Goal: Task Accomplishment & Management: Manage account settings

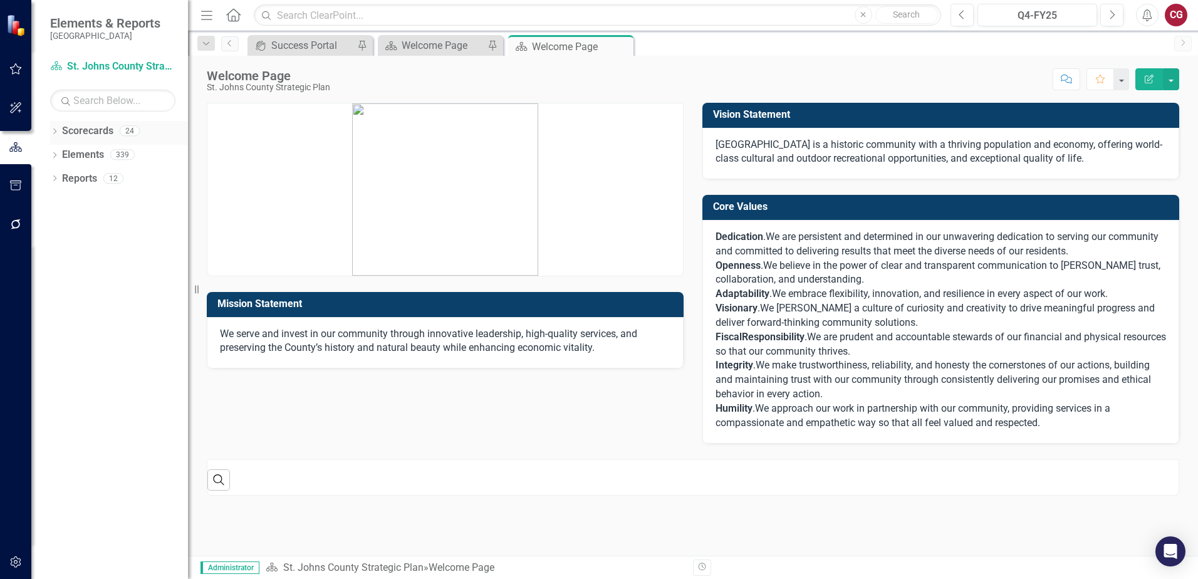
click at [55, 132] on icon "Dropdown" at bounding box center [54, 132] width 9 height 7
click at [62, 157] on icon "Dropdown" at bounding box center [60, 154] width 9 height 8
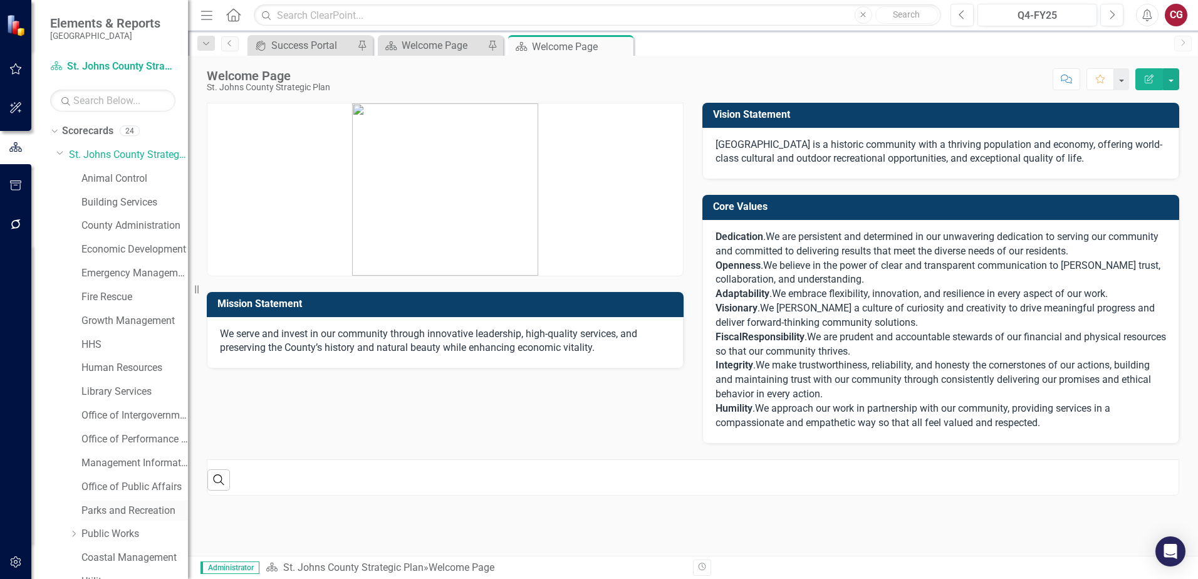
scroll to position [64, 0]
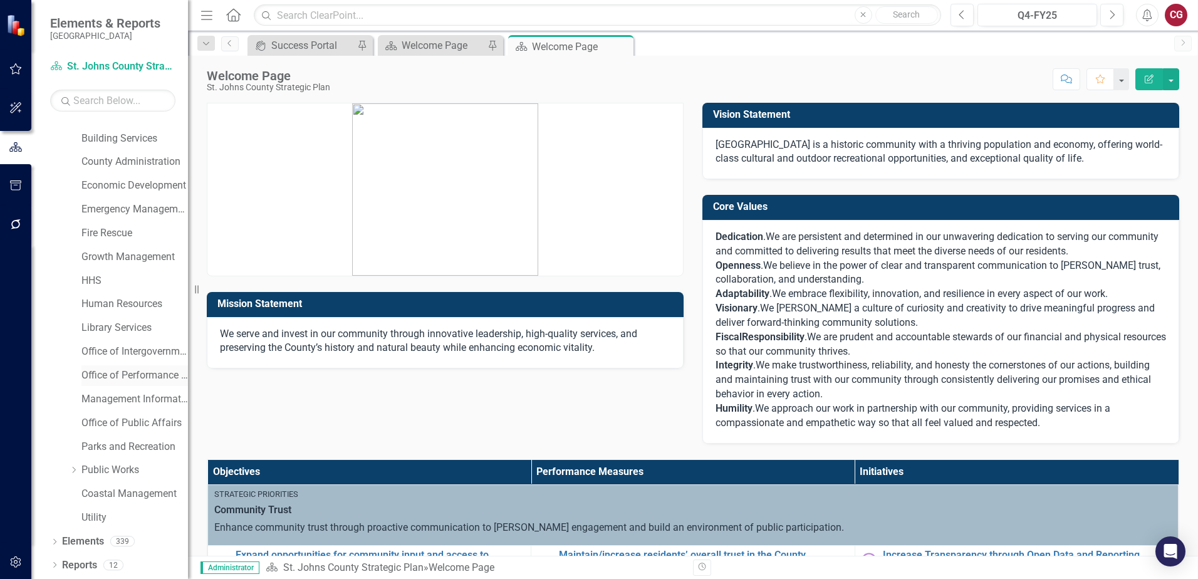
click at [109, 373] on link "Office of Performance & Transparency" at bounding box center [134, 376] width 107 height 14
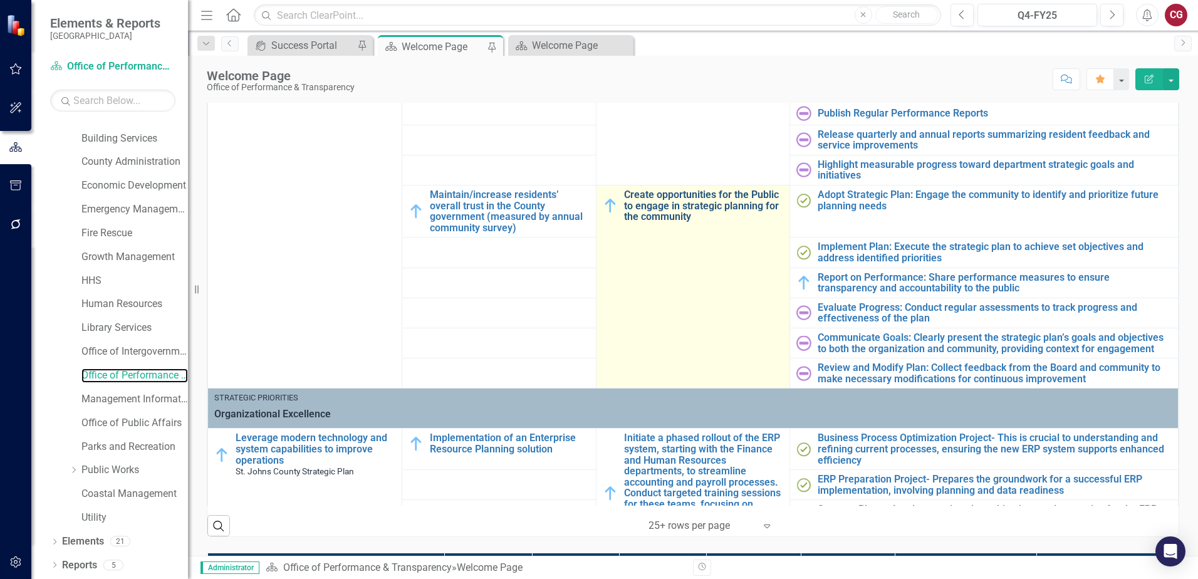
scroll to position [188, 0]
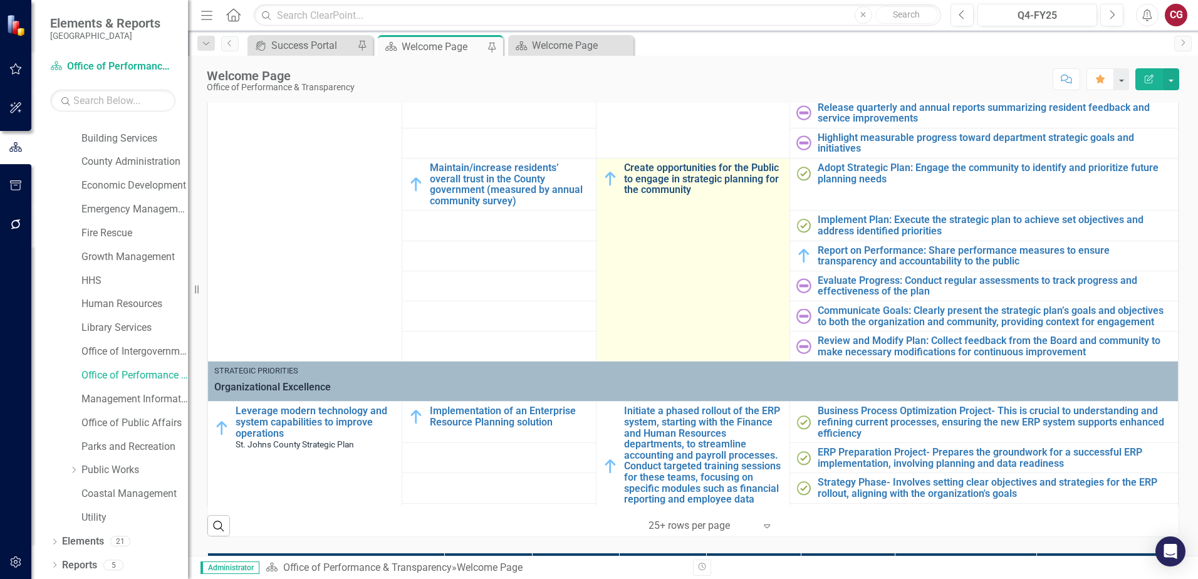
click at [674, 173] on link "Create opportunities for the Public to engage in strategic planning for the com…" at bounding box center [704, 178] width 160 height 33
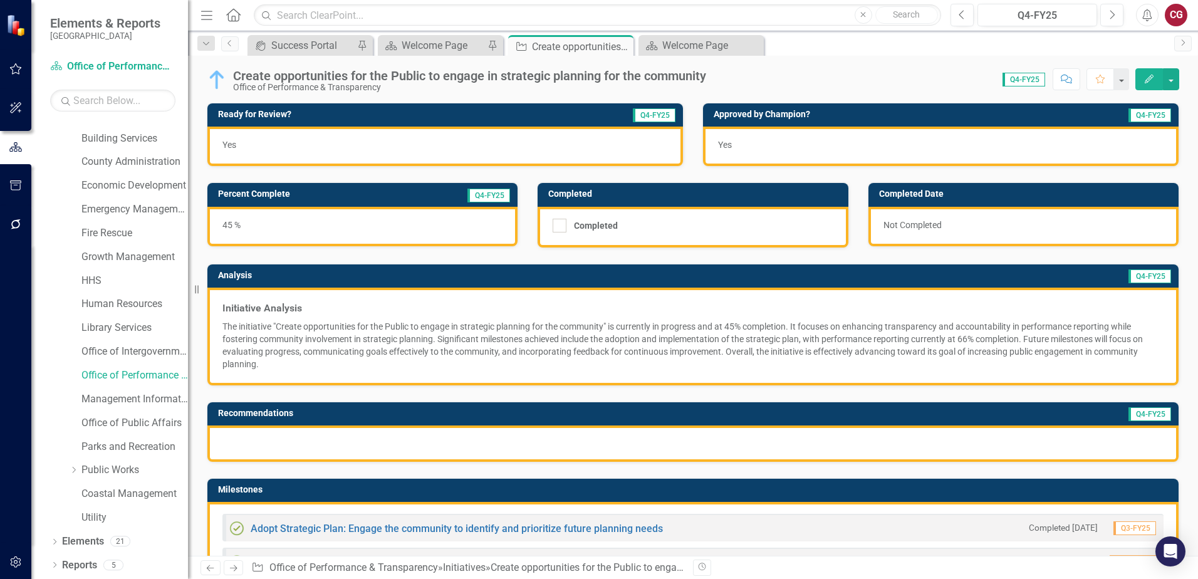
click at [494, 331] on p "The initiative "Create opportunities for the Public to engage in strategic plan…" at bounding box center [692, 345] width 941 height 50
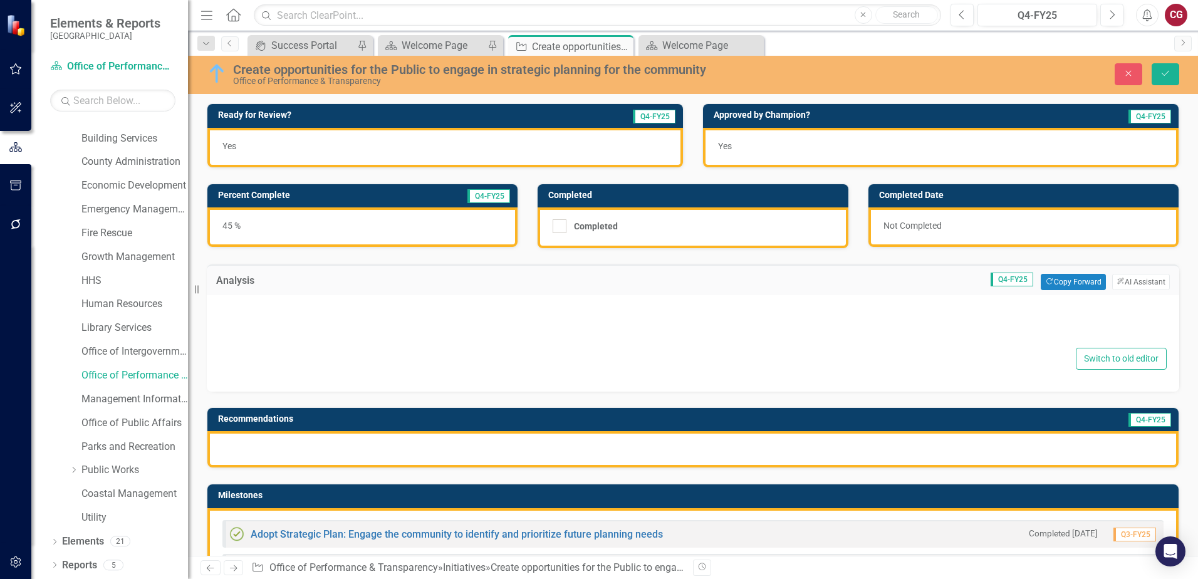
type textarea "<h3><strong>Initiative Analysis</strong></h3><p class="copilotKitMarkdownElemen…"
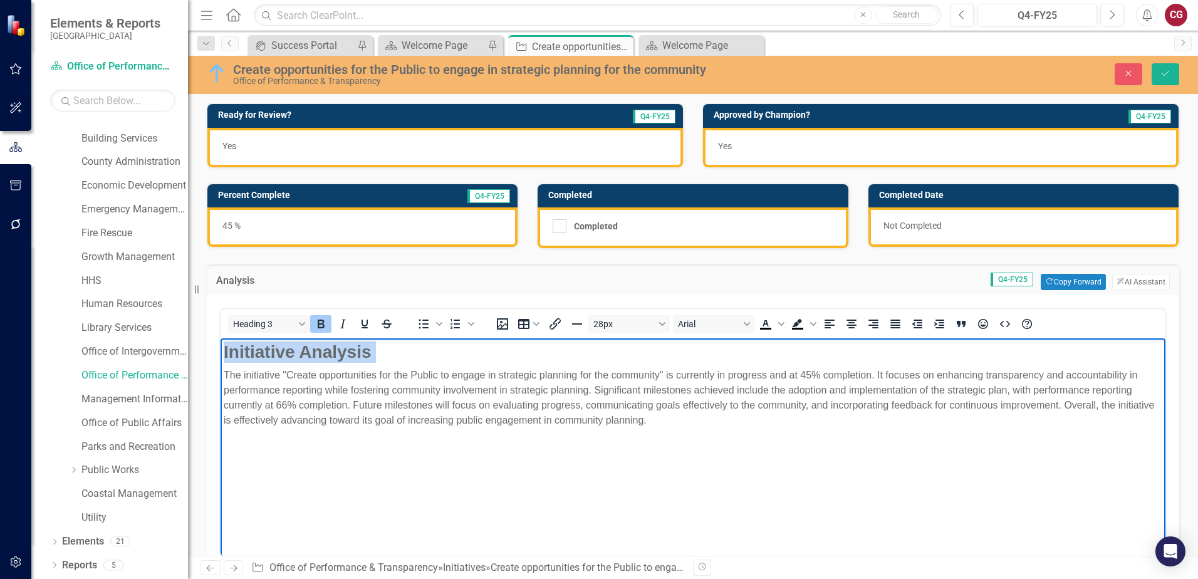
drag, startPoint x: 220, startPoint y: 360, endPoint x: 193, endPoint y: 318, distance: 49.9
click at [221, 338] on html "Initiative Analysis The initiative "Create opportunities for the Public to enga…" at bounding box center [693, 432] width 945 height 188
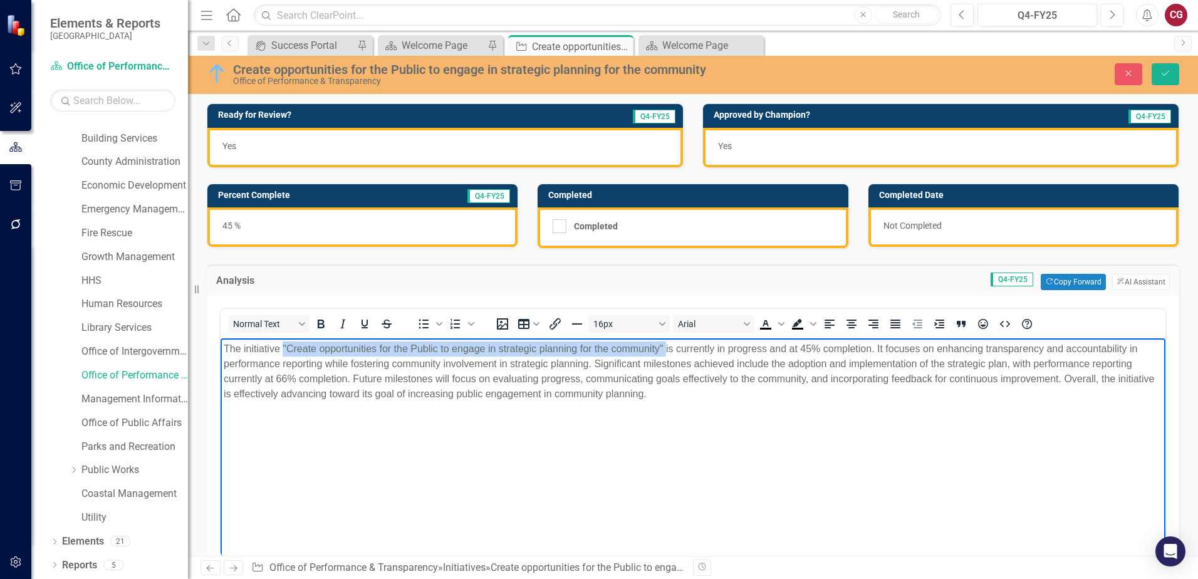
drag, startPoint x: 666, startPoint y: 350, endPoint x: 282, endPoint y: 352, distance: 383.6
click at [282, 352] on p "The initiative "Create opportunities for the Public to engage in strategic plan…" at bounding box center [693, 372] width 939 height 60
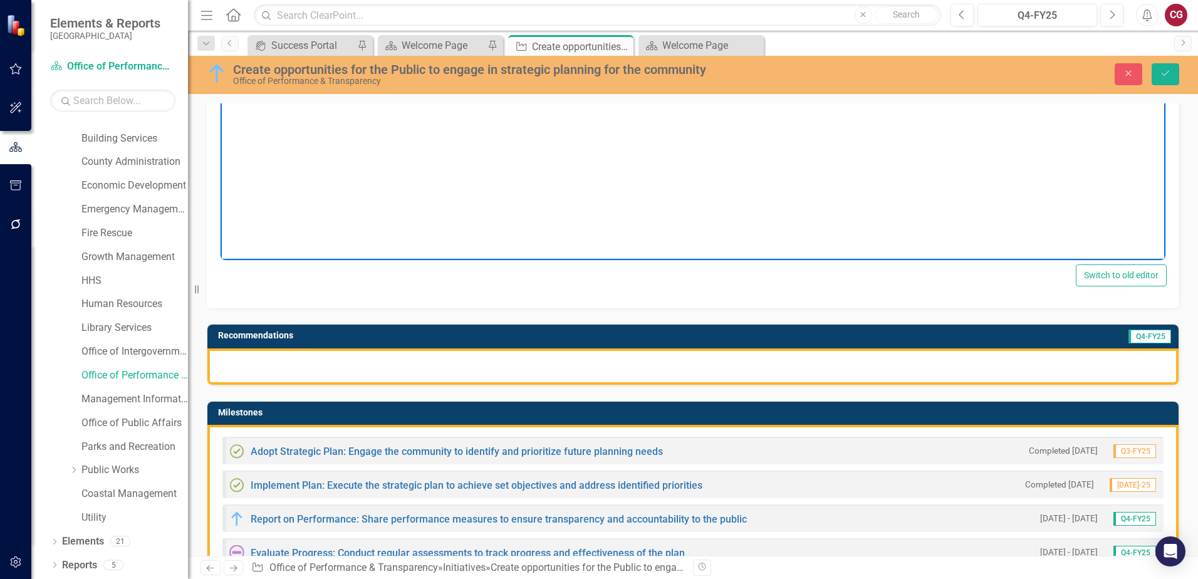
scroll to position [313, 0]
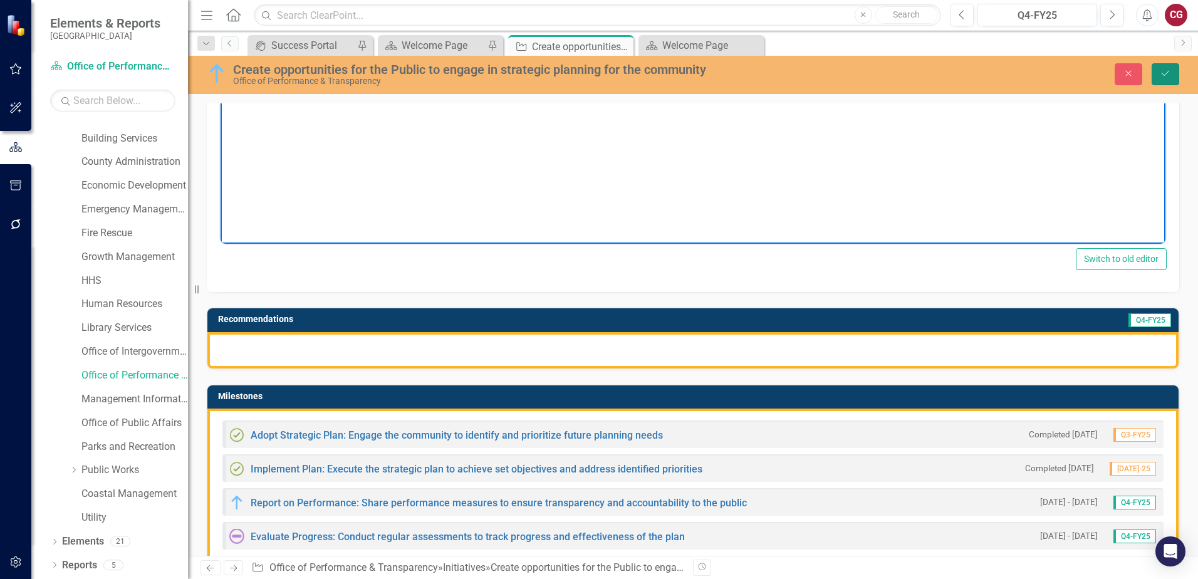
click at [1165, 77] on icon "Save" at bounding box center [1165, 73] width 11 height 9
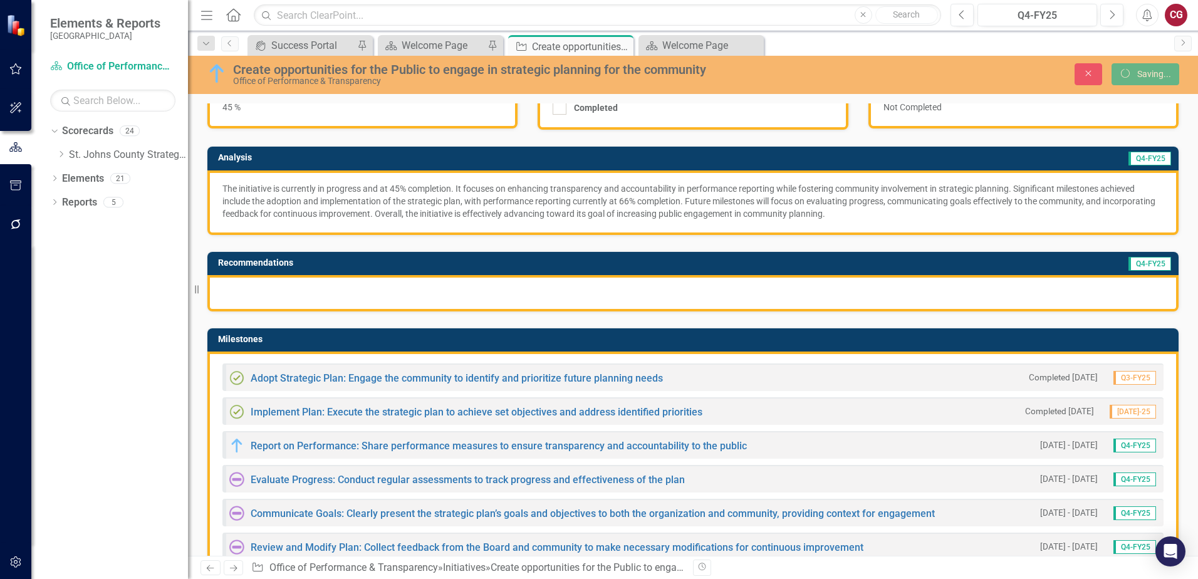
scroll to position [0, 0]
click at [421, 303] on div at bounding box center [692, 293] width 971 height 36
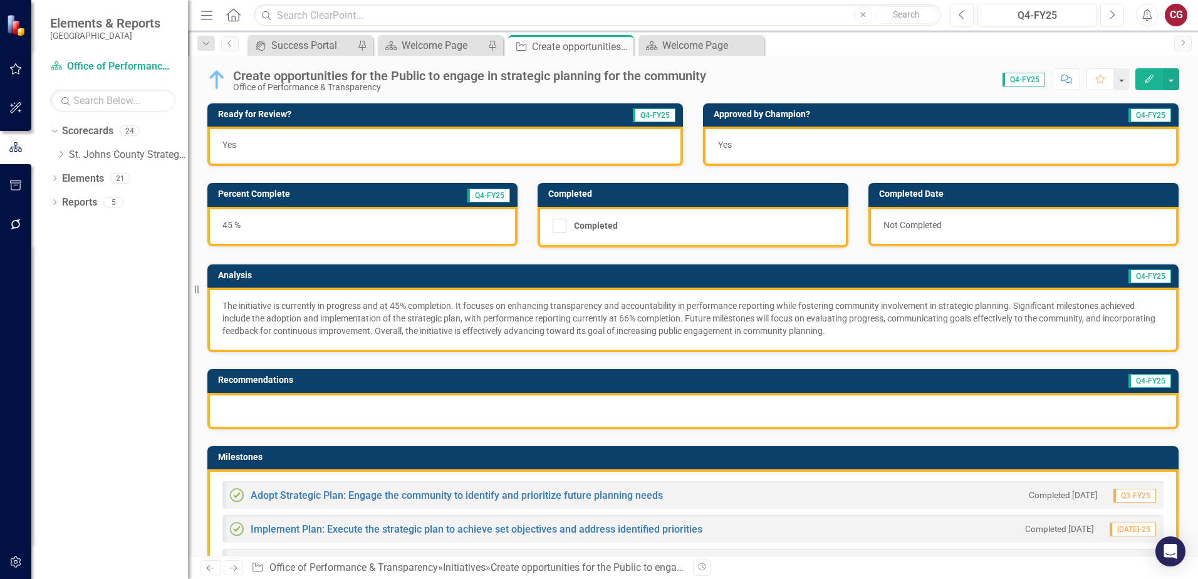
click at [384, 414] on div at bounding box center [692, 411] width 971 height 36
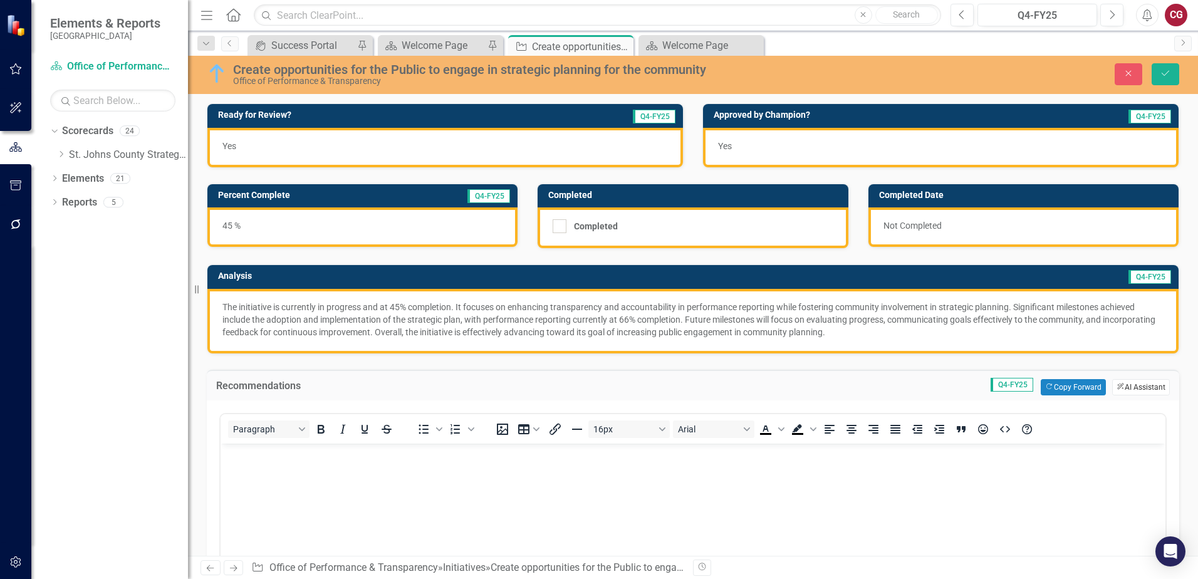
click at [1139, 386] on button "ClearPoint AI AI Assistant" at bounding box center [1141, 387] width 58 height 16
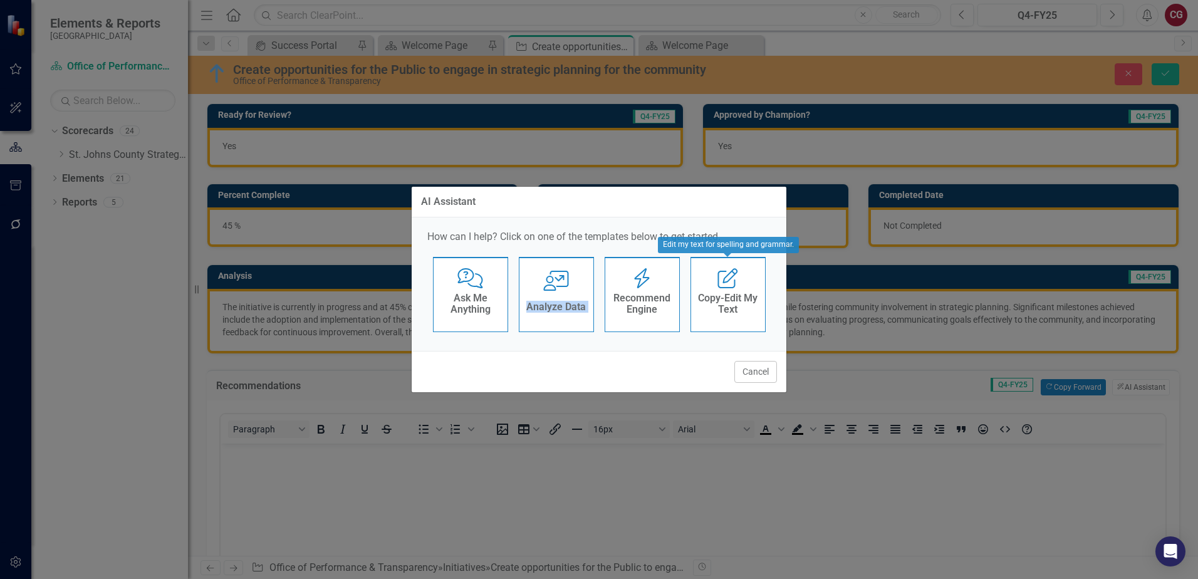
drag, startPoint x: 559, startPoint y: 283, endPoint x: 642, endPoint y: 286, distance: 83.4
click at [642, 286] on div "Comments with Question Mark Ask Me Anything User with Chart Analyze Data Recomm…" at bounding box center [598, 297] width 343 height 81
drag, startPoint x: 642, startPoint y: 286, endPoint x: 635, endPoint y: 288, distance: 7.9
click at [635, 288] on div "Recommend Engine Recommend Engine" at bounding box center [642, 294] width 75 height 75
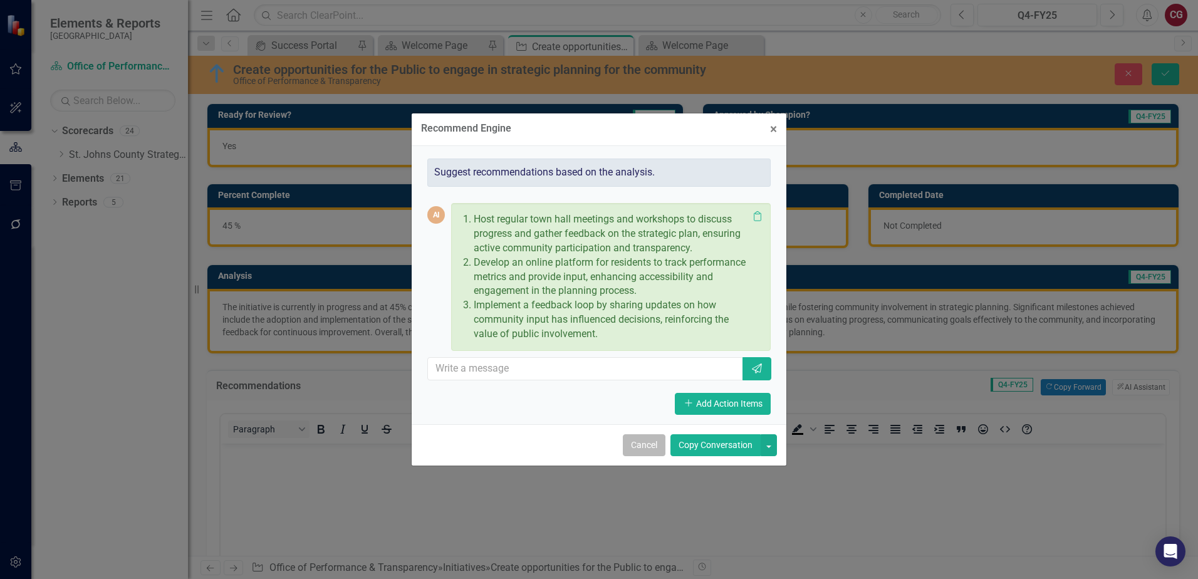
click at [639, 441] on button "Cancel" at bounding box center [644, 445] width 43 height 22
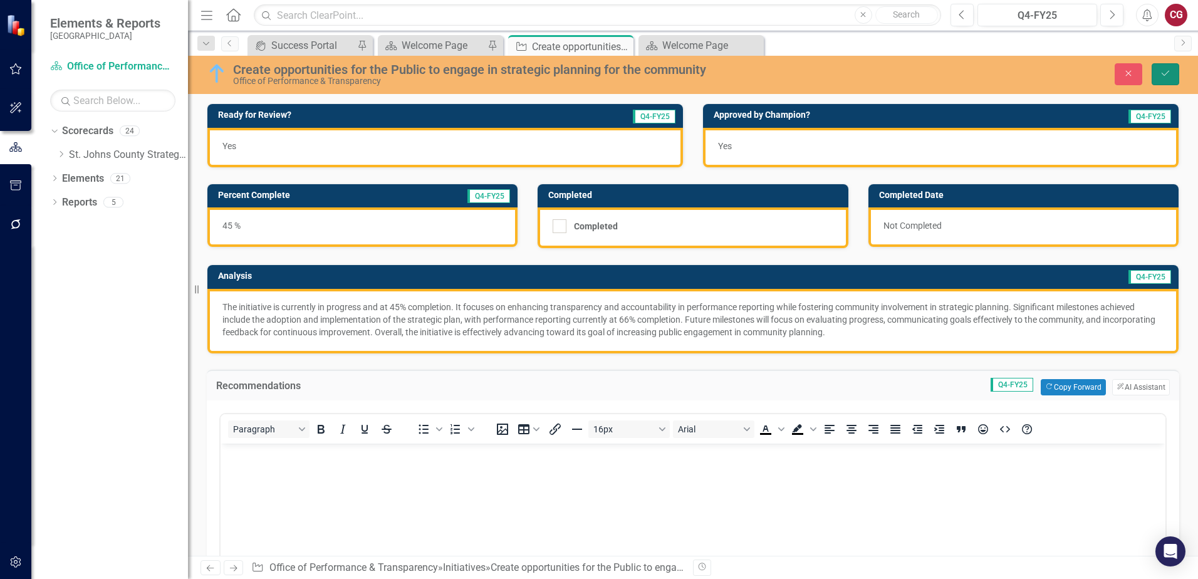
click at [1168, 70] on icon "Save" at bounding box center [1165, 73] width 11 height 9
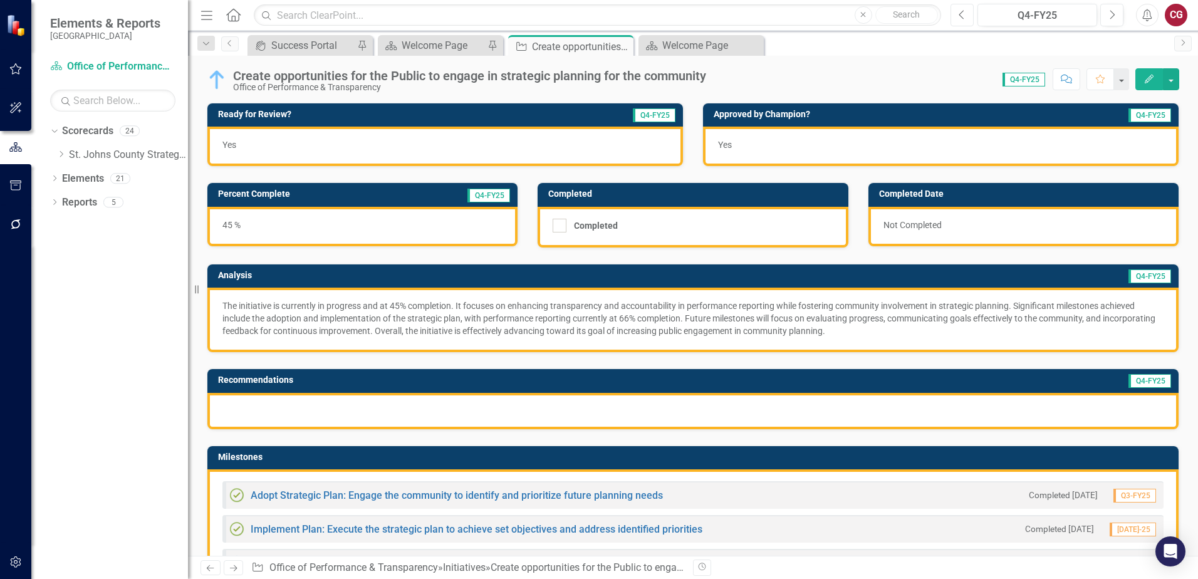
click at [968, 18] on button "Previous" at bounding box center [962, 15] width 23 height 23
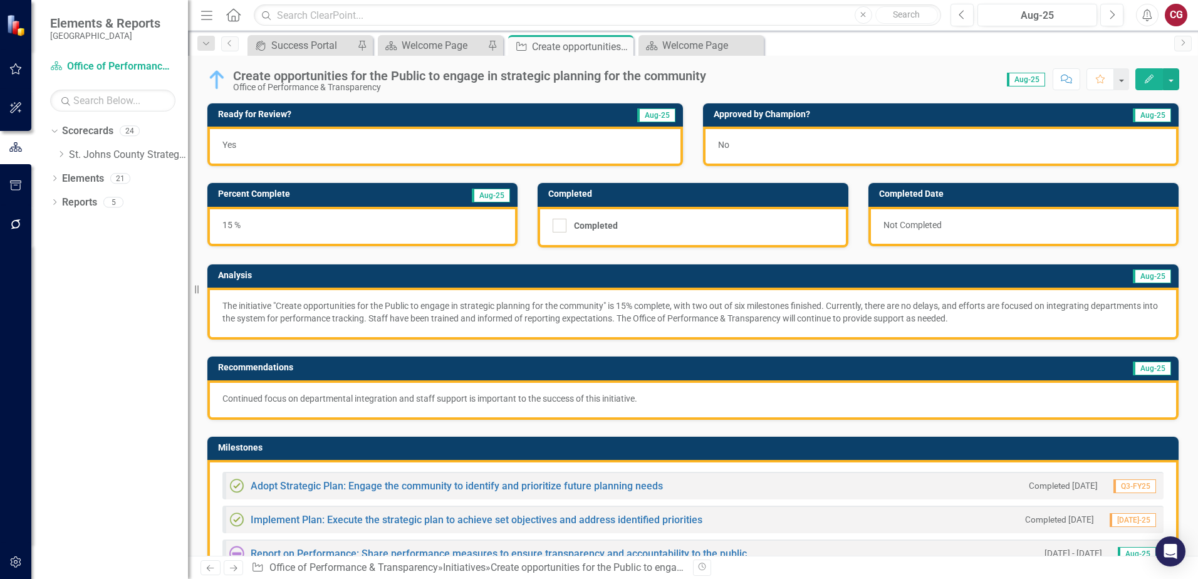
click at [567, 403] on p "Continued focus on departmental integration and staff support is important to t…" at bounding box center [692, 398] width 941 height 13
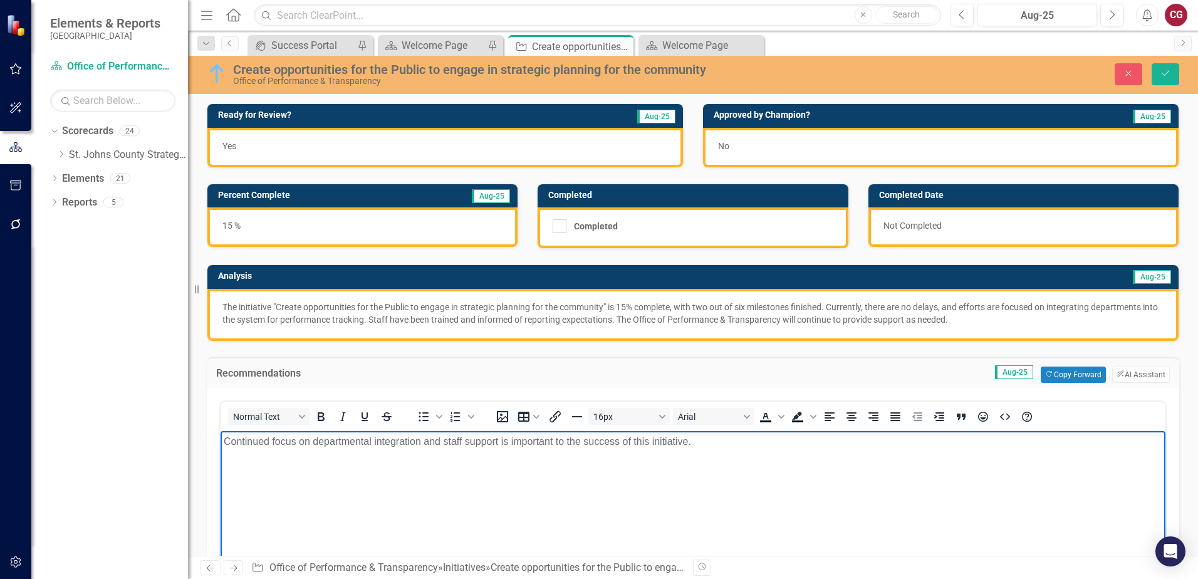
drag, startPoint x: 713, startPoint y: 441, endPoint x: 163, endPoint y: 444, distance: 550.3
click at [221, 444] on html "Continued focus on departmental integration and staff support is important to t…" at bounding box center [693, 525] width 945 height 188
copy p "Continued focus on departmental integration and staff support is important to t…"
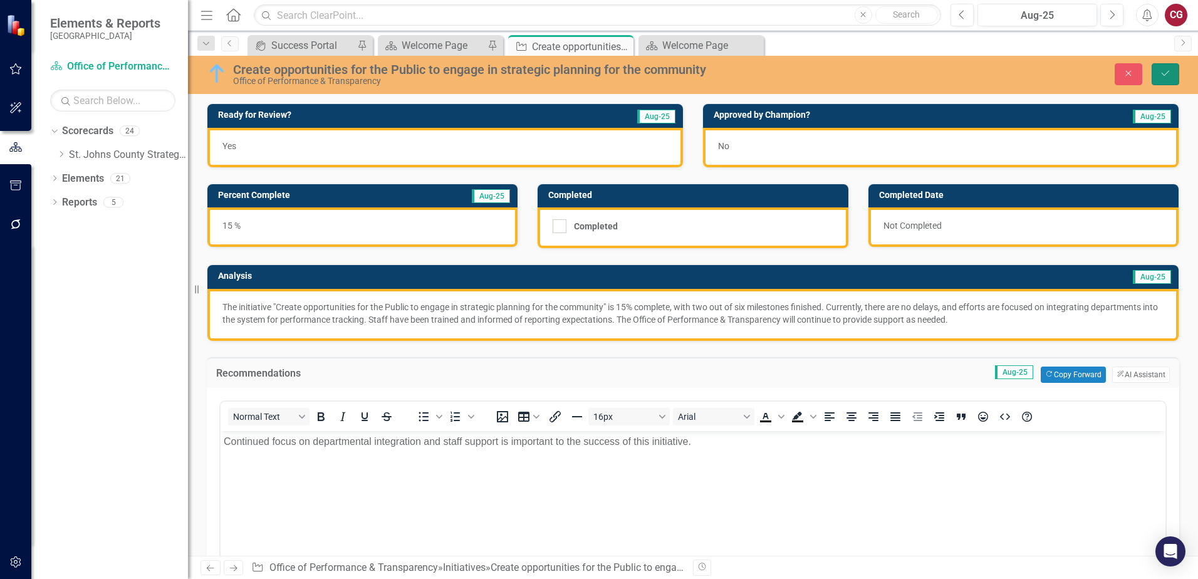
click at [1171, 75] on button "Save" at bounding box center [1166, 74] width 28 height 22
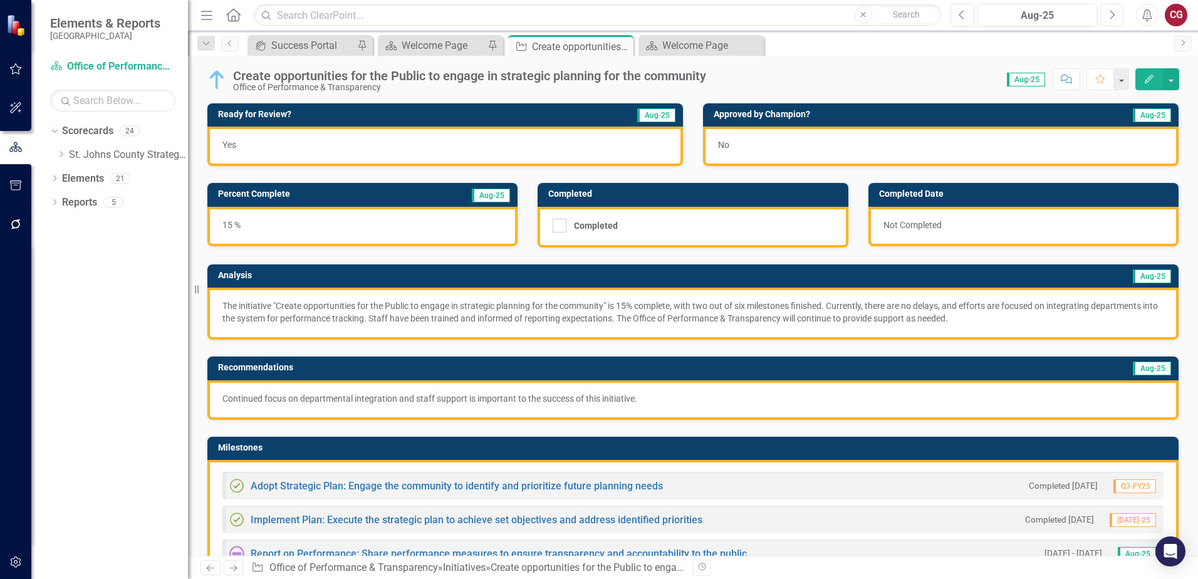
click at [1116, 17] on button "Next" at bounding box center [1112, 15] width 23 height 23
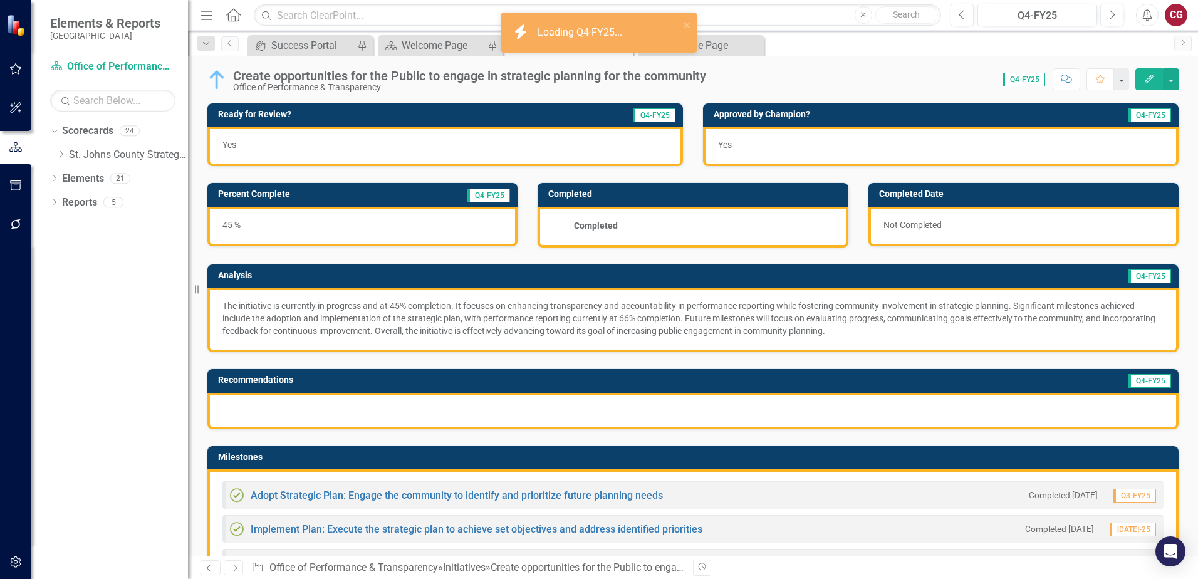
click at [543, 405] on div at bounding box center [692, 411] width 971 height 36
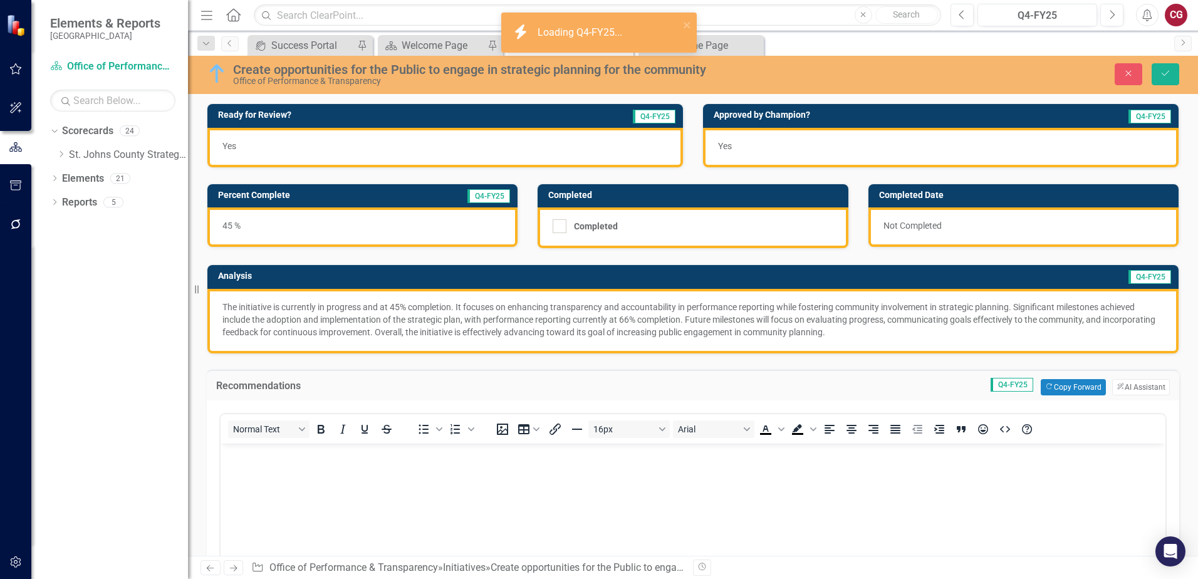
click at [395, 460] on p "Rich Text Area. Press ALT-0 for help." at bounding box center [693, 453] width 939 height 15
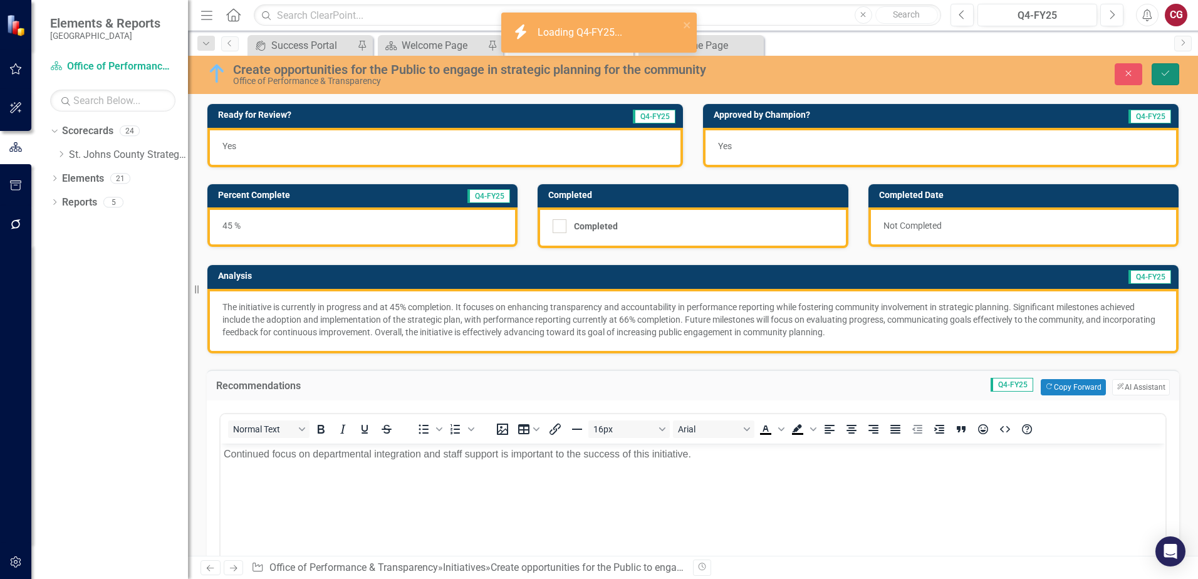
click at [1161, 71] on icon "Save" at bounding box center [1165, 73] width 11 height 9
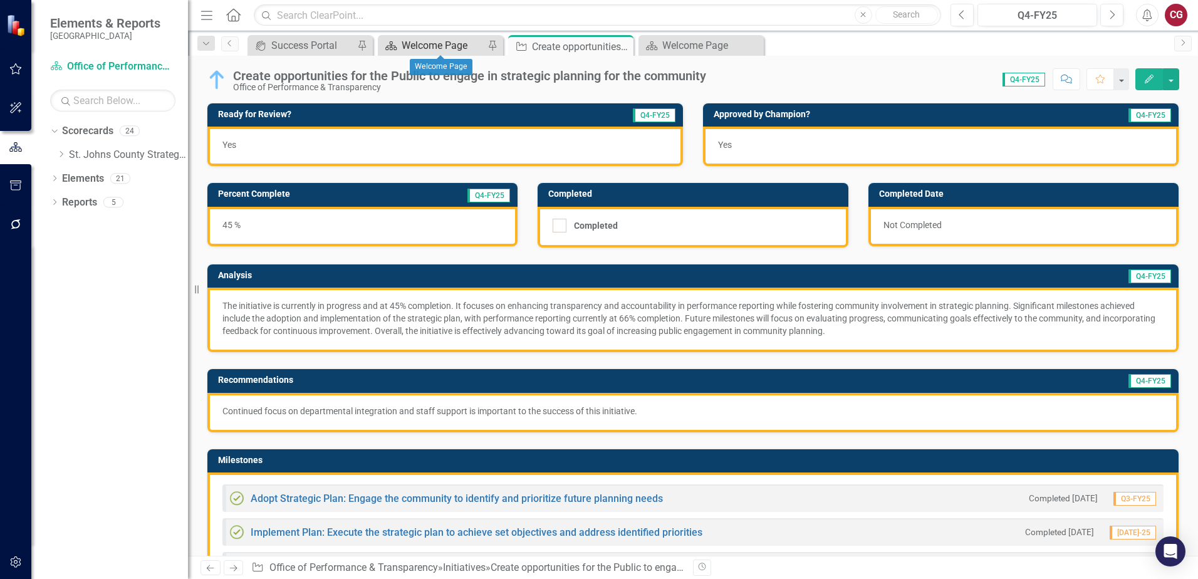
click at [443, 42] on div "Welcome Page" at bounding box center [443, 46] width 83 height 16
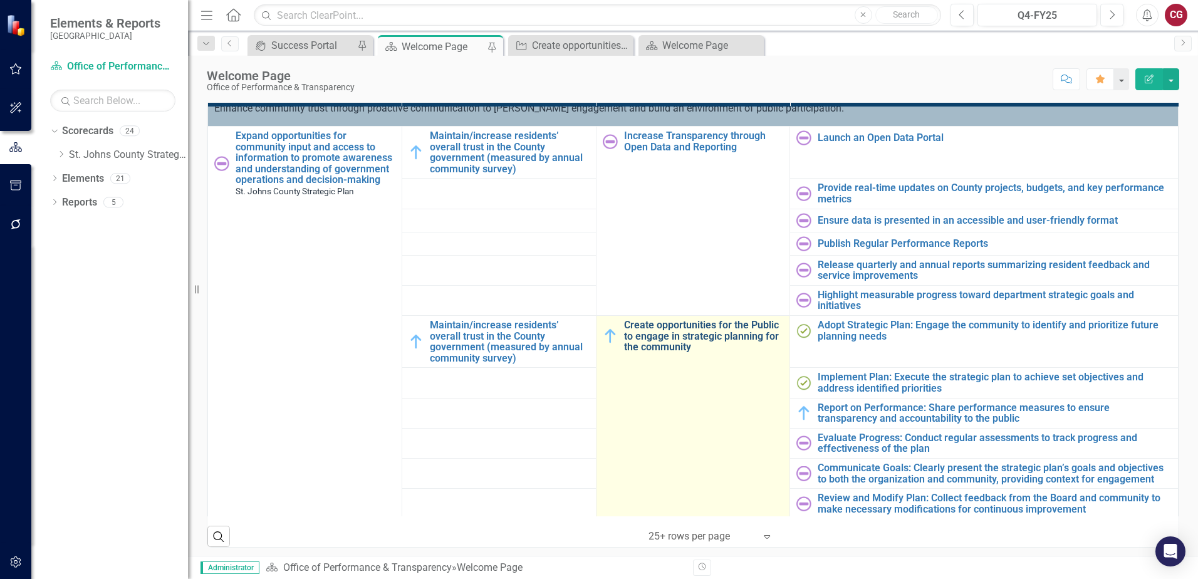
scroll to position [63, 0]
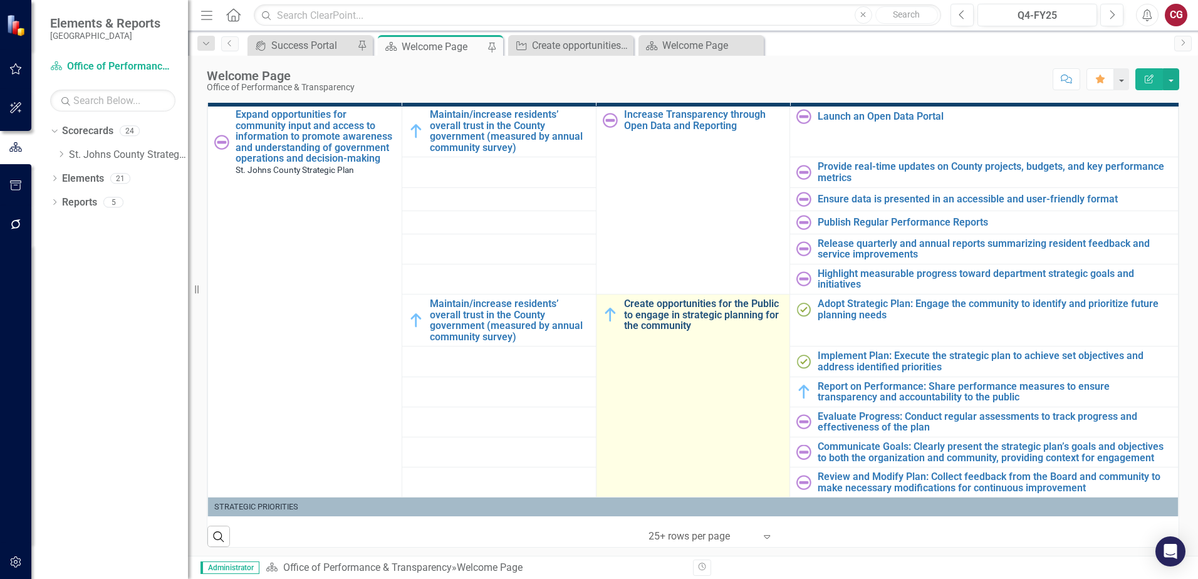
click at [661, 313] on link "Create opportunities for the Public to engage in strategic planning for the com…" at bounding box center [704, 314] width 160 height 33
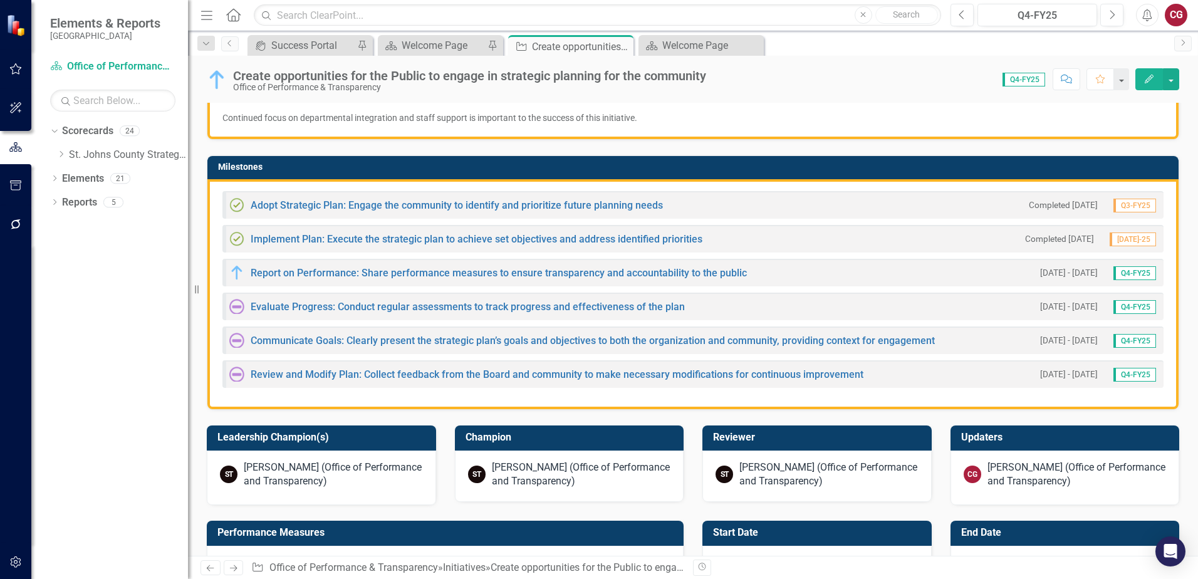
scroll to position [313, 0]
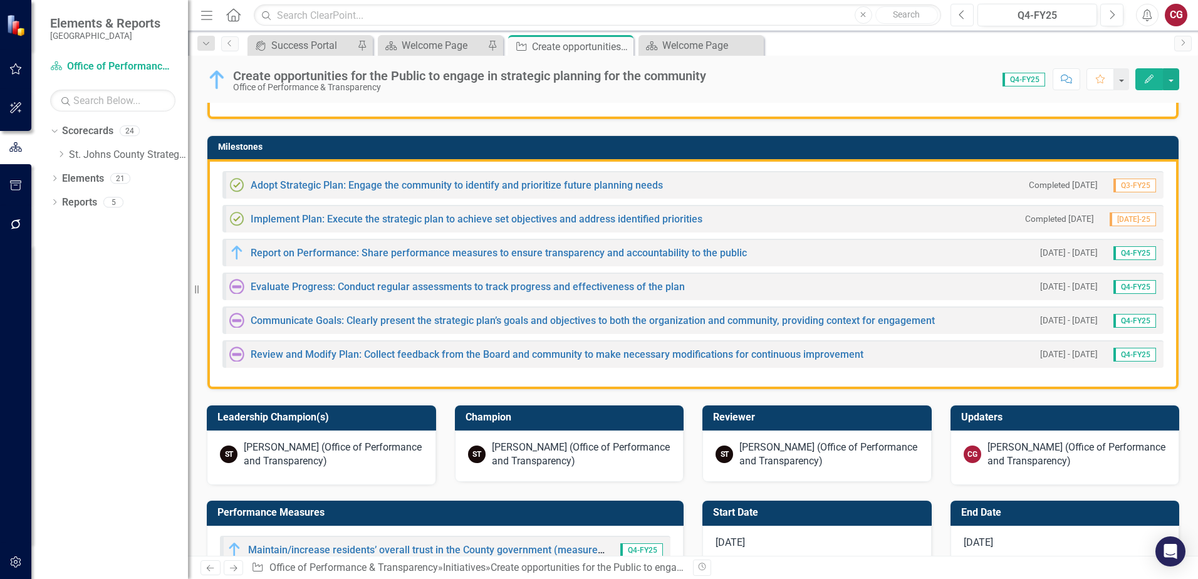
click at [963, 20] on button "Previous" at bounding box center [962, 15] width 23 height 23
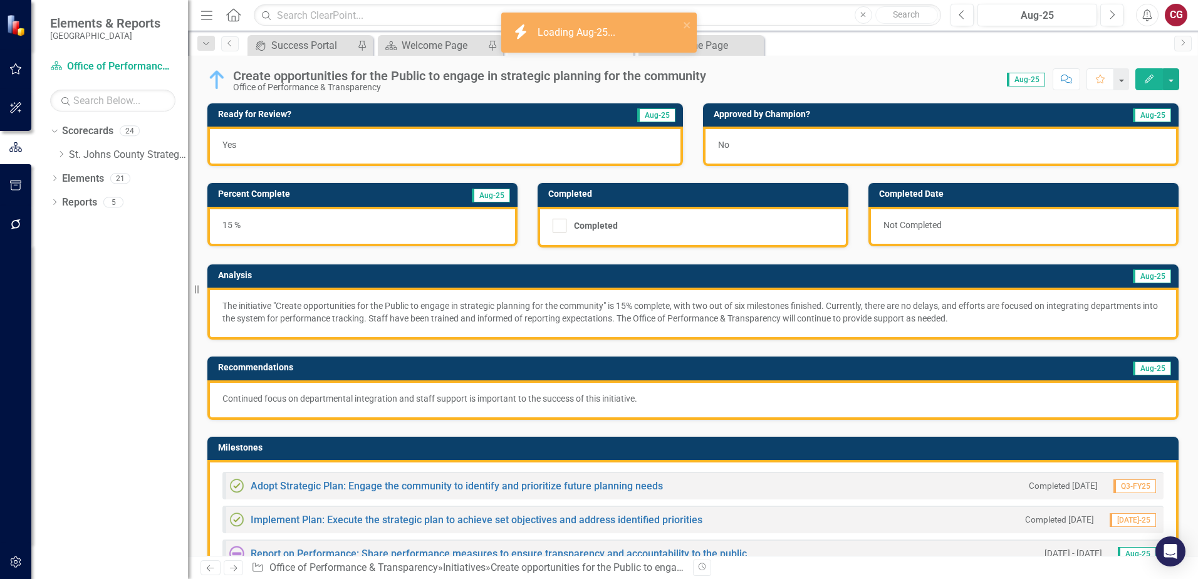
click at [416, 53] on div "Scorecard Welcome Page Pin" at bounding box center [440, 45] width 125 height 21
click at [418, 49] on div "Welcome Page" at bounding box center [443, 46] width 83 height 16
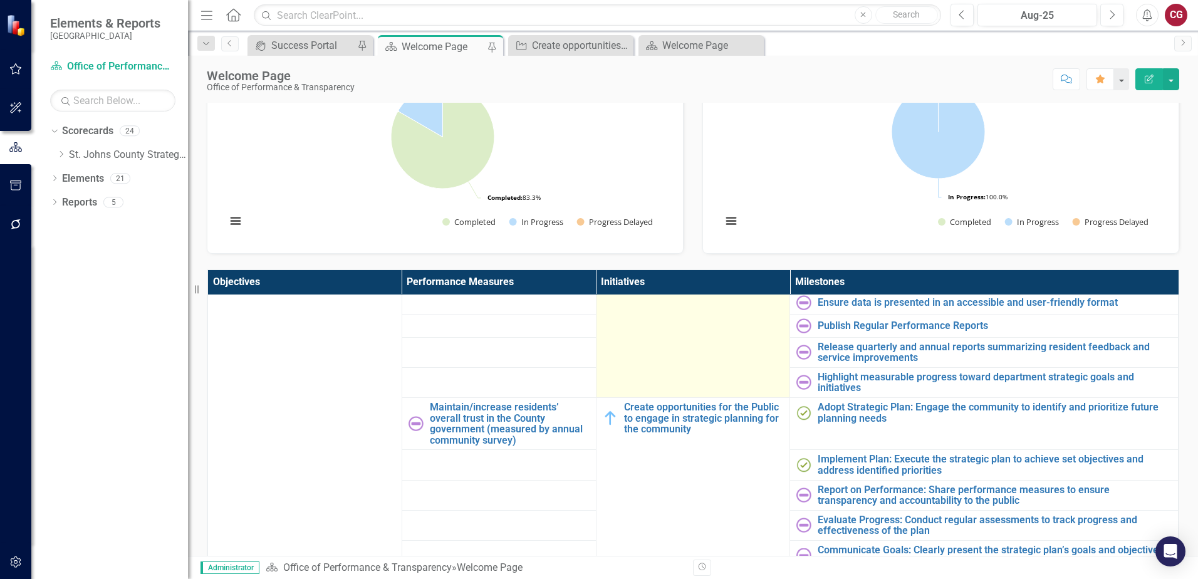
scroll to position [188, 0]
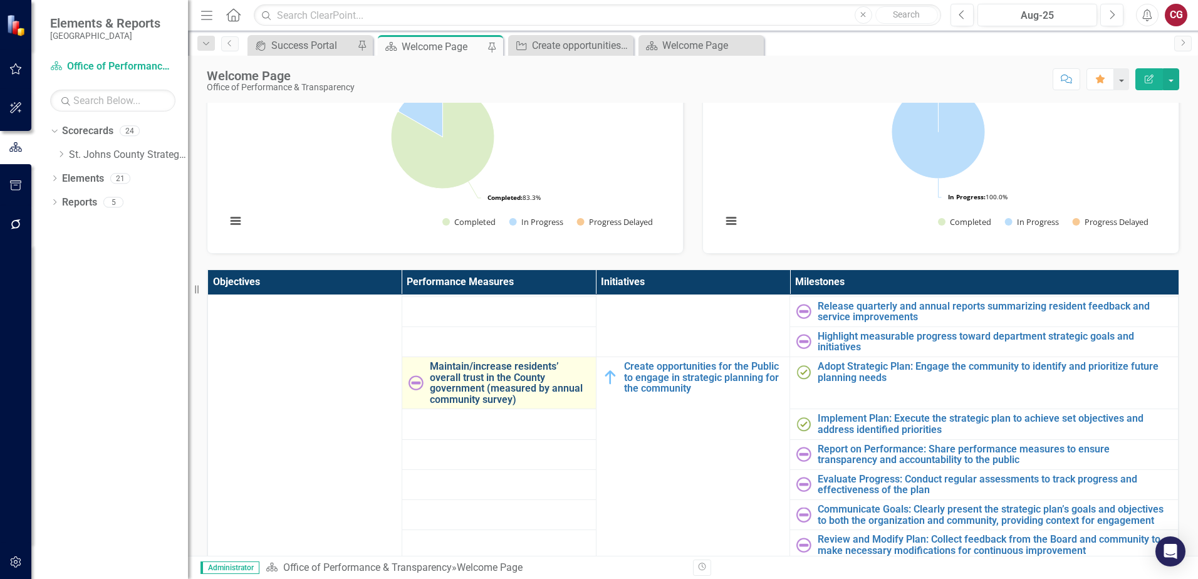
click at [466, 385] on link "Maintain/increase residents’ overall trust in the County government (measured b…" at bounding box center [510, 383] width 160 height 44
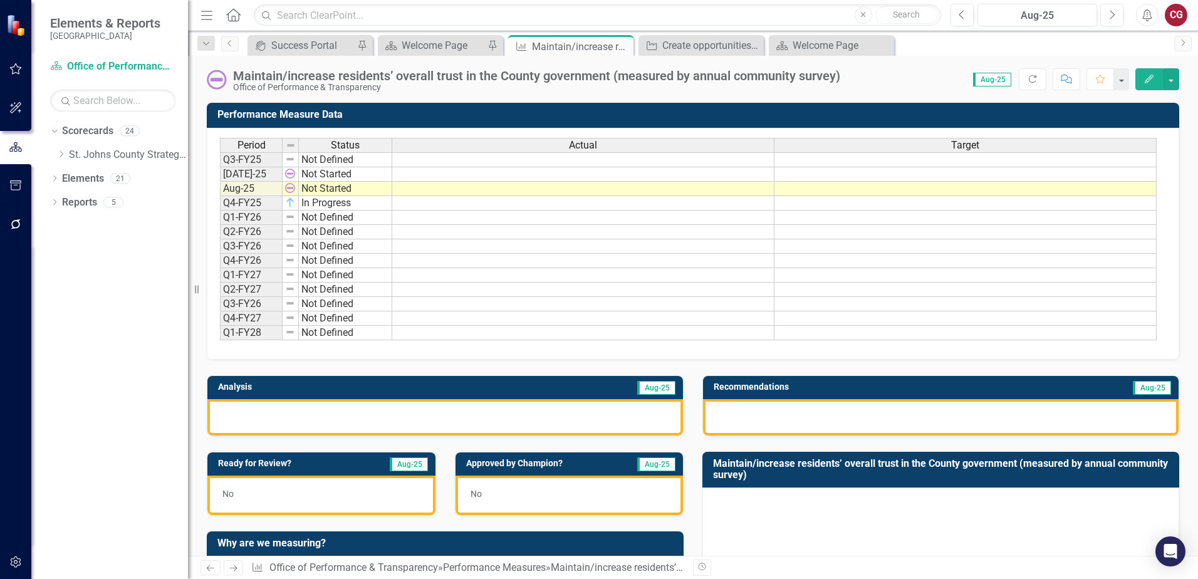
click at [338, 415] on div at bounding box center [445, 417] width 476 height 36
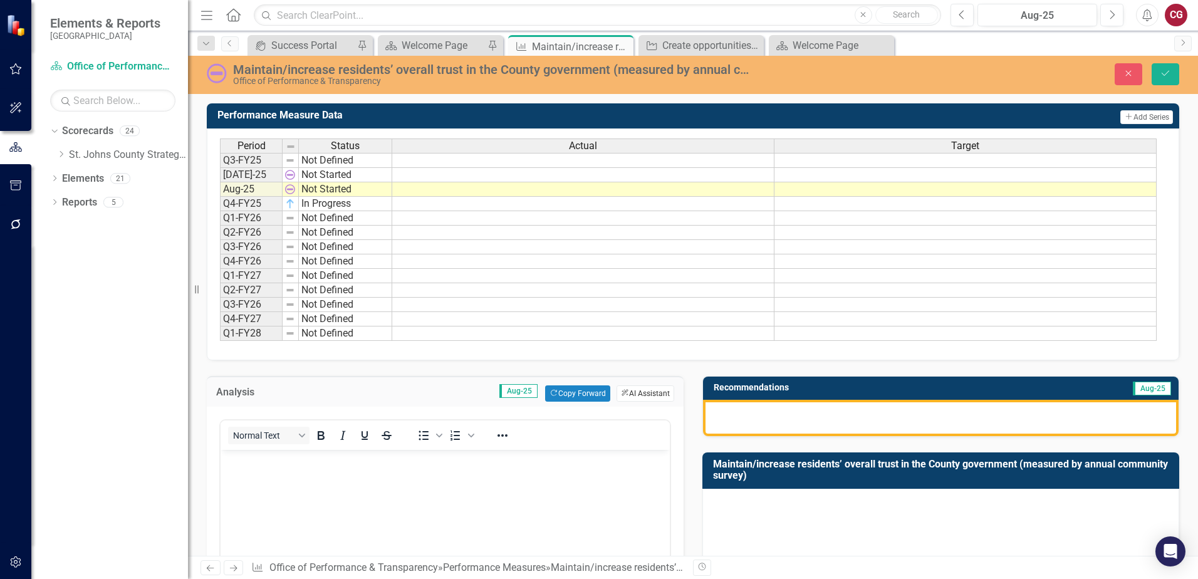
click at [646, 398] on button "ClearPoint AI AI Assistant" at bounding box center [646, 393] width 58 height 16
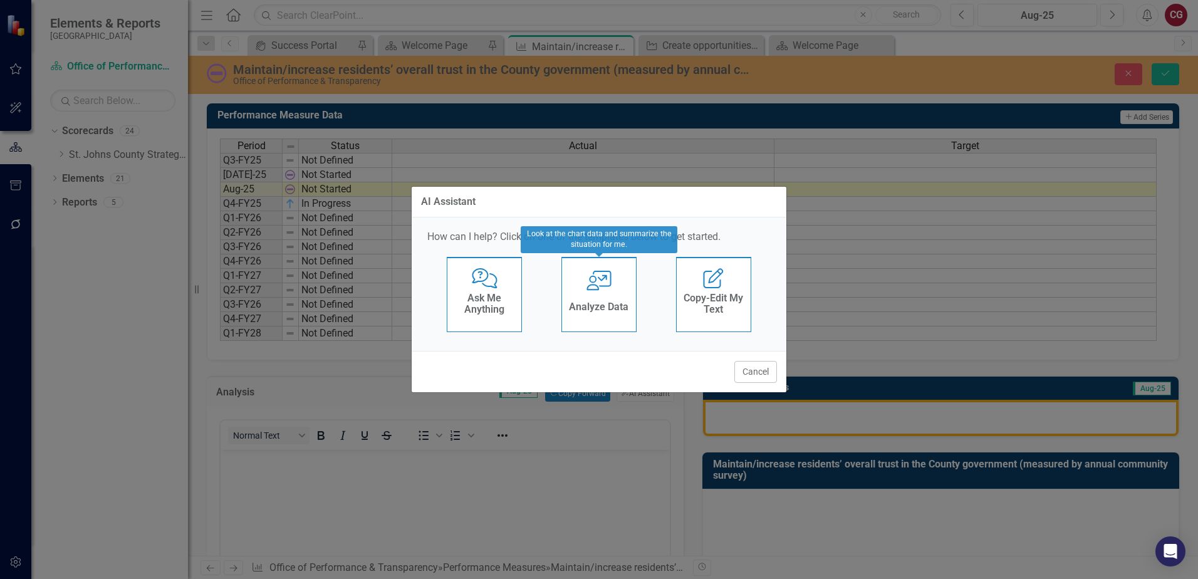
click at [602, 292] on div "User with Chart Analyze Data" at bounding box center [599, 294] width 75 height 75
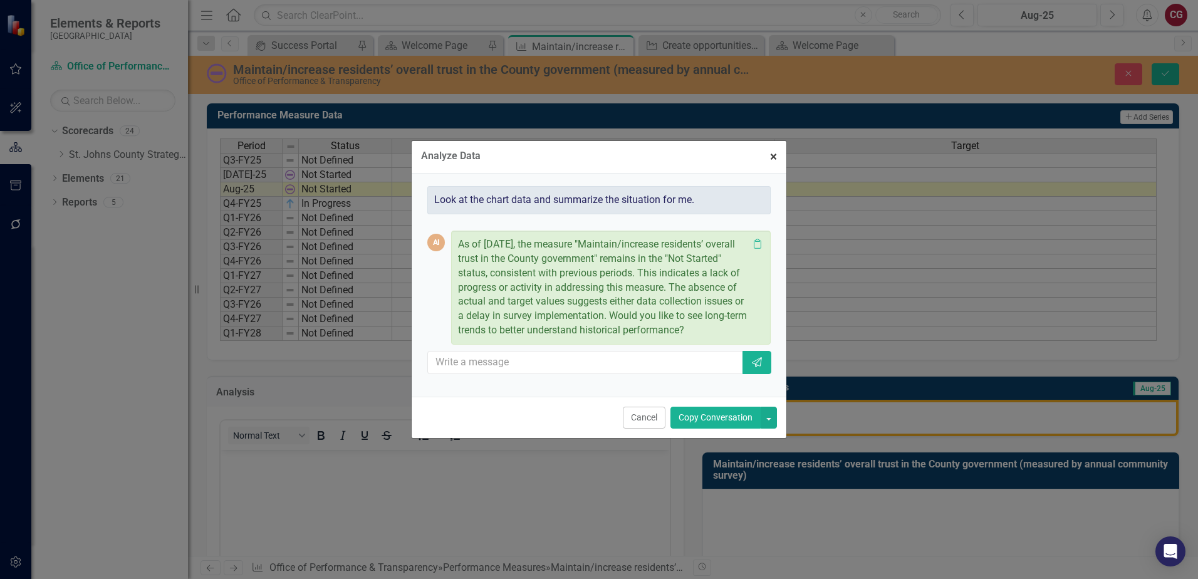
click at [772, 151] on span "×" at bounding box center [773, 156] width 7 height 15
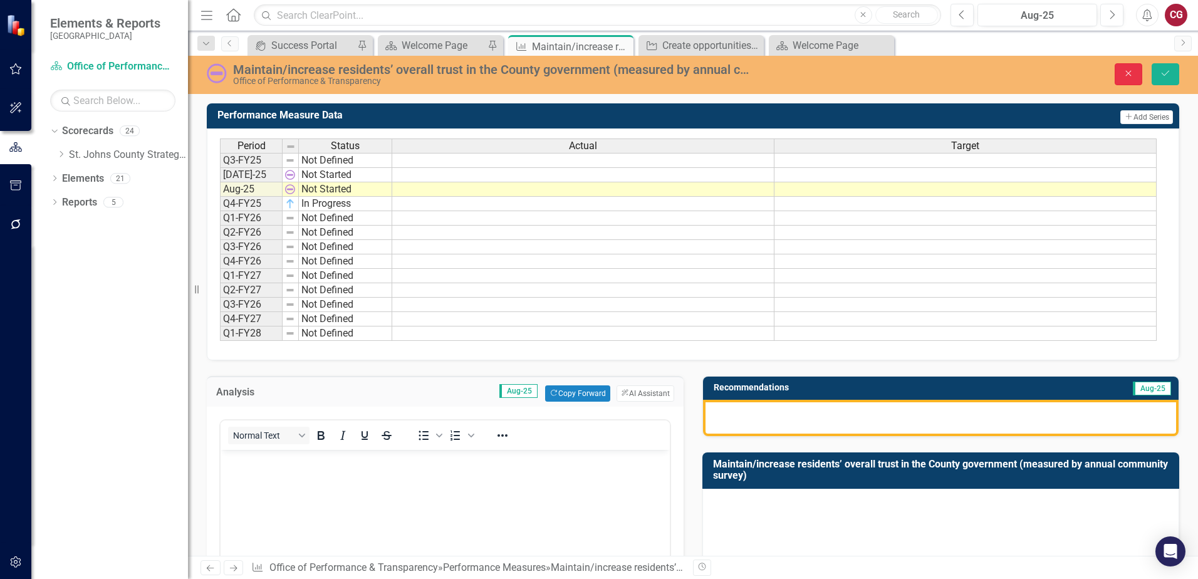
click at [1121, 73] on button "Close" at bounding box center [1129, 74] width 28 height 22
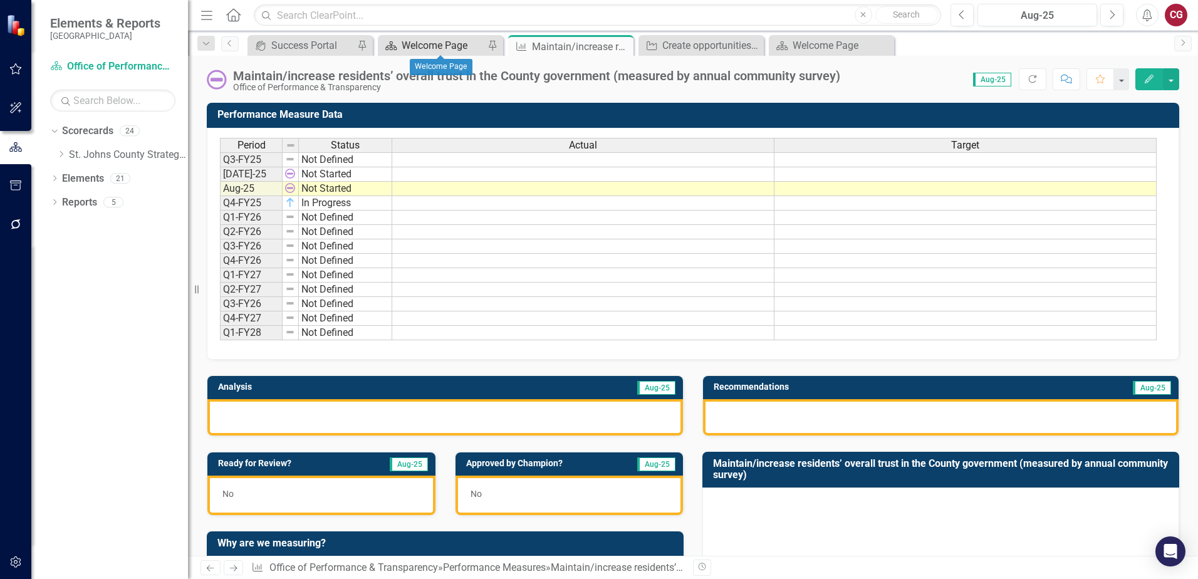
click at [448, 43] on div "Welcome Page" at bounding box center [443, 46] width 83 height 16
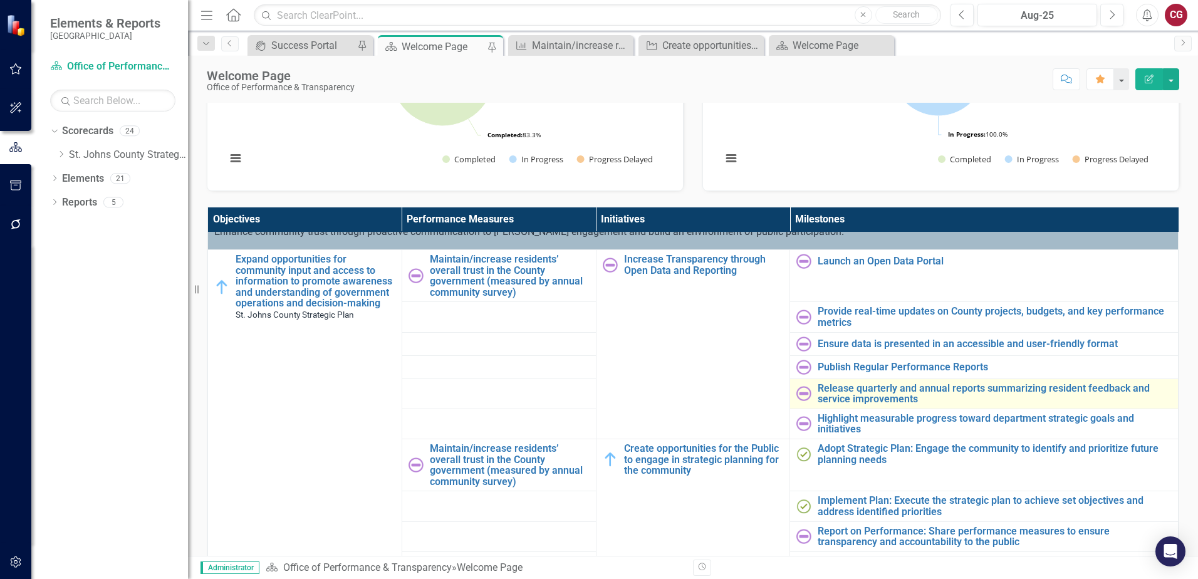
scroll to position [125, 0]
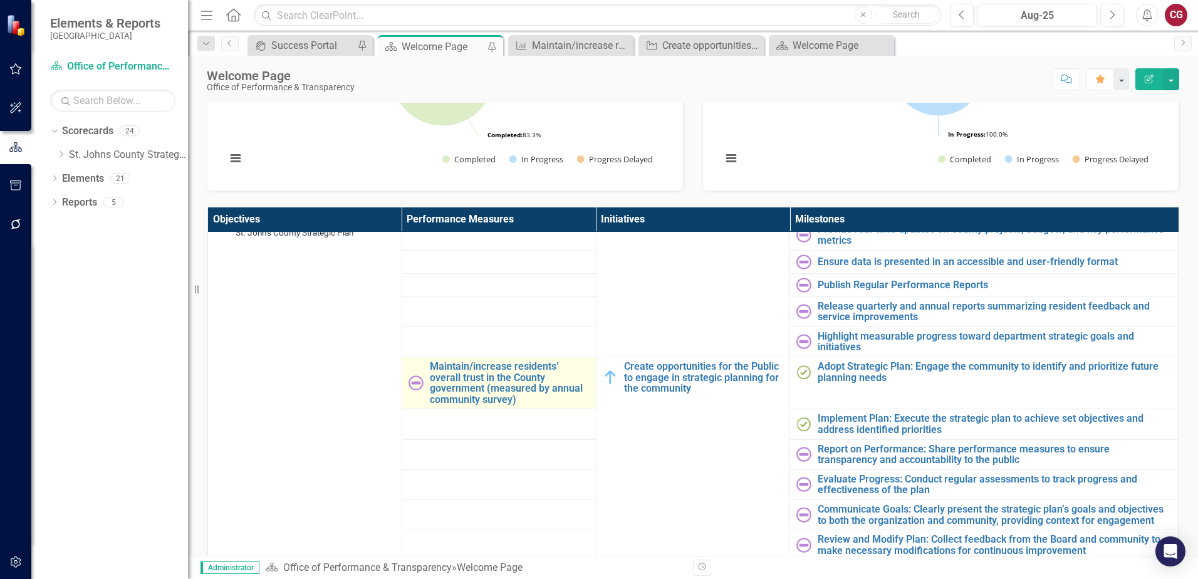
click at [414, 385] on img at bounding box center [416, 382] width 15 height 15
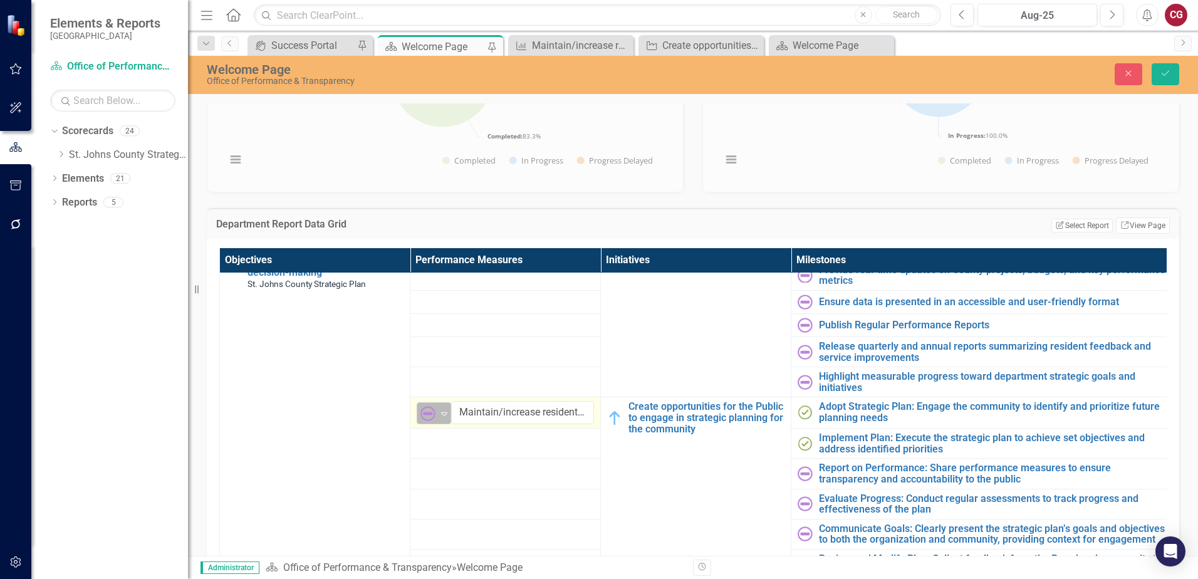
click at [439, 410] on icon "Expand" at bounding box center [444, 414] width 13 height 10
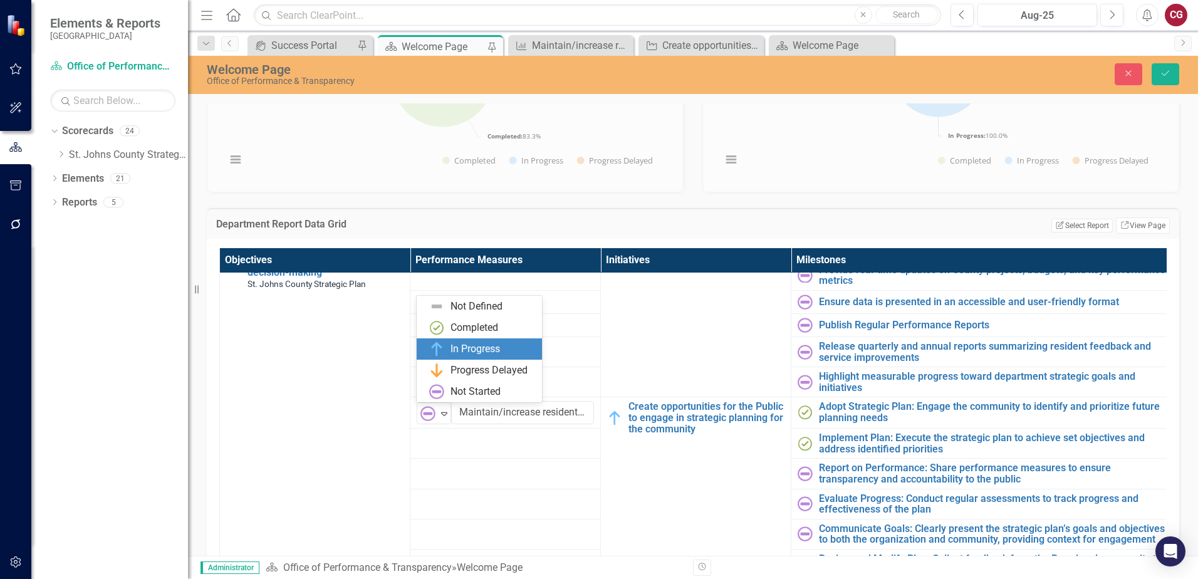
click at [460, 353] on div "In Progress" at bounding box center [476, 349] width 50 height 14
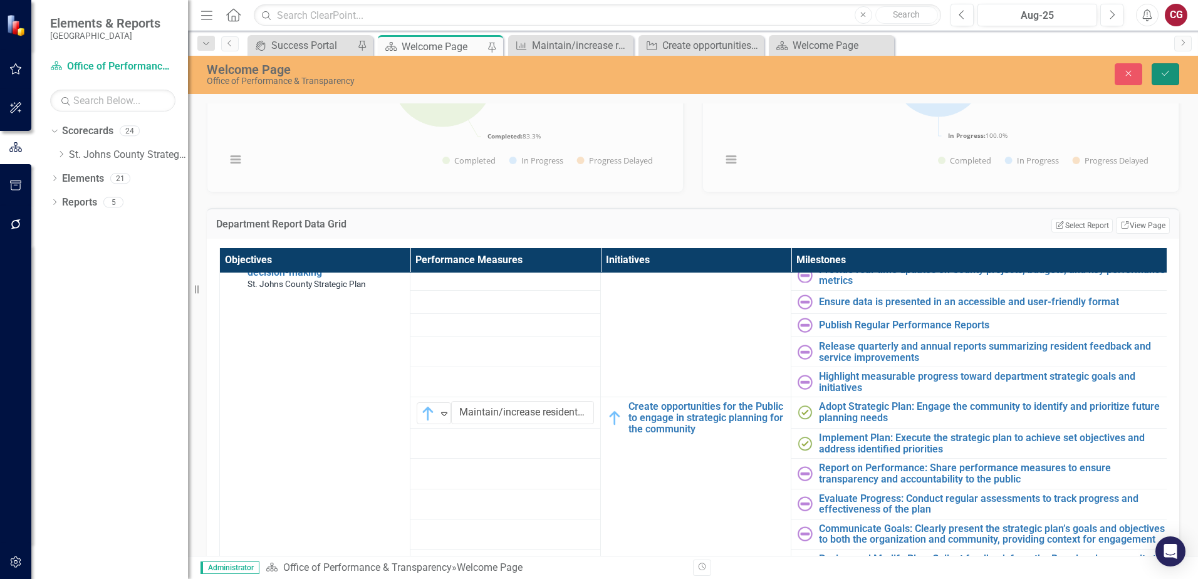
click at [1160, 77] on icon "Save" at bounding box center [1165, 73] width 11 height 9
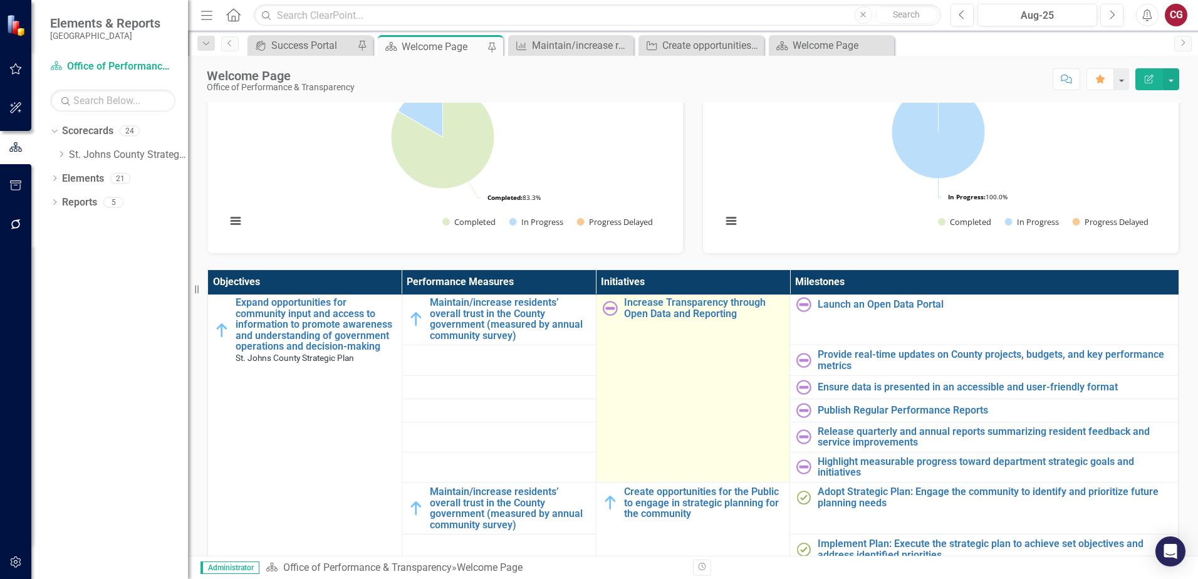
scroll to position [426, 0]
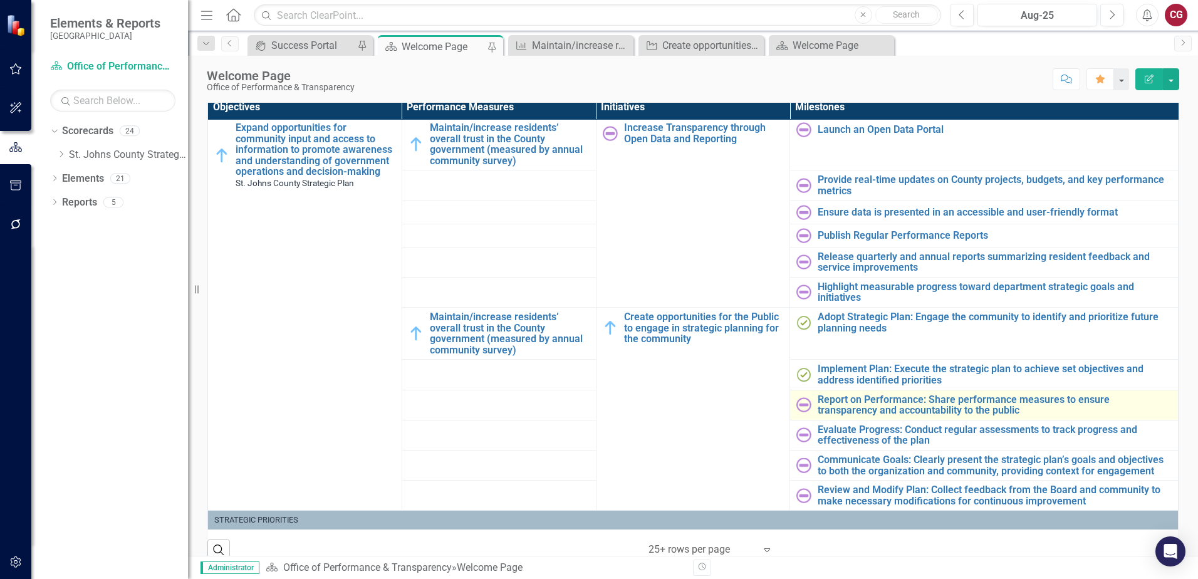
click at [797, 407] on img at bounding box center [804, 404] width 15 height 15
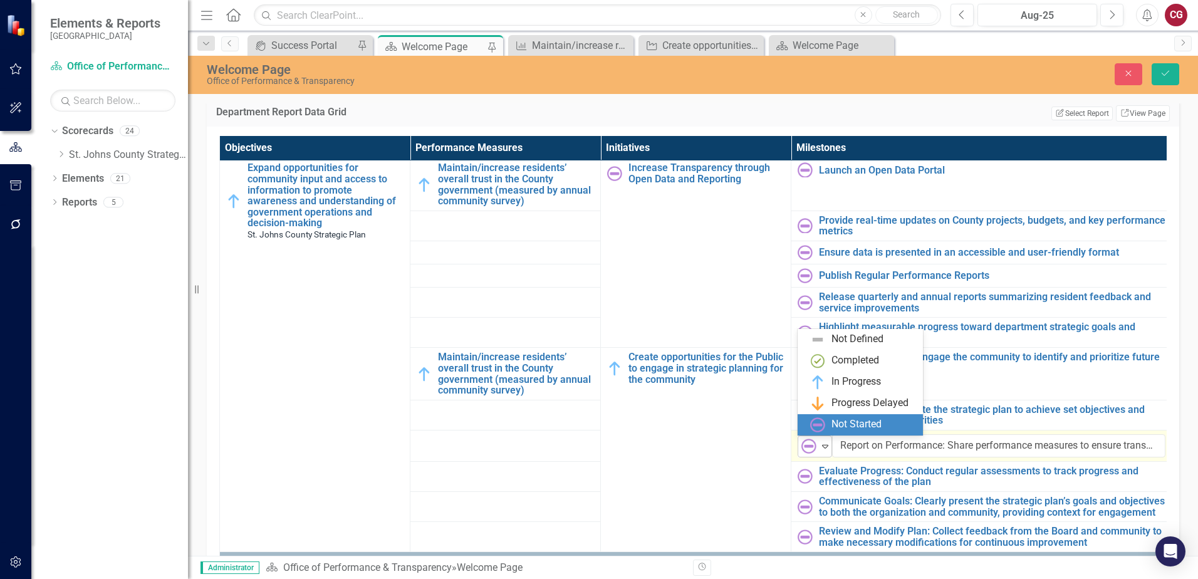
click at [815, 449] on img at bounding box center [809, 446] width 15 height 15
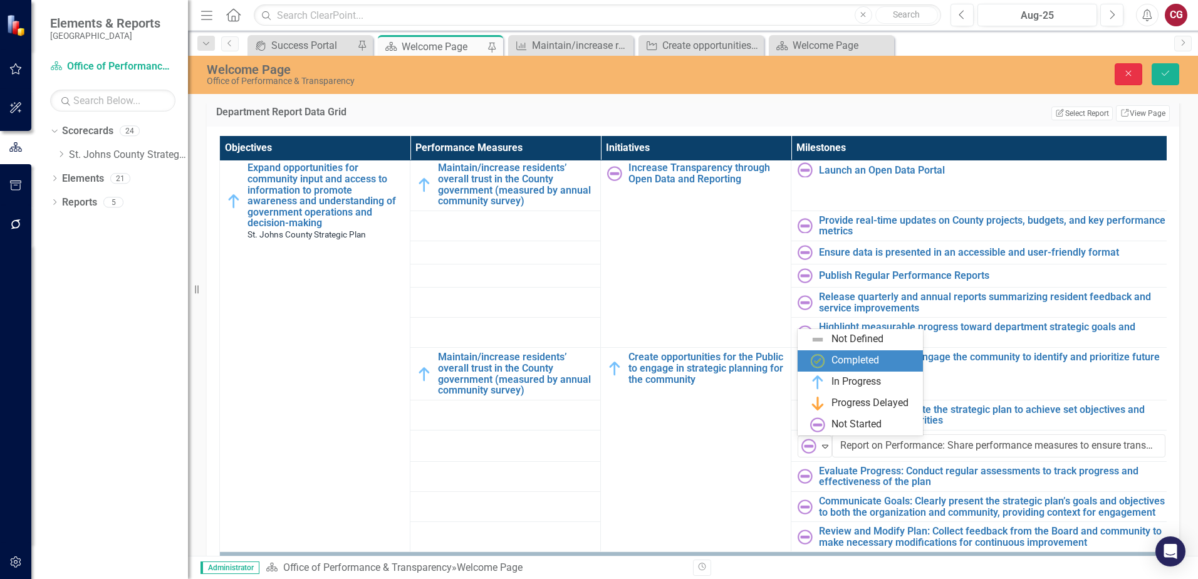
click at [1123, 71] on icon "Close" at bounding box center [1128, 73] width 11 height 9
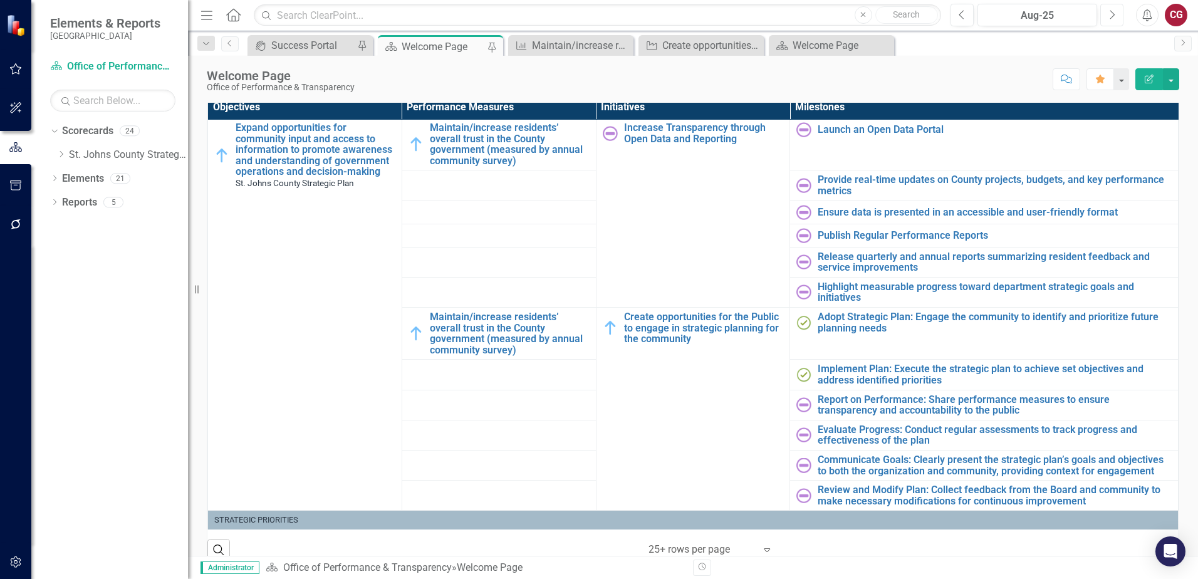
click at [1122, 14] on button "Next" at bounding box center [1112, 15] width 23 height 23
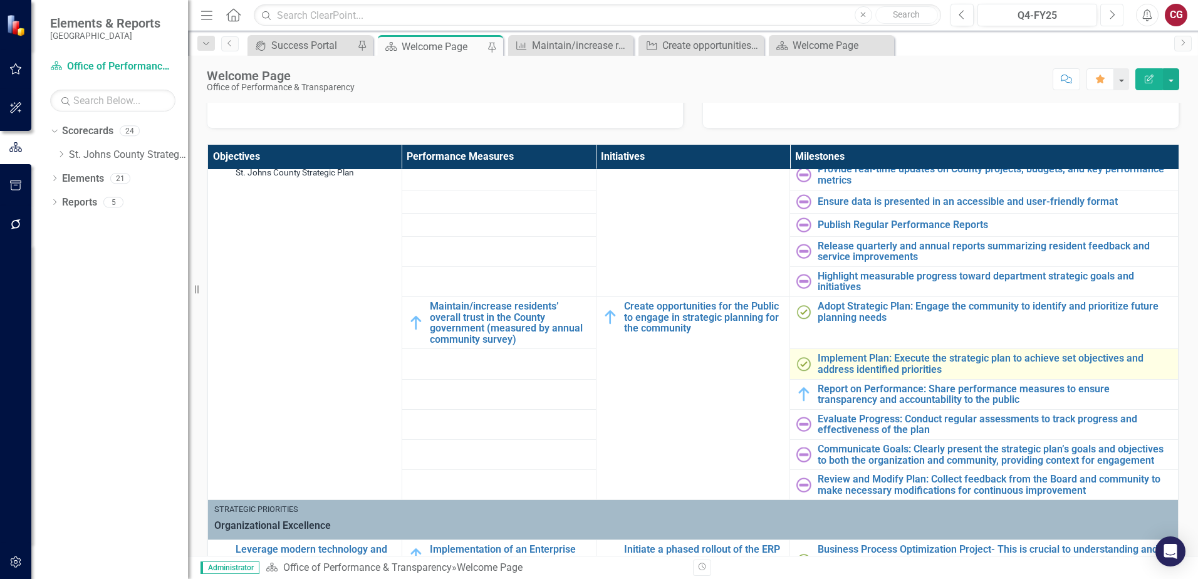
scroll to position [125, 0]
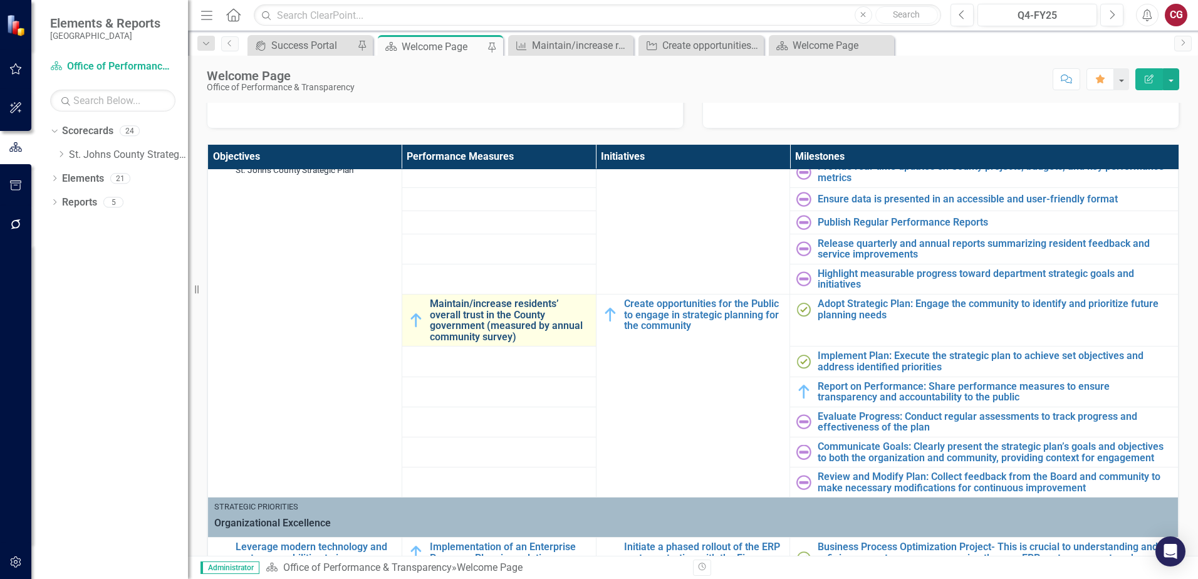
click at [503, 323] on link "Maintain/increase residents’ overall trust in the County government (measured b…" at bounding box center [510, 320] width 160 height 44
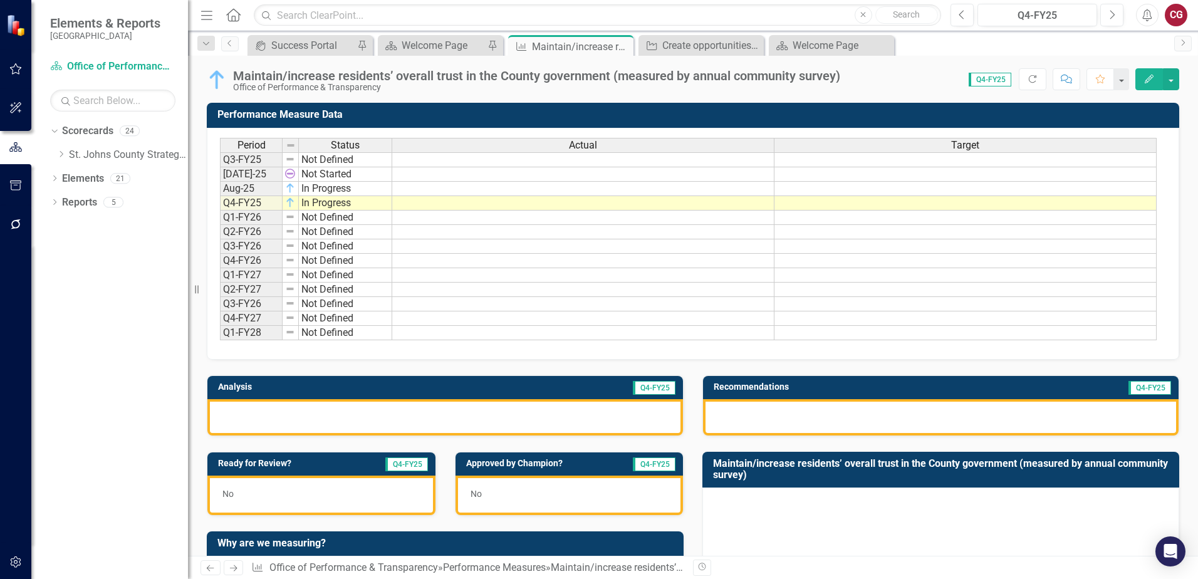
click at [394, 422] on div at bounding box center [445, 417] width 476 height 36
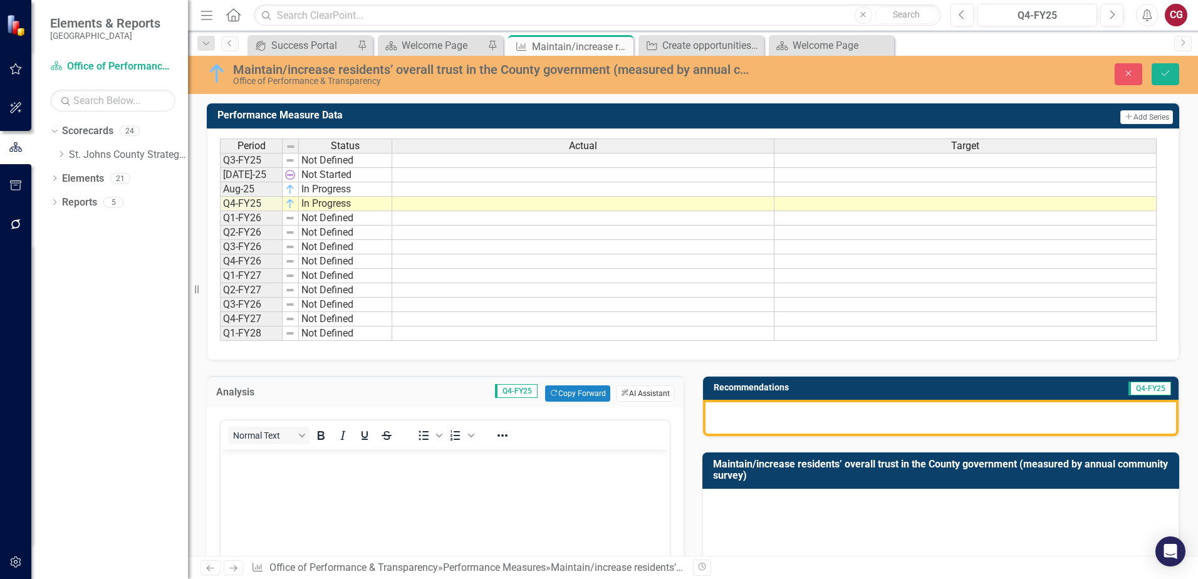
click at [630, 390] on button "ClearPoint AI AI Assistant" at bounding box center [646, 393] width 58 height 16
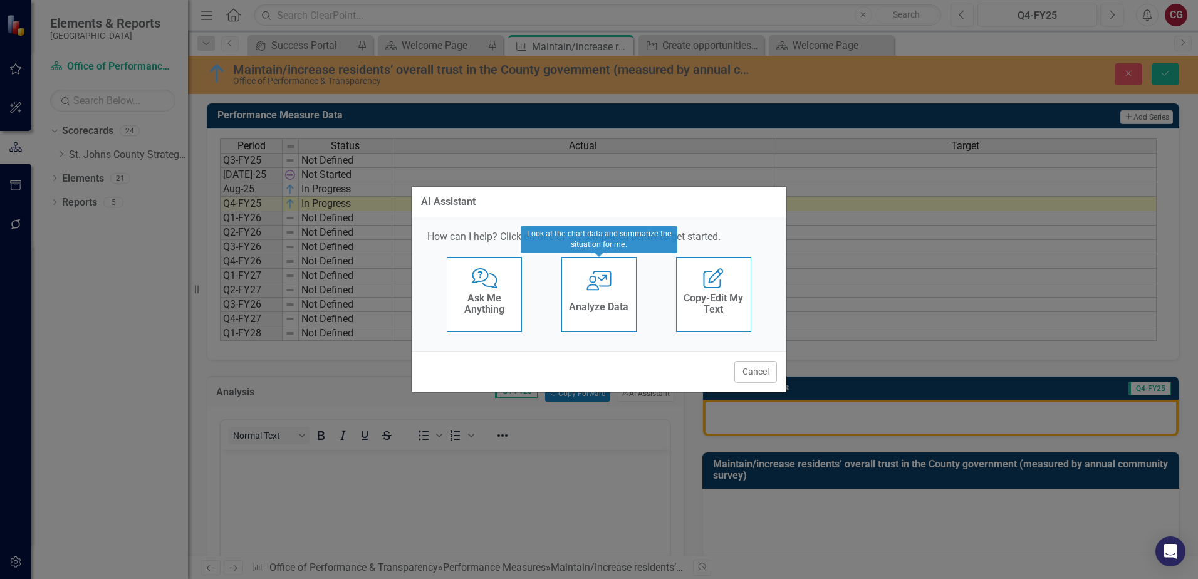
click at [592, 318] on div "Analyze Data" at bounding box center [599, 308] width 60 height 21
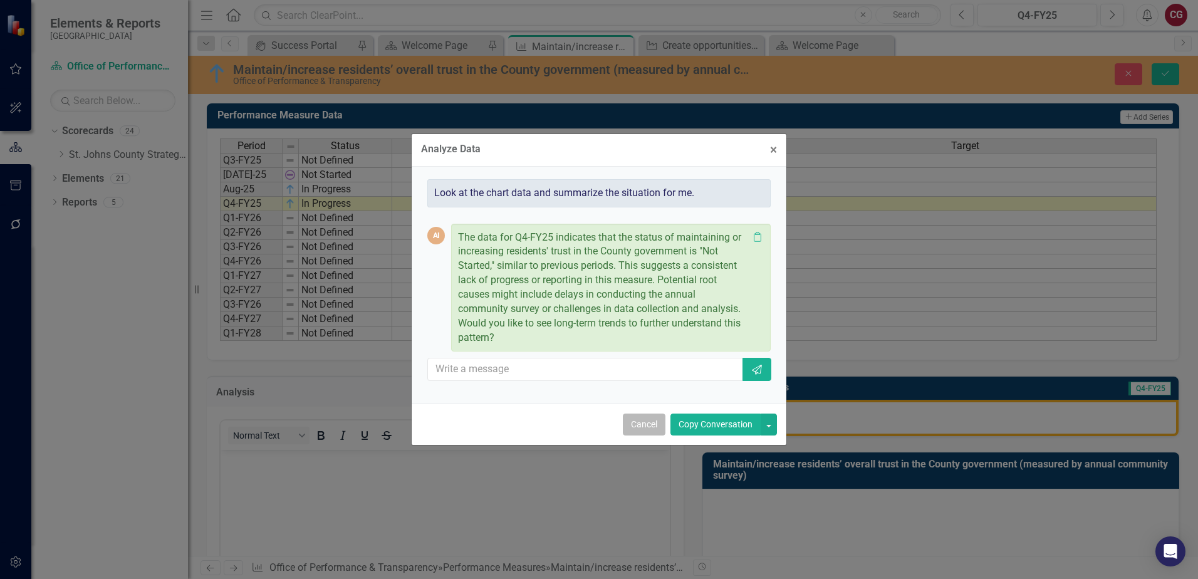
click at [642, 428] on button "Cancel" at bounding box center [644, 425] width 43 height 22
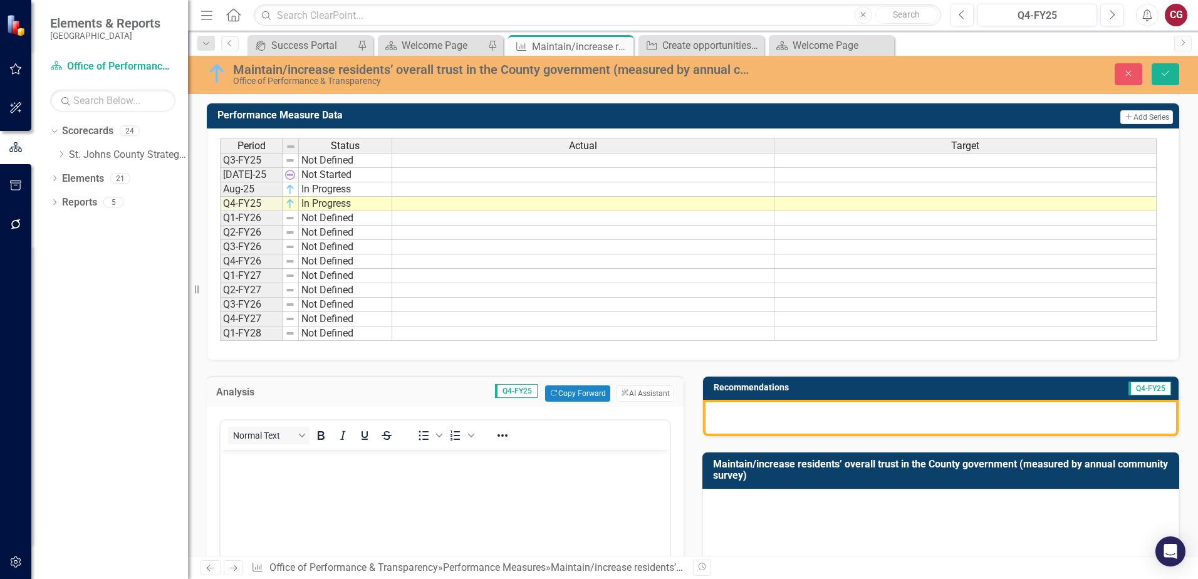
click at [1124, 85] on div "Maintain/increase residents’ overall trust in the County government (measured b…" at bounding box center [693, 74] width 1010 height 24
click at [1123, 81] on button "Close" at bounding box center [1129, 74] width 28 height 22
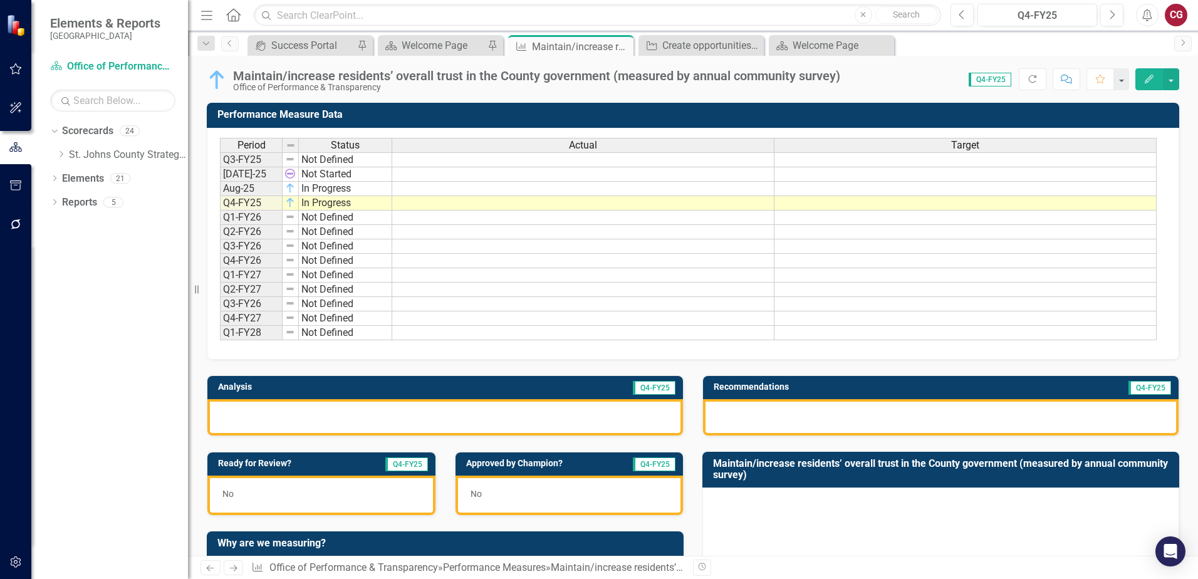
click at [214, 81] on img at bounding box center [217, 80] width 20 height 20
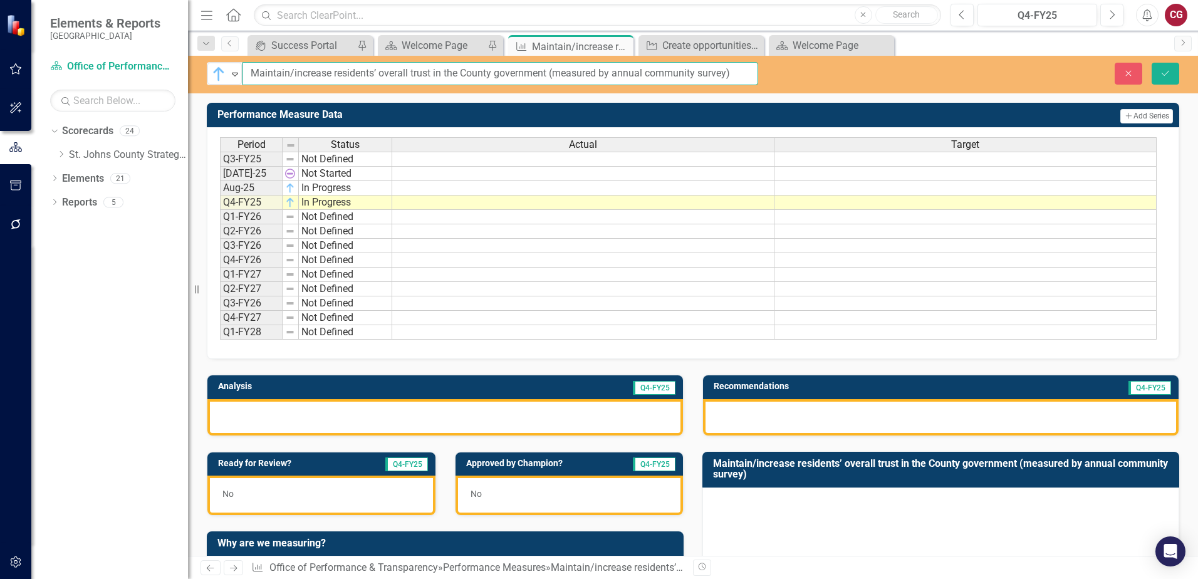
click at [243, 71] on input "Maintain/increase residents’ overall trust in the County government (measured b…" at bounding box center [501, 73] width 516 height 23
click at [237, 74] on icon at bounding box center [235, 75] width 6 height 4
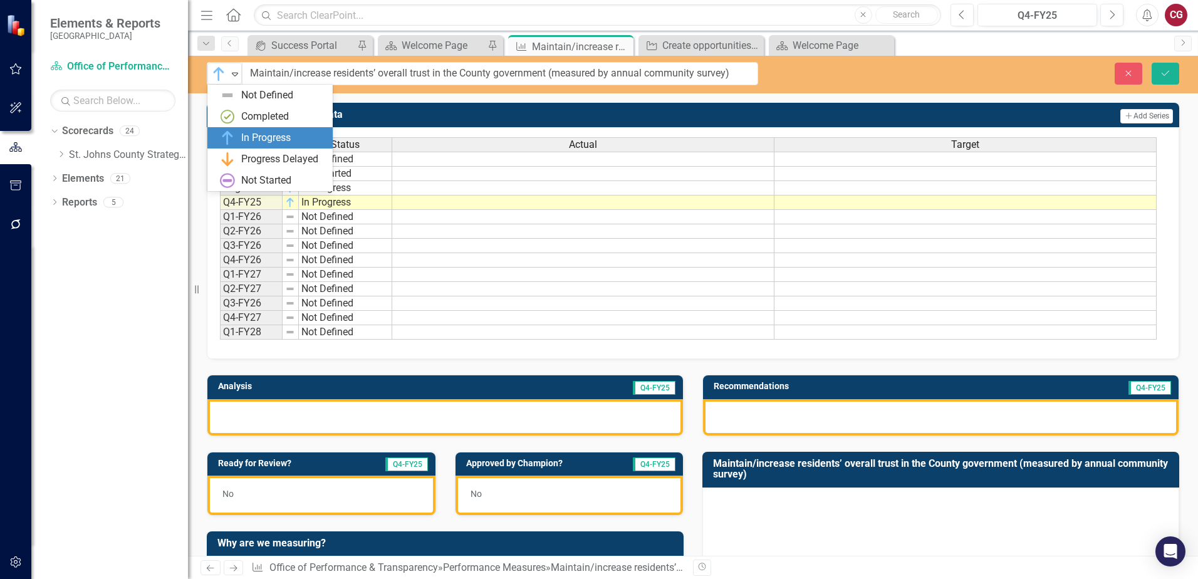
click at [241, 132] on div "In Progress" at bounding box center [272, 137] width 105 height 15
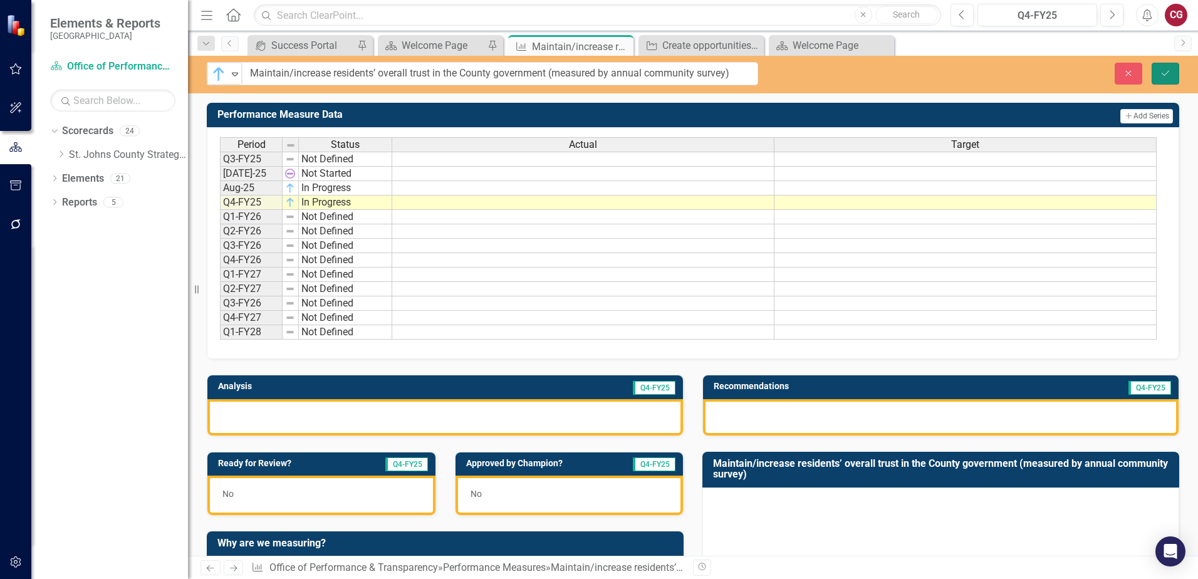
click at [1174, 81] on button "Save" at bounding box center [1166, 74] width 28 height 22
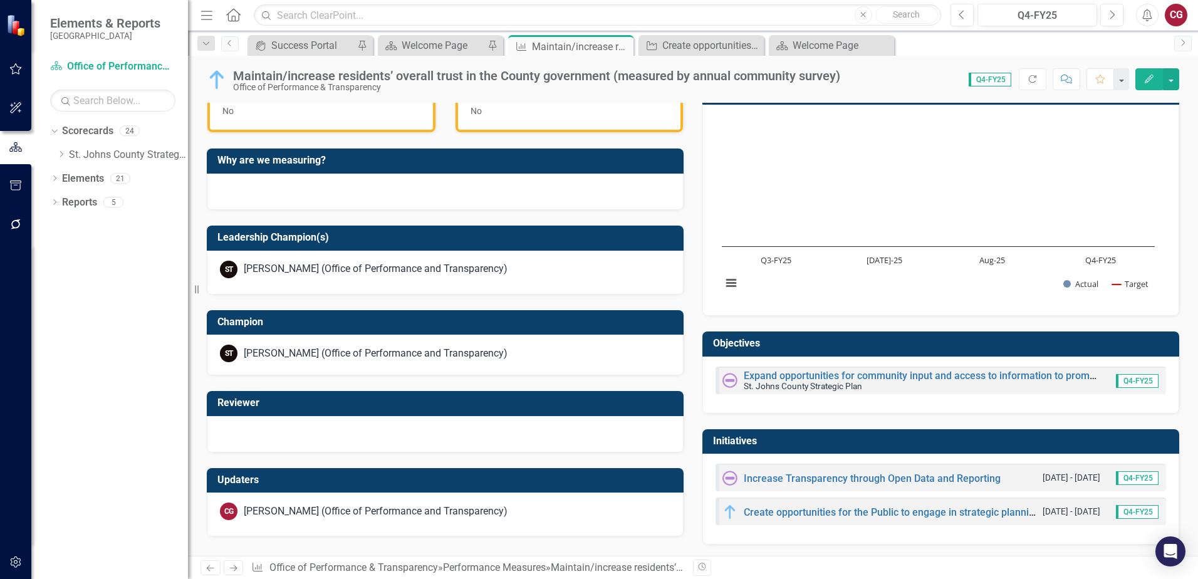
scroll to position [384, 0]
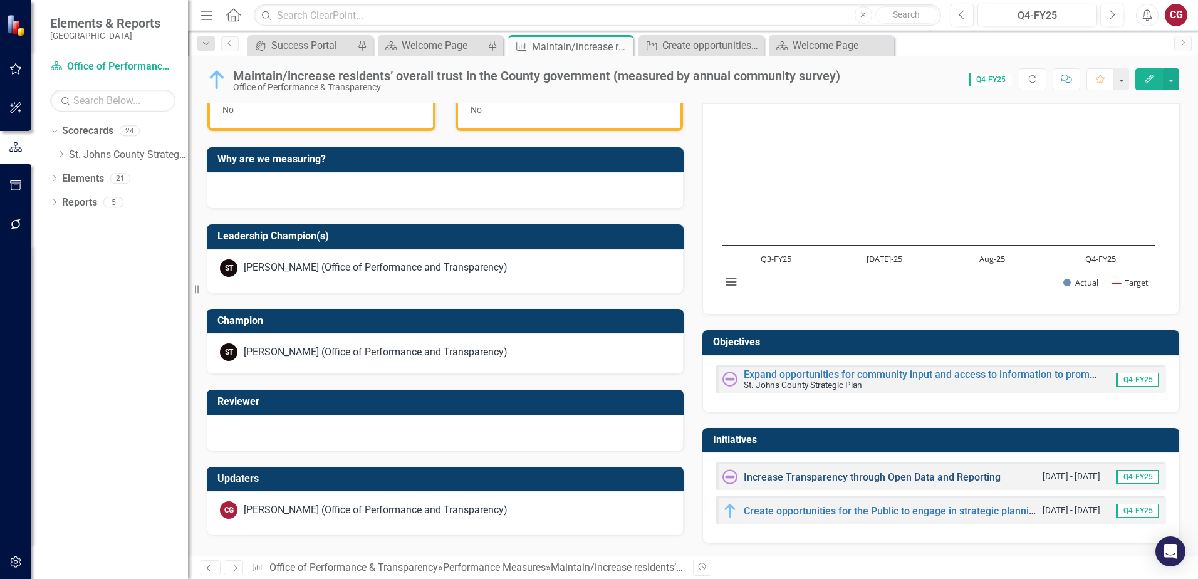
click at [776, 478] on link "Increase Transparency through Open Data and Reporting" at bounding box center [872, 477] width 257 height 12
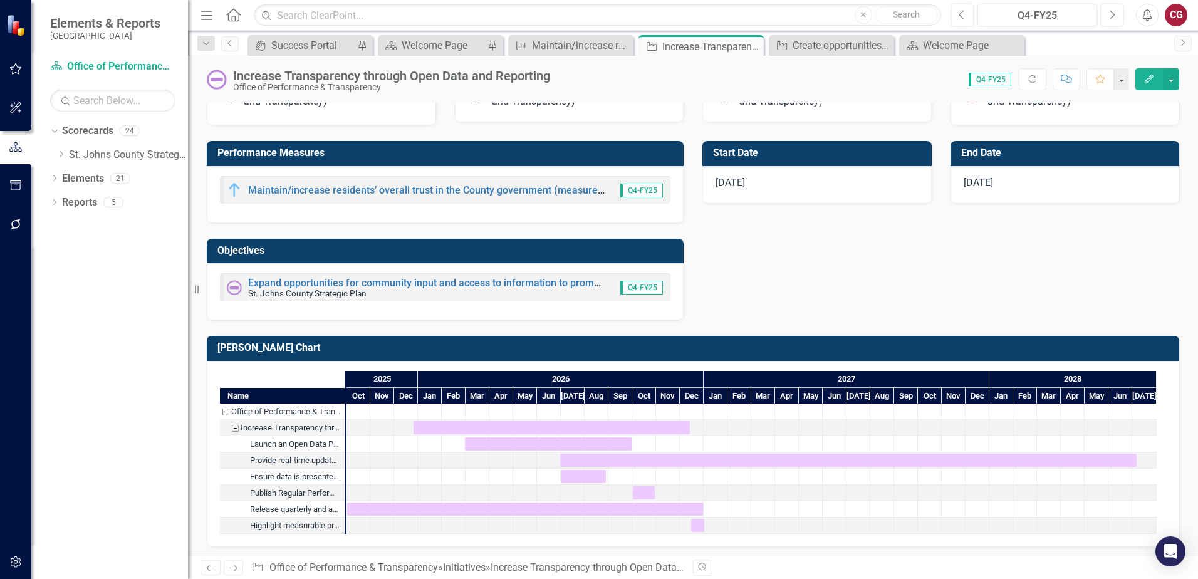
scroll to position [646, 0]
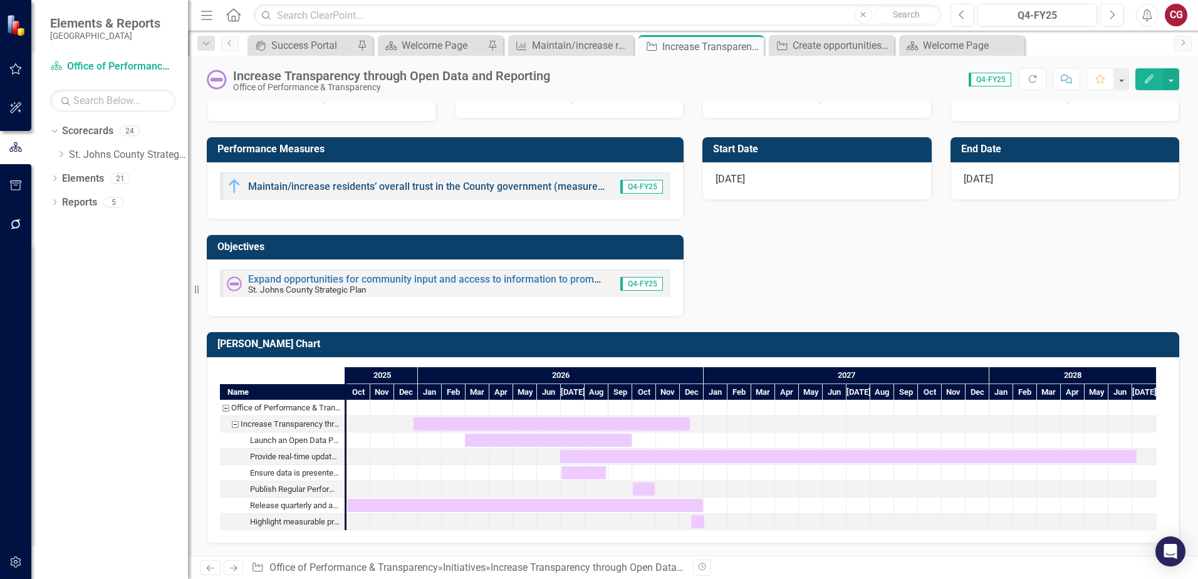
click at [350, 184] on link "Maintain/increase residents’ overall trust in the County government (measured b…" at bounding box center [493, 186] width 491 height 12
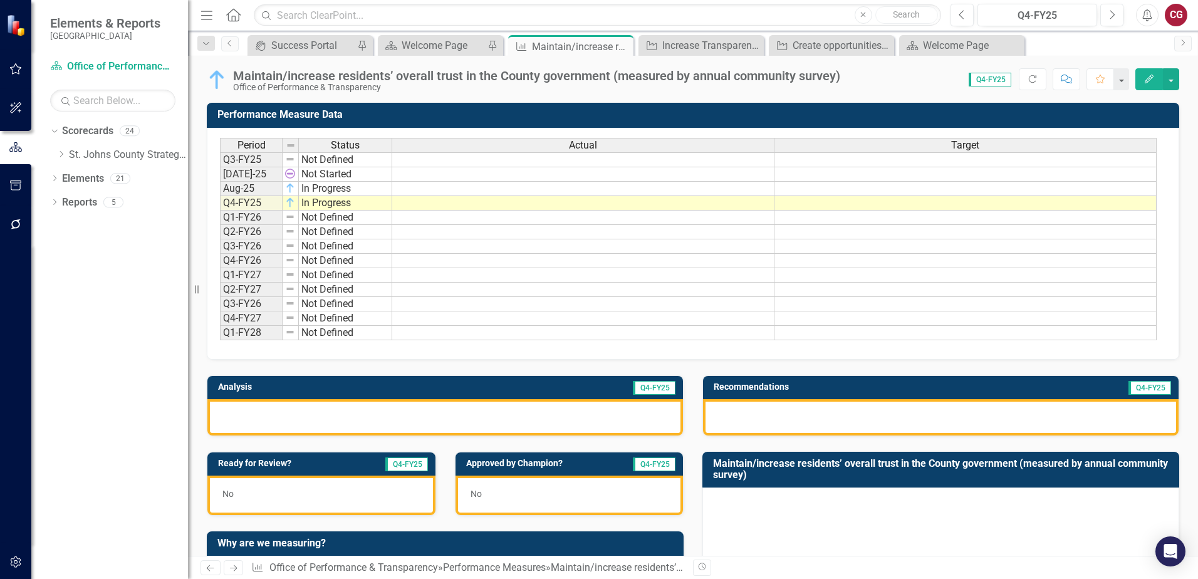
click at [425, 425] on div at bounding box center [445, 417] width 476 height 36
click at [424, 424] on div at bounding box center [445, 417] width 476 height 36
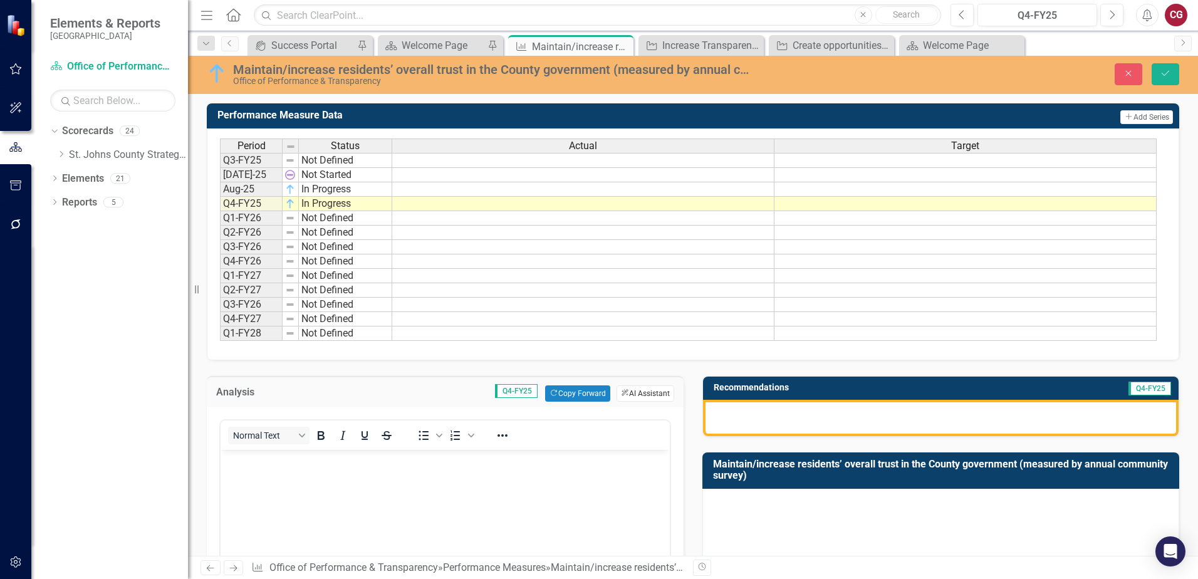
click at [632, 394] on button "ClearPoint AI AI Assistant" at bounding box center [646, 393] width 58 height 16
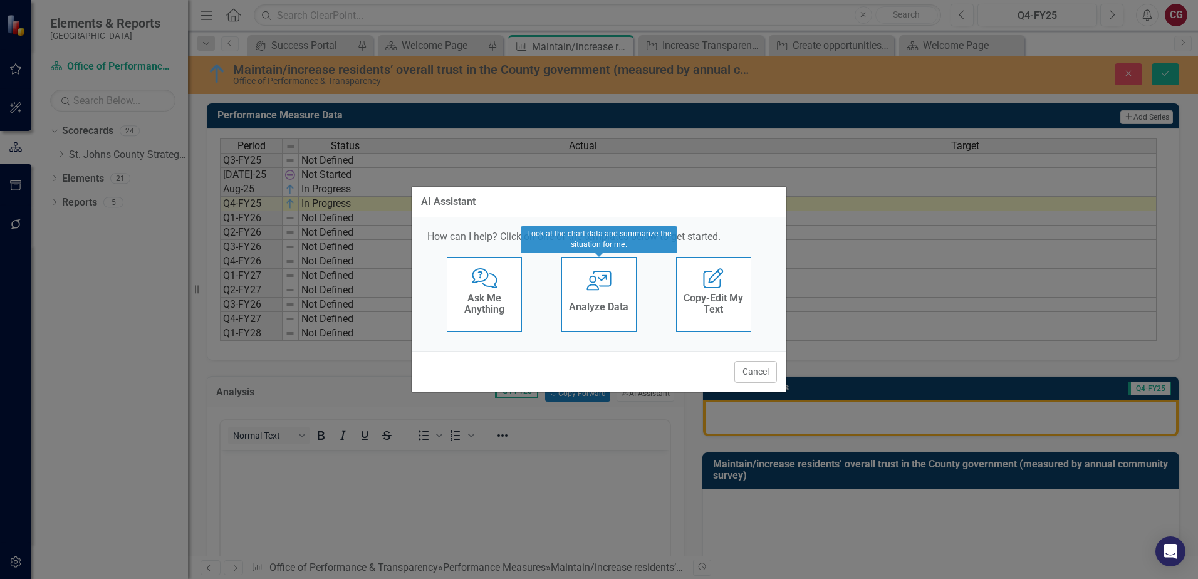
click at [595, 295] on div "User with Chart Analyze Data" at bounding box center [599, 294] width 75 height 75
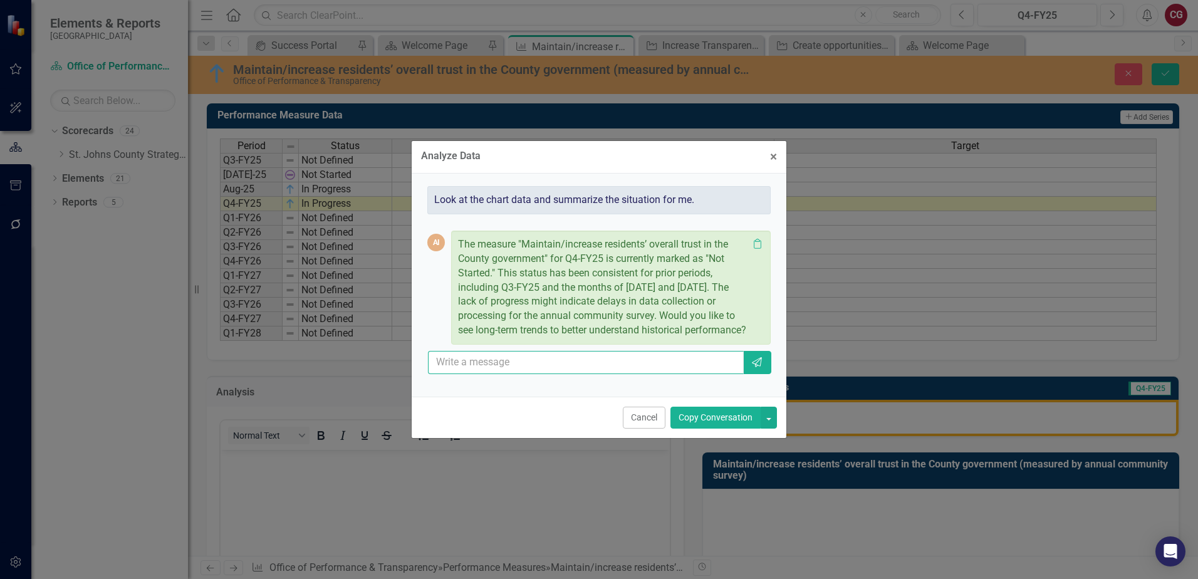
click at [619, 369] on input "text" at bounding box center [586, 362] width 316 height 23
type input "provide a Q4 summary for both perfromance measures"
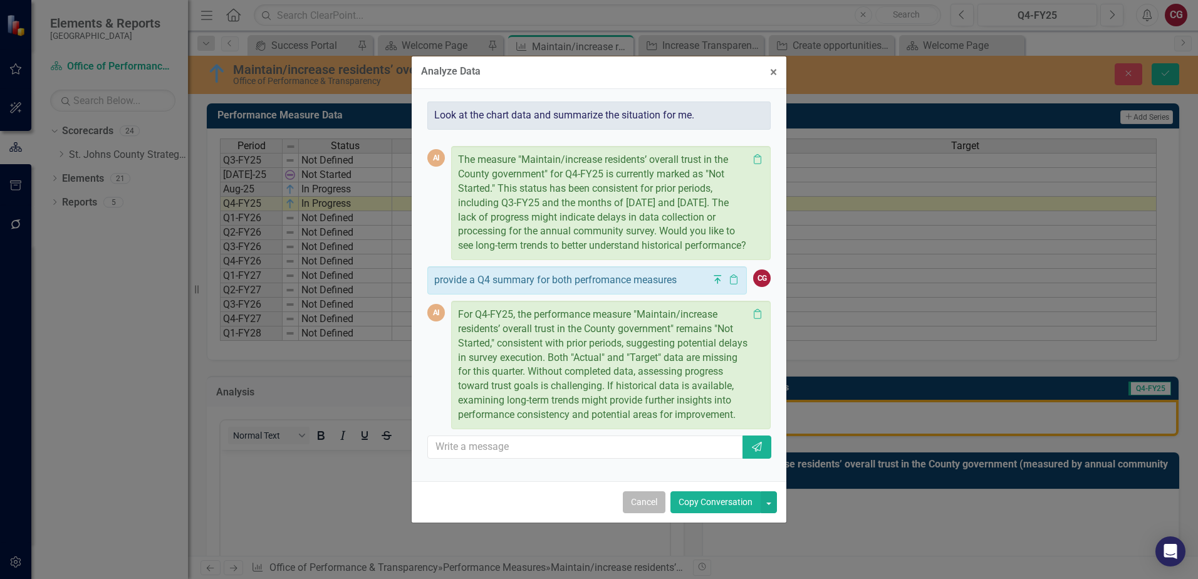
click at [639, 511] on button "Cancel" at bounding box center [644, 502] width 43 height 22
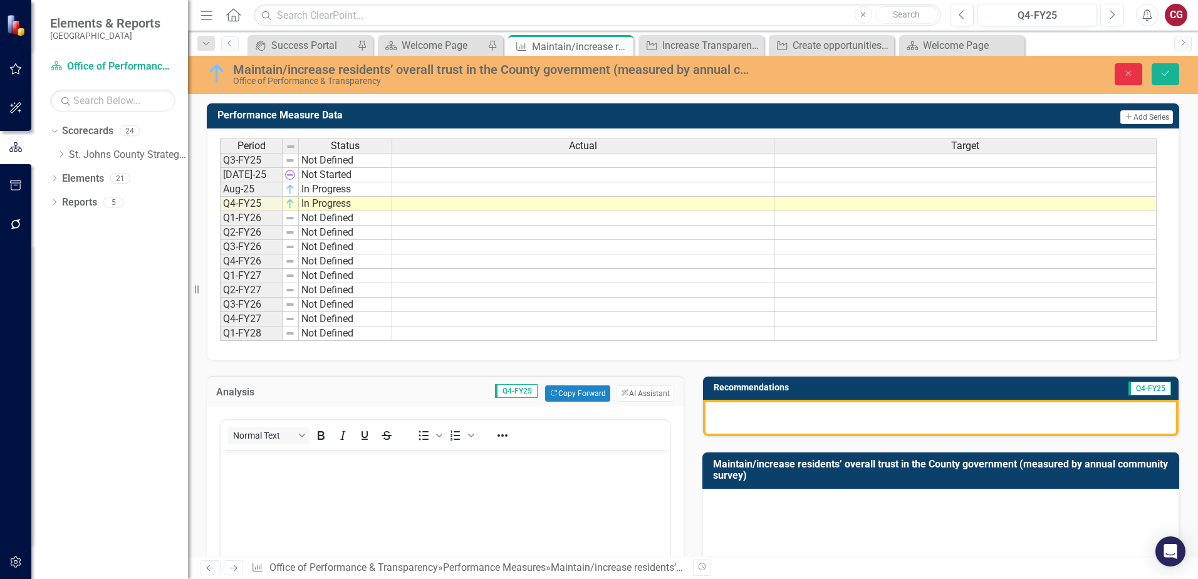
click at [1137, 76] on button "Close" at bounding box center [1129, 74] width 28 height 22
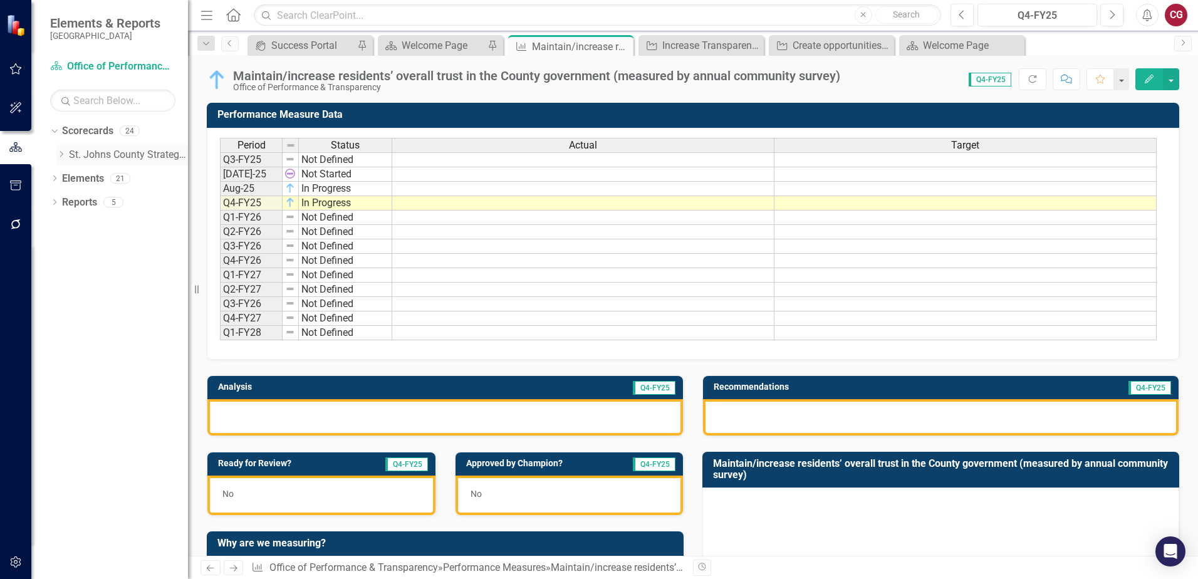
click at [61, 154] on icon "Dropdown" at bounding box center [60, 154] width 9 height 8
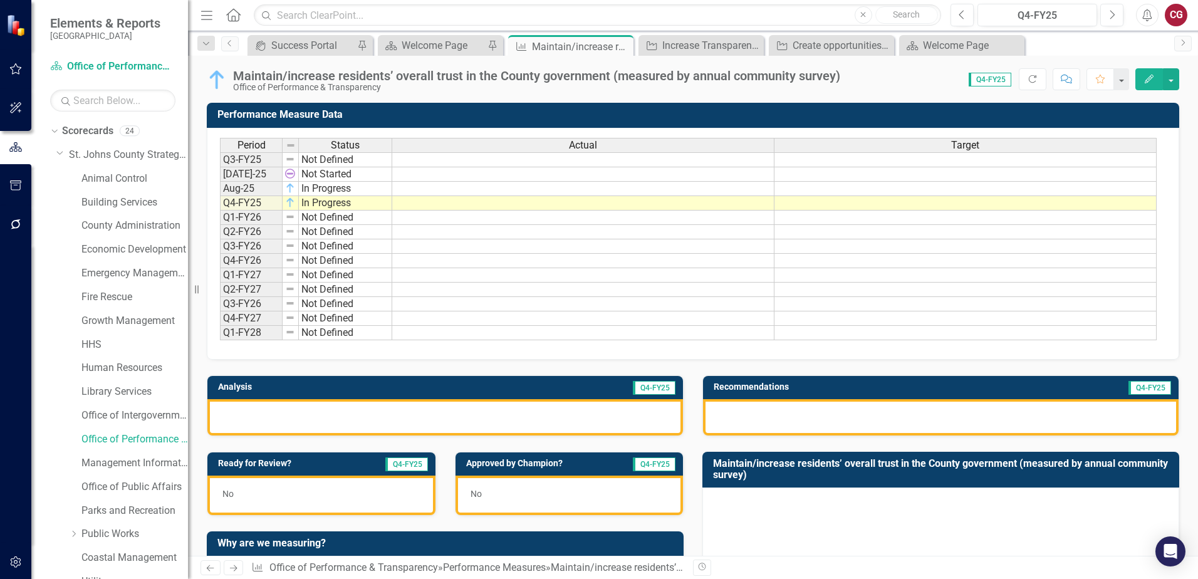
click at [338, 415] on div at bounding box center [445, 417] width 476 height 36
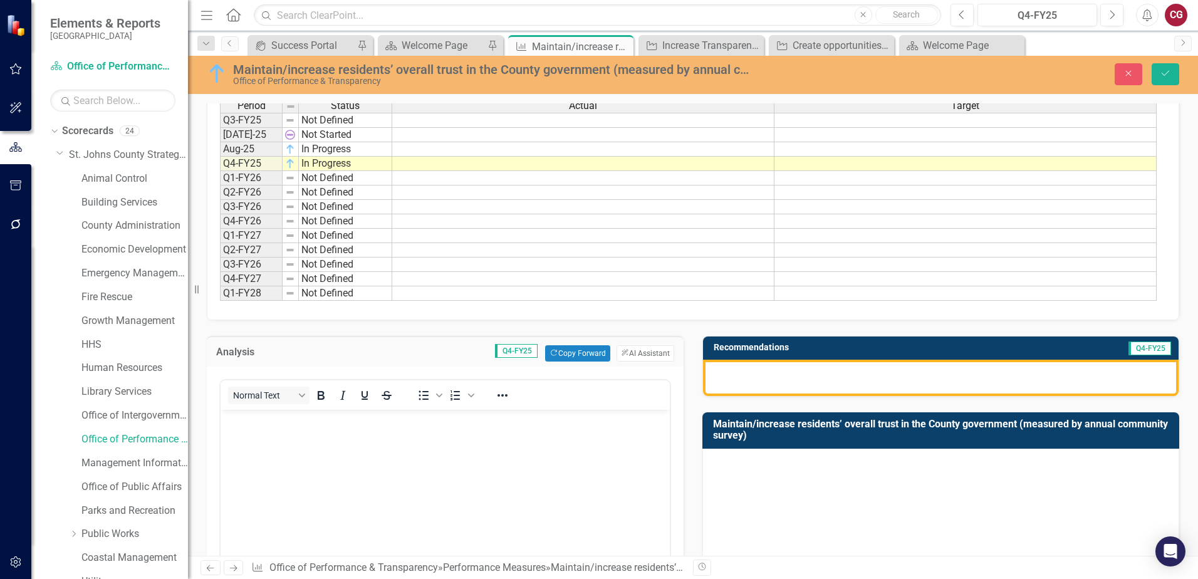
scroll to position [63, 0]
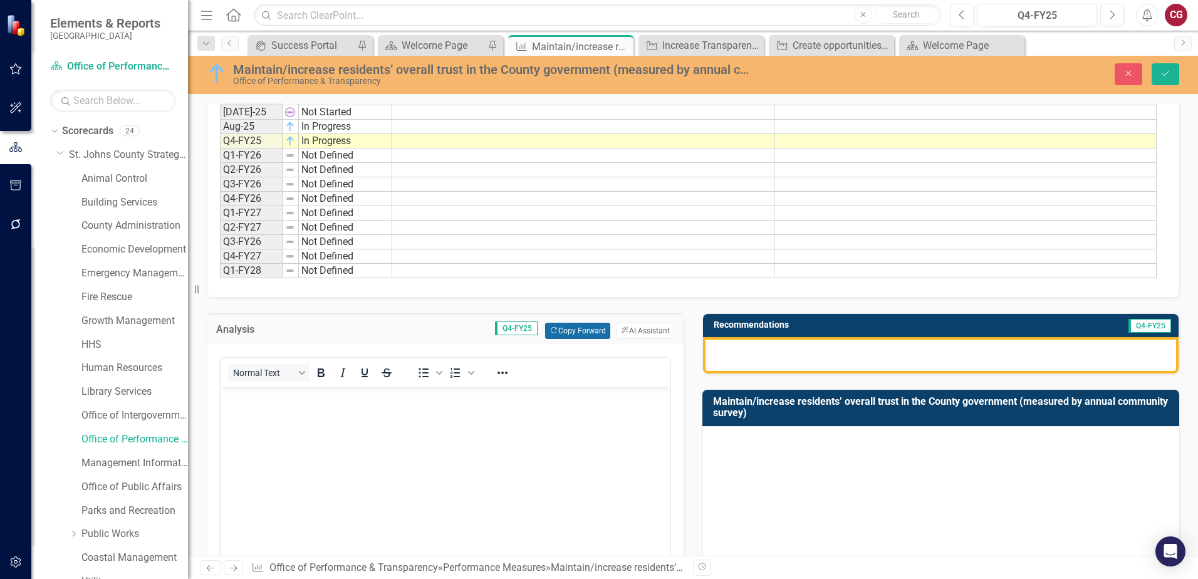
click at [554, 331] on button "Copy Forward Copy Forward" at bounding box center [577, 331] width 65 height 16
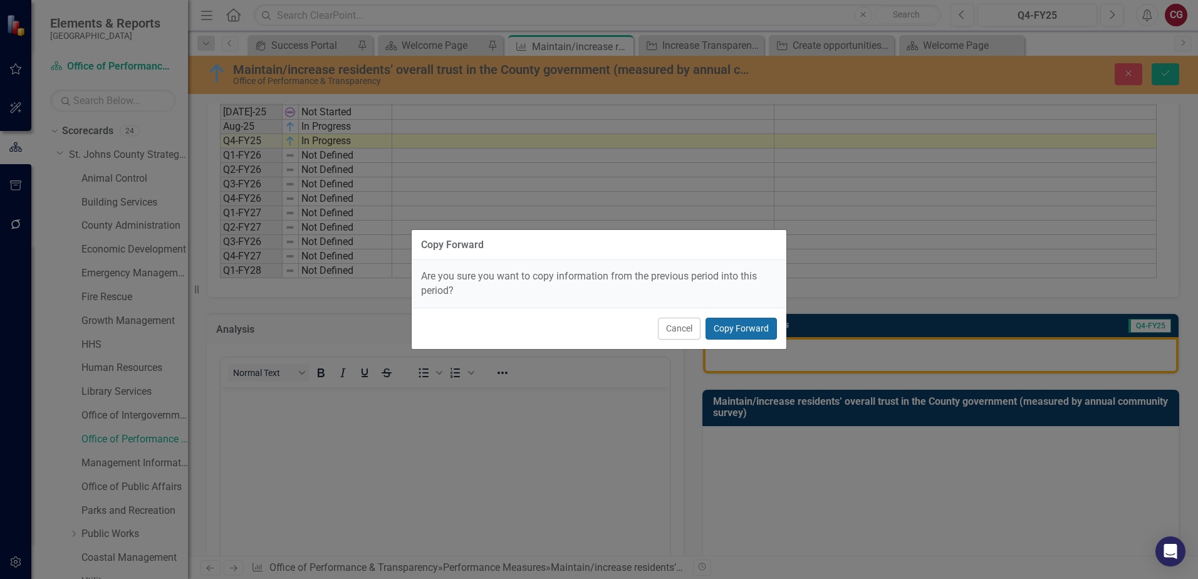
click at [767, 322] on button "Copy Forward" at bounding box center [741, 329] width 71 height 22
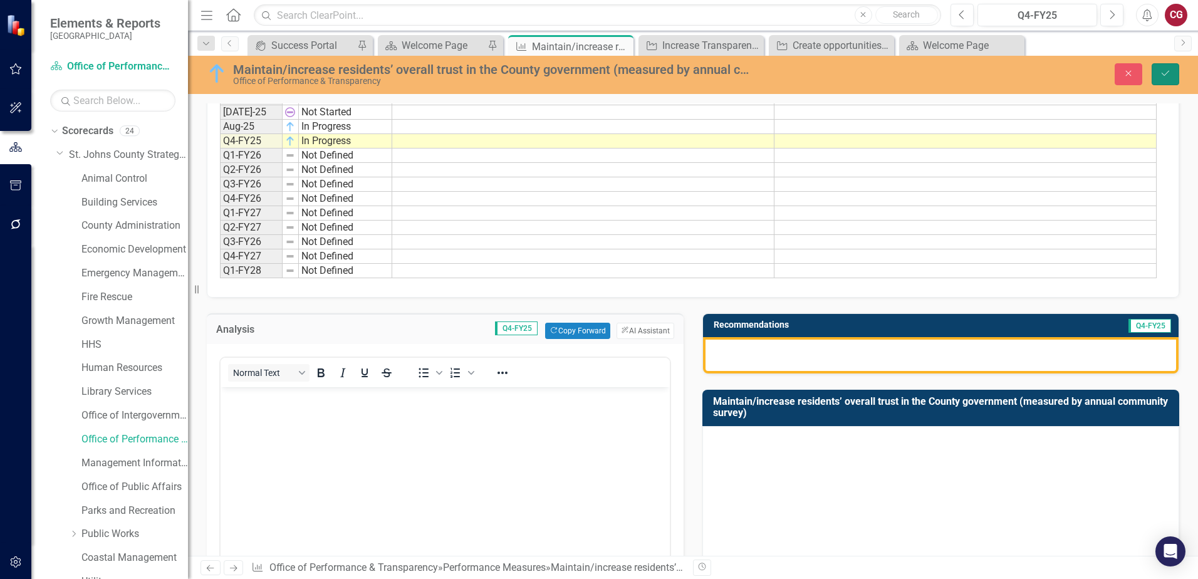
click at [1166, 77] on icon "Save" at bounding box center [1165, 73] width 11 height 9
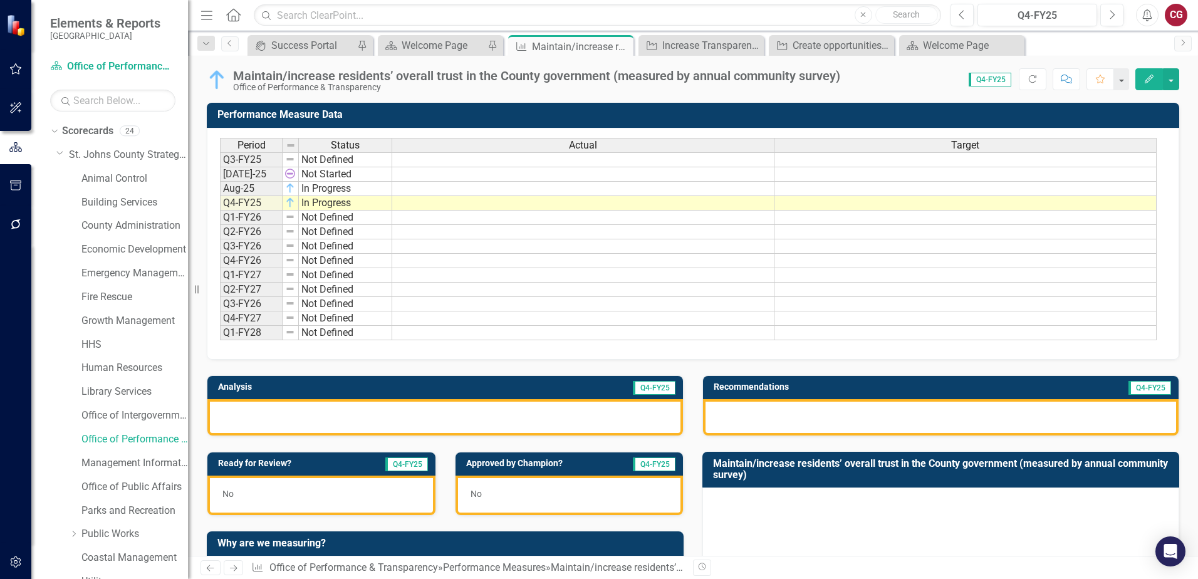
scroll to position [376, 0]
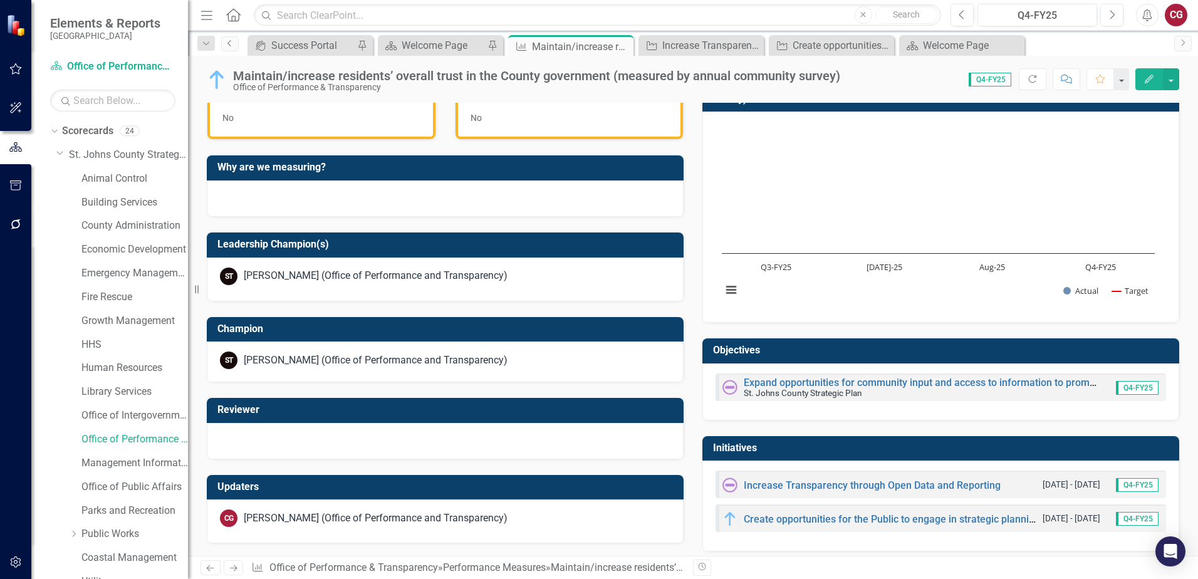
click at [225, 43] on icon "Previous" at bounding box center [230, 43] width 10 height 8
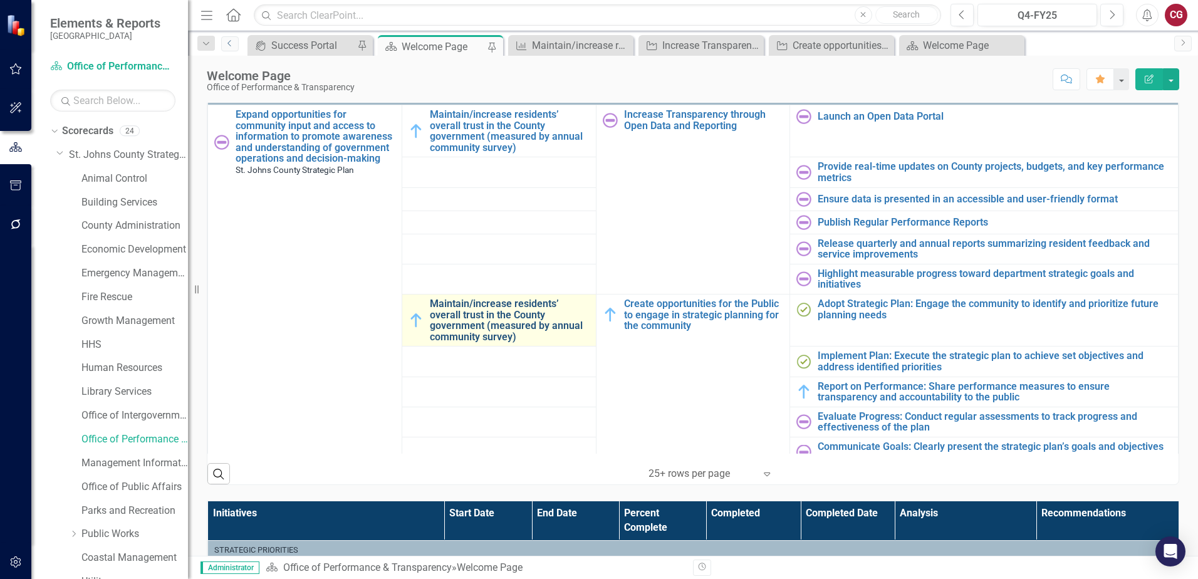
scroll to position [439, 0]
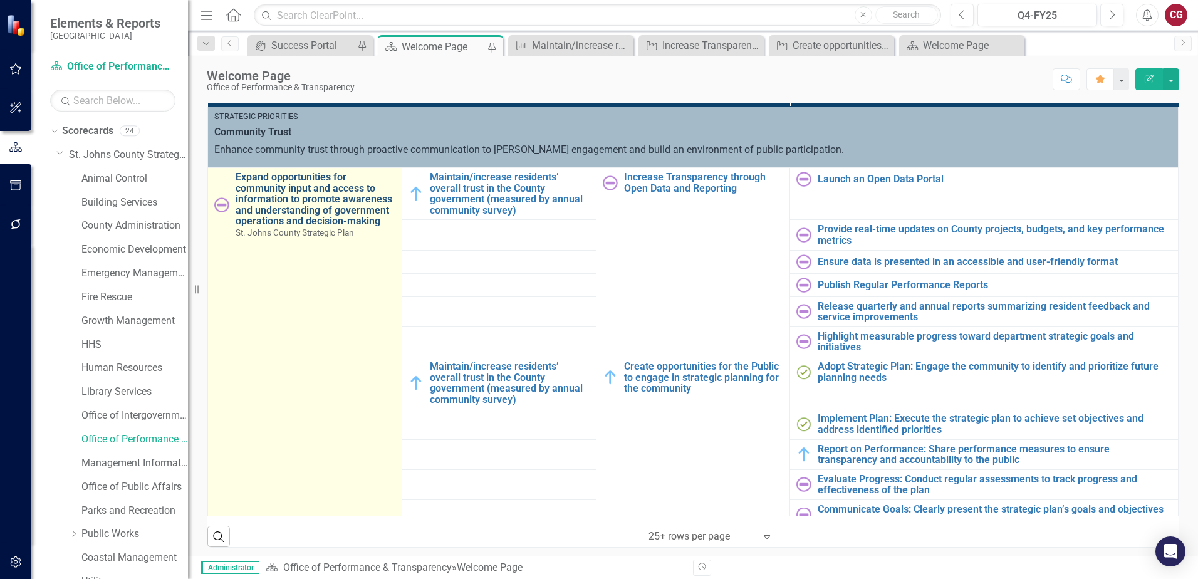
click at [320, 197] on link "Expand opportunities for community input and access to information to promote a…" at bounding box center [316, 199] width 160 height 55
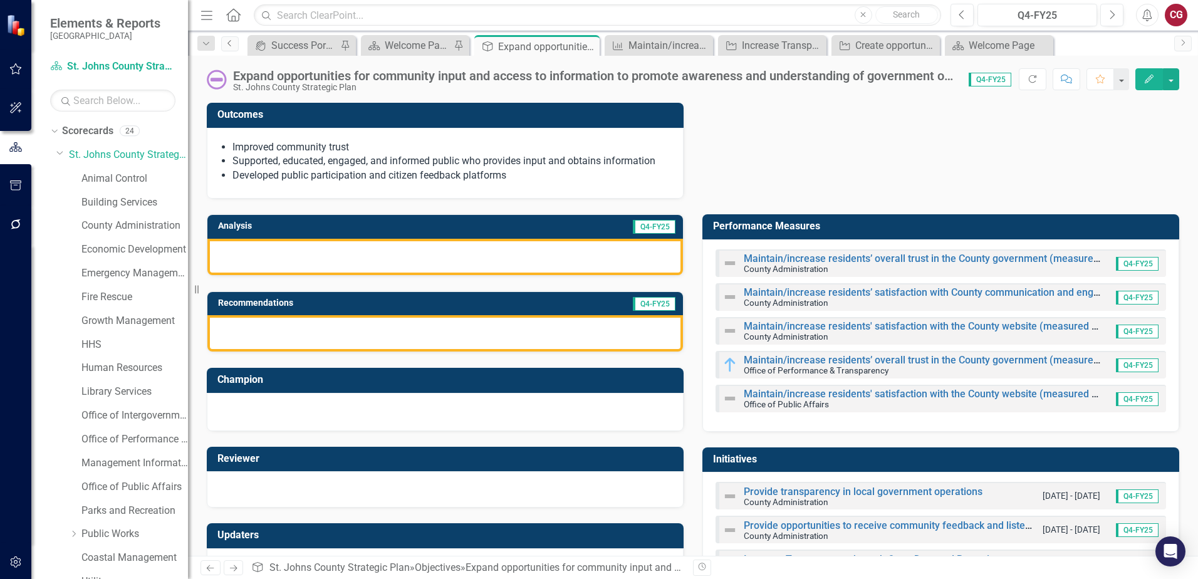
click at [230, 44] on icon "Previous" at bounding box center [230, 43] width 10 height 8
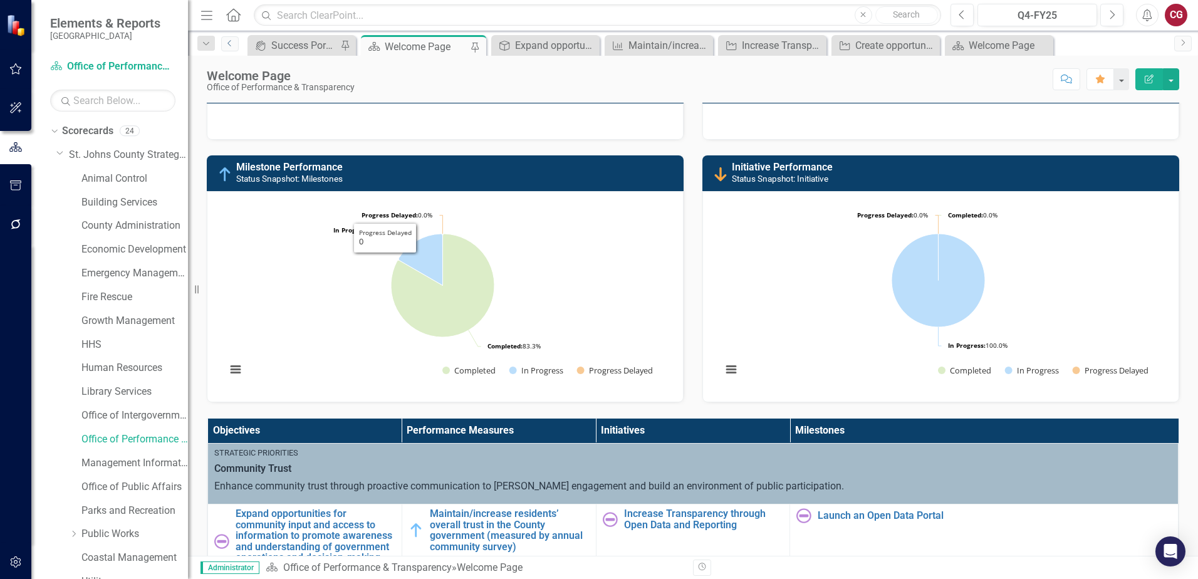
scroll to position [251, 0]
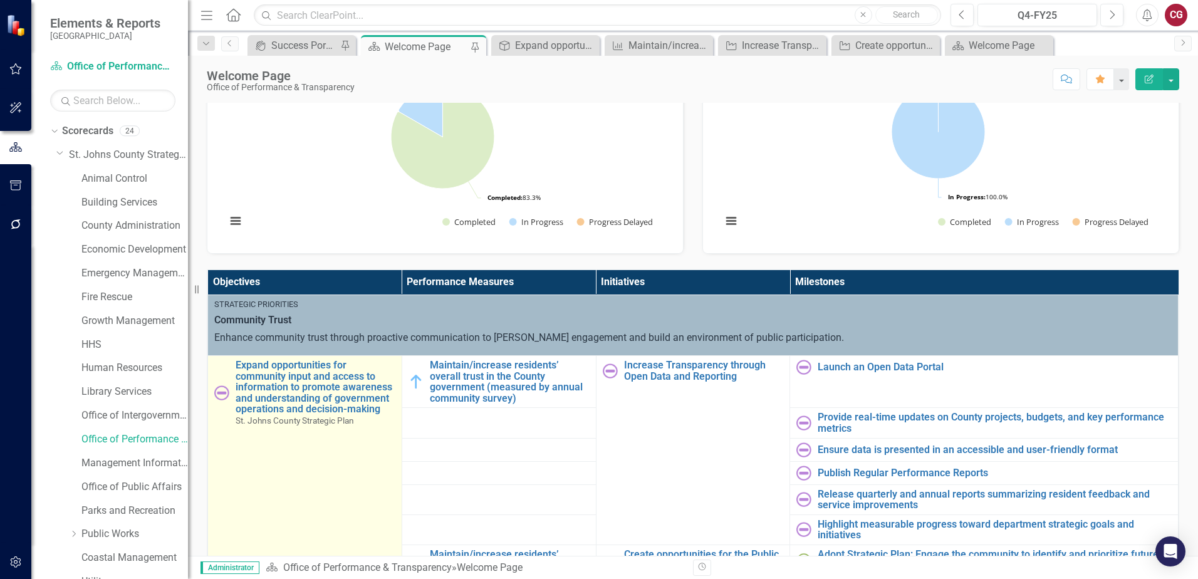
click at [218, 394] on img at bounding box center [221, 392] width 15 height 15
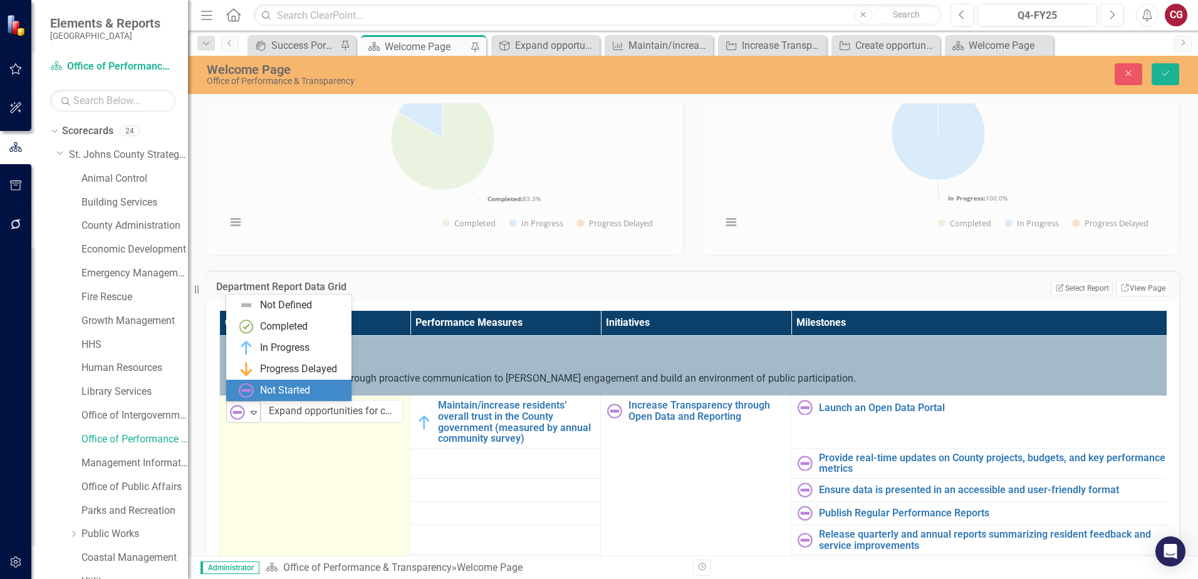
click at [244, 405] on img at bounding box center [237, 412] width 15 height 15
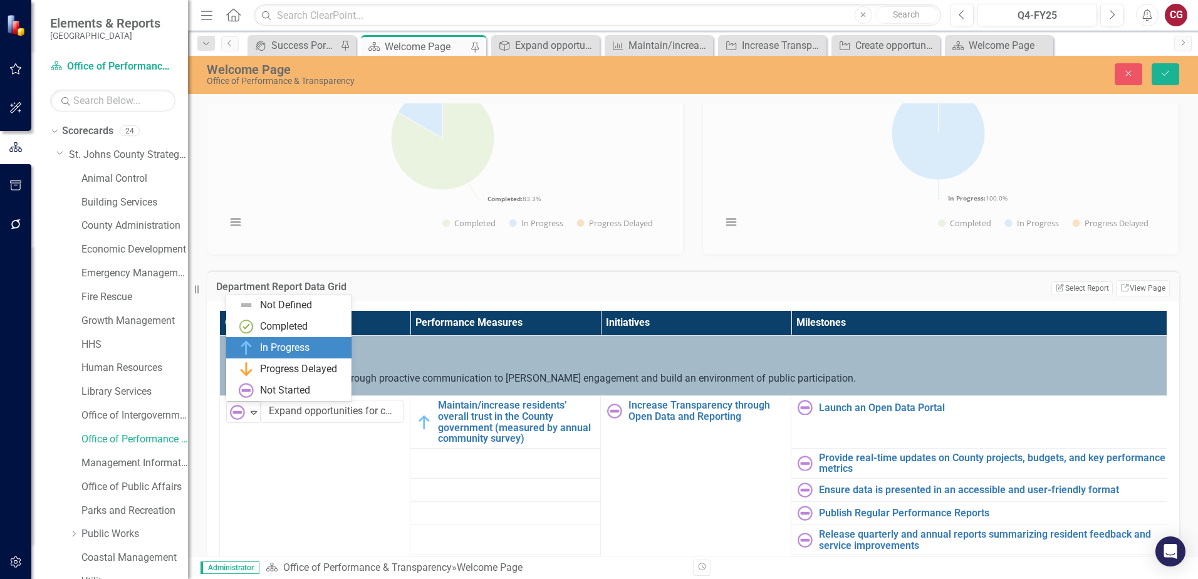
click at [268, 343] on div "In Progress" at bounding box center [285, 348] width 50 height 14
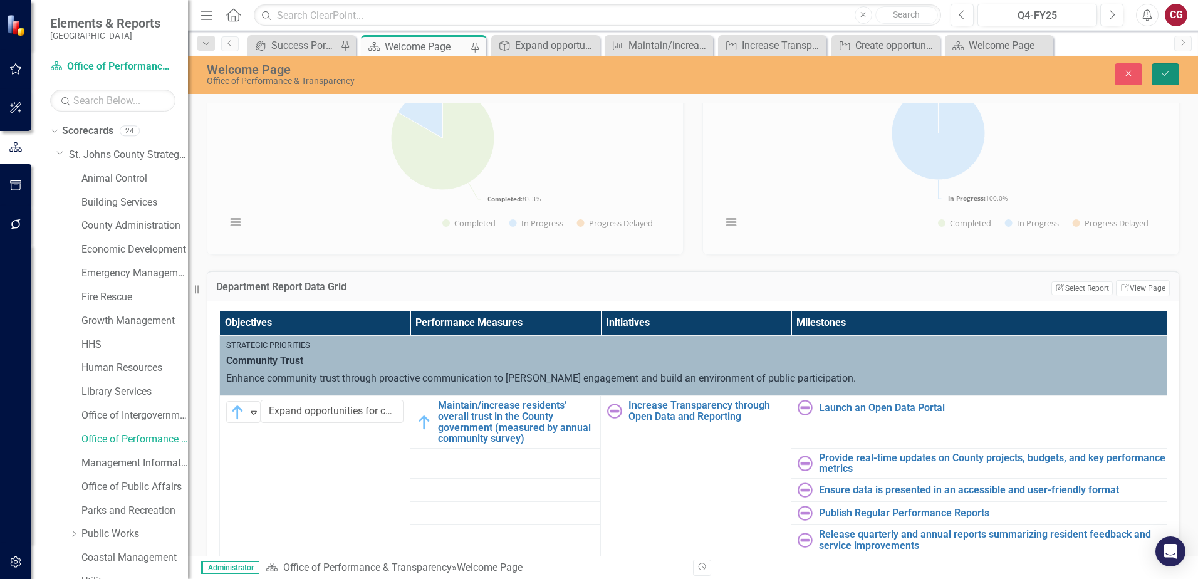
click at [1177, 79] on button "Save" at bounding box center [1166, 74] width 28 height 22
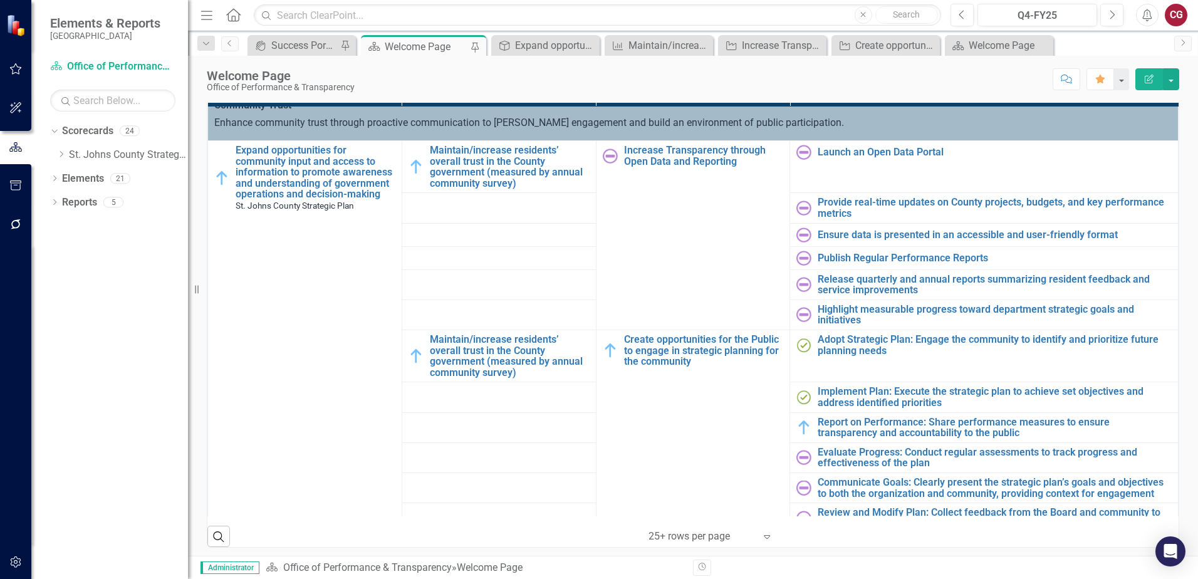
scroll to position [0, 0]
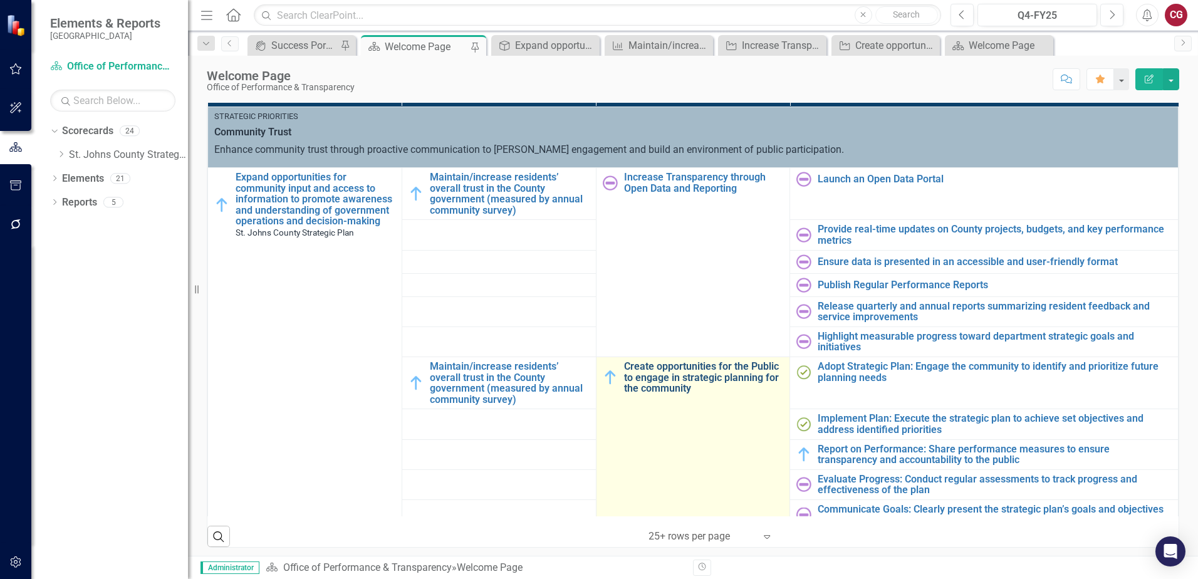
click at [662, 363] on link "Create opportunities for the Public to engage in strategic planning for the com…" at bounding box center [704, 377] width 160 height 33
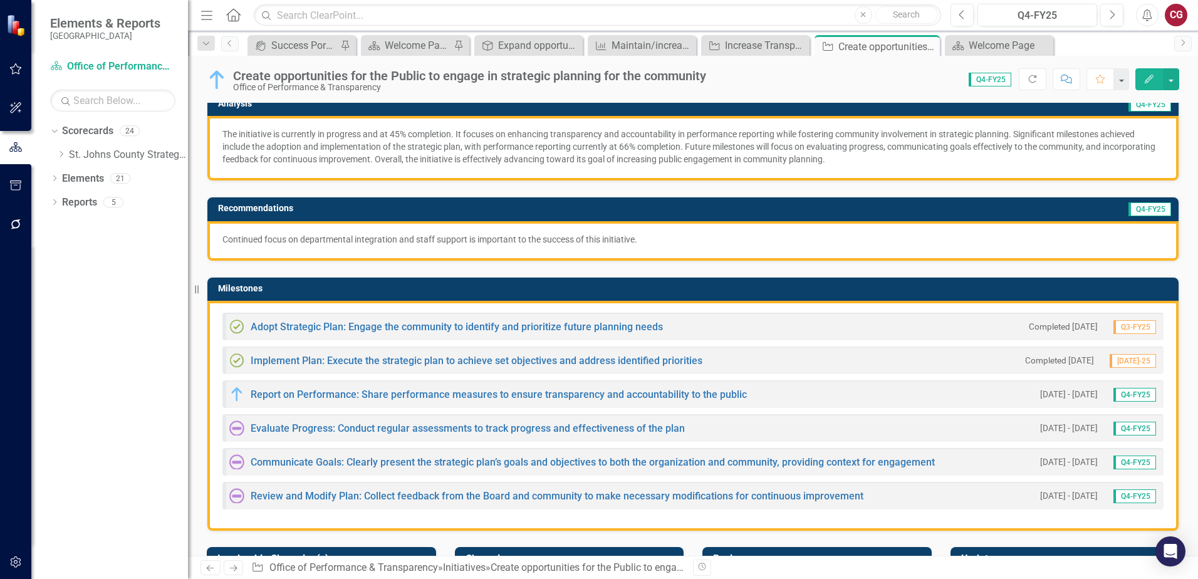
scroll to position [188, 0]
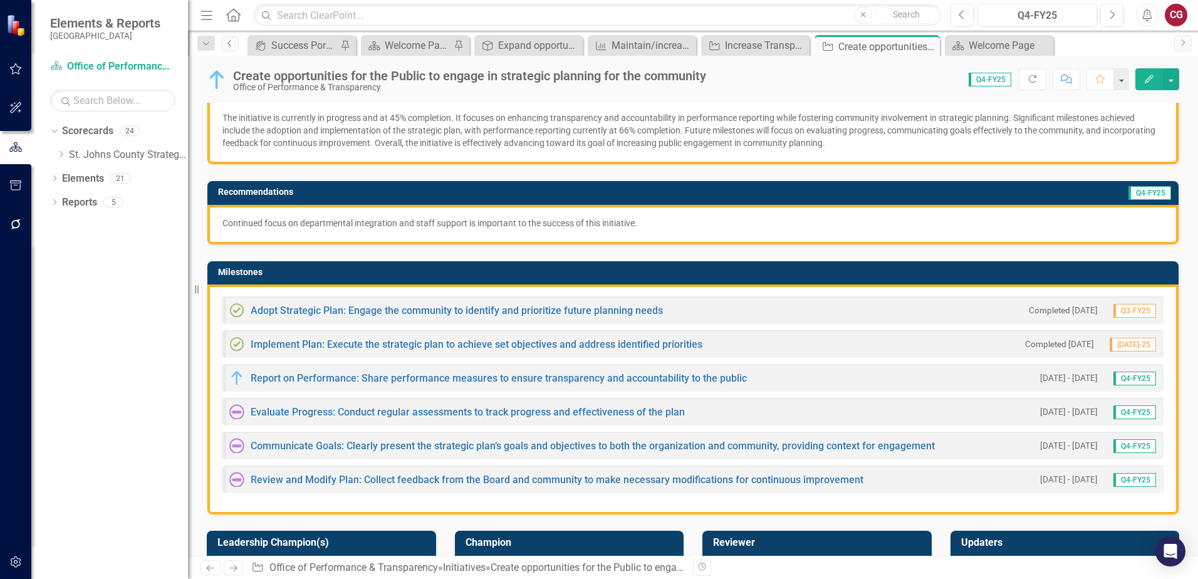
click at [227, 46] on icon "Previous" at bounding box center [230, 43] width 10 height 8
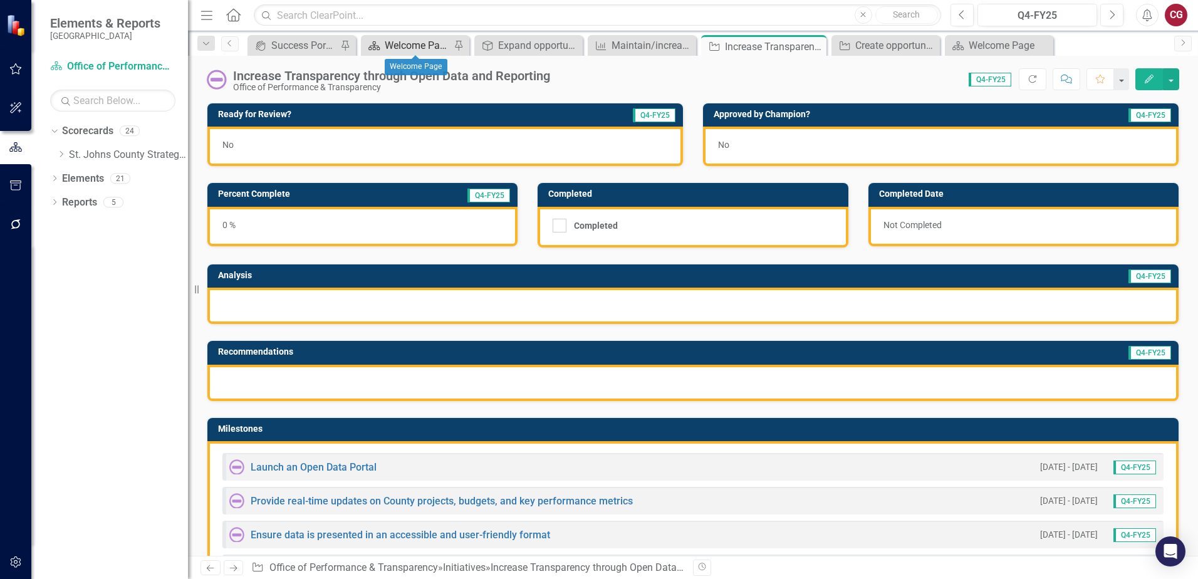
click at [427, 47] on div "Welcome Page" at bounding box center [418, 46] width 66 height 16
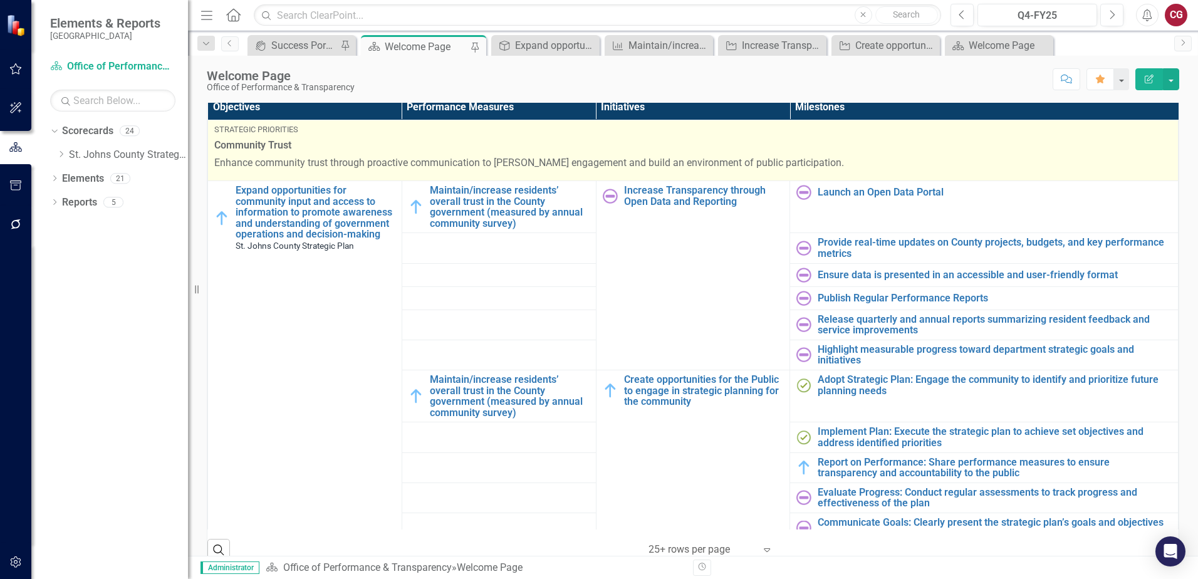
scroll to position [439, 0]
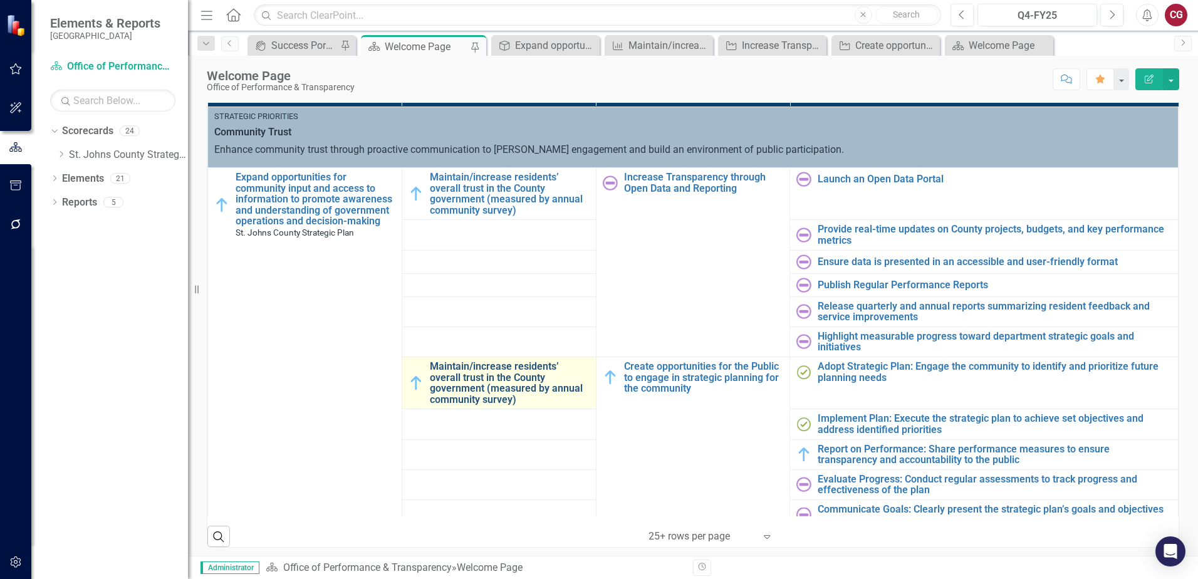
click at [513, 367] on link "Maintain/increase residents’ overall trust in the County government (measured b…" at bounding box center [510, 383] width 160 height 44
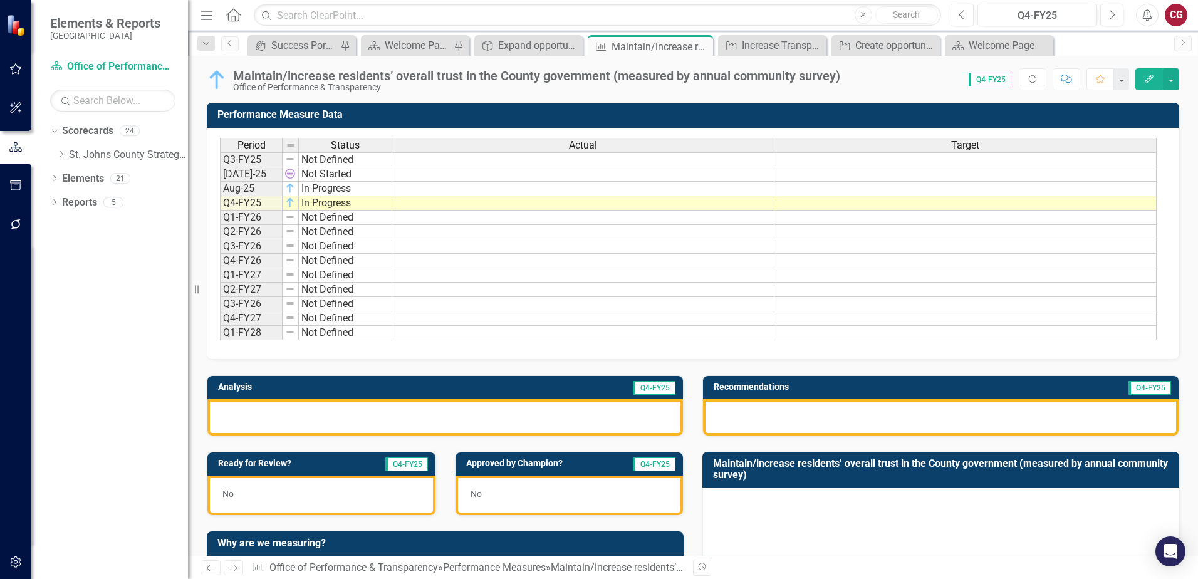
click at [434, 421] on div at bounding box center [445, 417] width 476 height 36
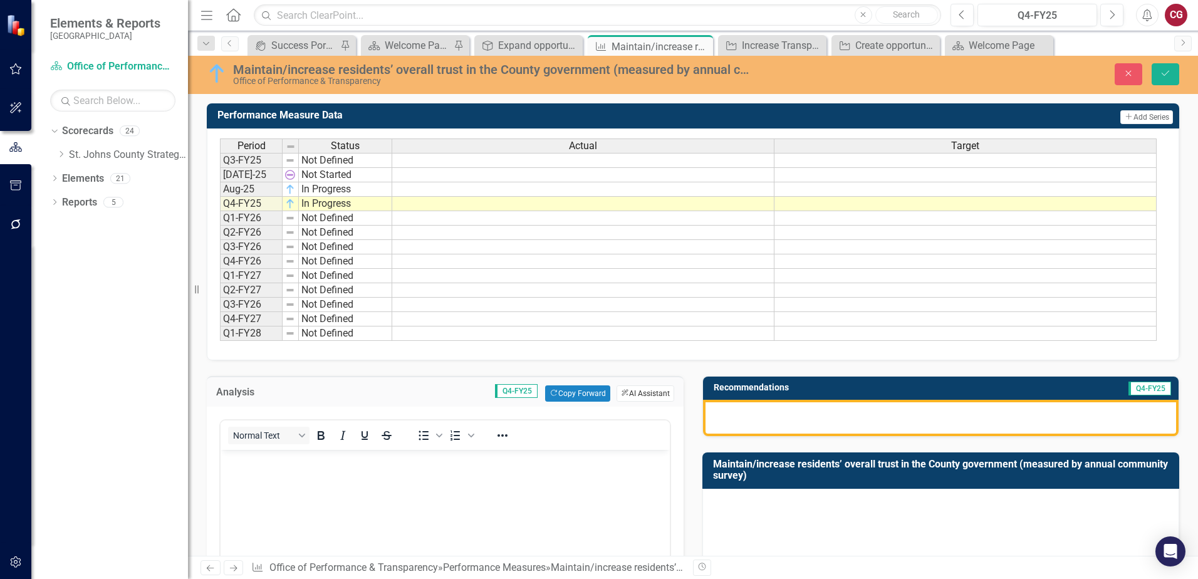
click at [640, 390] on button "ClearPoint AI AI Assistant" at bounding box center [646, 393] width 58 height 16
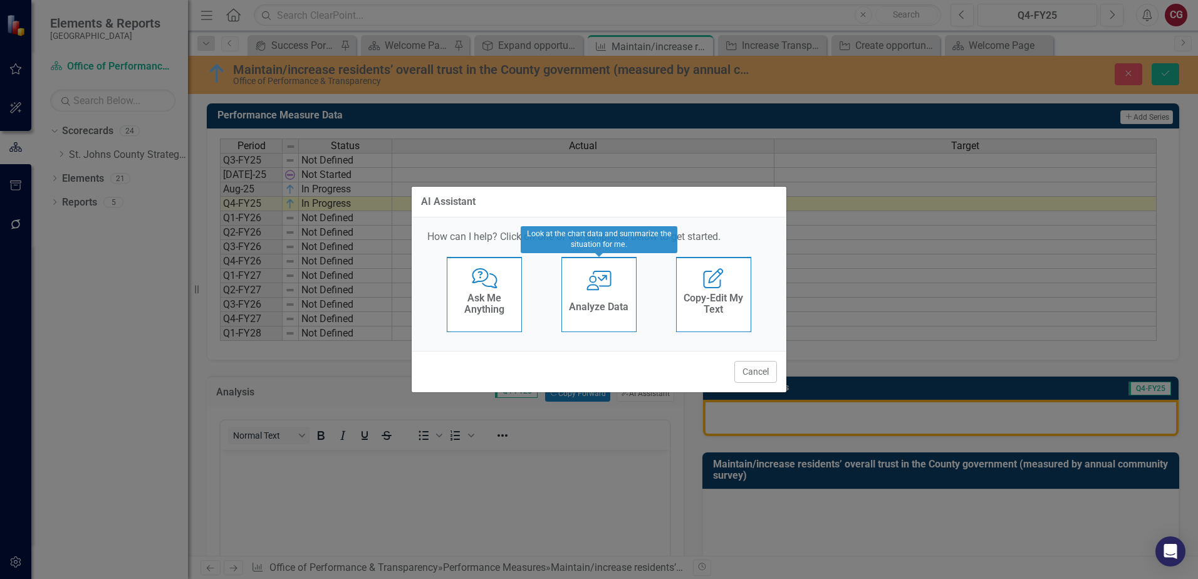
click at [620, 311] on h4 "Analyze Data" at bounding box center [599, 306] width 60 height 11
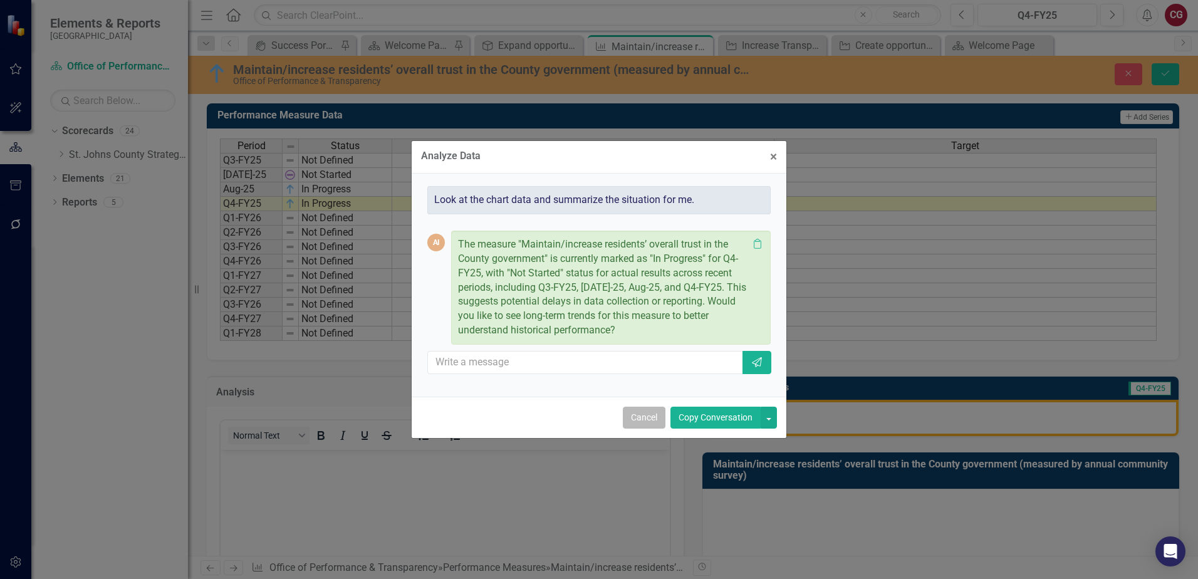
click at [649, 419] on button "Cancel" at bounding box center [644, 418] width 43 height 22
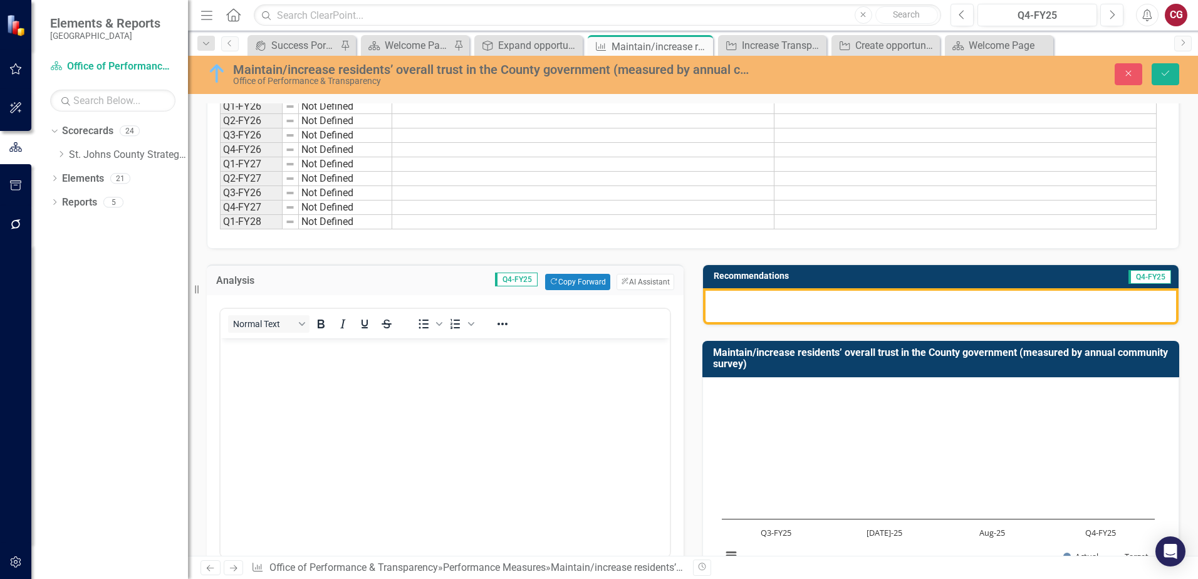
scroll to position [125, 0]
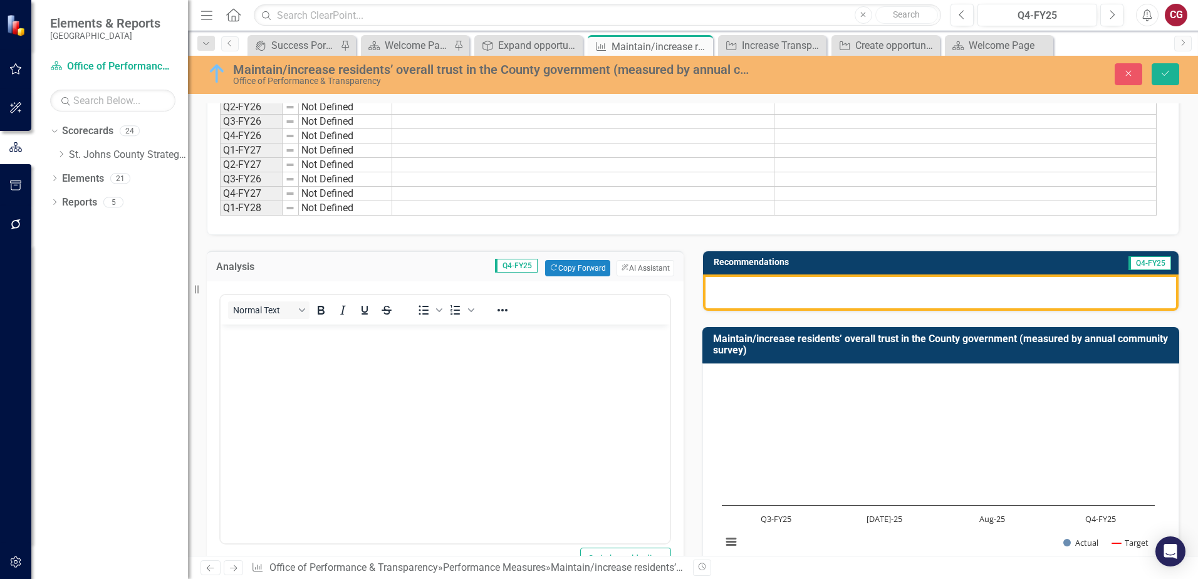
click at [899, 297] on div at bounding box center [941, 293] width 476 height 36
drag, startPoint x: 1117, startPoint y: 80, endPoint x: 1025, endPoint y: 162, distance: 123.8
click at [1117, 79] on button "Close" at bounding box center [1129, 74] width 28 height 22
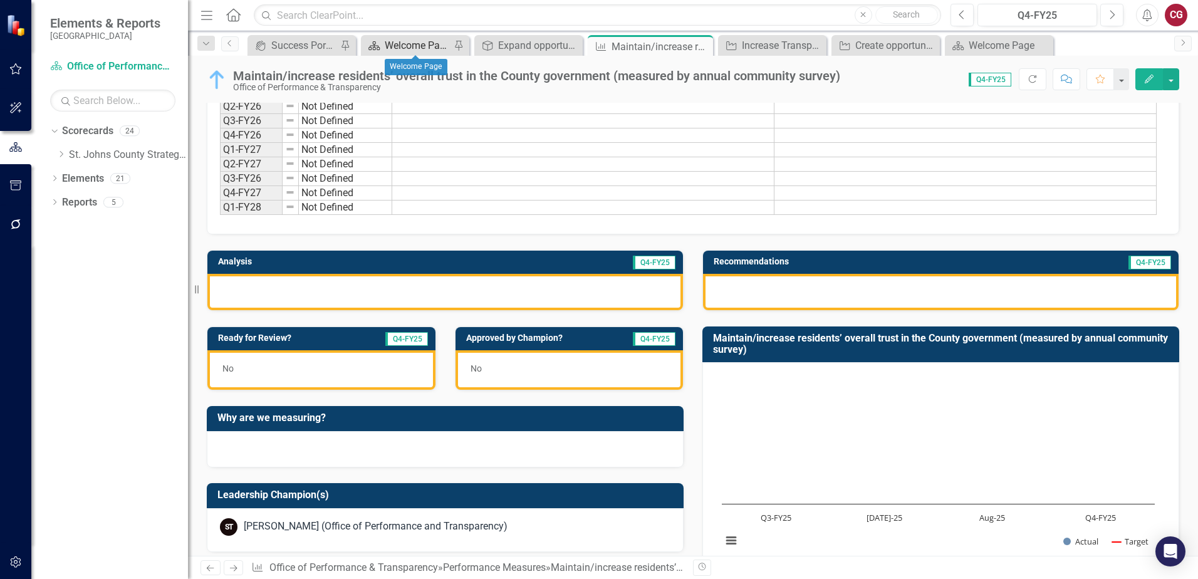
click at [439, 44] on div "Welcome Page" at bounding box center [418, 46] width 66 height 16
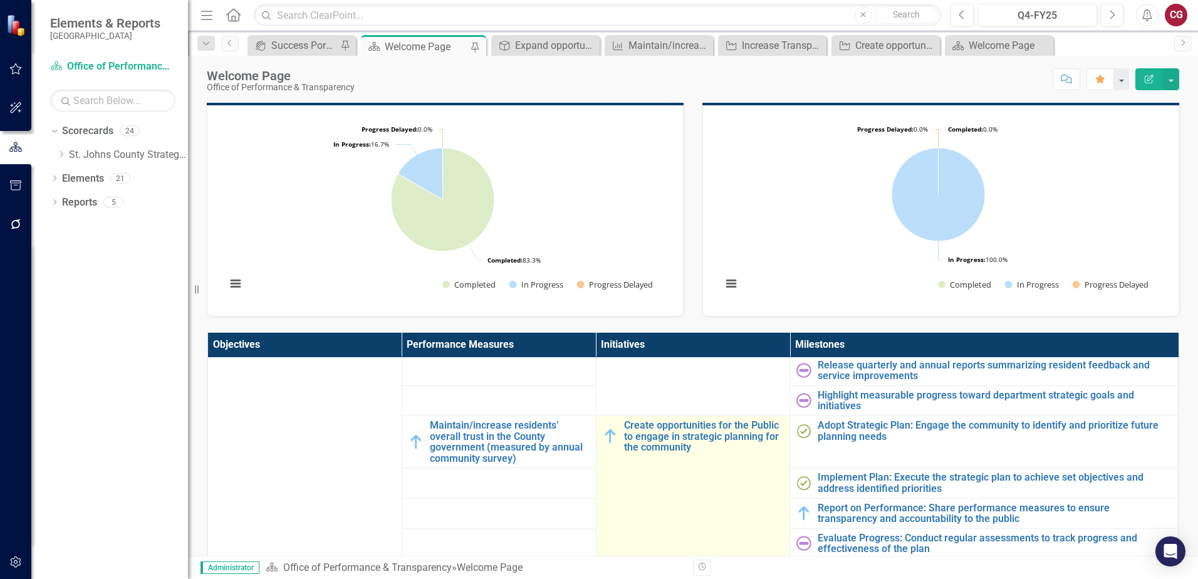
scroll to position [188, 0]
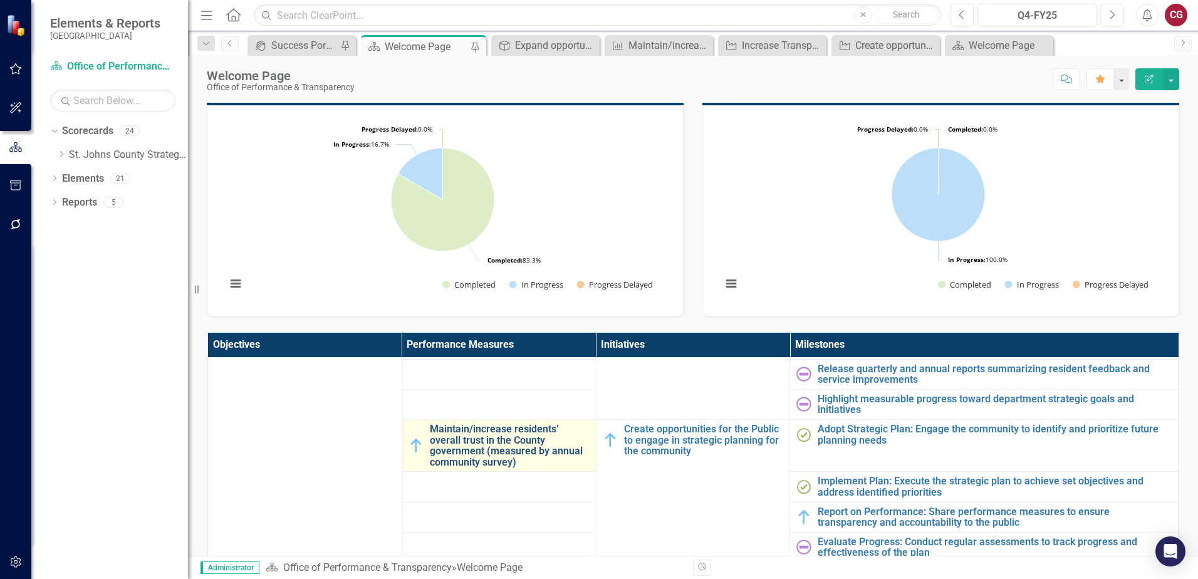
click at [478, 449] on link "Maintain/increase residents’ overall trust in the County government (measured b…" at bounding box center [510, 446] width 160 height 44
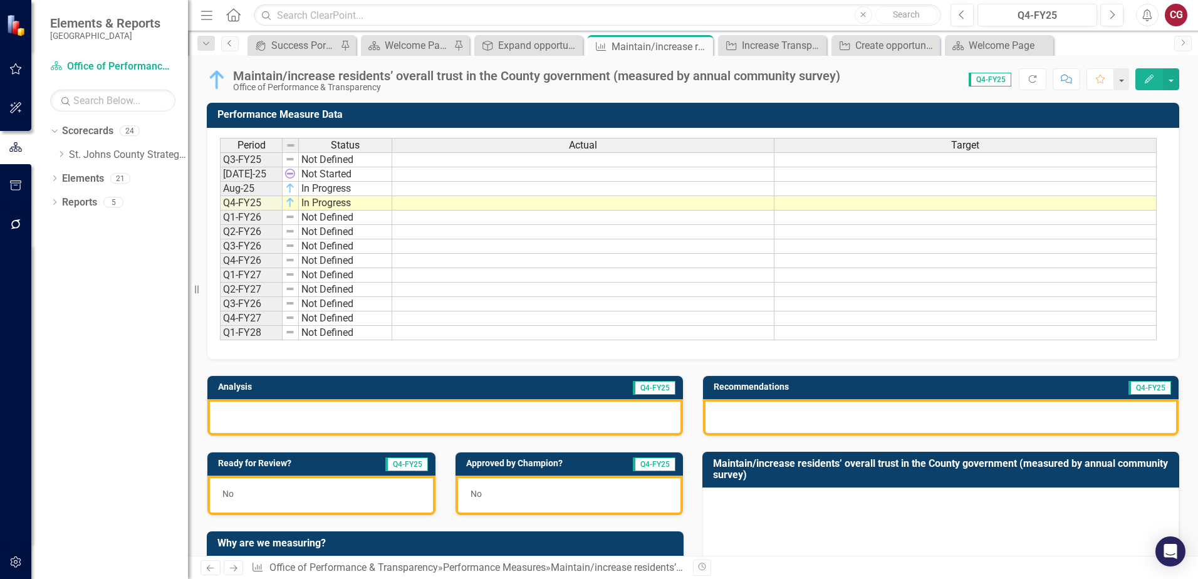
click at [227, 47] on link "Previous" at bounding box center [230, 43] width 18 height 15
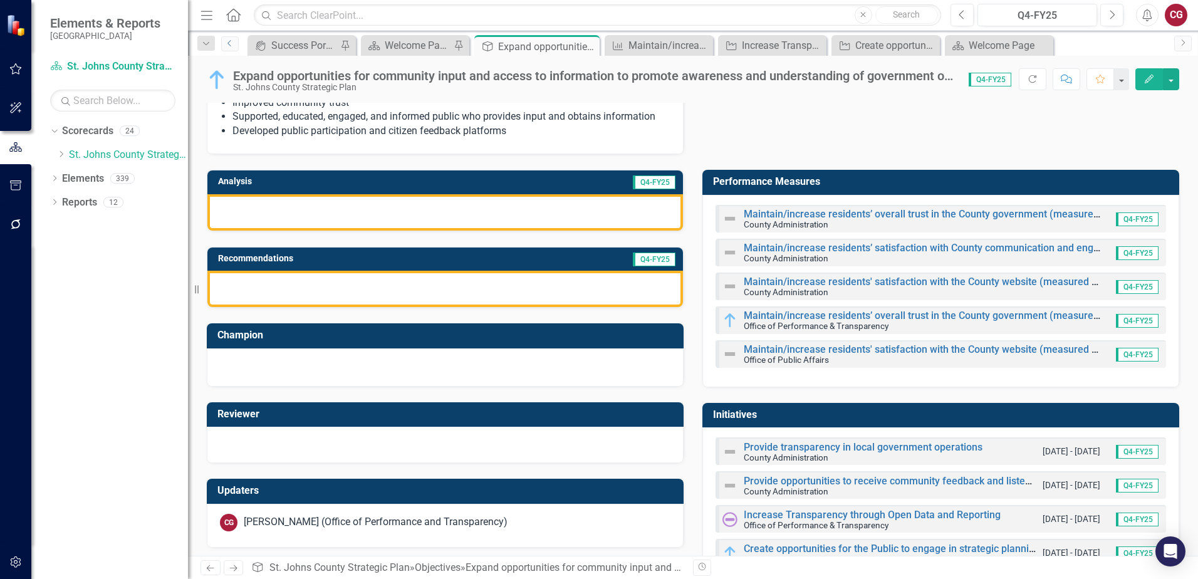
scroll to position [63, 0]
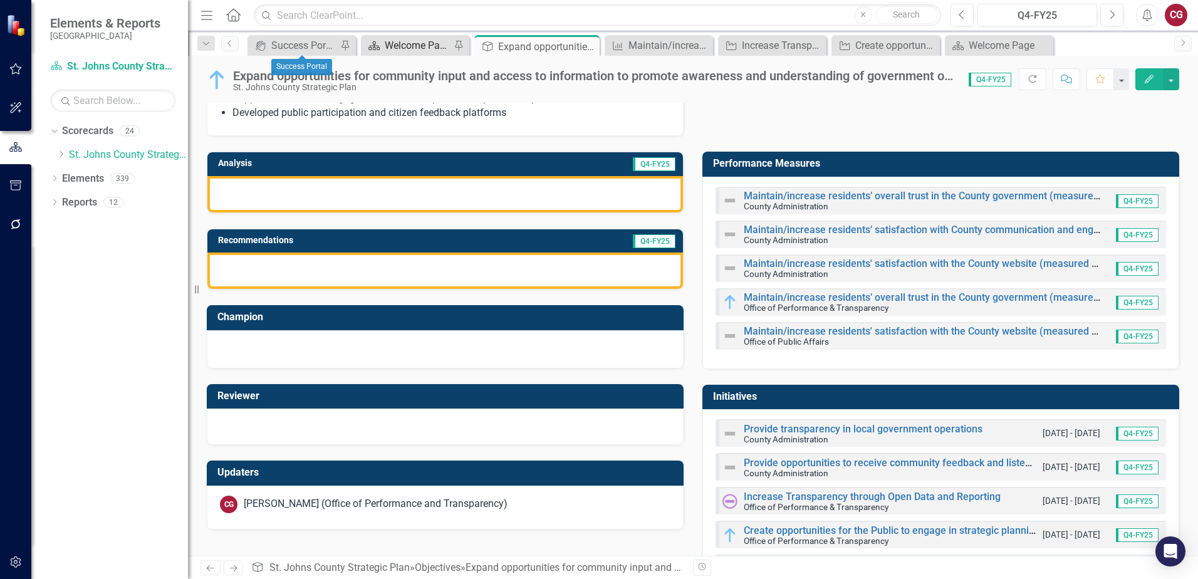
click at [415, 46] on div "Welcome Page" at bounding box center [418, 46] width 66 height 16
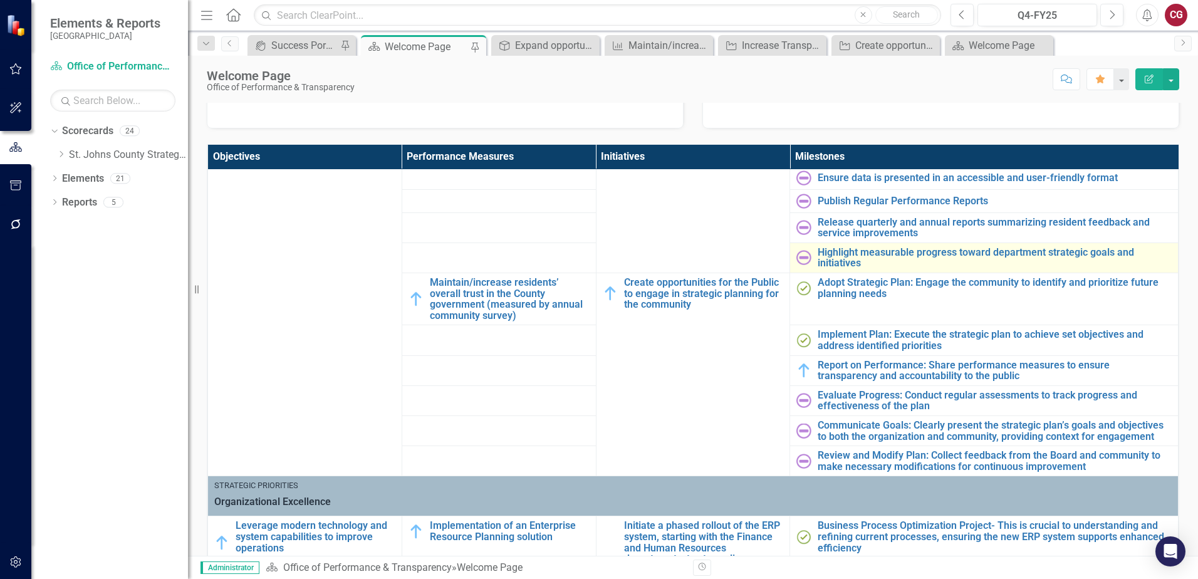
scroll to position [188, 0]
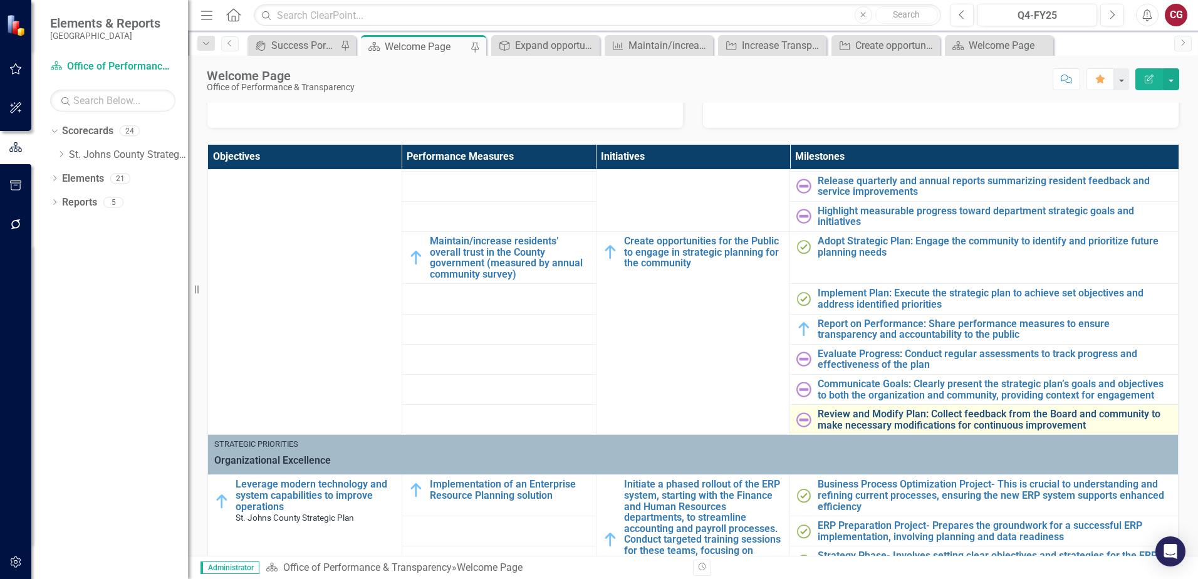
click at [841, 414] on link "Review and Modify Plan: Collect feedback from the Board and community to make n…" at bounding box center [995, 420] width 354 height 22
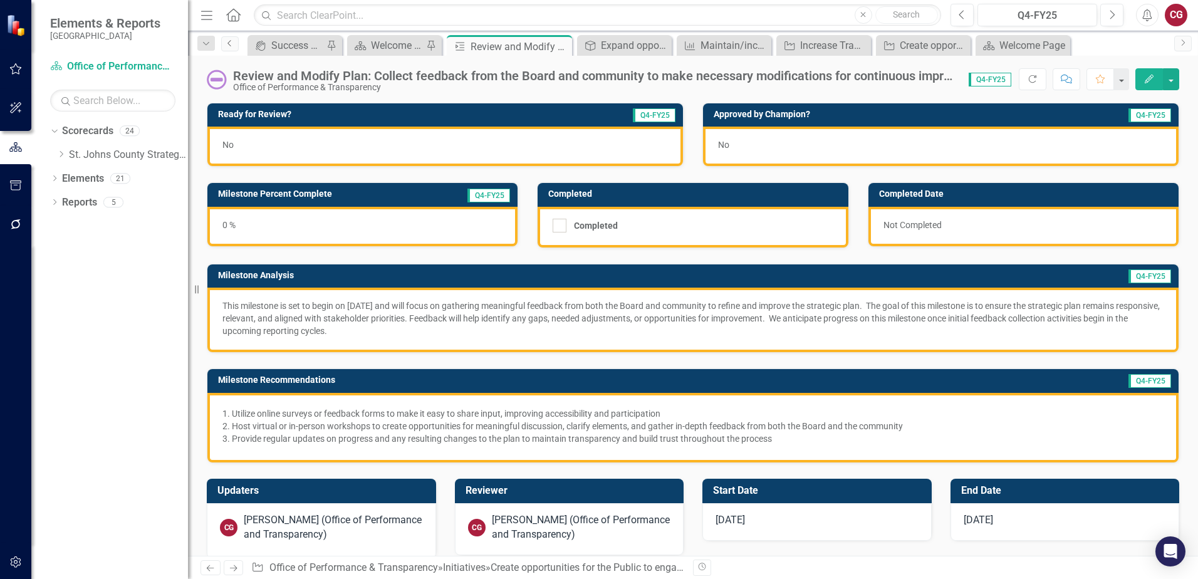
click at [226, 43] on icon "Previous" at bounding box center [230, 43] width 10 height 8
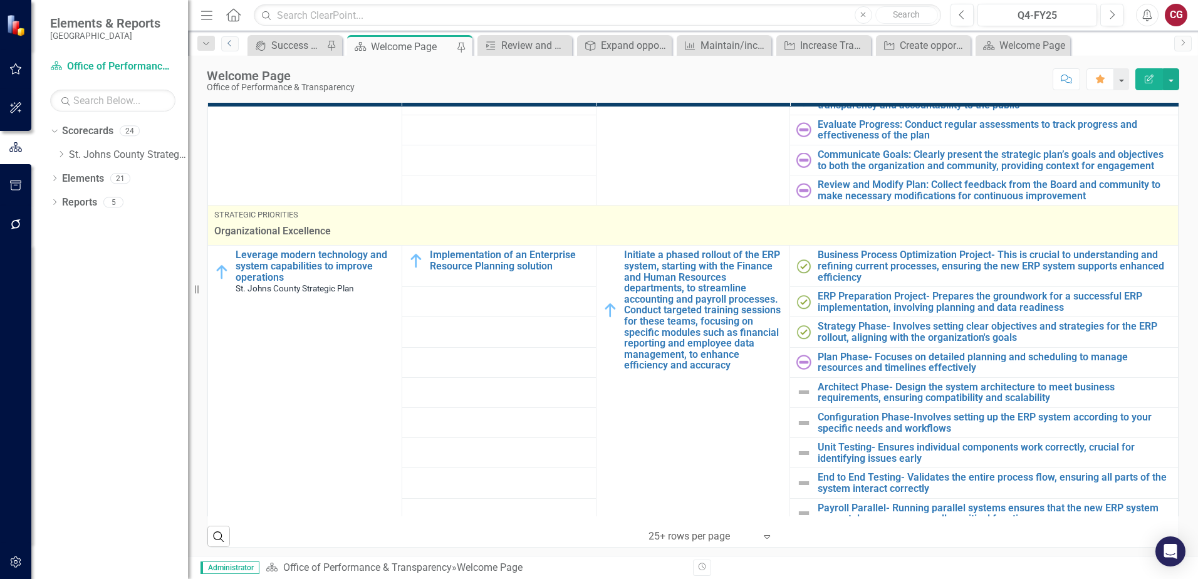
scroll to position [376, 0]
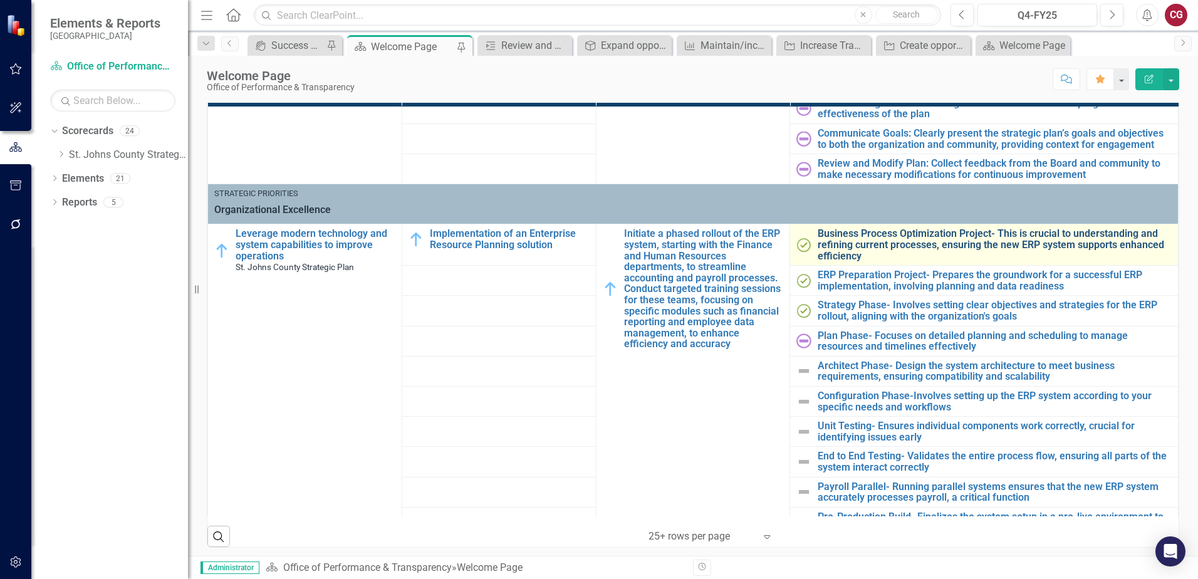
click at [857, 236] on link "Business Process Optimization Project- This is crucial to understanding and ref…" at bounding box center [995, 244] width 354 height 33
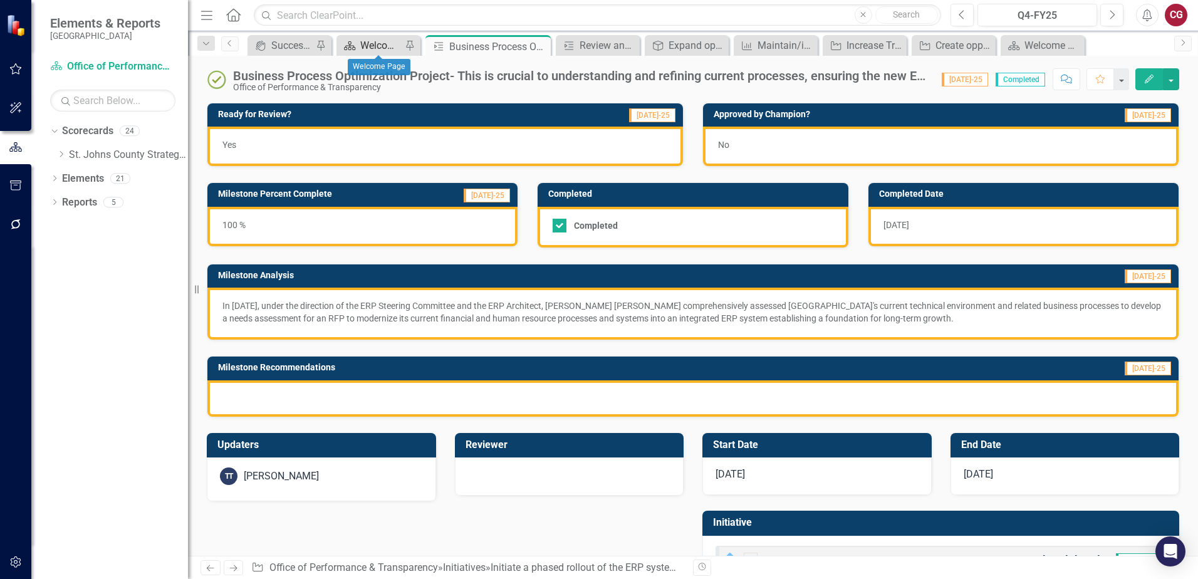
click at [366, 45] on div "Welcome Page" at bounding box center [380, 46] width 41 height 16
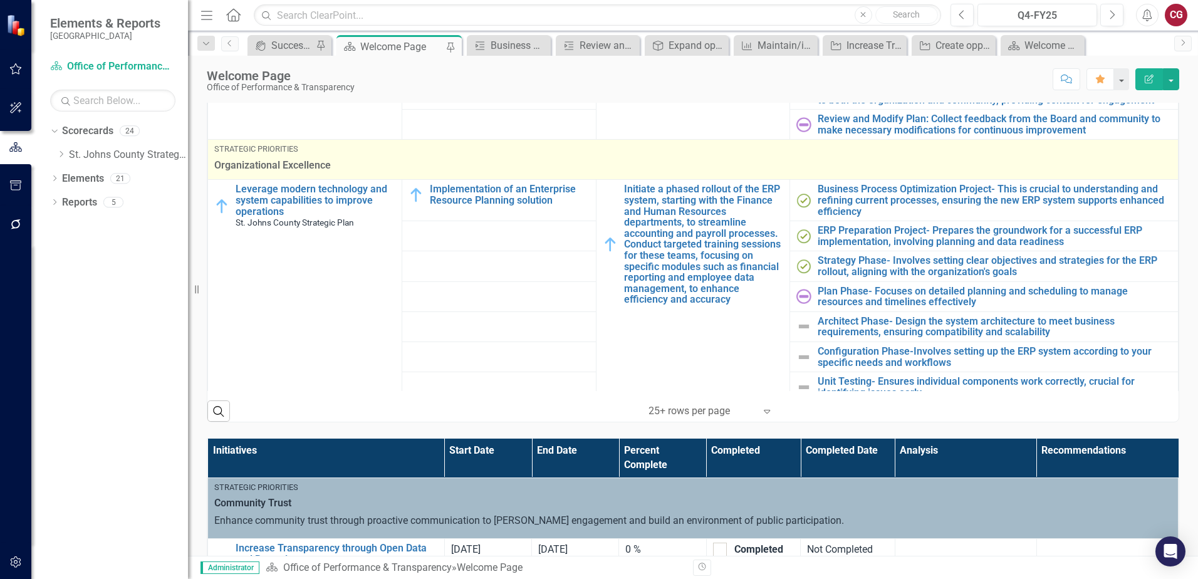
scroll to position [313, 0]
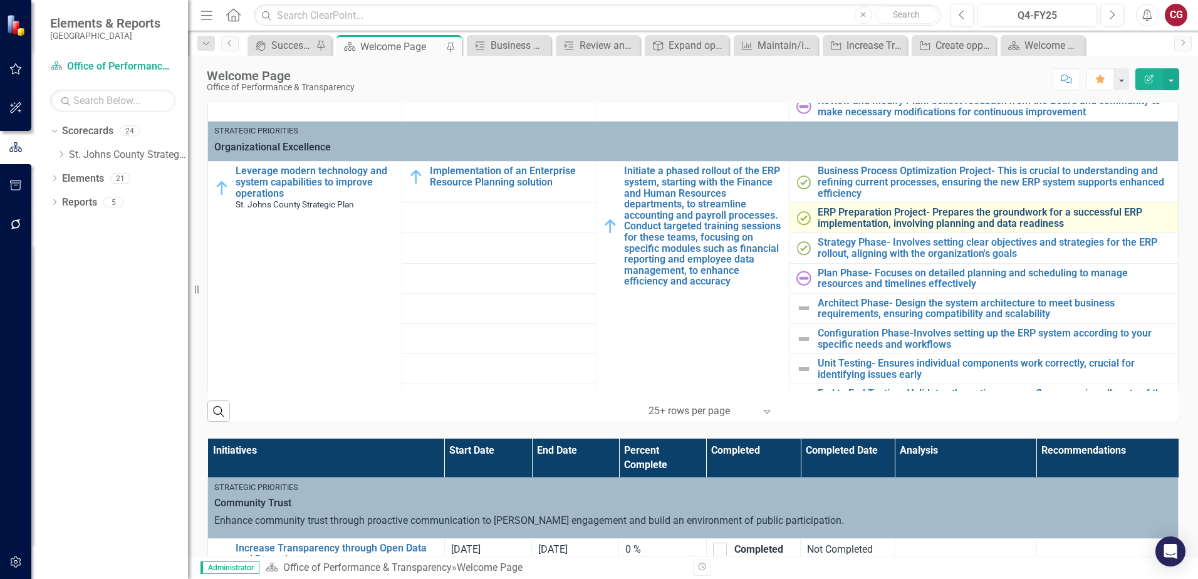
click at [834, 214] on link "ERP Preparation Project- Prepares the groundwork for a successful ERP implement…" at bounding box center [995, 218] width 354 height 22
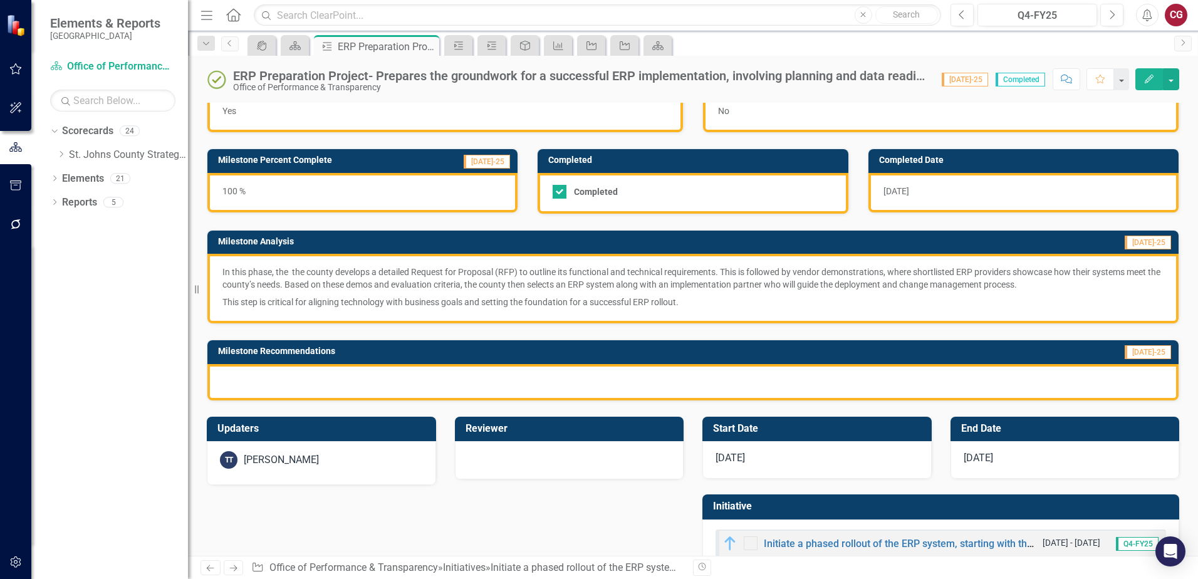
scroll to position [63, 0]
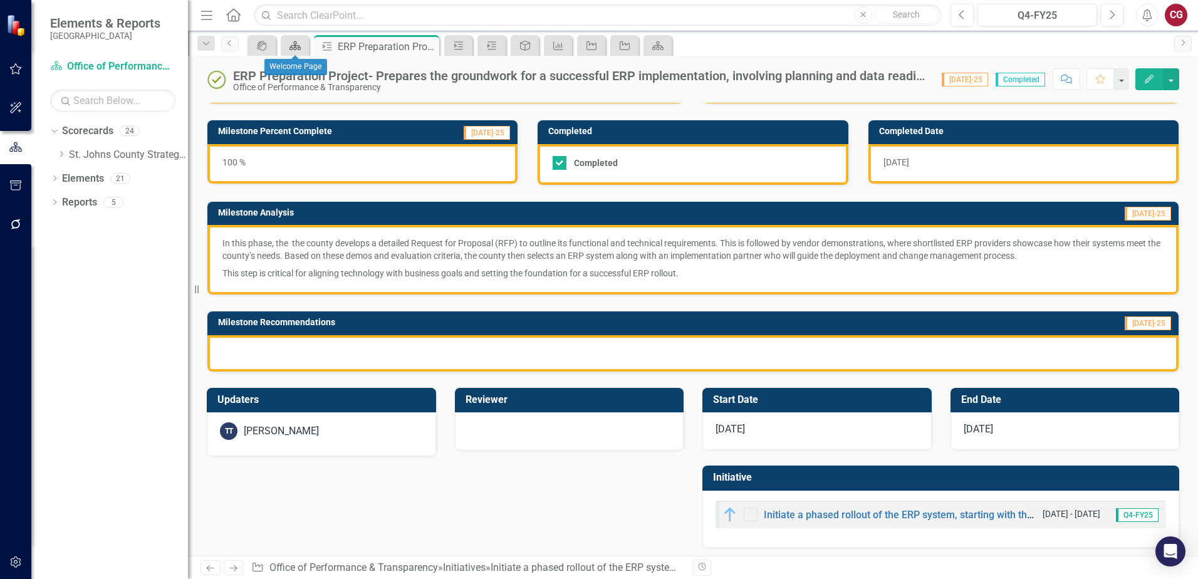
click at [301, 49] on icon "Scorecard" at bounding box center [295, 46] width 13 height 10
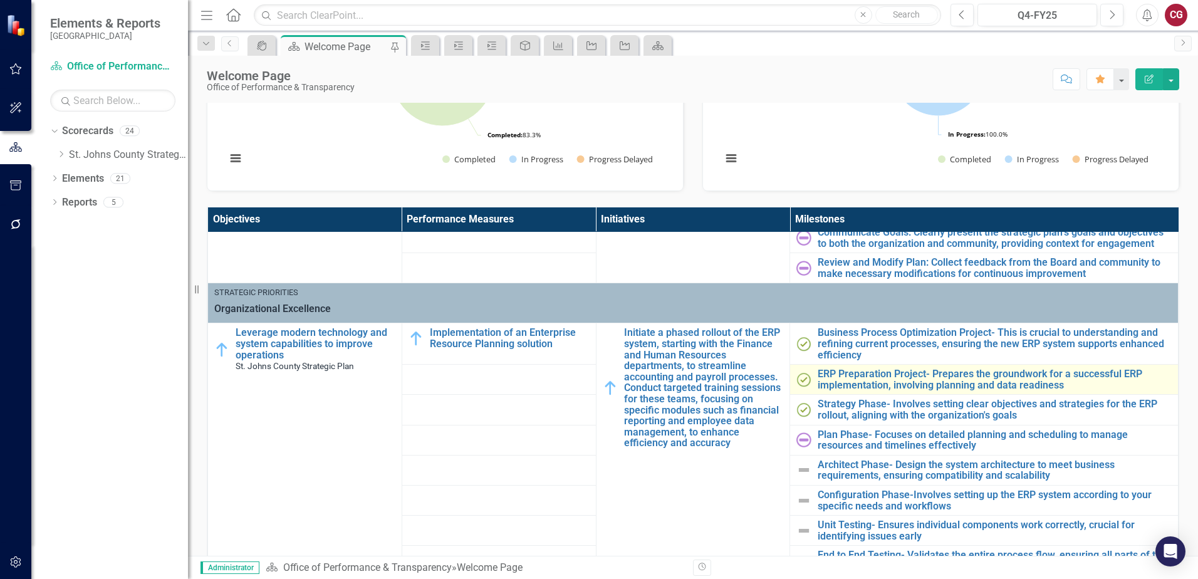
scroll to position [439, 0]
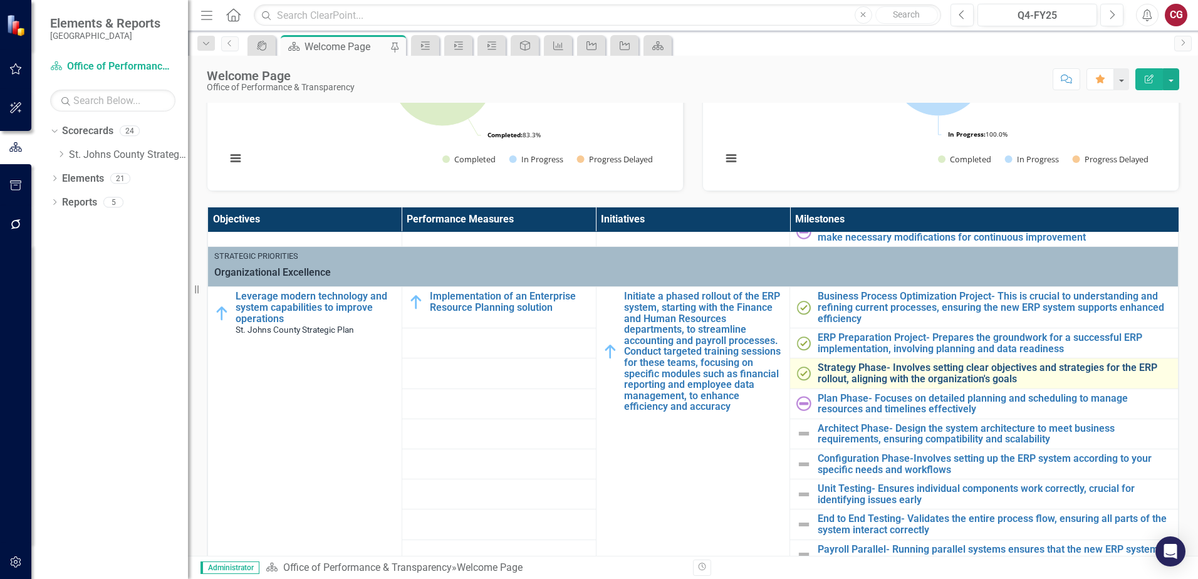
click at [861, 373] on link "Strategy Phase- Involves setting clear objectives and strategies for the ERP ro…" at bounding box center [995, 373] width 354 height 22
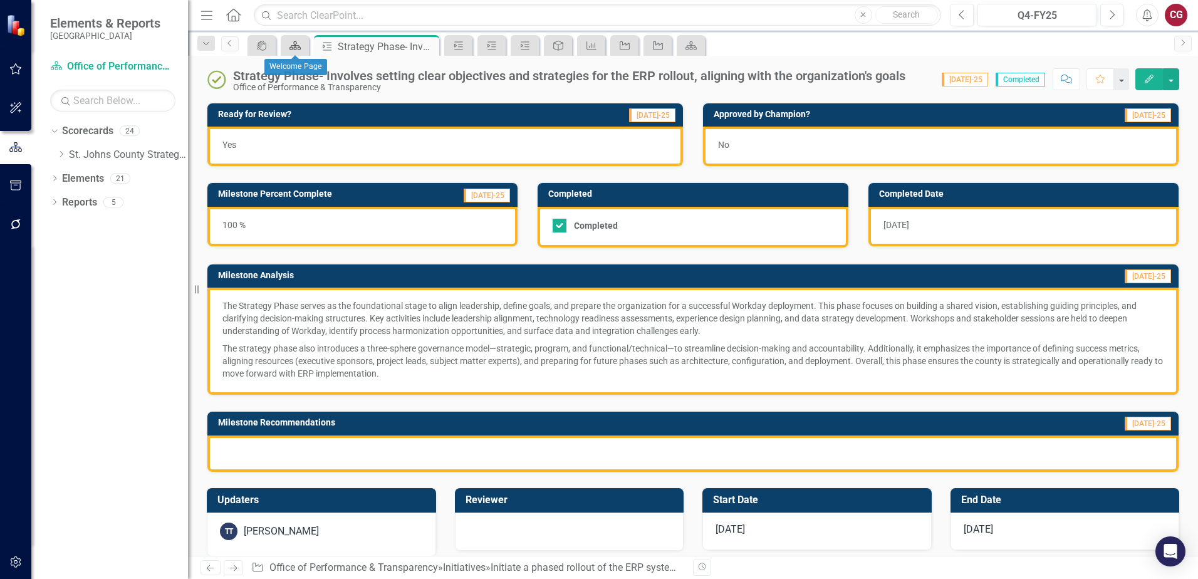
click at [293, 44] on icon "Scorecard" at bounding box center [295, 46] width 13 height 10
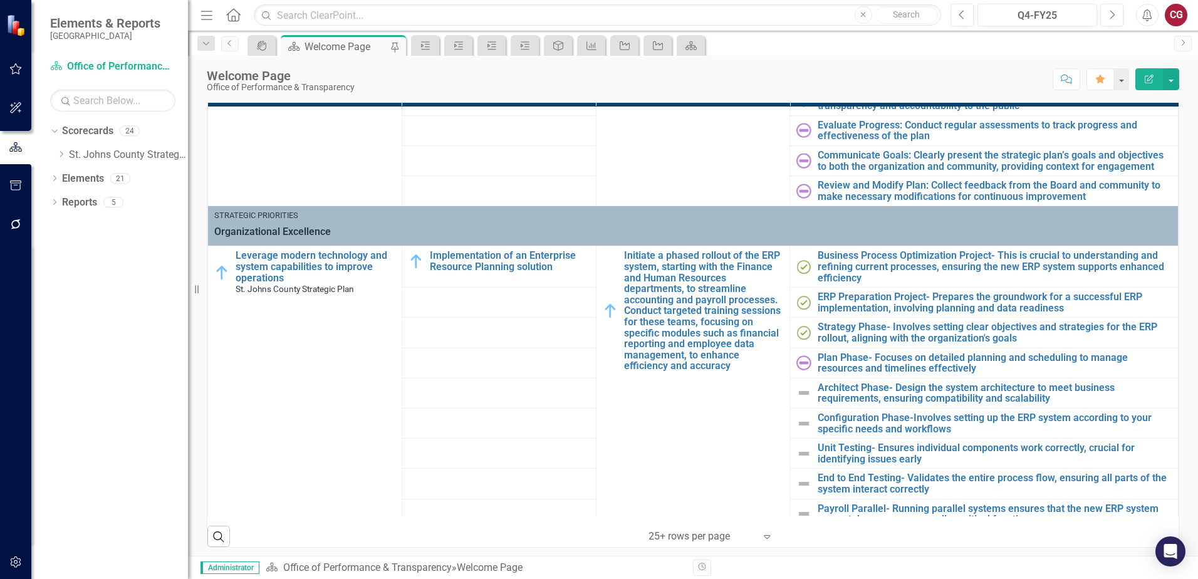
scroll to position [376, 0]
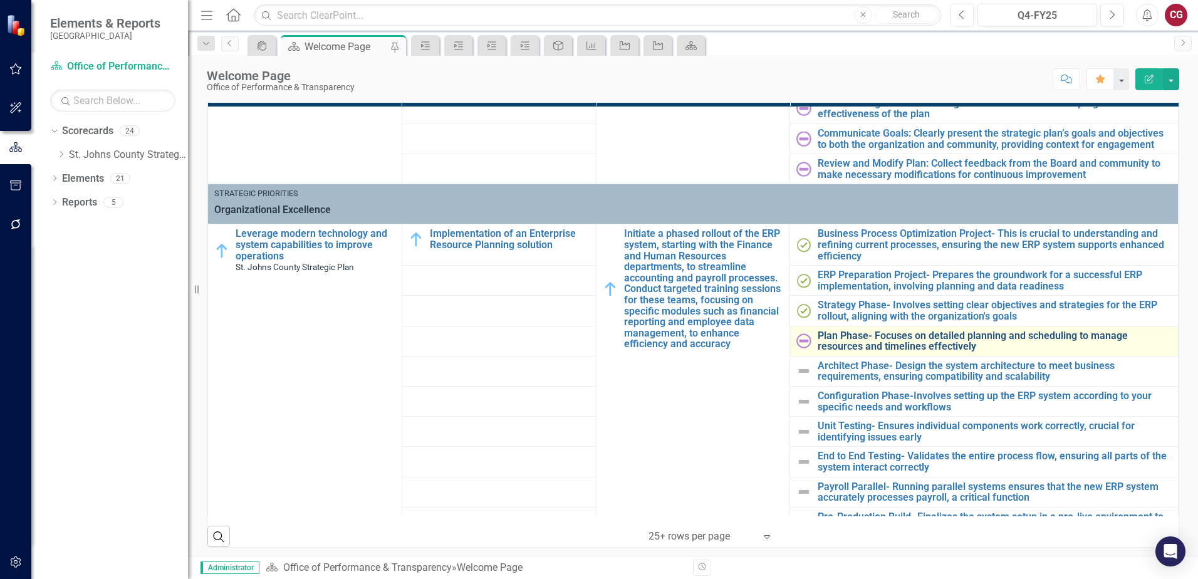
click at [833, 336] on link "Plan Phase- Focuses on detailed planning and scheduling to manage resources and…" at bounding box center [995, 341] width 354 height 22
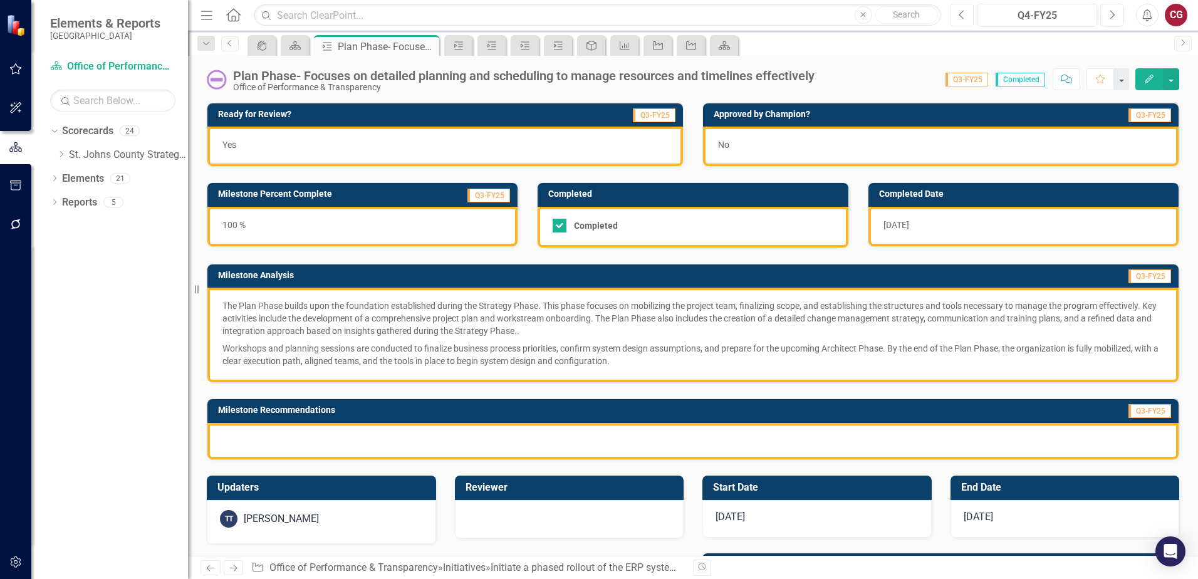
click at [965, 14] on icon "Previous" at bounding box center [962, 14] width 7 height 11
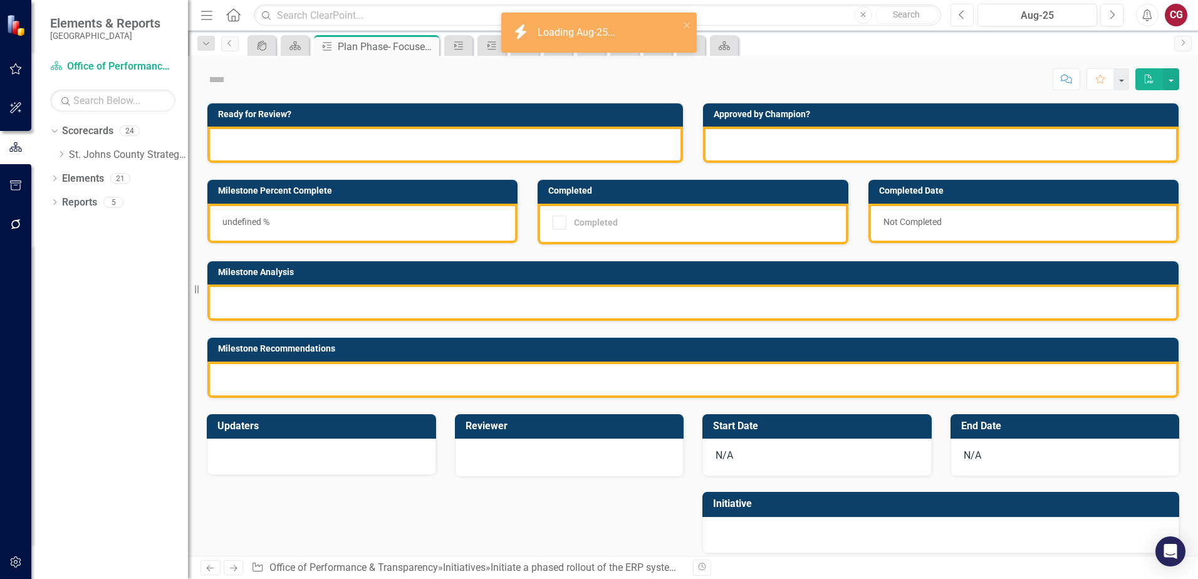
checkbox input "true"
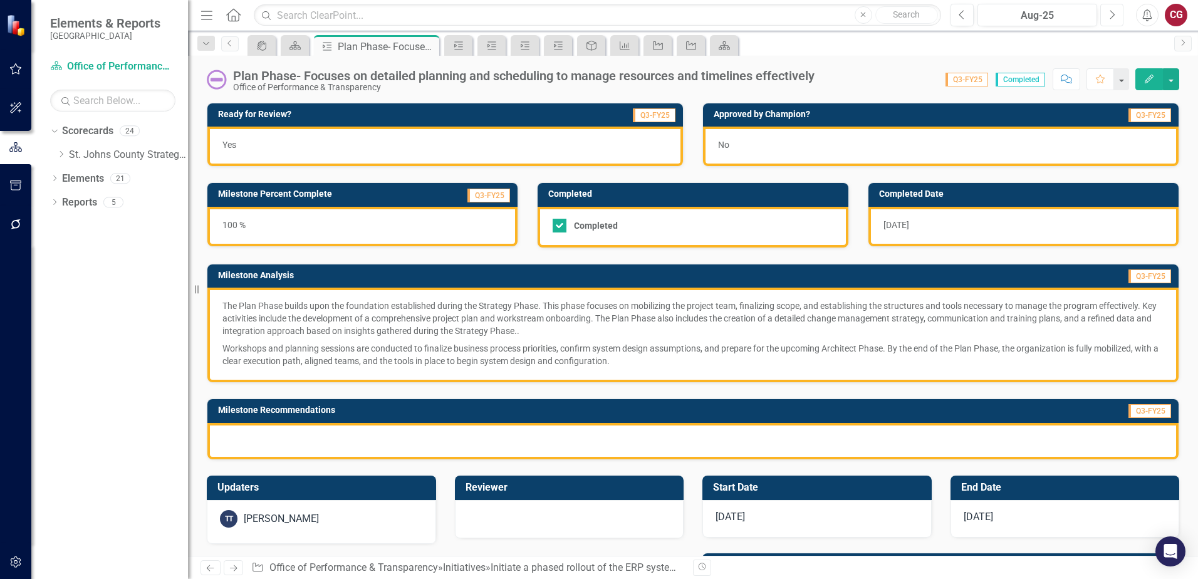
click at [1114, 16] on icon "Next" at bounding box center [1112, 14] width 7 height 11
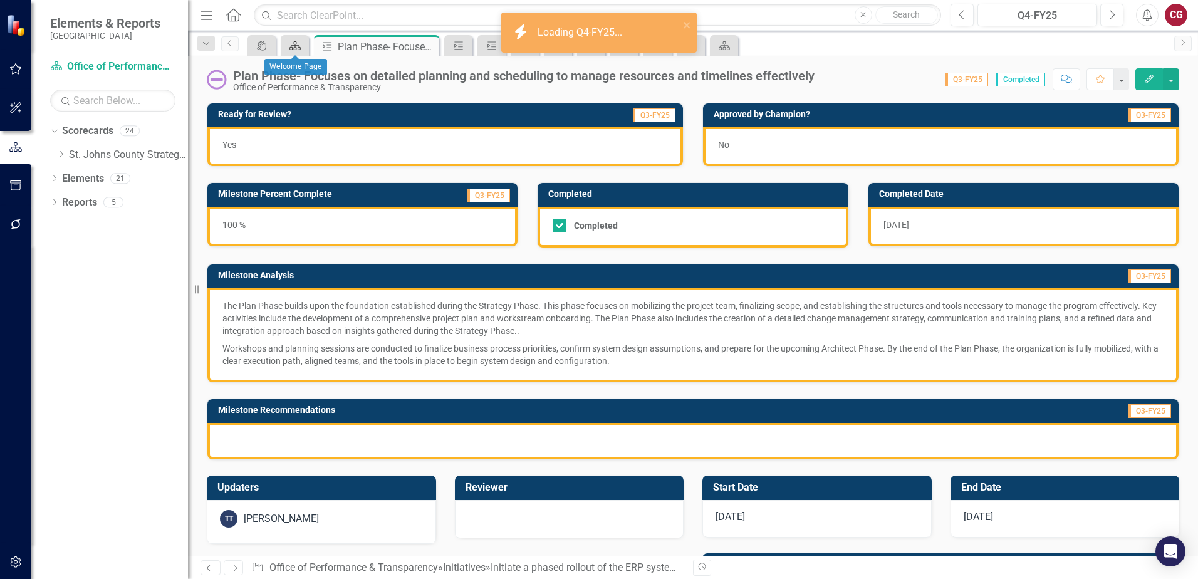
click at [292, 49] on icon "Scorecard" at bounding box center [295, 46] width 13 height 10
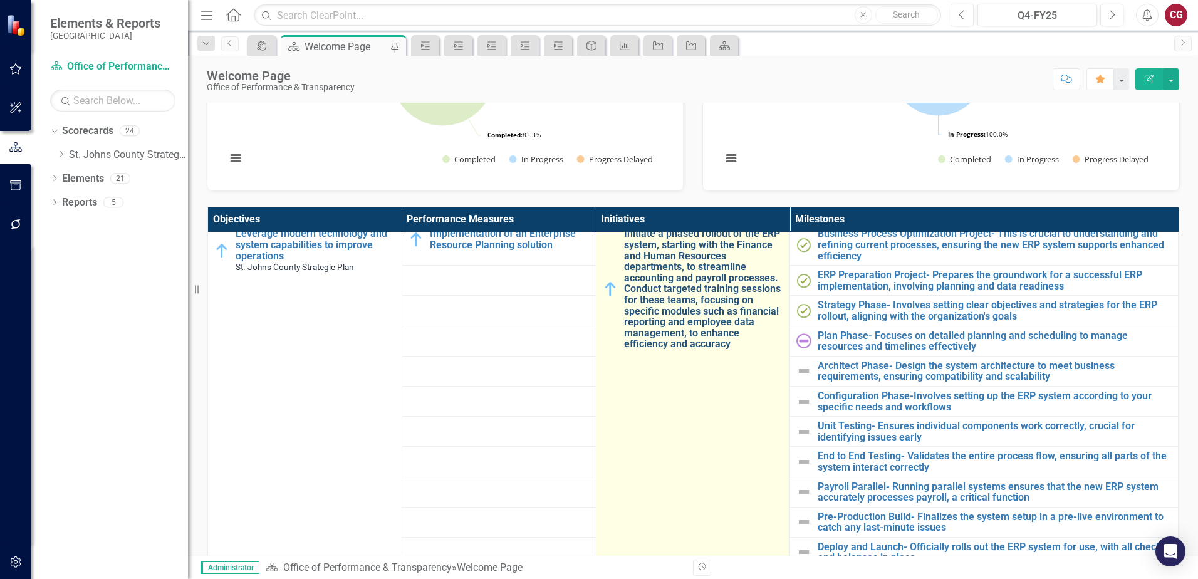
scroll to position [439, 0]
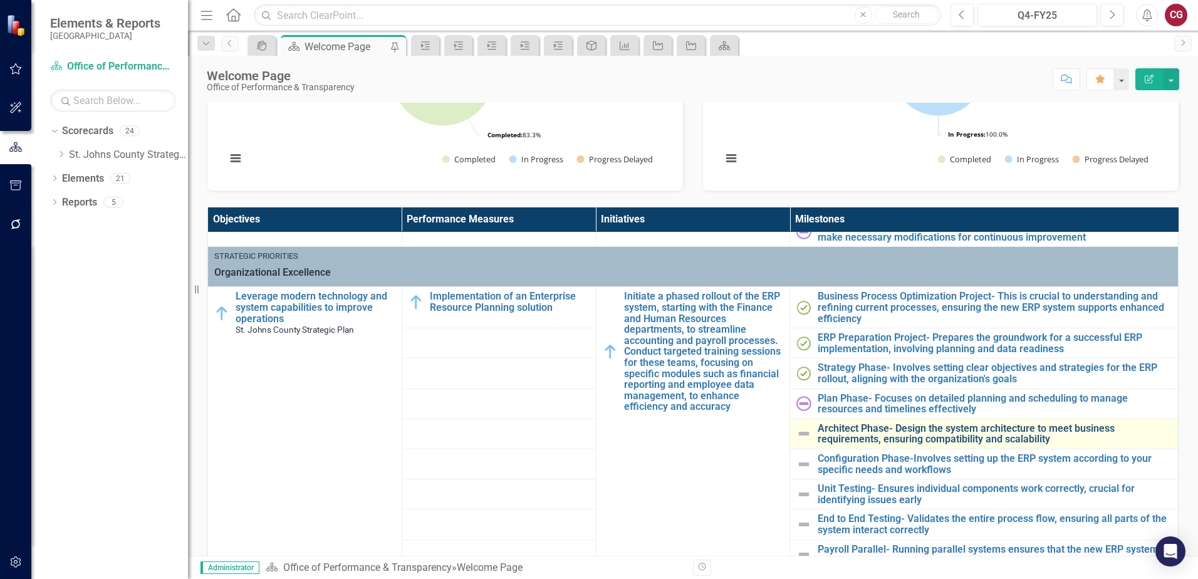
click at [866, 426] on link "Architect Phase- Design the system architecture to meet business requirements, …" at bounding box center [995, 434] width 354 height 22
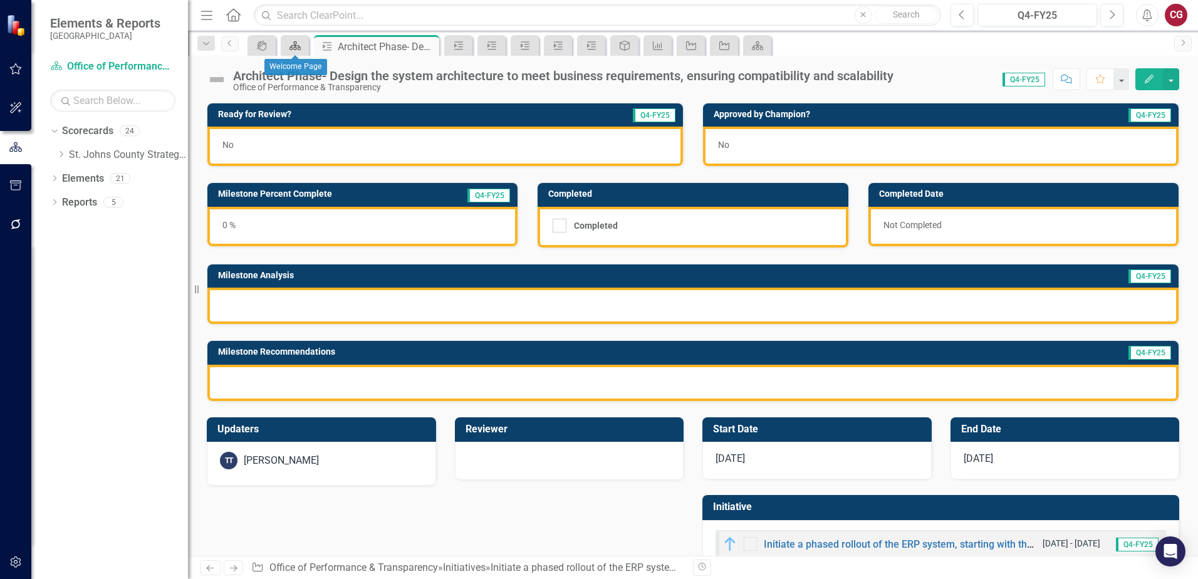
click at [300, 50] on icon at bounding box center [295, 45] width 11 height 9
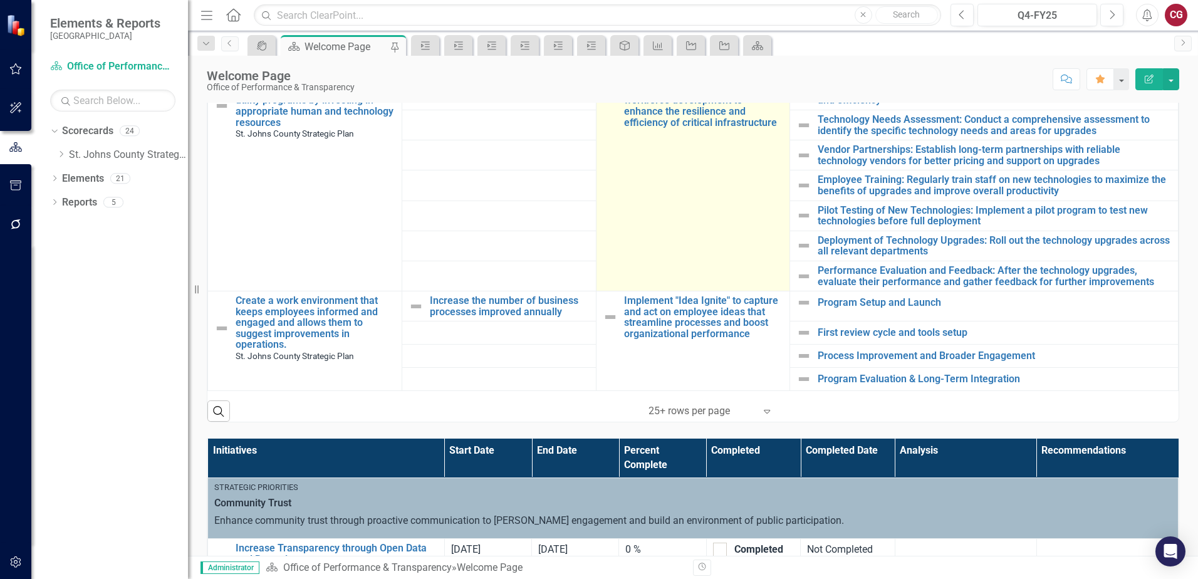
scroll to position [627, 0]
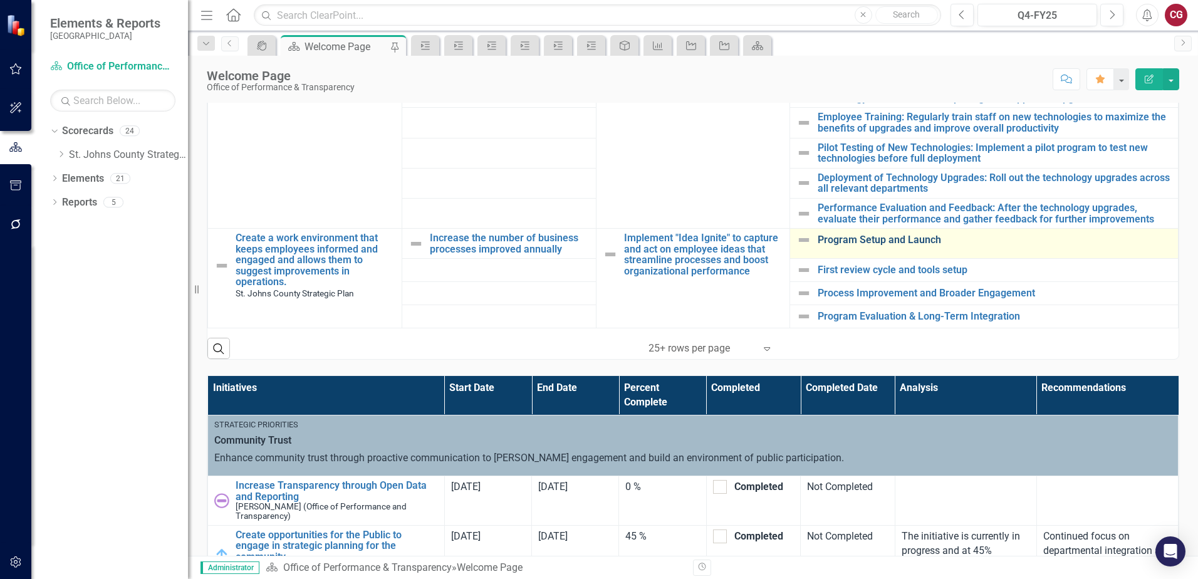
click at [857, 234] on link "Program Setup and Launch" at bounding box center [995, 239] width 354 height 11
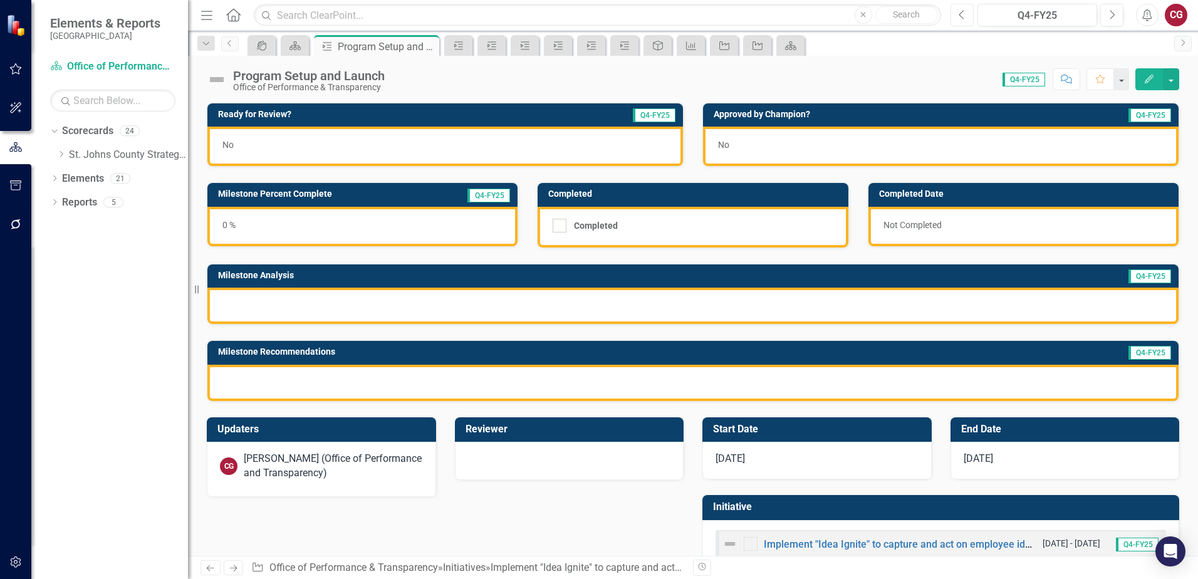
click at [958, 16] on button "Previous" at bounding box center [962, 15] width 23 height 23
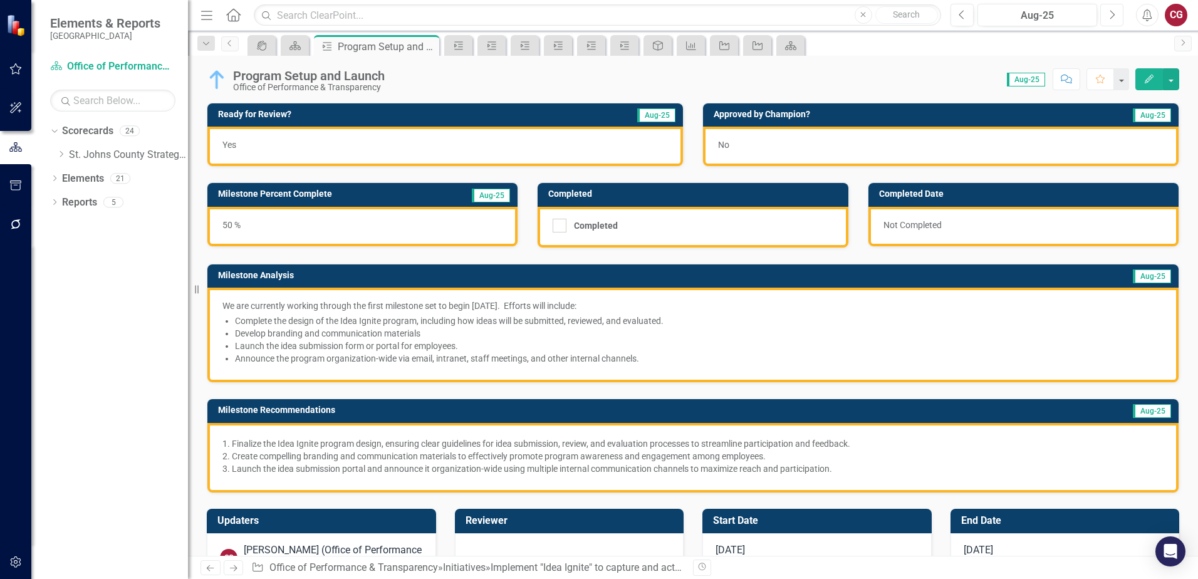
click at [1110, 18] on icon "Next" at bounding box center [1112, 14] width 7 height 11
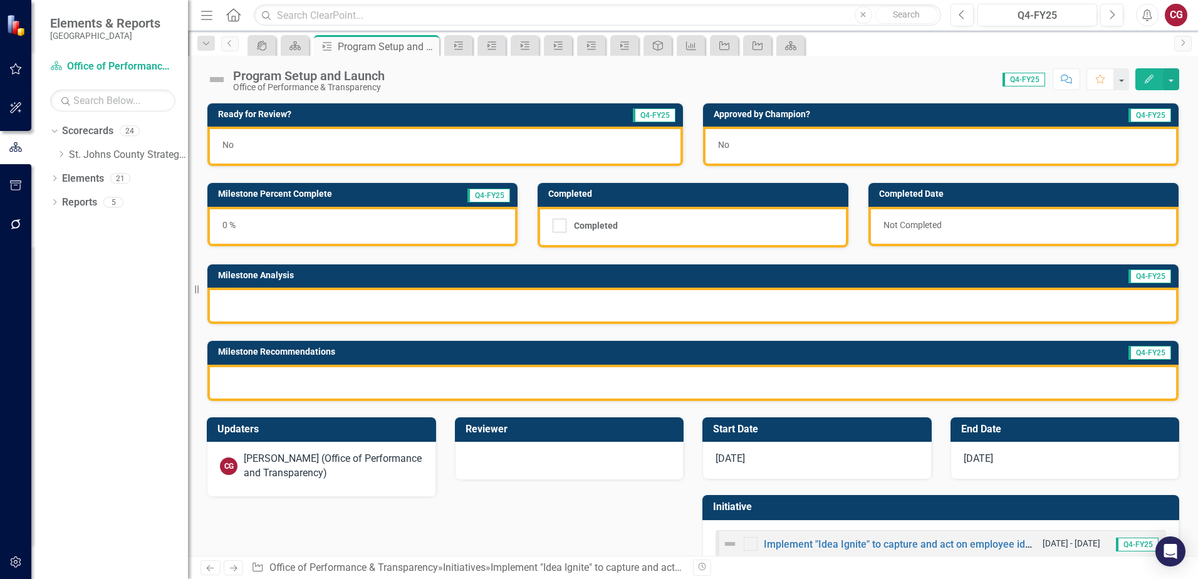
click at [215, 80] on img at bounding box center [217, 80] width 20 height 20
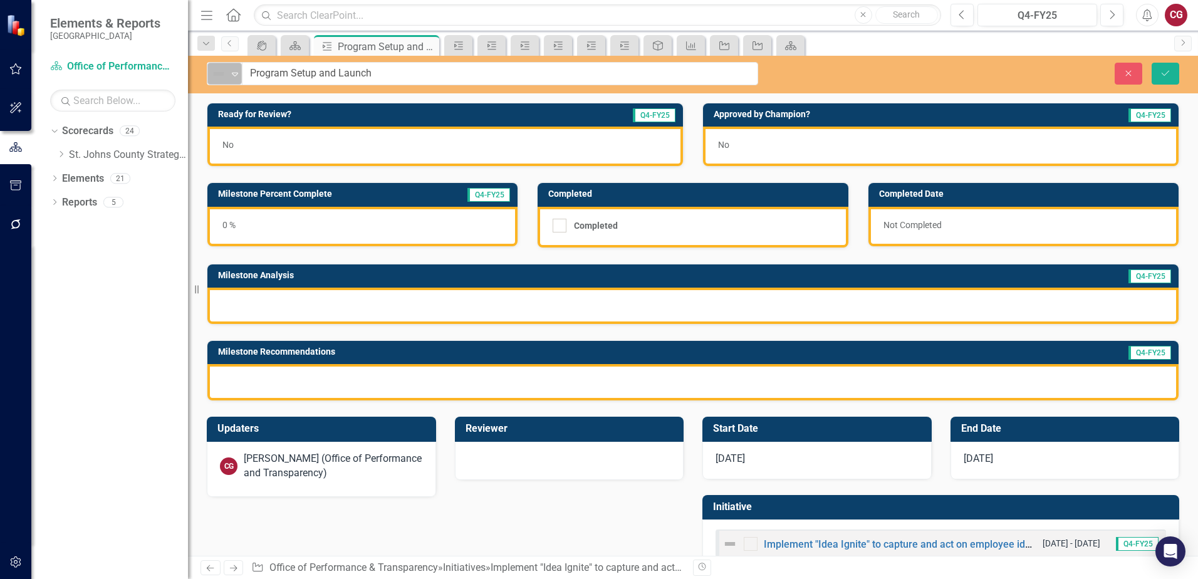
click at [222, 76] on img at bounding box center [218, 73] width 15 height 15
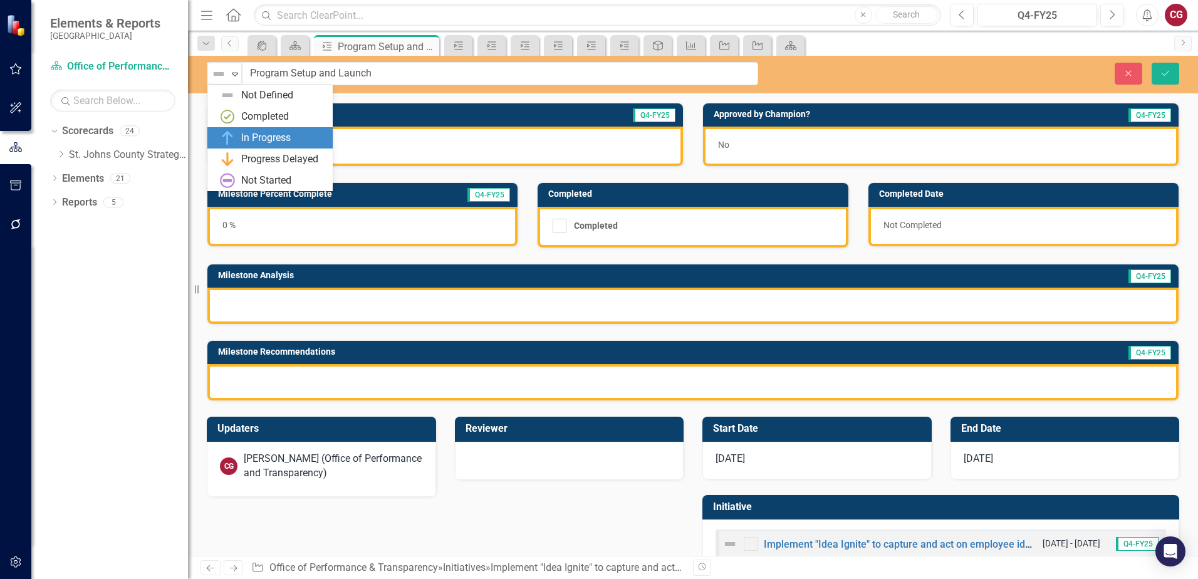
click at [263, 142] on div "In Progress" at bounding box center [266, 138] width 50 height 14
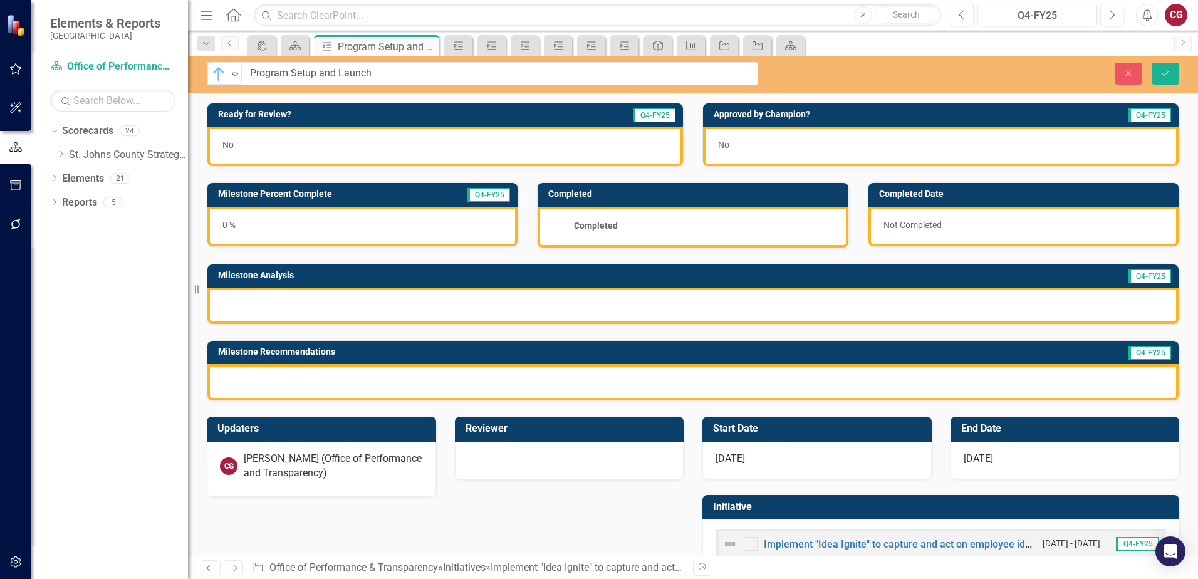
click at [370, 291] on div at bounding box center [692, 306] width 971 height 36
click at [374, 303] on div at bounding box center [692, 306] width 971 height 36
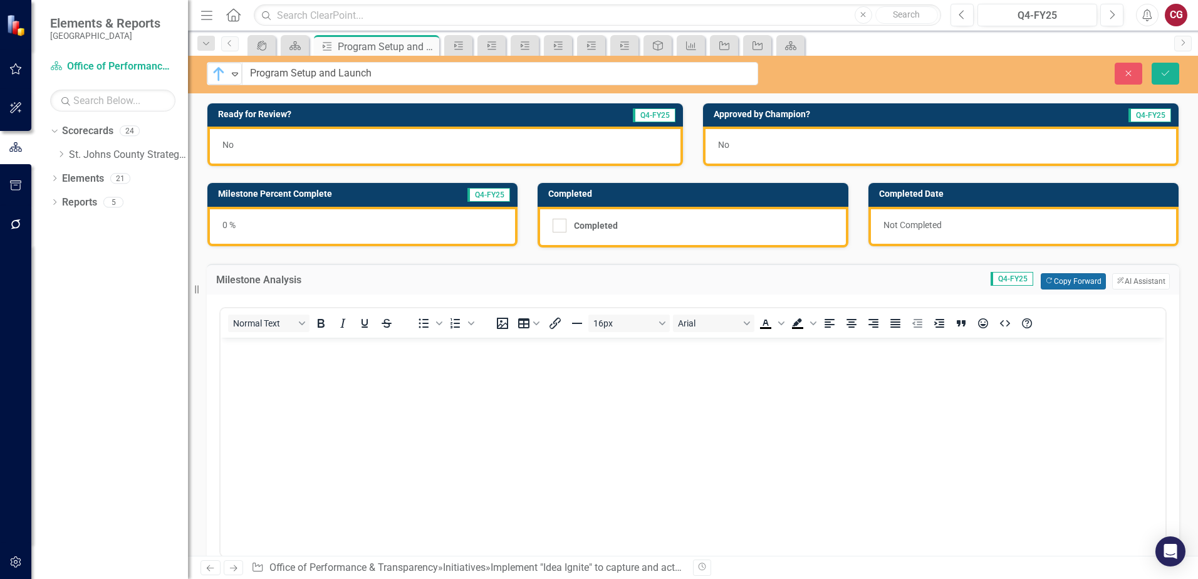
click at [1043, 284] on button "Copy Forward Copy Forward" at bounding box center [1073, 281] width 65 height 16
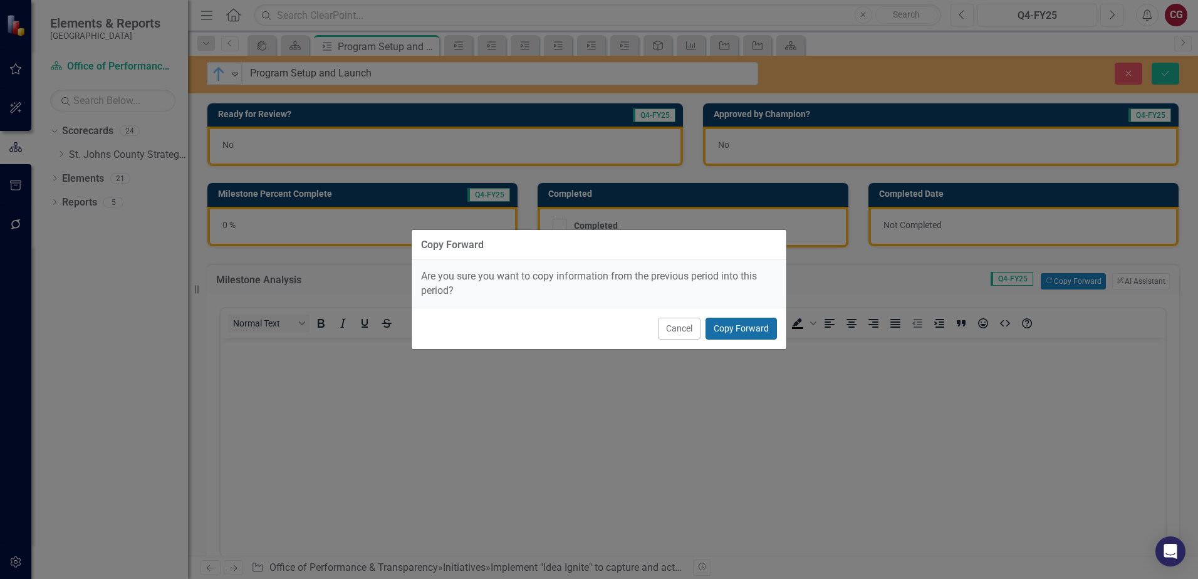
click at [759, 327] on button "Copy Forward" at bounding box center [741, 329] width 71 height 22
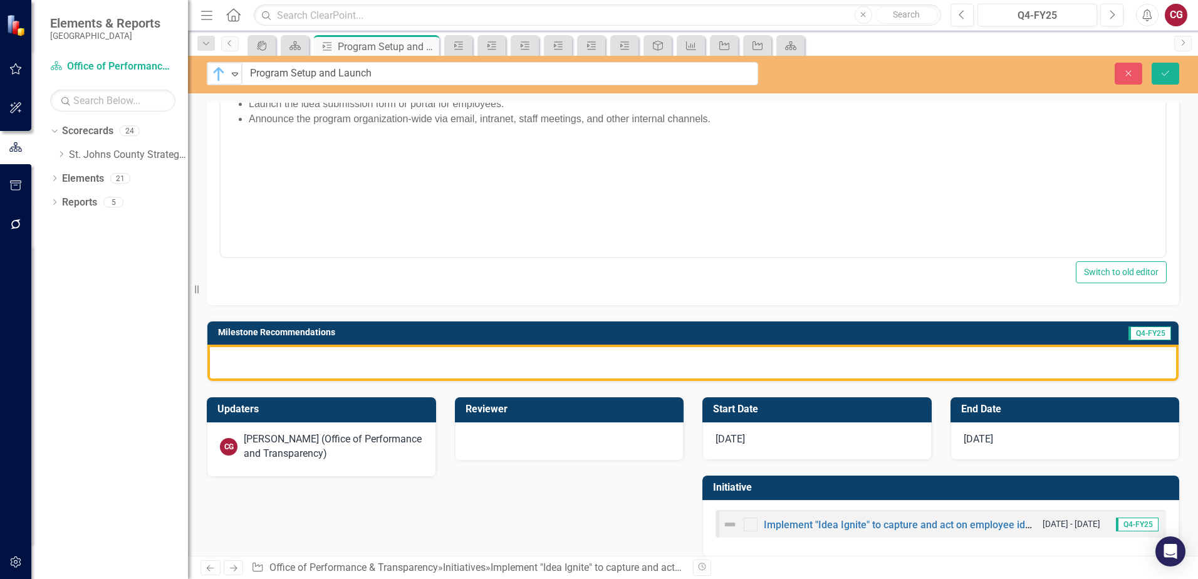
scroll to position [313, 0]
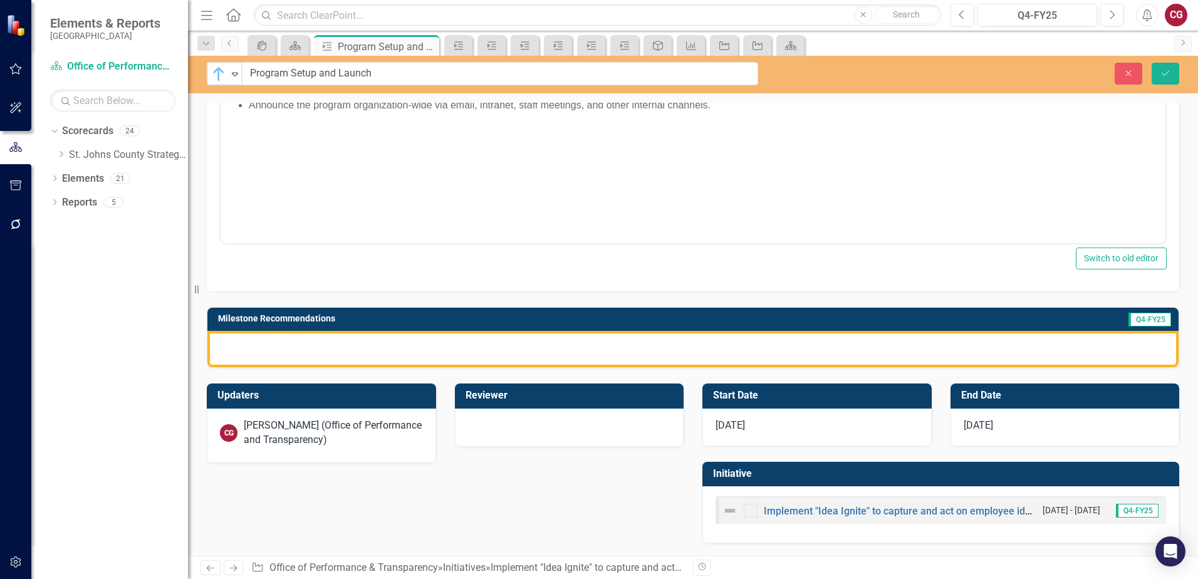
click at [403, 362] on div at bounding box center [692, 349] width 971 height 36
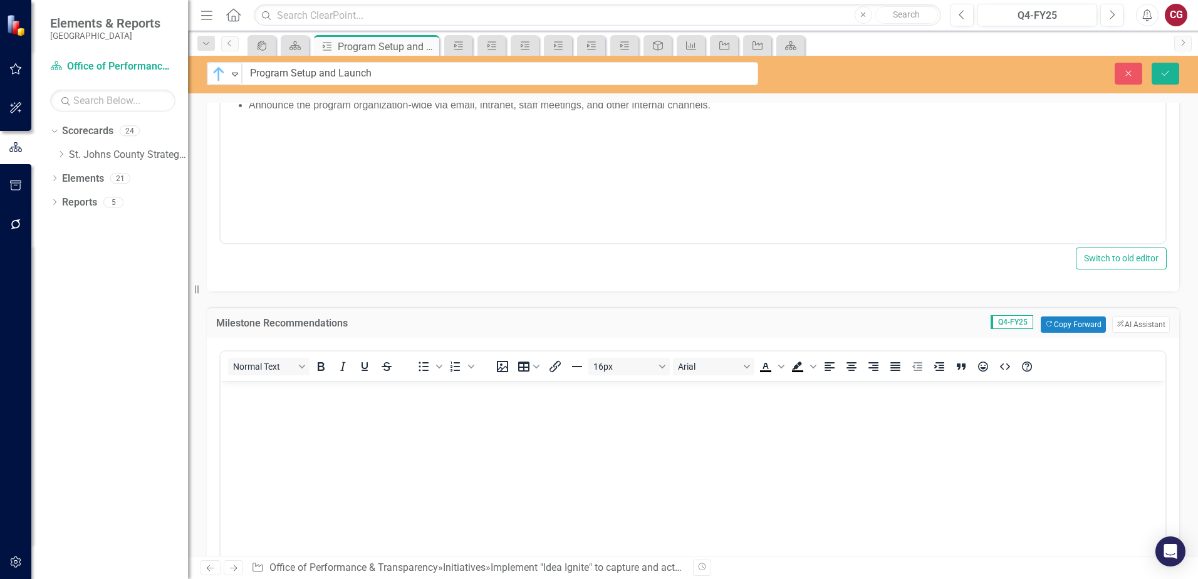
scroll to position [0, 0]
click at [1064, 322] on button "Copy Forward Copy Forward" at bounding box center [1073, 324] width 65 height 16
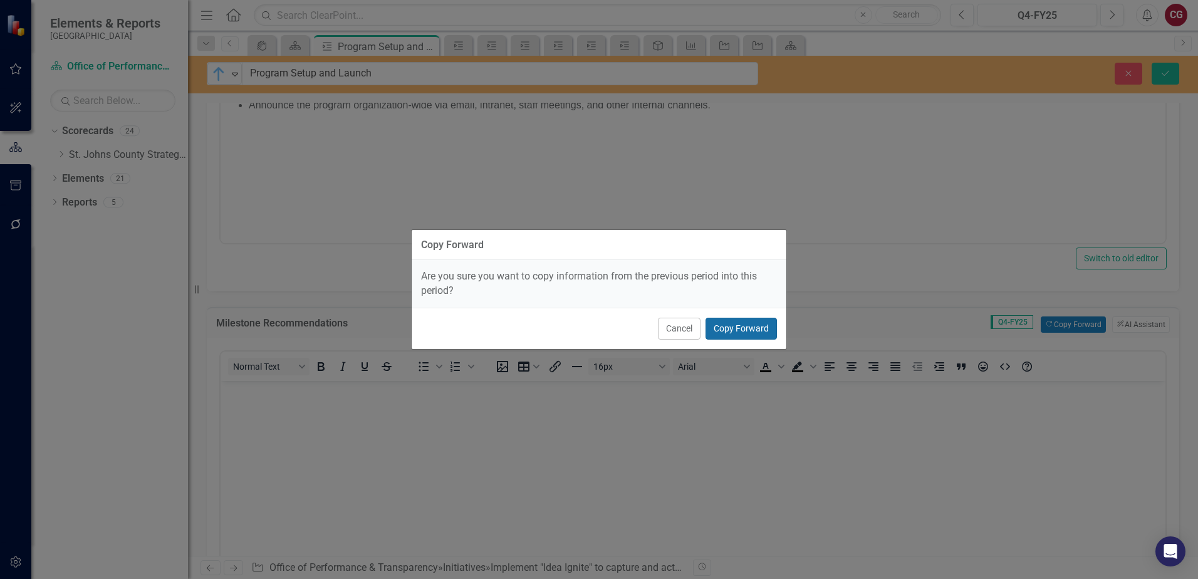
click at [757, 321] on button "Copy Forward" at bounding box center [741, 329] width 71 height 22
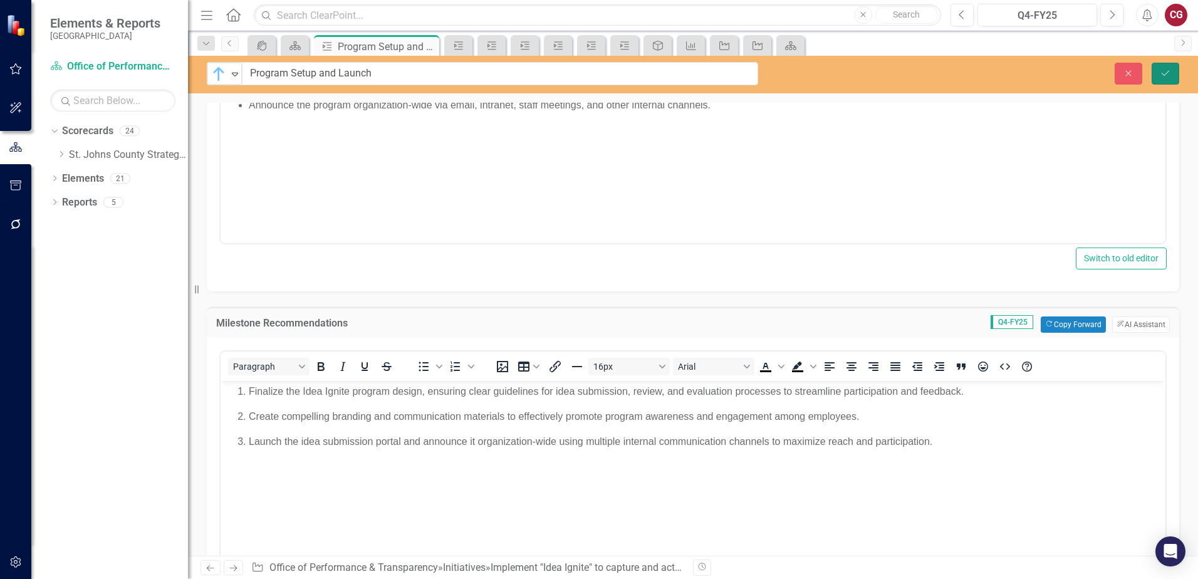
click at [1164, 83] on button "Save" at bounding box center [1166, 74] width 28 height 22
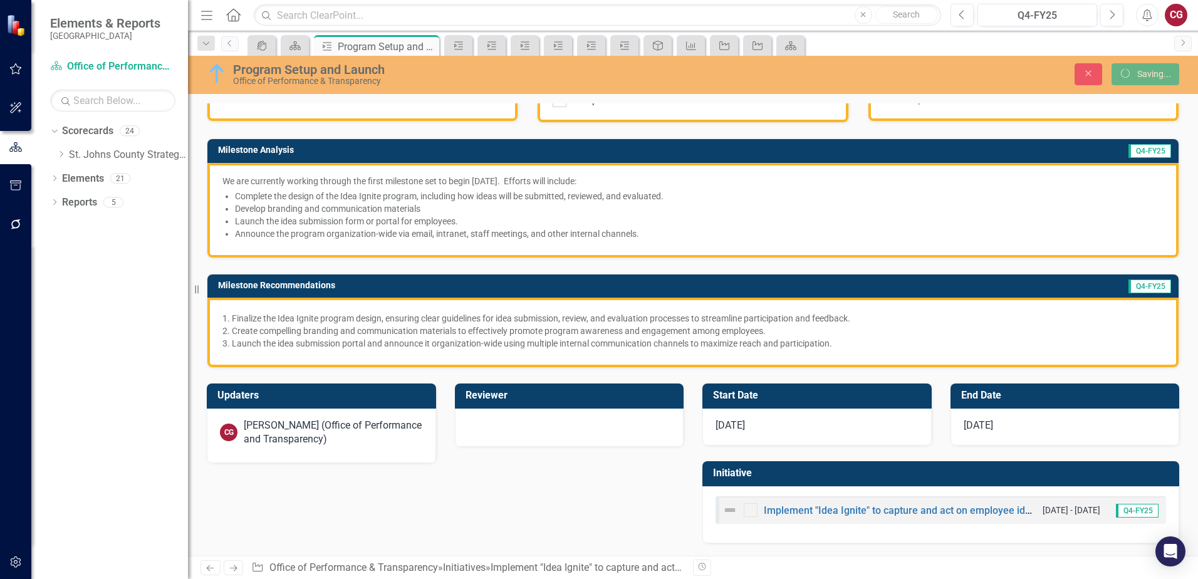
scroll to position [60, 0]
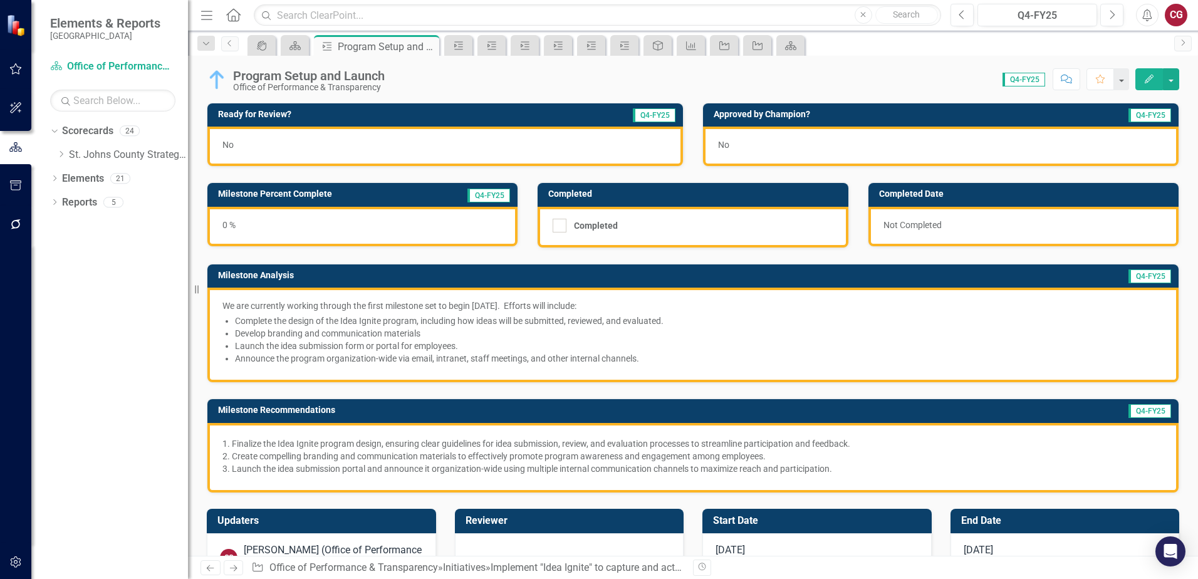
click at [518, 337] on li "Develop branding and communication materials" at bounding box center [699, 333] width 929 height 13
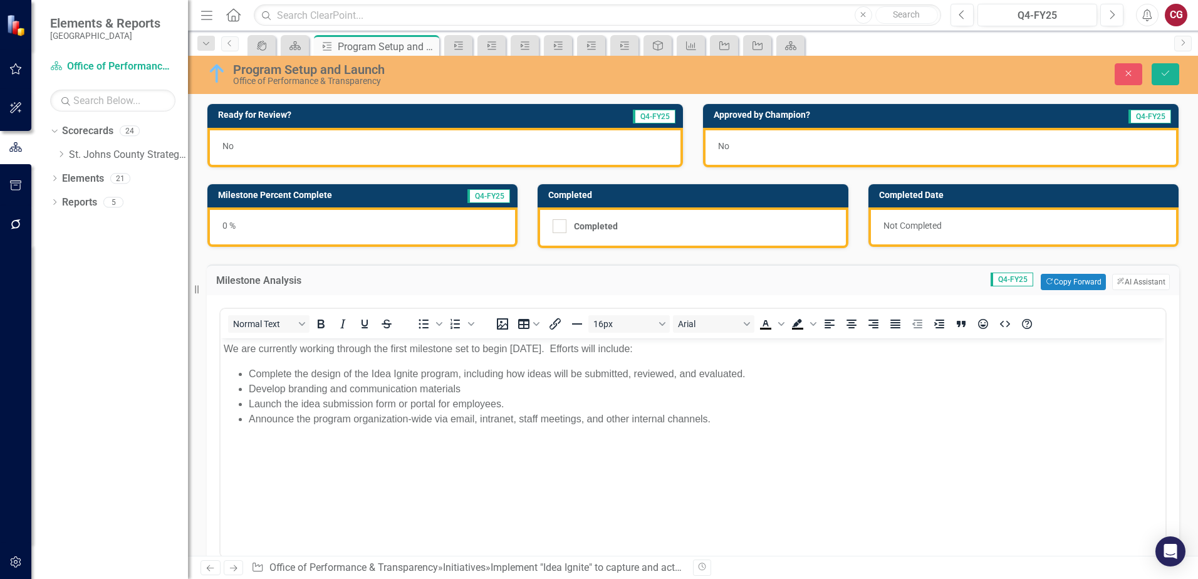
scroll to position [0, 0]
click at [296, 347] on p "We are currently working through the first milestone set to begin October 1 202…" at bounding box center [693, 349] width 939 height 15
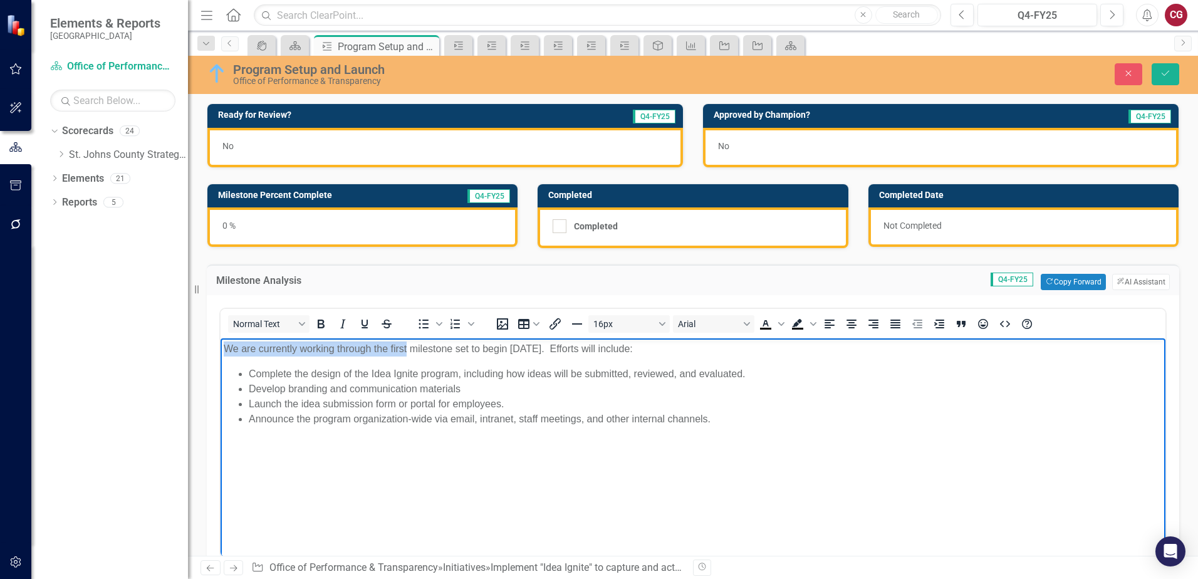
drag, startPoint x: 407, startPoint y: 347, endPoint x: 170, endPoint y: 349, distance: 236.9
click at [221, 349] on html "We are currently working through the first milestone set to begin October 1 202…" at bounding box center [693, 432] width 945 height 188
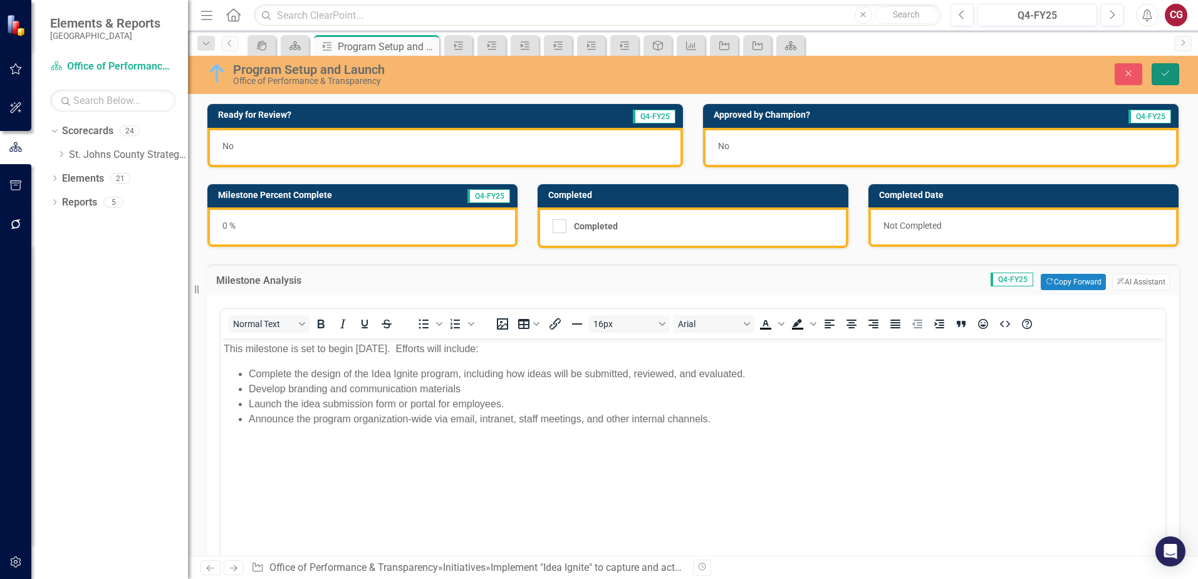
click at [1163, 76] on icon "Save" at bounding box center [1165, 73] width 11 height 9
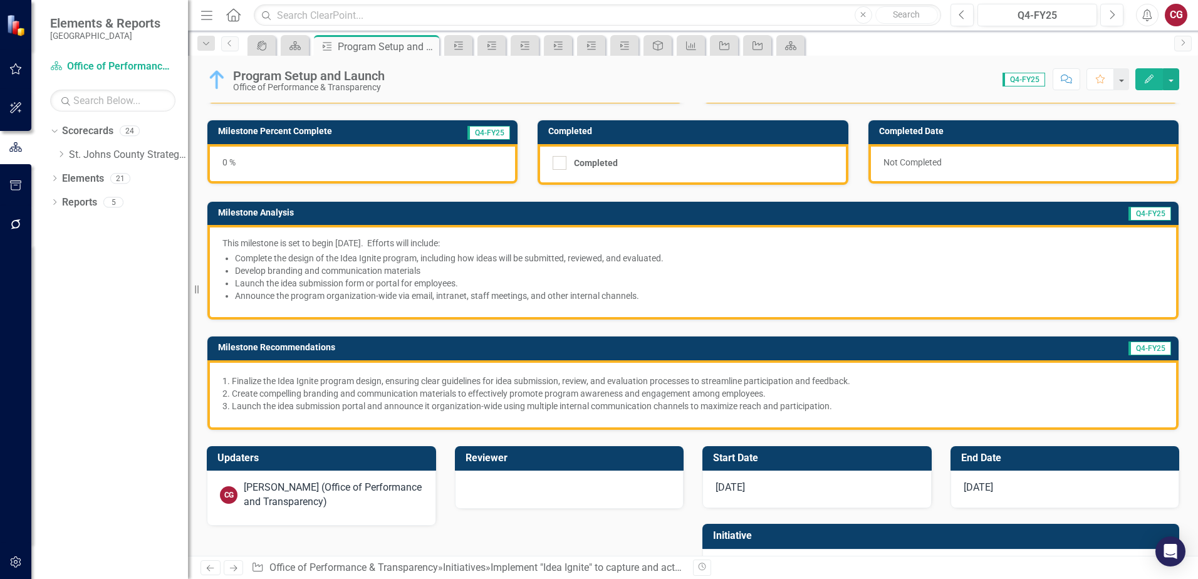
scroll to position [125, 0]
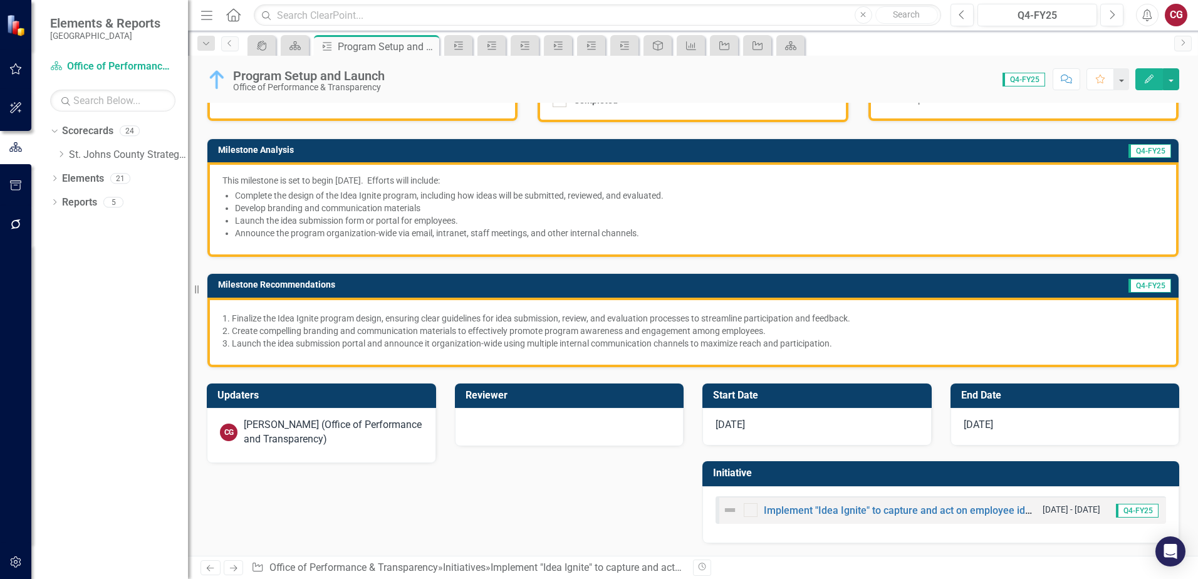
click at [214, 79] on img at bounding box center [217, 80] width 20 height 20
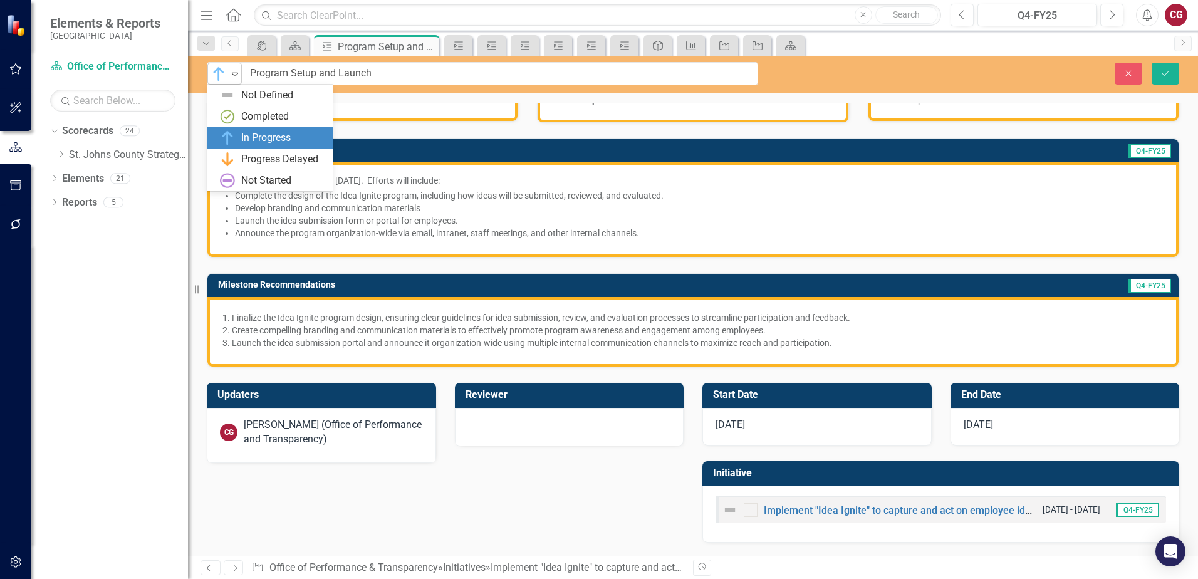
click at [224, 74] on img at bounding box center [218, 73] width 15 height 15
click at [266, 134] on div "In Progress" at bounding box center [266, 138] width 50 height 14
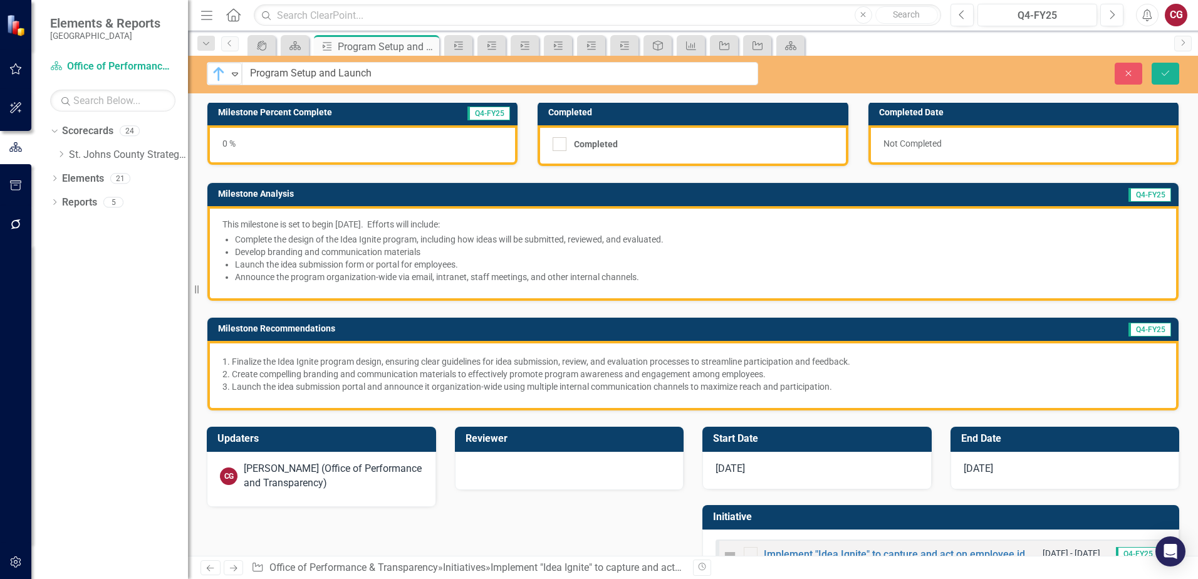
scroll to position [63, 0]
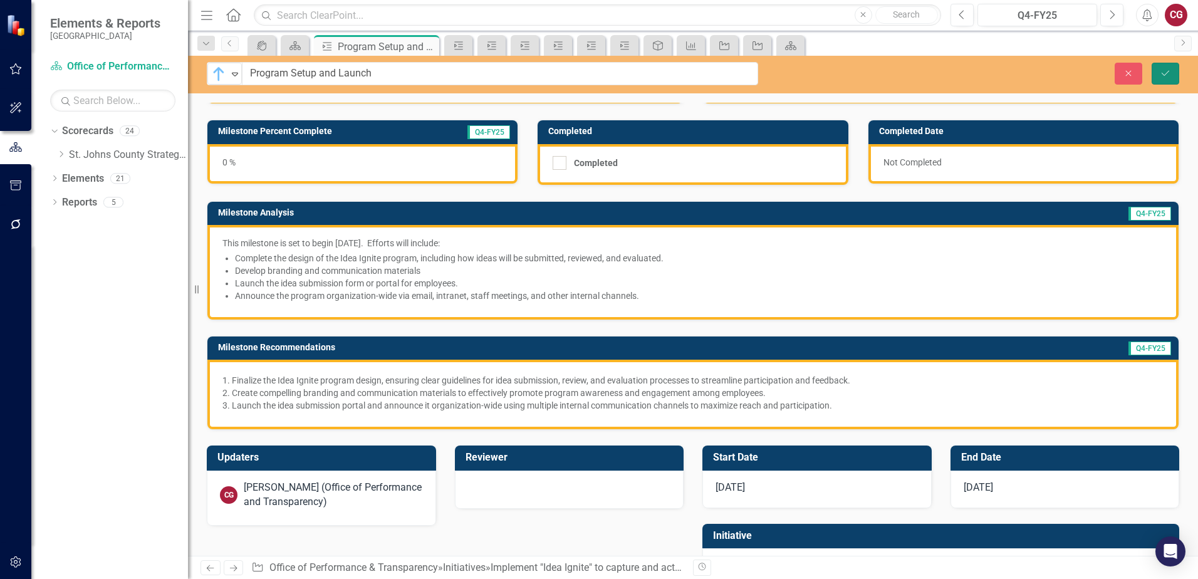
click at [1166, 72] on icon "Save" at bounding box center [1165, 73] width 11 height 9
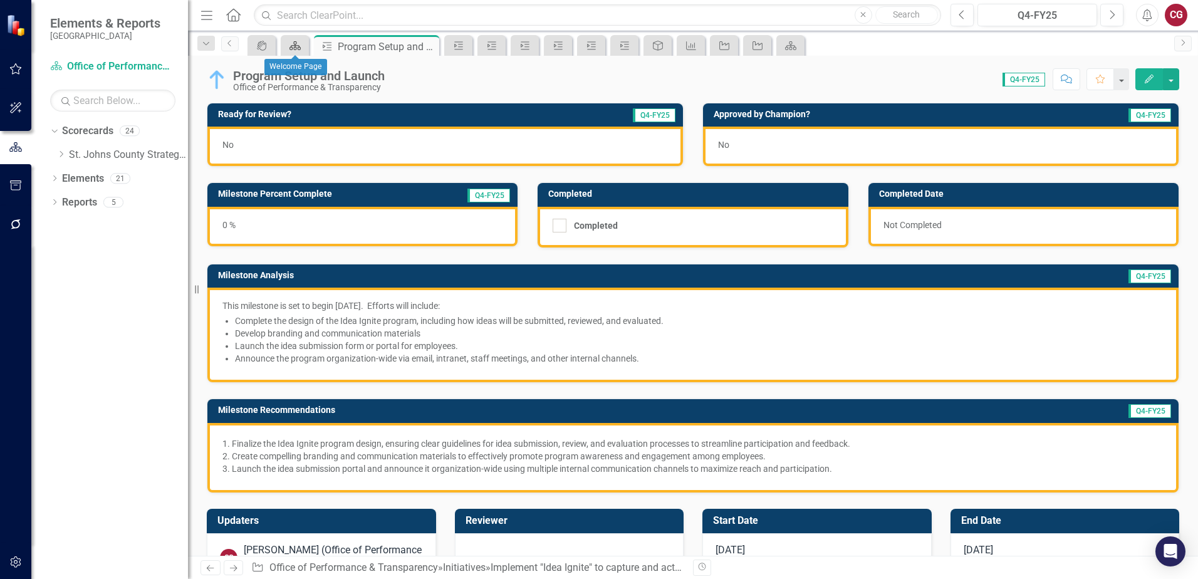
click at [297, 48] on icon "Scorecard" at bounding box center [295, 46] width 13 height 10
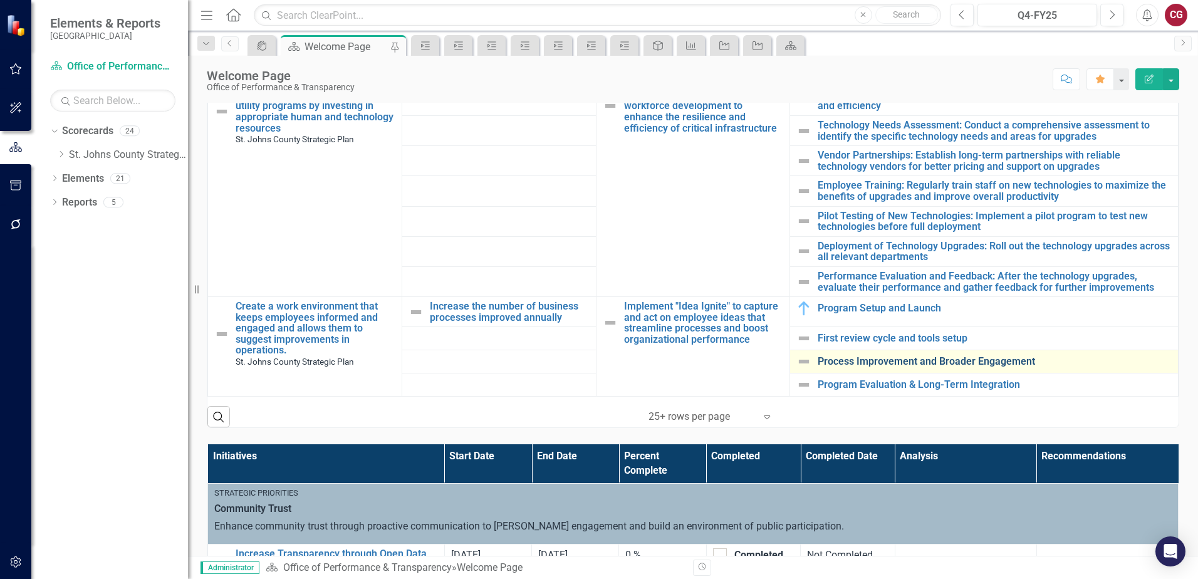
scroll to position [564, 0]
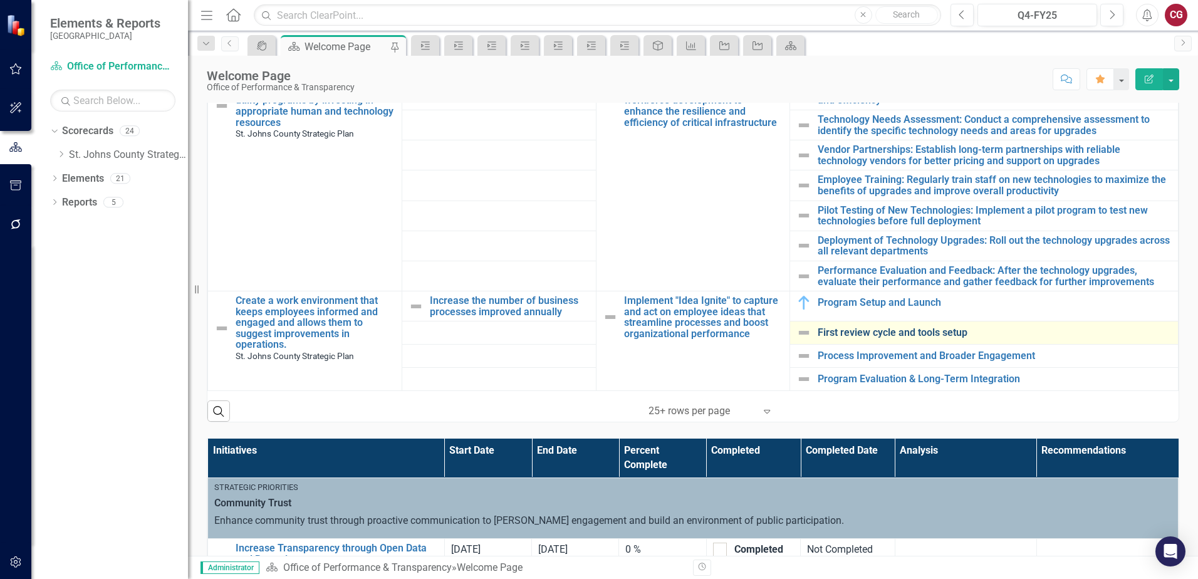
click at [840, 327] on link "First review cycle and tools setup" at bounding box center [995, 332] width 354 height 11
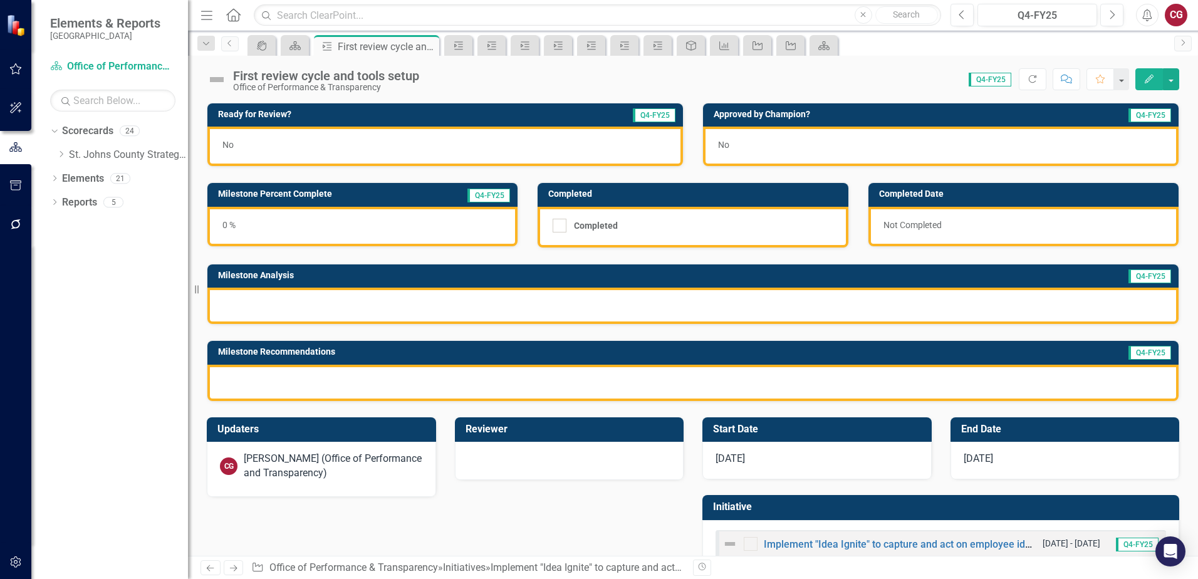
click at [216, 78] on img at bounding box center [217, 80] width 20 height 20
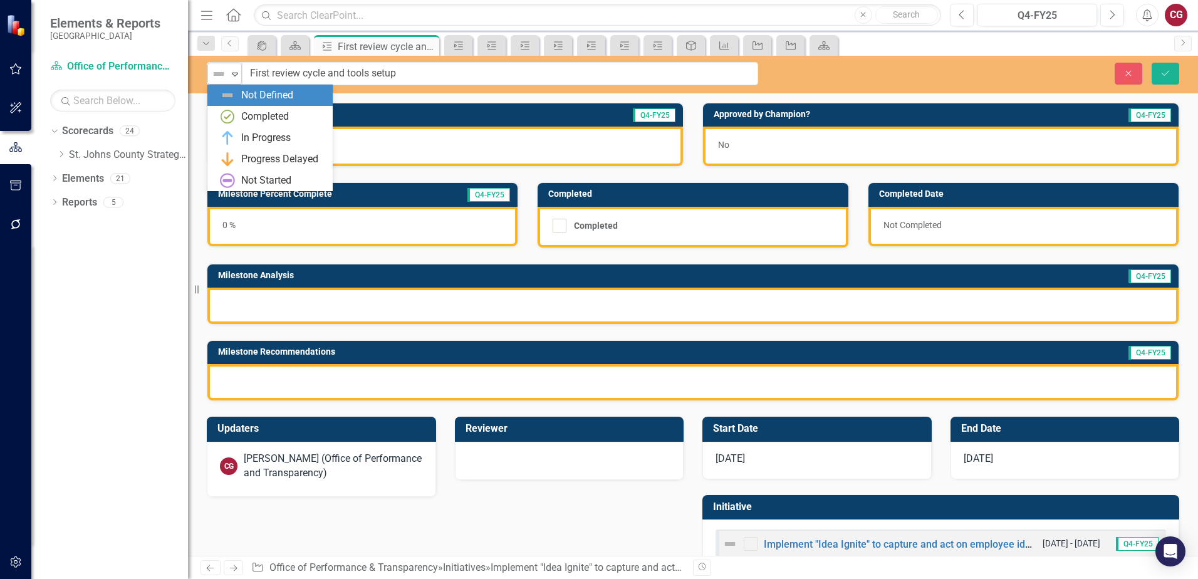
click at [237, 78] on icon "Expand" at bounding box center [235, 74] width 13 height 10
click at [266, 175] on div "Not Started" at bounding box center [266, 181] width 50 height 14
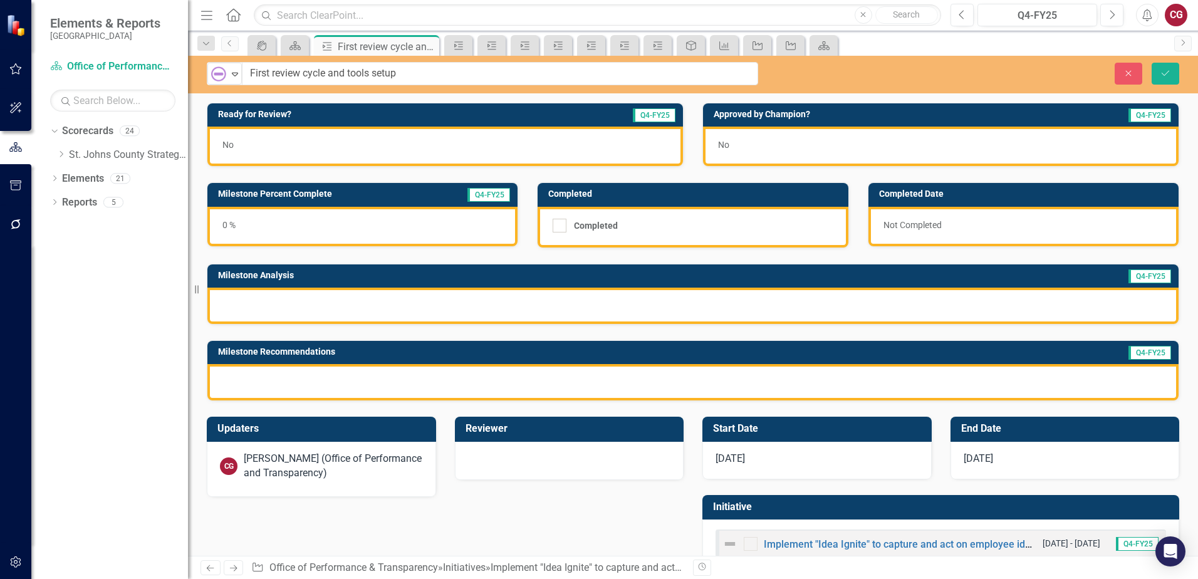
click at [493, 306] on div at bounding box center [692, 306] width 971 height 36
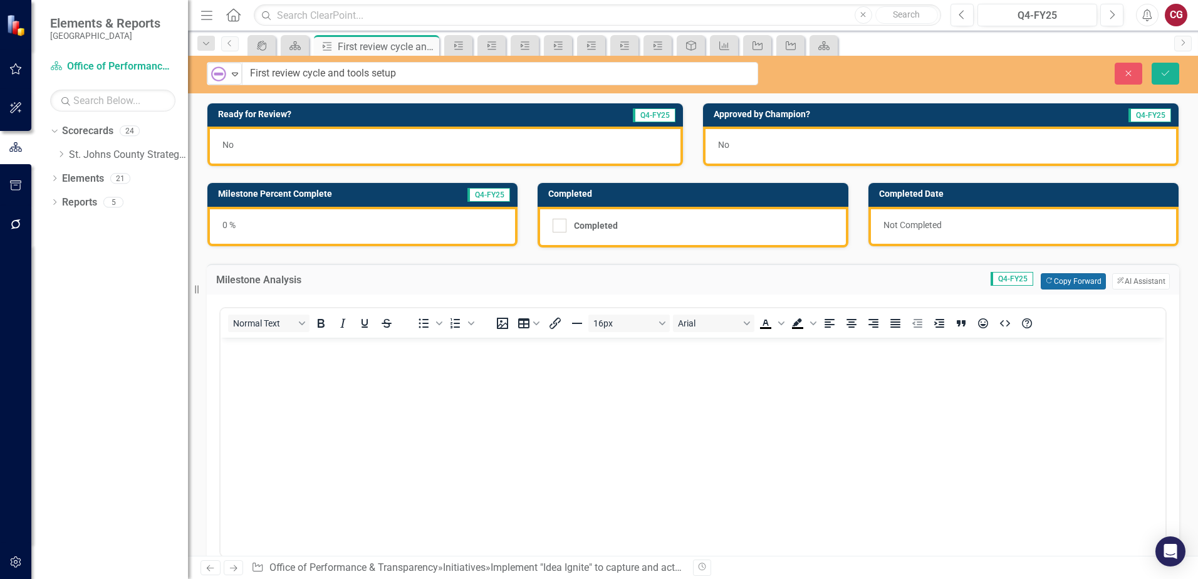
click at [1064, 283] on button "Copy Forward Copy Forward" at bounding box center [1073, 281] width 65 height 16
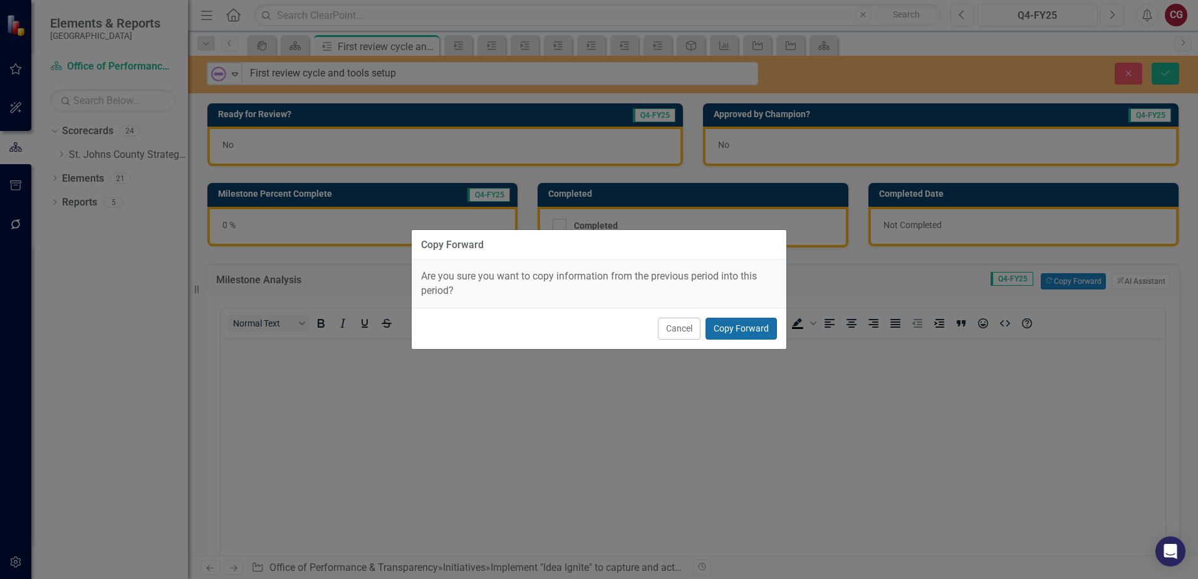
click at [772, 325] on button "Copy Forward" at bounding box center [741, 329] width 71 height 22
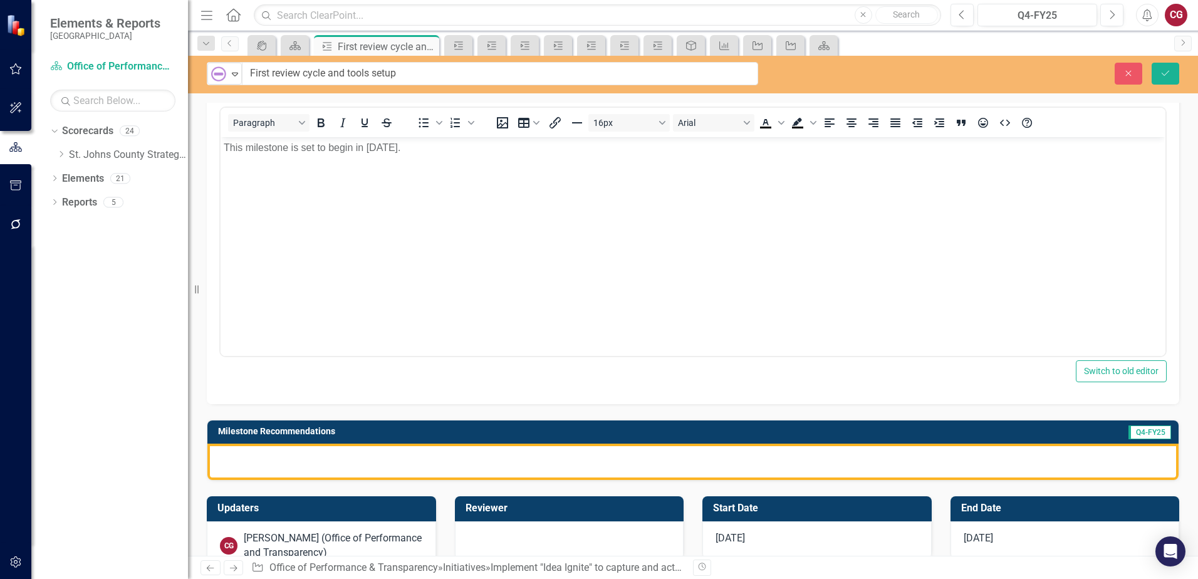
scroll to position [251, 0]
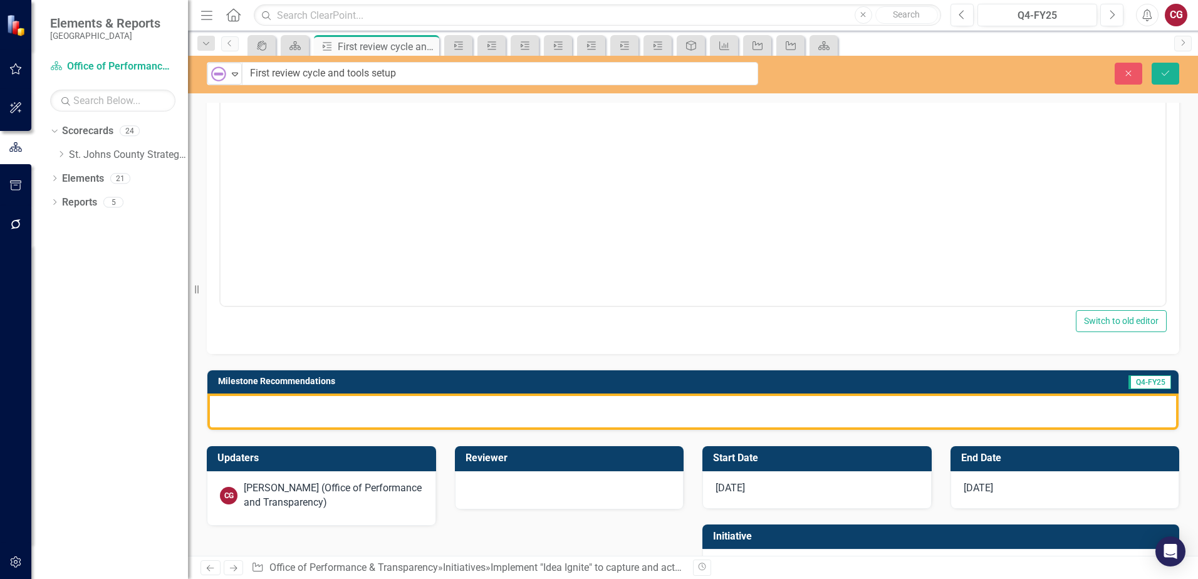
click at [659, 413] on div at bounding box center [692, 412] width 971 height 36
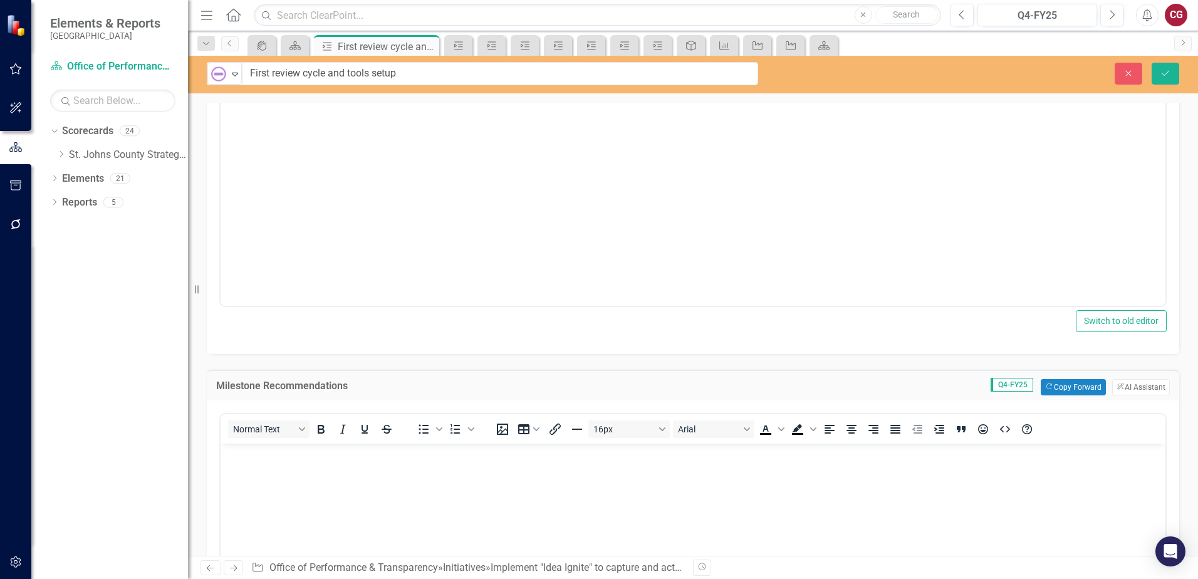
scroll to position [0, 0]
click at [1069, 384] on button "Copy Forward Copy Forward" at bounding box center [1073, 387] width 65 height 16
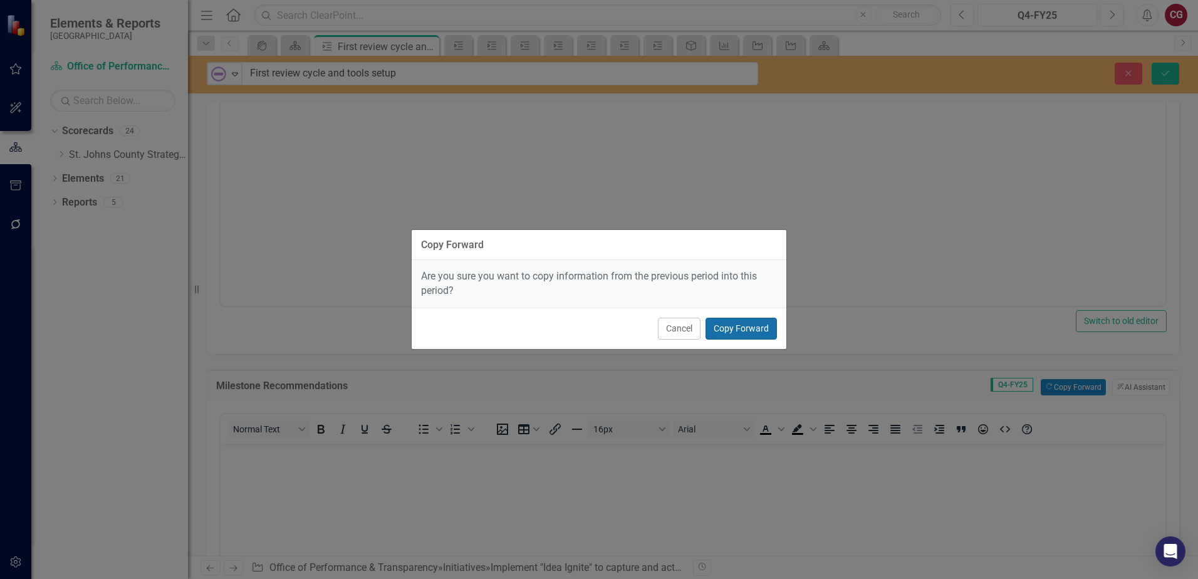
click at [761, 330] on button "Copy Forward" at bounding box center [741, 329] width 71 height 22
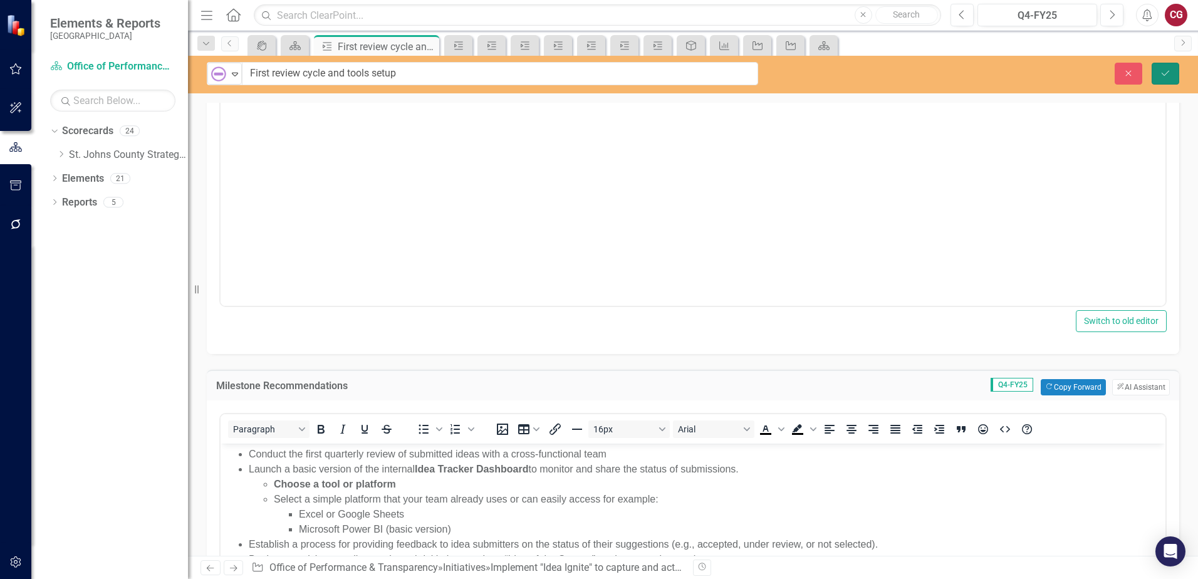
click at [1168, 82] on button "Save" at bounding box center [1166, 74] width 28 height 22
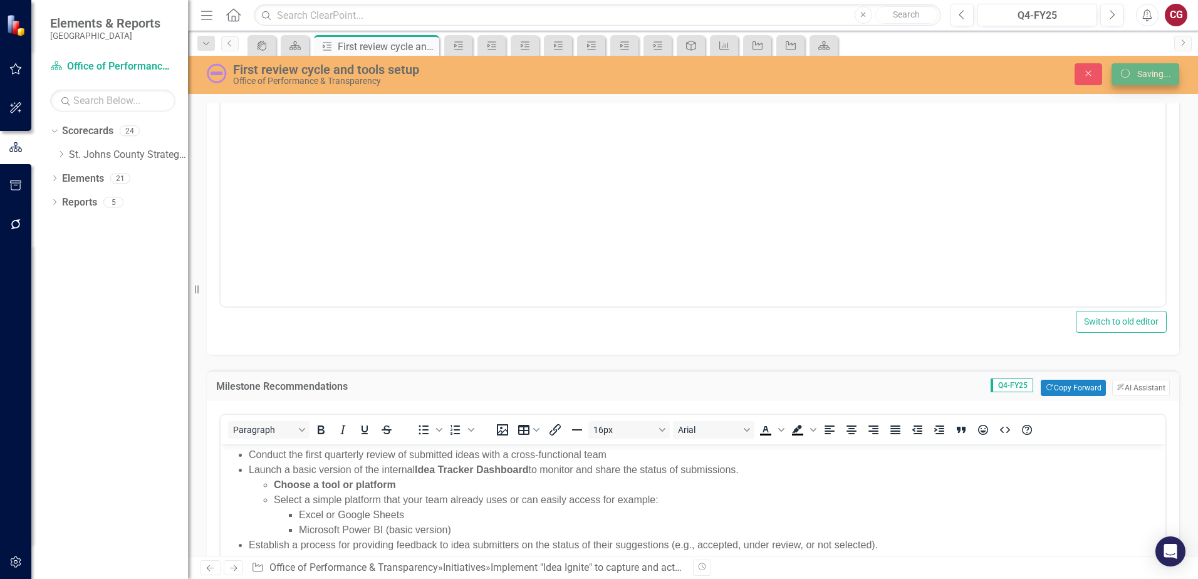
scroll to position [141, 0]
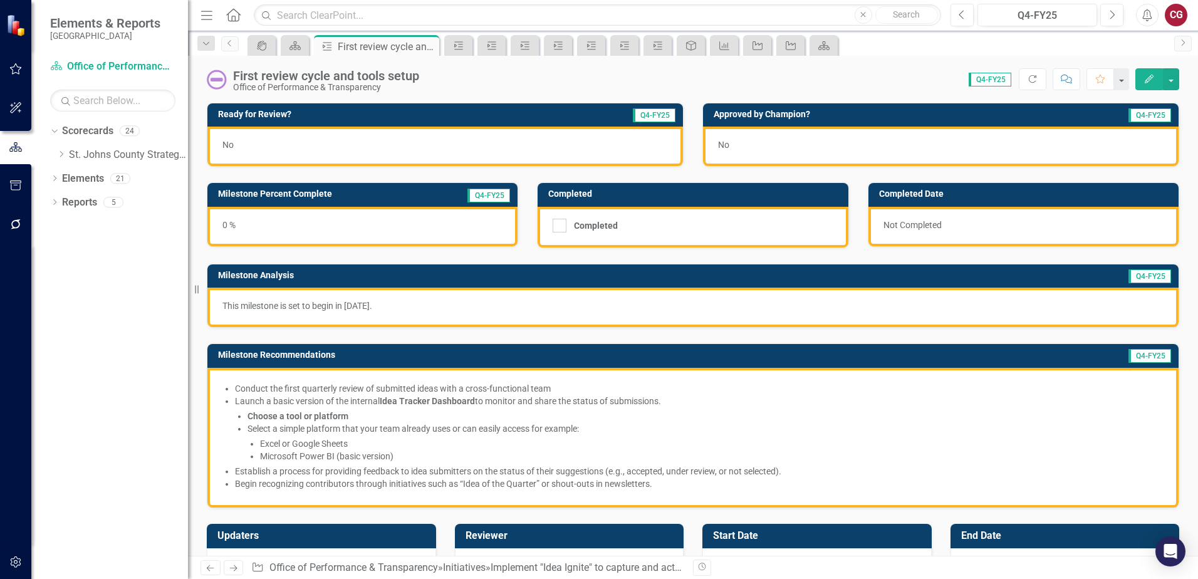
click at [427, 309] on p "This milestone is set to begin in January of 2026." at bounding box center [692, 306] width 941 height 13
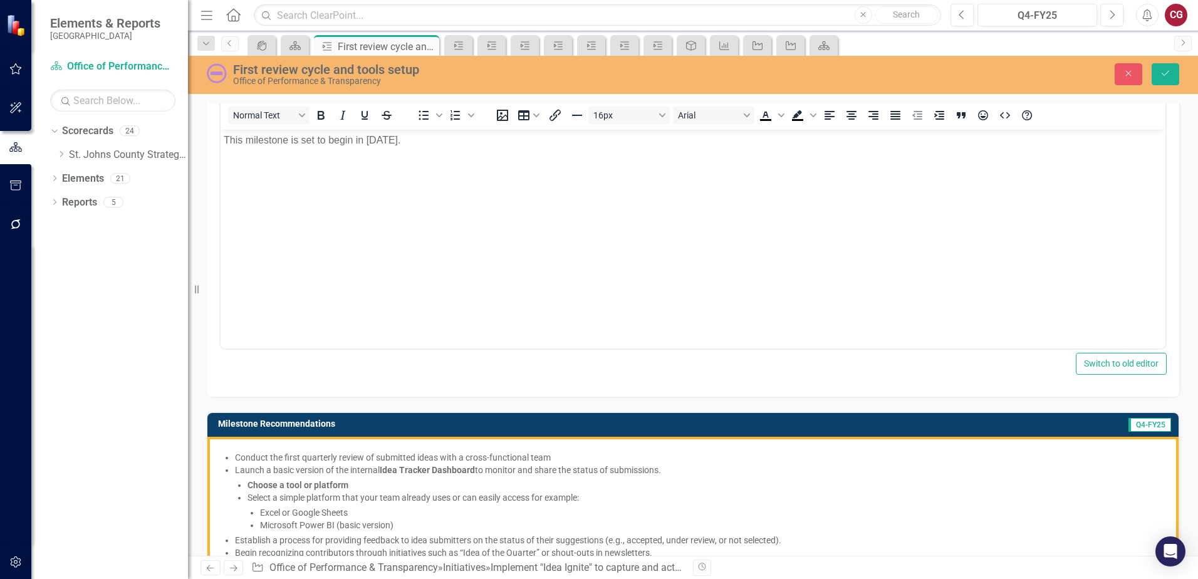
scroll to position [188, 0]
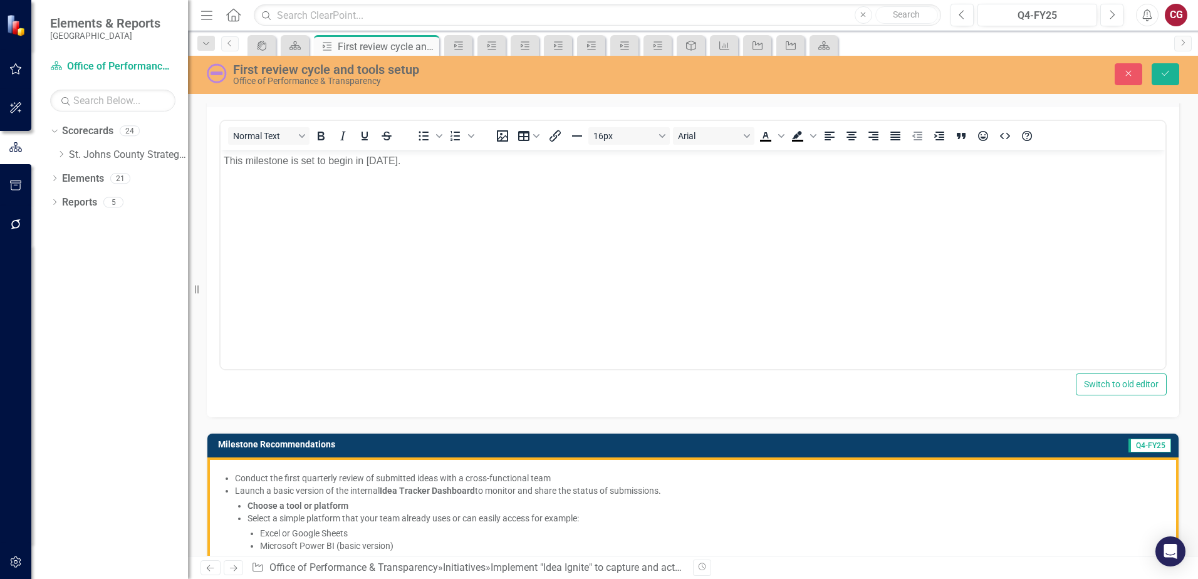
click at [442, 161] on p "This milestone is set to begin in January of 2026." at bounding box center [693, 161] width 939 height 15
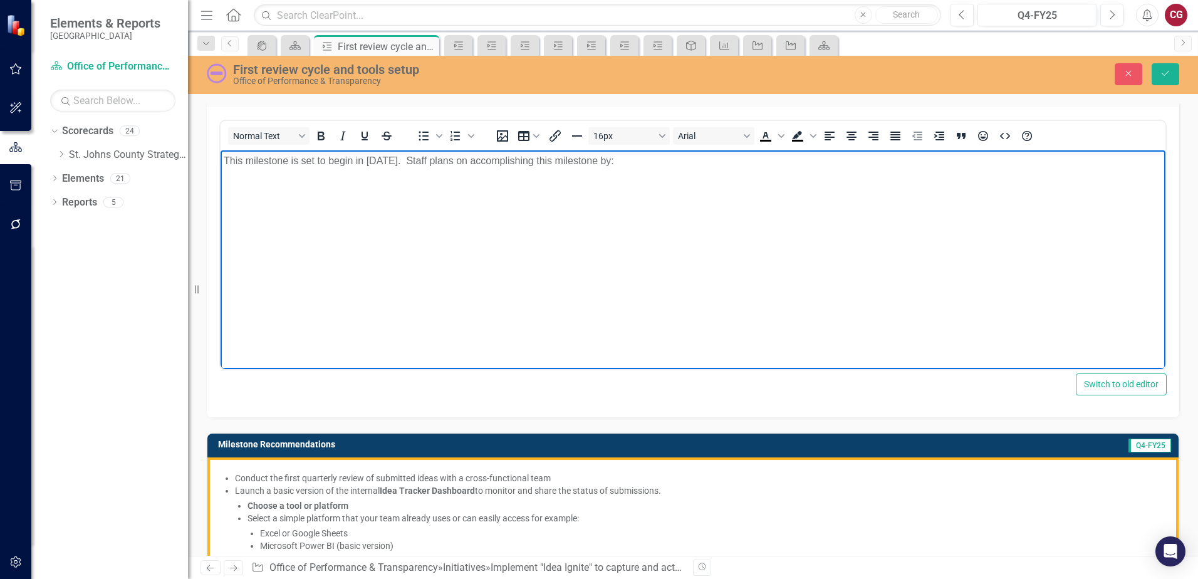
click at [398, 477] on li "Conduct the first quarterly review of submitted ideas with a cross-functional t…" at bounding box center [699, 478] width 929 height 13
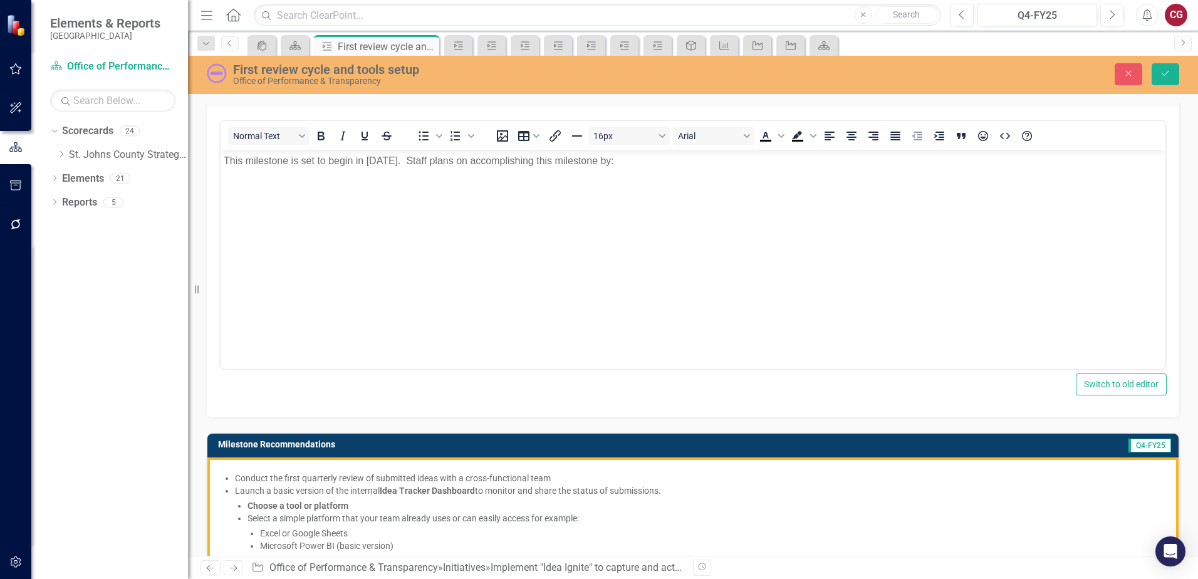
click at [398, 477] on li "Conduct the first quarterly review of submitted ideas with a cross-functional t…" at bounding box center [699, 478] width 929 height 13
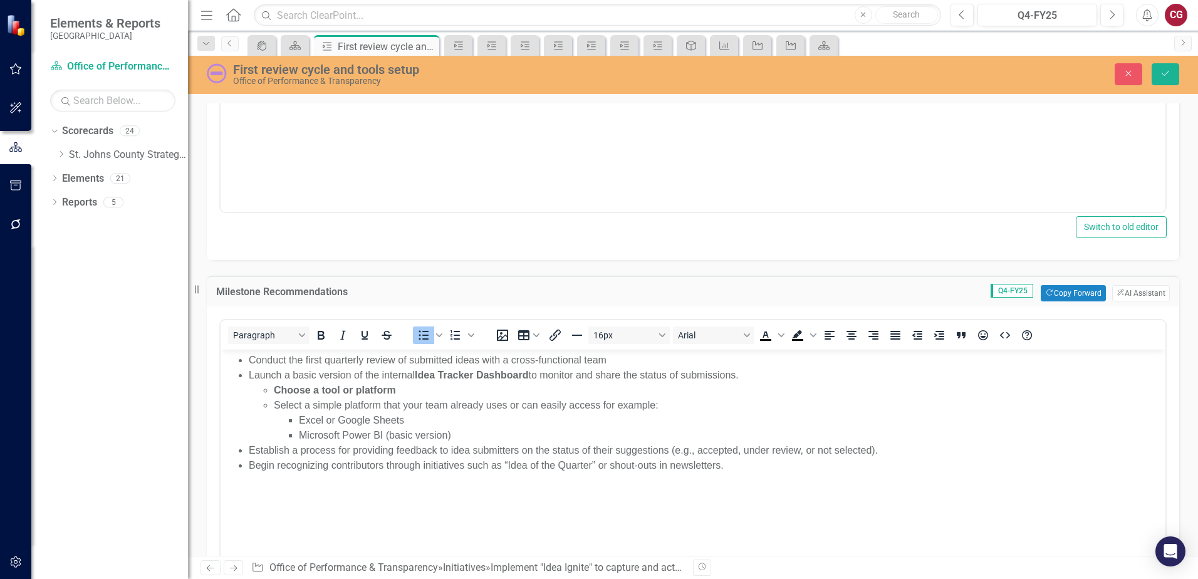
scroll to position [376, 0]
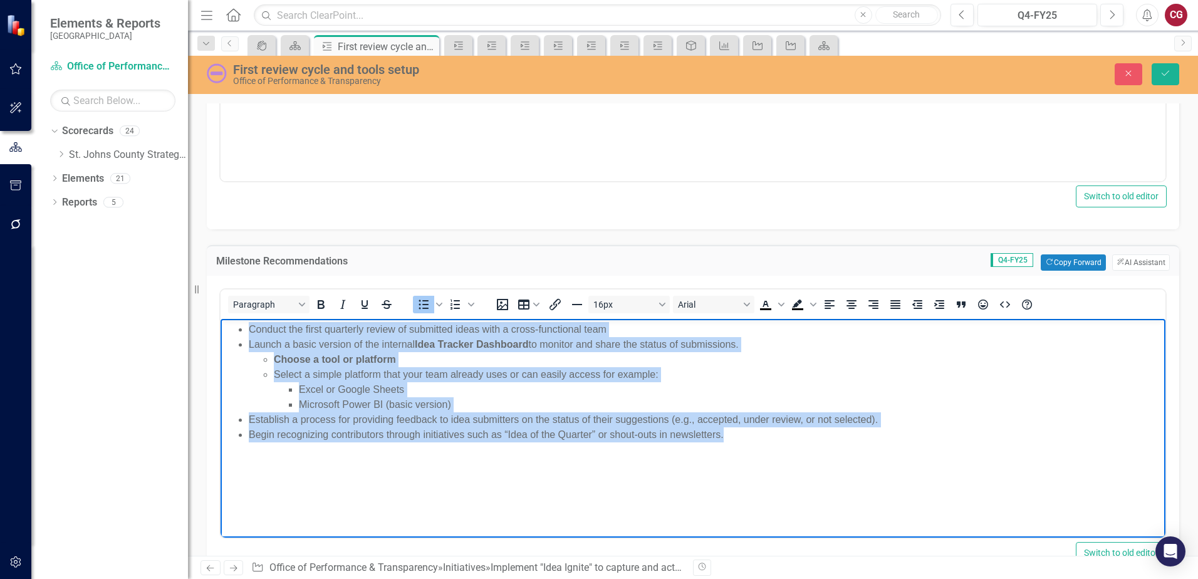
drag, startPoint x: 745, startPoint y: 451, endPoint x: 233, endPoint y: 325, distance: 526.5
click at [233, 325] on body "Conduct the first quarterly review of submitted ideas with a cross-functional t…" at bounding box center [693, 413] width 945 height 188
copy ul "Conduct the first quarterly review of submitted ideas with a cross-functional t…"
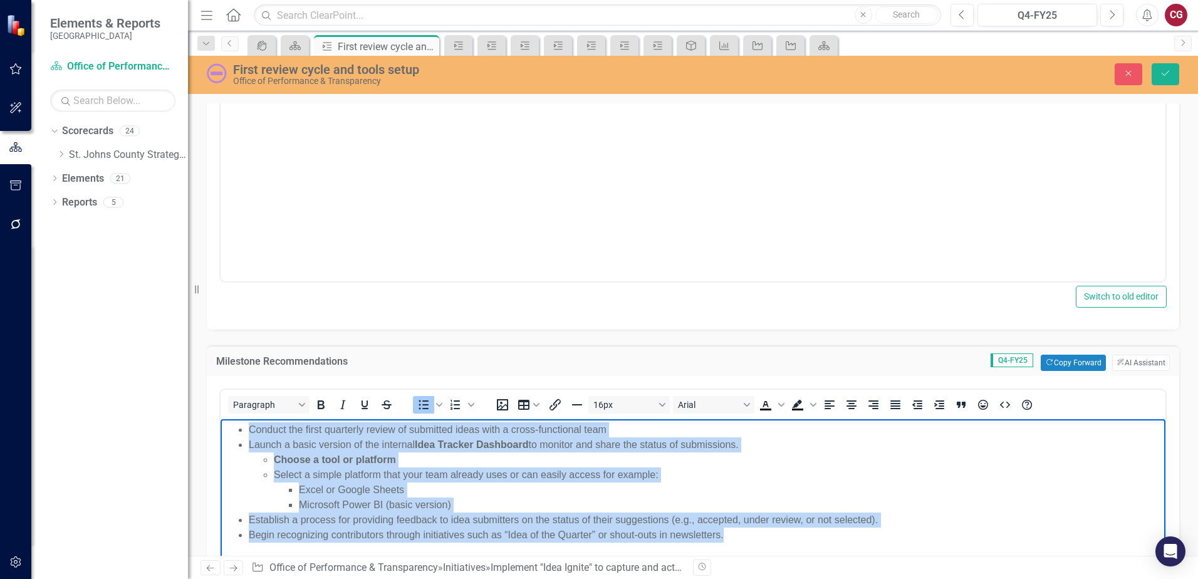
scroll to position [125, 0]
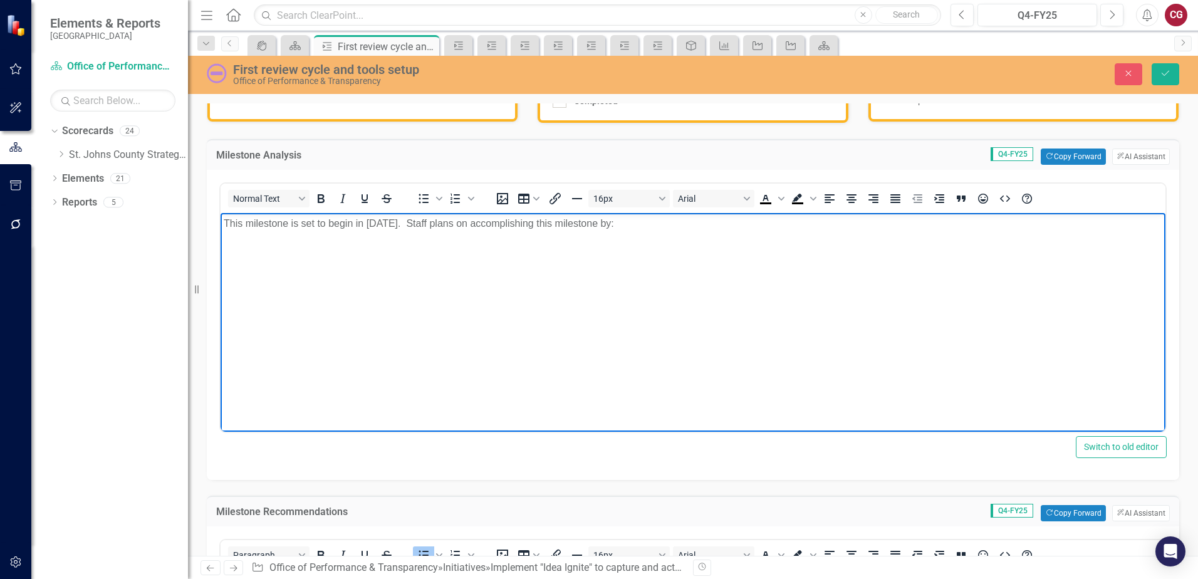
drag, startPoint x: 681, startPoint y: 223, endPoint x: 447, endPoint y: 214, distance: 234.0
click at [447, 214] on body "This milestone is set to begin in January of 2026. Staff plans on accomplishing…" at bounding box center [693, 307] width 945 height 188
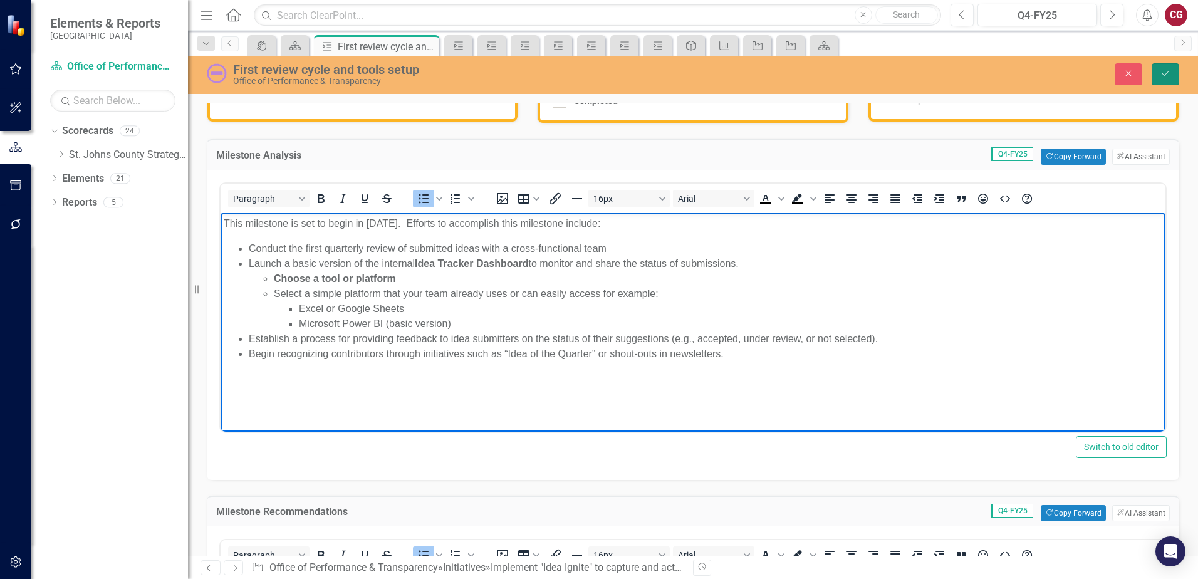
click at [1168, 75] on icon "Save" at bounding box center [1165, 73] width 11 height 9
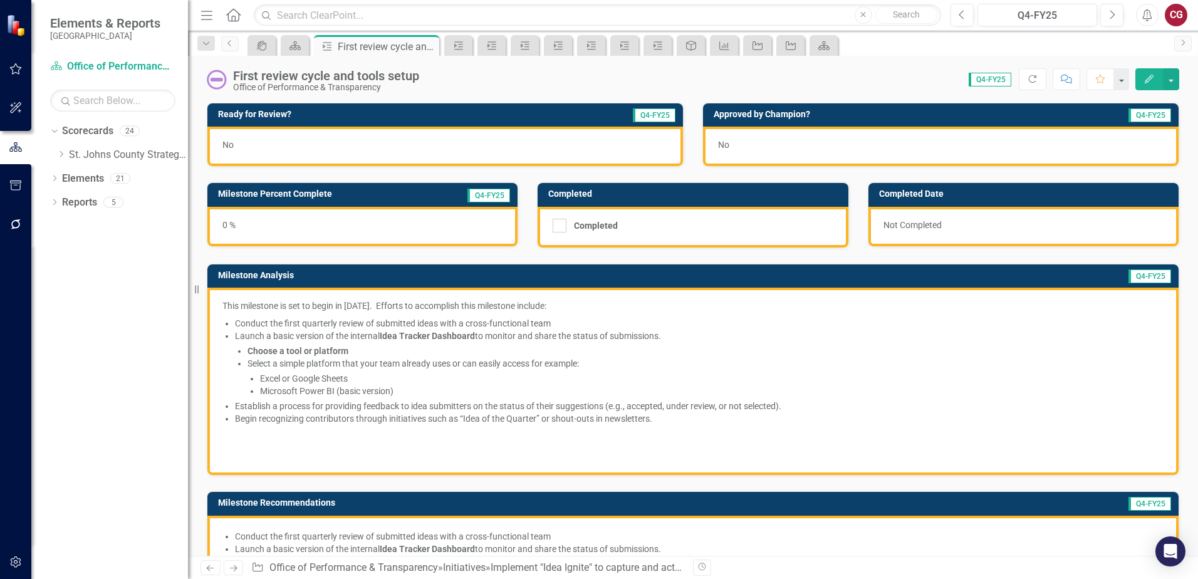
click at [726, 335] on li "Launch a basic version of the internal Idea Tracker Dashboard to monitor and sh…" at bounding box center [699, 336] width 929 height 13
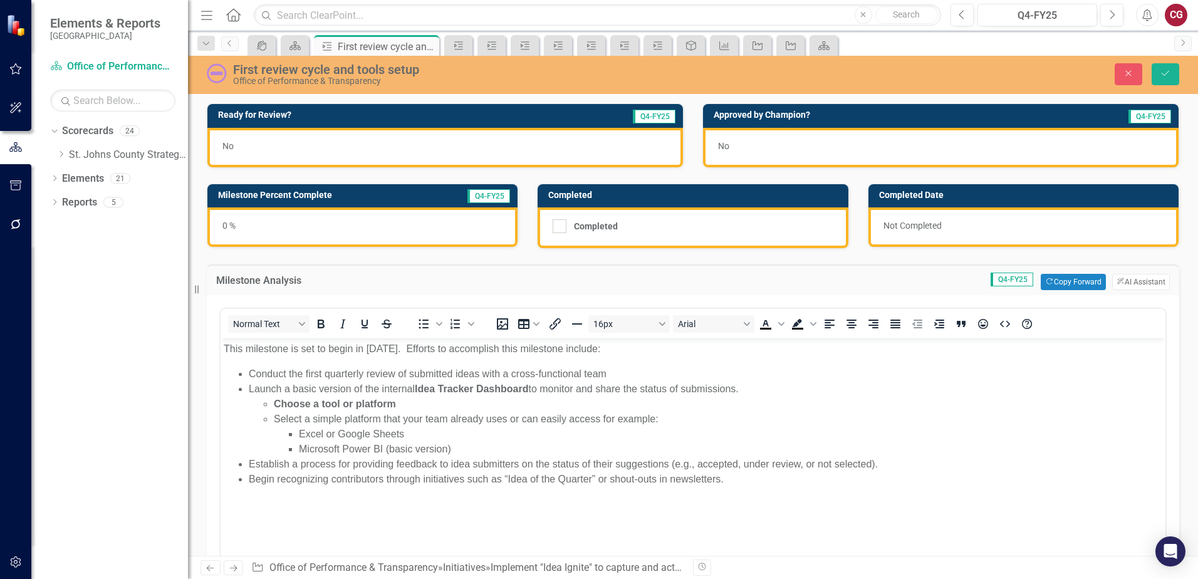
scroll to position [0, 0]
click at [1112, 275] on button "ClearPoint AI AI Assistant" at bounding box center [1141, 282] width 58 height 16
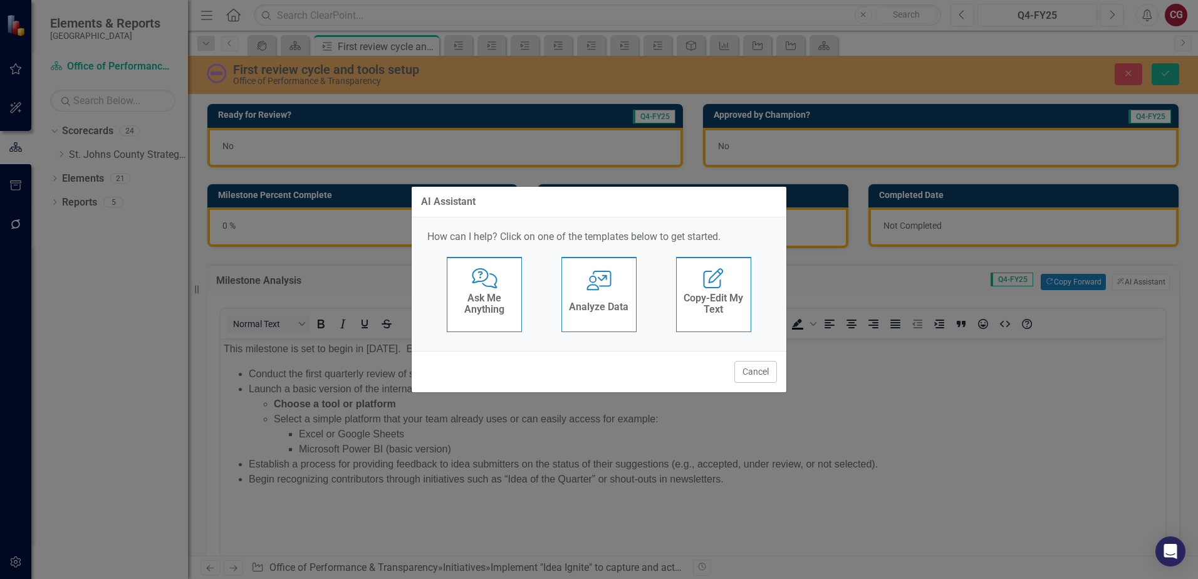
click at [626, 313] on div "Analyze Data" at bounding box center [599, 308] width 60 height 21
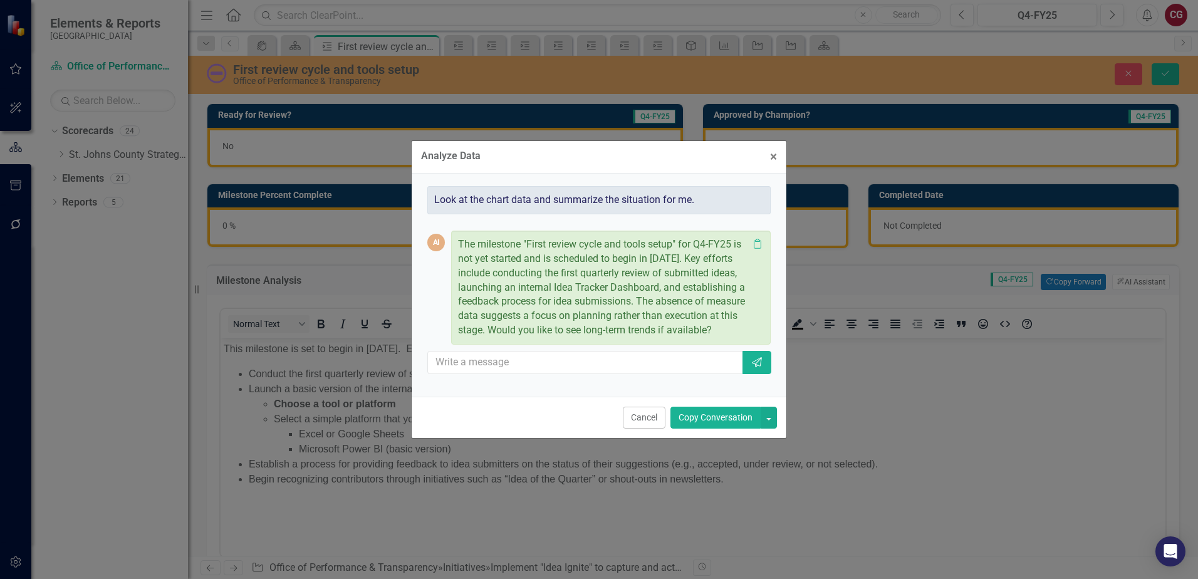
click at [707, 425] on button "Copy Conversation" at bounding box center [716, 418] width 90 height 22
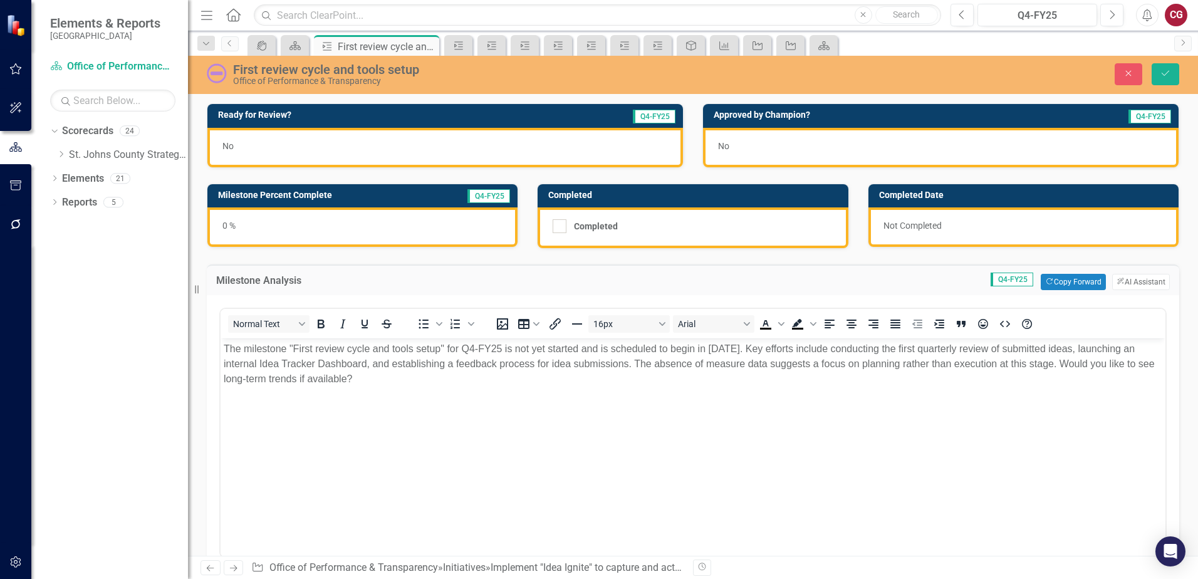
click at [288, 350] on p "The milestone "First review cycle and tools setup" for Q4-FY25 is not yet start…" at bounding box center [693, 364] width 939 height 45
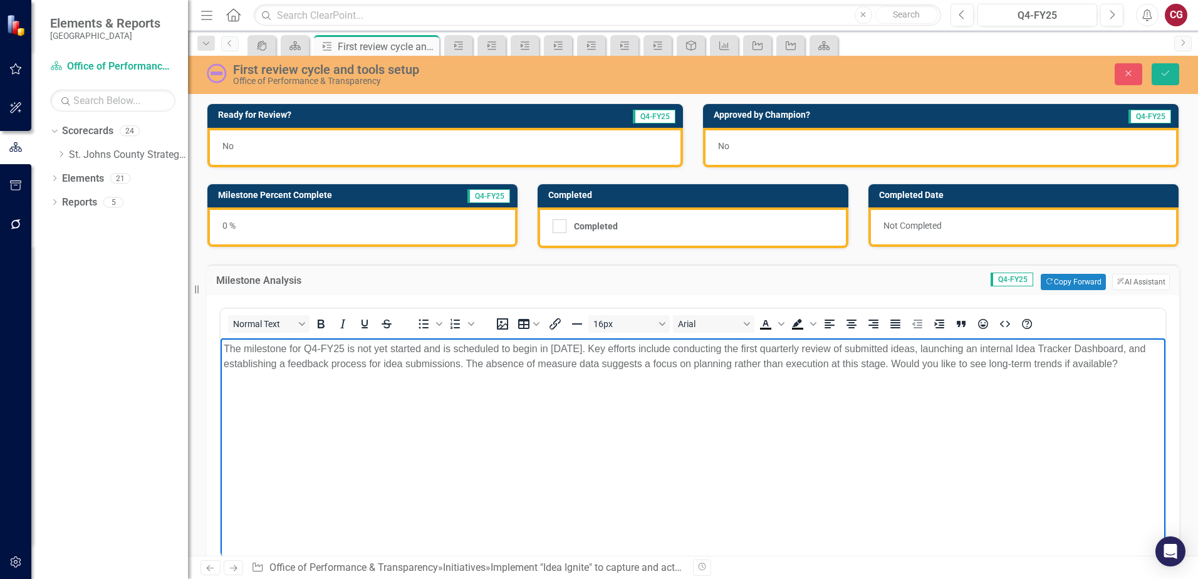
drag, startPoint x: 966, startPoint y: 361, endPoint x: 1069, endPoint y: 382, distance: 104.4
click at [1069, 372] on p "The milestone for Q4-FY25 is not yet started and is scheduled to begin in Janua…" at bounding box center [693, 357] width 939 height 30
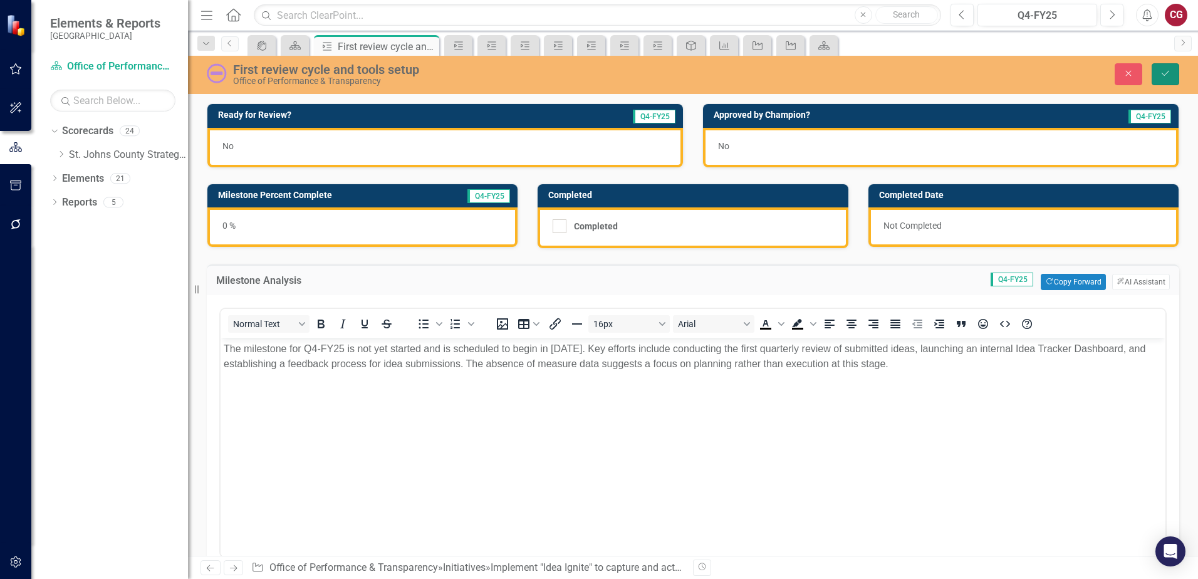
click at [1174, 76] on button "Save" at bounding box center [1166, 74] width 28 height 22
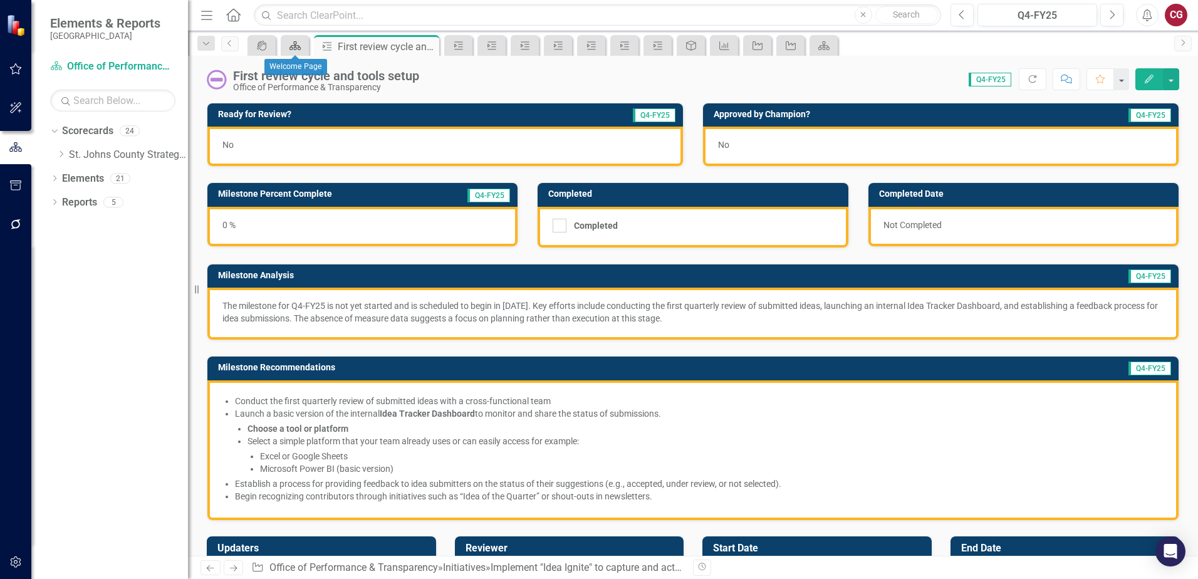
click at [300, 48] on icon "Scorecard" at bounding box center [295, 46] width 13 height 10
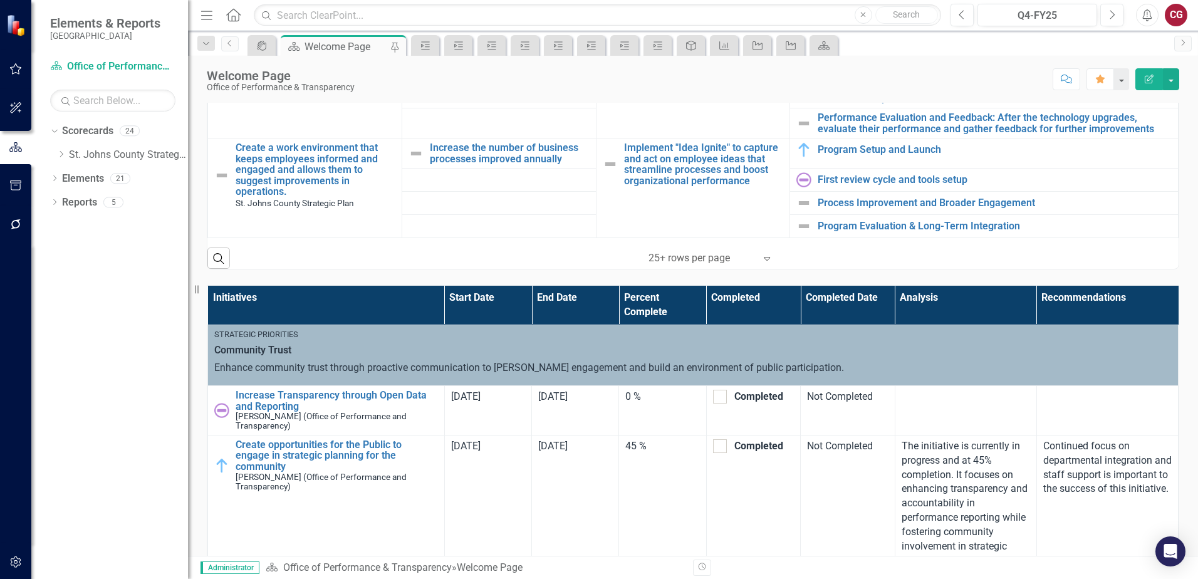
scroll to position [689, 0]
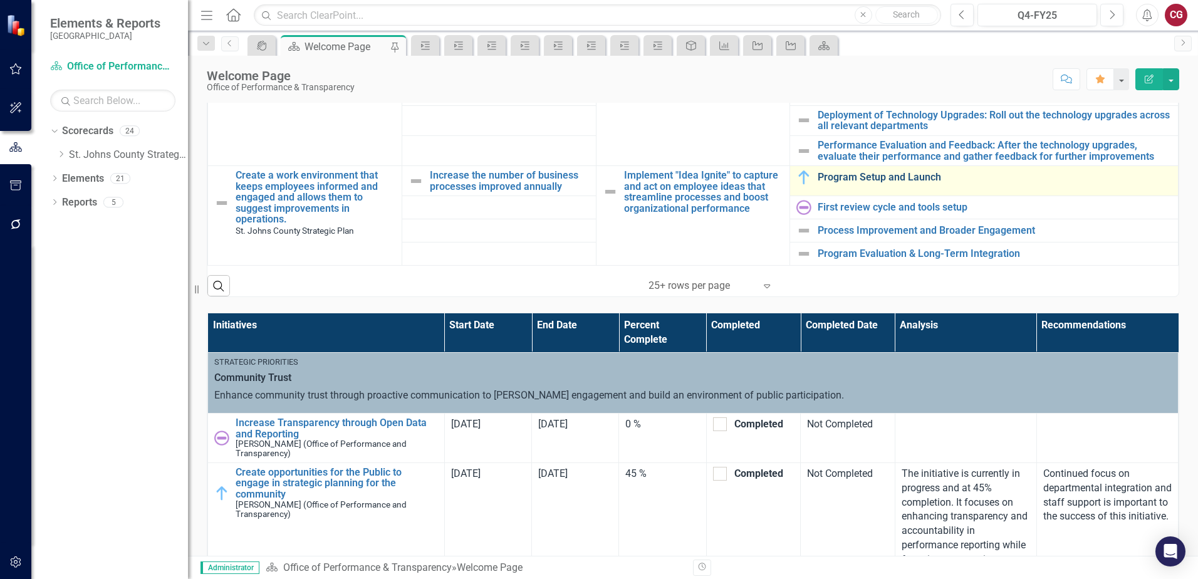
click at [845, 172] on link "Program Setup and Launch" at bounding box center [995, 177] width 354 height 11
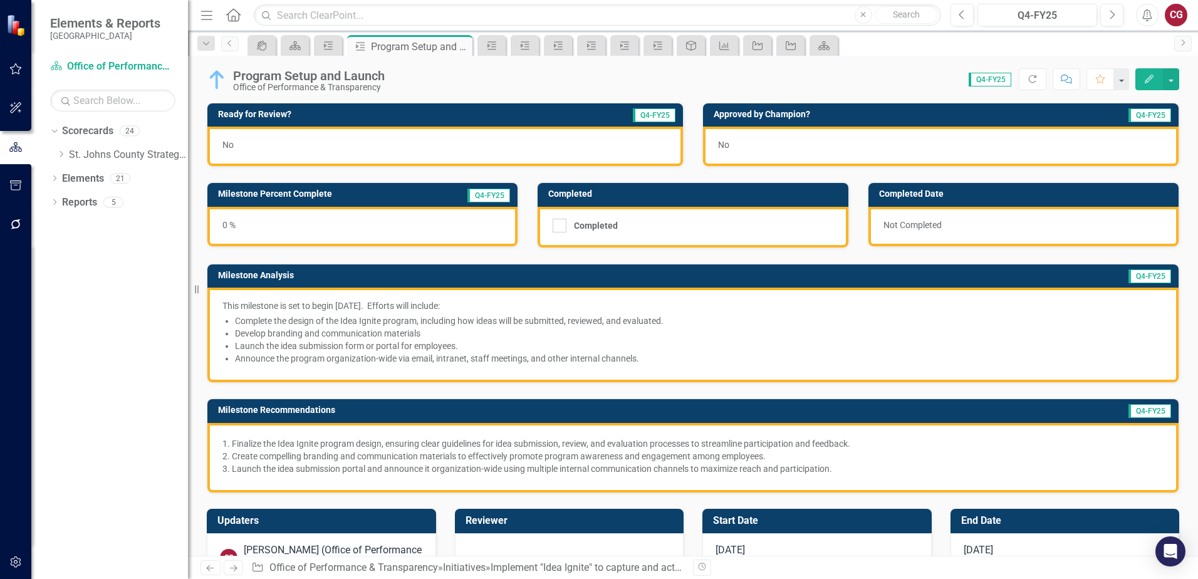
click at [213, 85] on img at bounding box center [217, 80] width 20 height 20
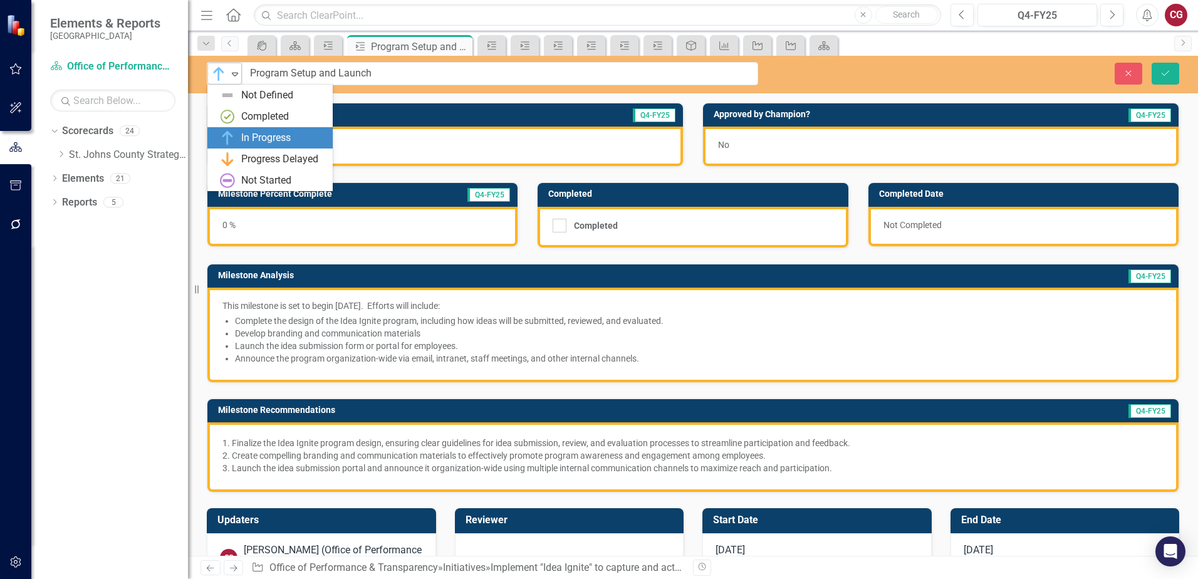
click at [218, 73] on img at bounding box center [218, 73] width 15 height 15
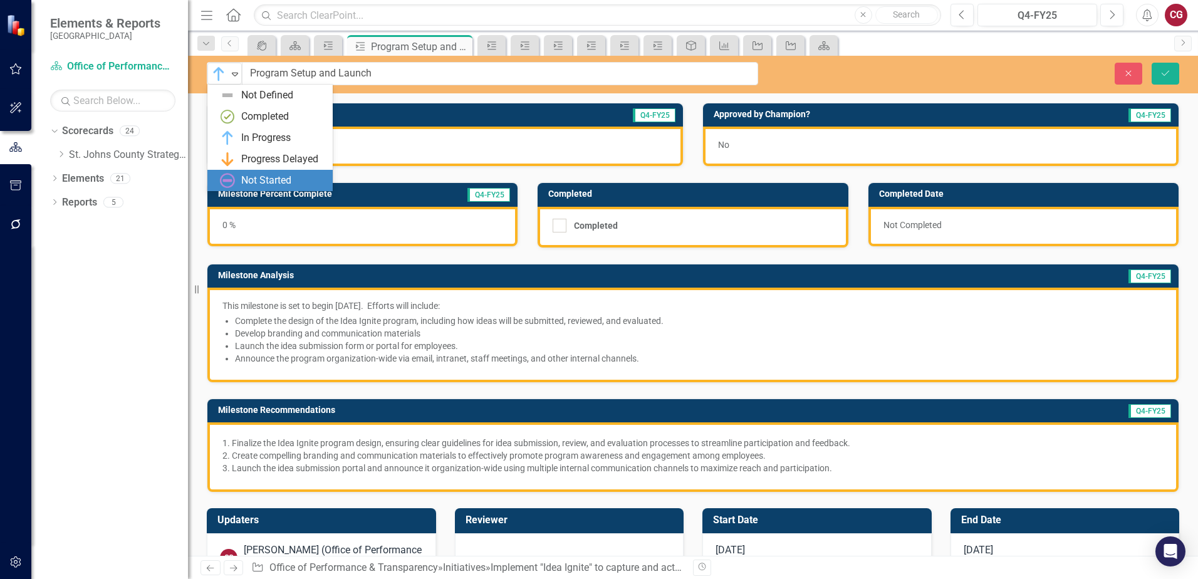
click at [256, 184] on div "Not Started" at bounding box center [266, 181] width 50 height 14
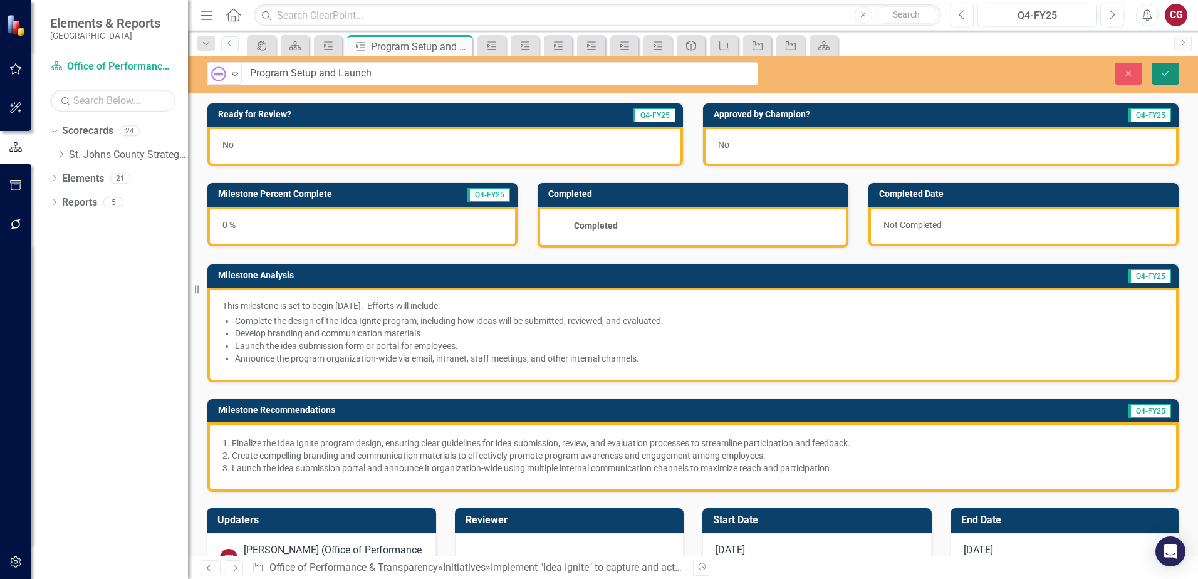
click at [1172, 71] on button "Save" at bounding box center [1166, 74] width 28 height 22
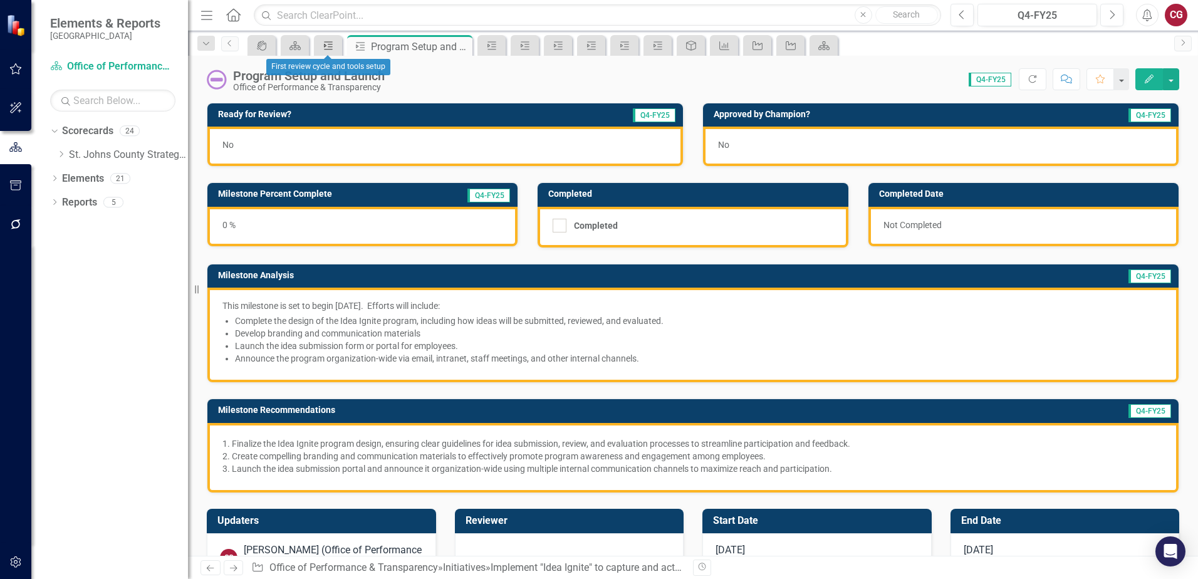
click at [327, 46] on icon "Milestone" at bounding box center [328, 46] width 13 height 10
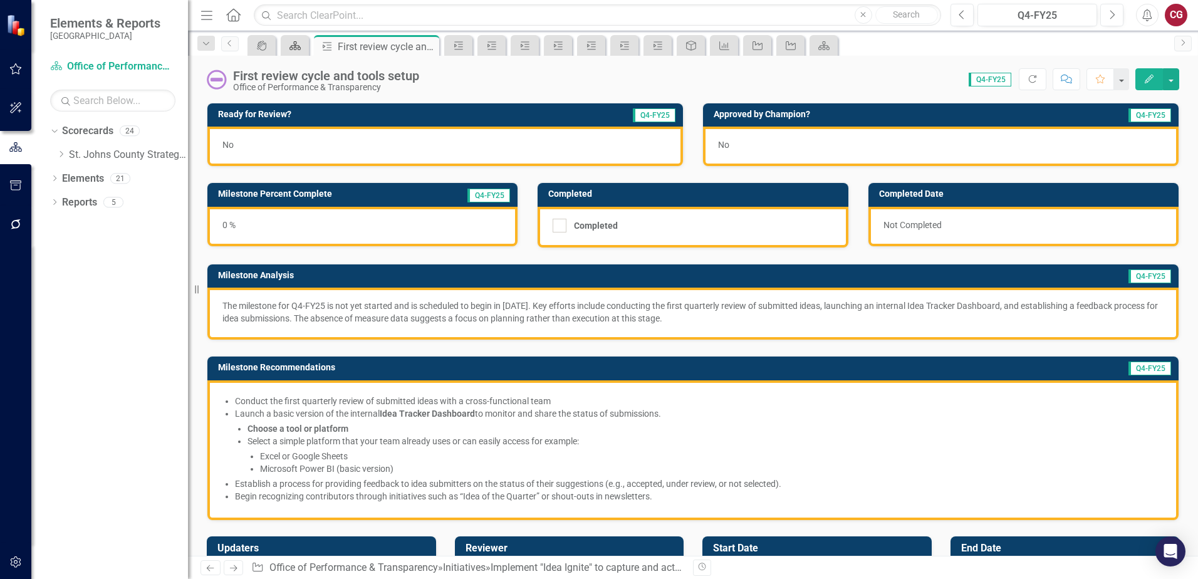
click at [293, 45] on icon at bounding box center [295, 45] width 11 height 9
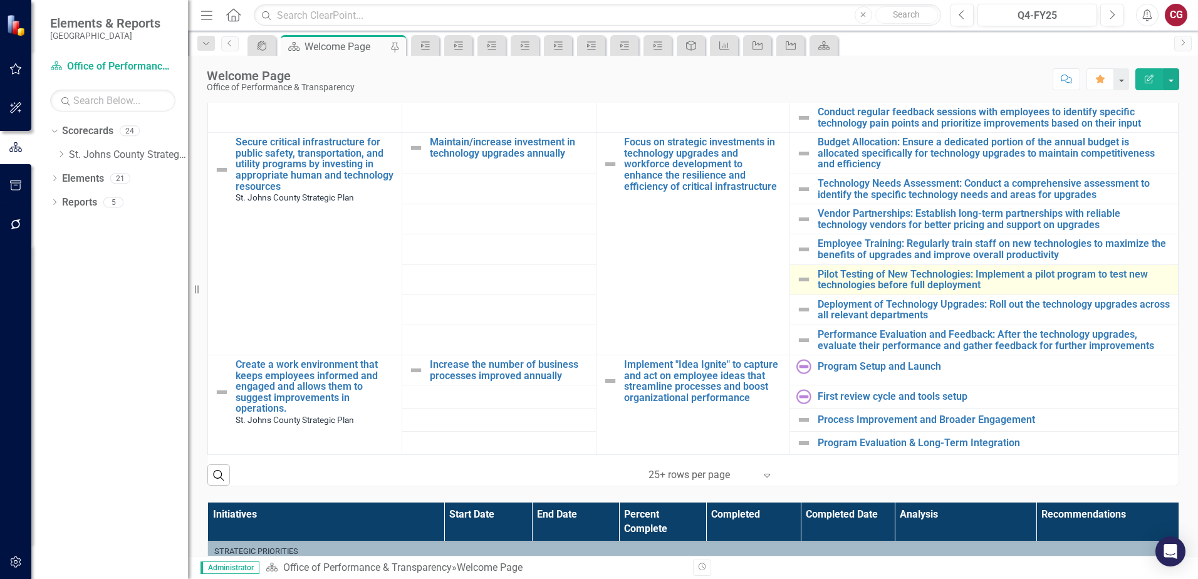
scroll to position [501, 0]
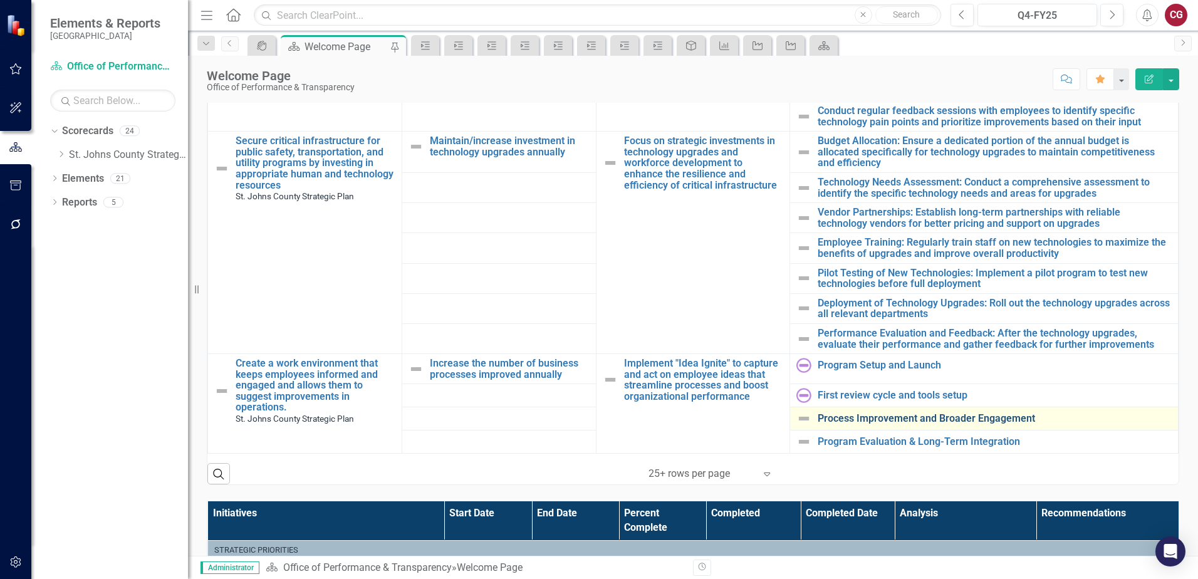
click at [836, 413] on link "Process Improvement and Broader Engagement" at bounding box center [995, 418] width 354 height 11
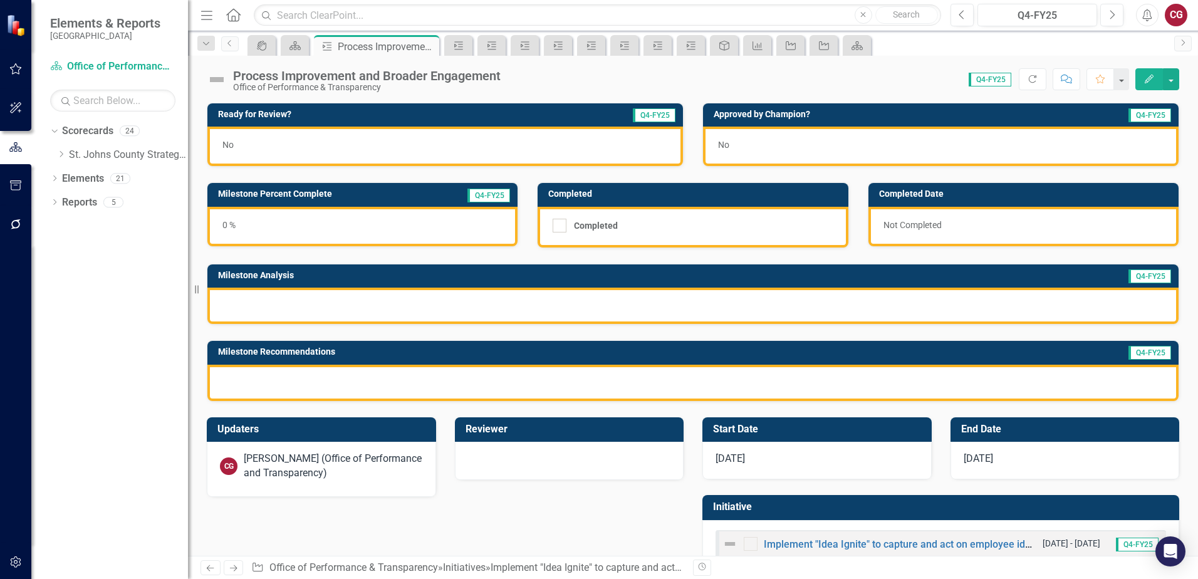
click at [221, 81] on img at bounding box center [217, 80] width 20 height 20
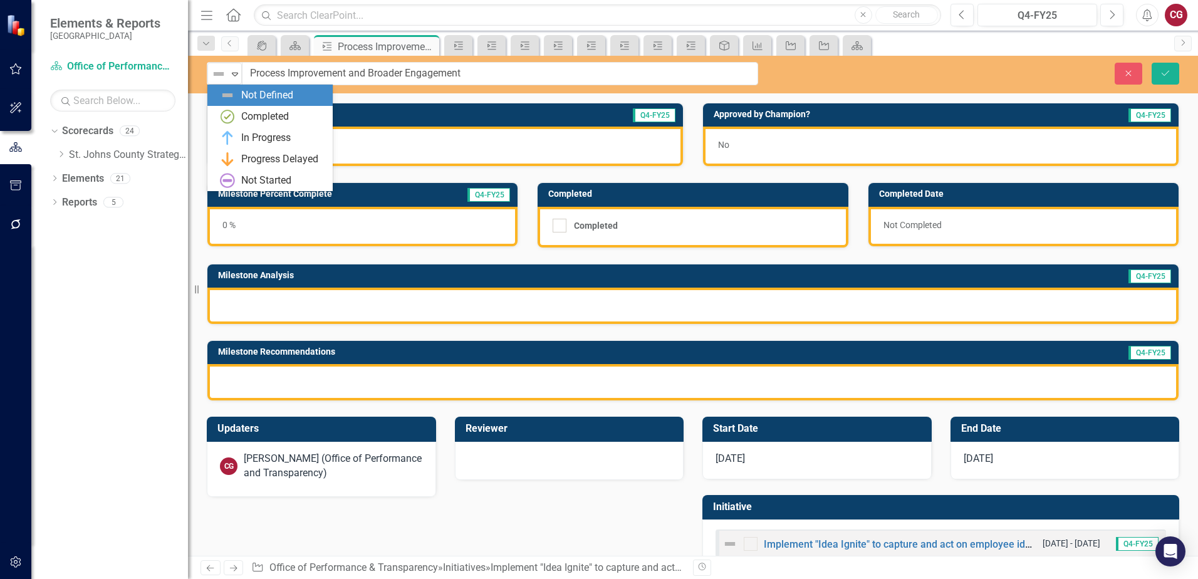
click at [221, 80] on img at bounding box center [218, 73] width 15 height 15
click at [251, 175] on div "Not Started" at bounding box center [266, 181] width 50 height 14
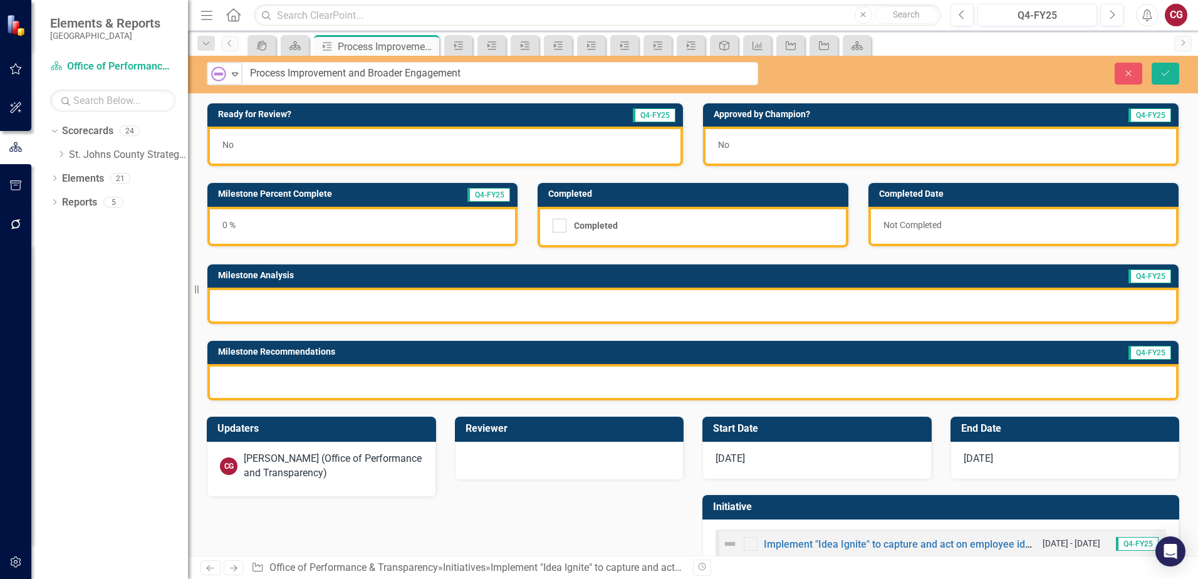
click at [275, 298] on div at bounding box center [692, 306] width 971 height 36
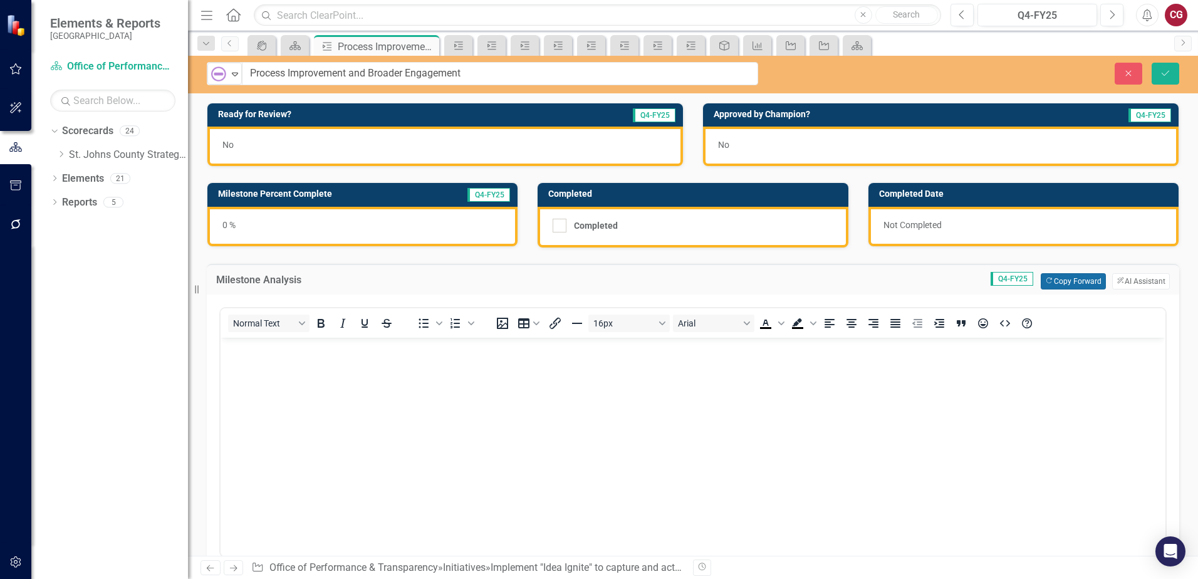
click at [1069, 281] on button "Copy Forward Copy Forward" at bounding box center [1073, 281] width 65 height 16
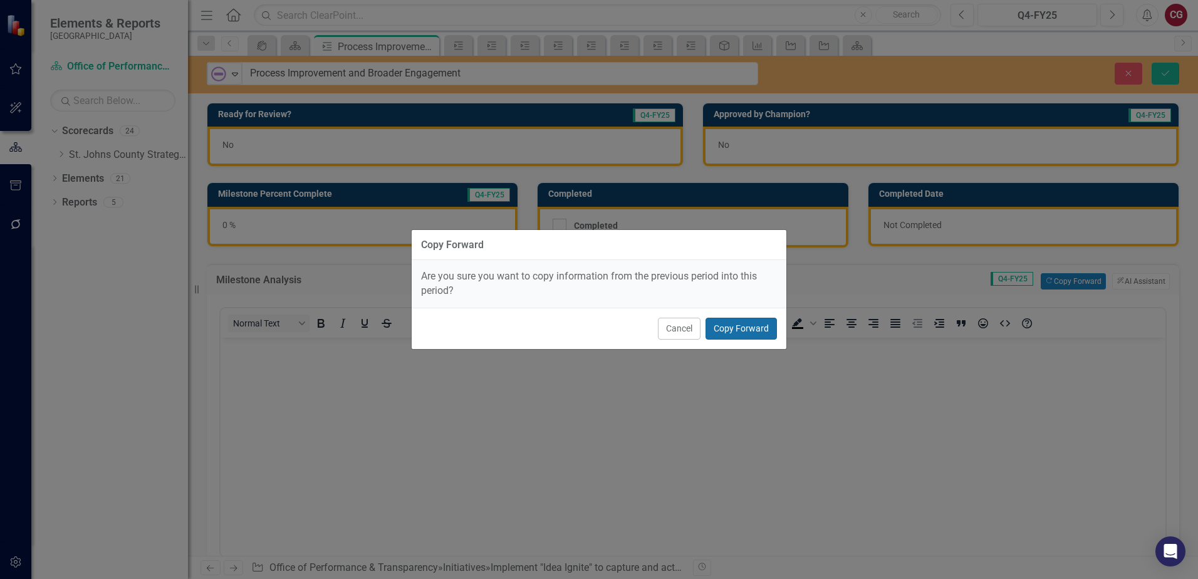
click at [740, 323] on button "Copy Forward" at bounding box center [741, 329] width 71 height 22
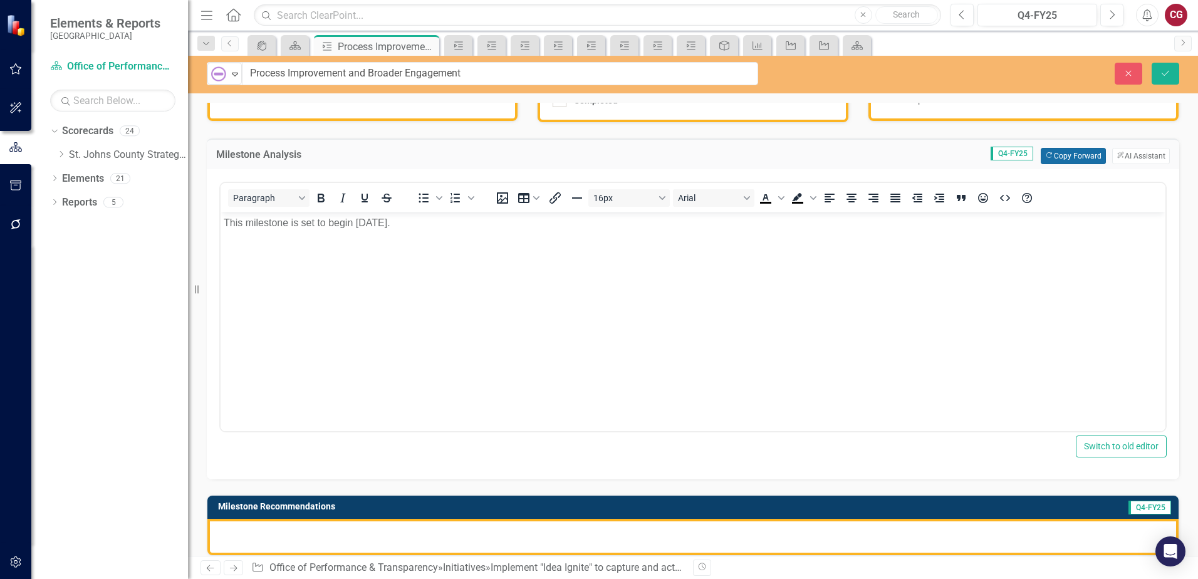
scroll to position [188, 0]
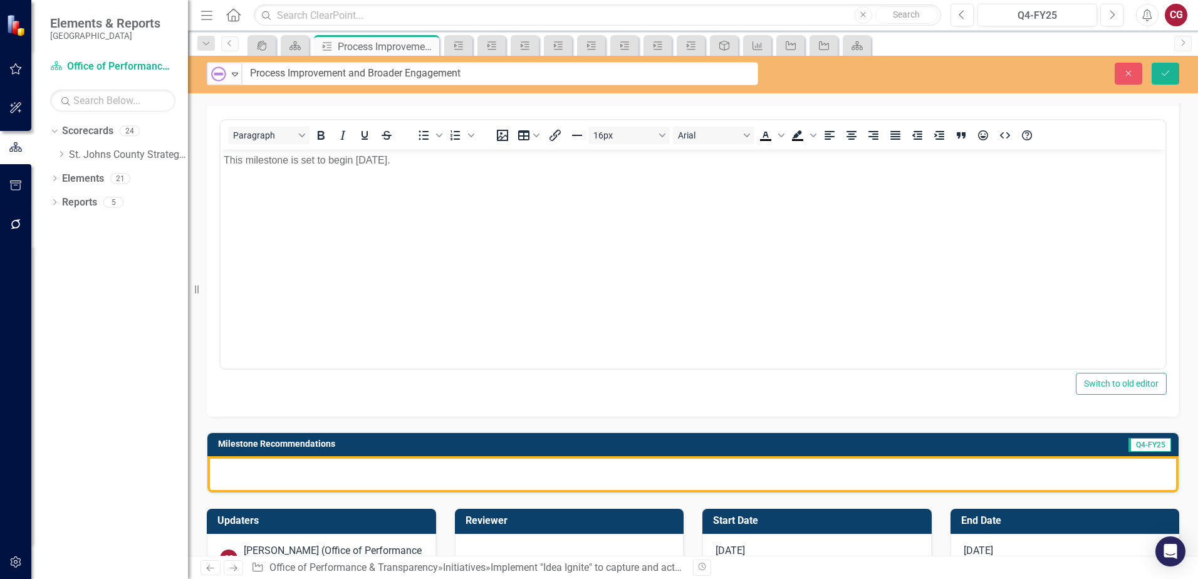
click at [451, 481] on div at bounding box center [692, 474] width 971 height 36
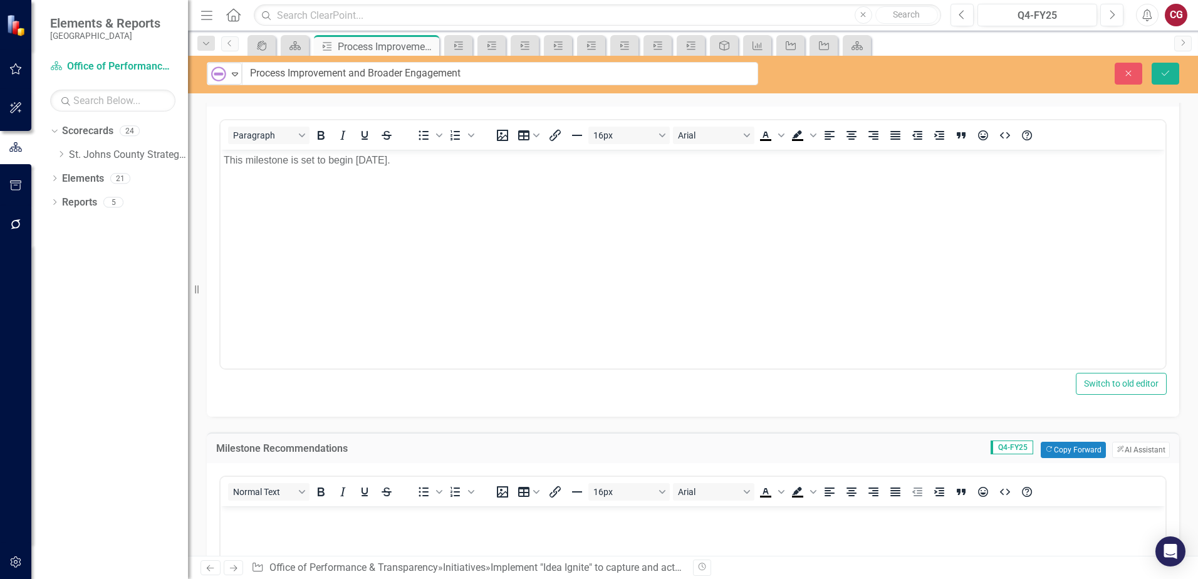
scroll to position [0, 0]
click at [1121, 448] on button "ClearPoint AI AI Assistant" at bounding box center [1141, 450] width 58 height 16
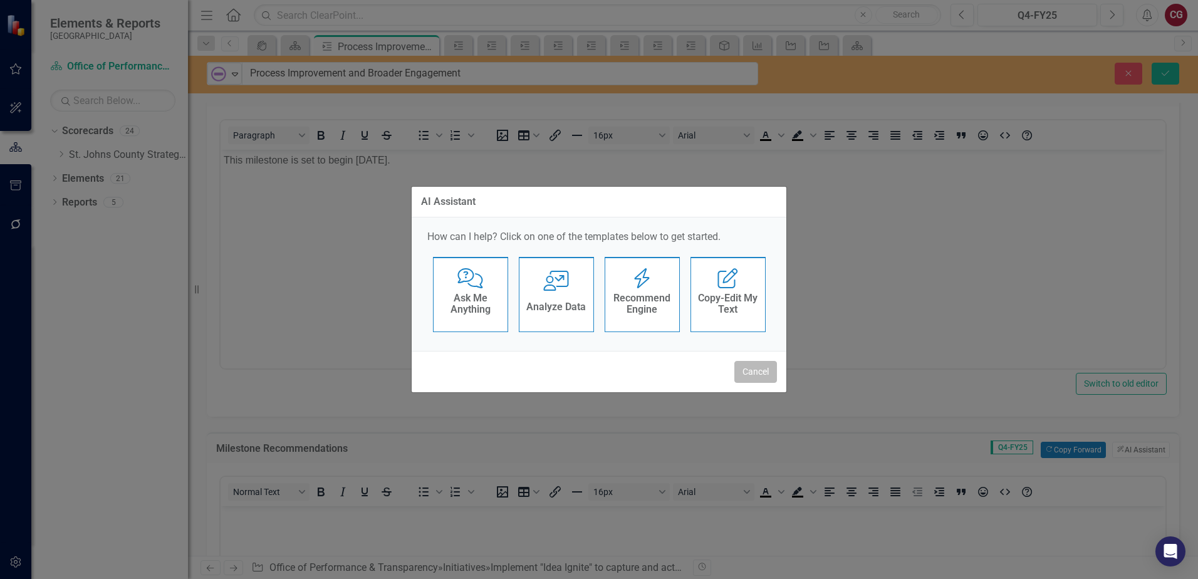
click at [772, 374] on button "Cancel" at bounding box center [756, 372] width 43 height 22
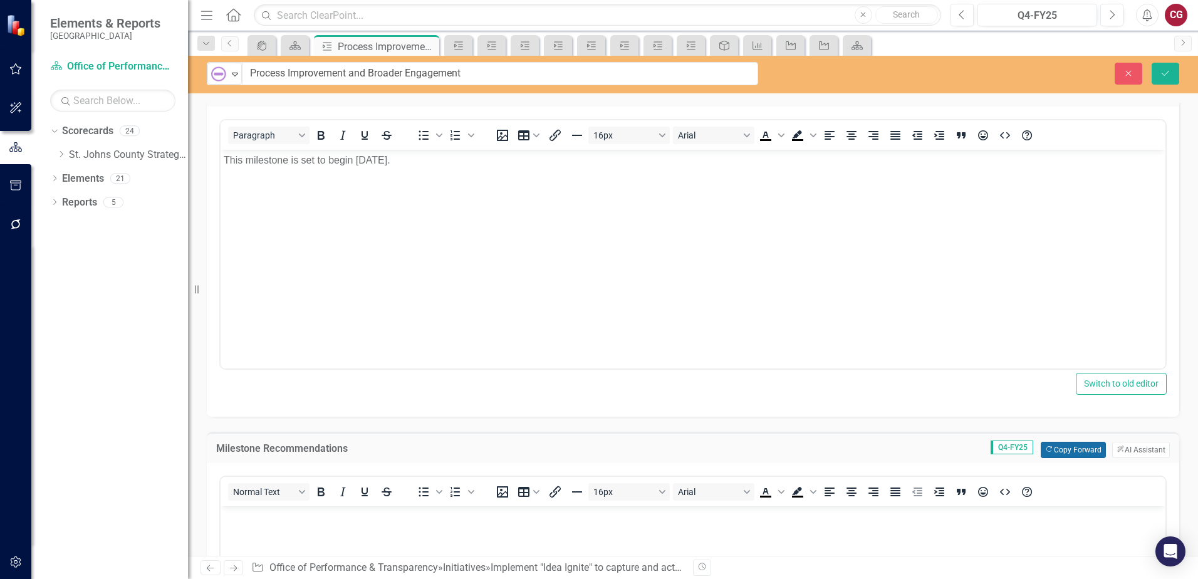
click at [1080, 449] on button "Copy Forward Copy Forward" at bounding box center [1073, 450] width 65 height 16
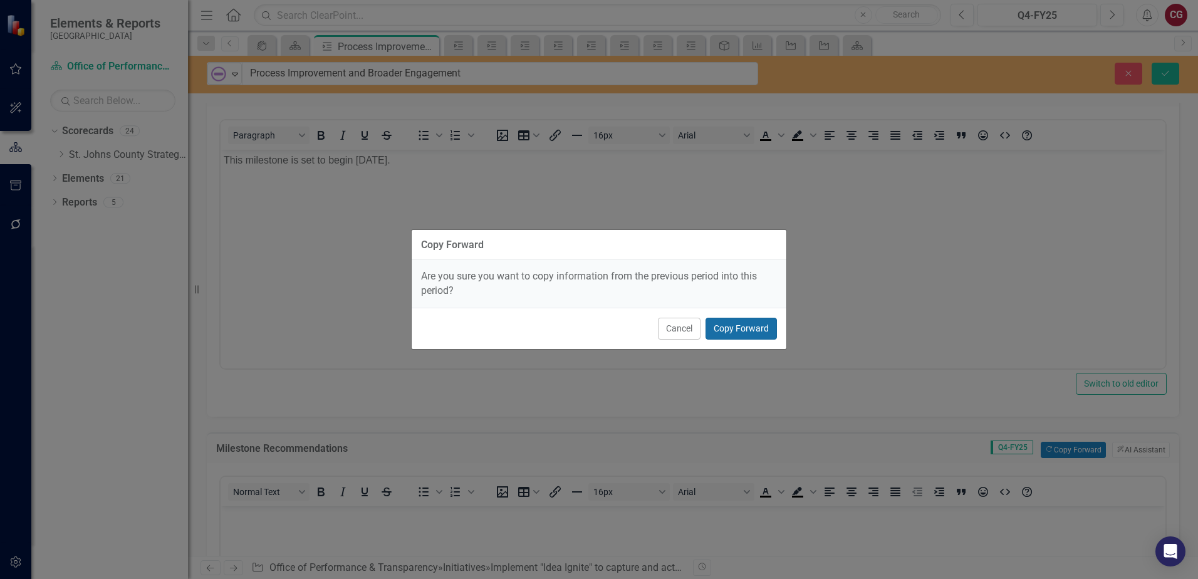
click at [743, 331] on button "Copy Forward" at bounding box center [741, 329] width 71 height 22
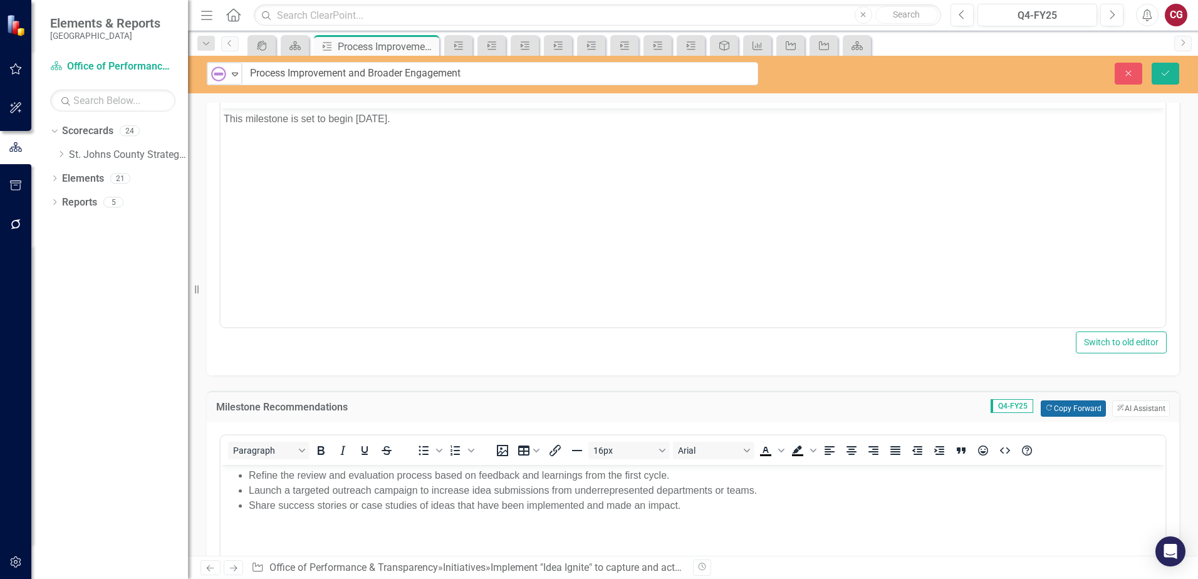
scroll to position [251, 0]
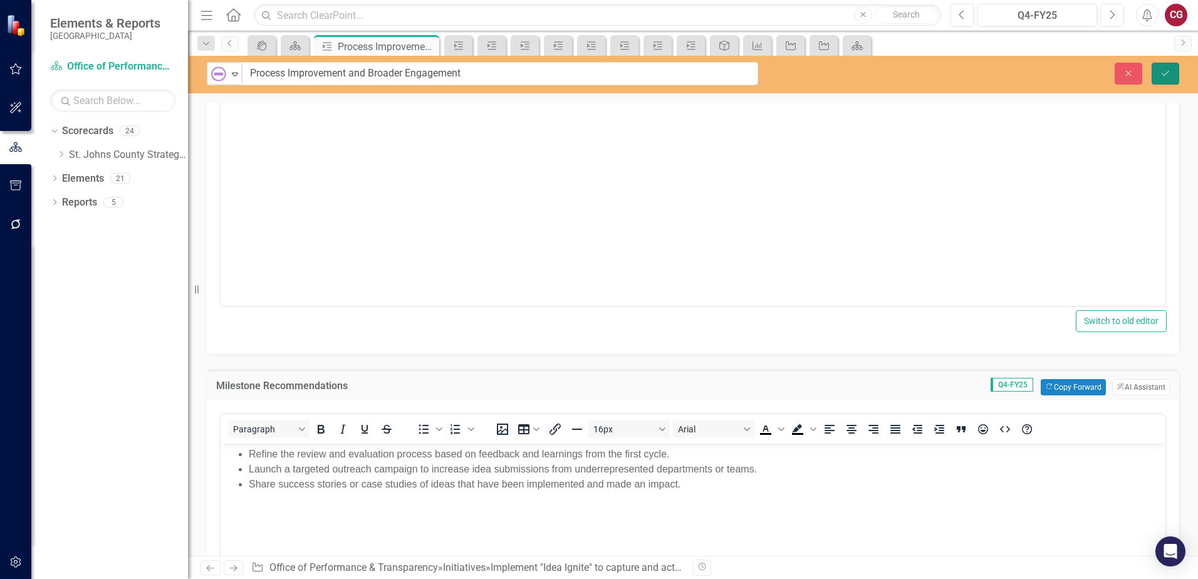
click at [1169, 76] on icon "Save" at bounding box center [1165, 73] width 11 height 9
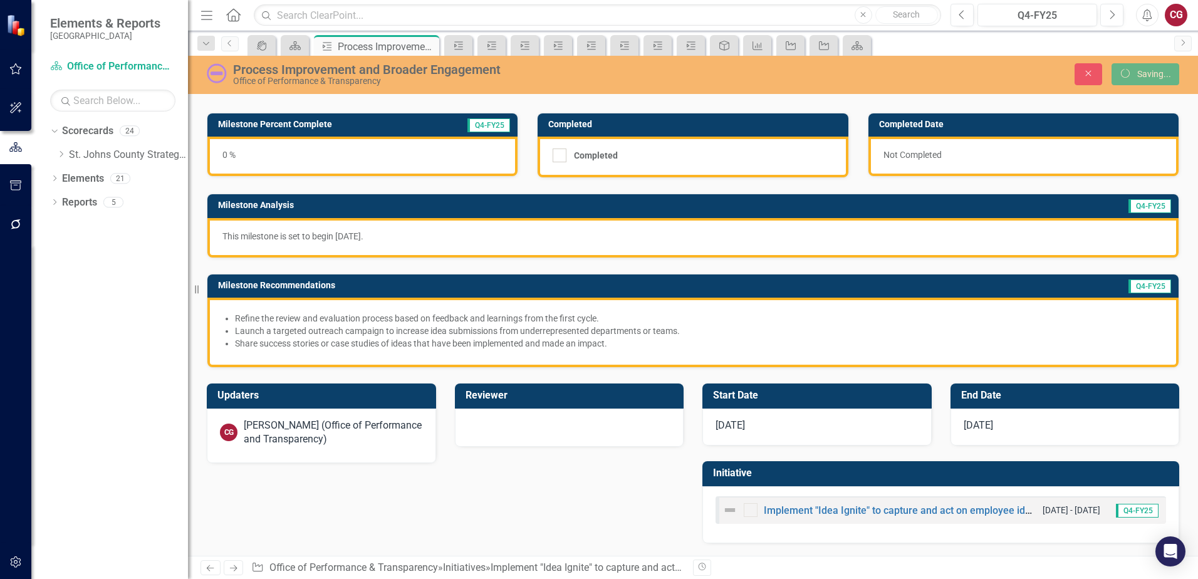
scroll to position [71, 0]
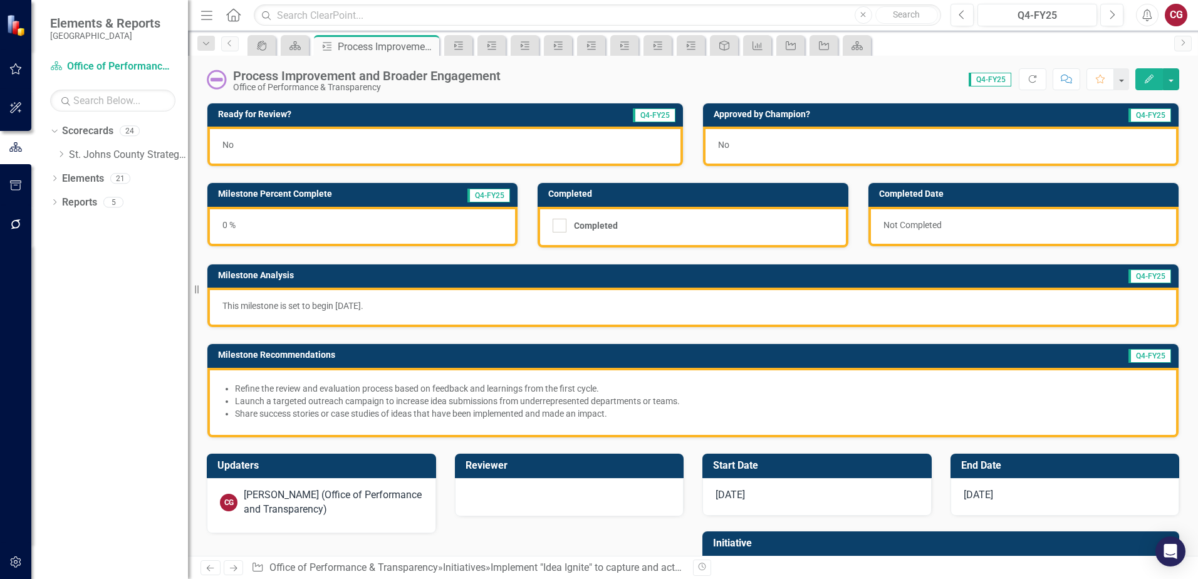
click at [432, 303] on p "This milestone is set to begin April 2026." at bounding box center [692, 306] width 941 height 13
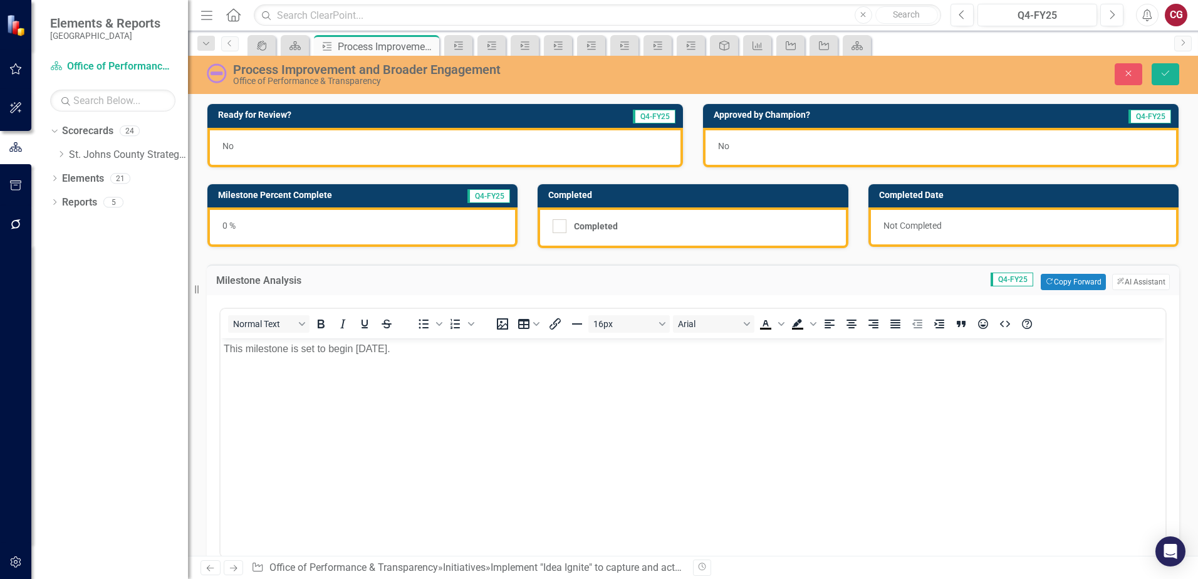
scroll to position [0, 0]
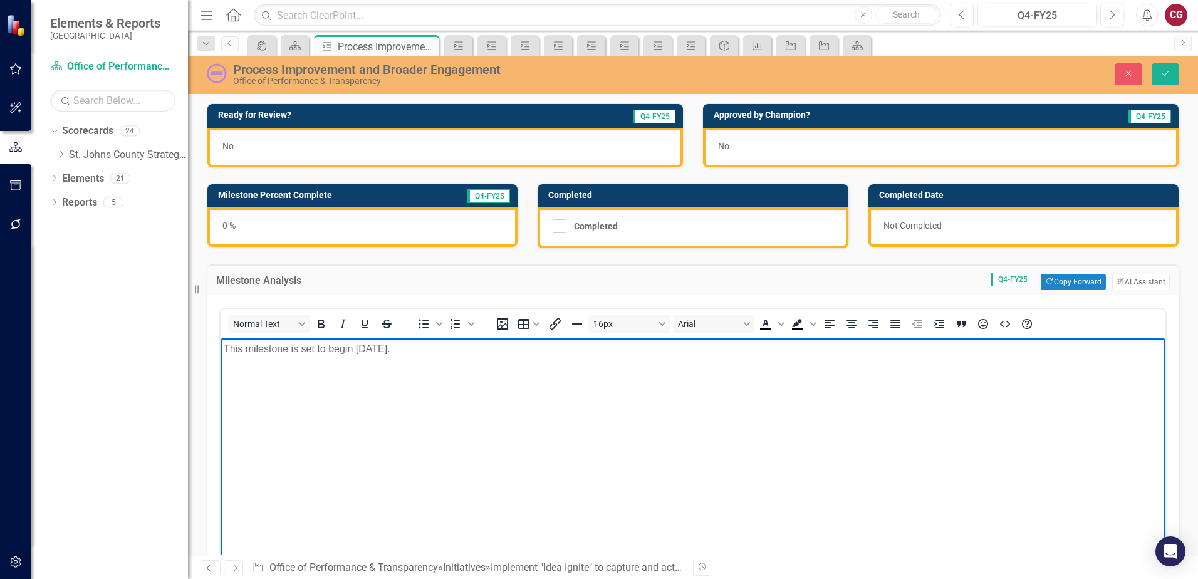
click at [443, 345] on p "This milestone is set to begin April 2026." at bounding box center [693, 349] width 939 height 15
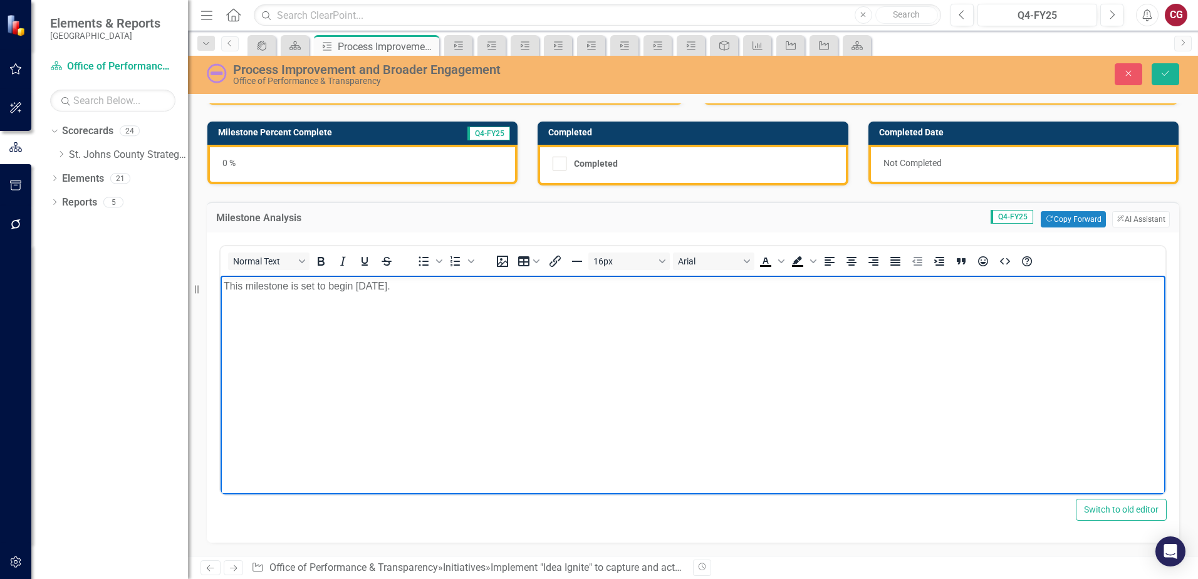
scroll to position [125, 0]
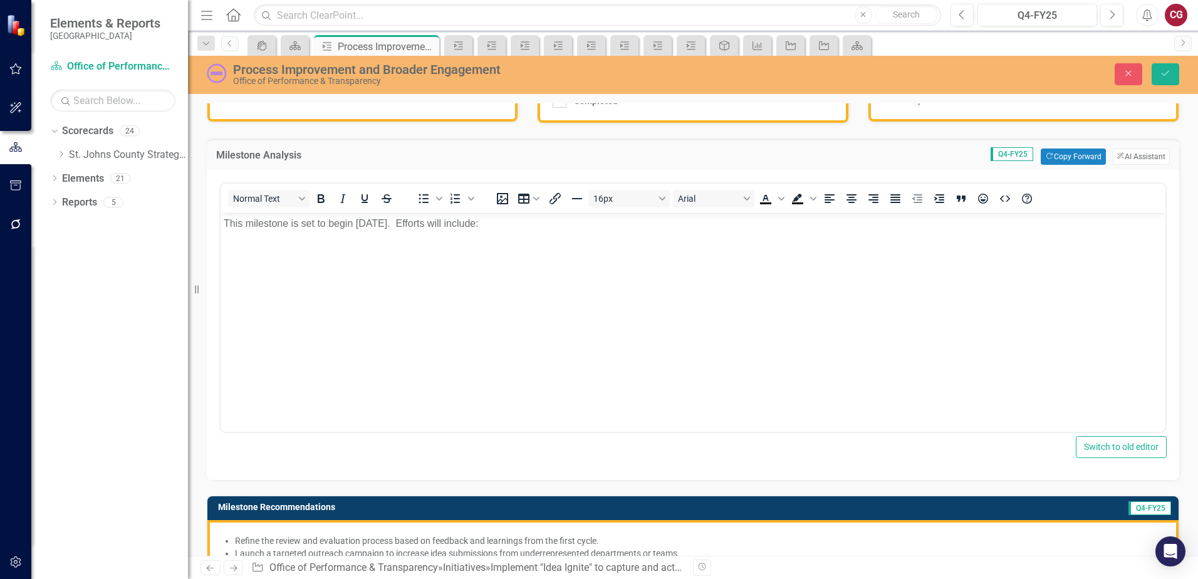
click at [588, 557] on div "Previous Next Initiative Office of Performance & Transparency » Initiatives » I…" at bounding box center [693, 567] width 1010 height 23
click at [444, 552] on li "Launch a targeted outreach campaign to increase idea submissions from underrepr…" at bounding box center [699, 553] width 929 height 13
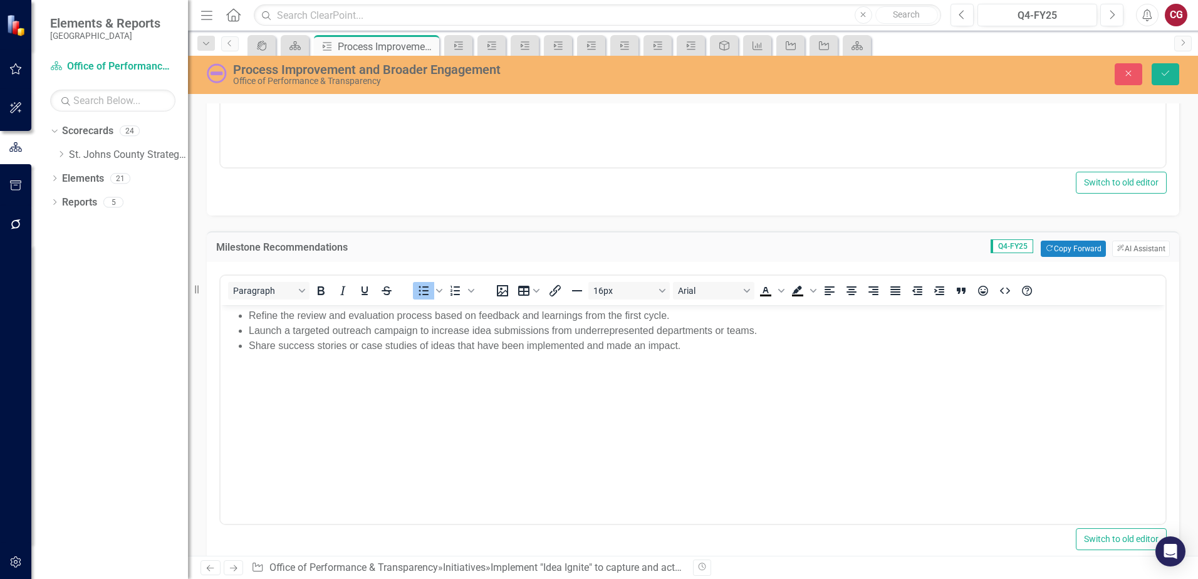
scroll to position [439, 0]
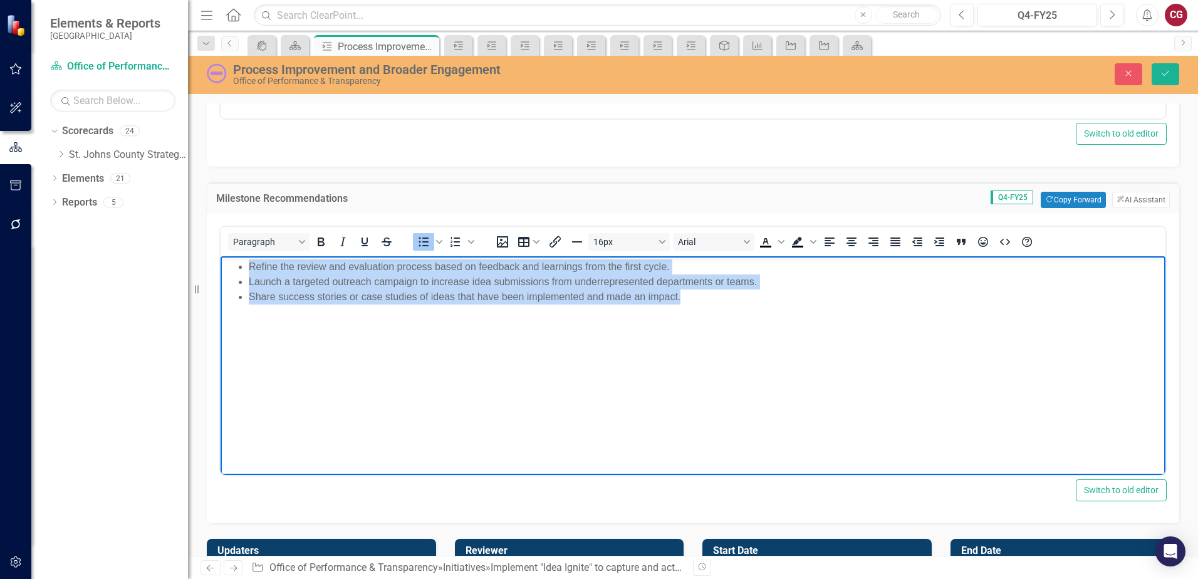
drag, startPoint x: 720, startPoint y: 305, endPoint x: 202, endPoint y: 241, distance: 522.1
click at [221, 256] on html "Refine the review and evaluation process based on feedback and learnings from t…" at bounding box center [693, 350] width 945 height 188
copy ul "Refine the review and evaluation process based on feedback and learnings from t…"
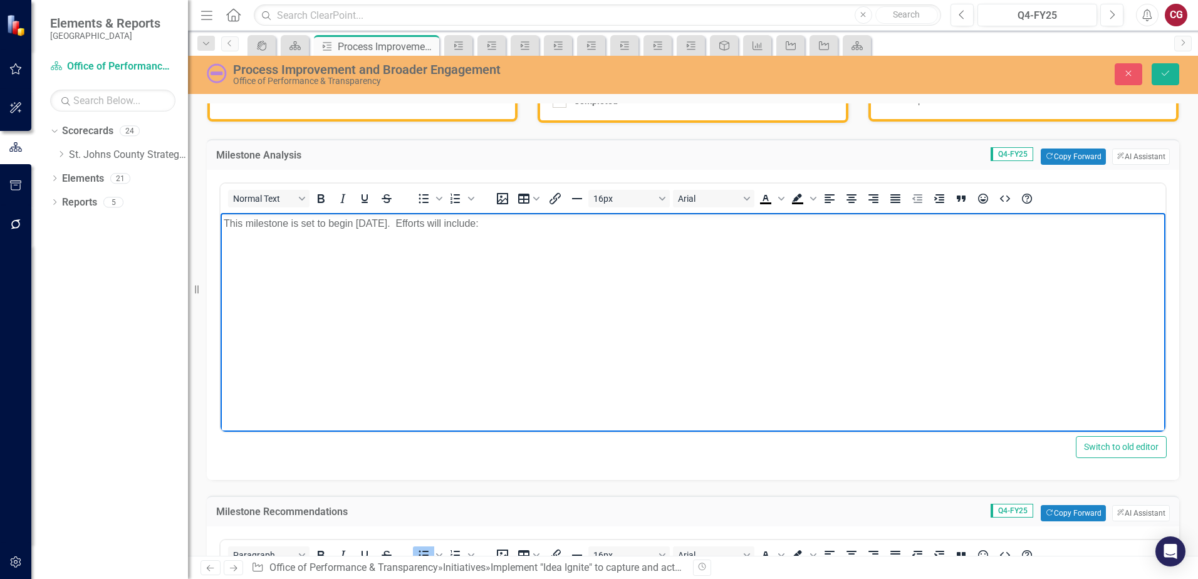
click at [251, 267] on body "This milestone is set to begin April 2026. Efforts will include:" at bounding box center [693, 307] width 945 height 188
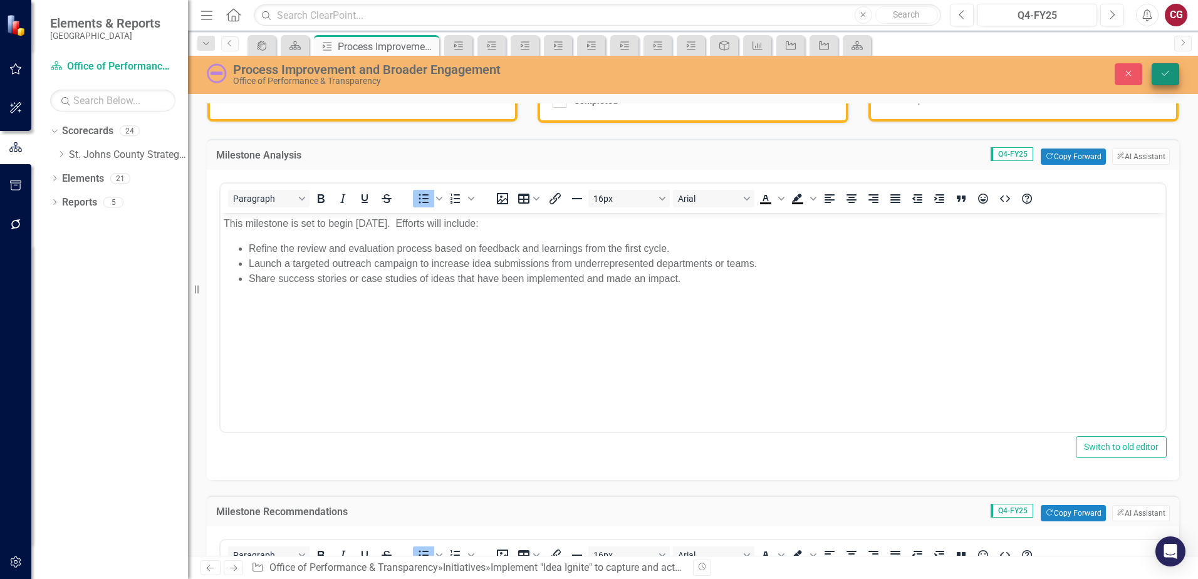
click at [1169, 76] on icon "Save" at bounding box center [1165, 73] width 11 height 9
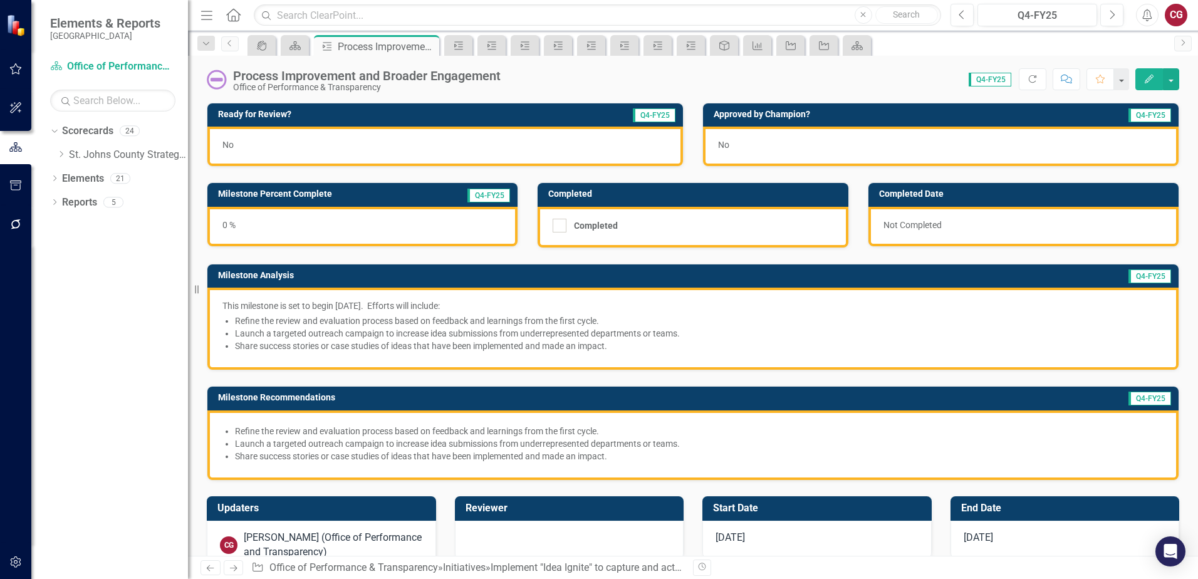
click at [777, 310] on p "This milestone is set to begin April 2026. Efforts will include:" at bounding box center [692, 306] width 941 height 13
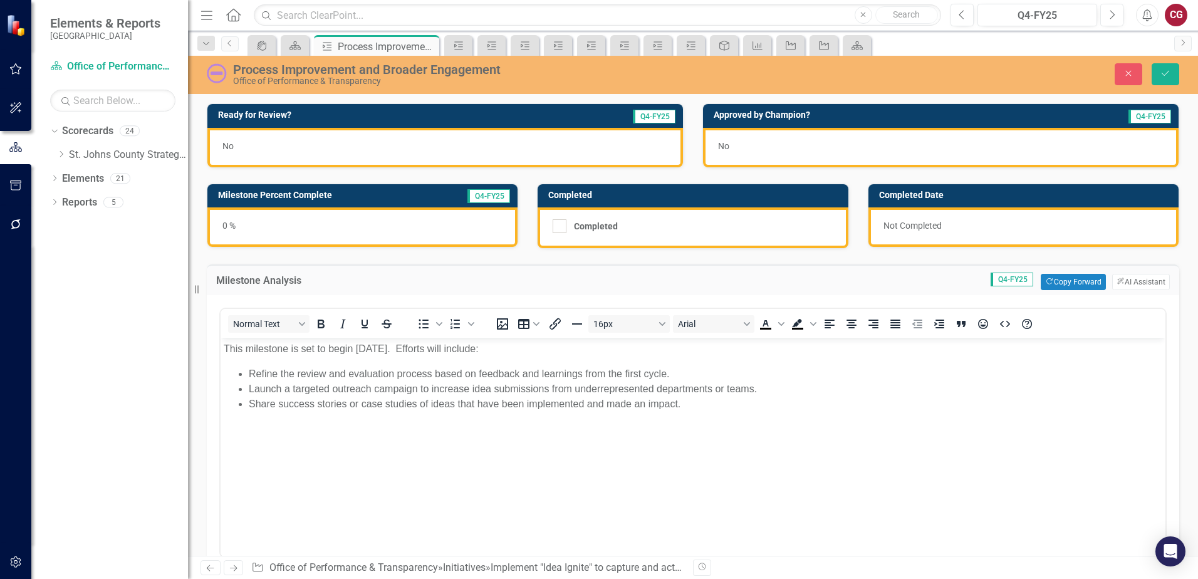
scroll to position [0, 0]
click at [1129, 276] on button "ClearPoint AI AI Assistant" at bounding box center [1141, 282] width 58 height 16
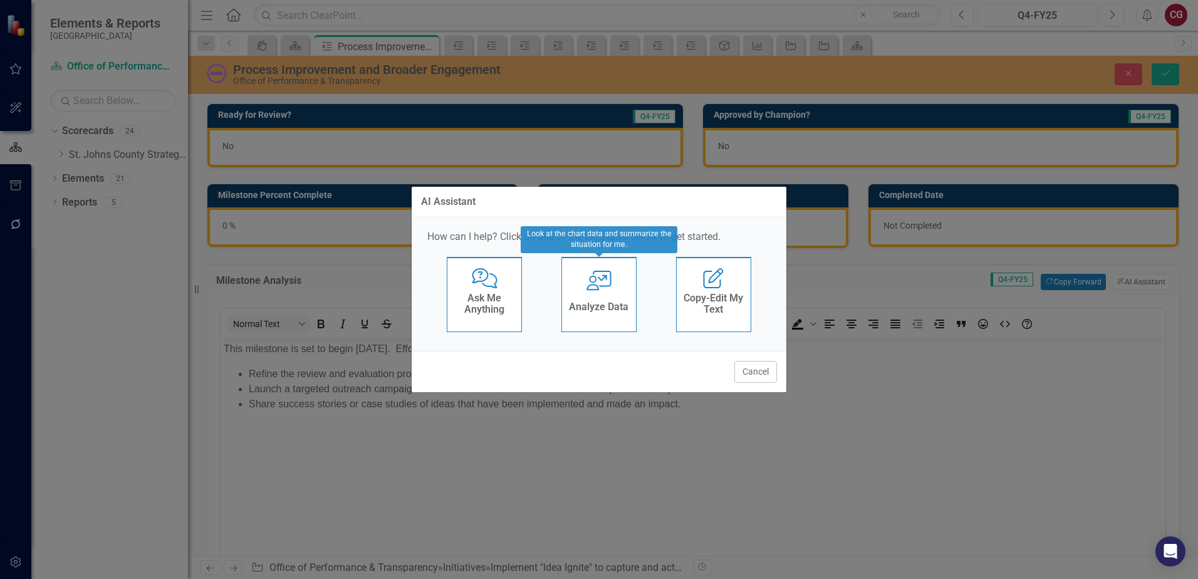
click at [606, 306] on h4 "Analyze Data" at bounding box center [599, 306] width 60 height 11
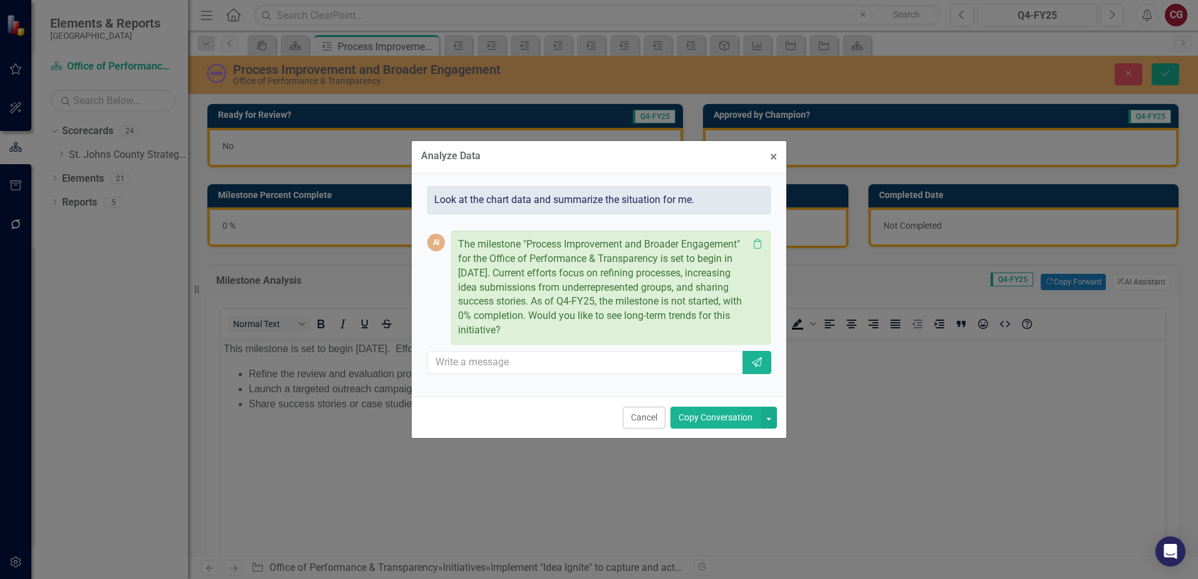
click at [736, 420] on button "Copy Conversation" at bounding box center [716, 418] width 90 height 22
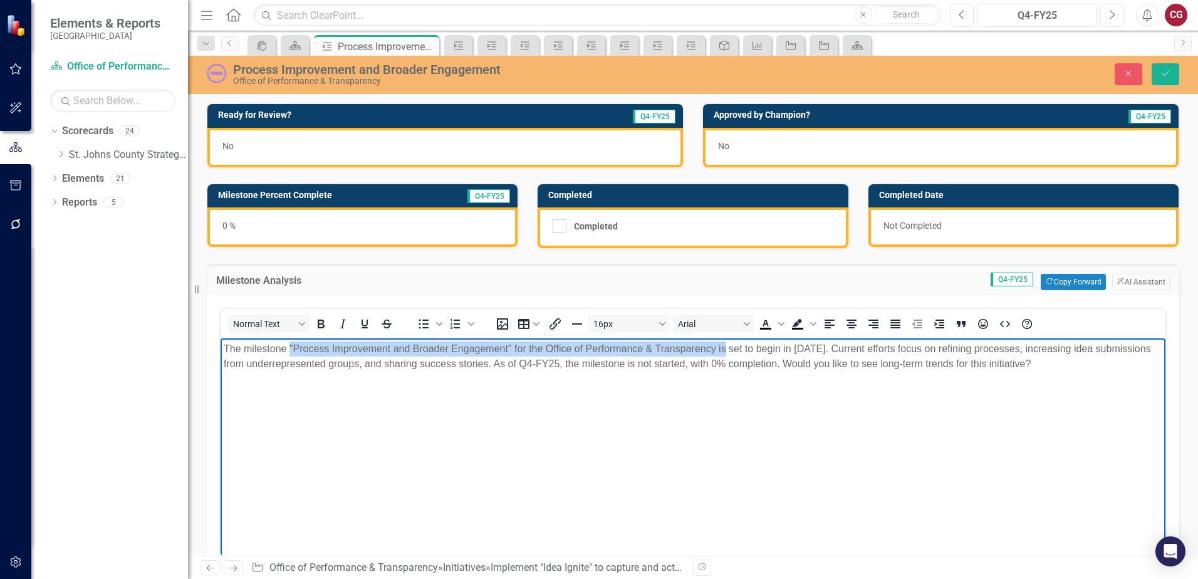
drag, startPoint x: 288, startPoint y: 348, endPoint x: 948, endPoint y: 669, distance: 733.5
click at [727, 338] on html "The milestone "Process Improvement and Broader Engagement" for the Office of Pe…" at bounding box center [693, 432] width 945 height 188
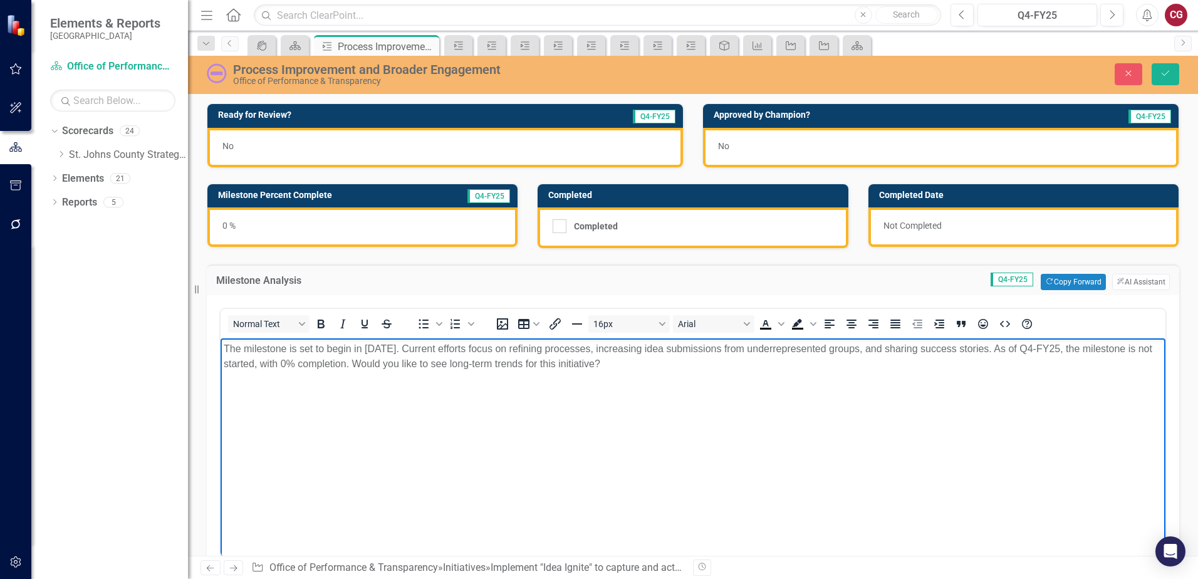
drag, startPoint x: 624, startPoint y: 365, endPoint x: 1228, endPoint y: 671, distance: 676.6
click at [1007, 338] on html "The milestone is set to begin in April 2026. Current efforts focus on refining …" at bounding box center [693, 432] width 945 height 188
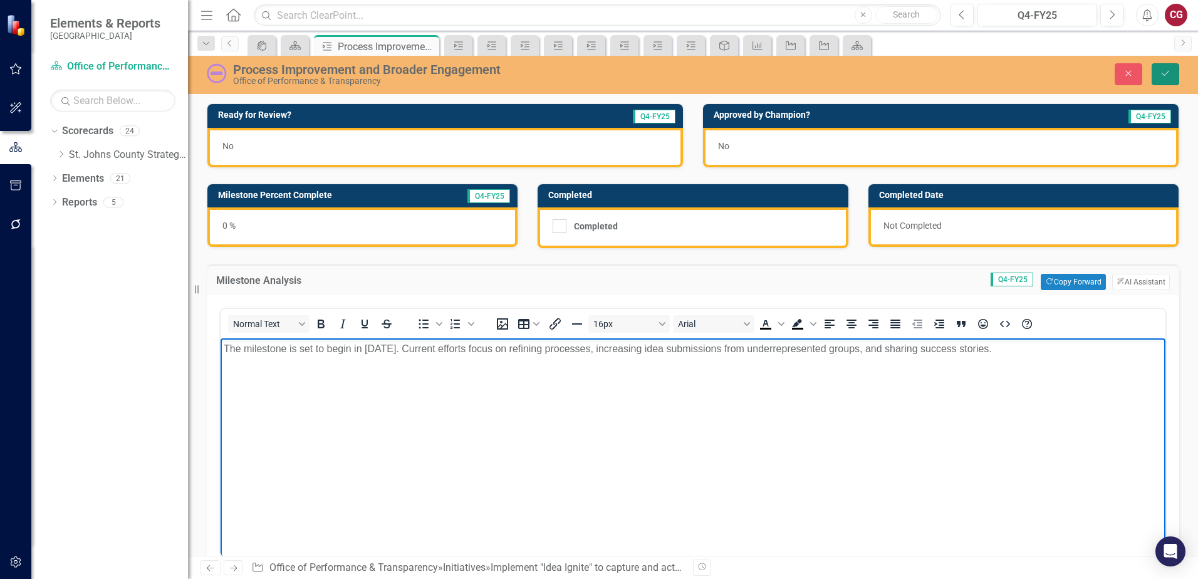
click at [1161, 71] on icon "Save" at bounding box center [1165, 73] width 11 height 9
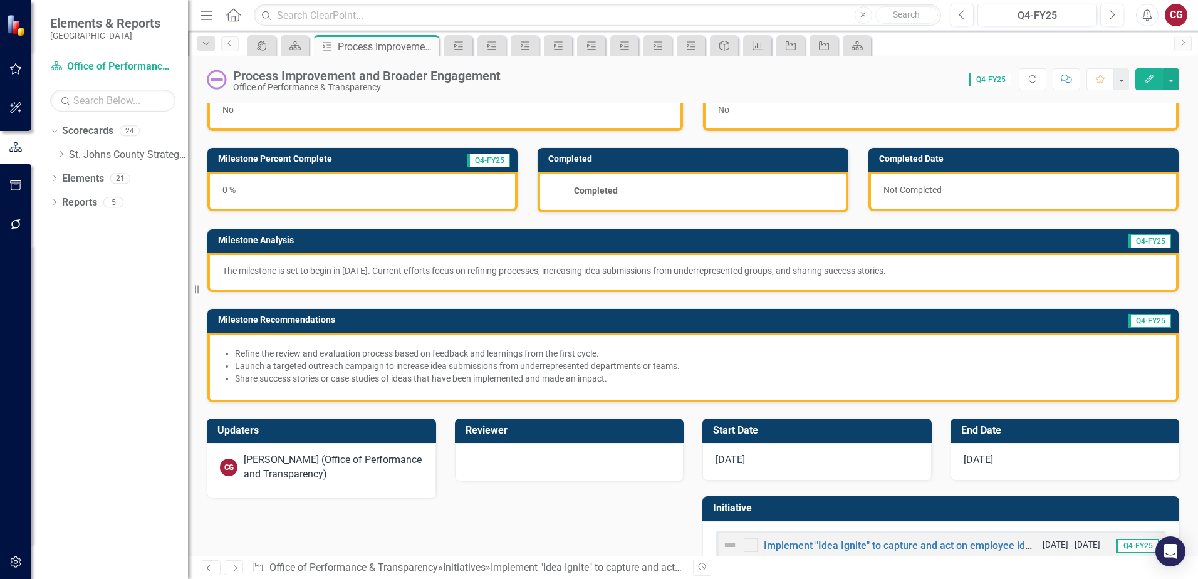
scroll to position [70, 0]
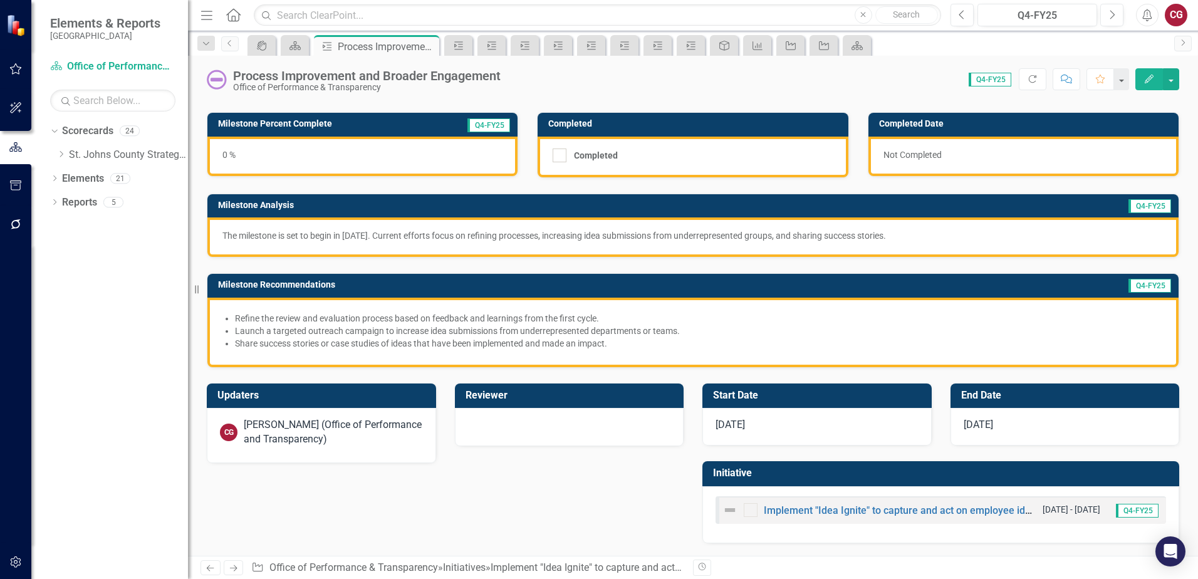
click at [827, 505] on div "Implement "Idea Ignite" to capture and act on employee ideas that streamline pr…" at bounding box center [880, 510] width 314 height 15
click at [827, 509] on link "Implement "Idea Ignite" to capture and act on employee ideas that streamline pr…" at bounding box center [1050, 511] width 573 height 12
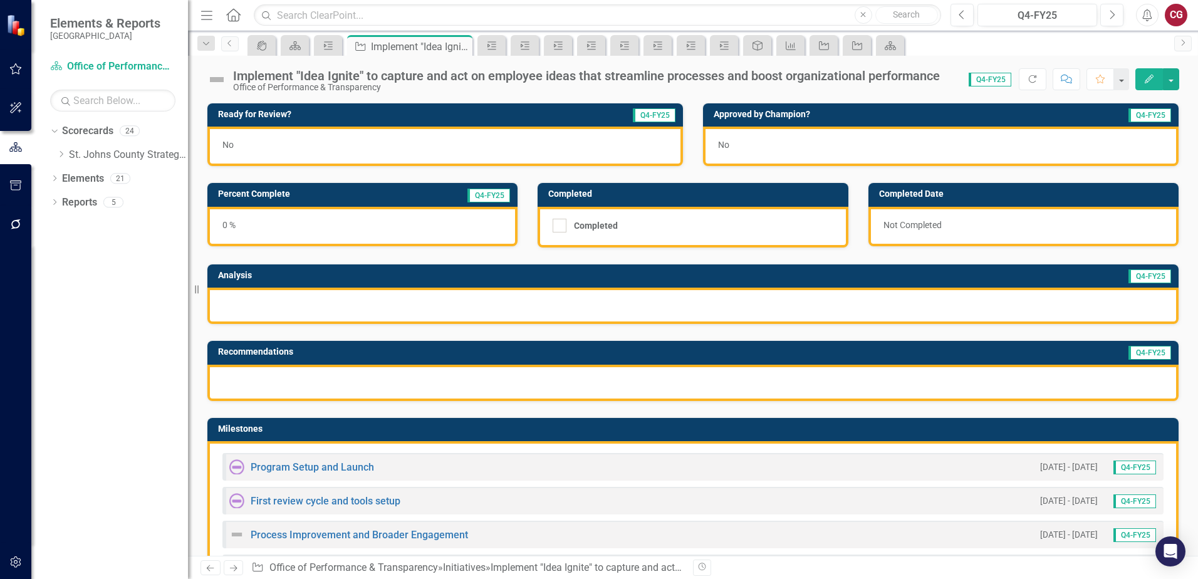
click at [217, 80] on img at bounding box center [217, 80] width 20 height 20
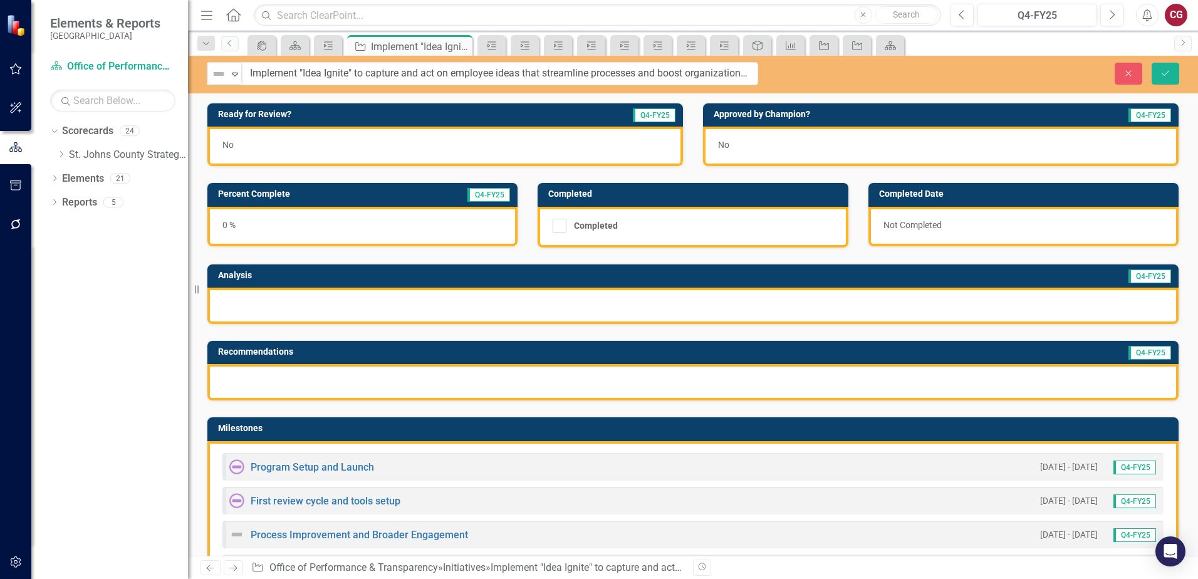
click at [222, 85] on div "Not Defined Expand" at bounding box center [225, 73] width 36 height 23
click at [222, 74] on img at bounding box center [218, 73] width 15 height 15
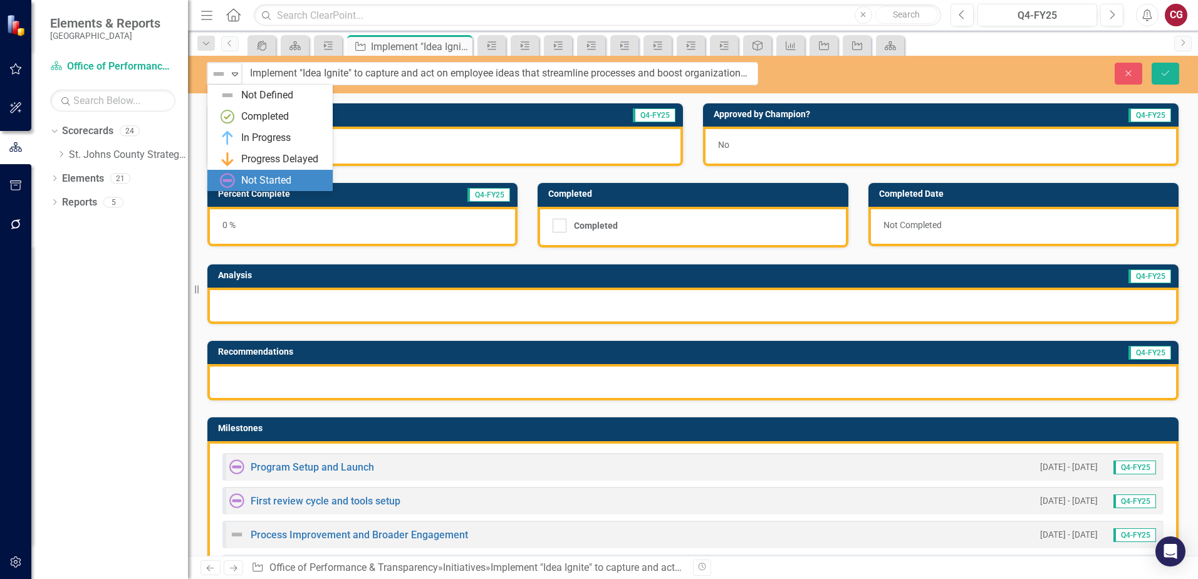
click at [251, 177] on div "Not Started" at bounding box center [266, 181] width 50 height 14
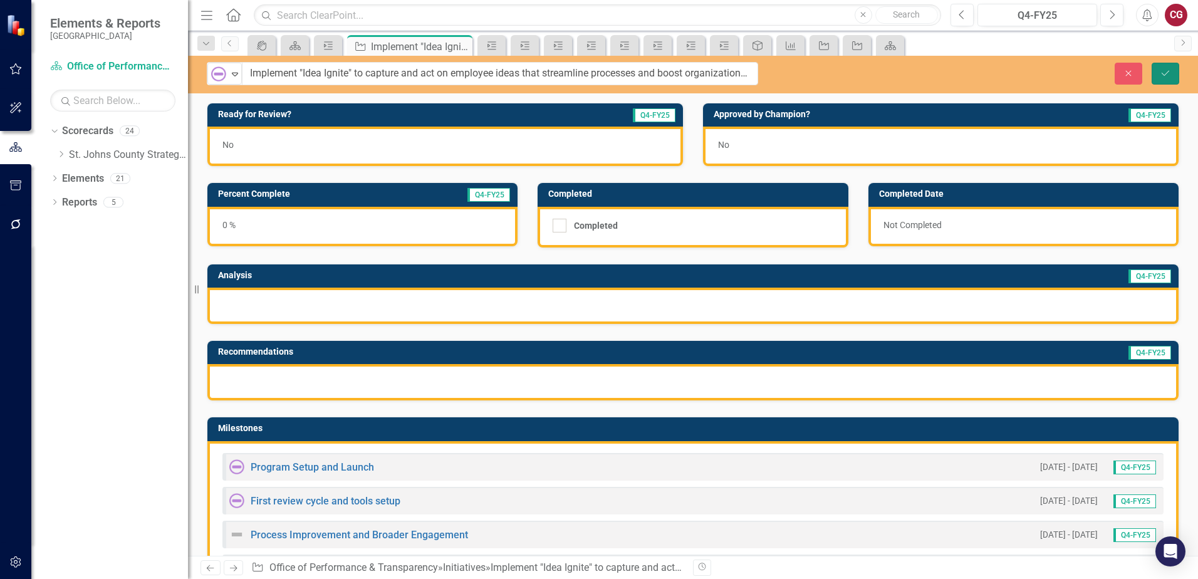
click at [1163, 75] on icon "Save" at bounding box center [1165, 73] width 11 height 9
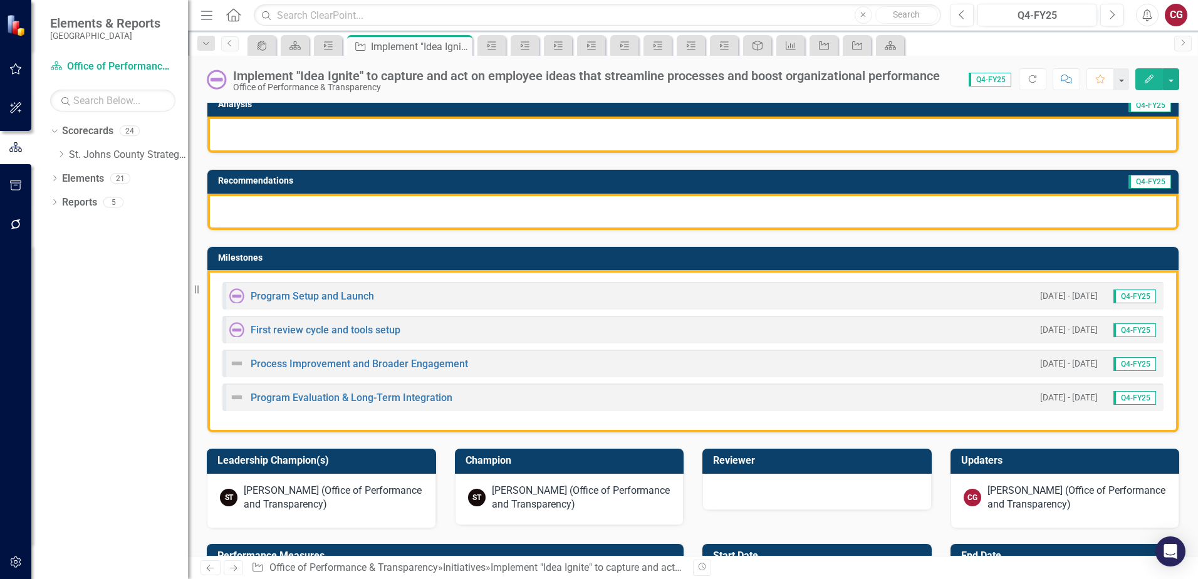
scroll to position [188, 0]
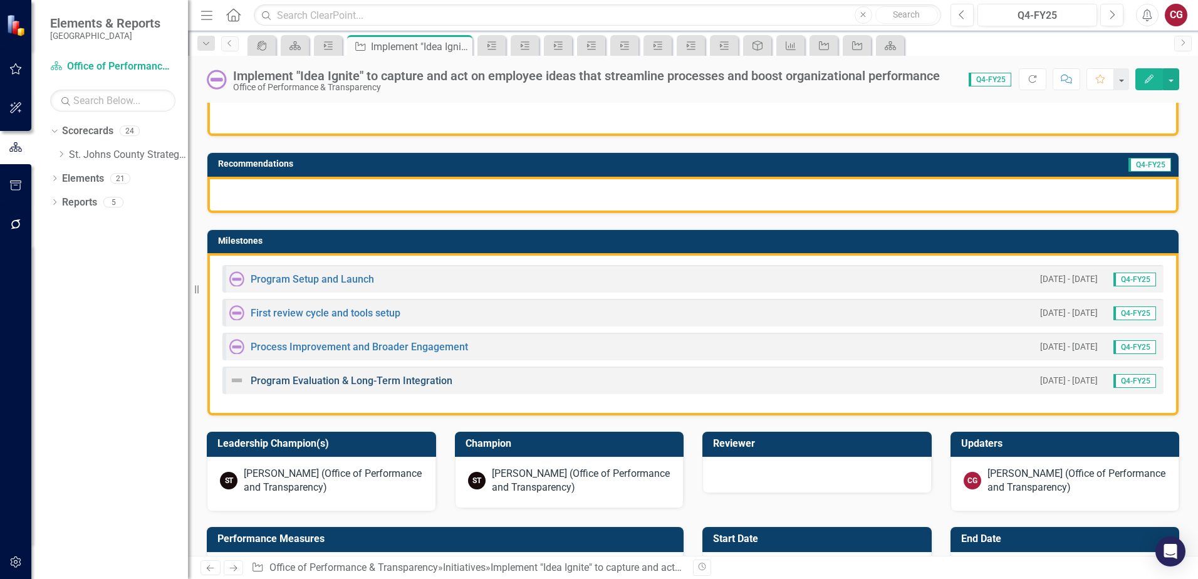
click at [358, 382] on link "Program Evaluation & Long-Term Integration" at bounding box center [352, 381] width 202 height 12
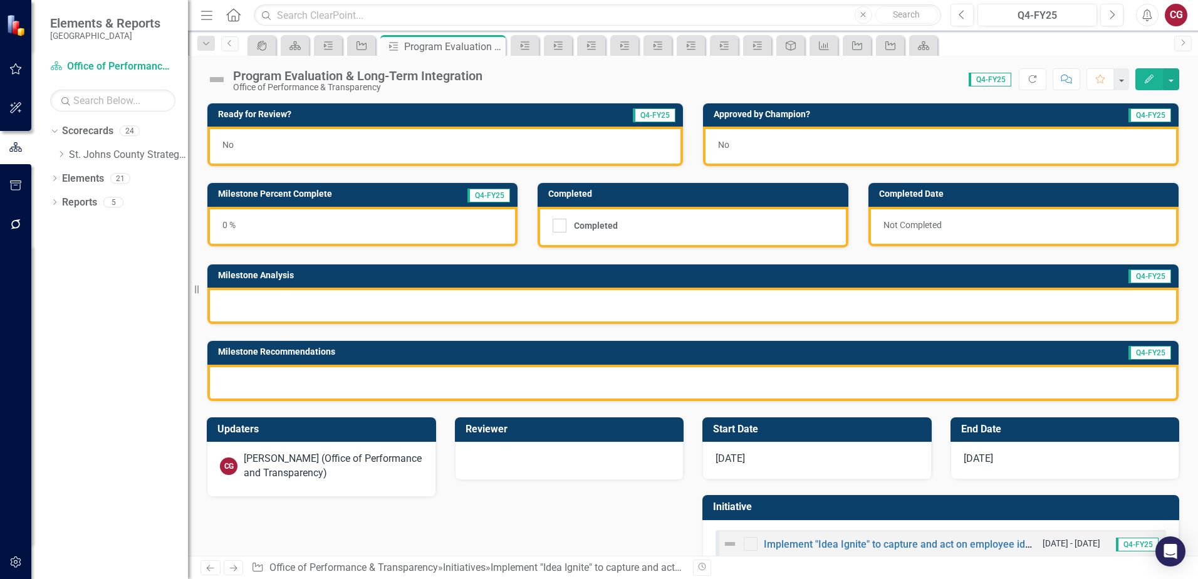
click at [220, 79] on img at bounding box center [217, 80] width 20 height 20
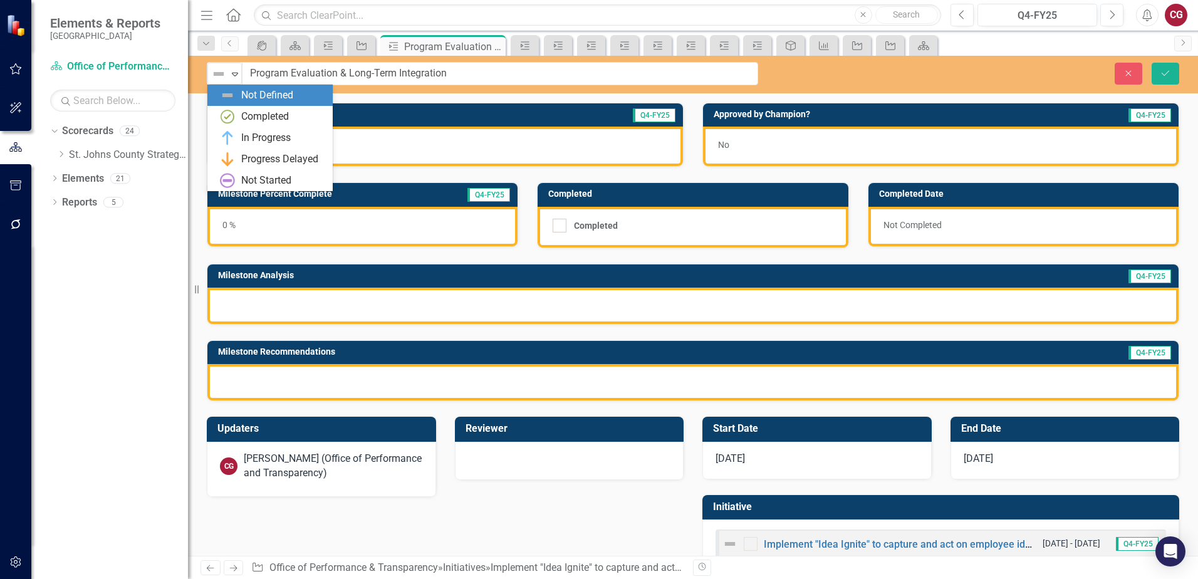
click at [220, 79] on img at bounding box center [218, 73] width 15 height 15
click at [247, 176] on div "Not Started" at bounding box center [266, 181] width 50 height 14
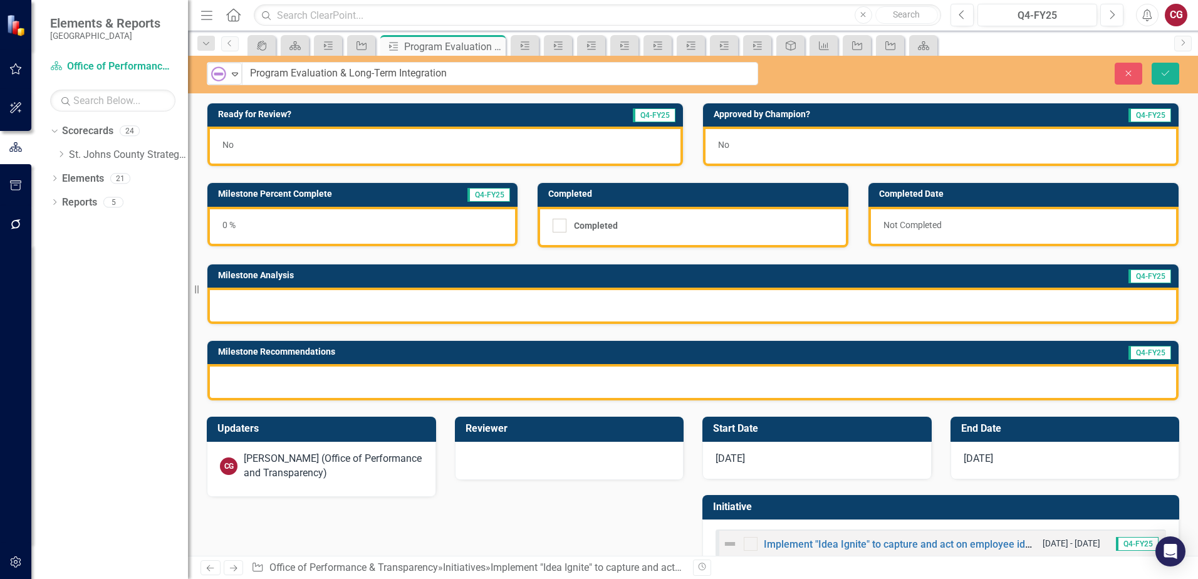
click at [484, 318] on div at bounding box center [692, 306] width 971 height 36
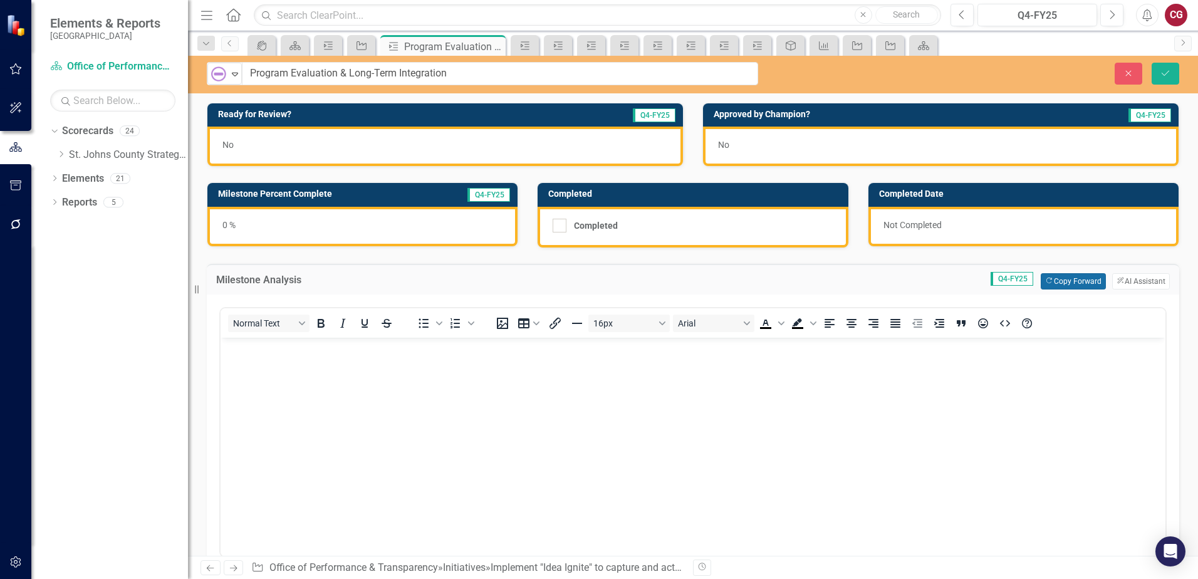
click at [1070, 284] on button "Copy Forward Copy Forward" at bounding box center [1073, 281] width 65 height 16
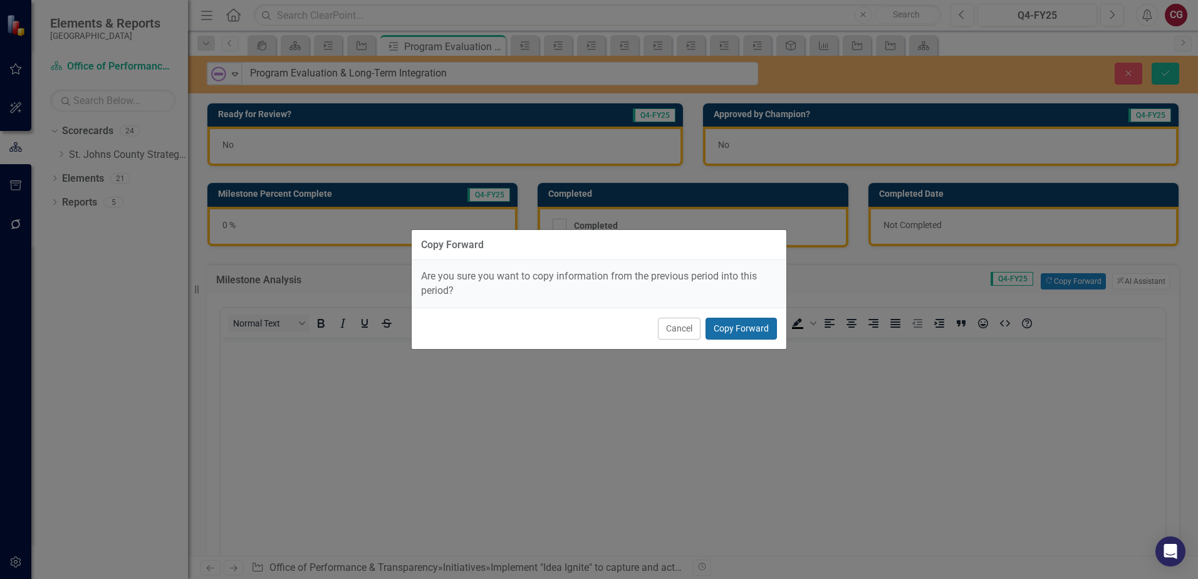
click at [760, 323] on button "Copy Forward" at bounding box center [741, 329] width 71 height 22
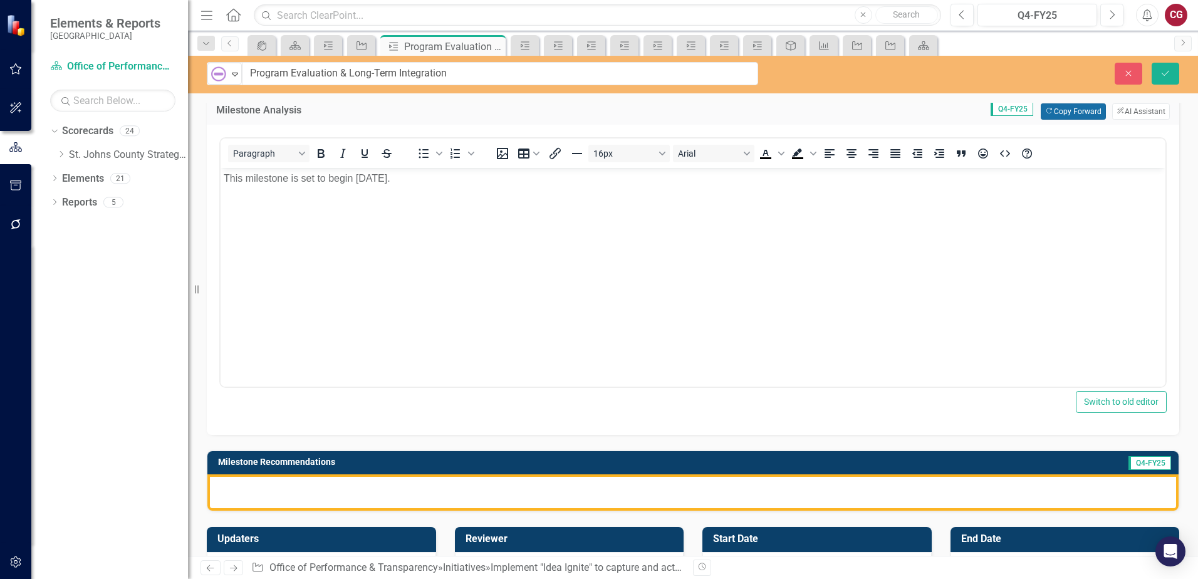
scroll to position [188, 0]
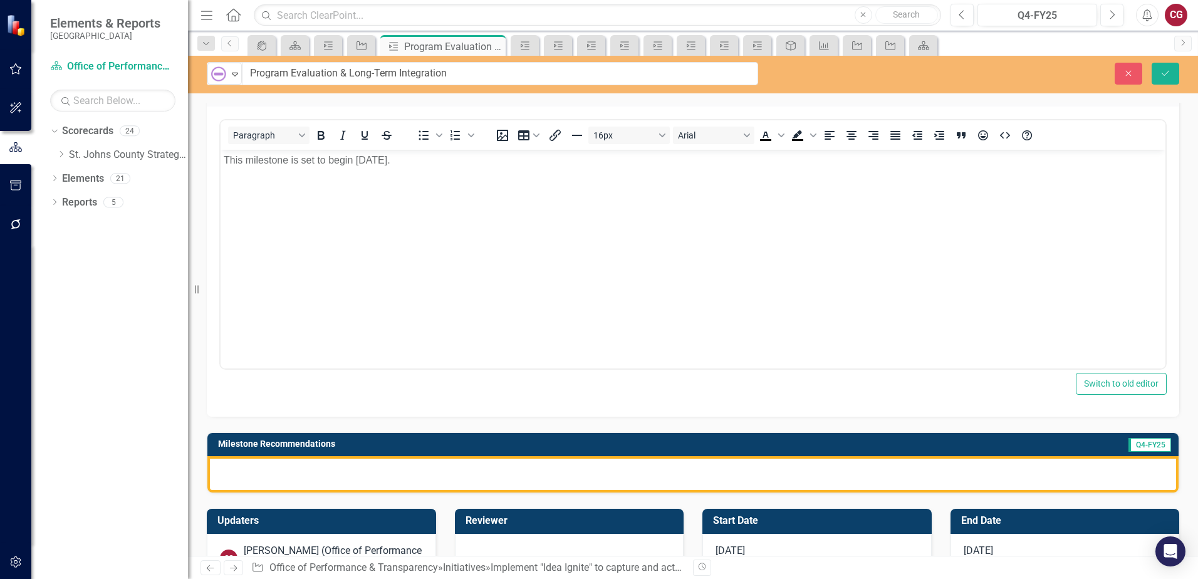
click at [446, 484] on div at bounding box center [692, 474] width 971 height 36
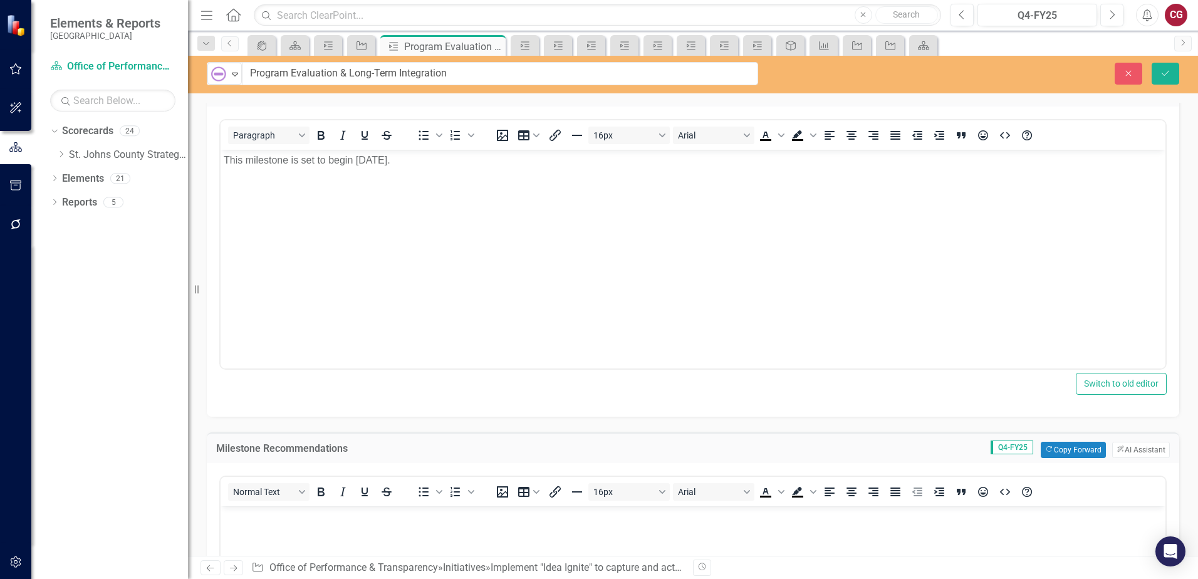
scroll to position [0, 0]
click at [1084, 450] on button "Copy Forward Copy Forward" at bounding box center [1073, 450] width 65 height 16
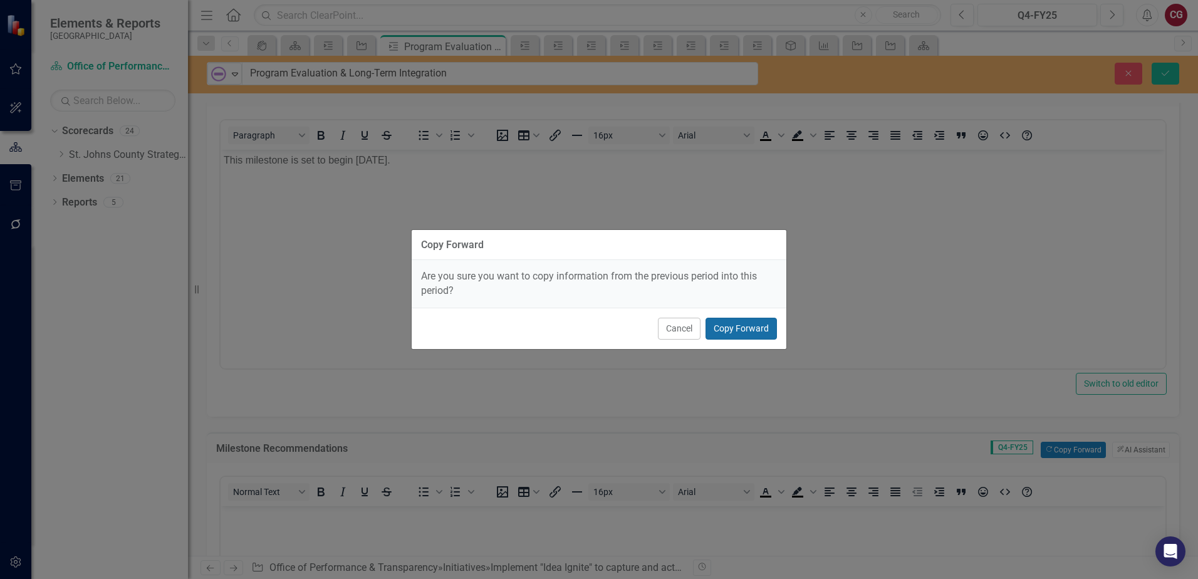
click at [768, 326] on button "Copy Forward" at bounding box center [741, 329] width 71 height 22
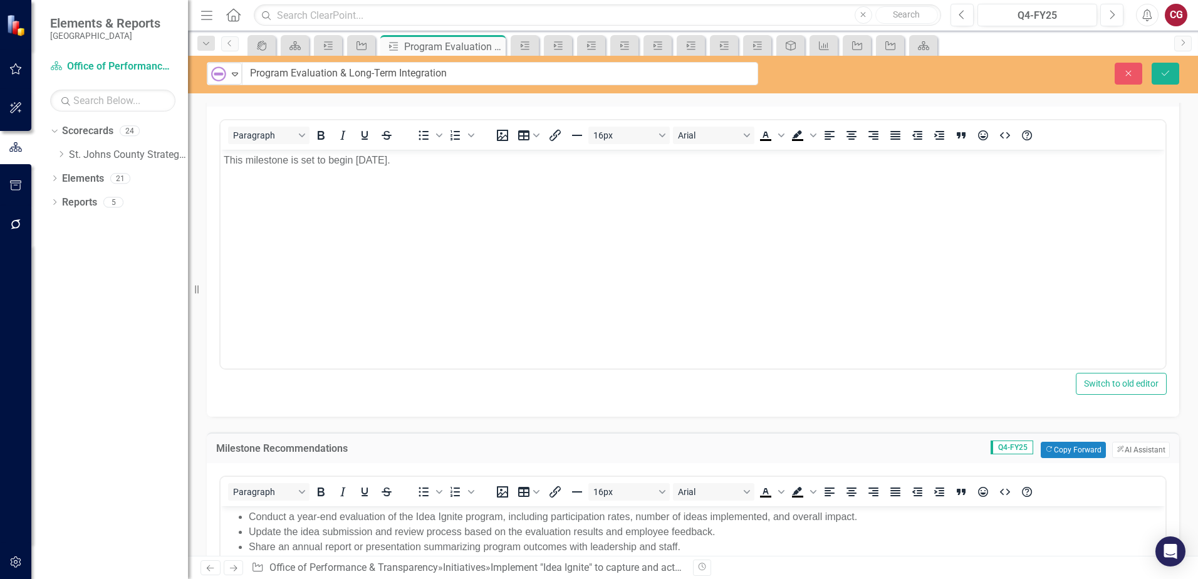
click at [423, 175] on body "This milestone is set to begin July 2026." at bounding box center [693, 243] width 945 height 188
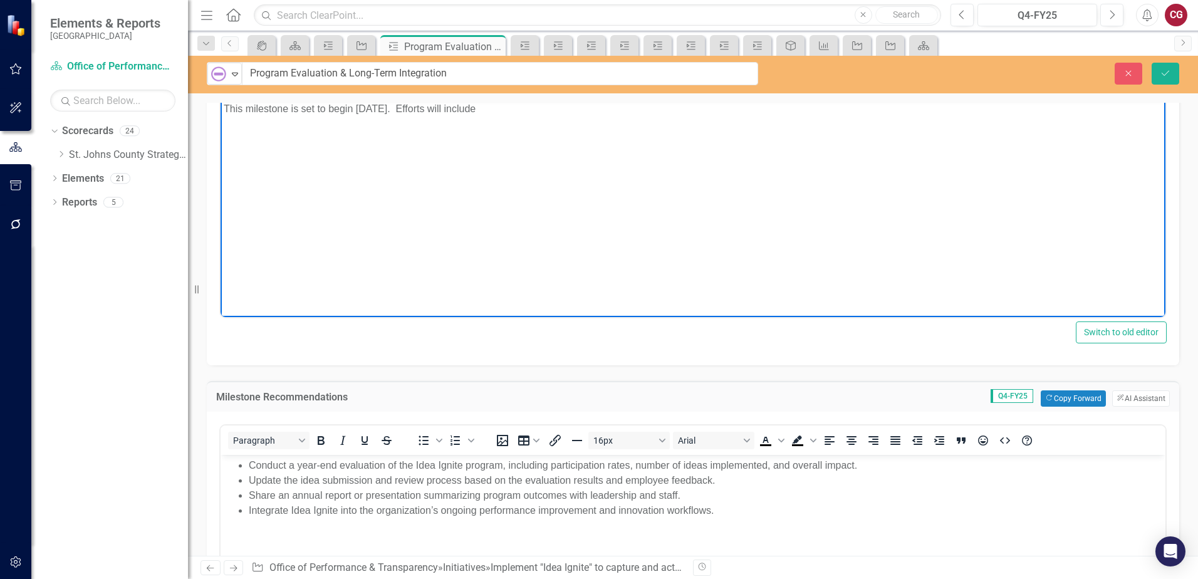
scroll to position [313, 0]
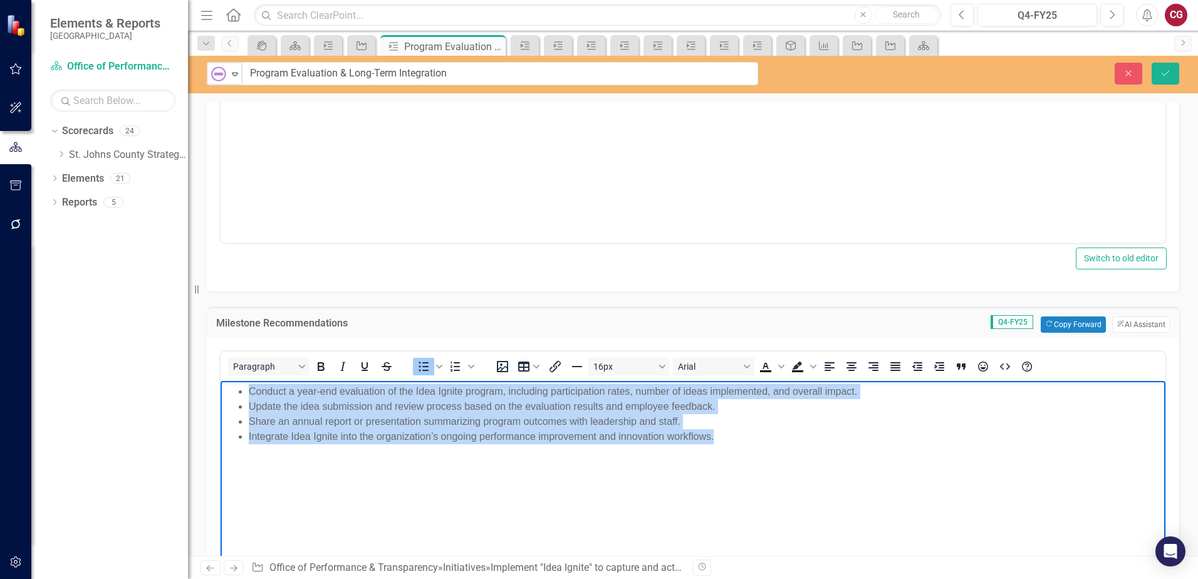
drag, startPoint x: 723, startPoint y: 439, endPoint x: 63, endPoint y: 374, distance: 663.8
click at [221, 380] on html "Conduct a year-end evaluation of the Idea Ignite program, including participati…" at bounding box center [693, 474] width 945 height 188
copy ul "Conduct a year-end evaluation of the Idea Ignite program, including participati…"
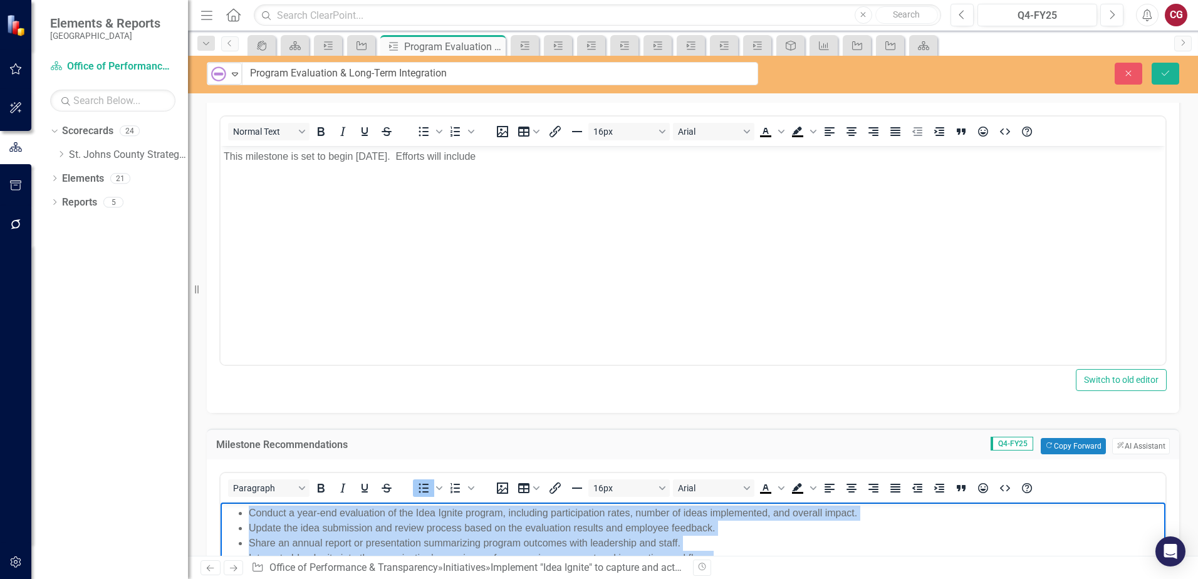
scroll to position [125, 0]
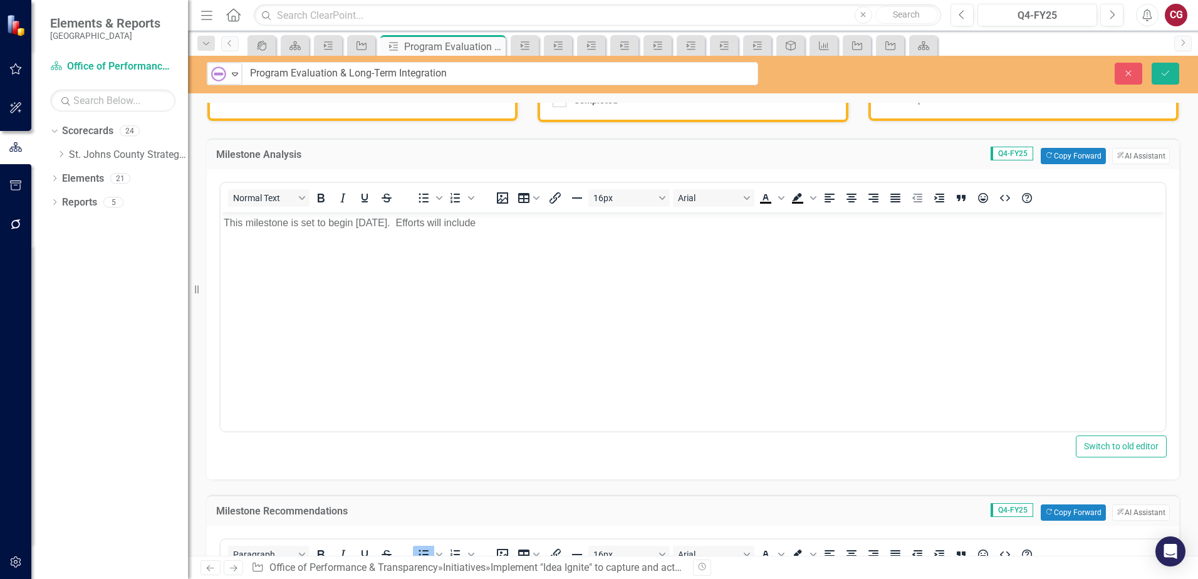
click at [294, 261] on body "This milestone is set to begin July 2026. Efforts will include" at bounding box center [693, 306] width 945 height 188
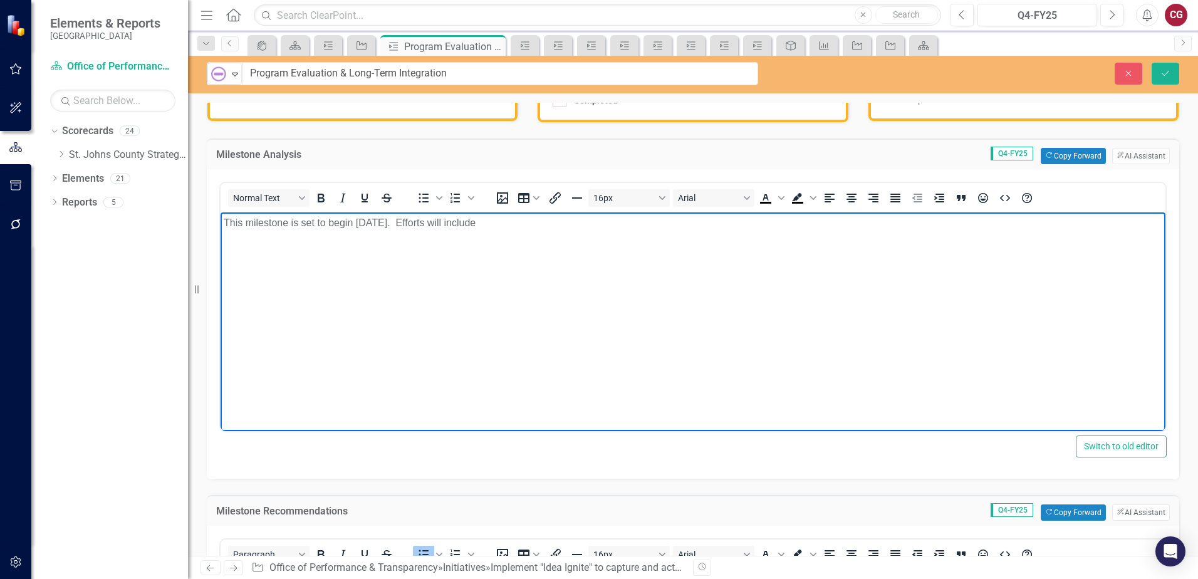
click at [520, 228] on p "This milestone is set to begin July 2026. Efforts will include" at bounding box center [693, 222] width 939 height 15
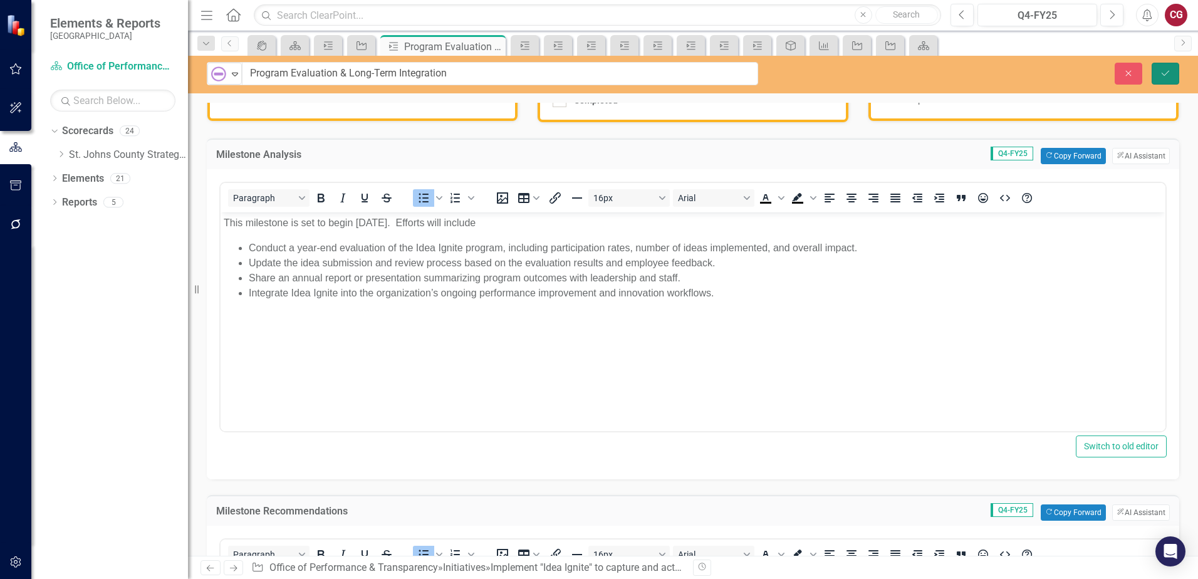
click at [1169, 65] on button "Save" at bounding box center [1166, 74] width 28 height 22
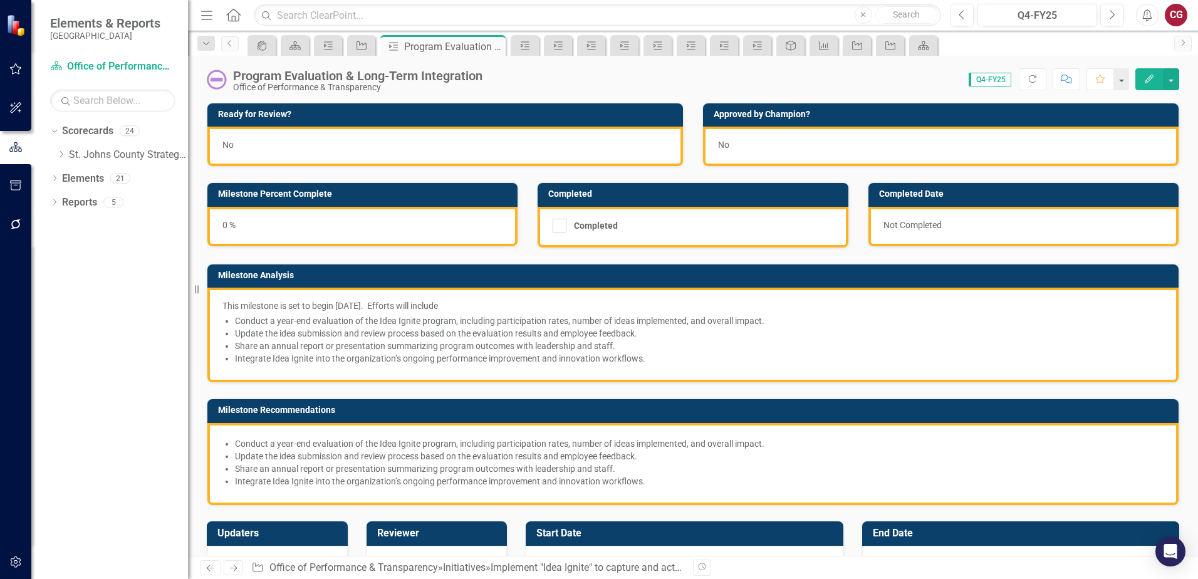
click at [859, 224] on div "Completed Date Not Completed" at bounding box center [1024, 207] width 330 height 80
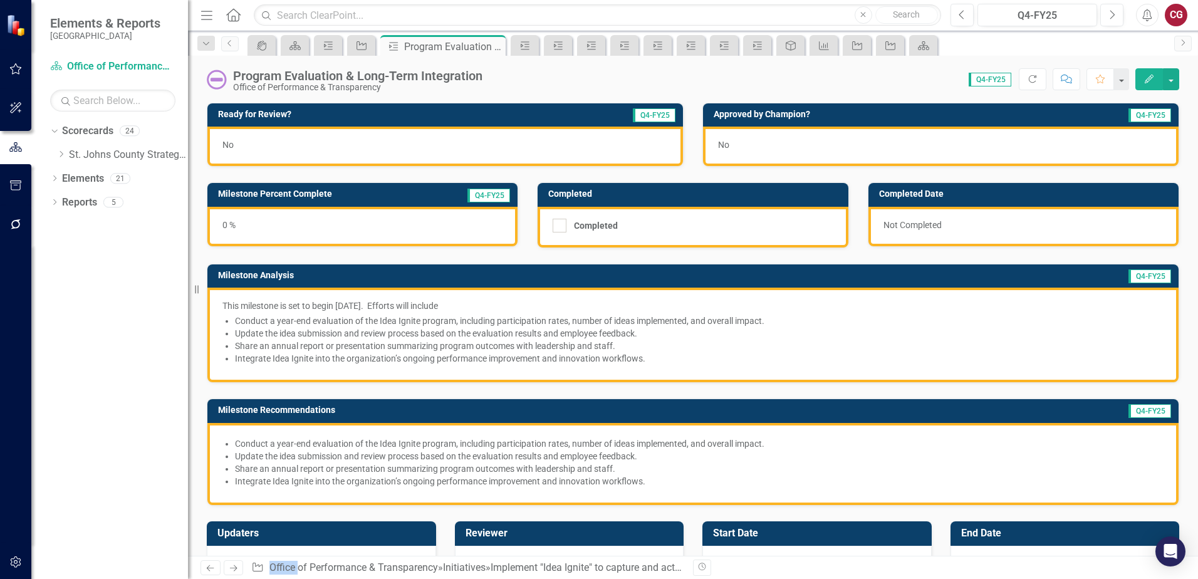
drag, startPoint x: 852, startPoint y: 224, endPoint x: 838, endPoint y: 316, distance: 93.2
click at [838, 316] on li "Conduct a year-end evaluation of the Idea Ignite program, including participati…" at bounding box center [699, 321] width 929 height 13
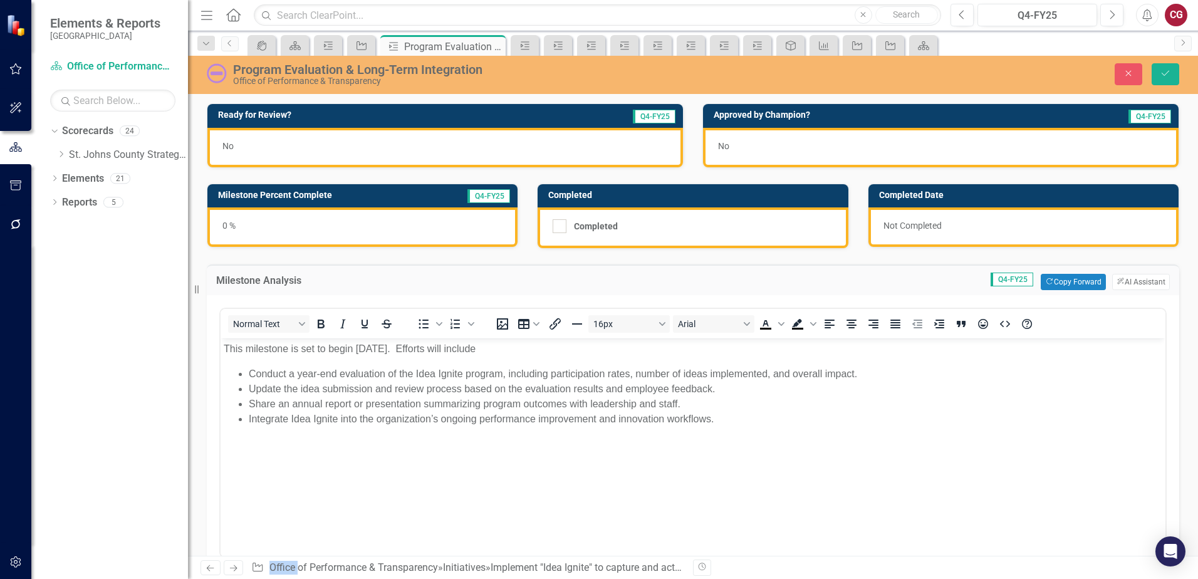
scroll to position [0, 0]
click at [1134, 283] on button "ClearPoint AI AI Assistant" at bounding box center [1141, 282] width 58 height 16
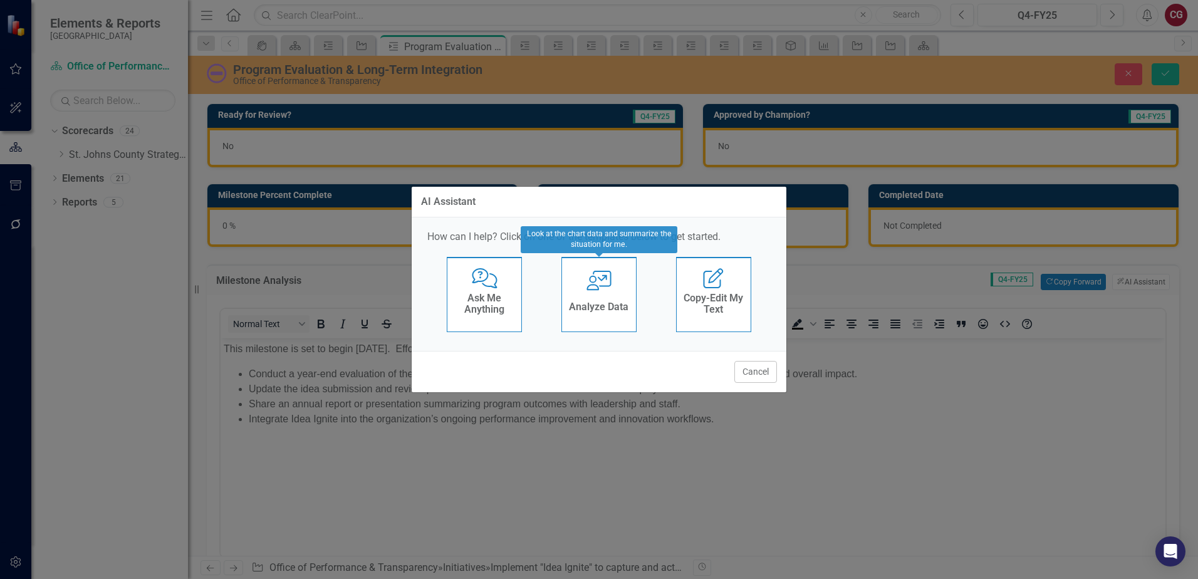
click at [585, 316] on div "Analyze Data" at bounding box center [599, 308] width 60 height 21
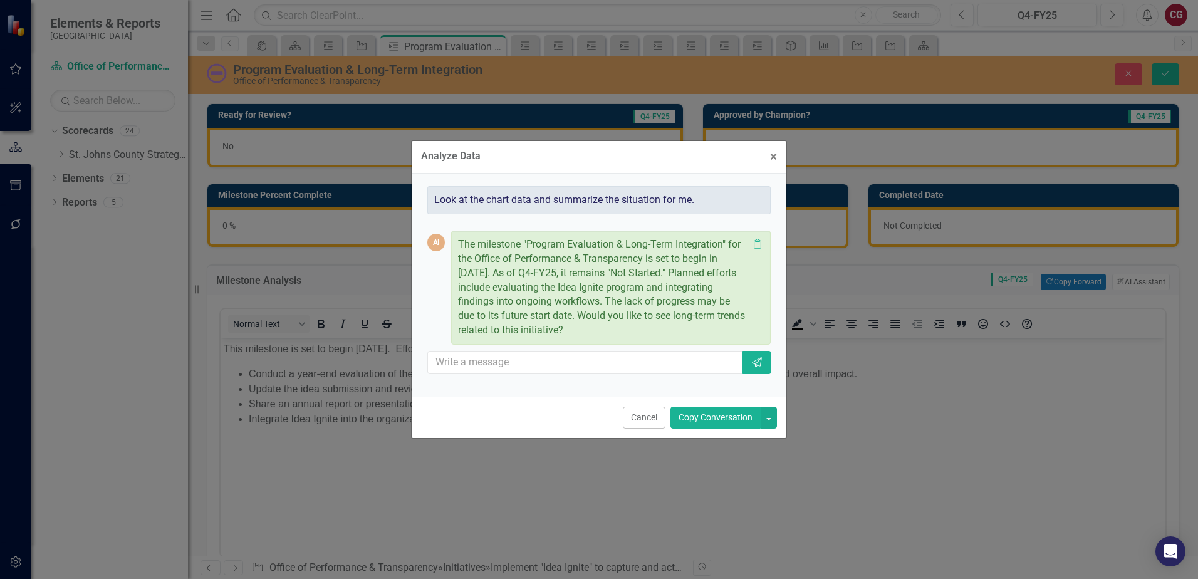
click at [709, 419] on button "Copy Conversation" at bounding box center [716, 418] width 90 height 22
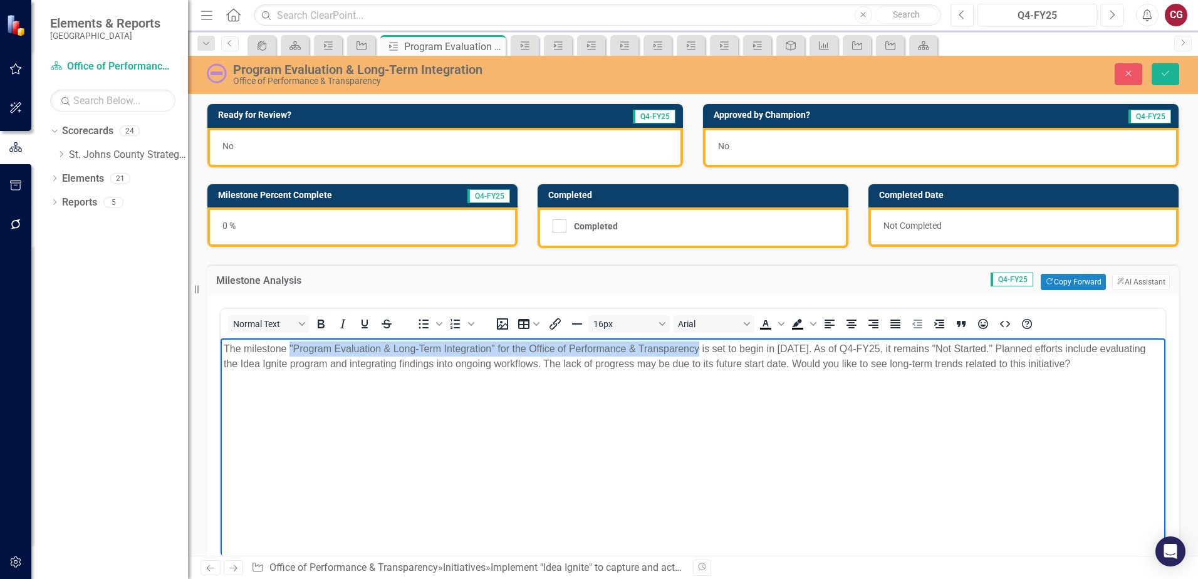
drag, startPoint x: 288, startPoint y: 346, endPoint x: 699, endPoint y: 335, distance: 411.3
click at [699, 338] on html "The milestone "Program Evaluation & Long-Term Integration" for the Office of Pe…" at bounding box center [693, 432] width 945 height 188
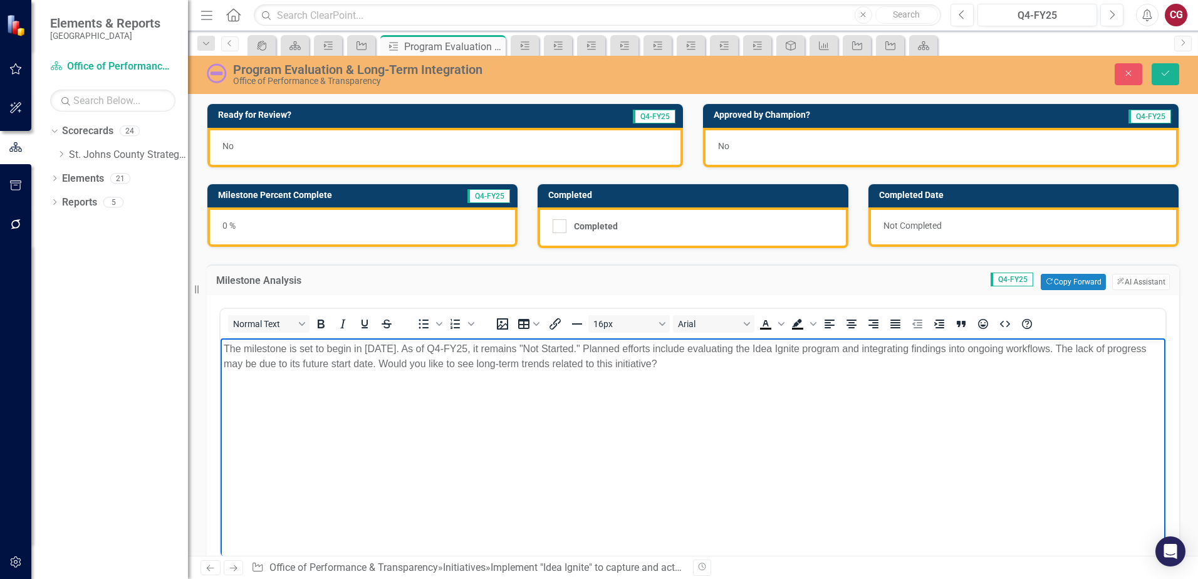
click at [632, 355] on p "The milestone is set to begin in July 2026. As of Q4-FY25, it remains "Not Star…" at bounding box center [693, 357] width 939 height 30
drag, startPoint x: 596, startPoint y: 347, endPoint x: 413, endPoint y: 347, distance: 183.0
click at [413, 347] on p "The milestone is set to begin in July 2026. As of Q4-FY25, it remains "Not Star…" at bounding box center [693, 357] width 939 height 30
click at [621, 350] on p "The milestone is set to begin in July 2026. Planned efforts include evaluating …" at bounding box center [693, 357] width 939 height 30
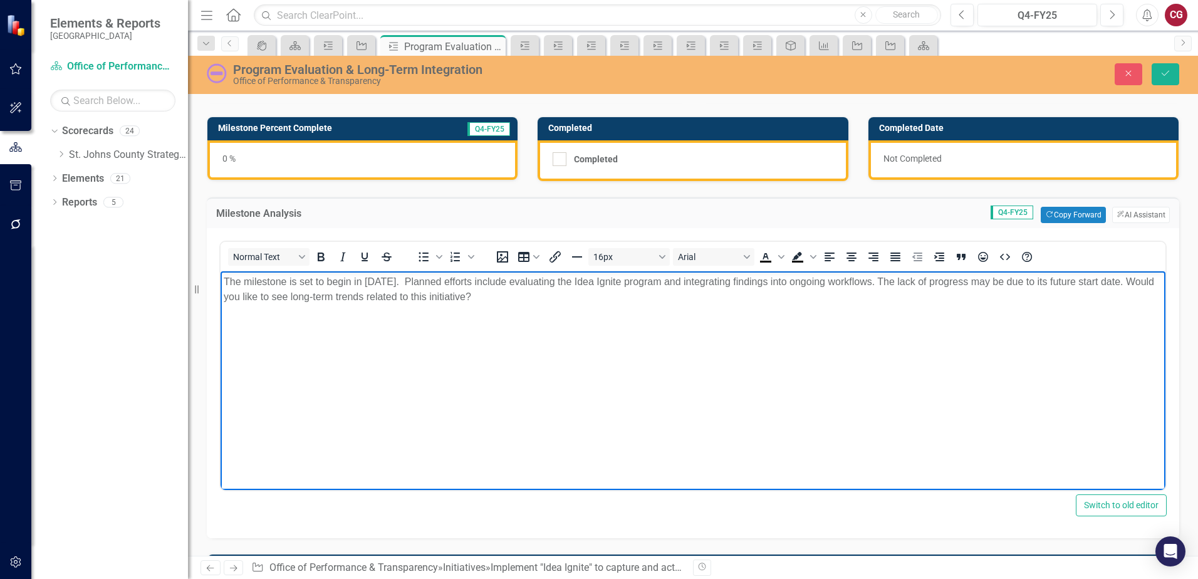
scroll to position [47, 0]
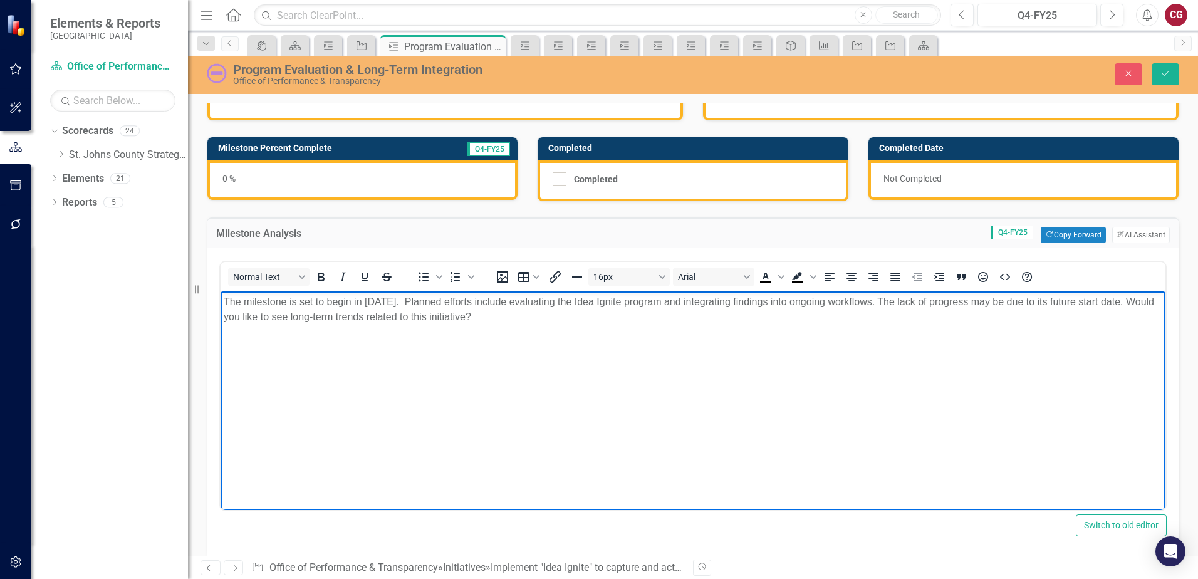
drag, startPoint x: 891, startPoint y: 302, endPoint x: 991, endPoint y: 327, distance: 103.8
click at [991, 327] on body "The milestone is set to begin in July 2026. Planned efforts include evaluating …" at bounding box center [693, 385] width 945 height 188
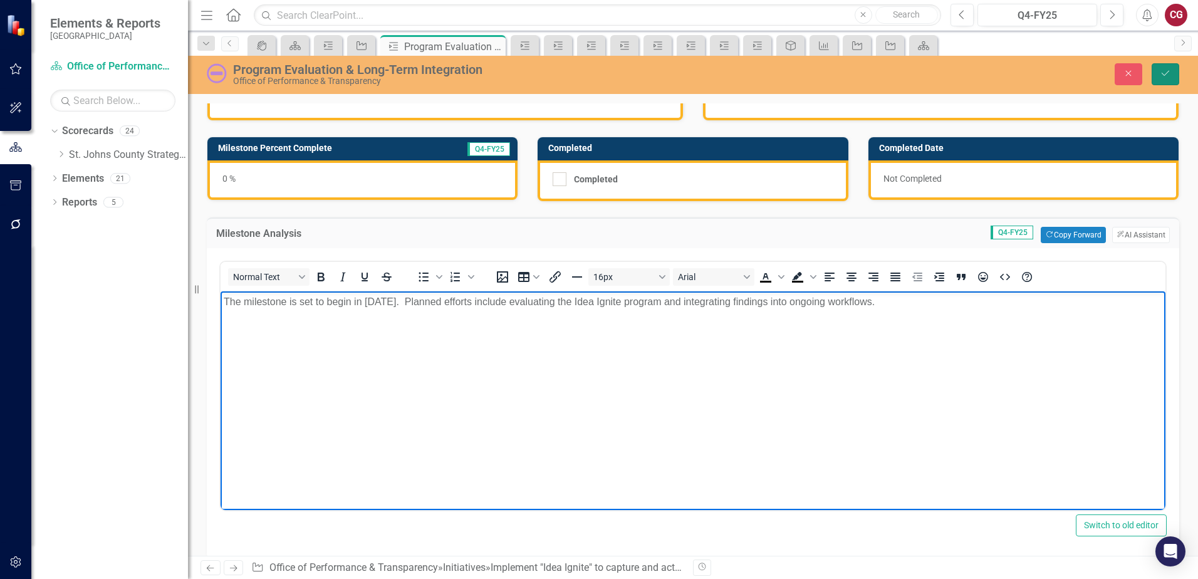
click at [1159, 79] on button "Save" at bounding box center [1166, 74] width 28 height 22
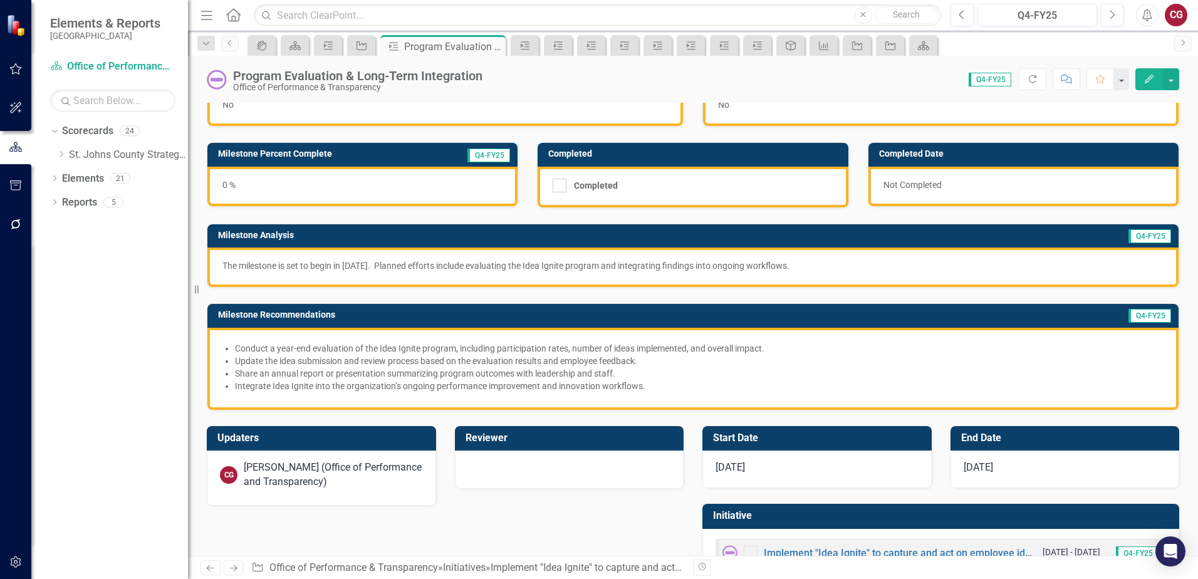
scroll to position [83, 0]
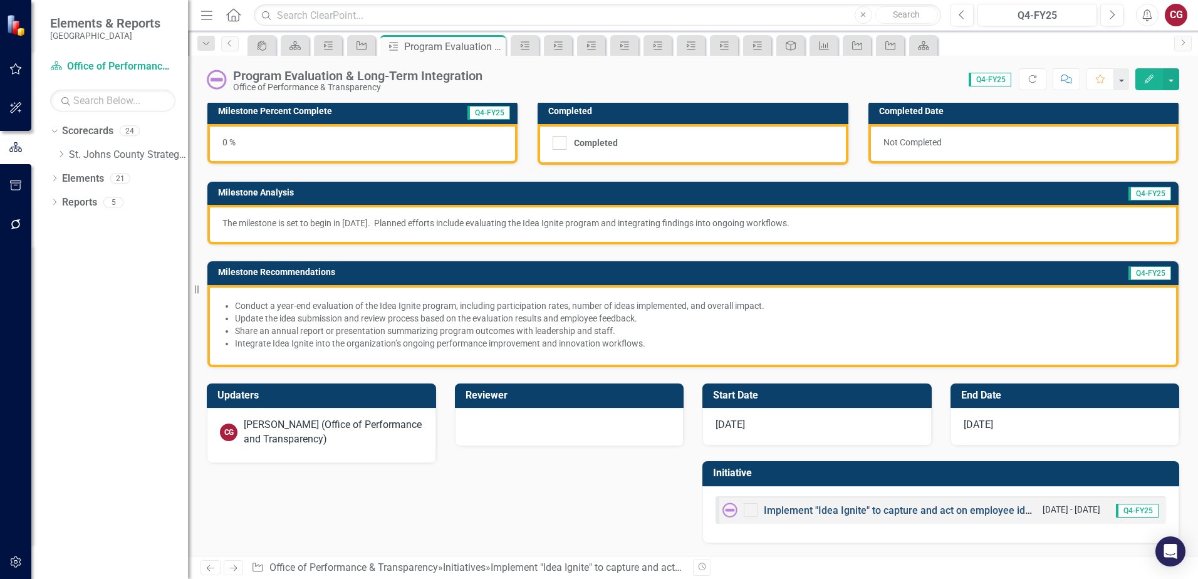
click at [798, 511] on link "Implement "Idea Ignite" to capture and act on employee ideas that streamline pr…" at bounding box center [1050, 511] width 573 height 12
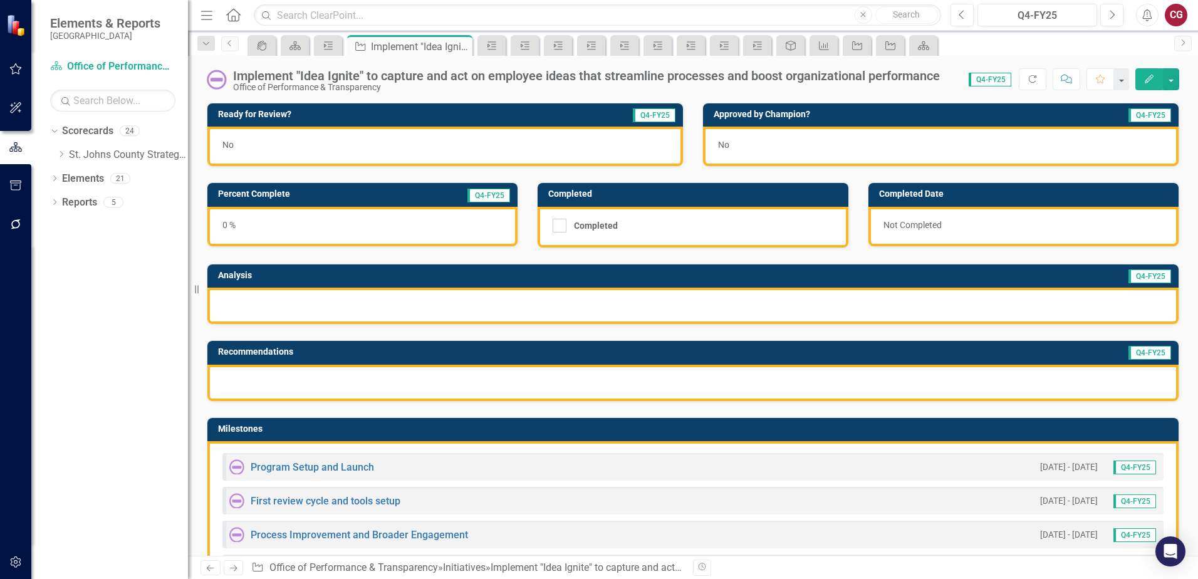
click at [338, 303] on div at bounding box center [692, 306] width 971 height 36
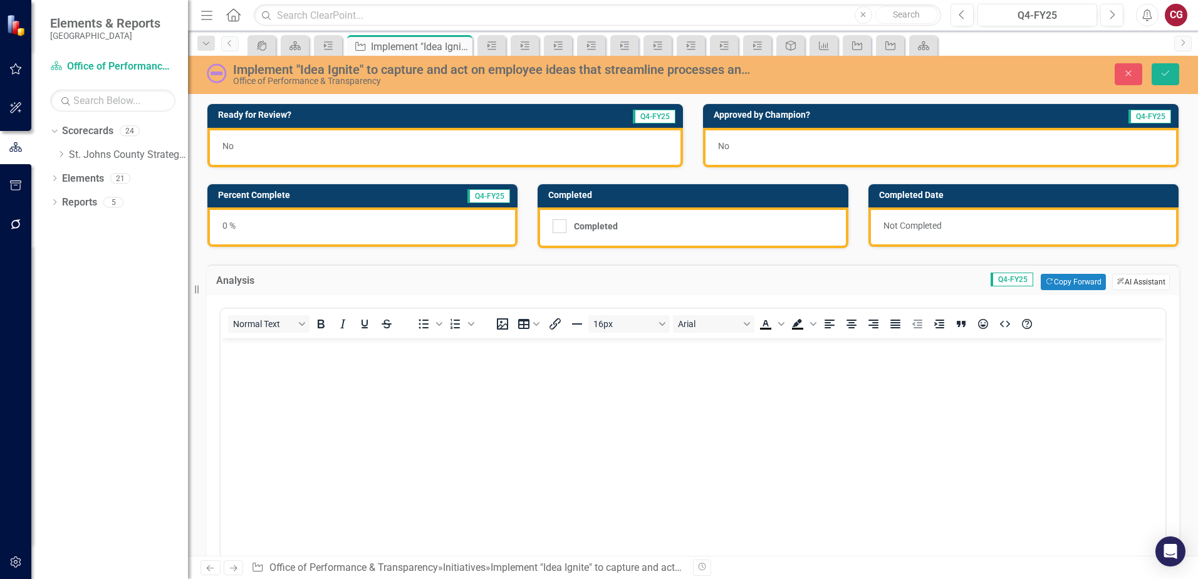
click at [1127, 278] on button "ClearPoint AI AI Assistant" at bounding box center [1141, 282] width 58 height 16
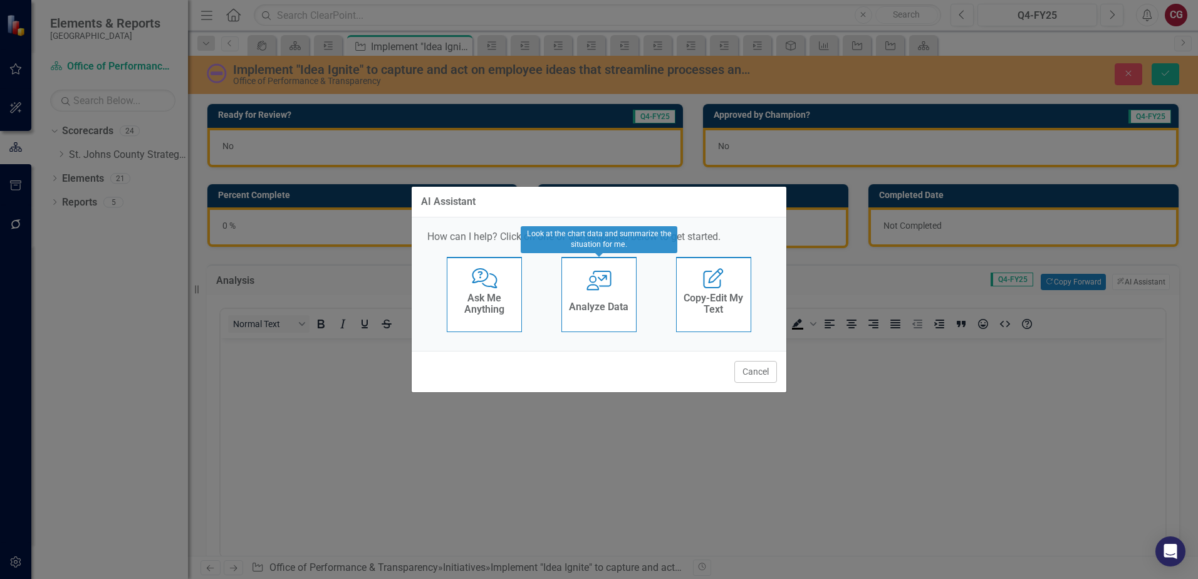
click at [590, 307] on h4 "Analyze Data" at bounding box center [599, 306] width 60 height 11
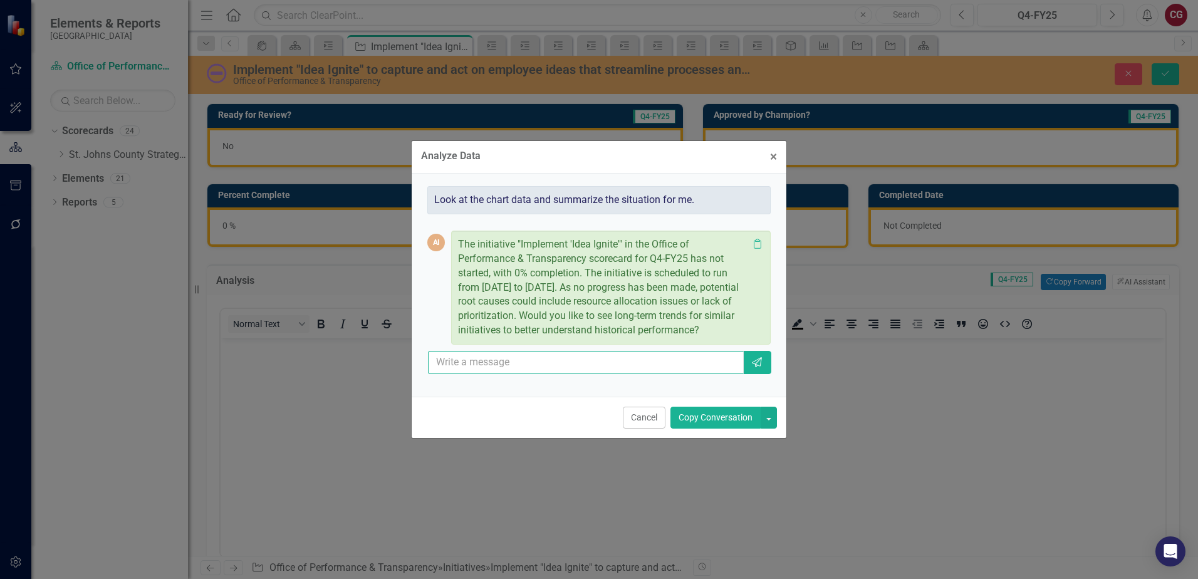
click at [645, 369] on input "text" at bounding box center [586, 362] width 316 height 23
type input "please provide a summary of this initiative with intended start dates and effor…"
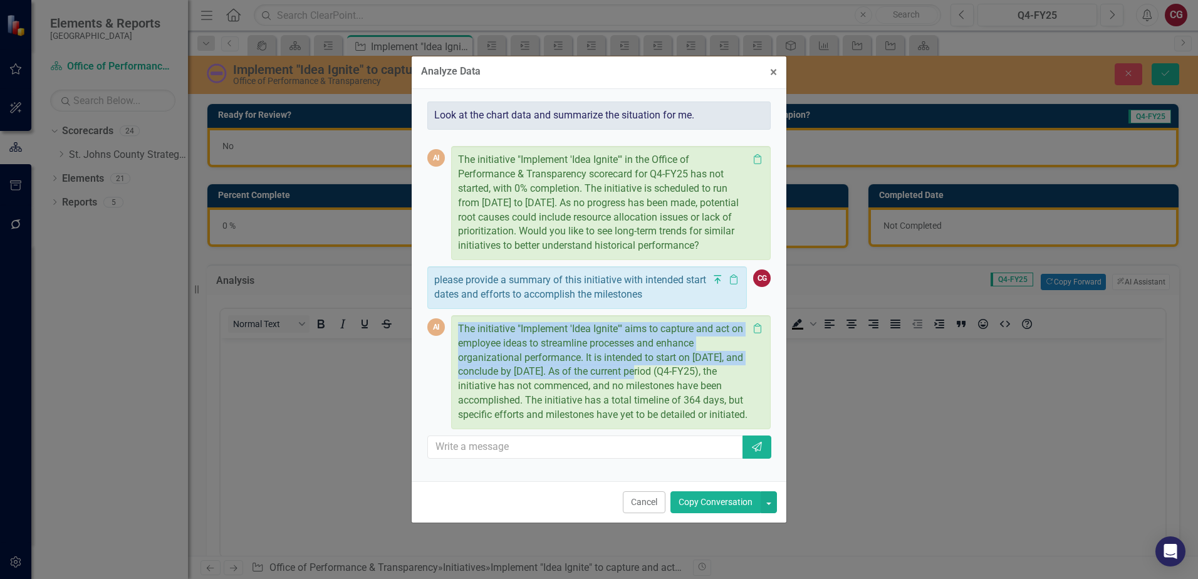
drag, startPoint x: 459, startPoint y: 330, endPoint x: 663, endPoint y: 377, distance: 208.9
click at [663, 377] on p "The initiative "Implement 'Idea Ignite'" aims to capture and act on employee id…" at bounding box center [603, 372] width 290 height 100
drag, startPoint x: 663, startPoint y: 377, endPoint x: 629, endPoint y: 339, distance: 50.6
copy p "The initiative "Implement 'Idea Ignite'" aims to capture and act on employee id…"
drag, startPoint x: 646, startPoint y: 512, endPoint x: 286, endPoint y: 71, distance: 568.8
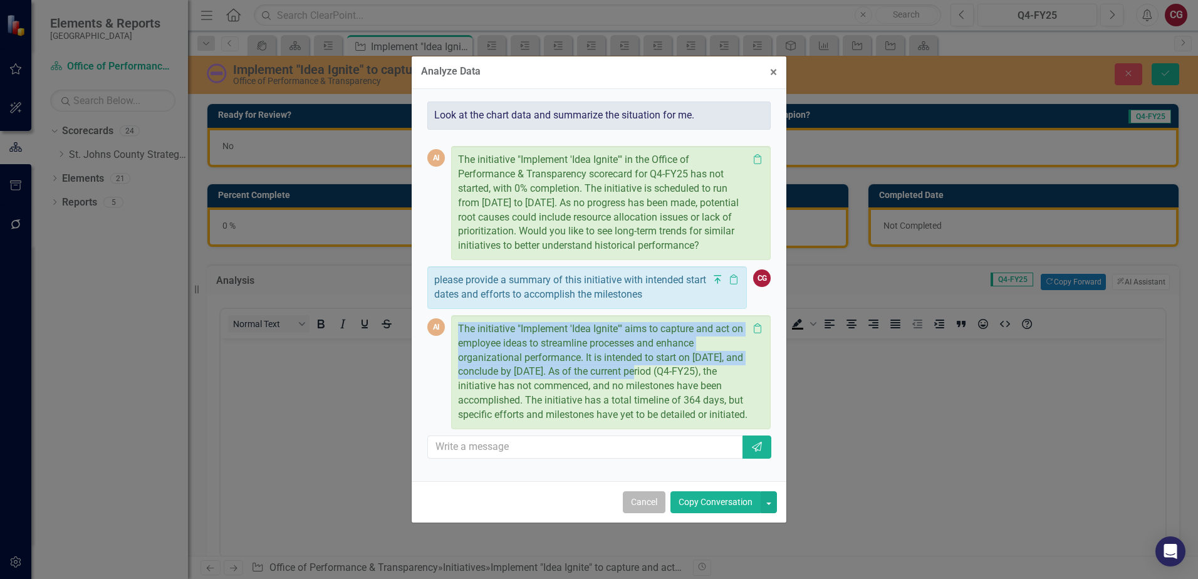
click at [646, 512] on button "Cancel" at bounding box center [644, 502] width 43 height 22
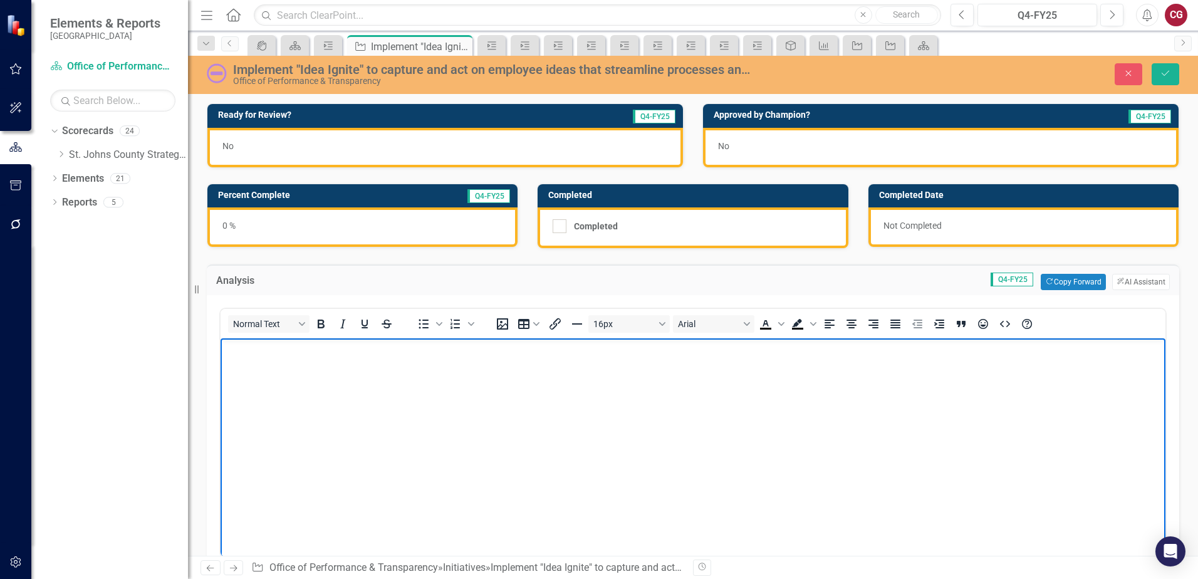
click at [499, 400] on body "Rich Text Area. Press ALT-0 for help." at bounding box center [693, 432] width 945 height 188
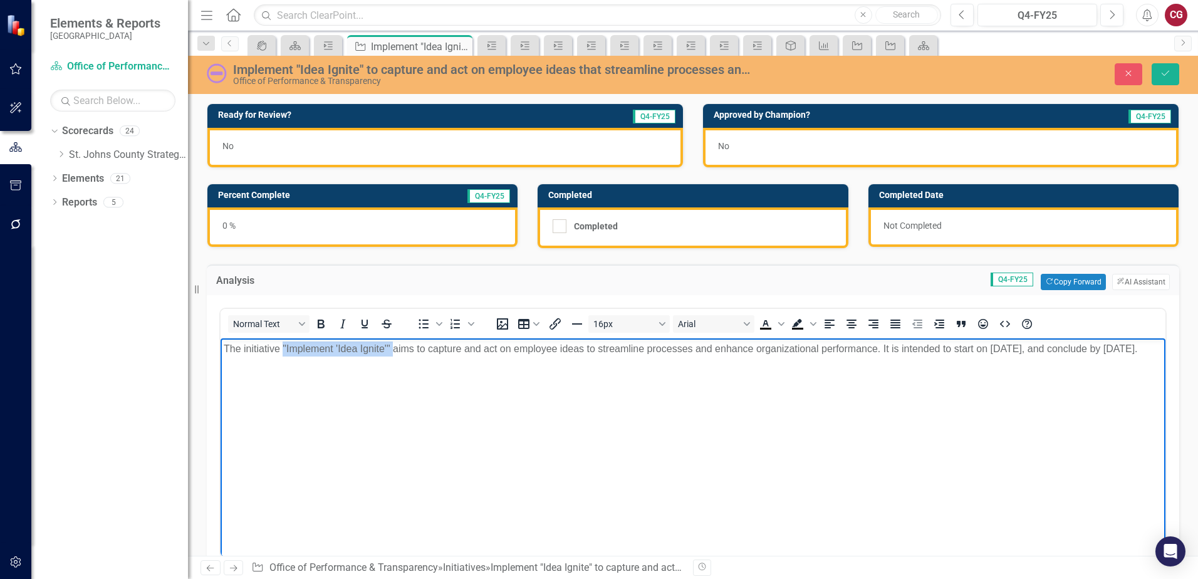
drag, startPoint x: 394, startPoint y: 343, endPoint x: 282, endPoint y: 348, distance: 112.3
click at [282, 348] on p "The initiative "Implement 'Idea Ignite'" aims to capture and act on employee id…" at bounding box center [693, 349] width 939 height 15
click at [512, 363] on body "The initiative aims to capture and act on employee ideas to streamline processe…" at bounding box center [693, 432] width 945 height 188
click at [1126, 350] on p "The initiative aims to capture and act on employee ideas to streamline processe…" at bounding box center [693, 349] width 939 height 15
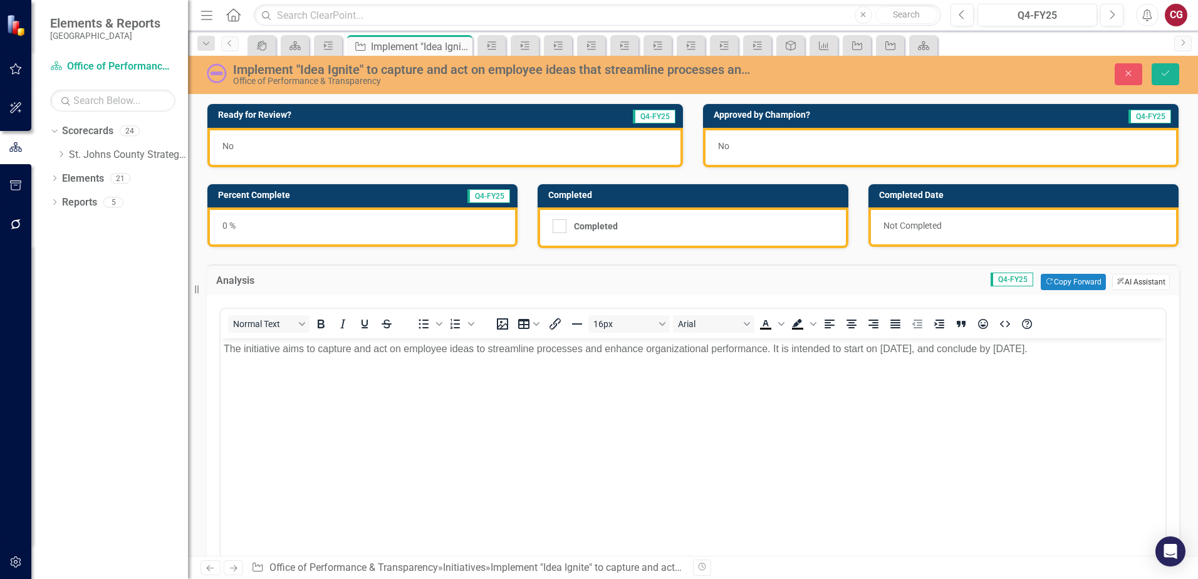
click at [1139, 277] on button "ClearPoint AI AI Assistant" at bounding box center [1141, 282] width 58 height 16
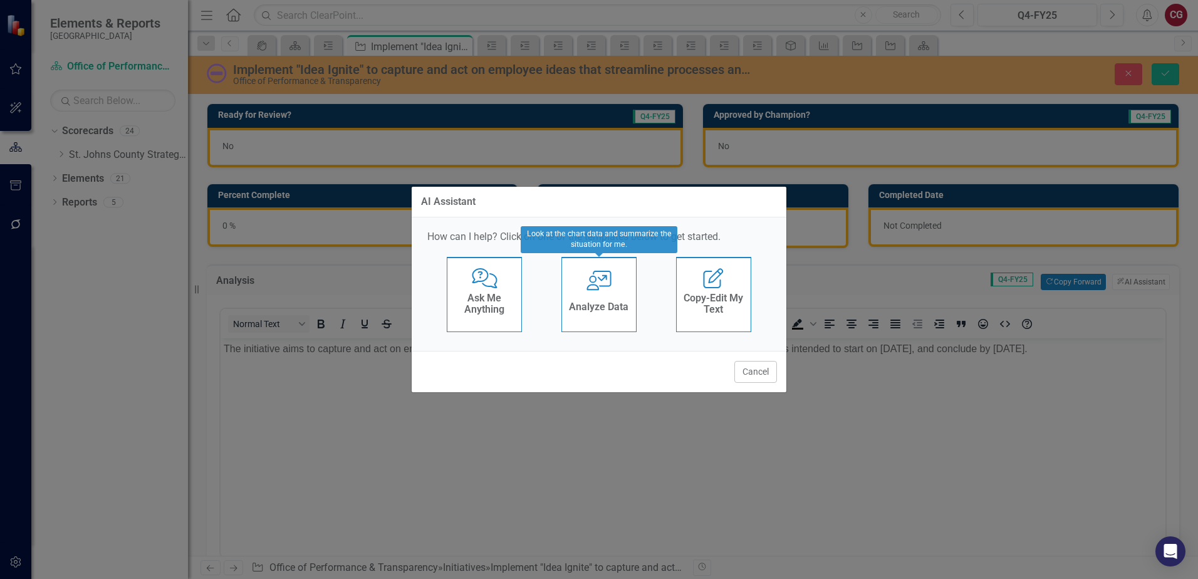
click at [621, 303] on h4 "Analyze Data" at bounding box center [599, 306] width 60 height 11
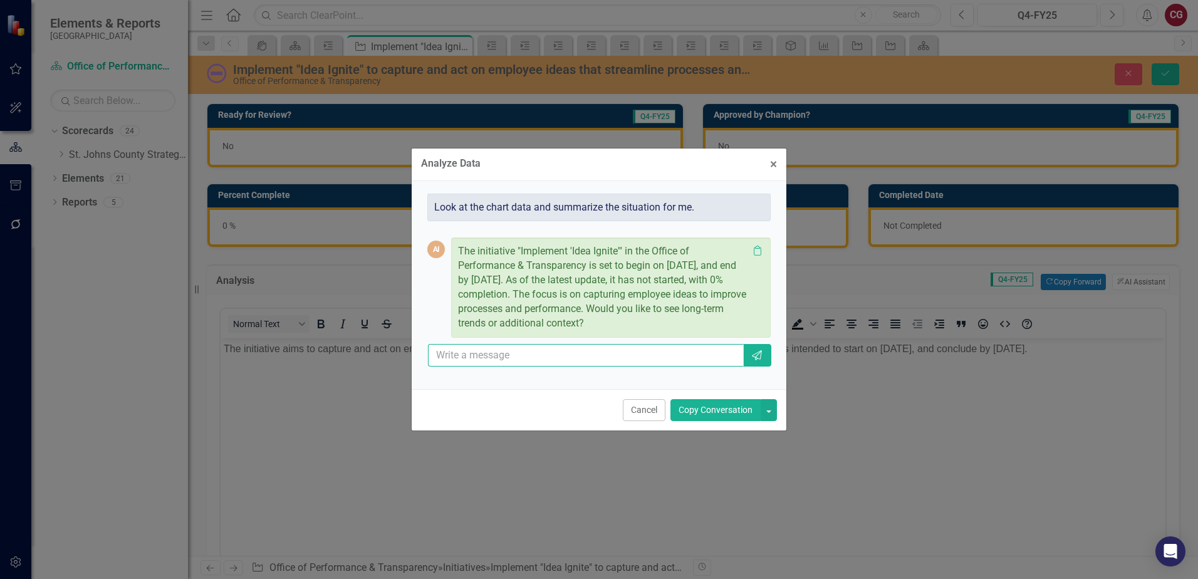
click at [514, 353] on input "text" at bounding box center [586, 355] width 316 height 23
type input "please list the milestones associated with this initiative"
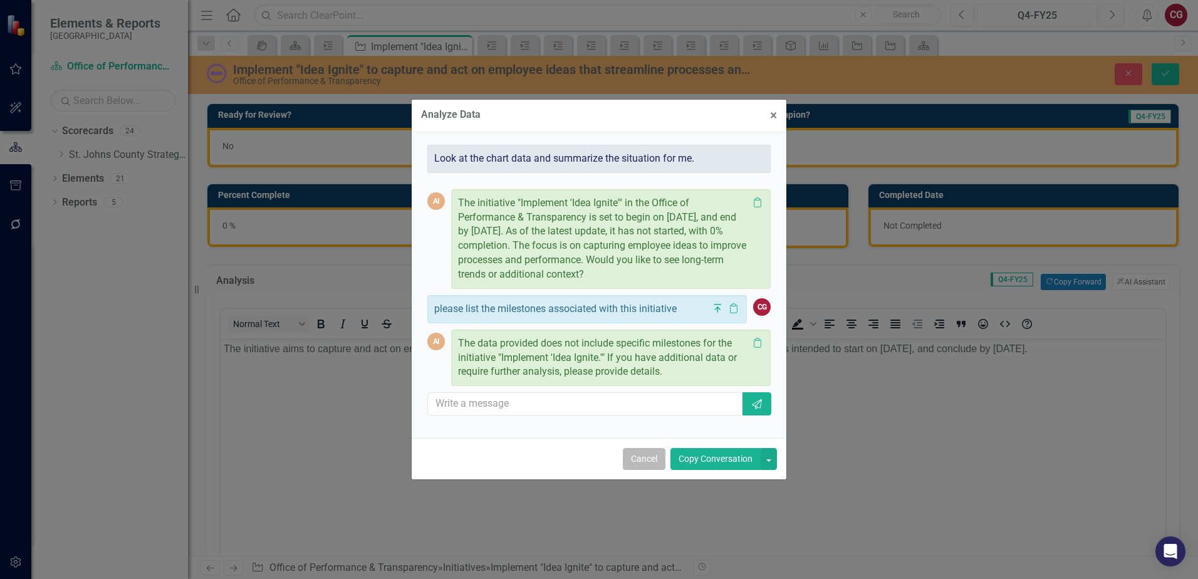
click at [644, 461] on button "Cancel" at bounding box center [644, 459] width 43 height 22
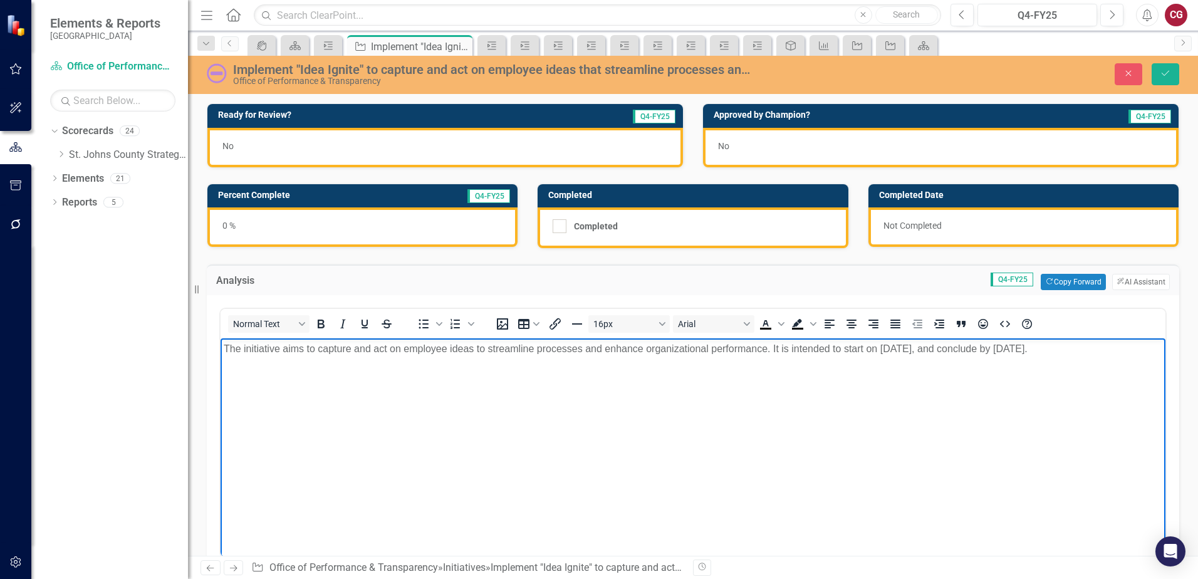
click at [1127, 350] on p "The initiative aims to capture and act on employee ideas to streamline processe…" at bounding box center [693, 349] width 939 height 15
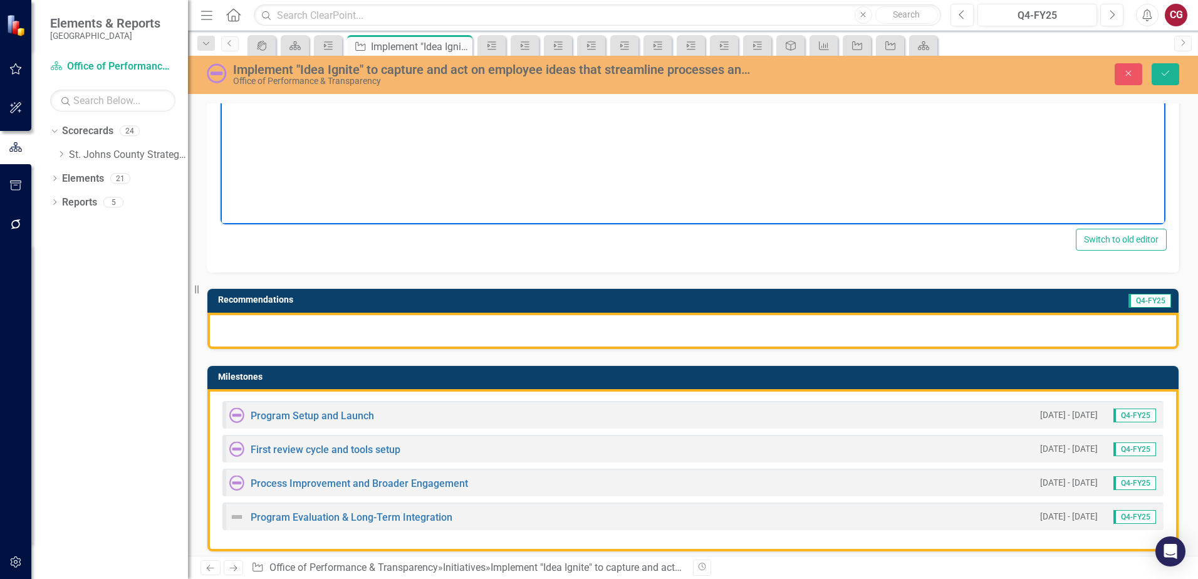
scroll to position [376, 0]
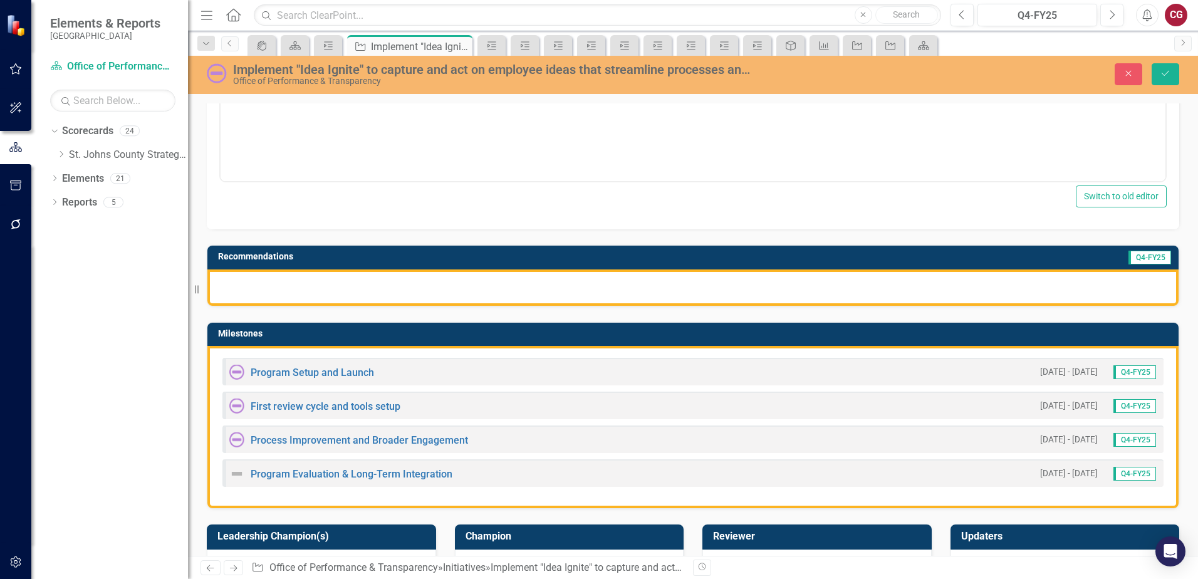
drag, startPoint x: 456, startPoint y: 476, endPoint x: 271, endPoint y: 446, distance: 187.9
click at [271, 446] on div "Program Setup and Launch 10/1/25 - 12/31/25 Q4-FY25 First review cycle and tool…" at bounding box center [692, 427] width 971 height 162
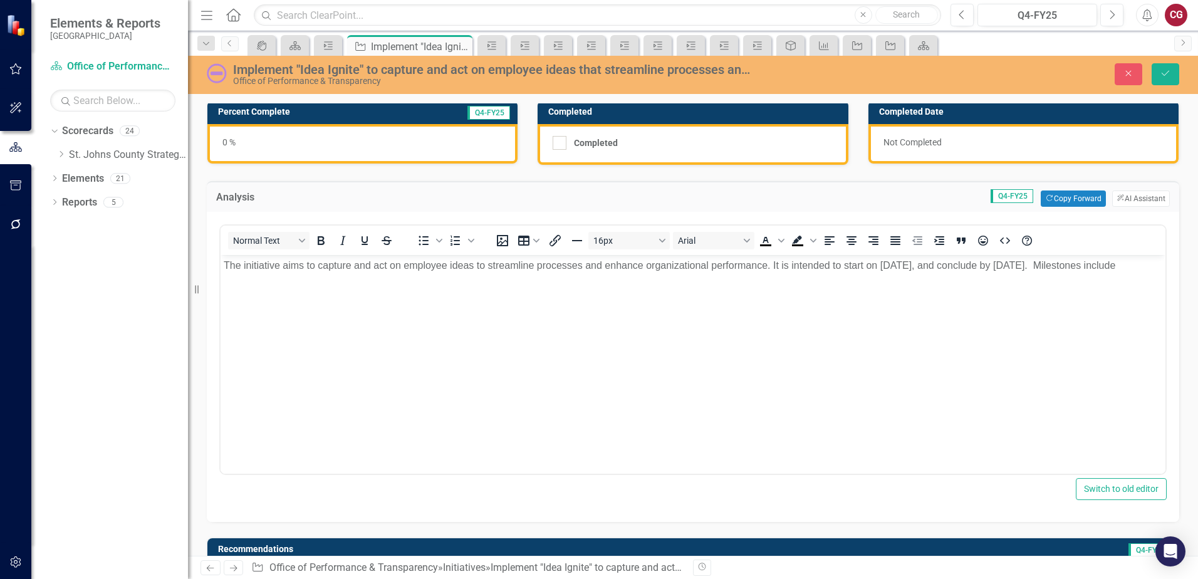
scroll to position [63, 0]
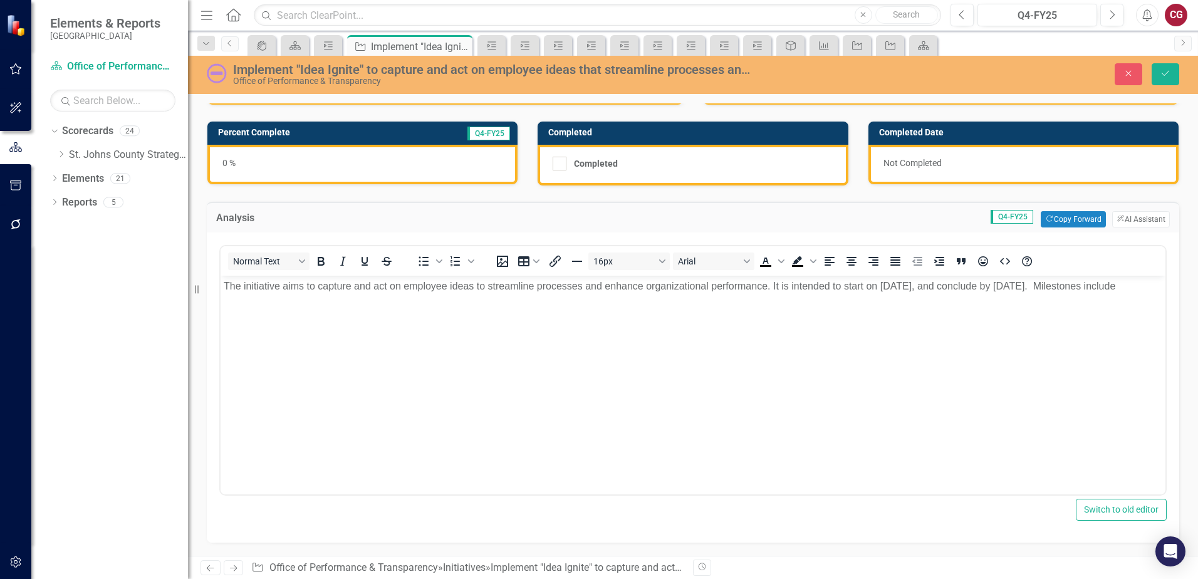
click at [371, 319] on p "Rich Text Area. Press ALT-0 for help." at bounding box center [693, 311] width 939 height 15
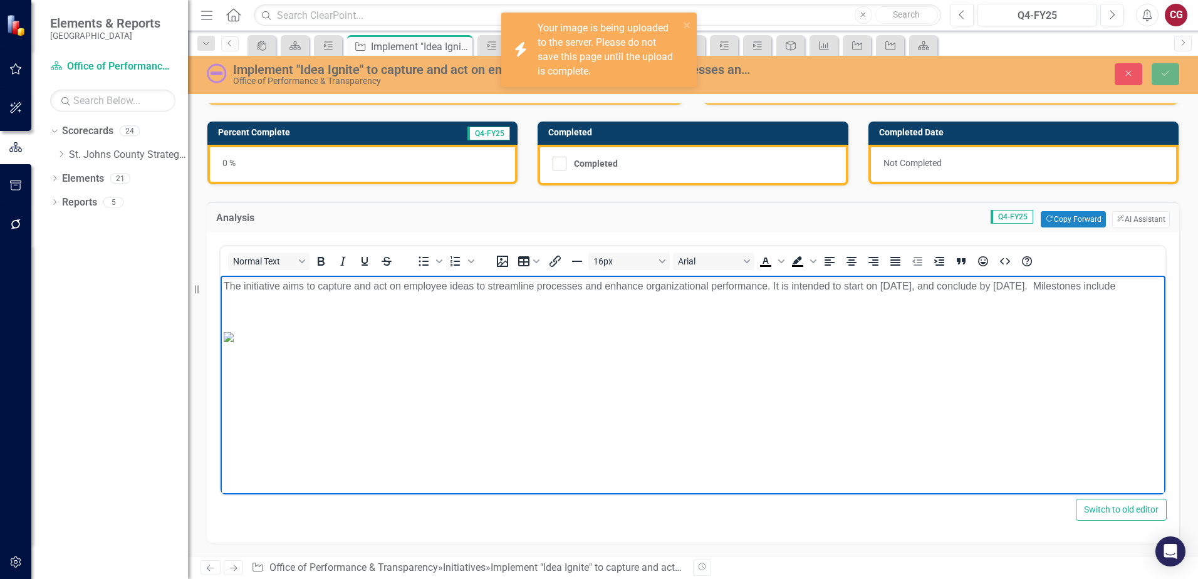
click at [342, 294] on p "The initiative aims to capture and act on employee ideas to streamline processe…" at bounding box center [693, 286] width 939 height 15
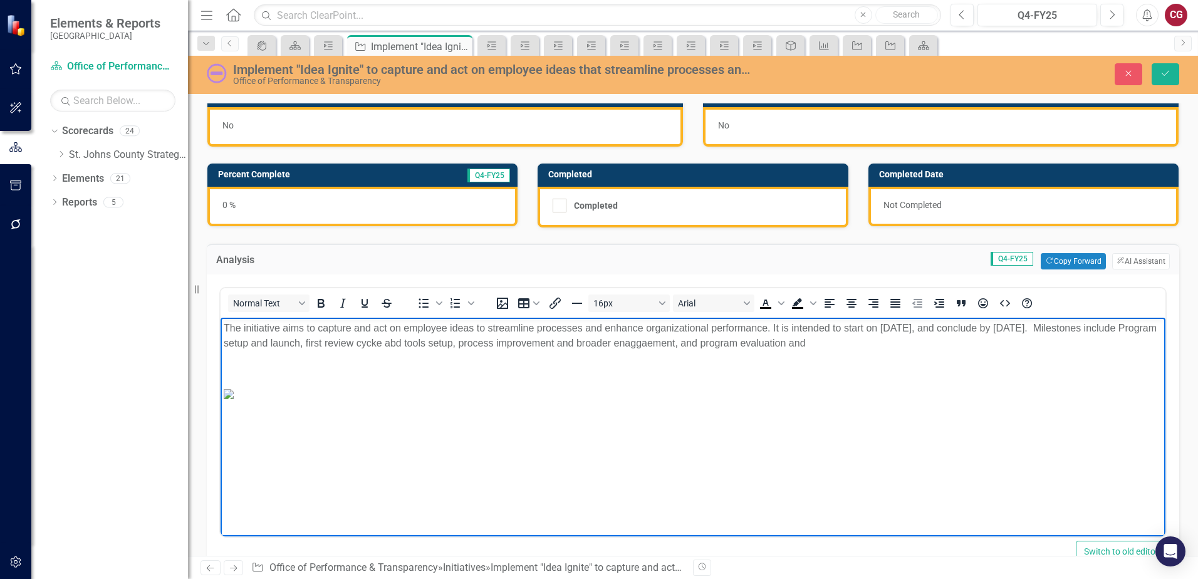
scroll to position [0, 0]
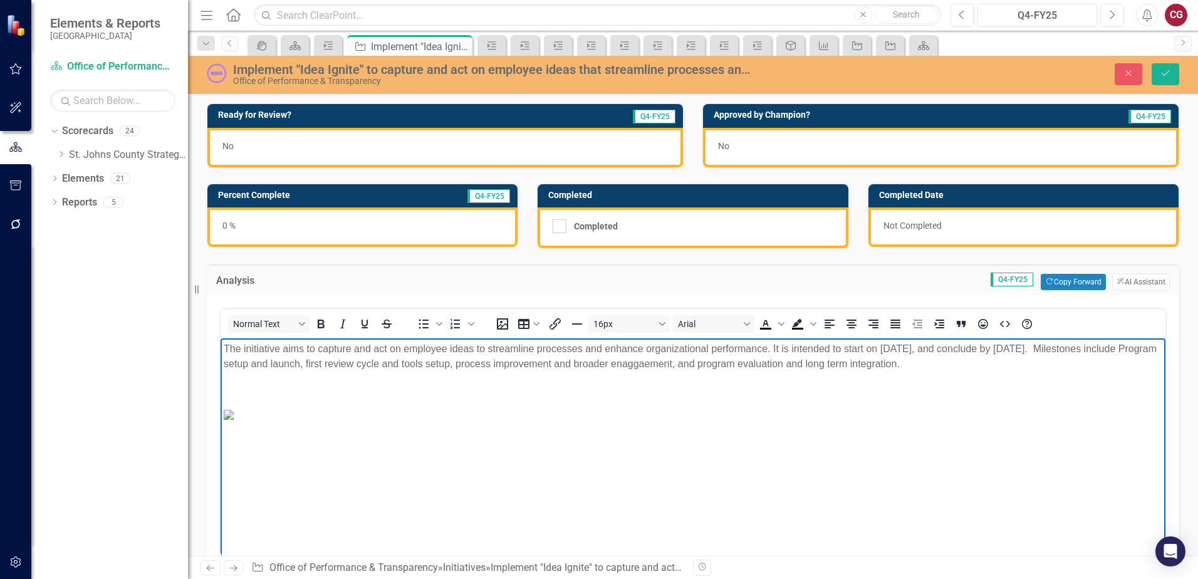
click at [696, 348] on p "The initiative aims to capture and act on employee ideas to streamline processe…" at bounding box center [693, 357] width 939 height 30
click at [902, 360] on p "The initiative aims to capture and act on employee ideas to streamline processe…" at bounding box center [693, 357] width 939 height 30
click at [970, 360] on p "The initiative aims to capture and act on employee ideas to streamline processe…" at bounding box center [693, 357] width 939 height 30
click at [1040, 374] on body "The initiative aims to capture and act on employee ideas to streamline processe…" at bounding box center [693, 432] width 945 height 188
click at [234, 420] on img "Rich Text Area. Press ALT-0 for help." at bounding box center [229, 415] width 10 height 10
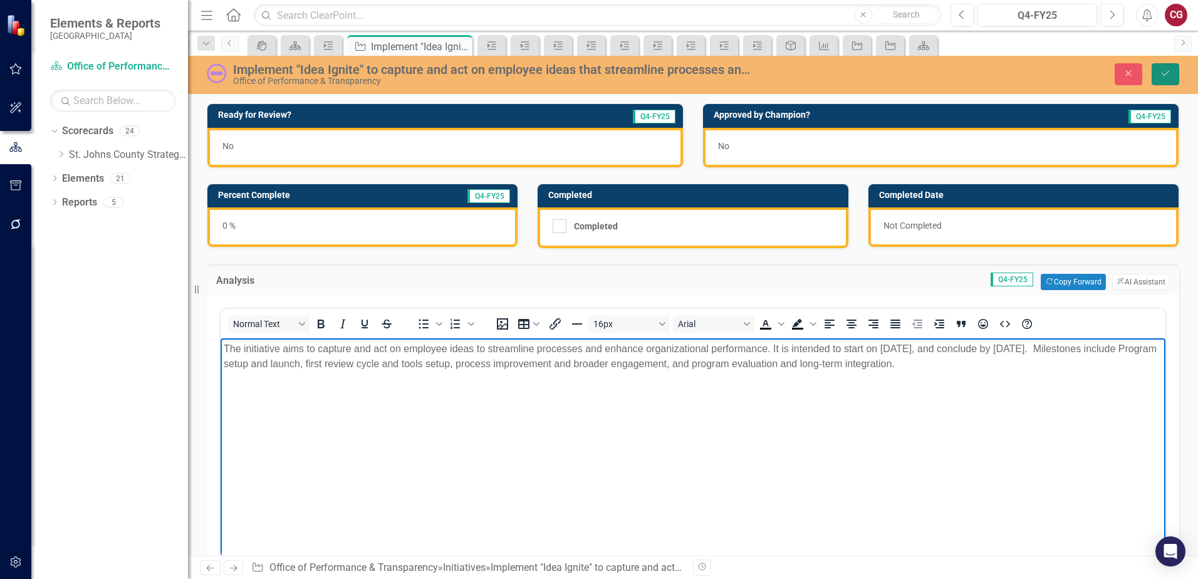
click at [1168, 75] on icon "Save" at bounding box center [1165, 73] width 11 height 9
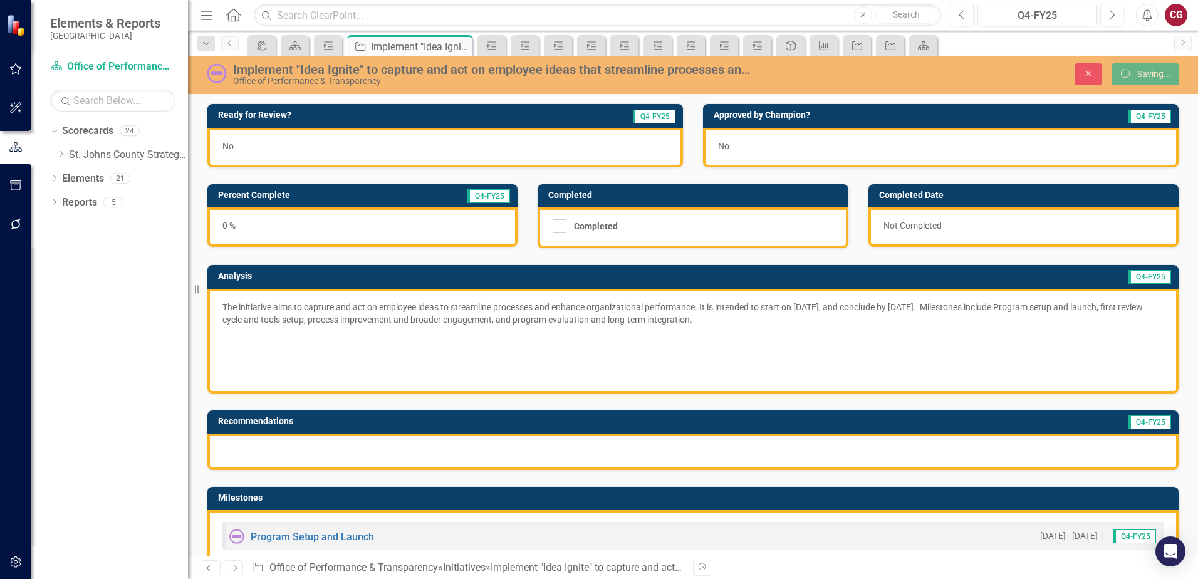
click at [827, 338] on p at bounding box center [692, 337] width 941 height 18
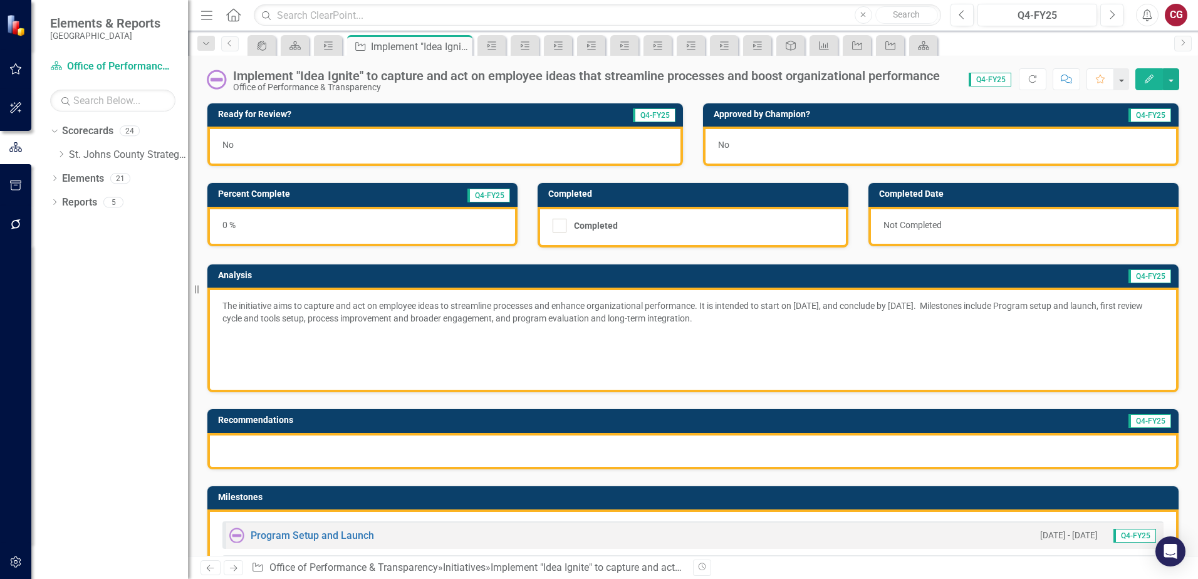
click at [1001, 359] on p at bounding box center [692, 354] width 941 height 18
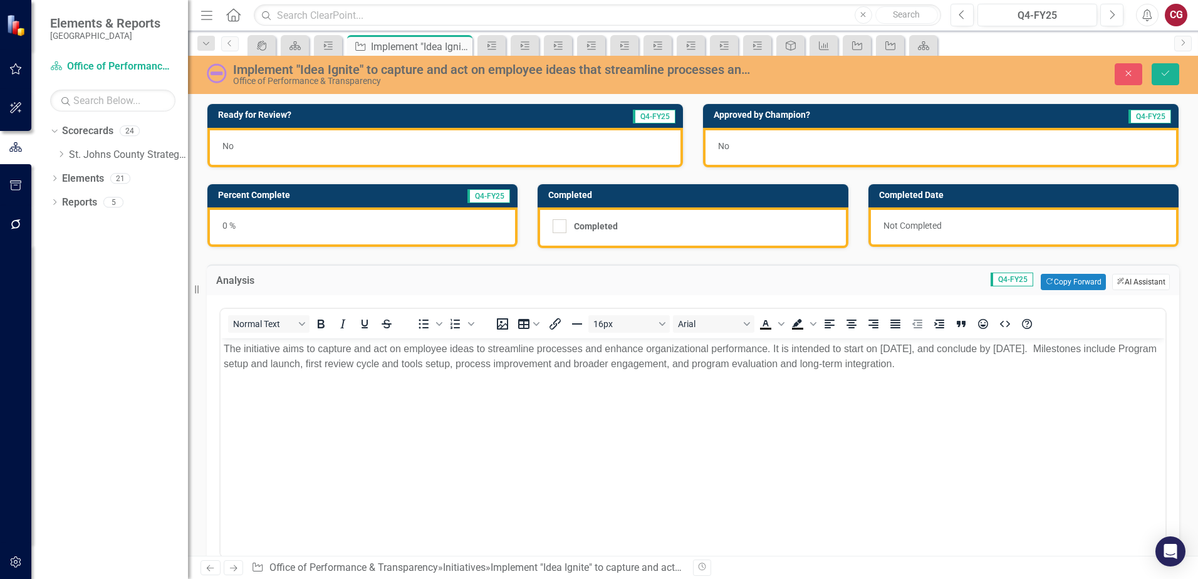
click at [1138, 277] on button "ClearPoint AI AI Assistant" at bounding box center [1141, 282] width 58 height 16
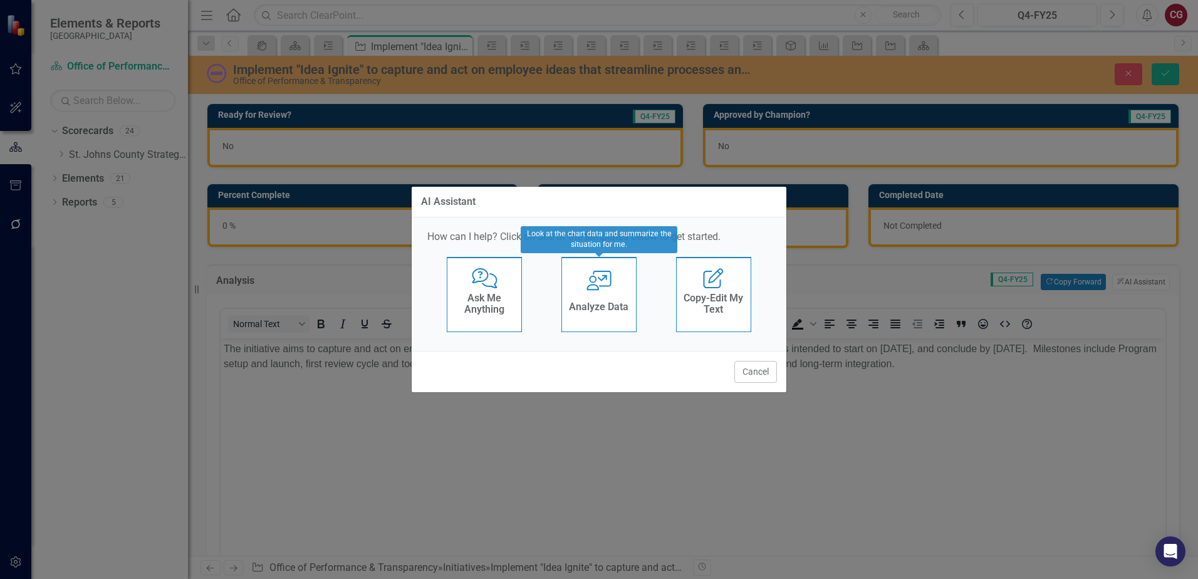
click at [628, 310] on h4 "Analyze Data" at bounding box center [599, 306] width 60 height 11
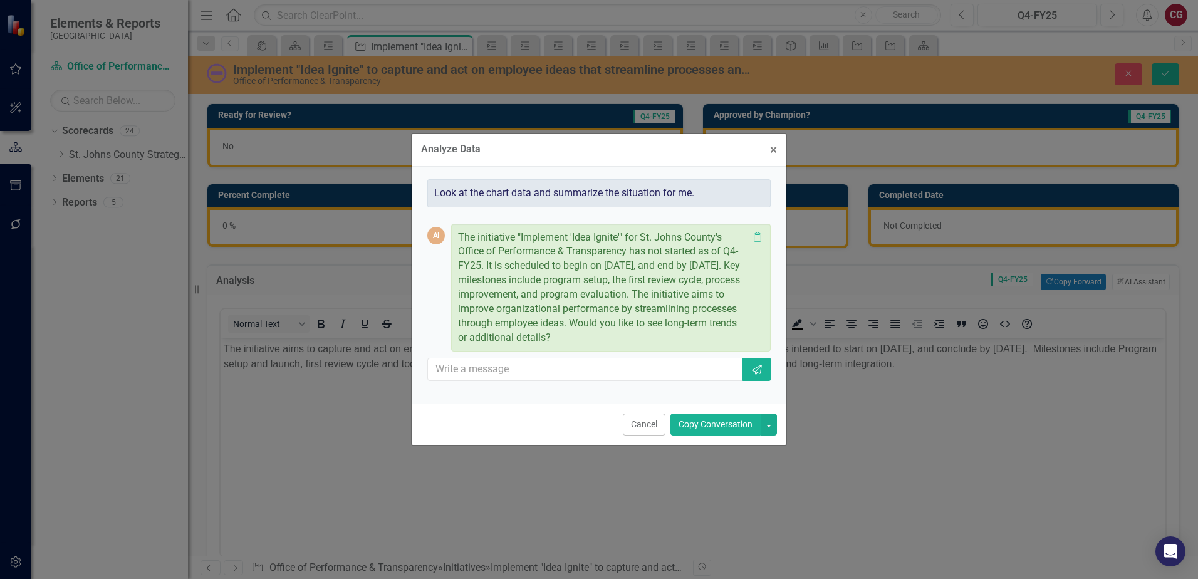
click at [726, 421] on button "Copy Conversation" at bounding box center [716, 425] width 90 height 22
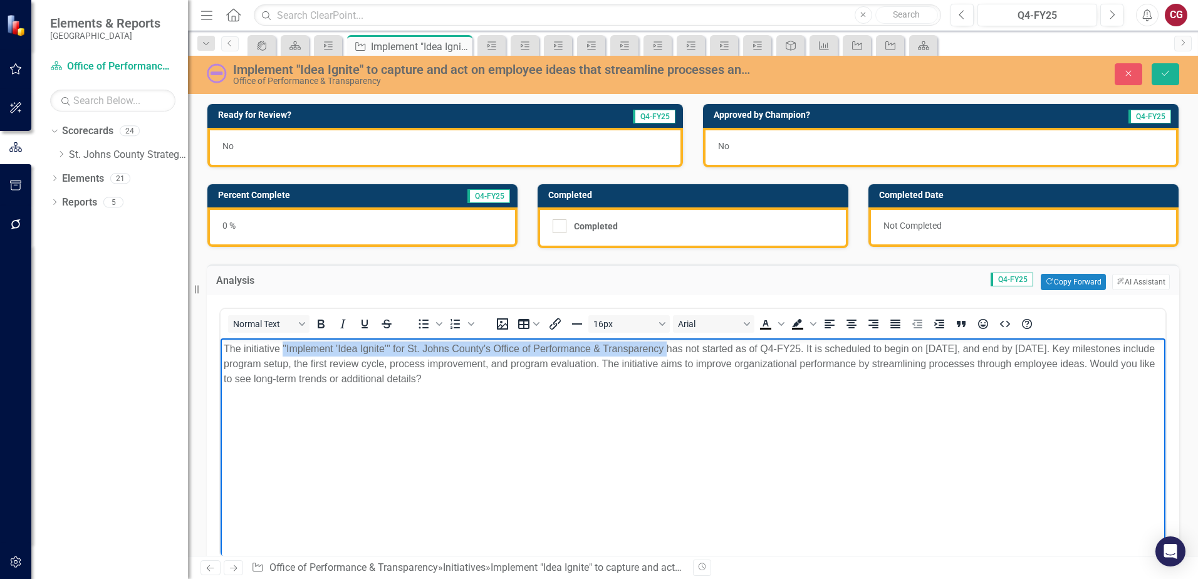
drag, startPoint x: 282, startPoint y: 347, endPoint x: 667, endPoint y: 344, distance: 384.8
click at [667, 344] on p "The initiative "Implement 'Idea Ignite'" for St. Johns County's Office of Perfo…" at bounding box center [693, 364] width 939 height 45
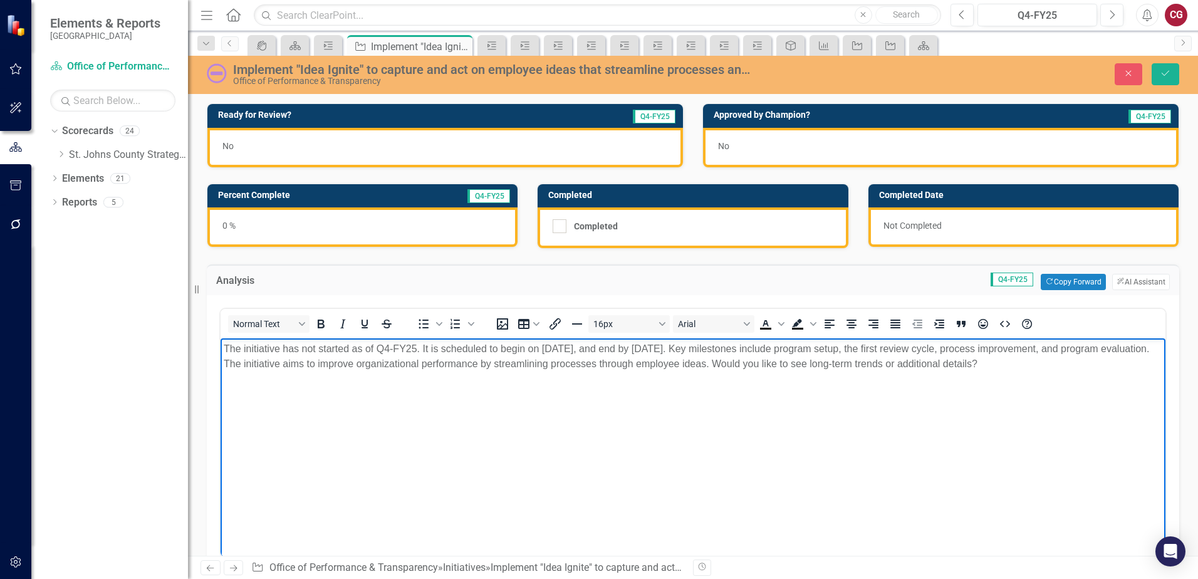
drag, startPoint x: 822, startPoint y: 363, endPoint x: 1131, endPoint y: 369, distance: 309.7
click at [1131, 369] on p "The initiative has not started as of Q4-FY25. It is scheduled to begin on Octob…" at bounding box center [693, 357] width 939 height 30
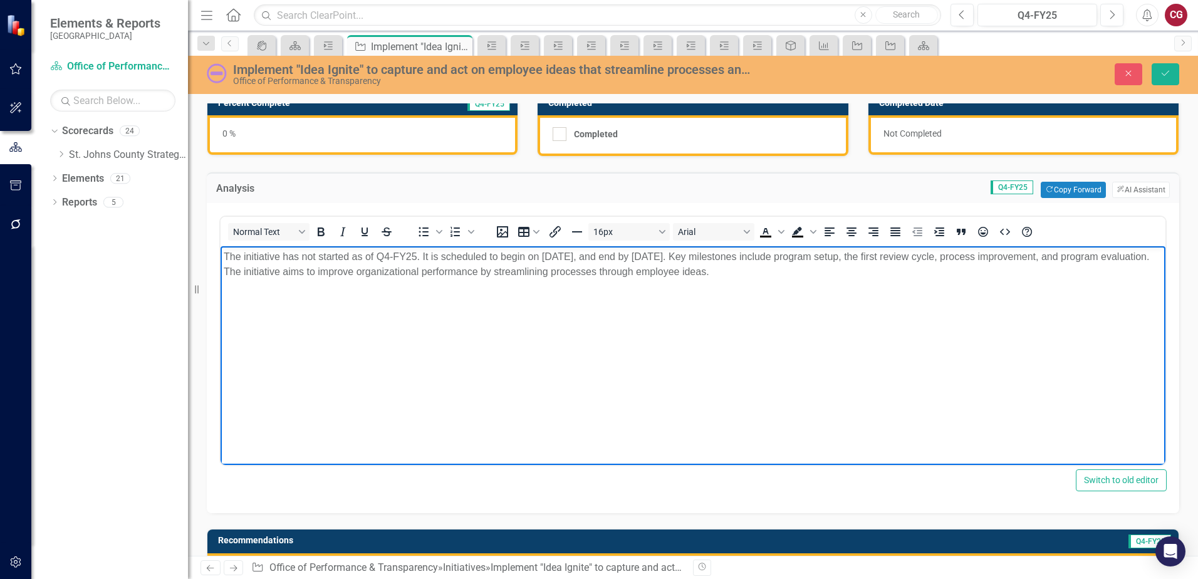
scroll to position [63, 0]
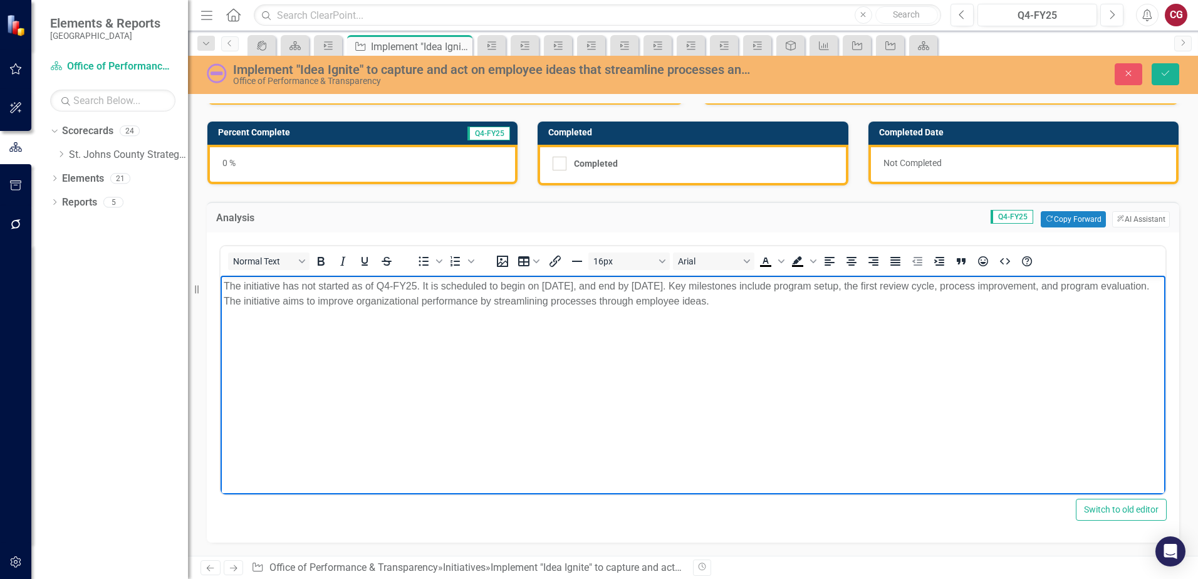
click at [821, 301] on p "The initiative has not started as of Q4-FY25. It is scheduled to begin on Octob…" at bounding box center [693, 294] width 939 height 30
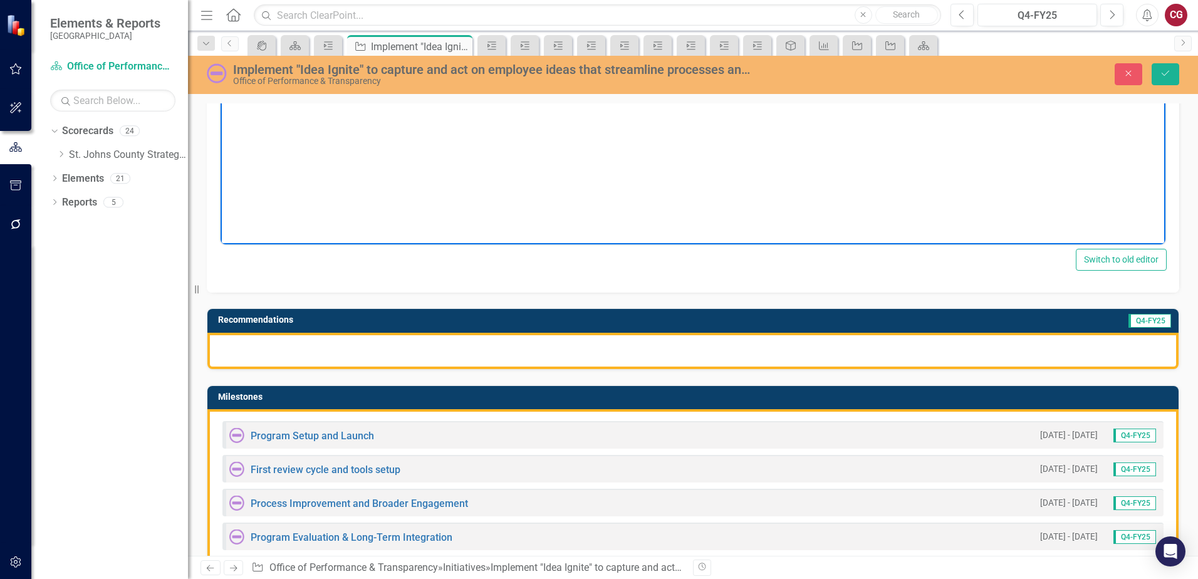
scroll to position [313, 0]
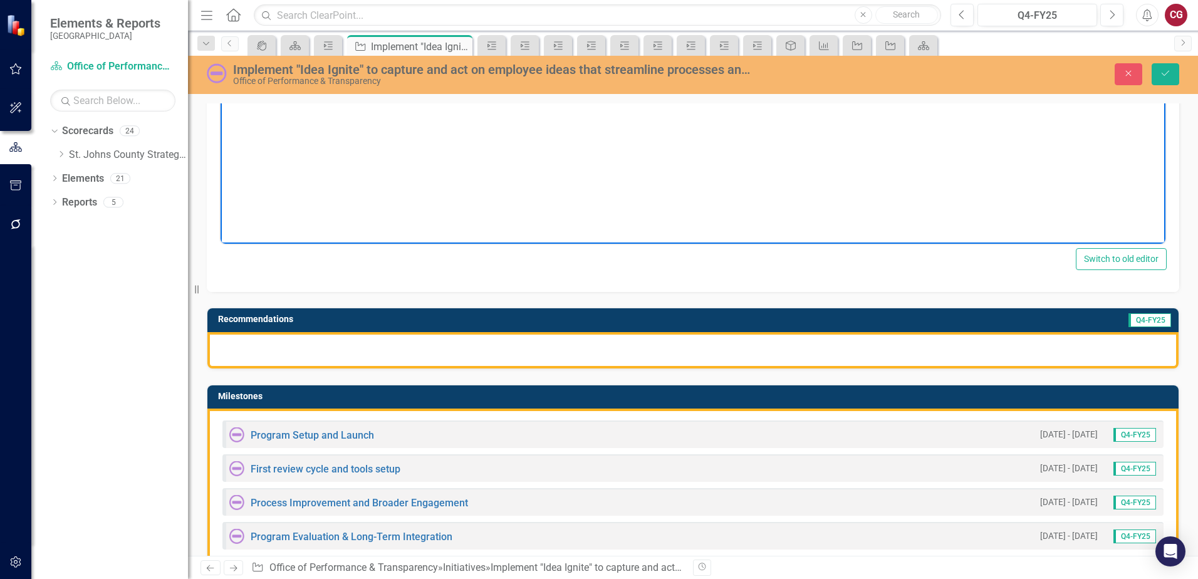
click at [548, 355] on div at bounding box center [692, 350] width 971 height 36
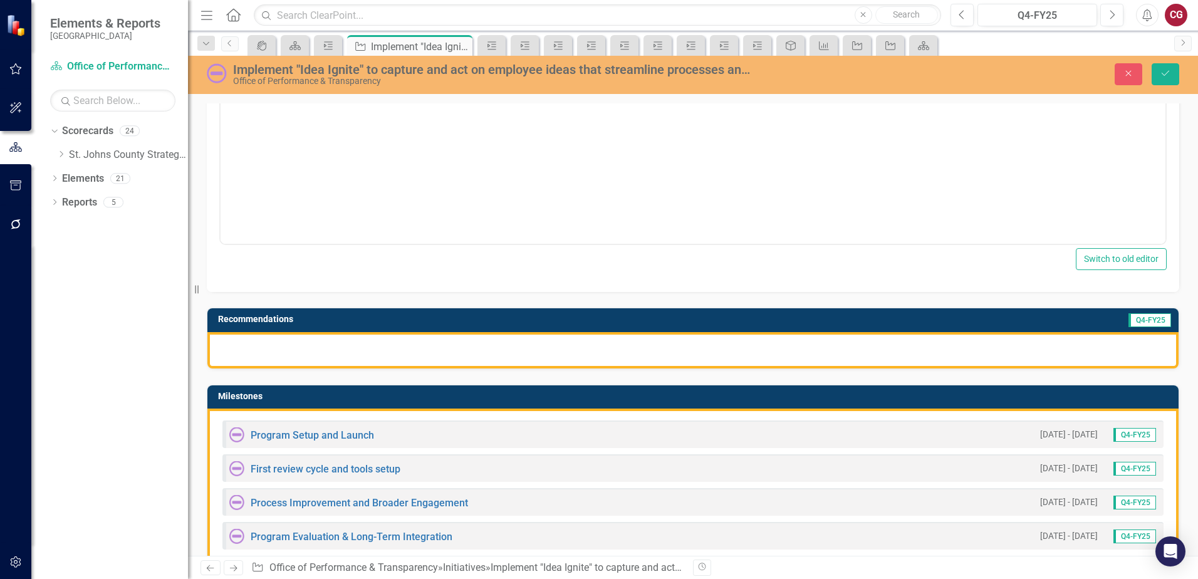
click at [548, 355] on div at bounding box center [692, 350] width 971 height 36
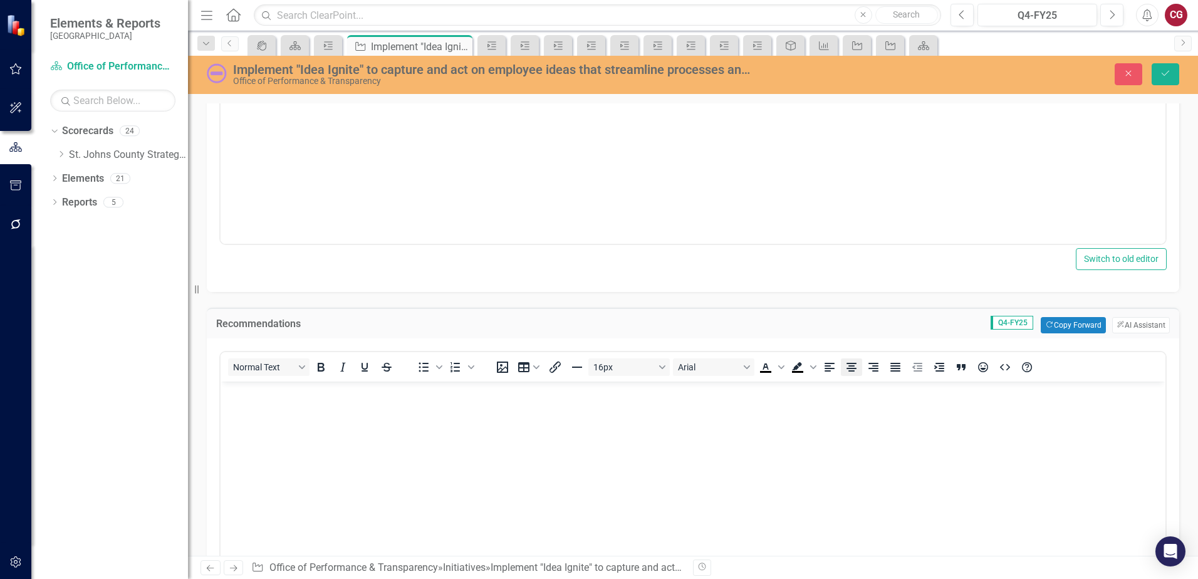
scroll to position [0, 0]
click at [1125, 318] on button "ClearPoint AI AI Assistant" at bounding box center [1141, 325] width 58 height 16
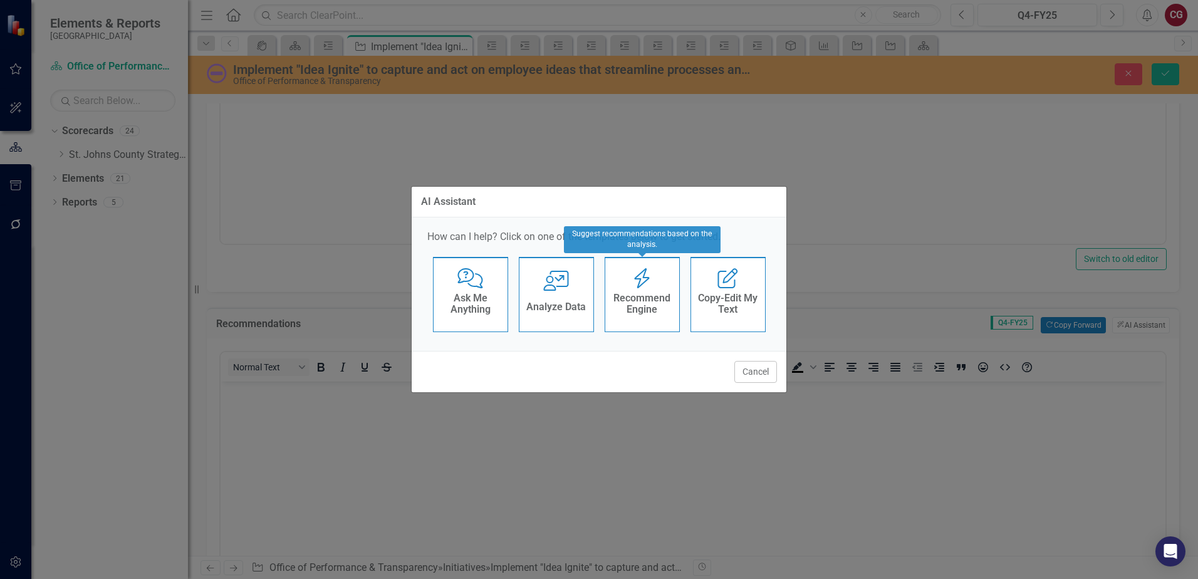
click at [645, 301] on h4 "Recommend Engine" at bounding box center [642, 304] width 61 height 22
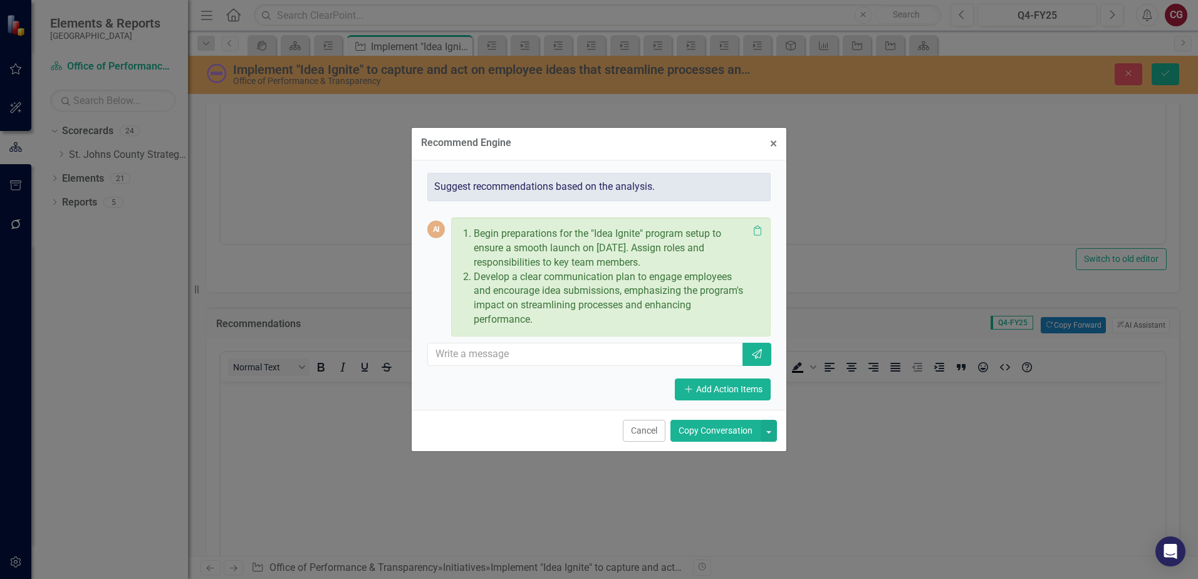
click at [728, 431] on button "Copy Conversation" at bounding box center [716, 431] width 90 height 22
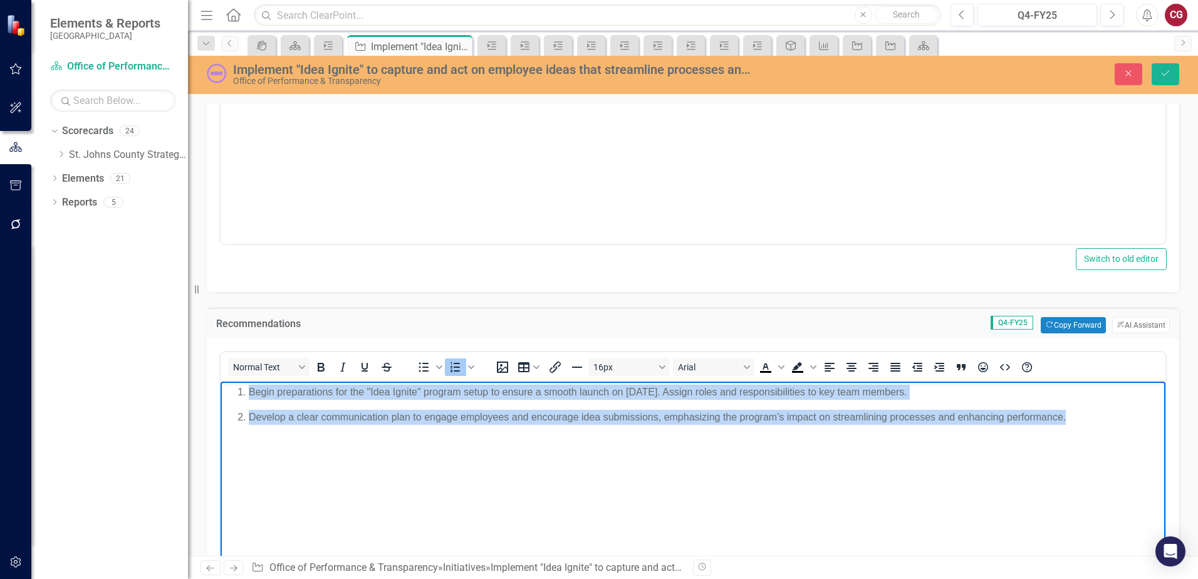
drag, startPoint x: 1084, startPoint y: 427, endPoint x: 256, endPoint y: 378, distance: 828.7
click at [256, 382] on html "Begin preparations for the "Idea Ignite" program setup to ensure a smooth launc…" at bounding box center [693, 476] width 945 height 188
copy ol "Begin preparations for the "Idea Ignite" program setup to ensure a smooth launc…"
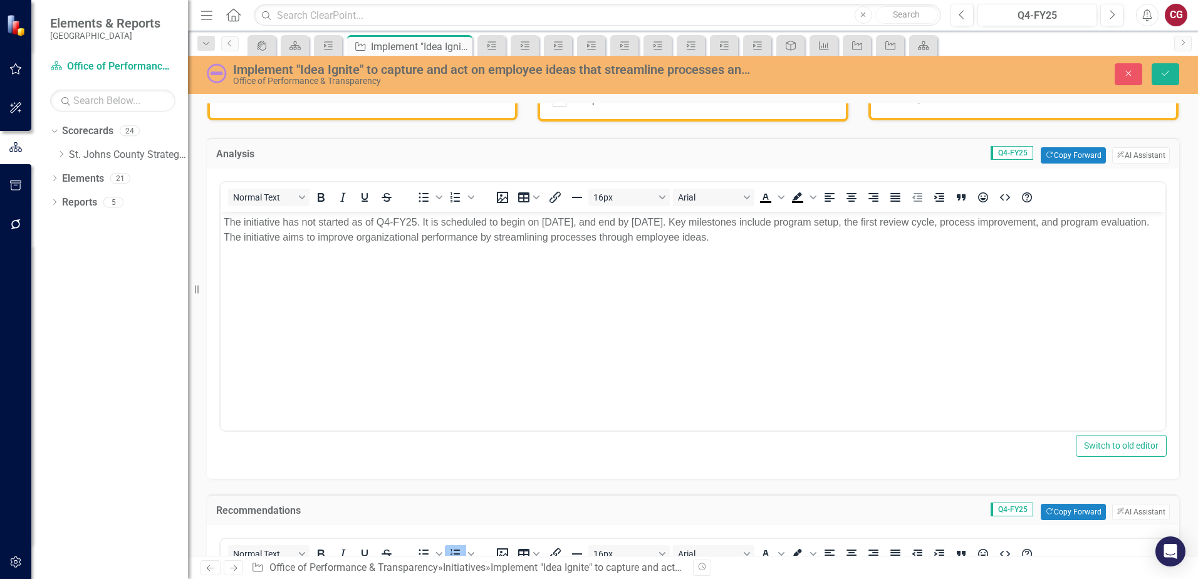
scroll to position [125, 0]
click at [419, 296] on body "The initiative has not started as of Q4-FY25. It is scheduled to begin on Octob…" at bounding box center [693, 307] width 945 height 188
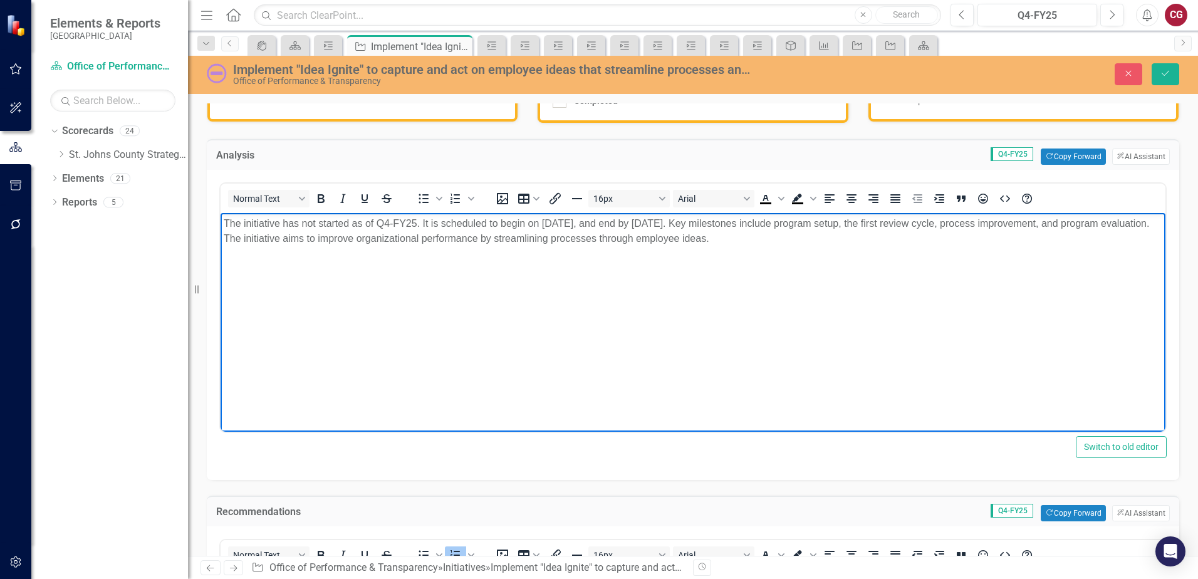
click at [859, 234] on p "The initiative has not started as of Q4-FY25. It is scheduled to begin on Octob…" at bounding box center [693, 231] width 939 height 30
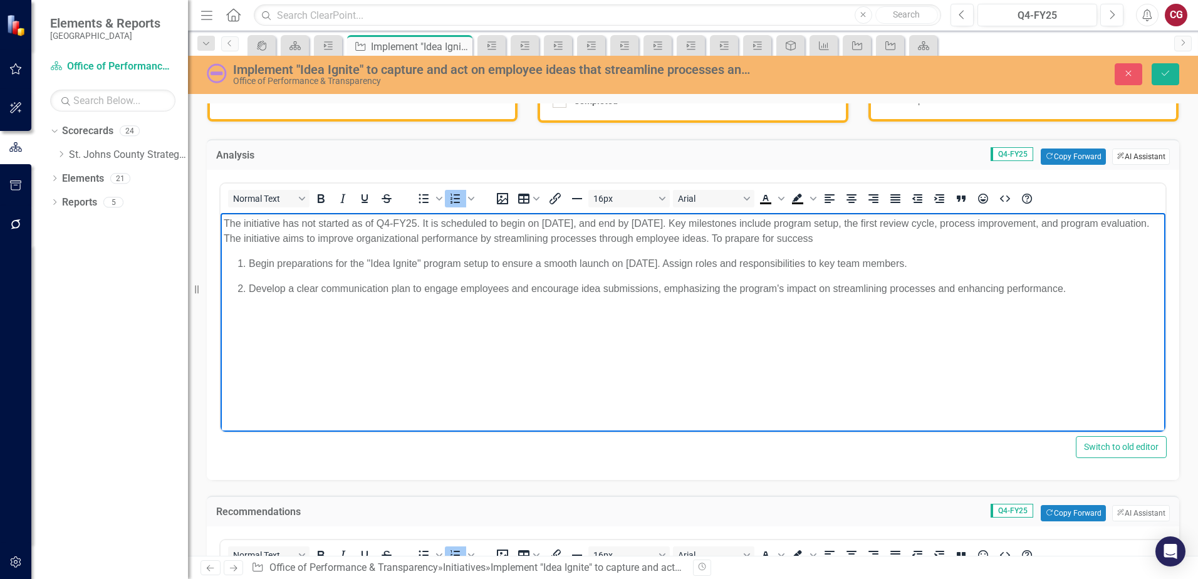
click at [1146, 157] on button "ClearPoint AI AI Assistant" at bounding box center [1141, 157] width 58 height 16
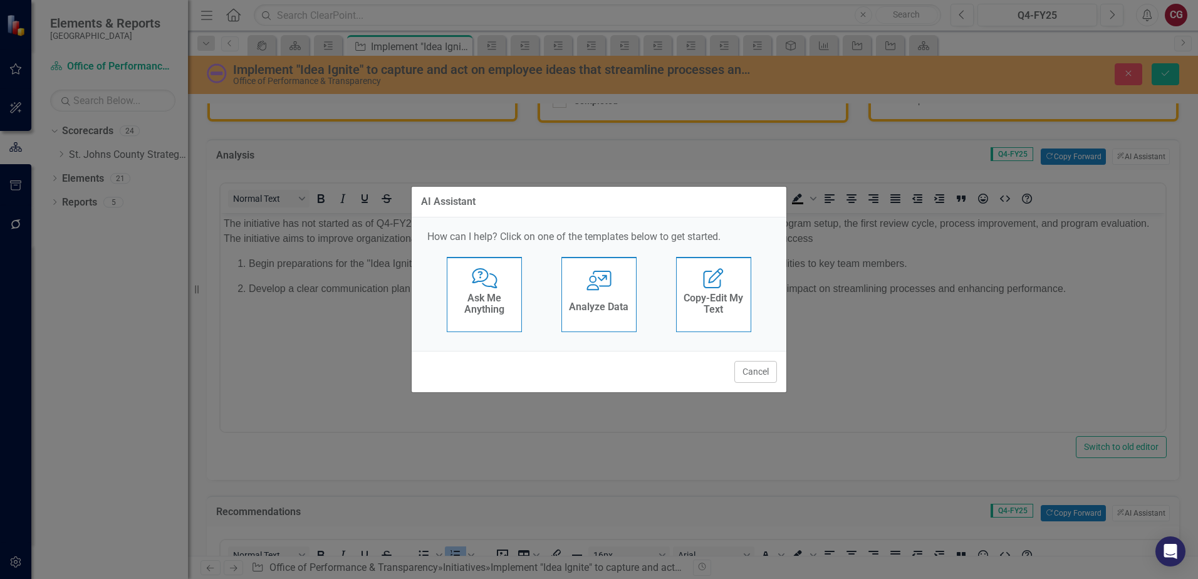
click at [614, 303] on h4 "Analyze Data" at bounding box center [599, 306] width 60 height 11
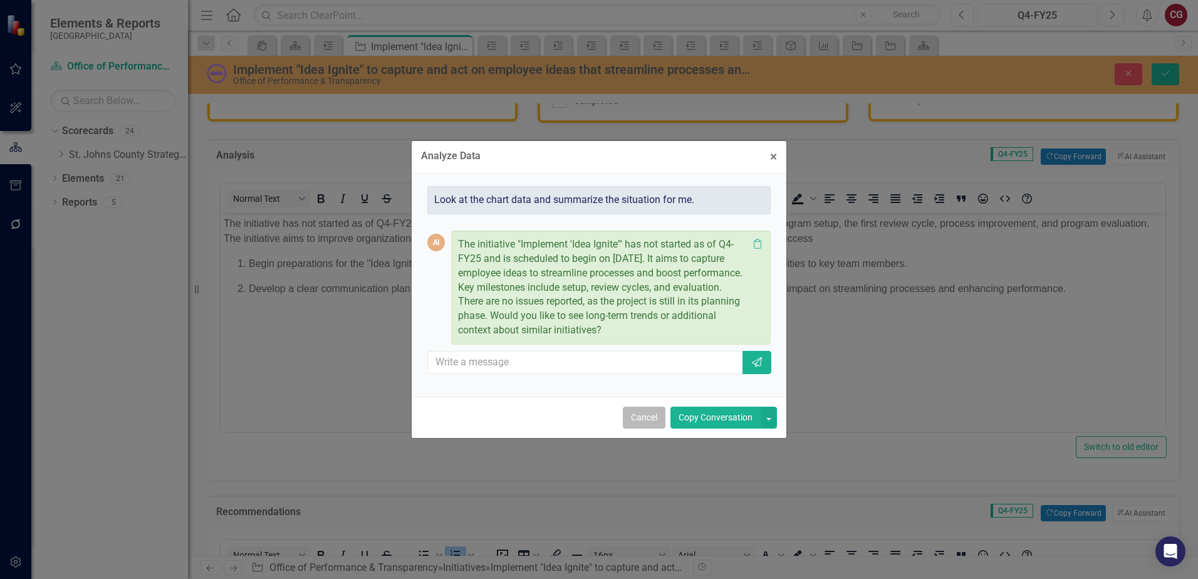
click at [629, 421] on button "Cancel" at bounding box center [644, 418] width 43 height 22
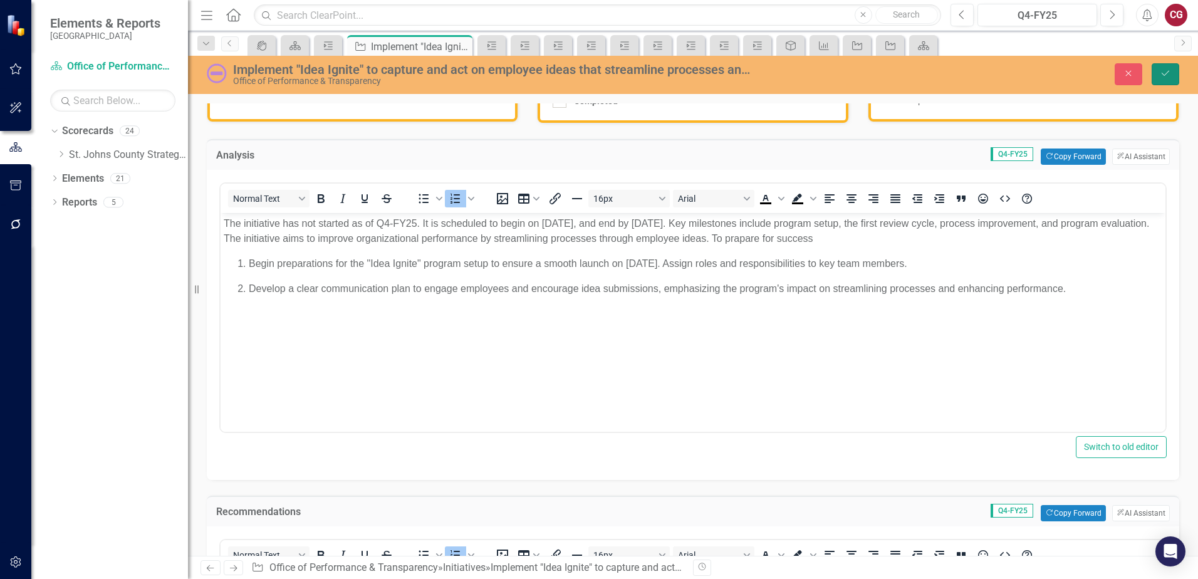
click at [1166, 74] on icon "submit" at bounding box center [1166, 73] width 8 height 5
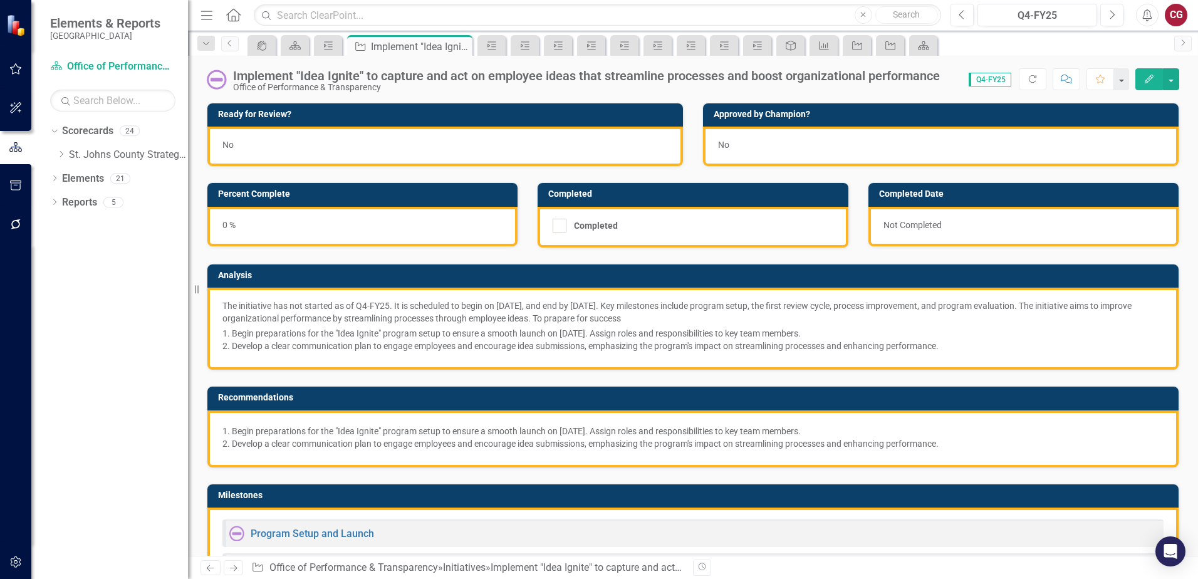
click at [871, 201] on div "Completed Date" at bounding box center [1024, 194] width 310 height 23
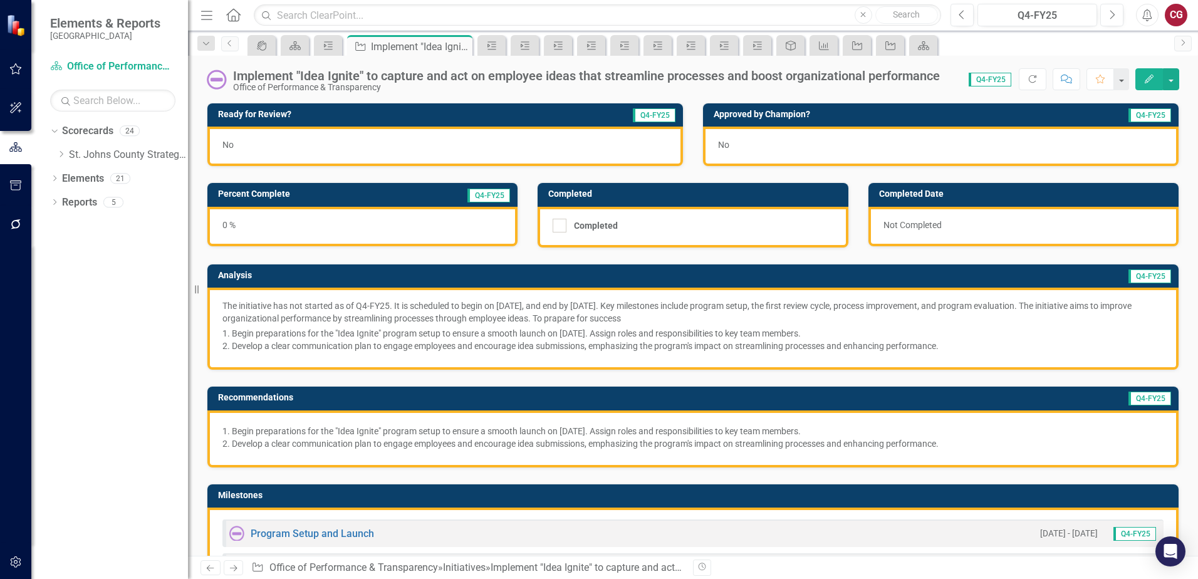
click at [835, 323] on p "The initiative has not started as of Q4-FY25. It is scheduled to begin on Octob…" at bounding box center [692, 312] width 941 height 25
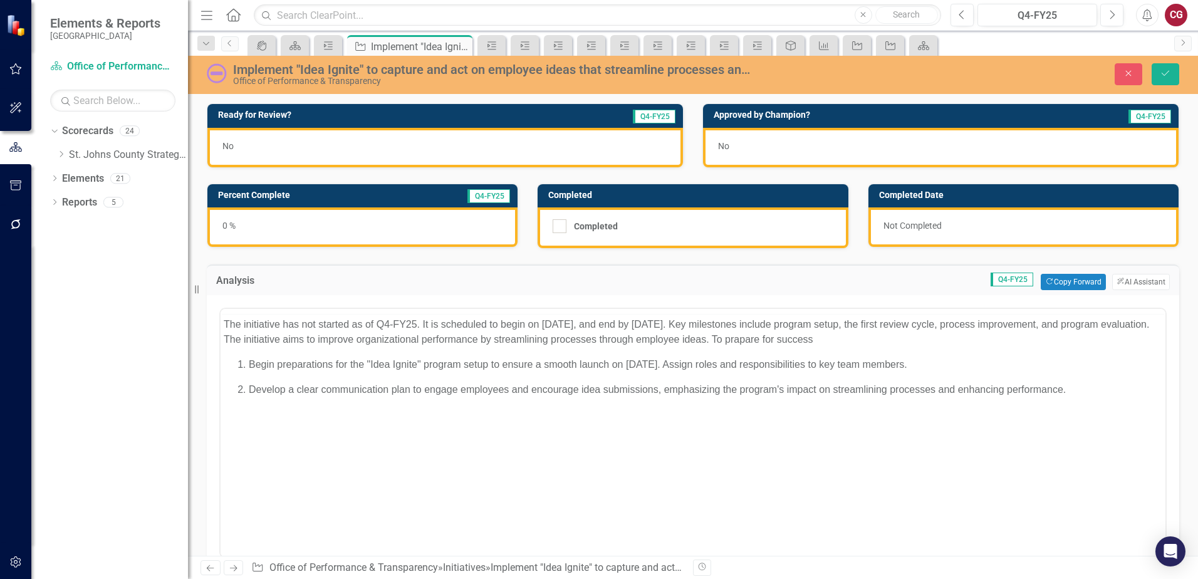
scroll to position [0, 0]
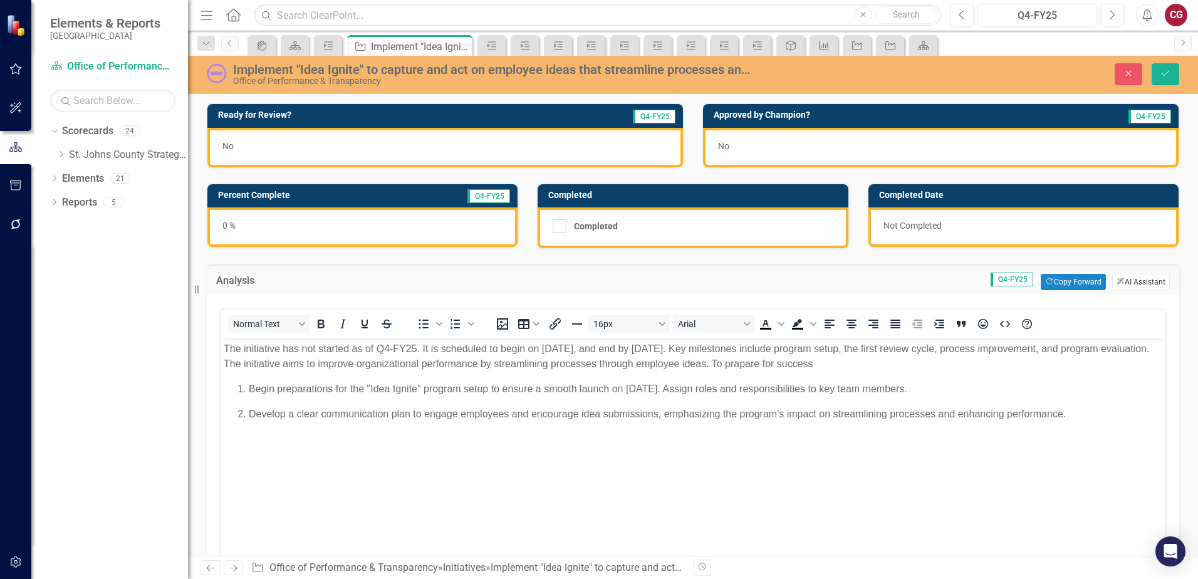
click at [1140, 281] on button "ClearPoint AI AI Assistant" at bounding box center [1141, 282] width 58 height 16
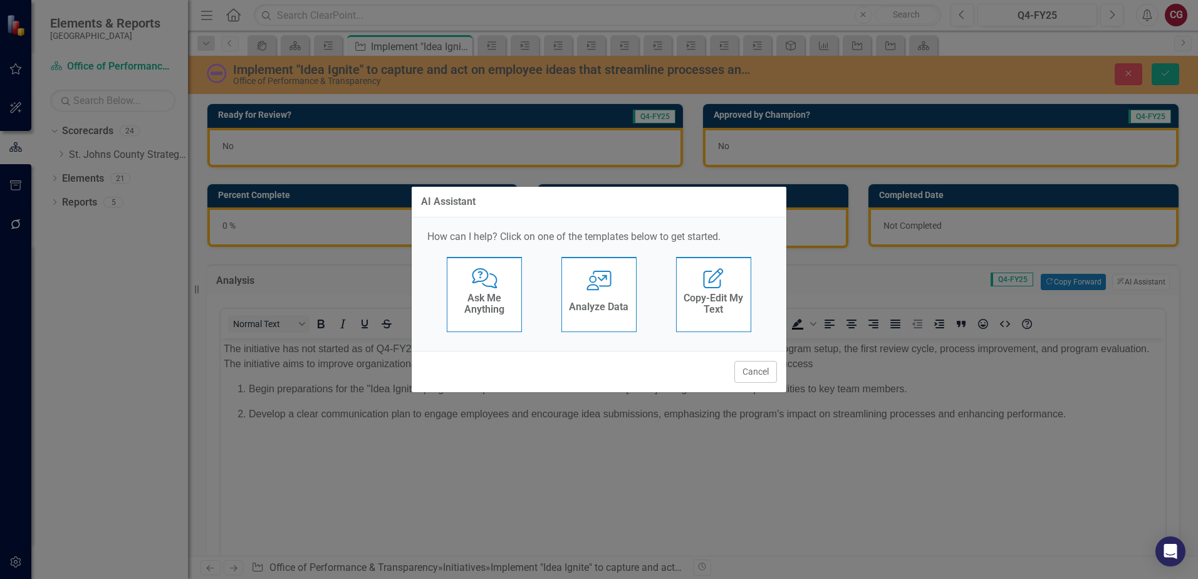
click at [565, 303] on div "User with Chart Analyze Data" at bounding box center [599, 294] width 75 height 75
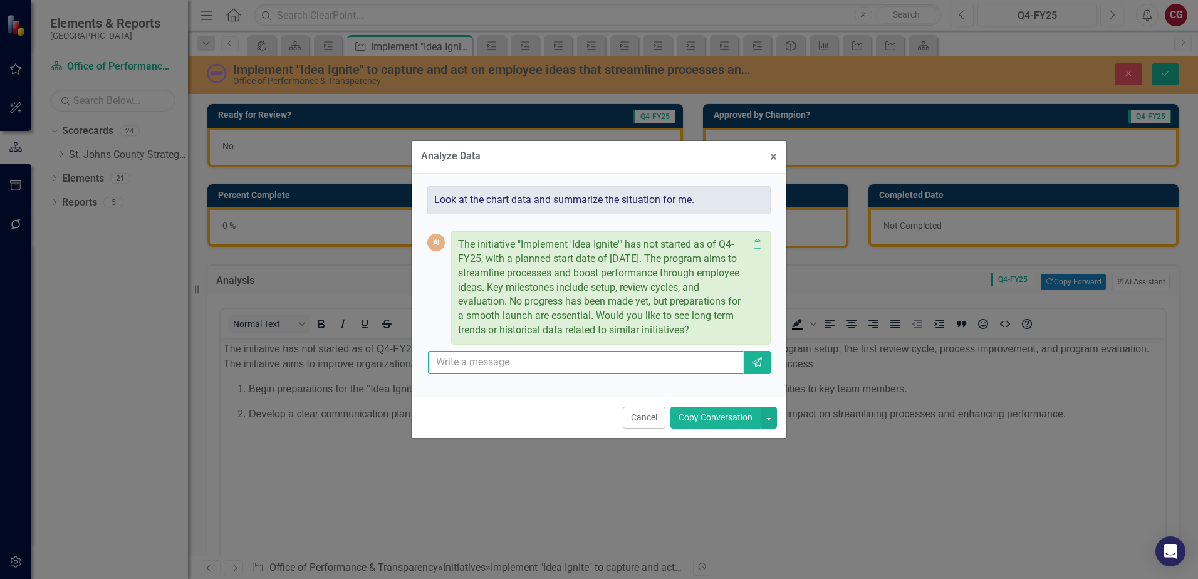
click at [618, 372] on input "text" at bounding box center [586, 362] width 316 height 23
type input "please include my preparations listed in the analyiss"
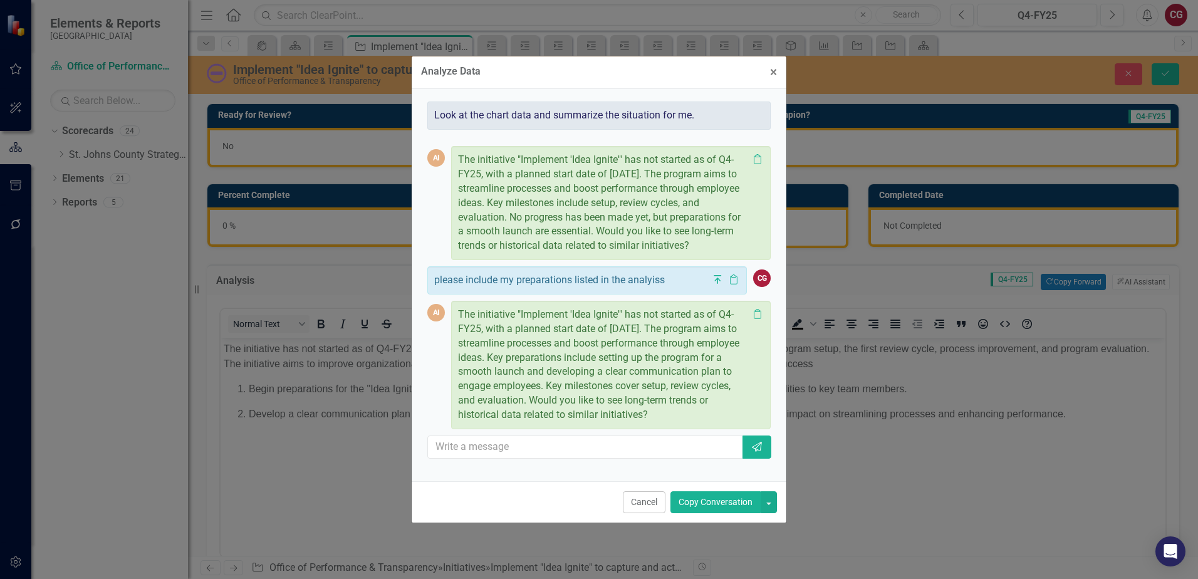
drag, startPoint x: 463, startPoint y: 311, endPoint x: 674, endPoint y: 421, distance: 238.3
click at [674, 421] on div "The initiative "Implement 'Idea Ignite'" has not started as of Q4-FY25, with a …" at bounding box center [611, 365] width 320 height 128
drag, startPoint x: 674, startPoint y: 421, endPoint x: 602, endPoint y: 379, distance: 82.9
copy p "The initiative "Implement 'Idea Ignite'" has not started as of Q4-FY25, with a …"
click at [647, 503] on button "Cancel" at bounding box center [644, 502] width 43 height 22
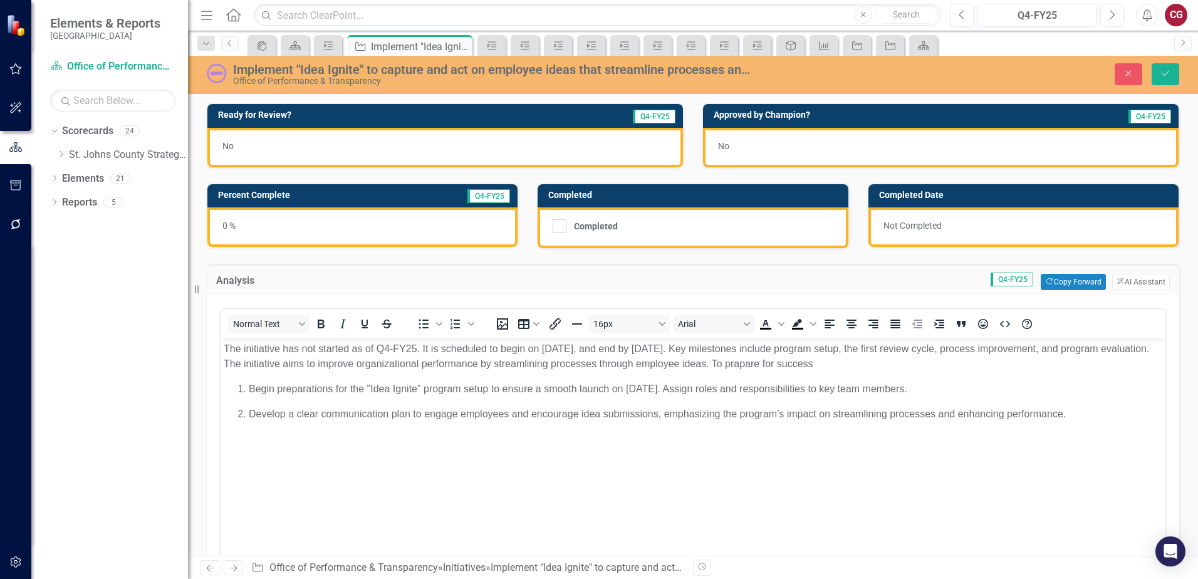
click at [888, 446] on body "The initiative has not started as of Q4-FY25. It is scheduled to begin on Octob…" at bounding box center [693, 432] width 945 height 188
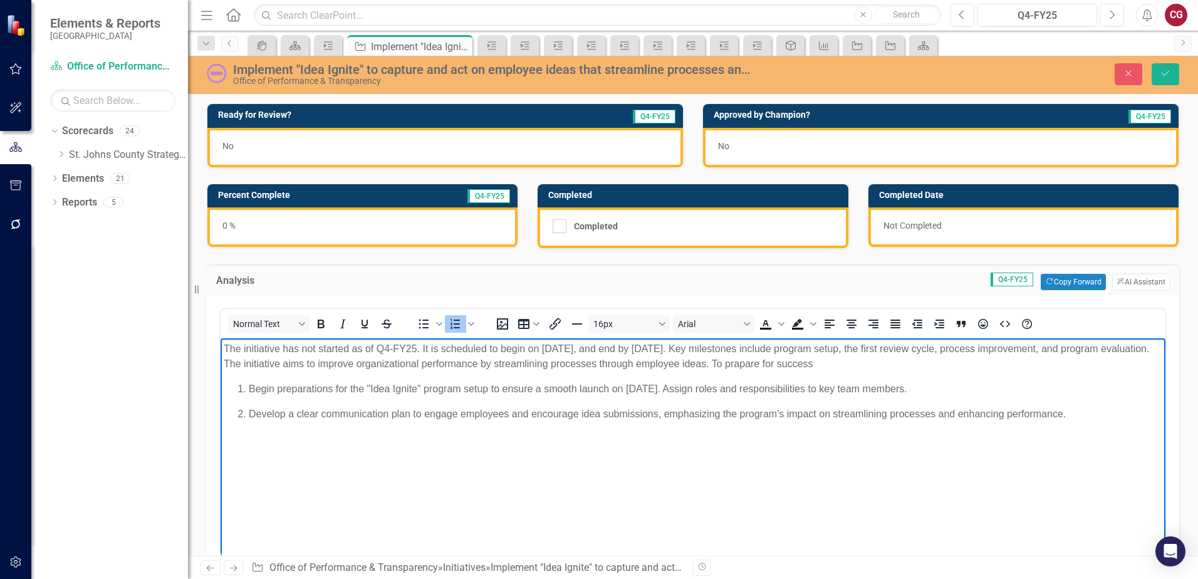
drag, startPoint x: 548, startPoint y: 485, endPoint x: 244, endPoint y: 478, distance: 304.1
click at [545, 485] on body "The initiative has not started as of Q4-FY25. It is scheduled to begin on Octob…" at bounding box center [693, 432] width 945 height 188
click at [241, 449] on body "The initiative has not started as of Q4-FY25. It is scheduled to begin on Octob…" at bounding box center [693, 432] width 945 height 188
click at [1078, 414] on p "Develop a clear communication plan to engage employees and encourage idea submi…" at bounding box center [706, 414] width 914 height 15
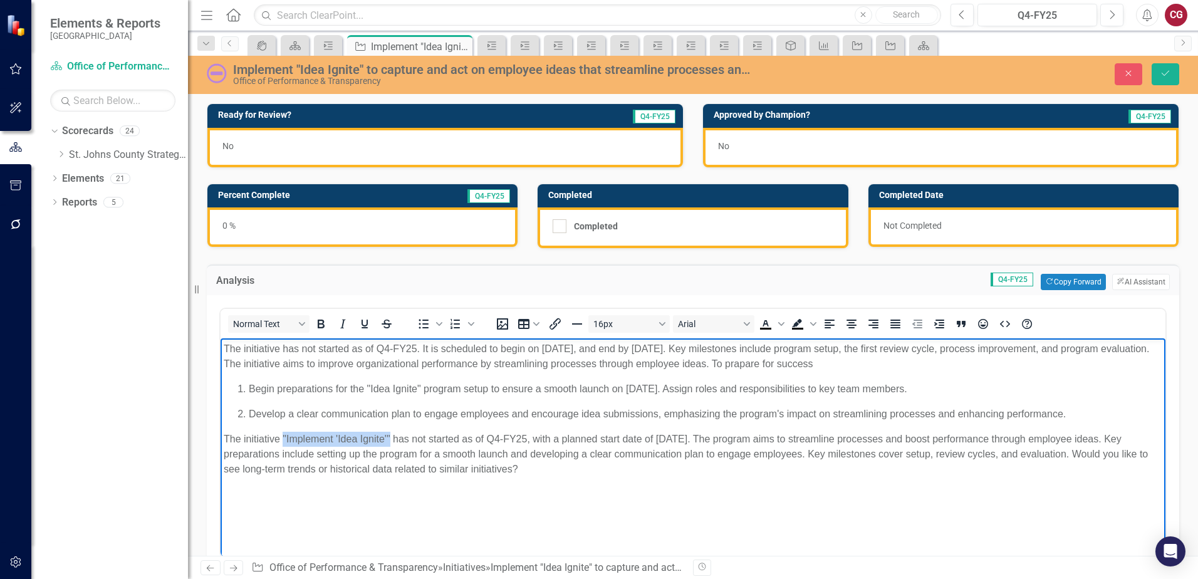
drag, startPoint x: 283, startPoint y: 437, endPoint x: 390, endPoint y: 435, distance: 106.6
click at [390, 435] on p "The initiative "Implement 'Idea Ignite'" has not started as of Q4-FY25, with a …" at bounding box center [693, 454] width 939 height 45
drag, startPoint x: 981, startPoint y: 454, endPoint x: 1040, endPoint y: 466, distance: 60.6
click at [1040, 466] on p "The initiative has not started as of Q4-FY25, with a planned start date of Octo…" at bounding box center [693, 454] width 939 height 45
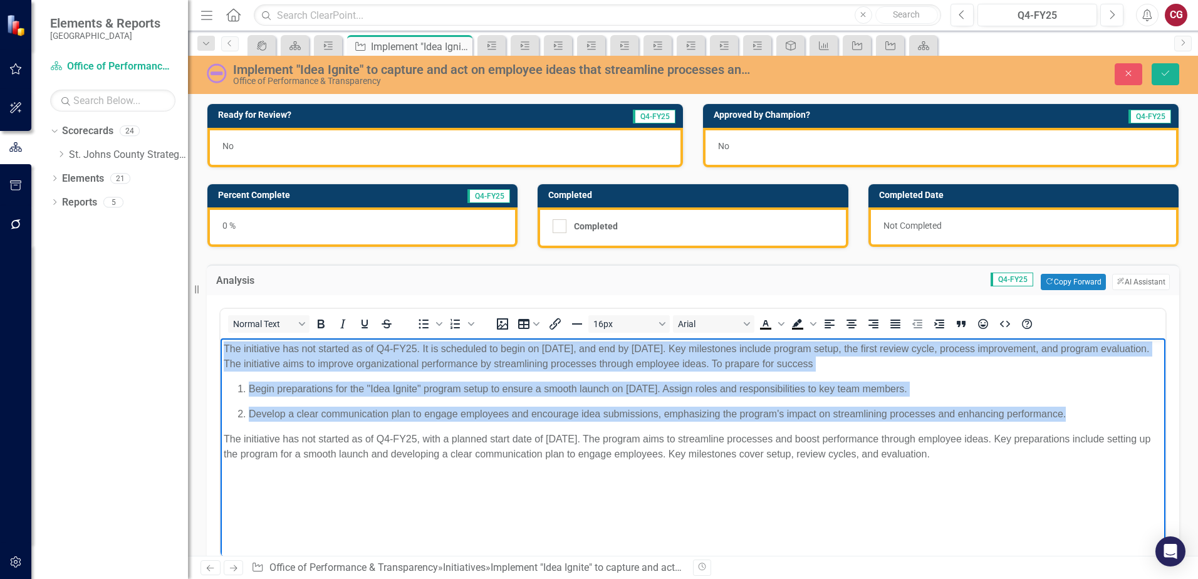
drag, startPoint x: 1078, startPoint y: 416, endPoint x: 215, endPoint y: 323, distance: 867.9
click at [221, 338] on html "The initiative has not started as of Q4-FY25. It is scheduled to begin on Octob…" at bounding box center [693, 432] width 945 height 188
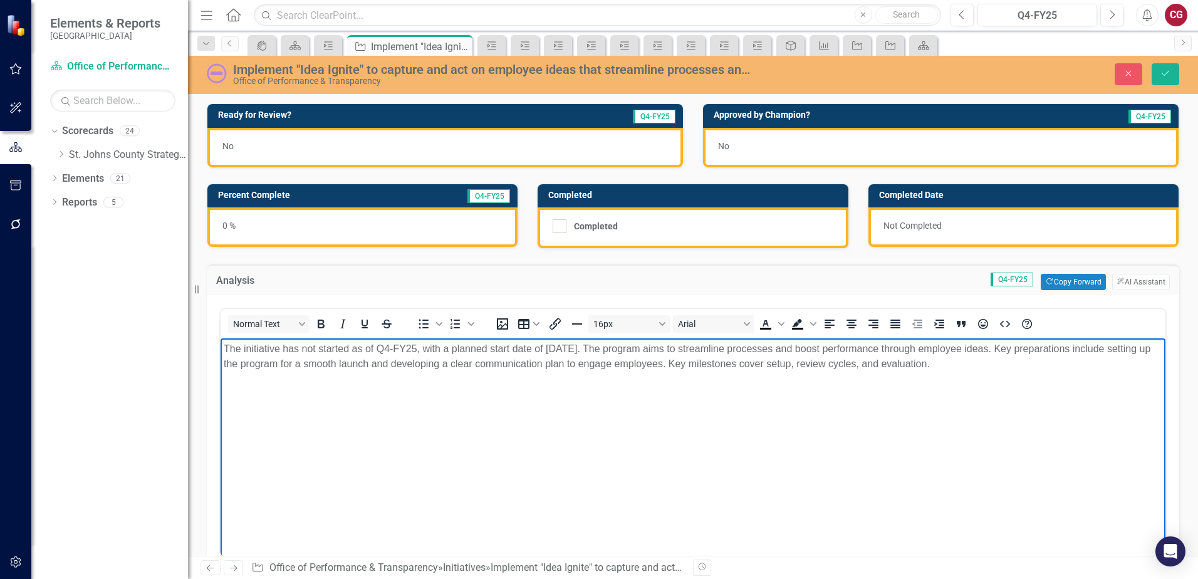
click at [357, 390] on body "The initiative has not started as of Q4-FY25, with a planned start date of Octo…" at bounding box center [693, 432] width 945 height 188
click at [987, 357] on p "The initiative has not started as of Q4-FY25, with a planned start date of Octo…" at bounding box center [693, 357] width 939 height 30
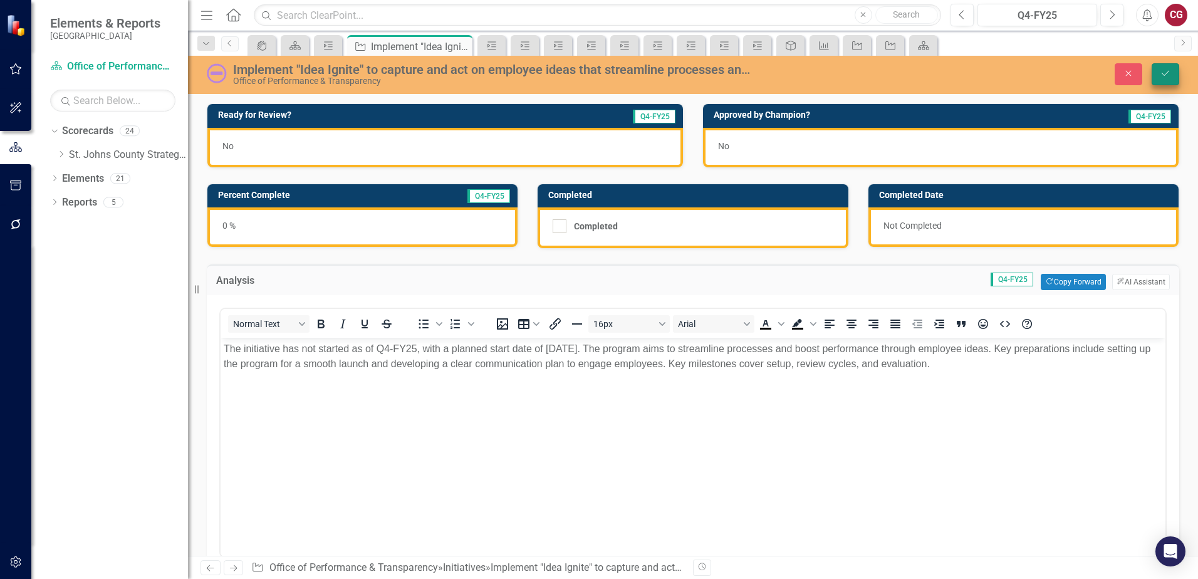
click at [1164, 75] on icon "Save" at bounding box center [1165, 73] width 11 height 9
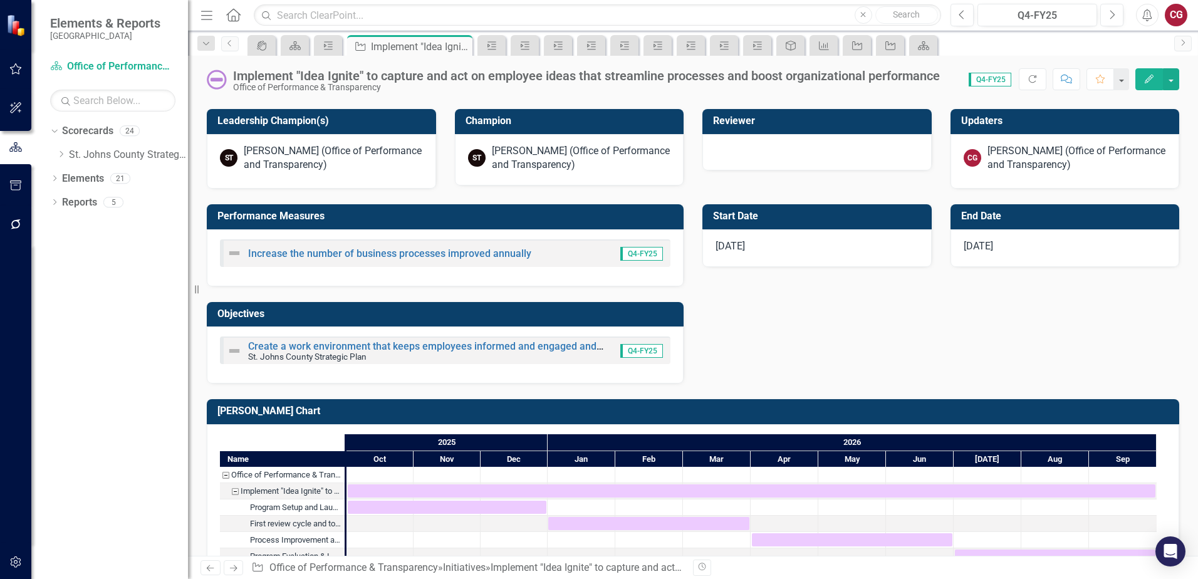
scroll to position [564, 0]
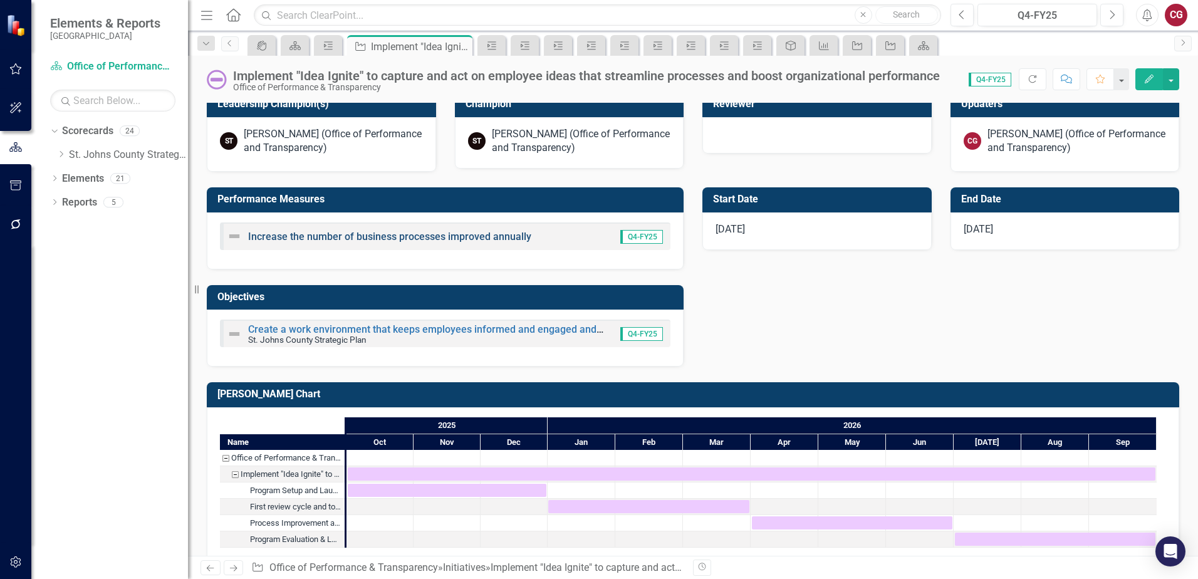
click at [308, 234] on link "Increase the number of business processes improved annually" at bounding box center [389, 237] width 283 height 12
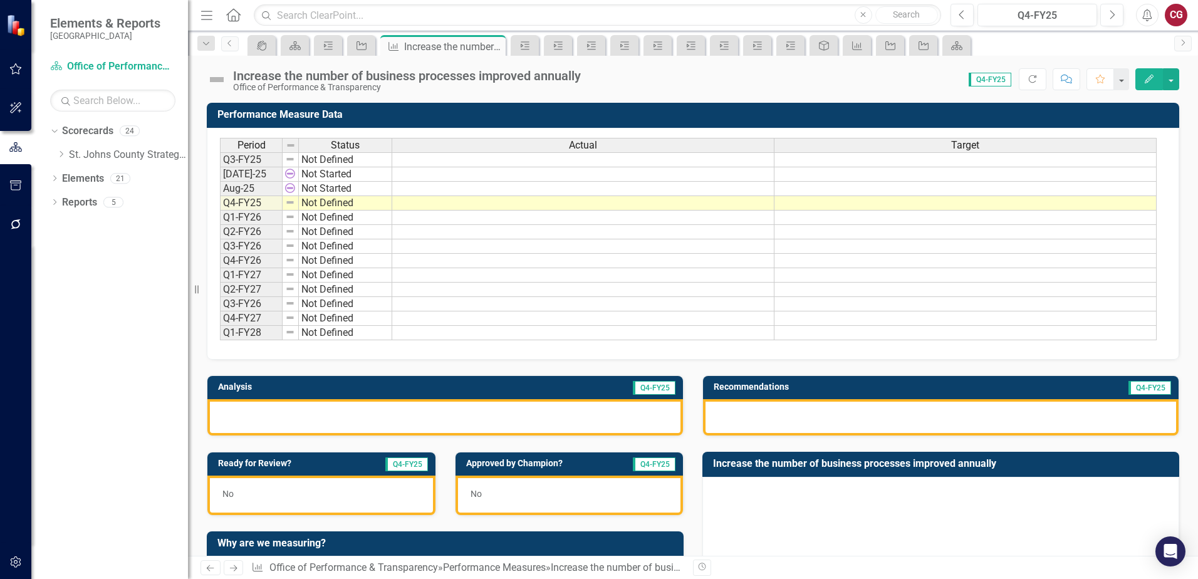
click at [215, 79] on img at bounding box center [217, 80] width 20 height 20
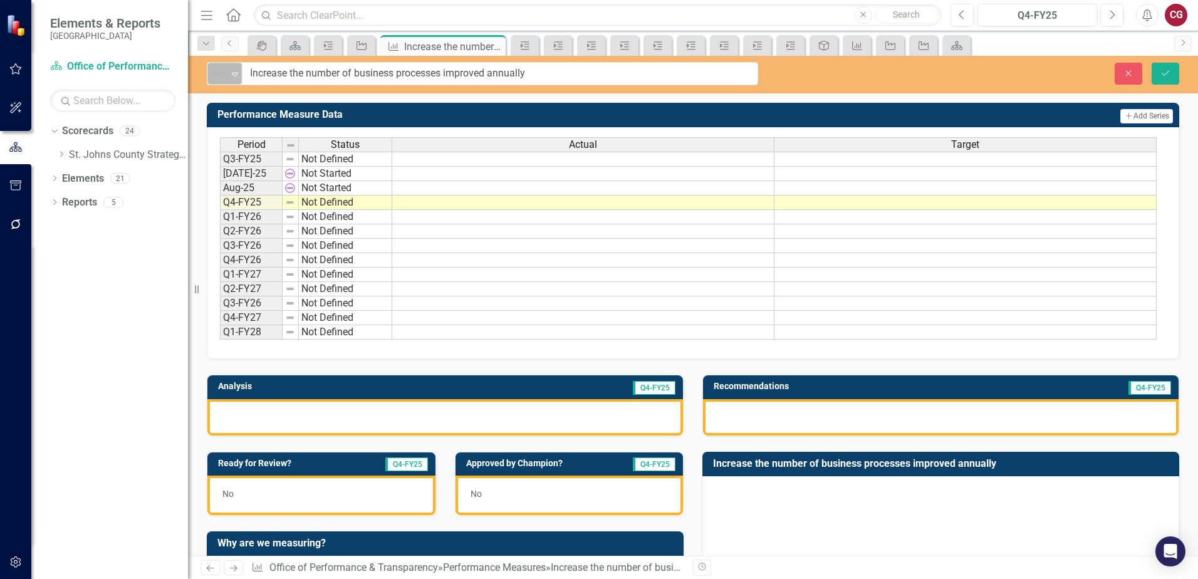
click at [216, 79] on img at bounding box center [218, 73] width 15 height 15
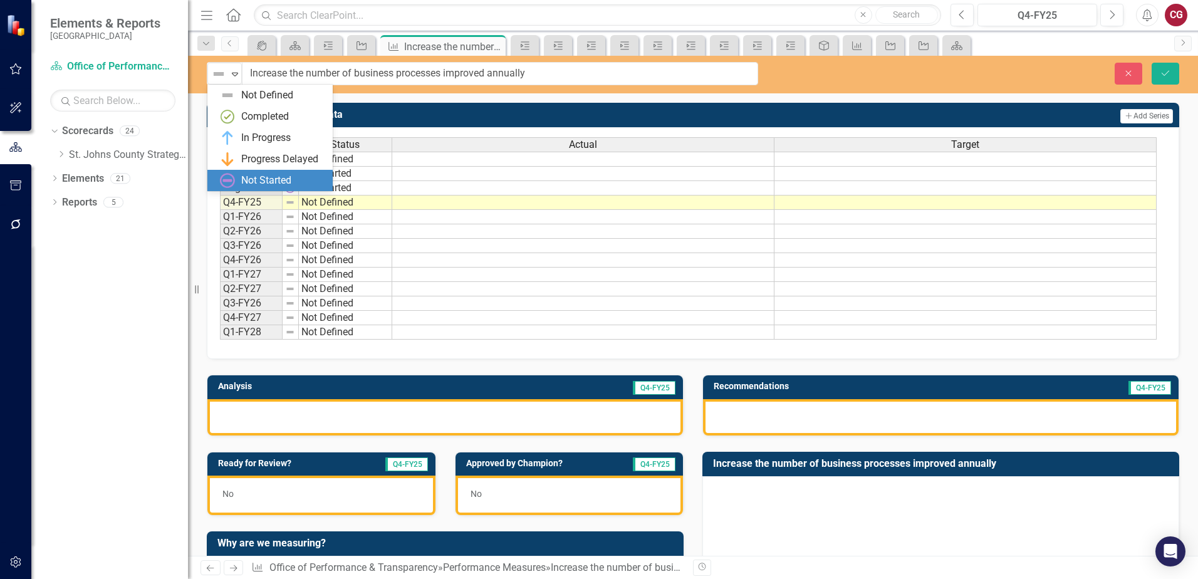
click at [251, 181] on div "Not Started" at bounding box center [266, 181] width 50 height 14
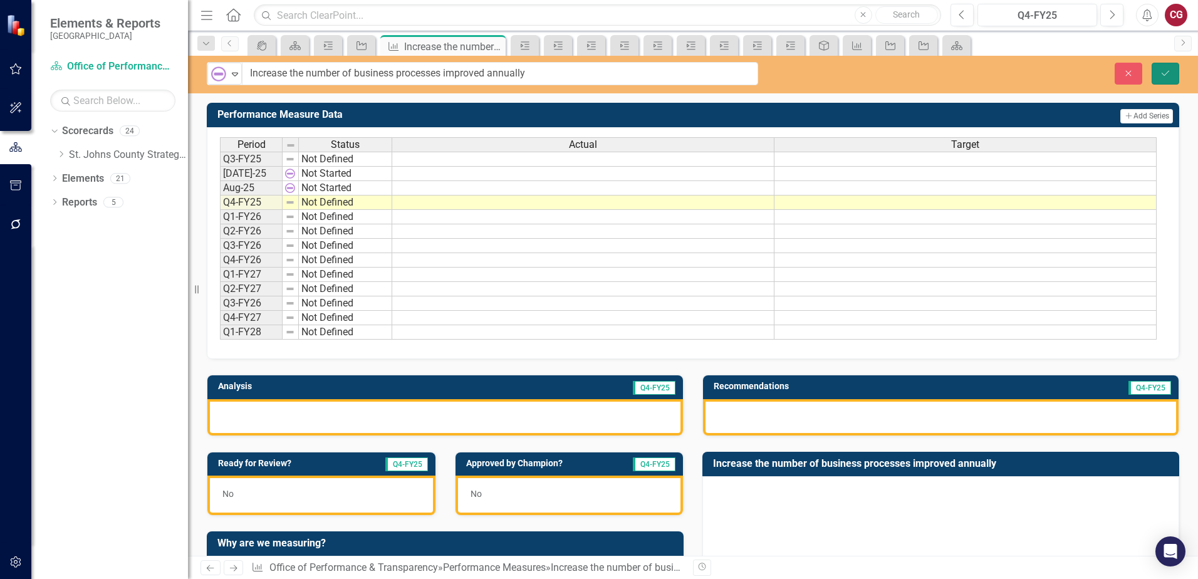
click at [1161, 73] on icon "Save" at bounding box center [1165, 73] width 11 height 9
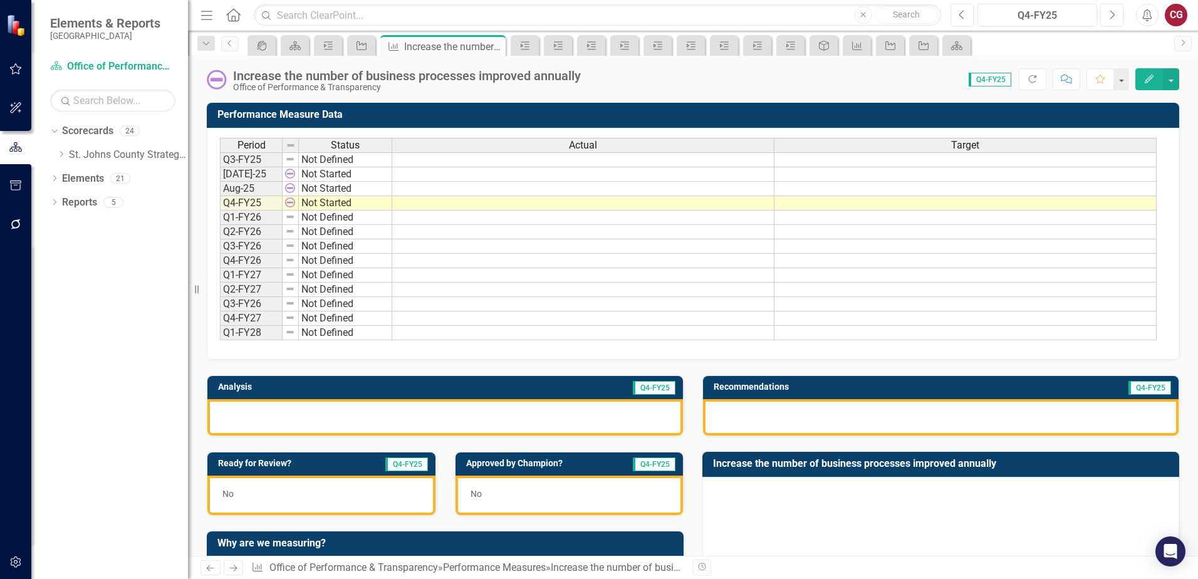
click at [330, 418] on div at bounding box center [445, 417] width 476 height 36
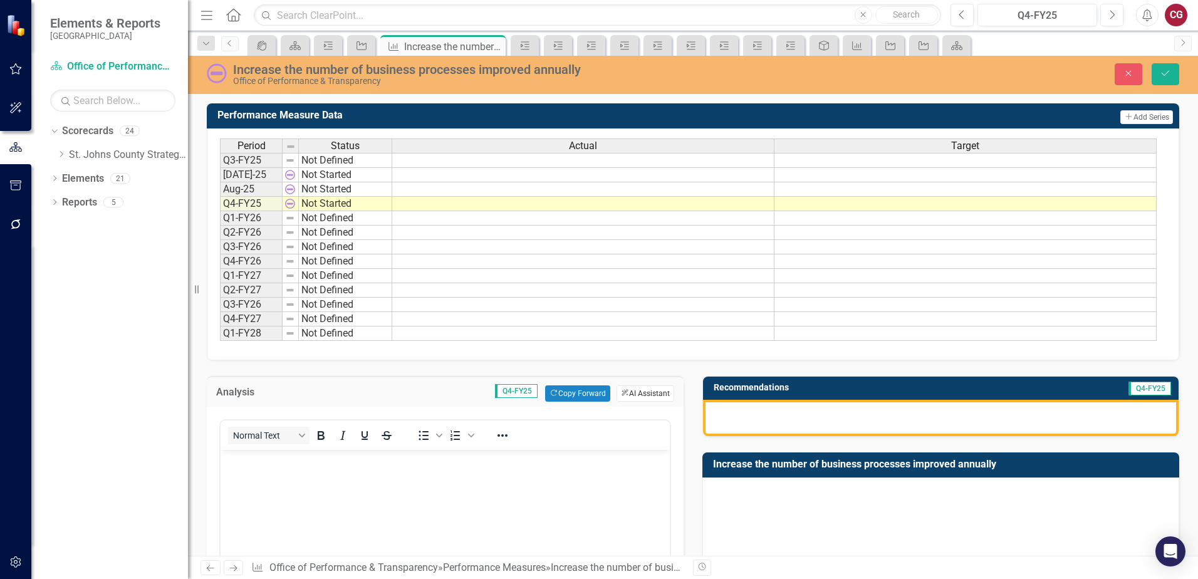
click at [634, 397] on button "ClearPoint AI AI Assistant" at bounding box center [646, 393] width 58 height 16
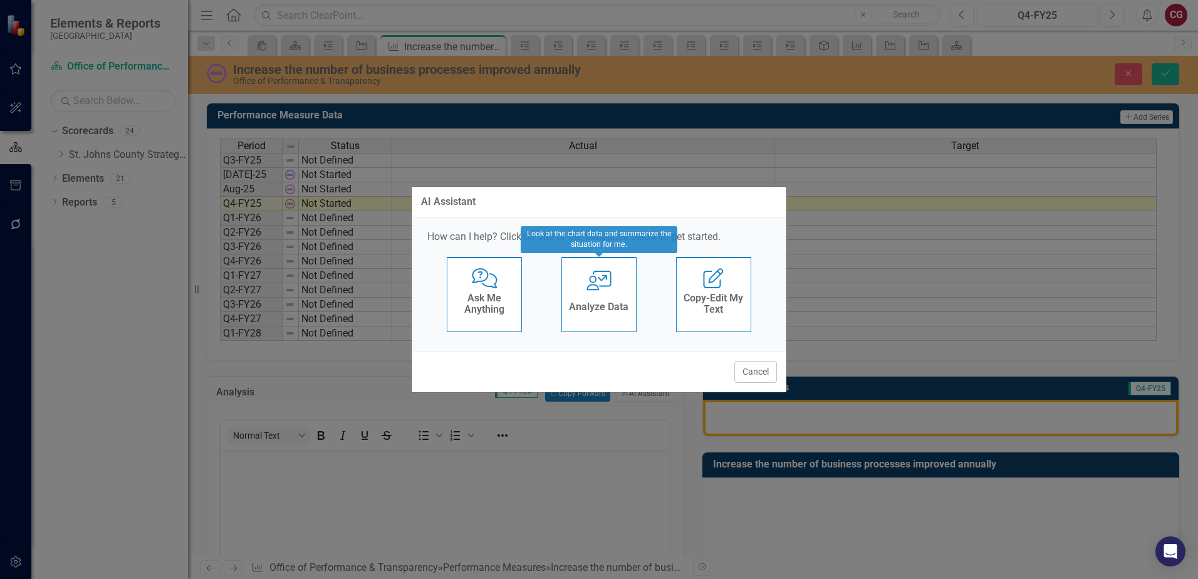
click at [603, 306] on h4 "Analyze Data" at bounding box center [599, 306] width 60 height 11
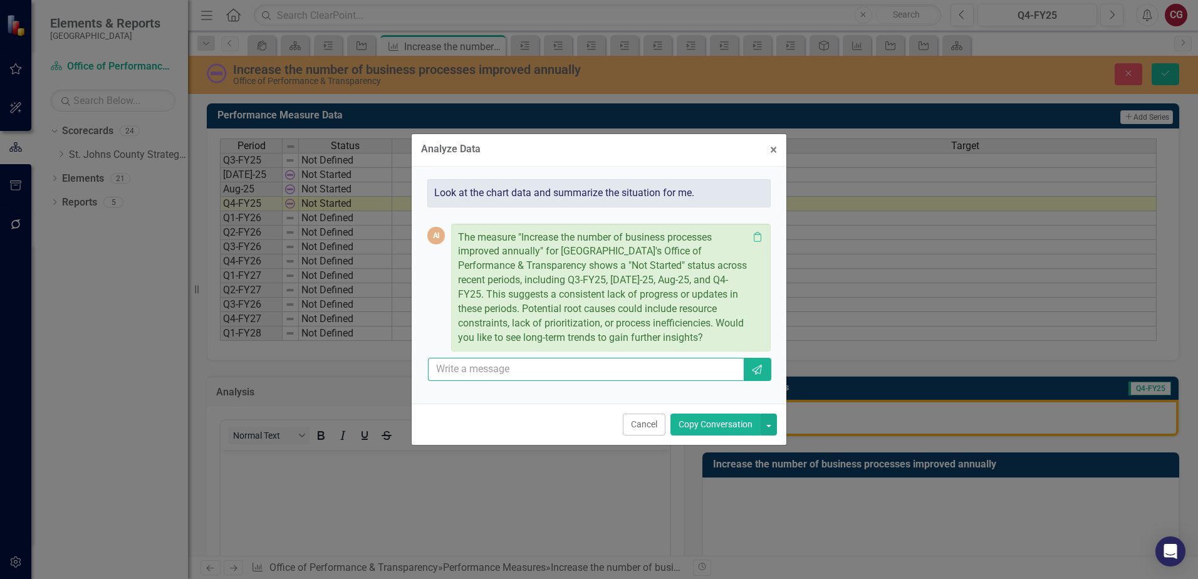
click at [517, 371] on input "text" at bounding box center [586, 369] width 316 height 23
type input "pleas put why it has not started mainly due to the fact this is not intended to…"
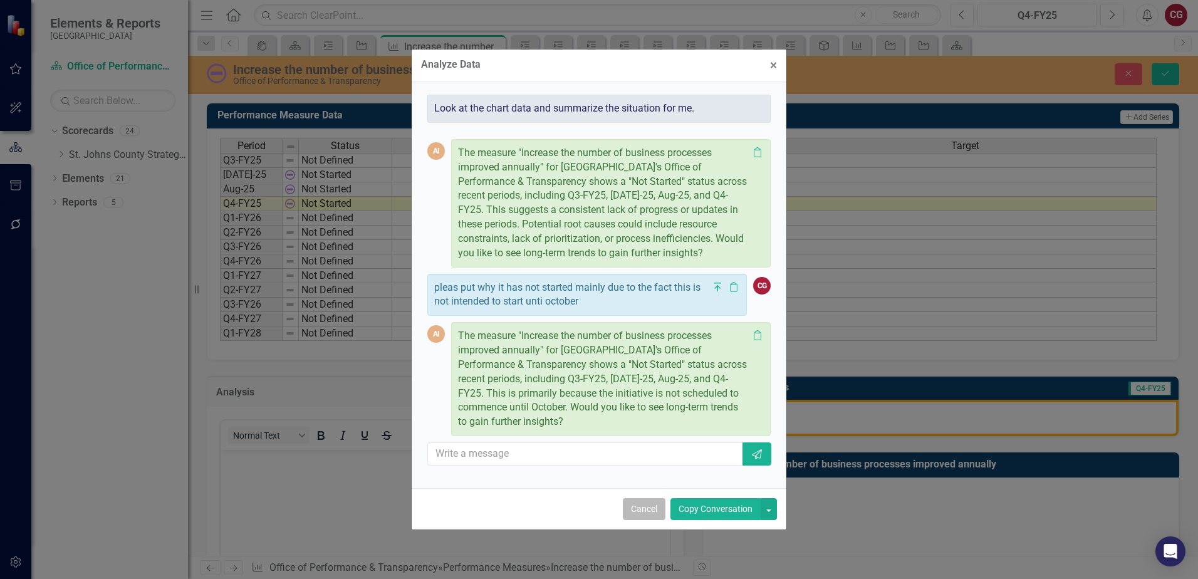
click at [627, 504] on button "Cancel" at bounding box center [644, 509] width 43 height 22
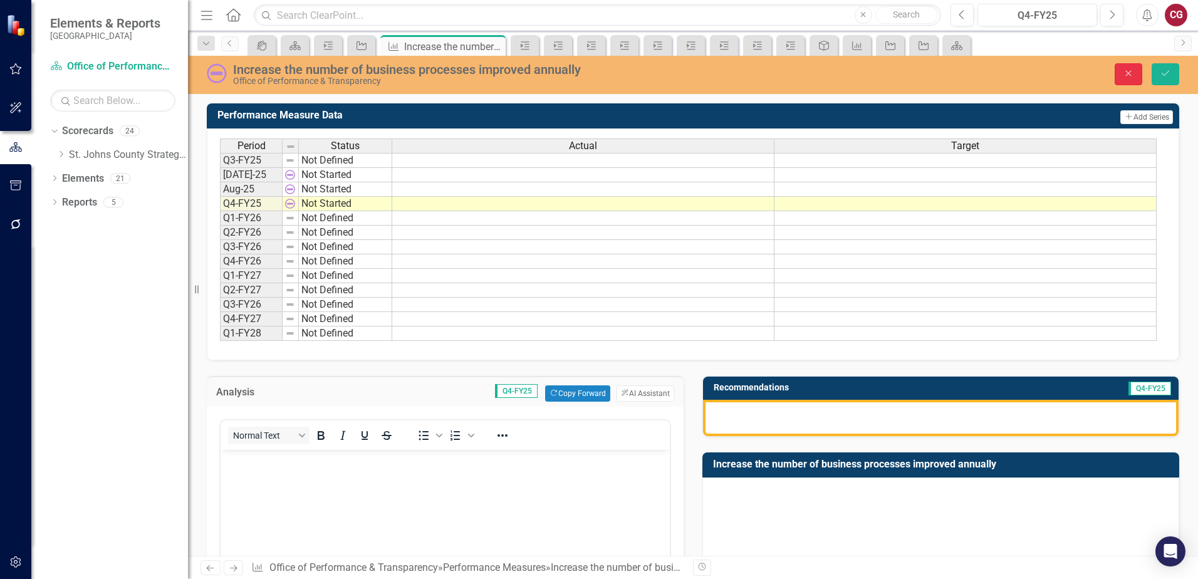
click at [1137, 82] on button "Close" at bounding box center [1129, 74] width 28 height 22
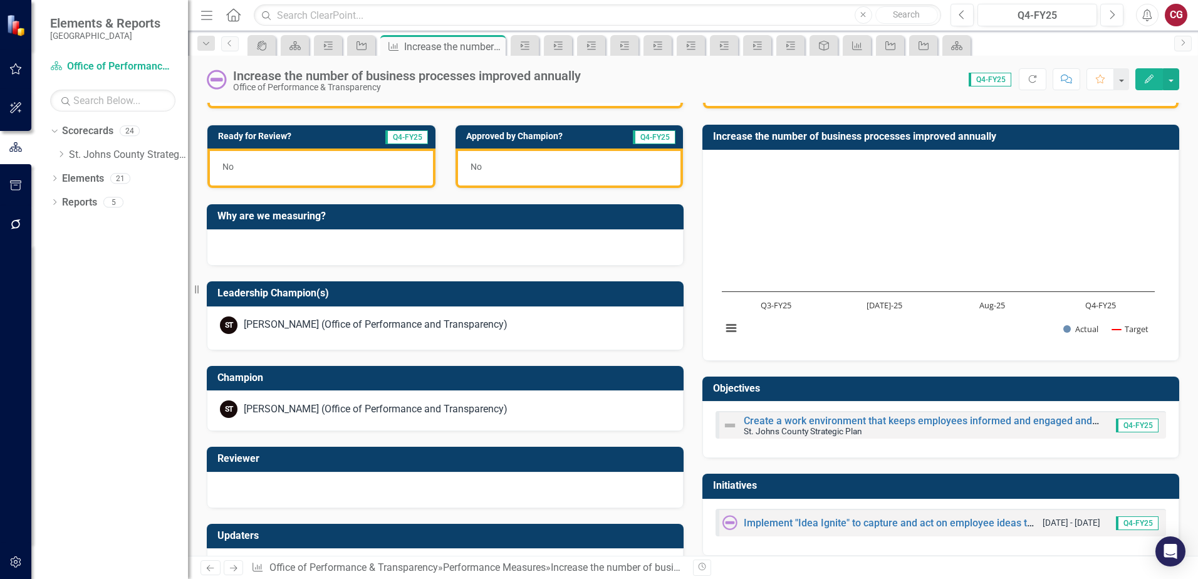
scroll to position [376, 0]
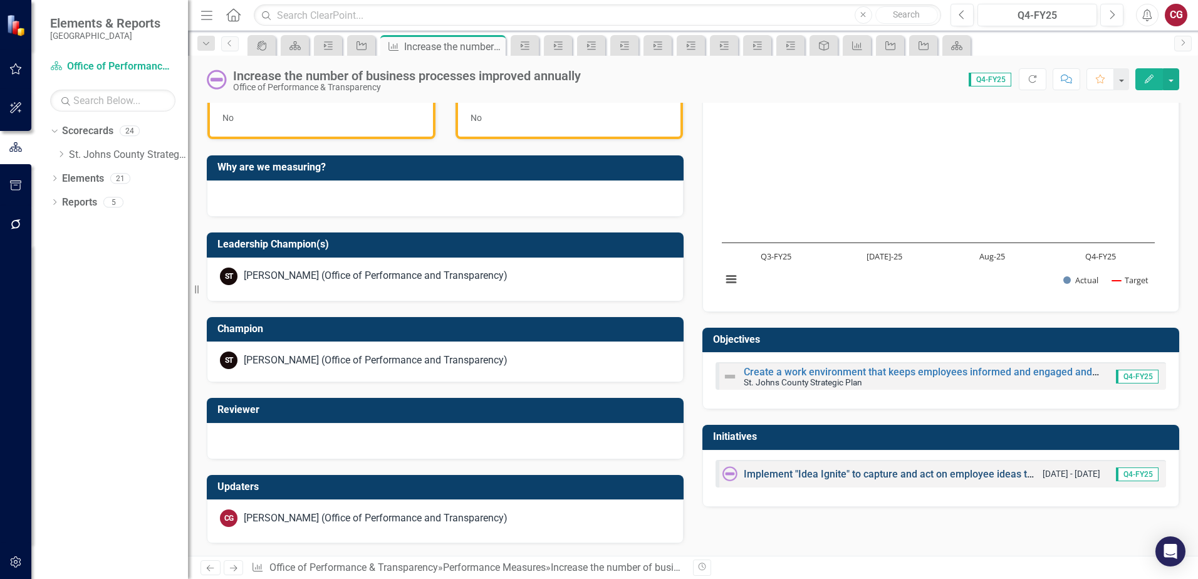
click at [812, 473] on link "Implement "Idea Ignite" to capture and act on employee ideas that streamline pr…" at bounding box center [1030, 474] width 573 height 12
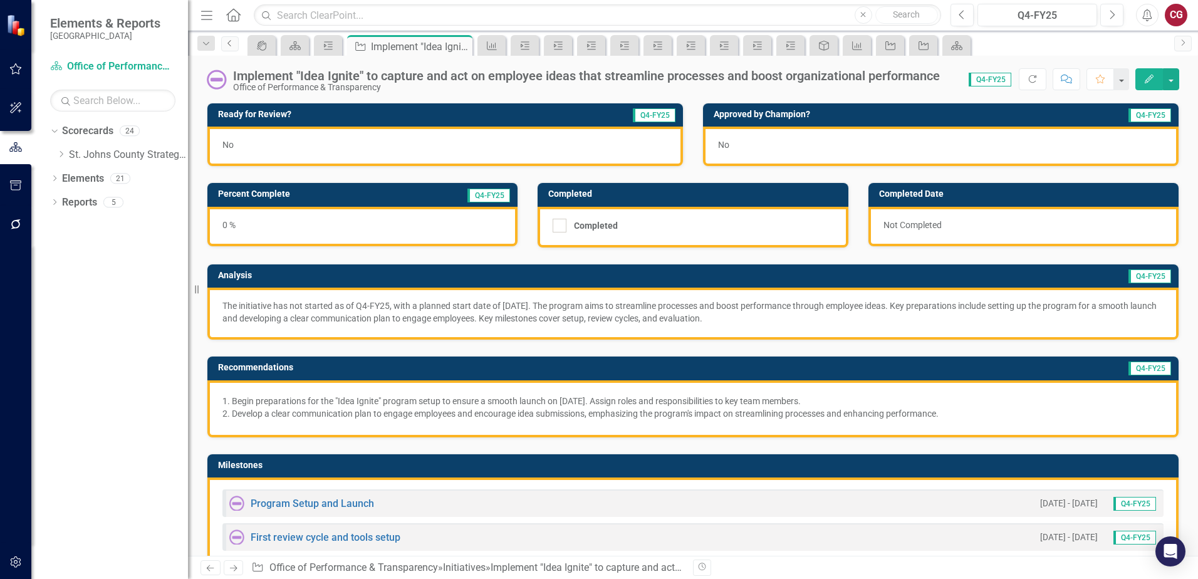
click at [223, 48] on link "Previous" at bounding box center [230, 43] width 18 height 15
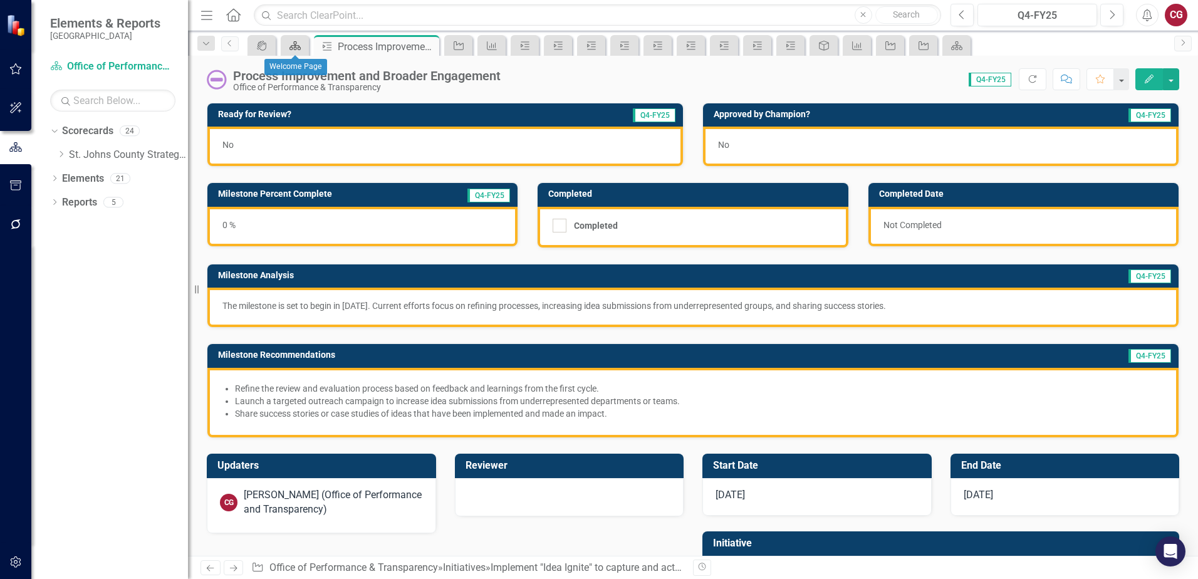
click at [295, 49] on icon "Scorecard" at bounding box center [295, 46] width 13 height 10
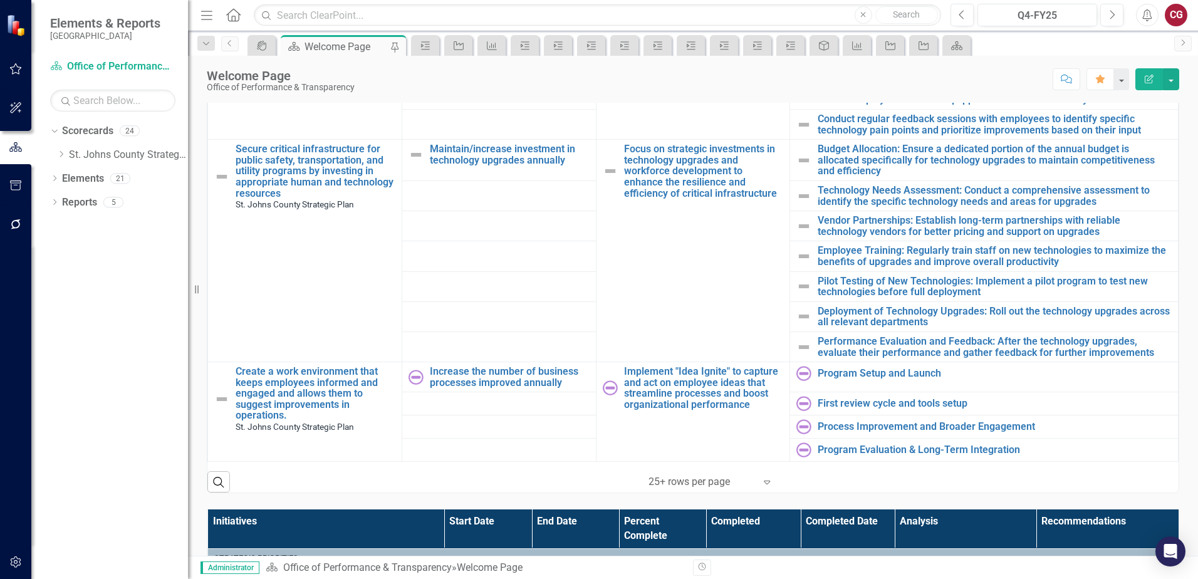
scroll to position [564, 0]
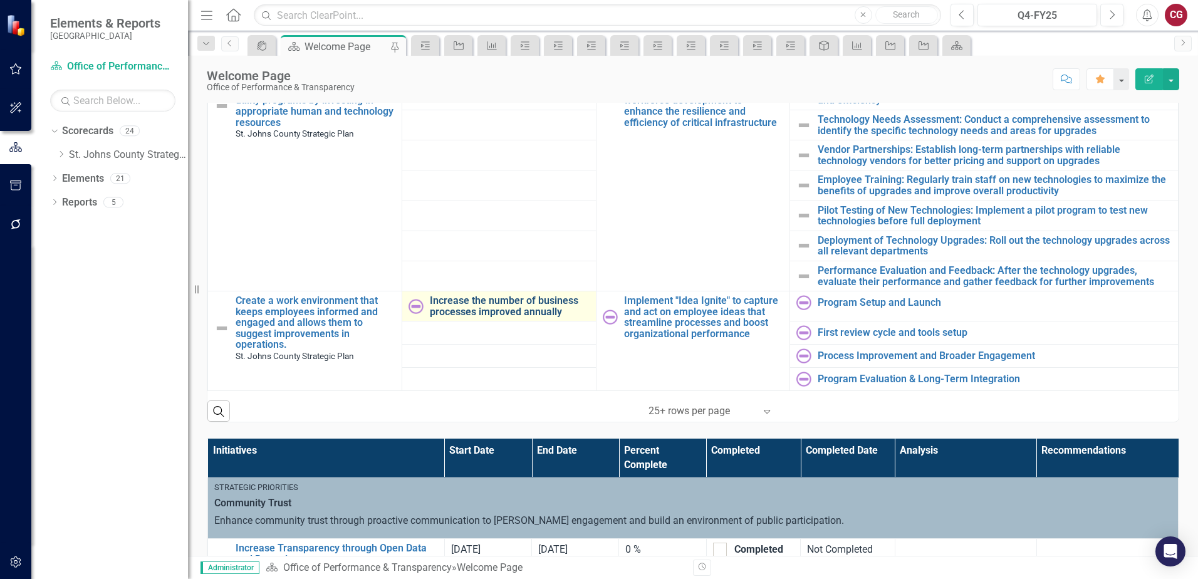
click at [490, 303] on link "Increase the number of business processes improved annually" at bounding box center [510, 306] width 160 height 22
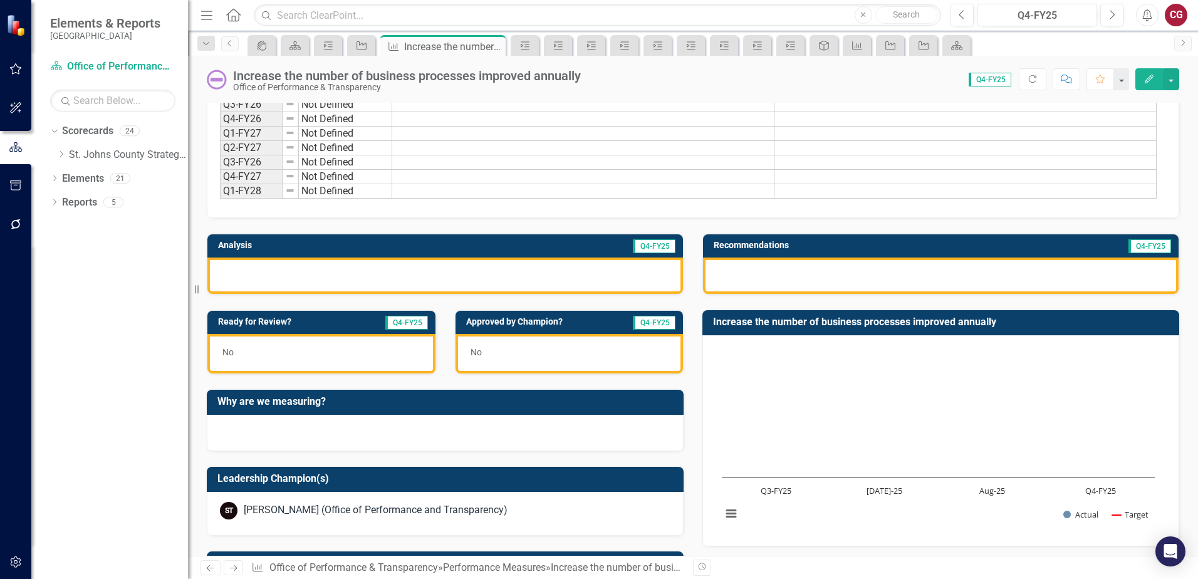
scroll to position [188, 0]
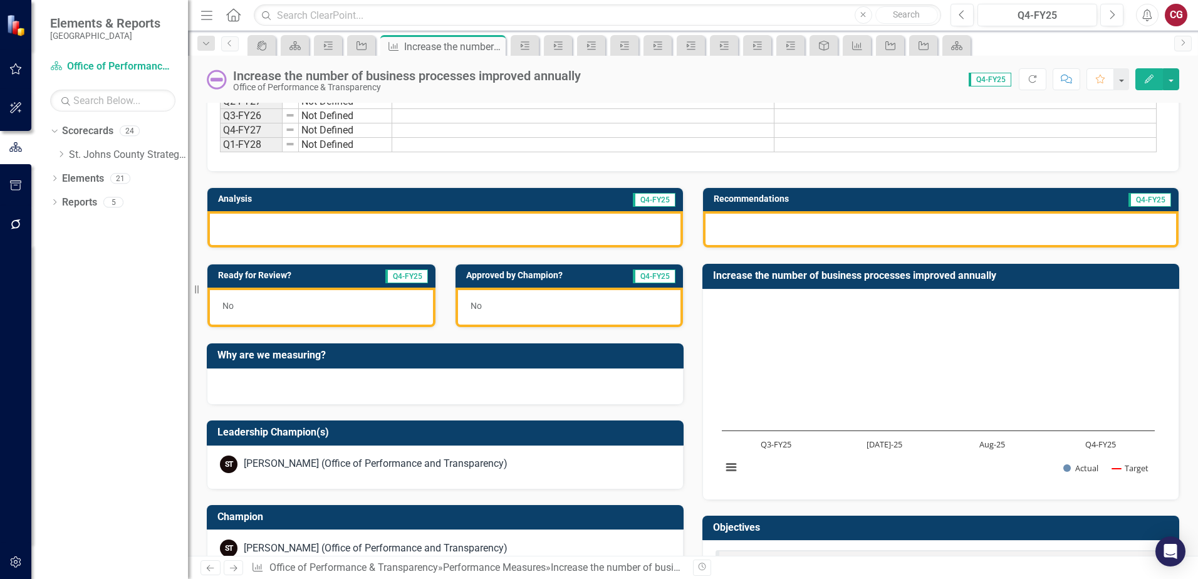
click at [815, 236] on div at bounding box center [941, 229] width 476 height 36
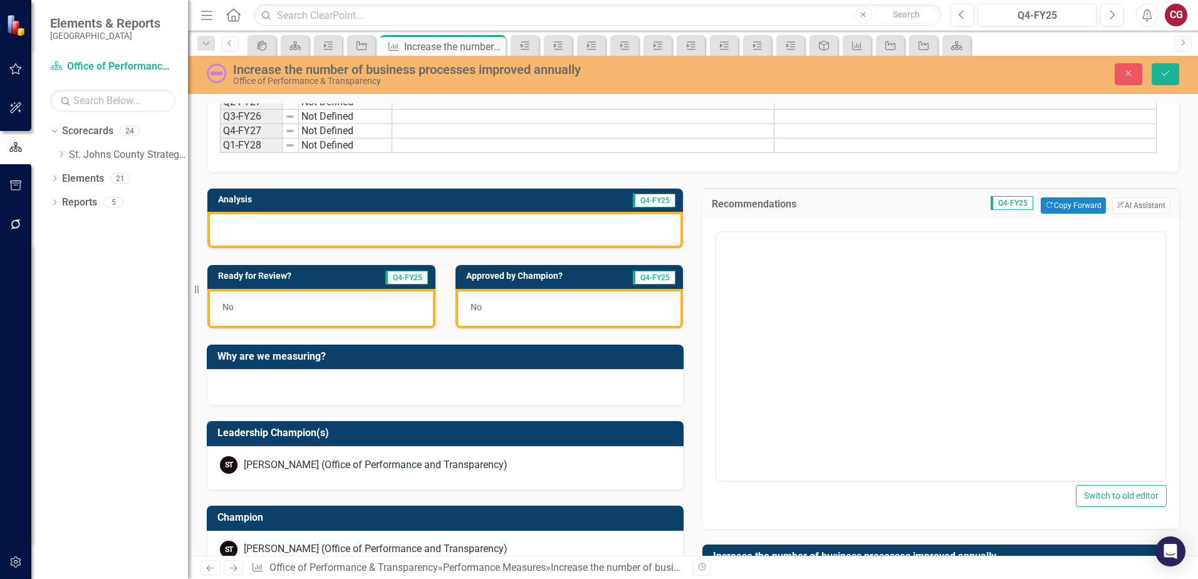
scroll to position [0, 0]
click at [1141, 208] on button "ClearPoint AI AI Assistant" at bounding box center [1141, 205] width 58 height 16
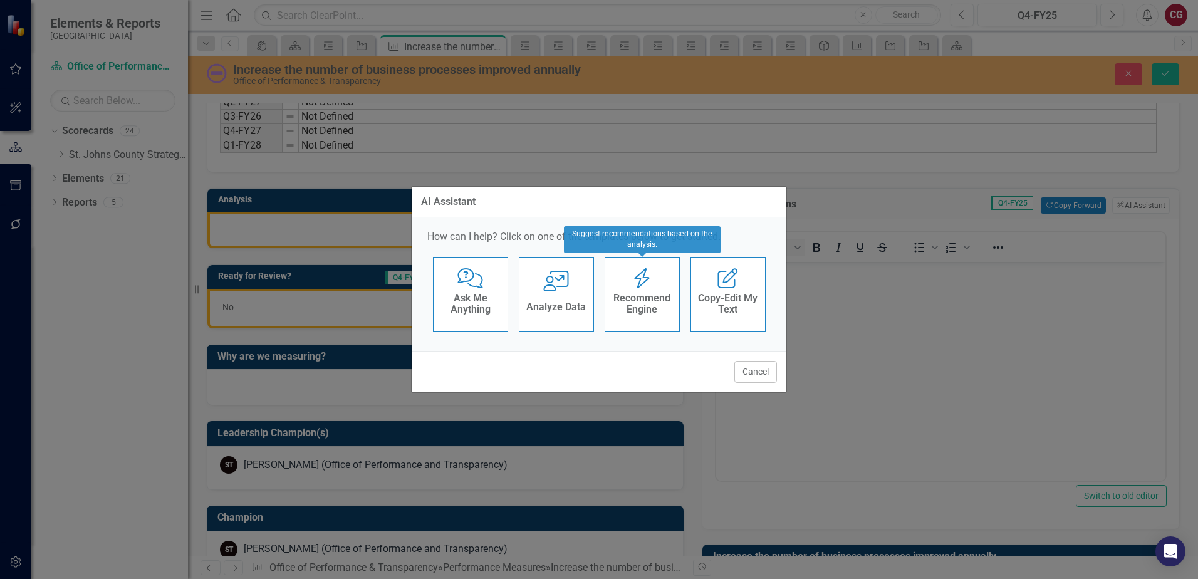
click at [648, 300] on h4 "Recommend Engine" at bounding box center [642, 304] width 61 height 22
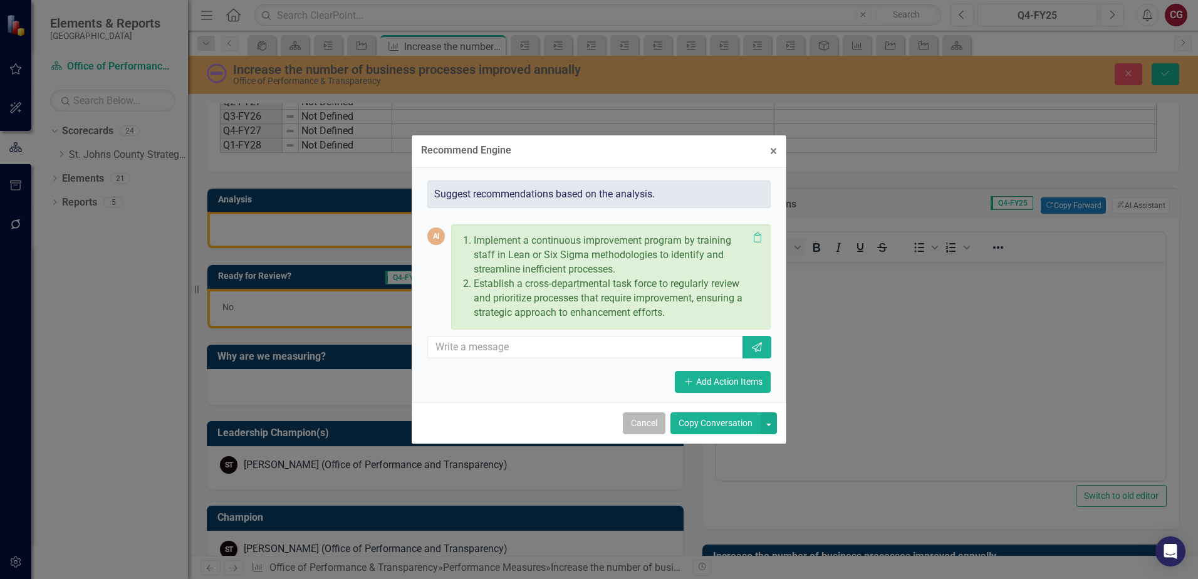
click at [644, 424] on button "Cancel" at bounding box center [644, 423] width 43 height 22
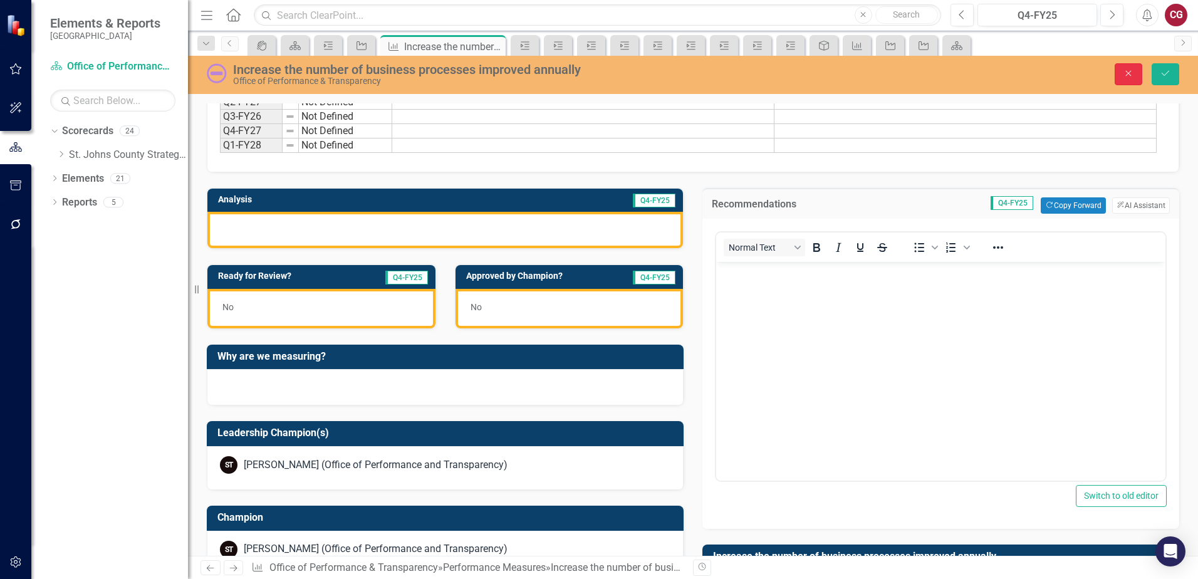
click at [1122, 78] on button "Close" at bounding box center [1129, 74] width 28 height 22
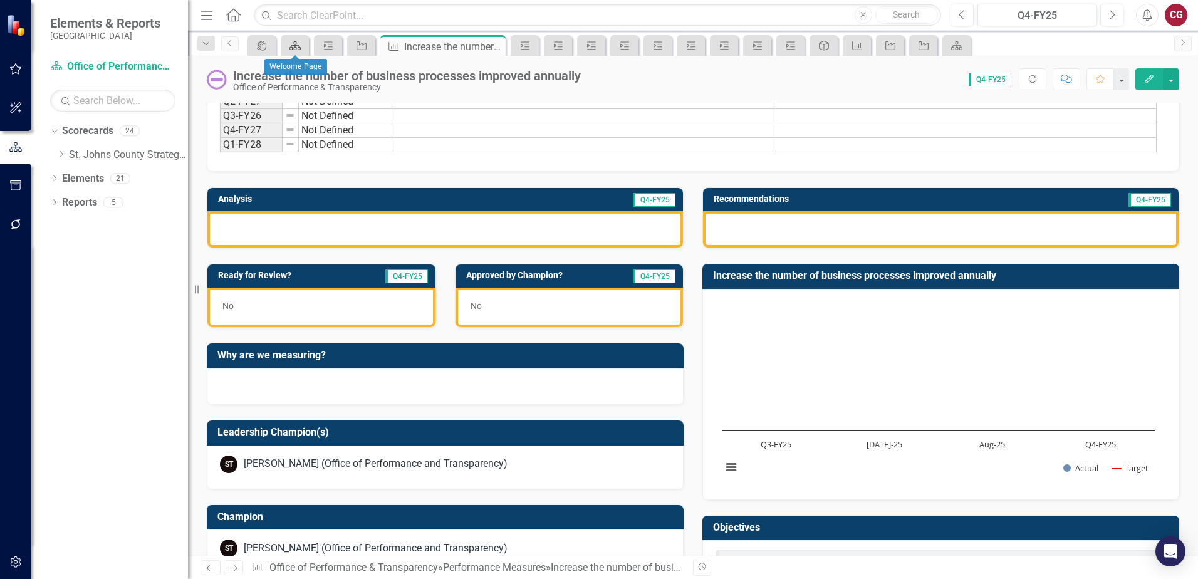
click at [292, 47] on icon at bounding box center [295, 45] width 11 height 9
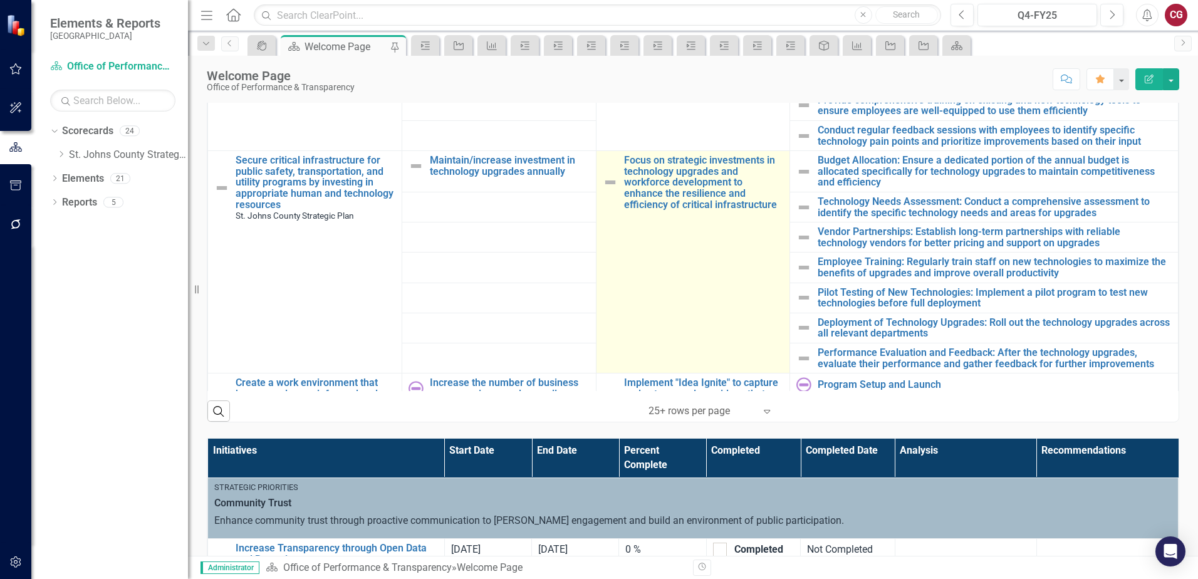
scroll to position [1094, 0]
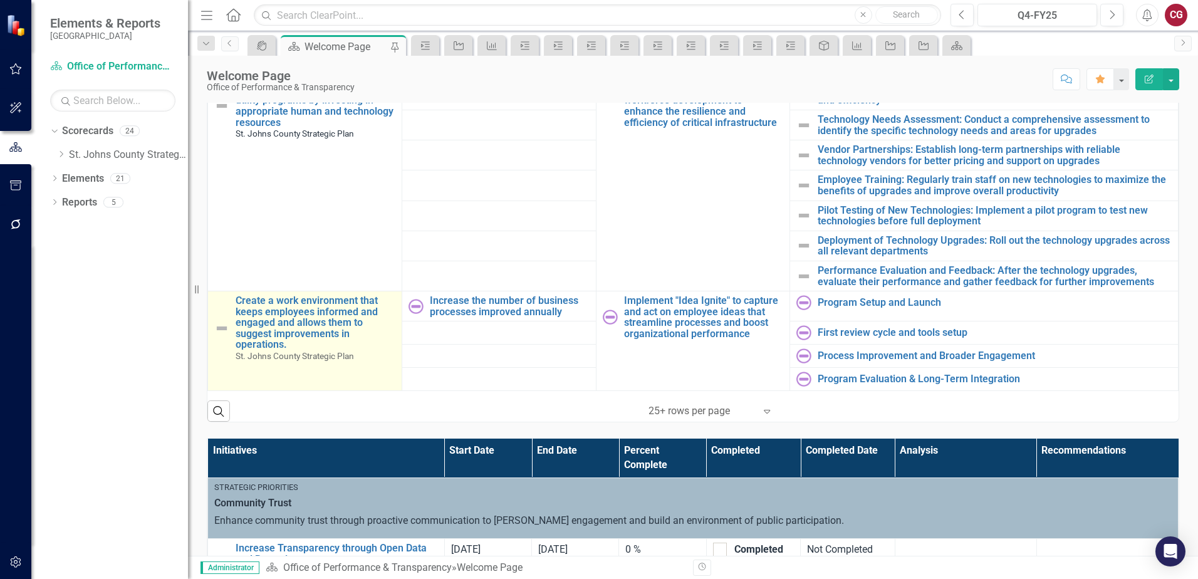
click at [223, 321] on img at bounding box center [221, 328] width 15 height 15
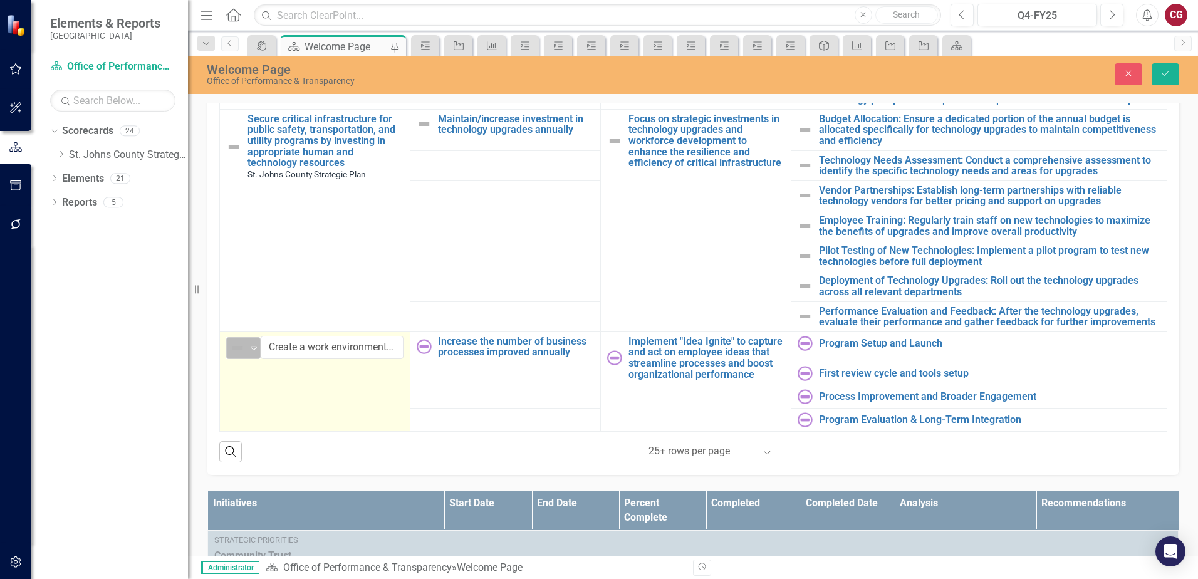
click at [241, 340] on img at bounding box center [237, 347] width 15 height 15
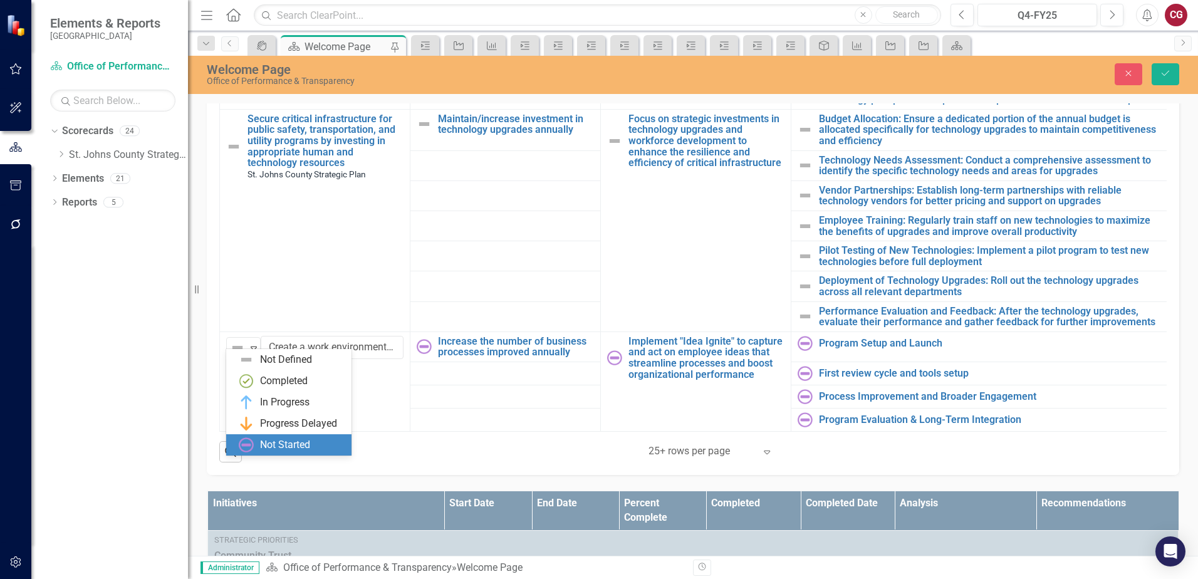
click at [285, 442] on div "Not Started" at bounding box center [285, 445] width 50 height 14
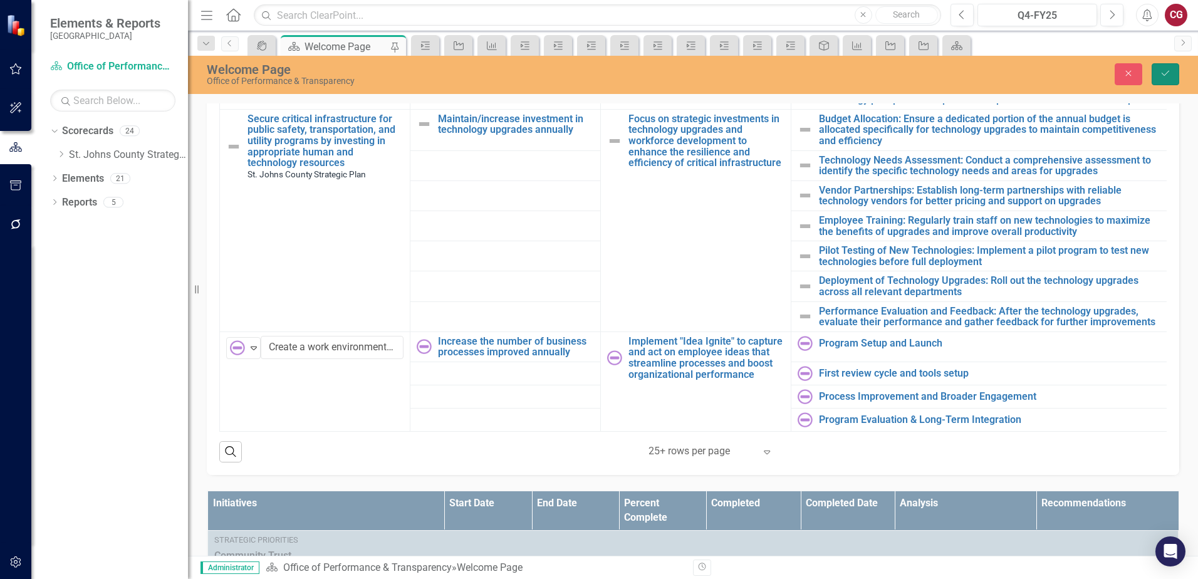
click at [1169, 85] on button "Save" at bounding box center [1166, 74] width 28 height 22
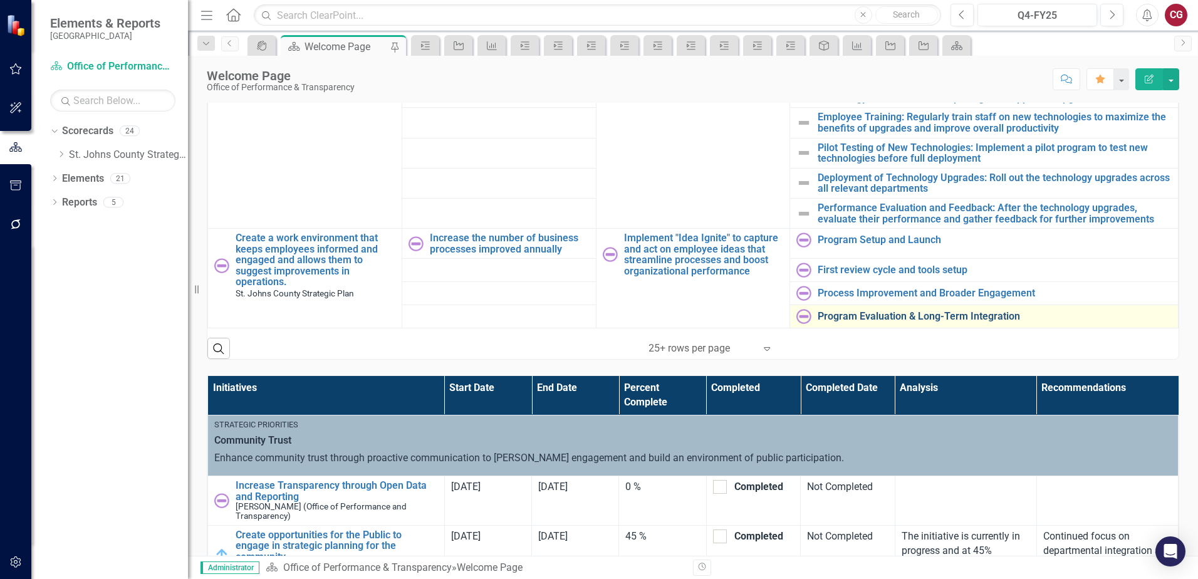
click at [890, 311] on link "Program Evaluation & Long-Term Integration" at bounding box center [995, 316] width 354 height 11
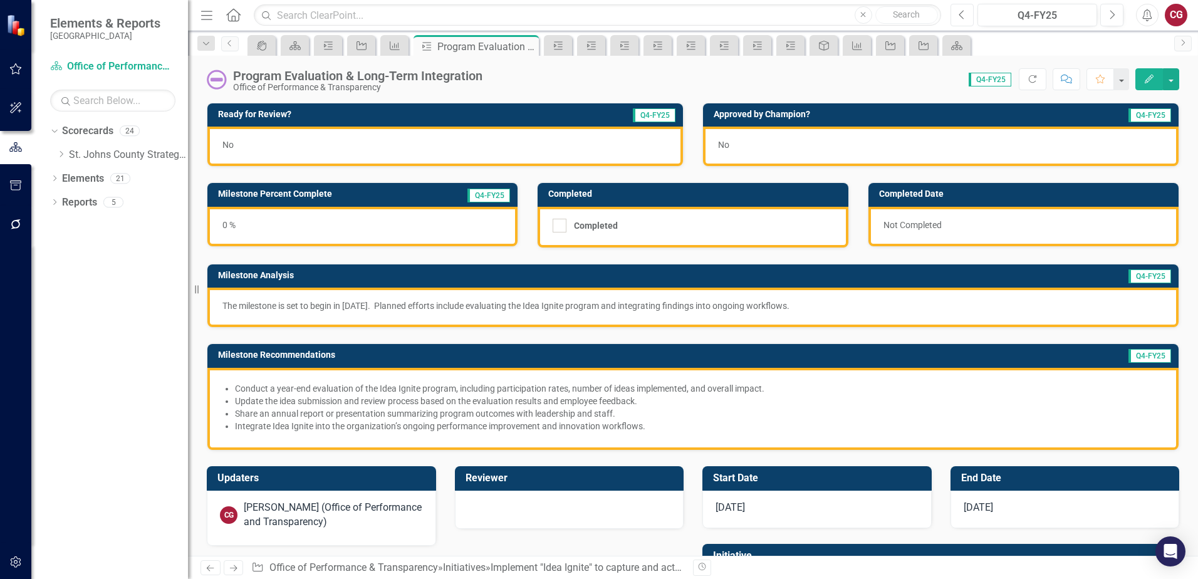
click at [966, 19] on button "Previous" at bounding box center [962, 15] width 23 height 23
click at [1112, 18] on icon "Next" at bounding box center [1112, 14] width 7 height 11
click at [230, 43] on icon "Previous" at bounding box center [230, 43] width 10 height 8
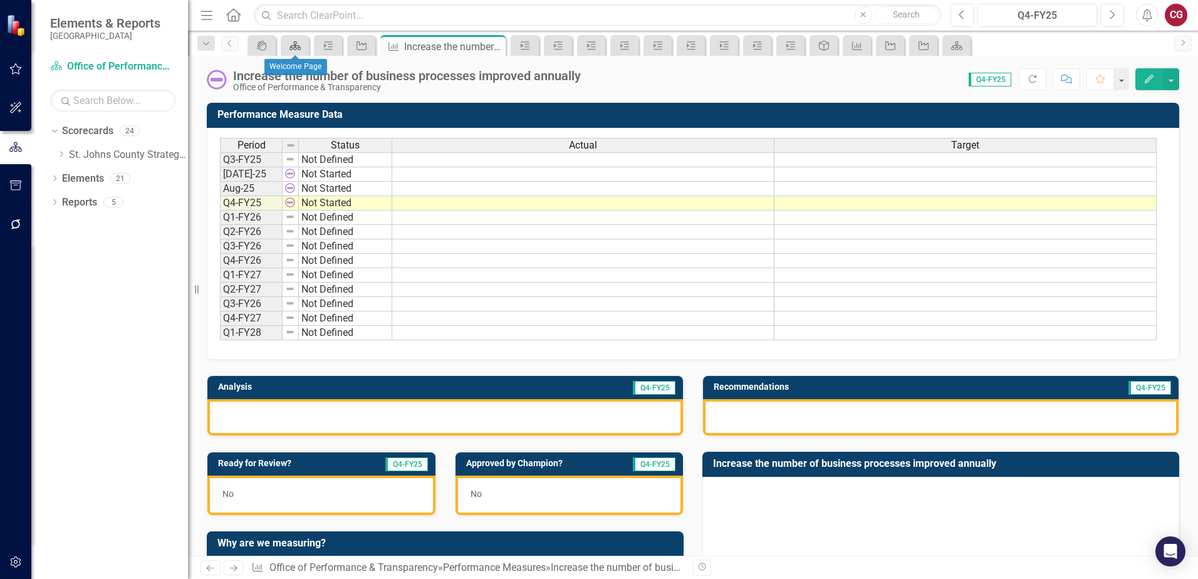
click at [294, 44] on icon "Scorecard" at bounding box center [295, 46] width 13 height 10
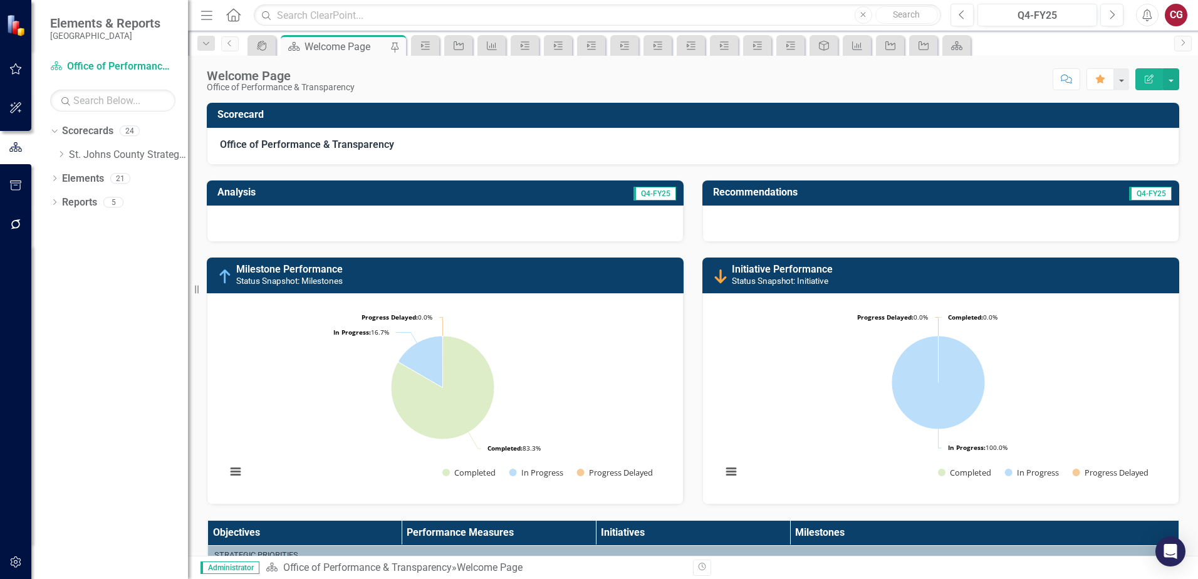
click at [479, 236] on div at bounding box center [445, 224] width 477 height 36
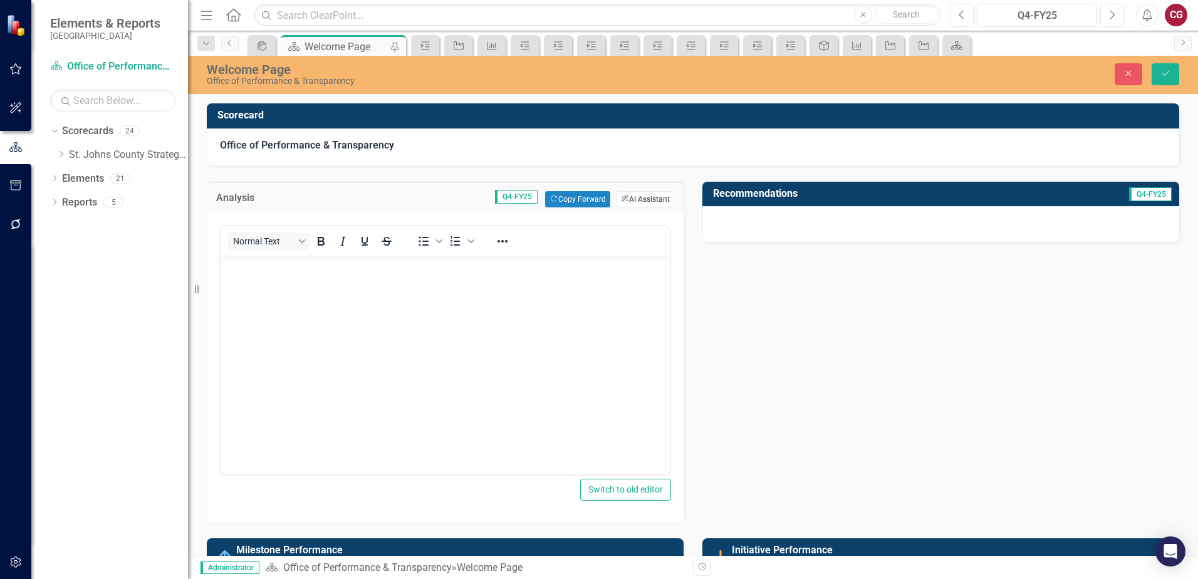
click at [652, 203] on button "ClearPoint AI AI Assistant" at bounding box center [646, 199] width 58 height 16
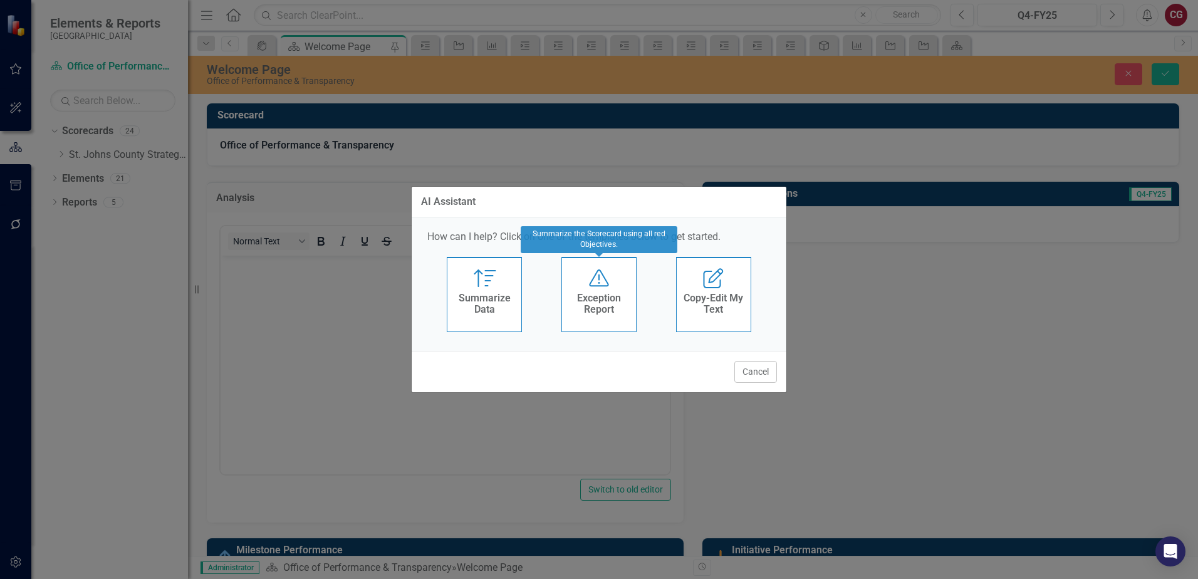
click at [583, 304] on h4 "Exception Report" at bounding box center [598, 304] width 61 height 22
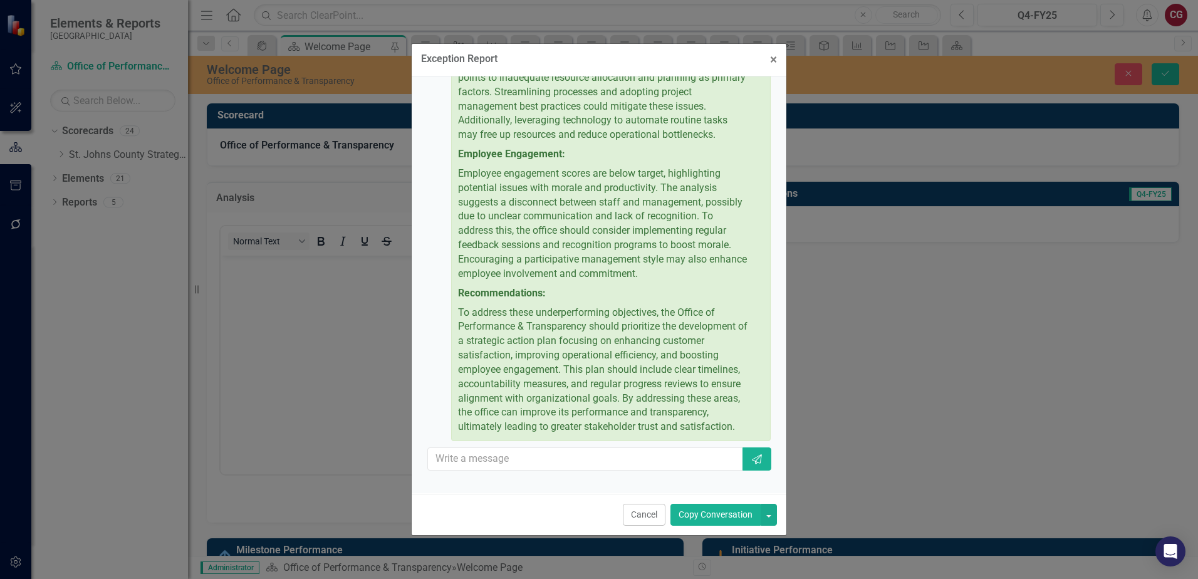
scroll to position [380, 0]
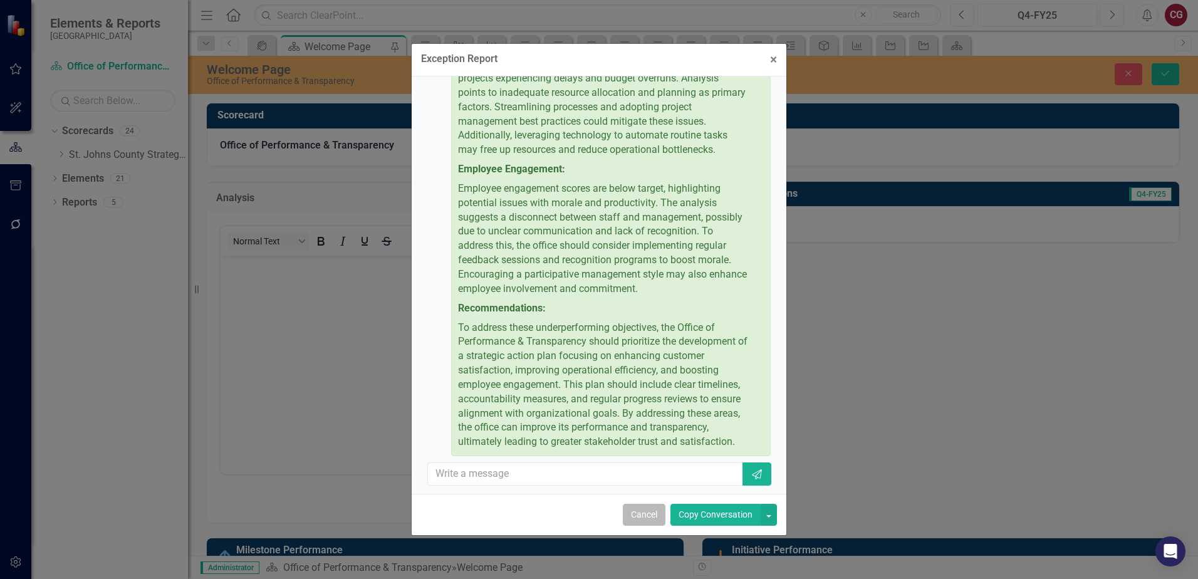
click at [642, 515] on button "Cancel" at bounding box center [644, 515] width 43 height 22
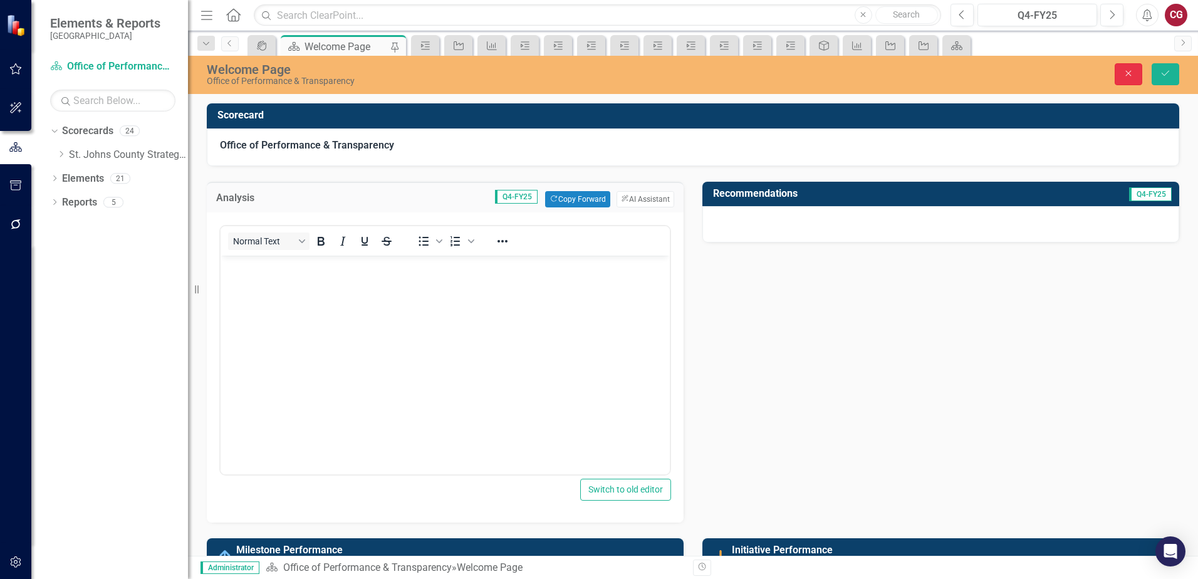
click at [1129, 65] on button "Close" at bounding box center [1129, 74] width 28 height 22
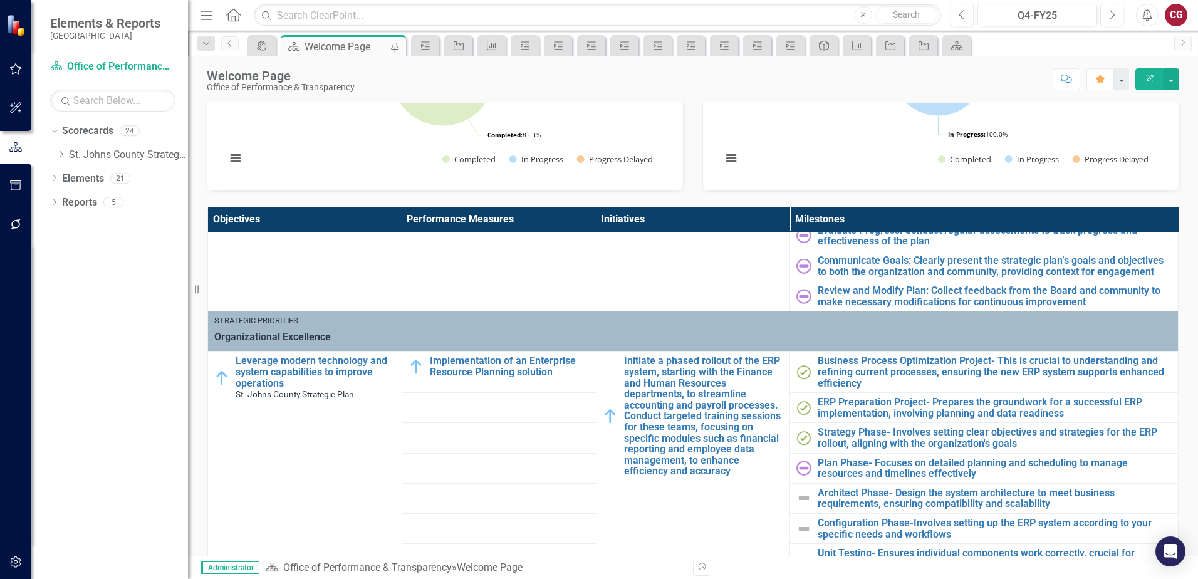
scroll to position [376, 0]
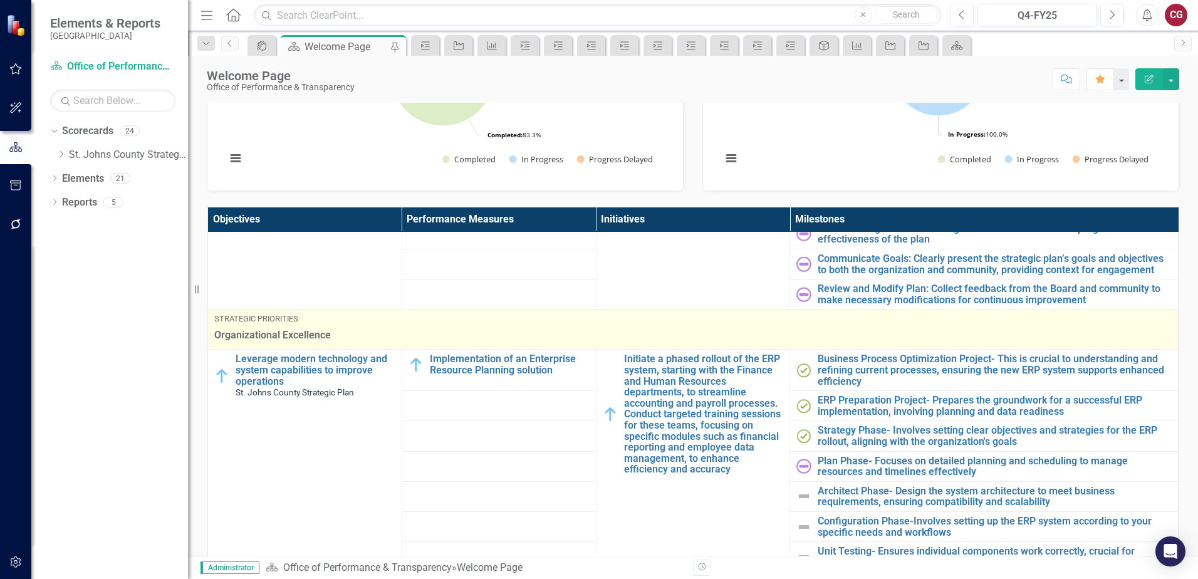
click at [397, 335] on span "Organizational Excellence" at bounding box center [693, 335] width 958 height 14
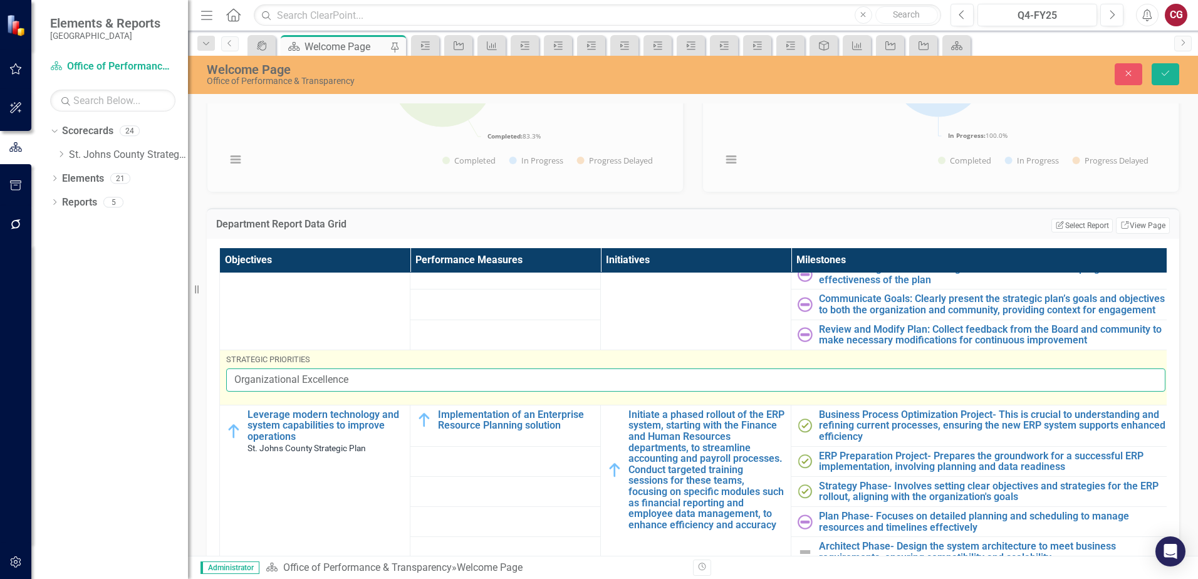
click at [391, 377] on input "Organizational Excellence" at bounding box center [695, 380] width 939 height 23
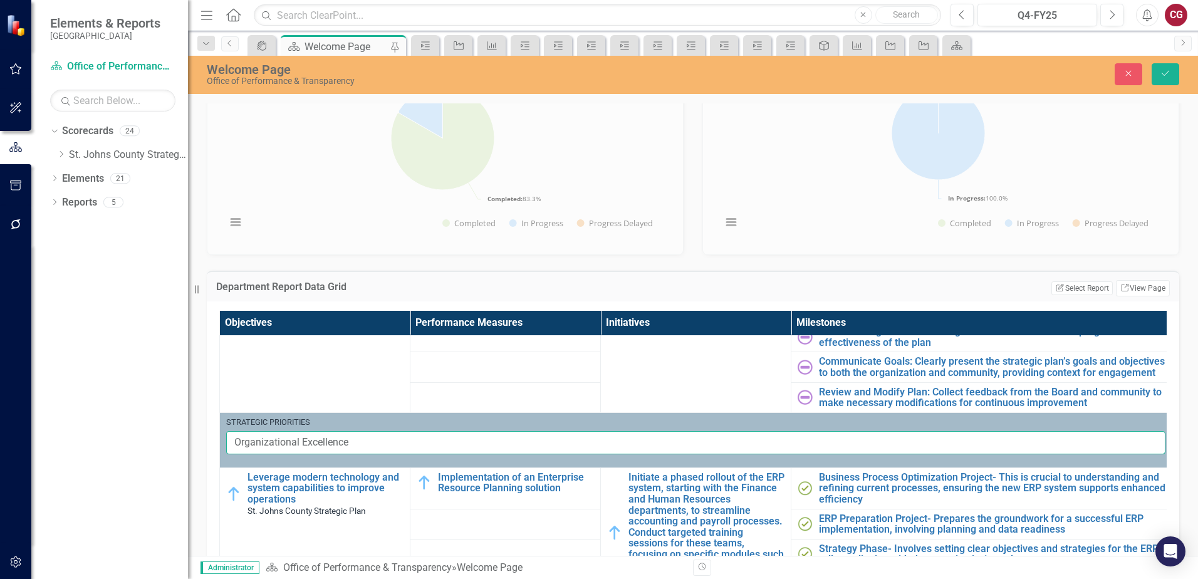
scroll to position [501, 0]
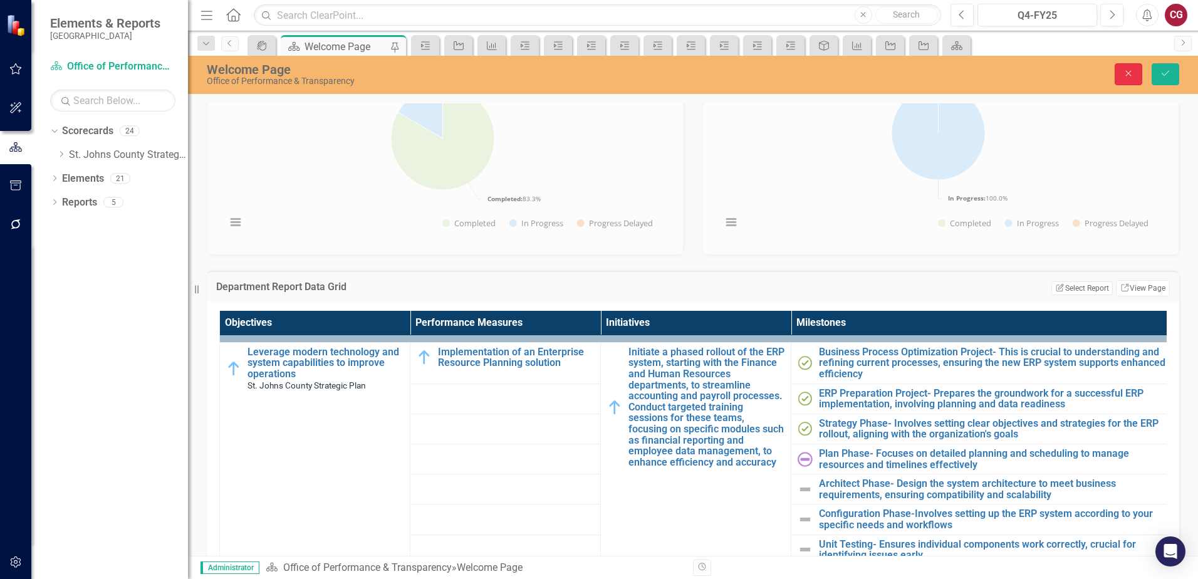
click at [1124, 76] on icon "Close" at bounding box center [1128, 73] width 11 height 9
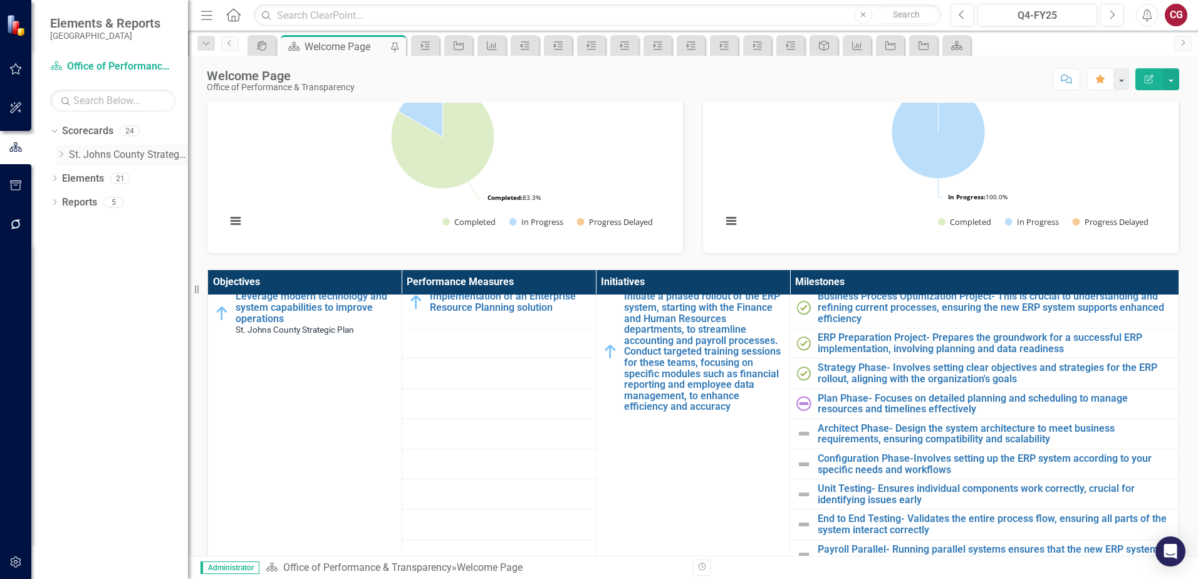
click at [81, 157] on link "St. Johns County Strategic Plan" at bounding box center [128, 155] width 119 height 14
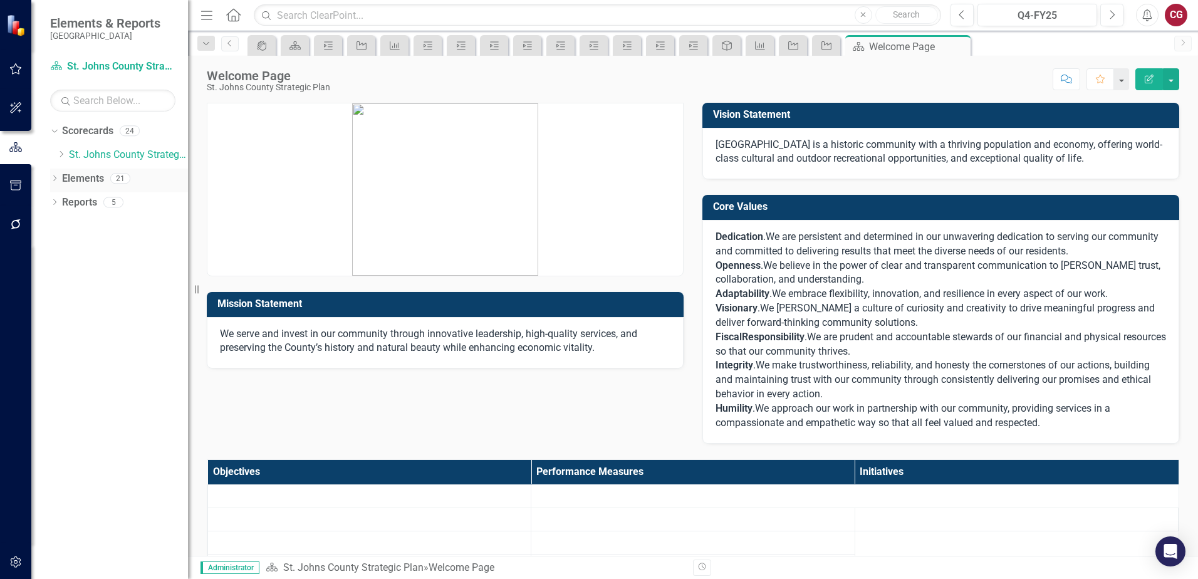
click at [112, 182] on div "21" at bounding box center [120, 178] width 20 height 11
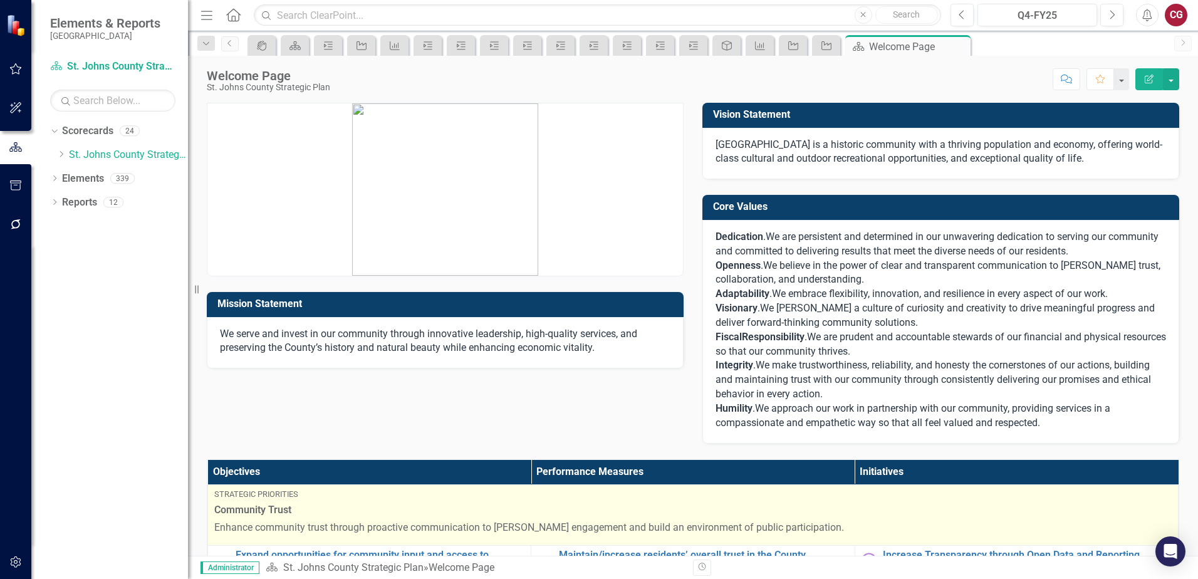
scroll to position [125, 0]
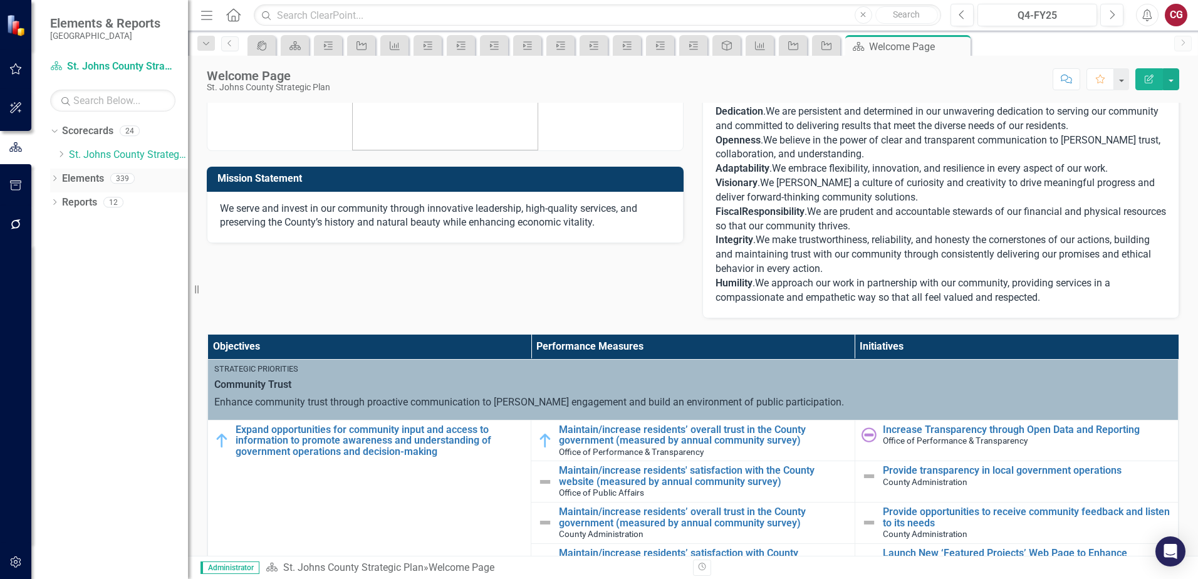
click at [95, 182] on link "Elements" at bounding box center [83, 179] width 42 height 14
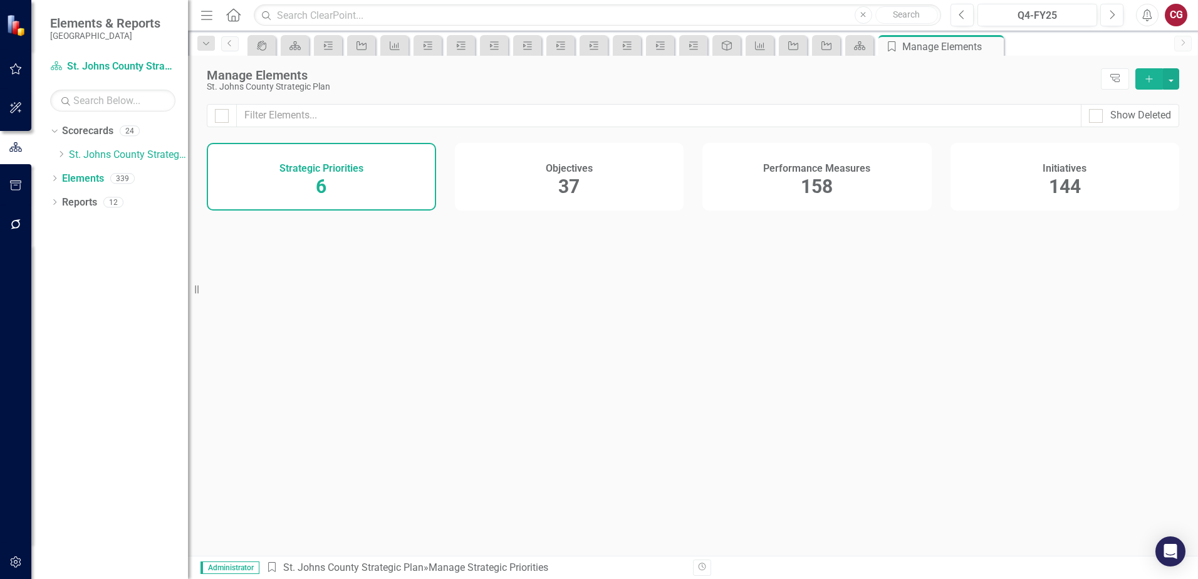
click at [303, 186] on div "Strategic Priorities 6" at bounding box center [321, 177] width 229 height 68
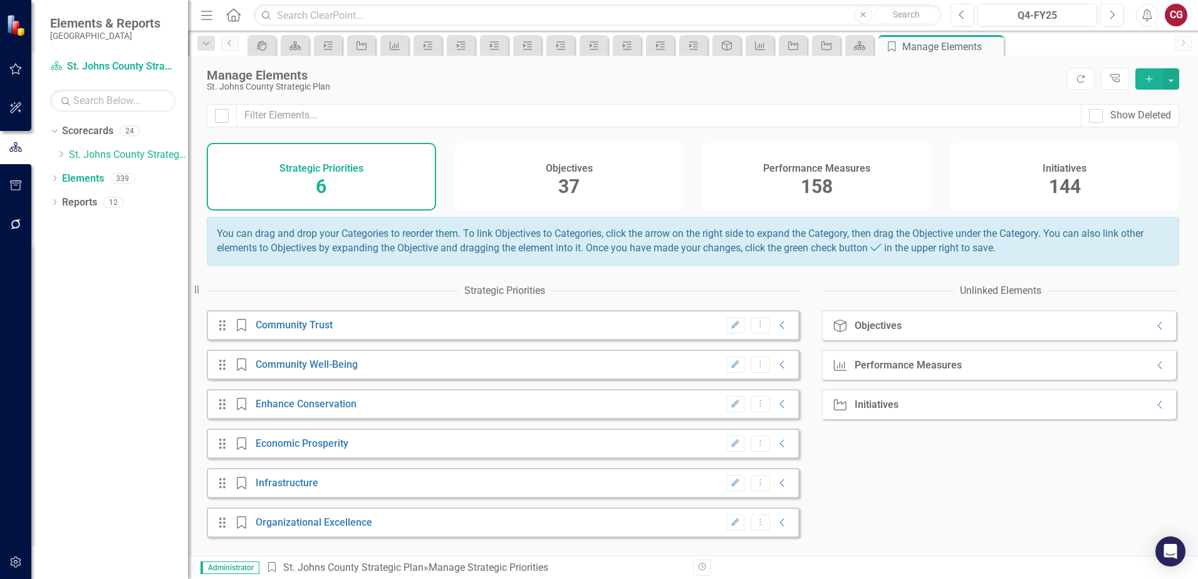
scroll to position [1, 0]
click at [731, 329] on icon "Edit" at bounding box center [735, 326] width 9 height 8
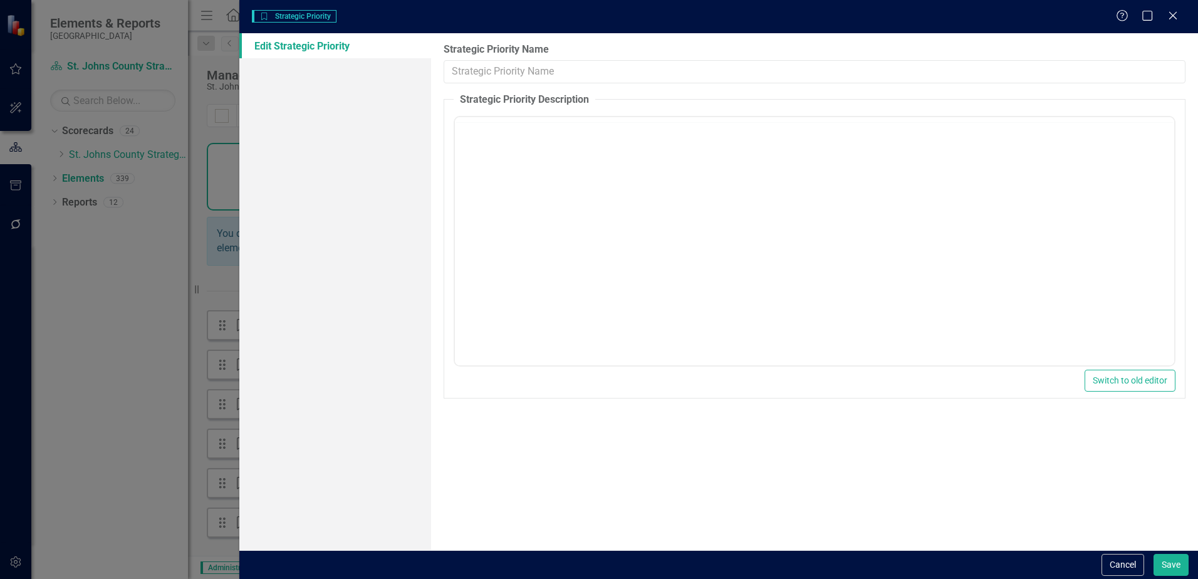
type input "Community Trust"
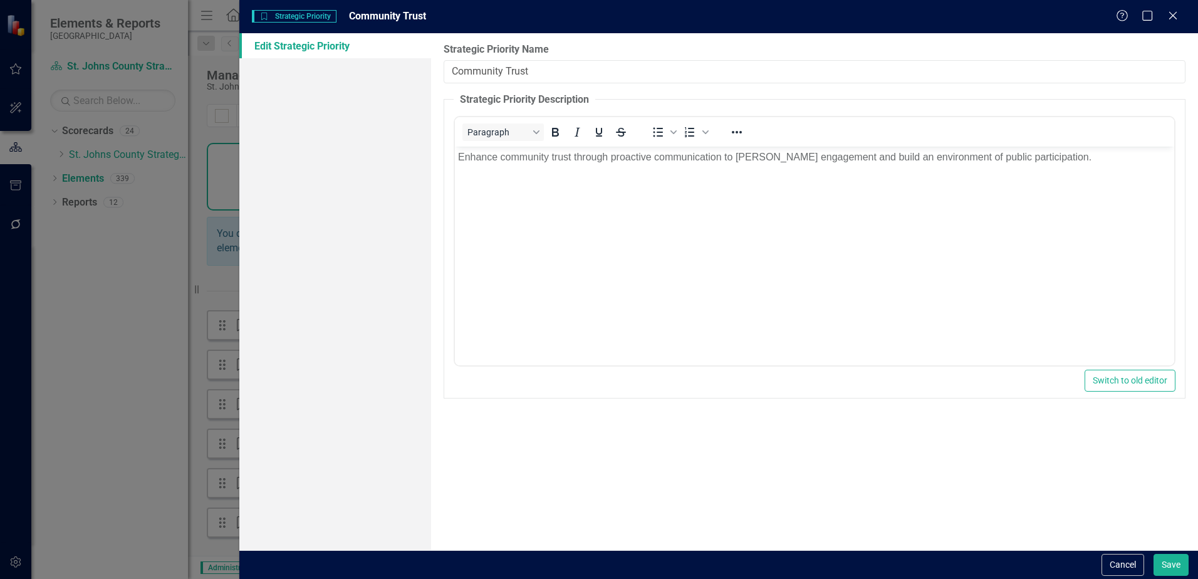
click at [1108, 561] on button "Cancel" at bounding box center [1123, 565] width 43 height 22
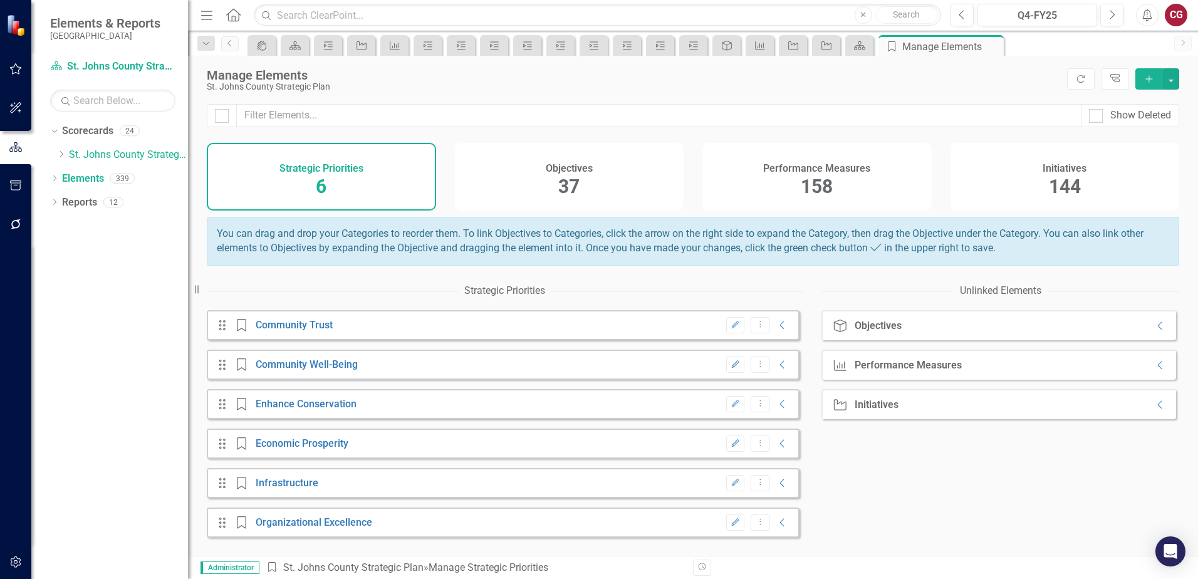
click at [731, 369] on icon "Edit" at bounding box center [735, 365] width 9 height 8
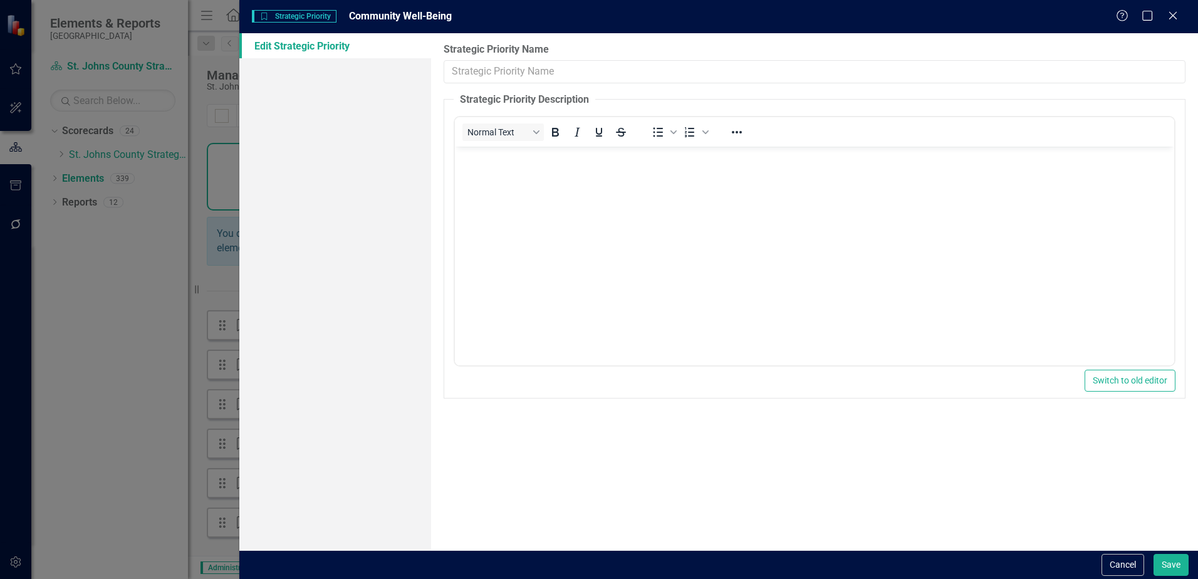
type input "Community Well-Being"
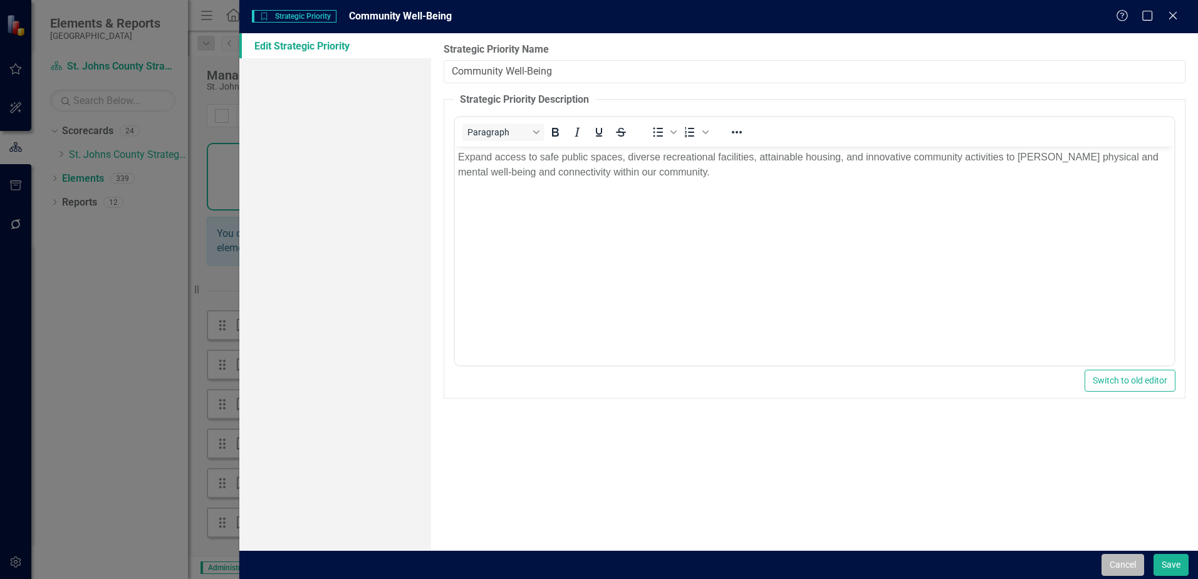
click at [1126, 560] on button "Cancel" at bounding box center [1123, 565] width 43 height 22
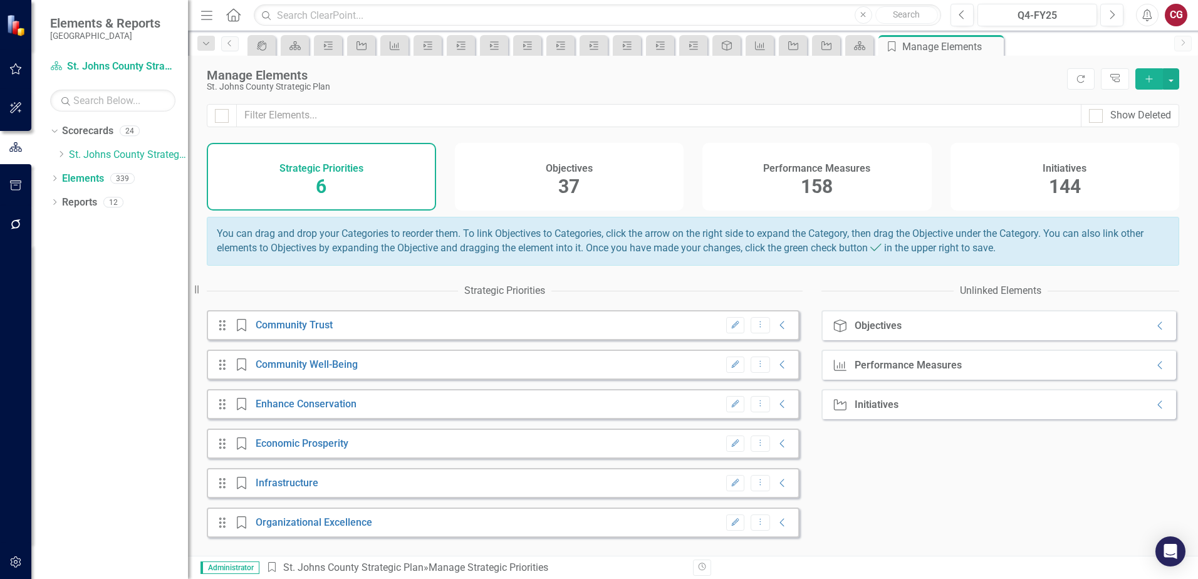
click at [731, 447] on icon "Edit" at bounding box center [735, 444] width 9 height 8
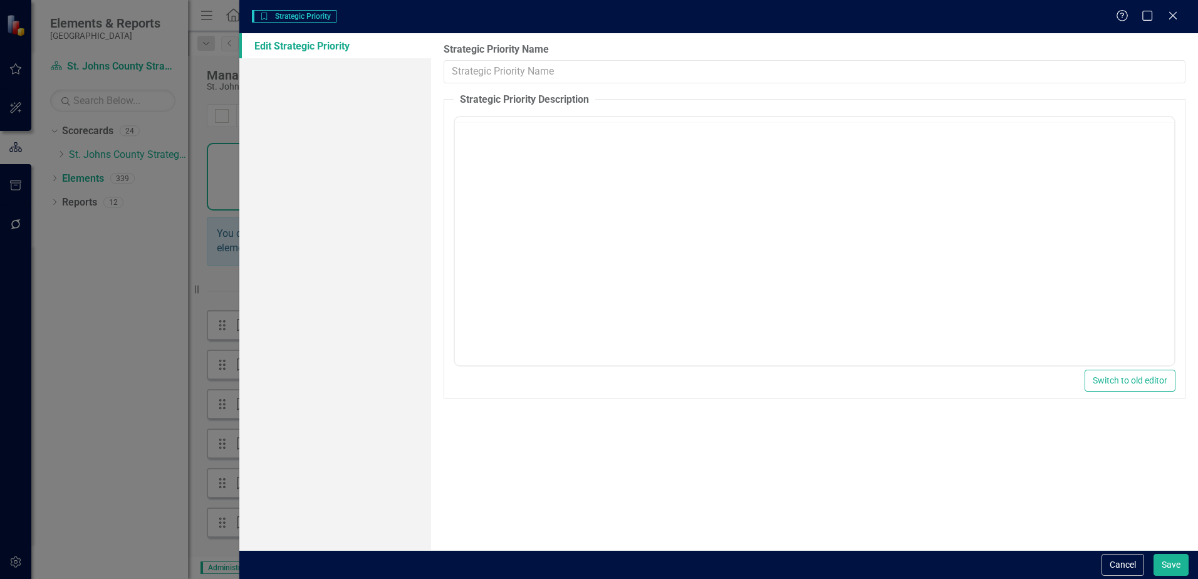
type input "Economic Prosperity"
click at [723, 206] on body "Rich Text Area. Press ALT-0 for help." at bounding box center [814, 241] width 719 height 188
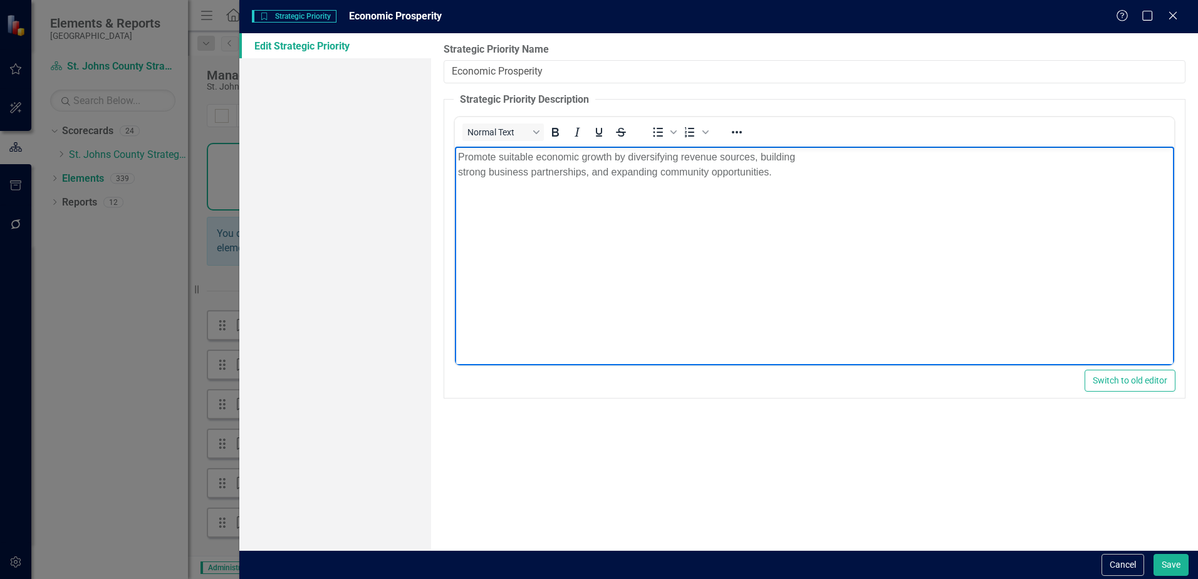
click at [811, 152] on p "Promote suitable economic growth by diversifying revenue sources, building stro…" at bounding box center [814, 165] width 713 height 30
drag, startPoint x: 1040, startPoint y: 163, endPoint x: 1048, endPoint y: 162, distance: 7.5
click at [1041, 163] on p "Promote suitable economic growth by diversifying revenue sources, building stro…" at bounding box center [814, 157] width 713 height 15
click at [1115, 158] on p "Promote suitable economic growth by diversifying revenue sources, building stro…" at bounding box center [814, 157] width 713 height 15
click at [1182, 566] on button "Save" at bounding box center [1171, 565] width 35 height 22
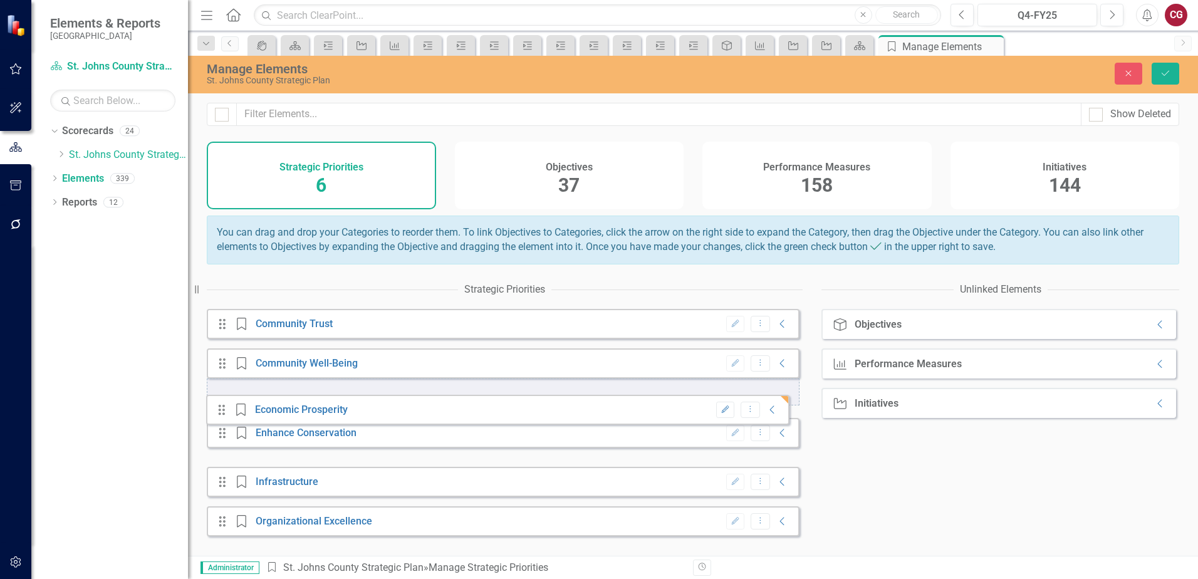
drag, startPoint x: 222, startPoint y: 458, endPoint x: 222, endPoint y: 414, distance: 43.2
click at [222, 414] on div "Drag Strategic Priority Community Trust Edit Dropdown Menu Collapse Drag Strate…" at bounding box center [503, 422] width 593 height 227
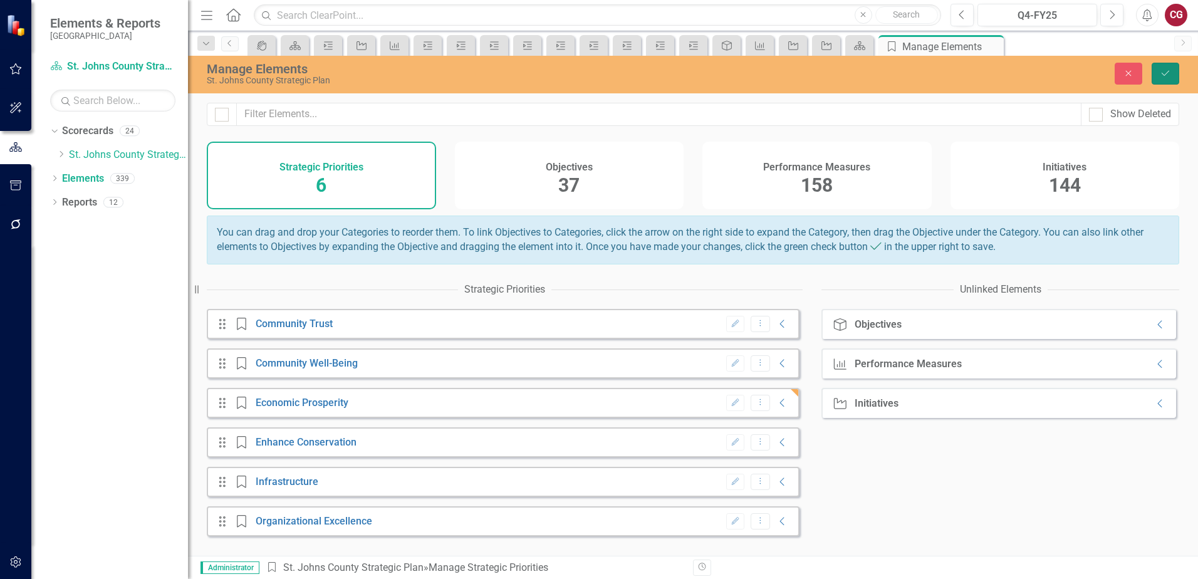
click at [1161, 74] on icon "Save" at bounding box center [1165, 73] width 11 height 9
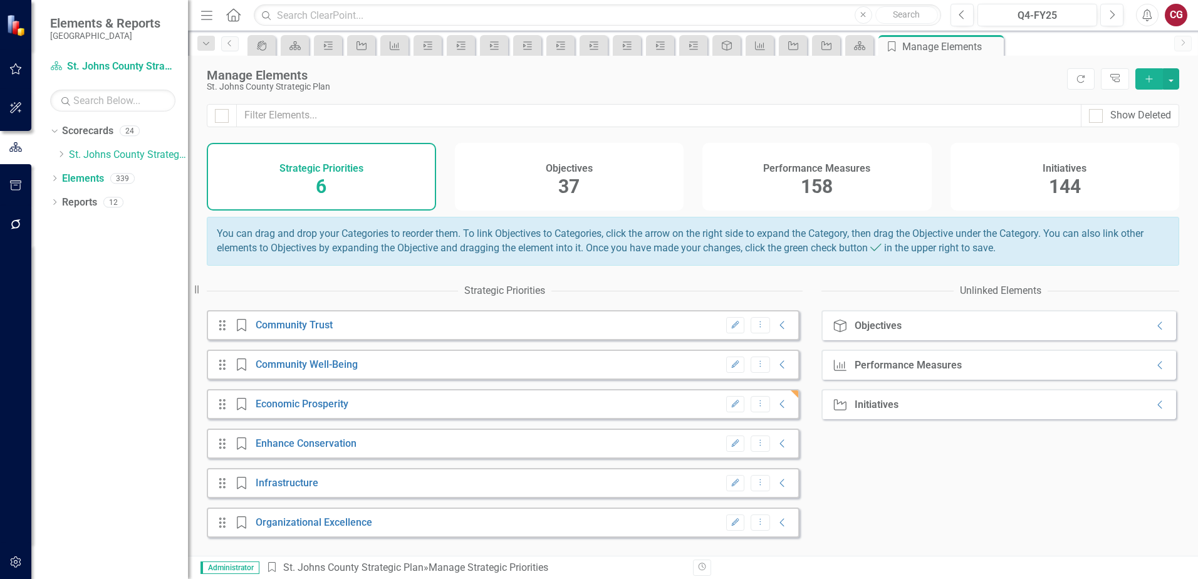
click at [731, 447] on icon "Edit" at bounding box center [735, 444] width 9 height 8
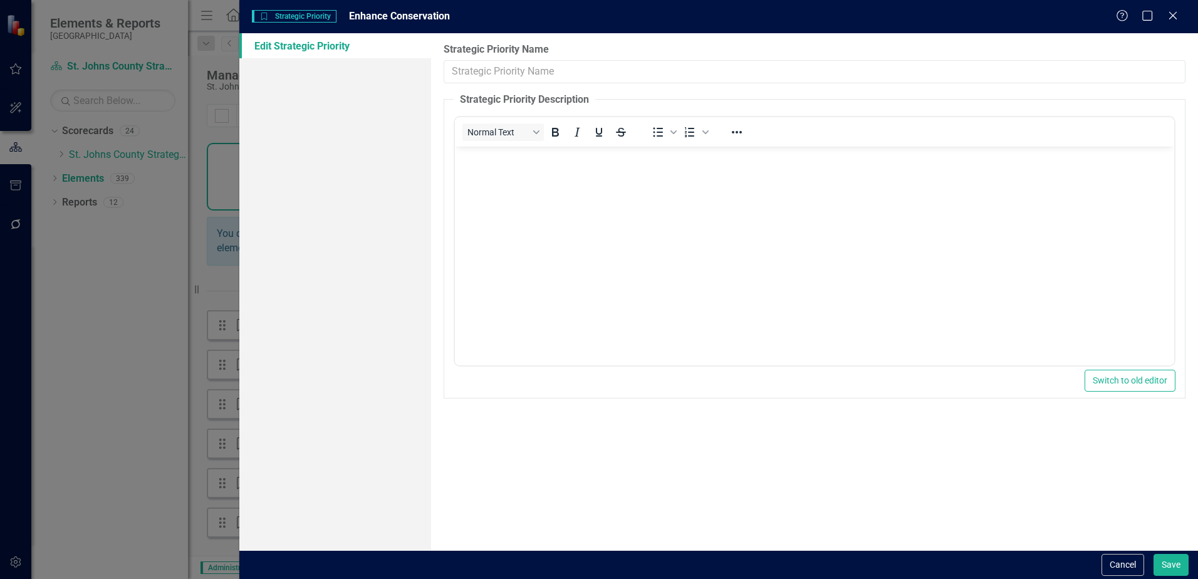
type input "Enhance Conservation"
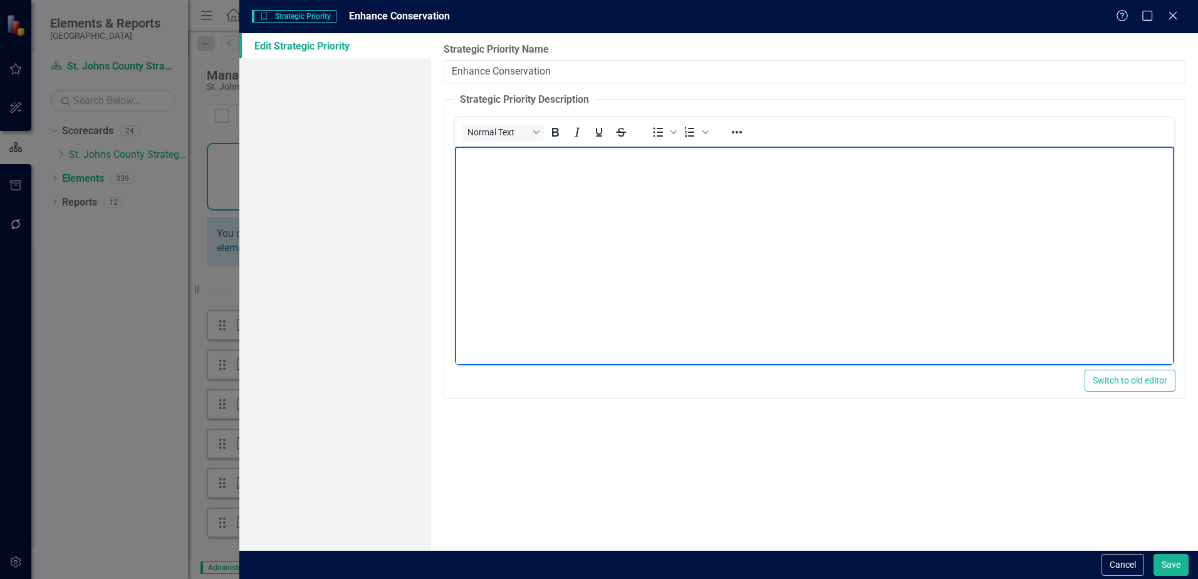
click at [842, 179] on body "Rich Text Area. Press ALT-0 for help." at bounding box center [814, 241] width 719 height 188
paste body "Rich Text Area. Press ALT-0 for help."
click at [787, 157] on p "Collaborate with key stakeholders and partners to protect environmentally sensi…" at bounding box center [814, 165] width 713 height 30
click at [794, 147] on body "Collaborate with key stakeholders and partners to protect environmentally sensi…" at bounding box center [814, 241] width 719 height 188
click at [976, 159] on p "Collaborate with key stakeholders and partners to protect environmentally sensi…" at bounding box center [814, 157] width 713 height 15
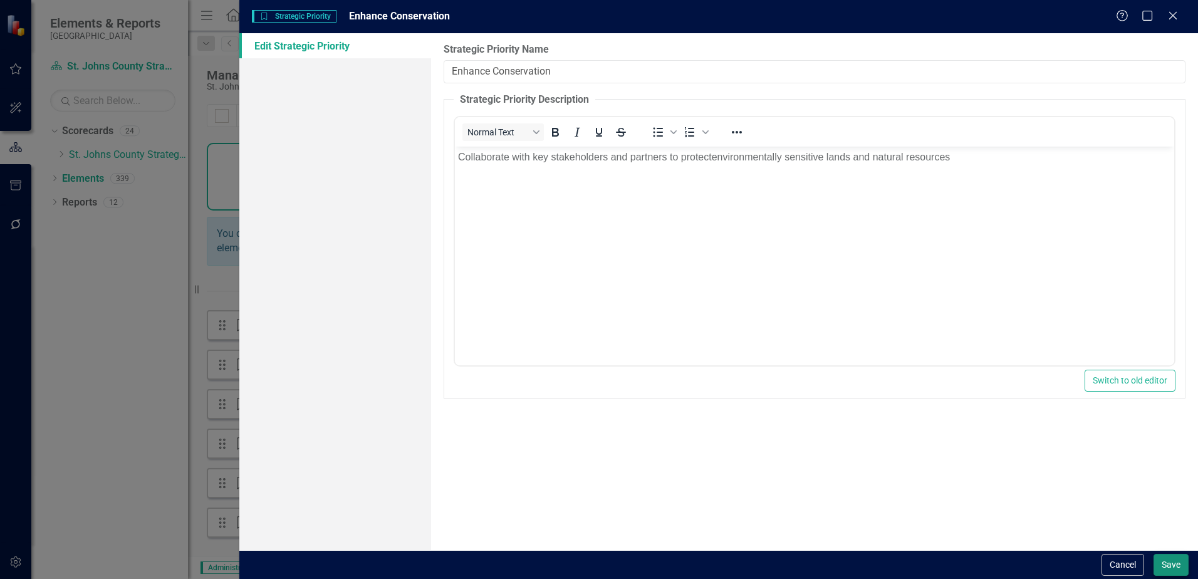
click at [1166, 557] on button "Save" at bounding box center [1171, 565] width 35 height 22
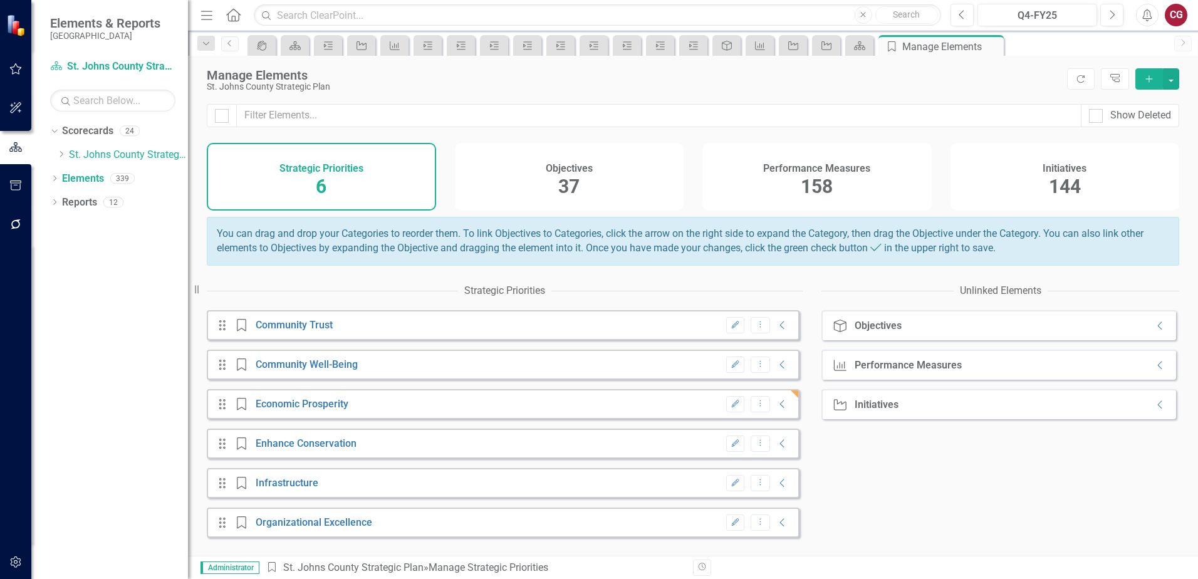
click at [731, 486] on icon "button" at bounding box center [735, 483] width 8 height 8
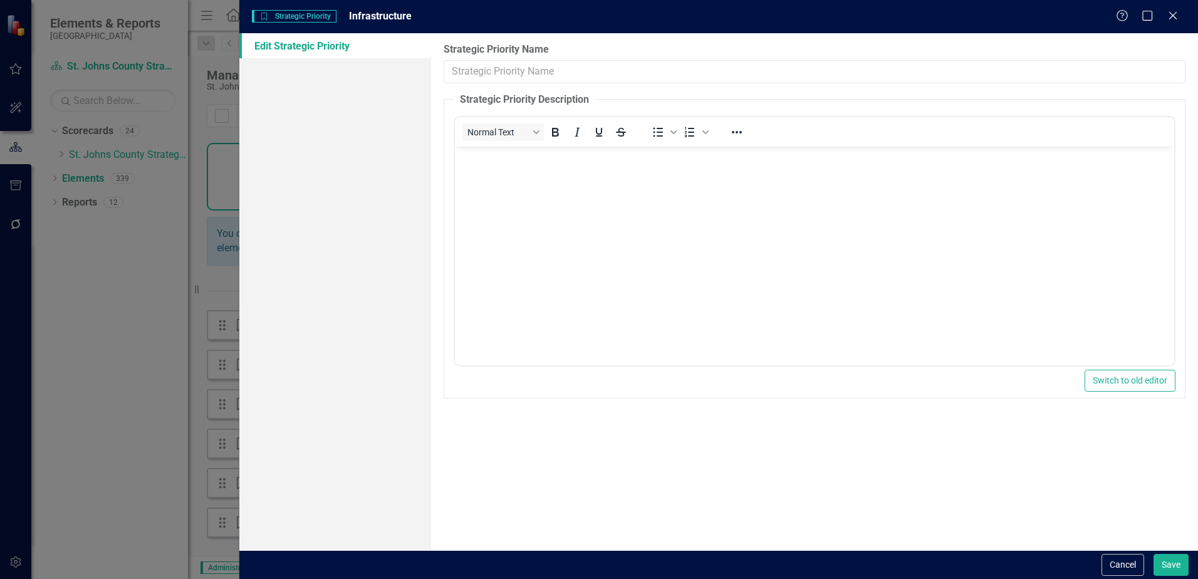
type input "Infrastructure"
click at [529, 170] on body "Rich Text Area. Press ALT-0 for help." at bounding box center [814, 241] width 719 height 188
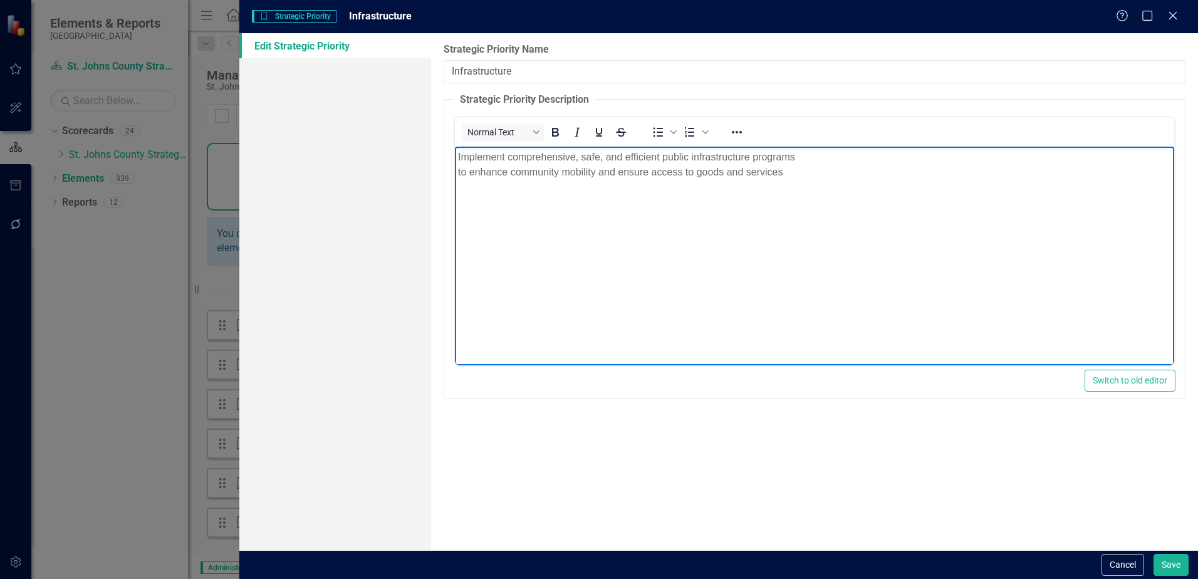
click at [866, 152] on p "Implement comprehensive, safe, and efficient public infrastructure programs to …" at bounding box center [814, 165] width 713 height 30
click at [1176, 574] on button "Save" at bounding box center [1171, 565] width 35 height 22
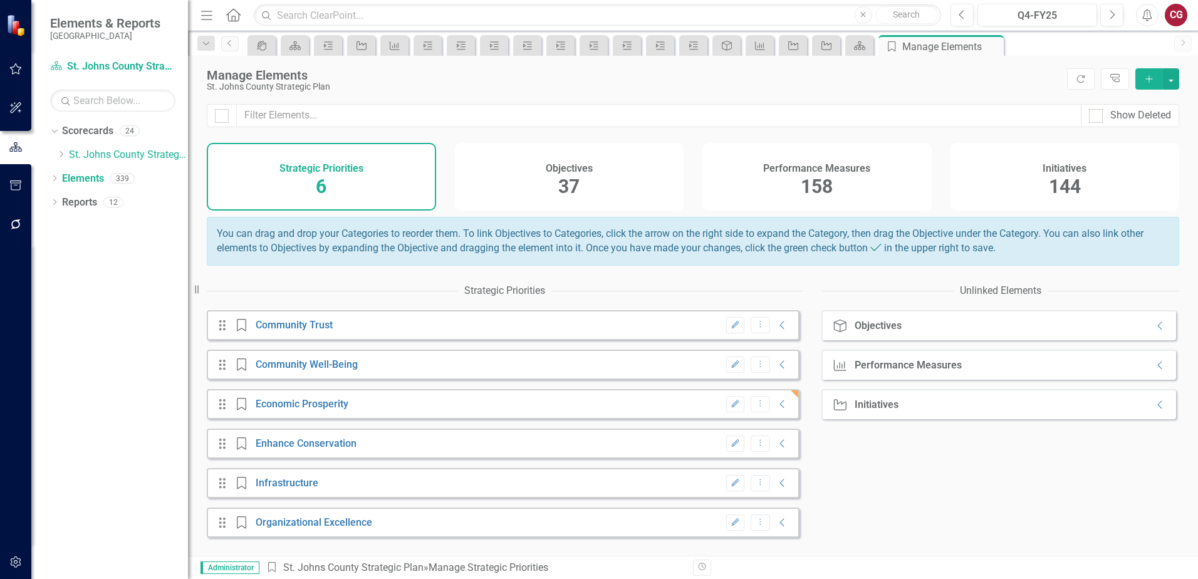
click at [726, 531] on button "Edit" at bounding box center [735, 523] width 18 height 16
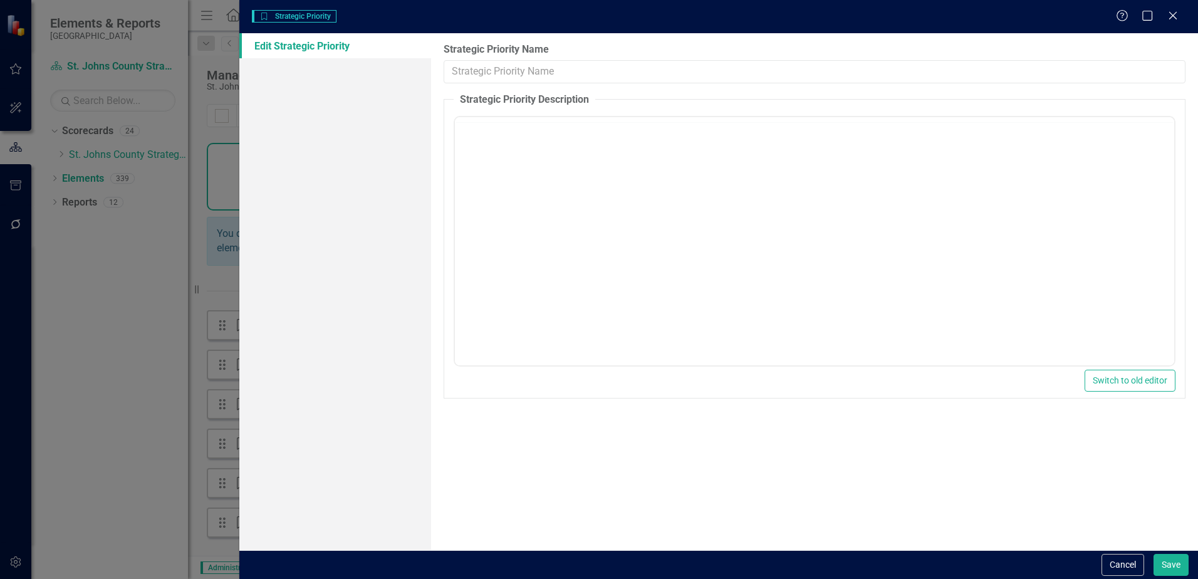
type input "Organizational Excellence"
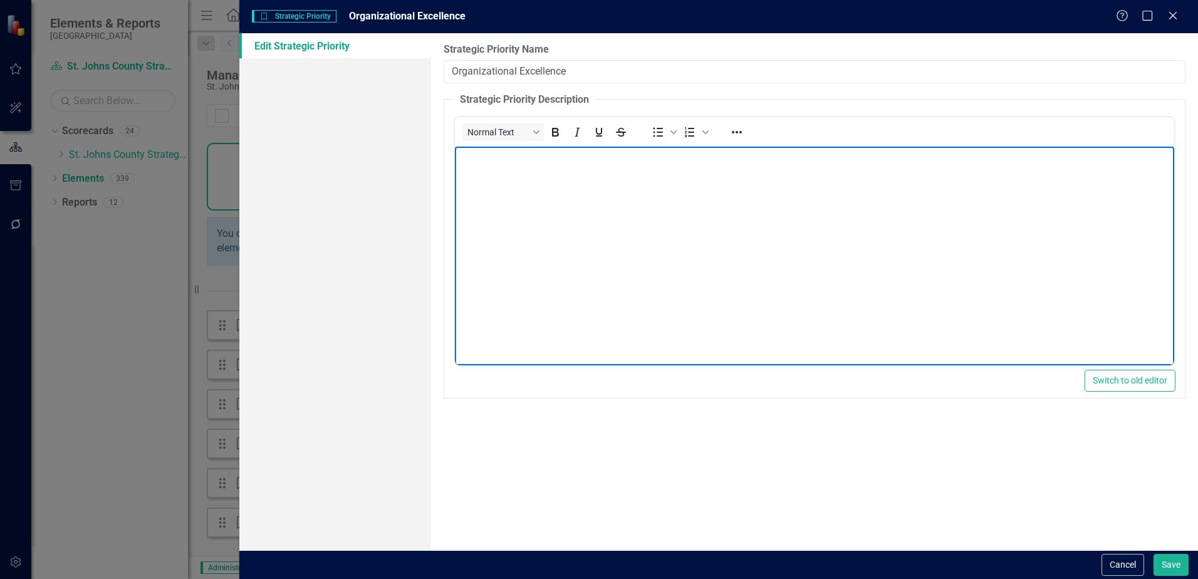
click at [510, 170] on body "Rich Text Area. Press ALT-0 for help." at bounding box center [814, 241] width 719 height 188
click at [743, 155] on p "Create an environment that fosters collaboration and teamwork, empowering Count…" at bounding box center [814, 165] width 713 height 30
click at [899, 189] on body "Create an environment that fosters collaboration and teamwork, empowering Count…" at bounding box center [814, 241] width 719 height 188
click at [1177, 564] on button "Save" at bounding box center [1171, 565] width 35 height 22
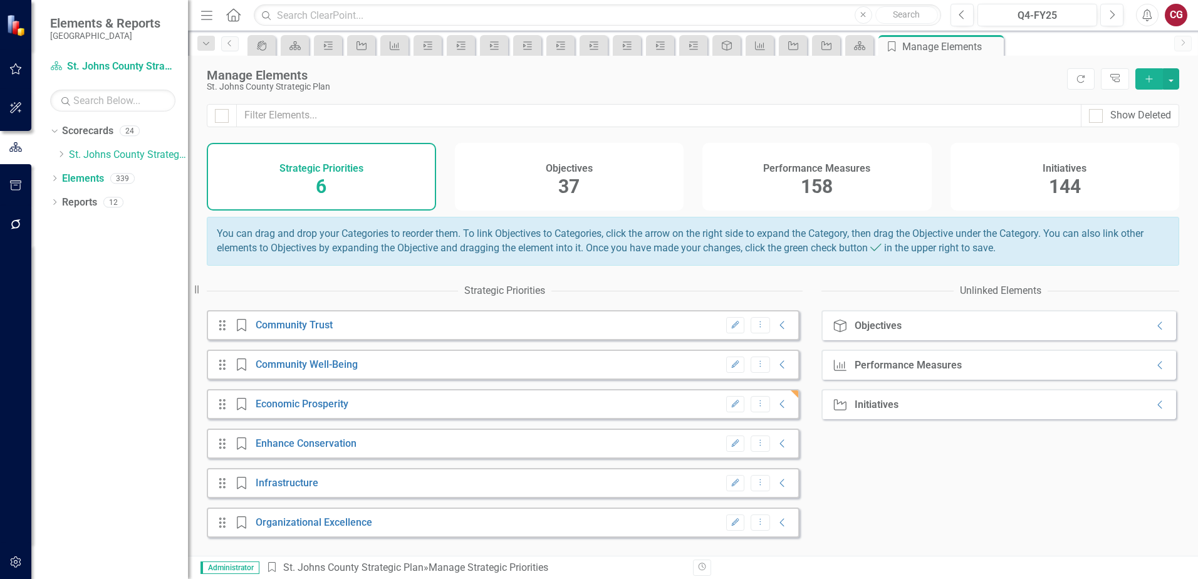
click at [582, 177] on div "Objectives 37" at bounding box center [569, 177] width 229 height 68
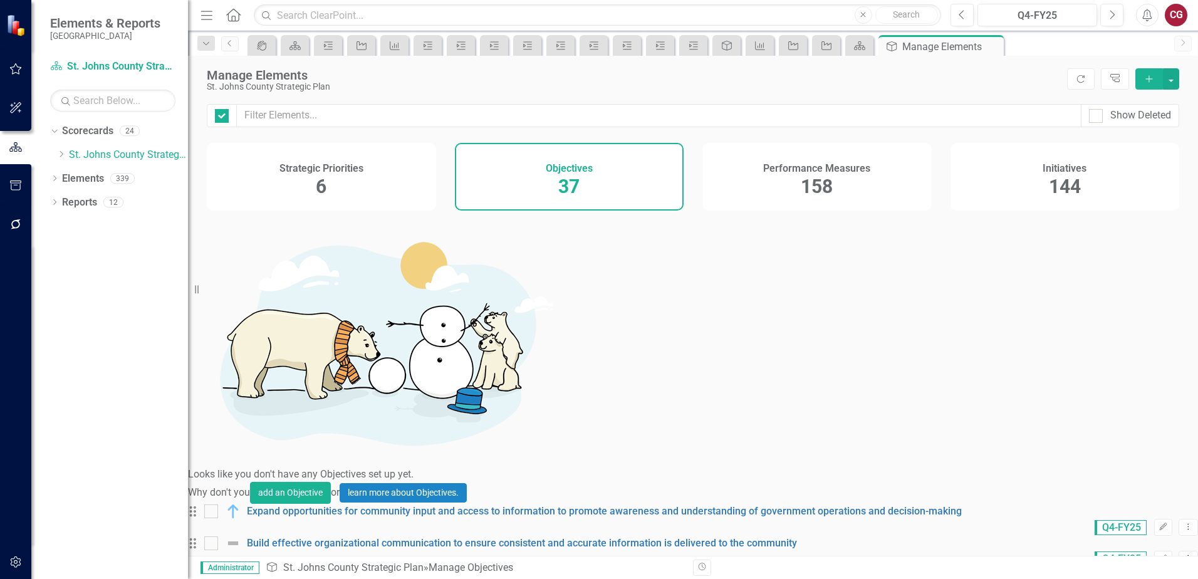
checkbox input "false"
click at [1159, 523] on icon "Edit" at bounding box center [1163, 527] width 9 height 8
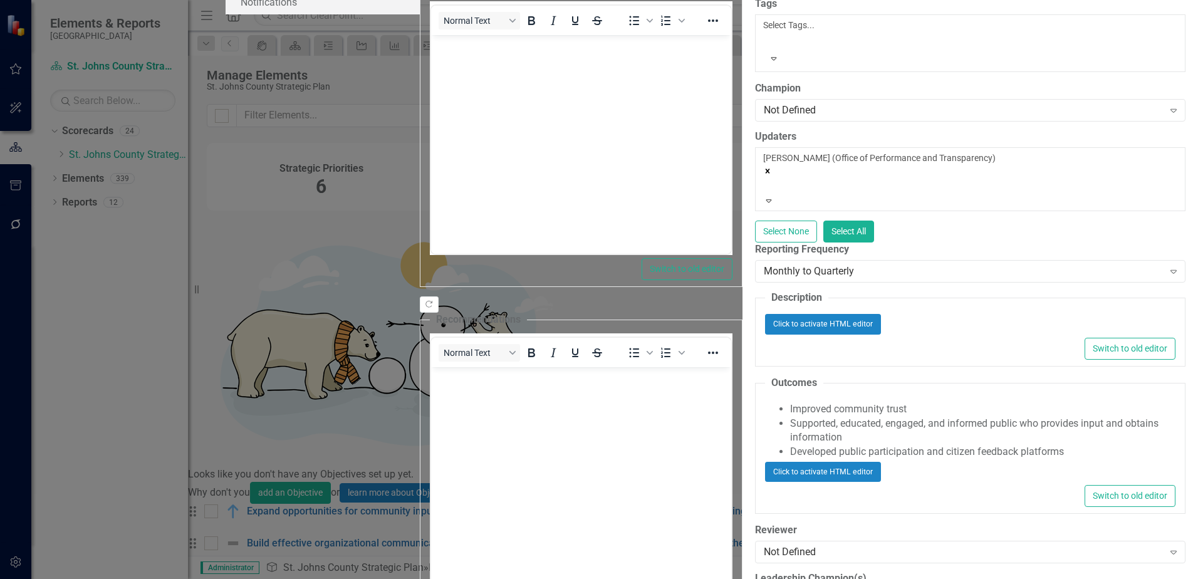
scroll to position [478, 0]
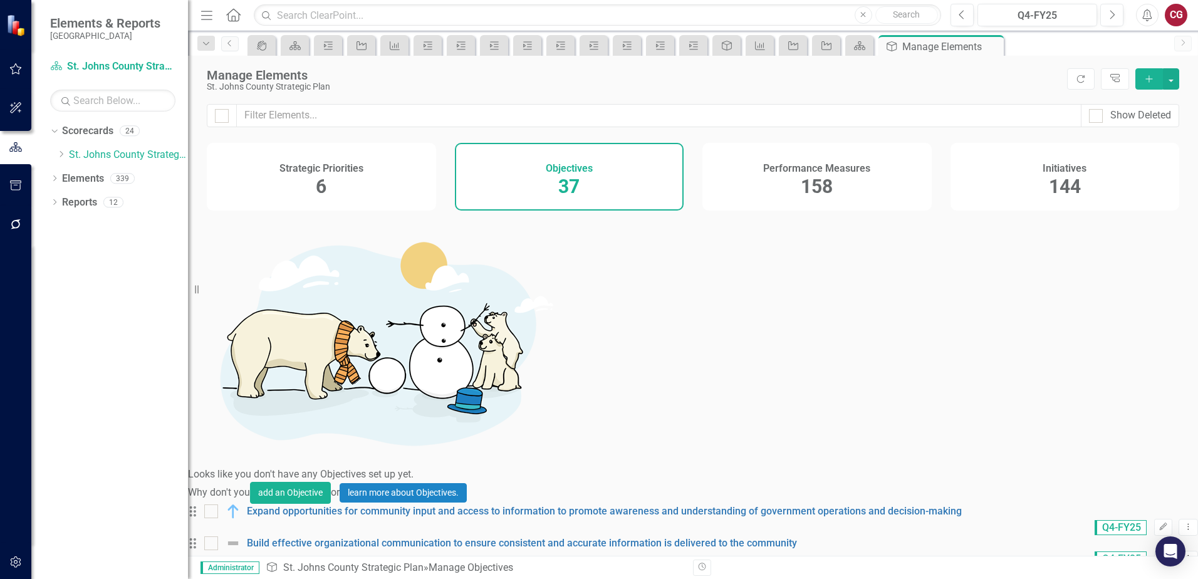
click at [1159, 555] on icon "Edit" at bounding box center [1163, 559] width 9 height 8
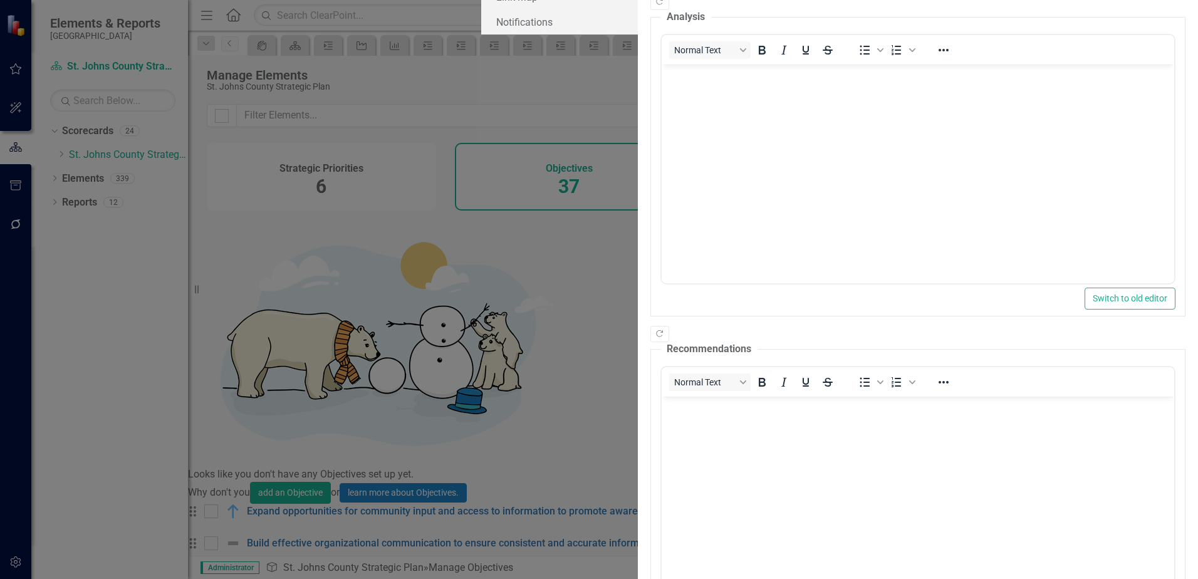
scroll to position [0, 0]
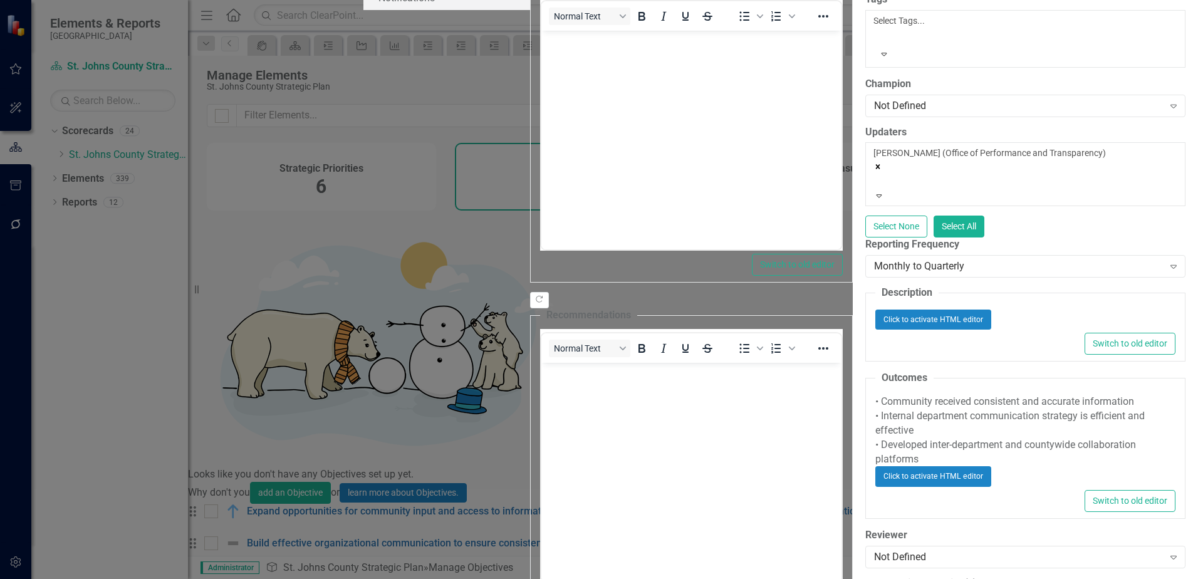
scroll to position [439, 0]
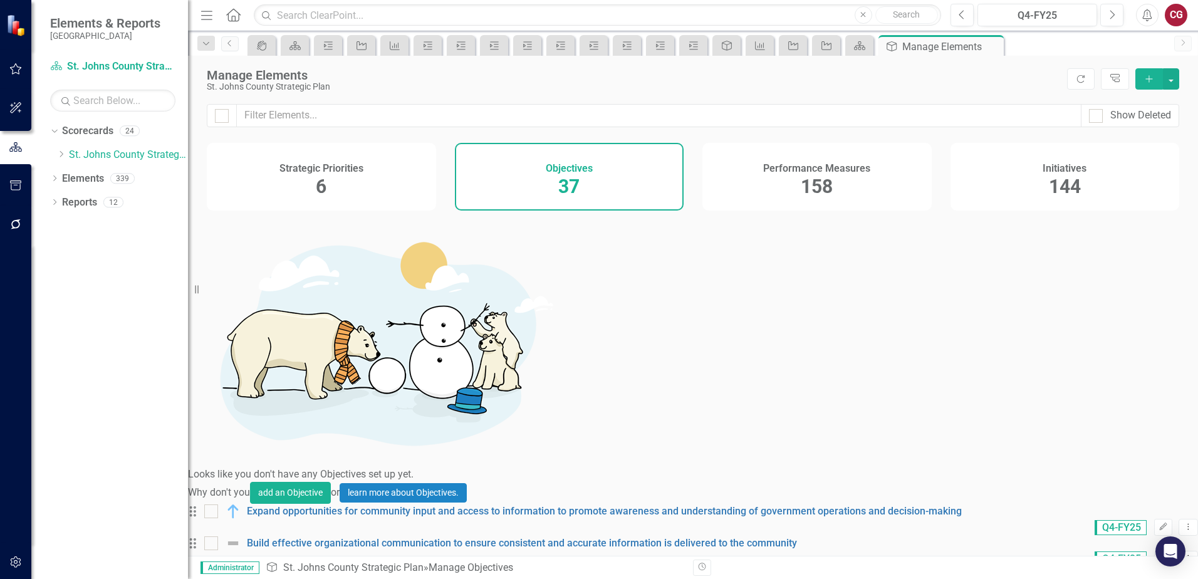
click at [1159, 578] on icon "Edit" at bounding box center [1163, 591] width 9 height 8
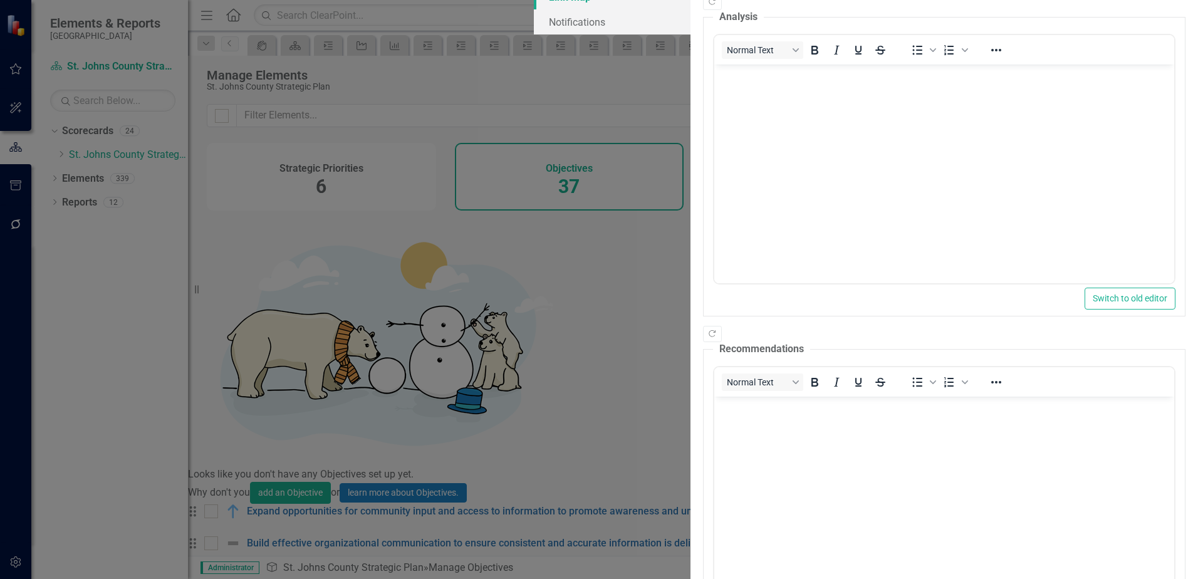
scroll to position [0, 0]
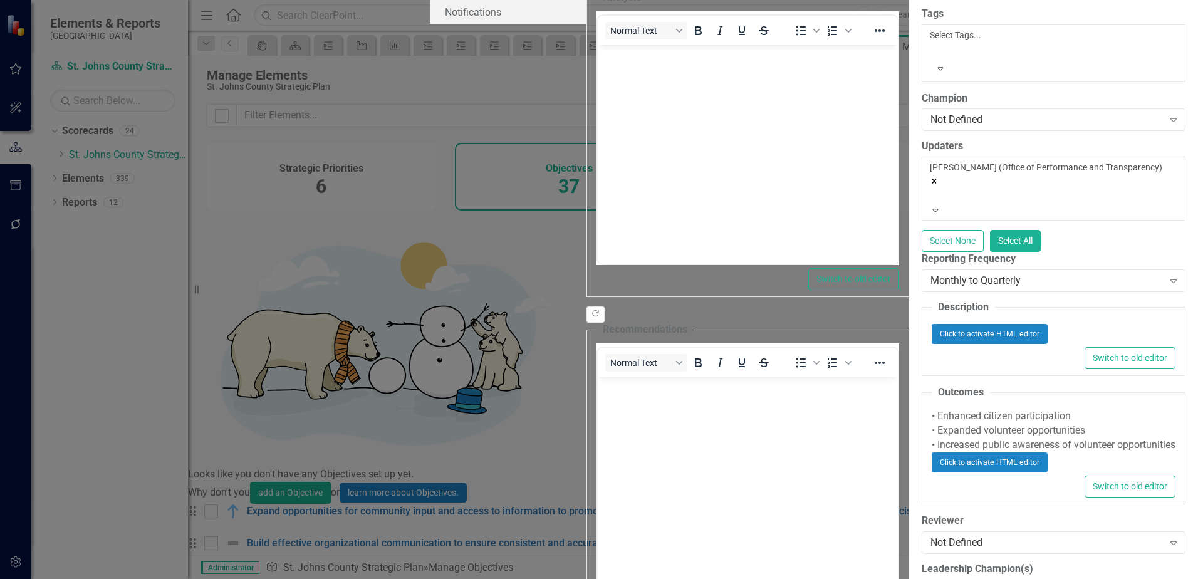
scroll to position [313, 0]
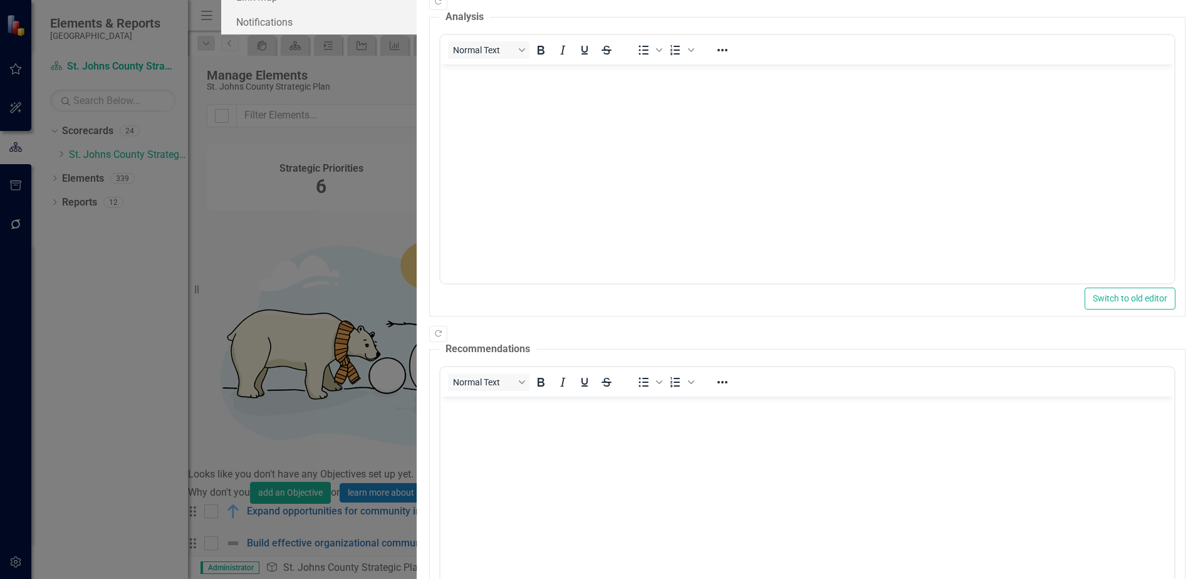
scroll to position [0, 0]
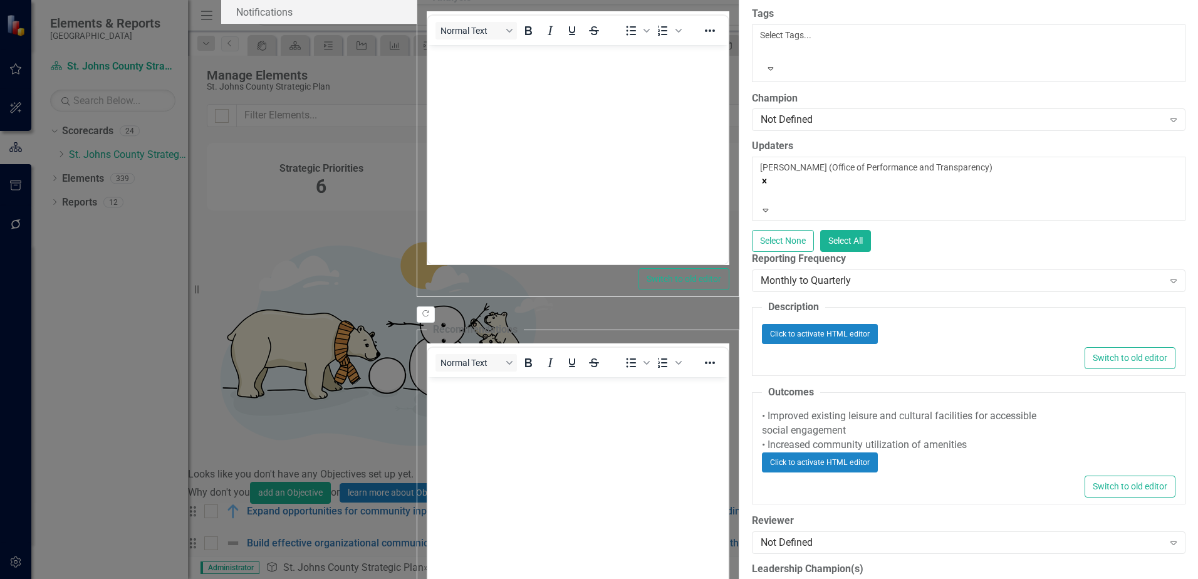
scroll to position [478, 0]
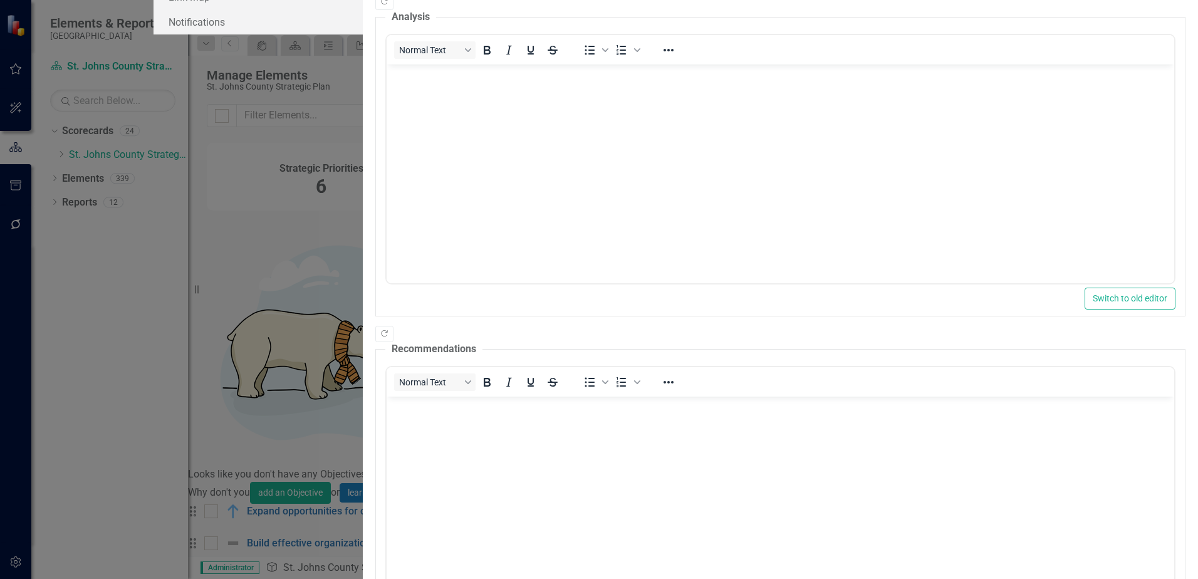
scroll to position [183, 0]
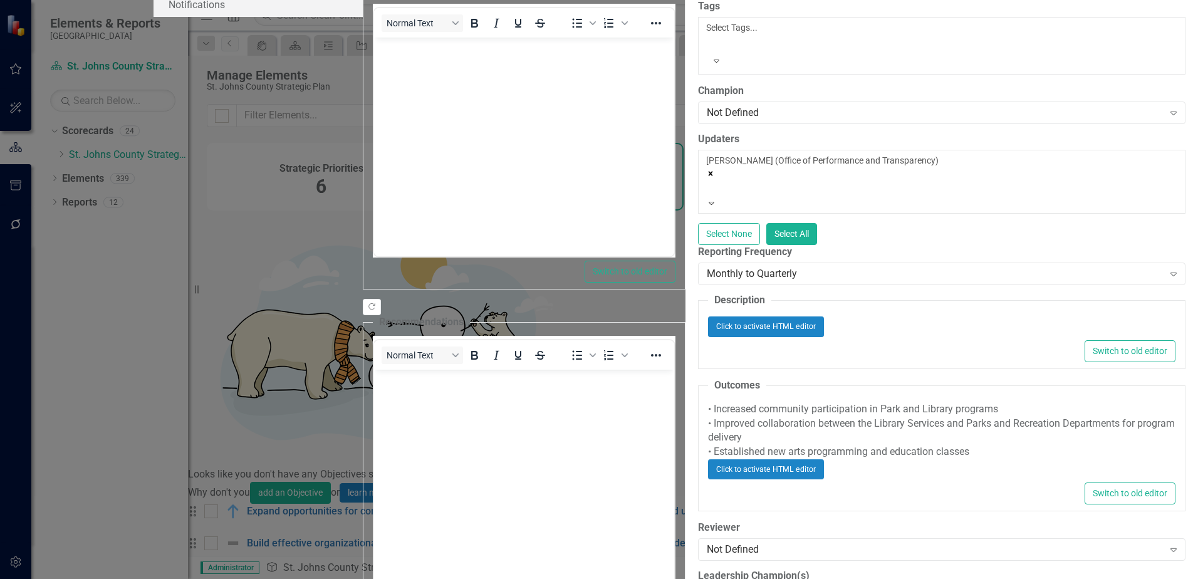
scroll to position [376, 0]
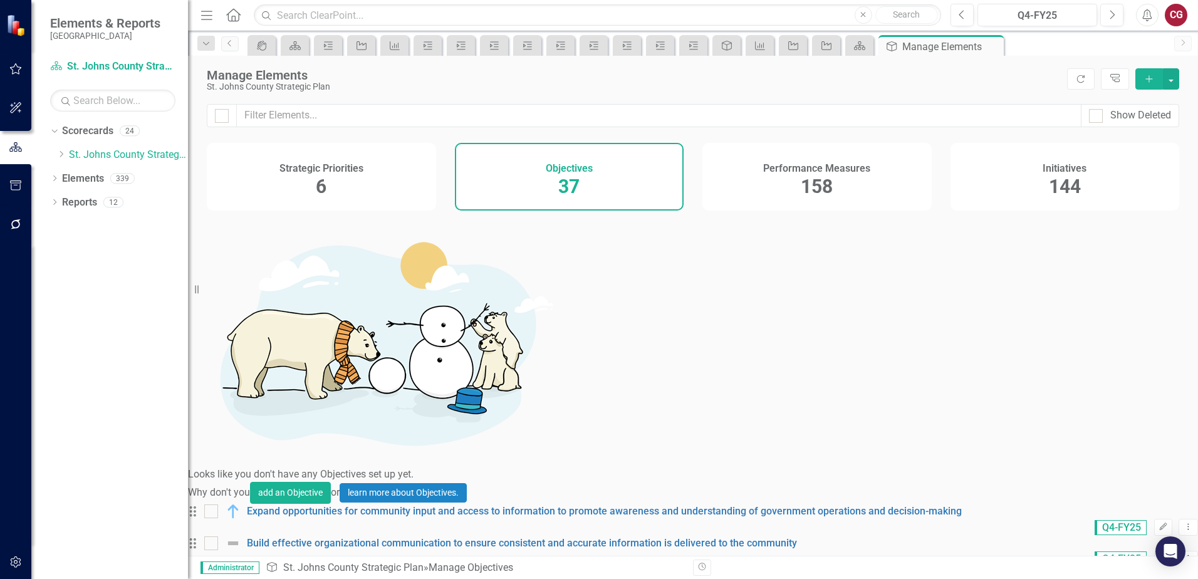
scroll to position [442, 0]
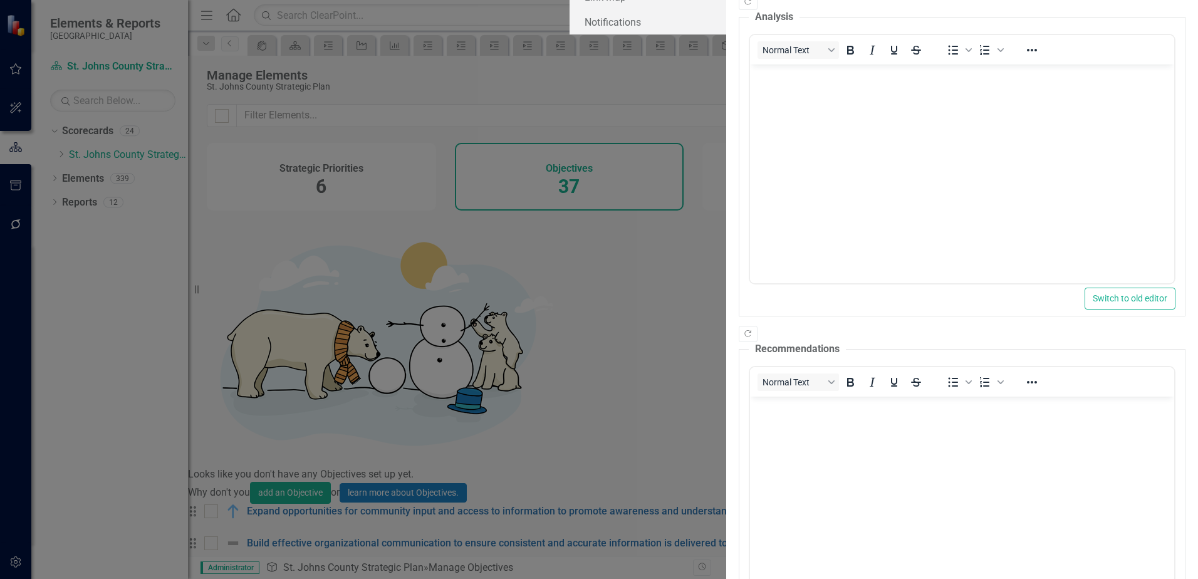
scroll to position [0, 0]
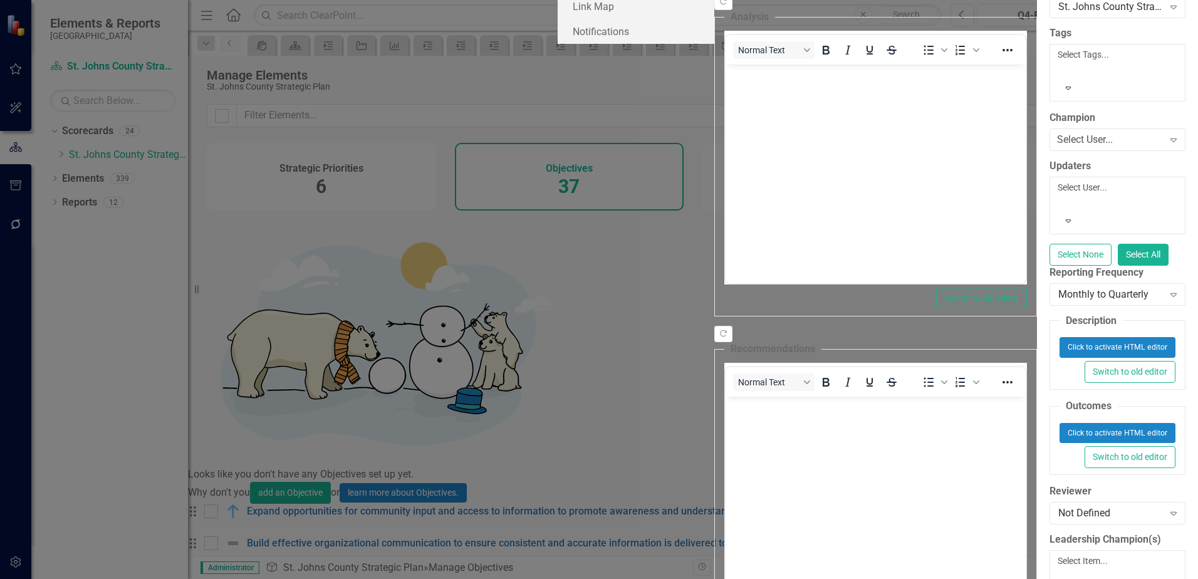
scroll to position [80, 0]
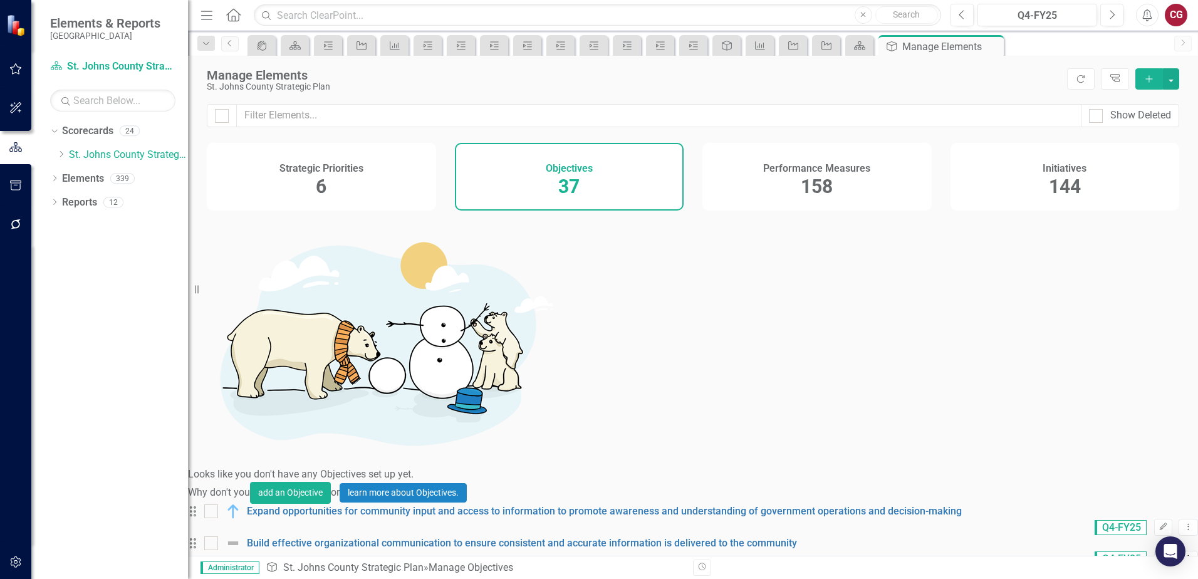
scroll to position [0, 0]
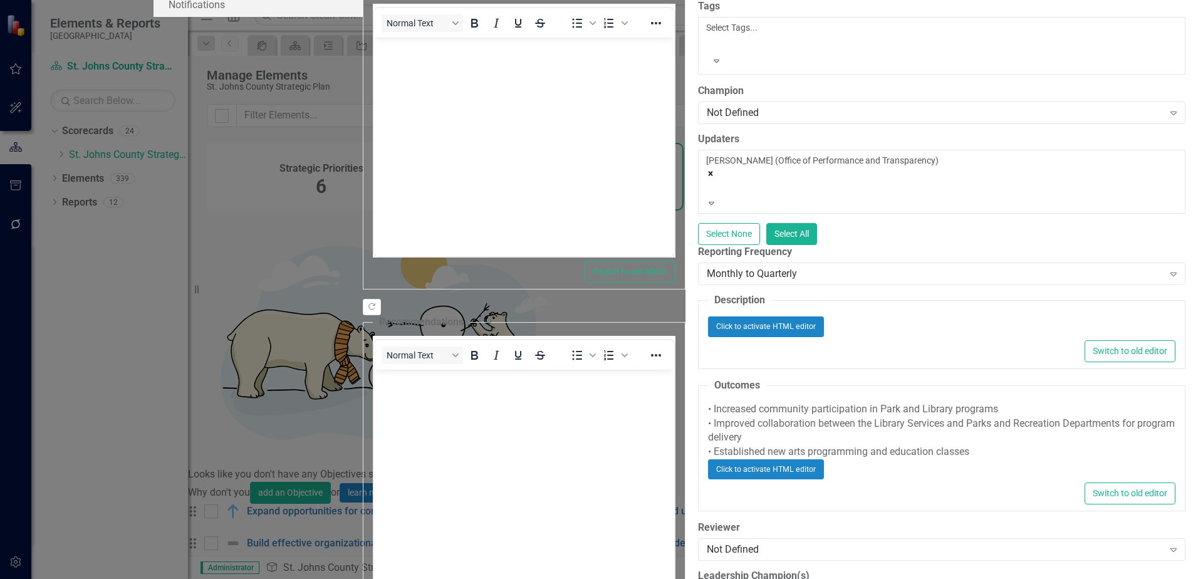
scroll to position [439, 0]
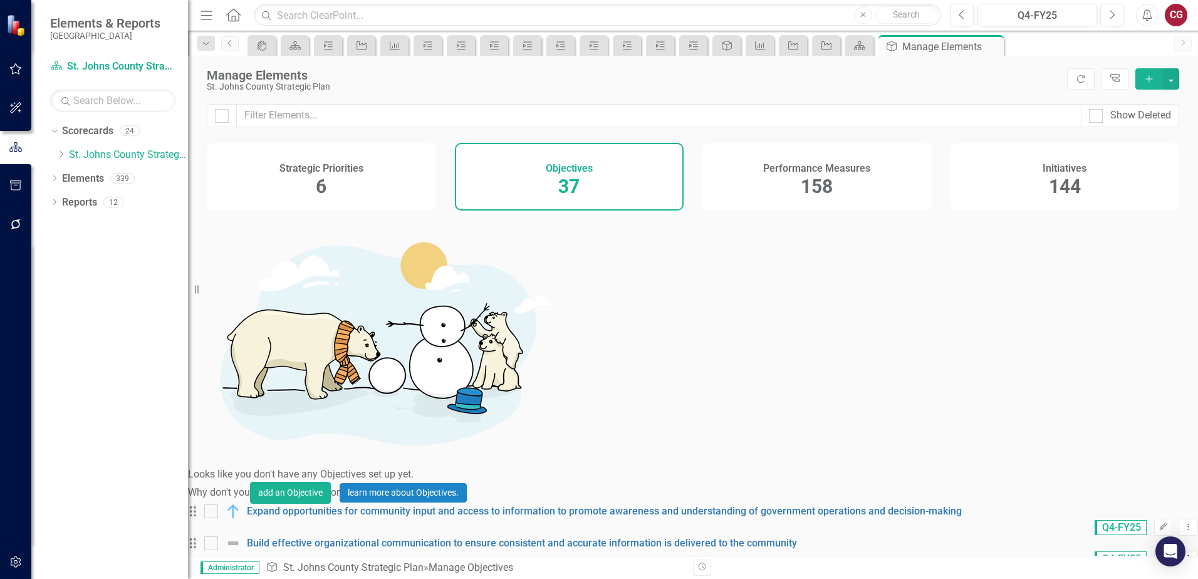
scroll to position [125, 0]
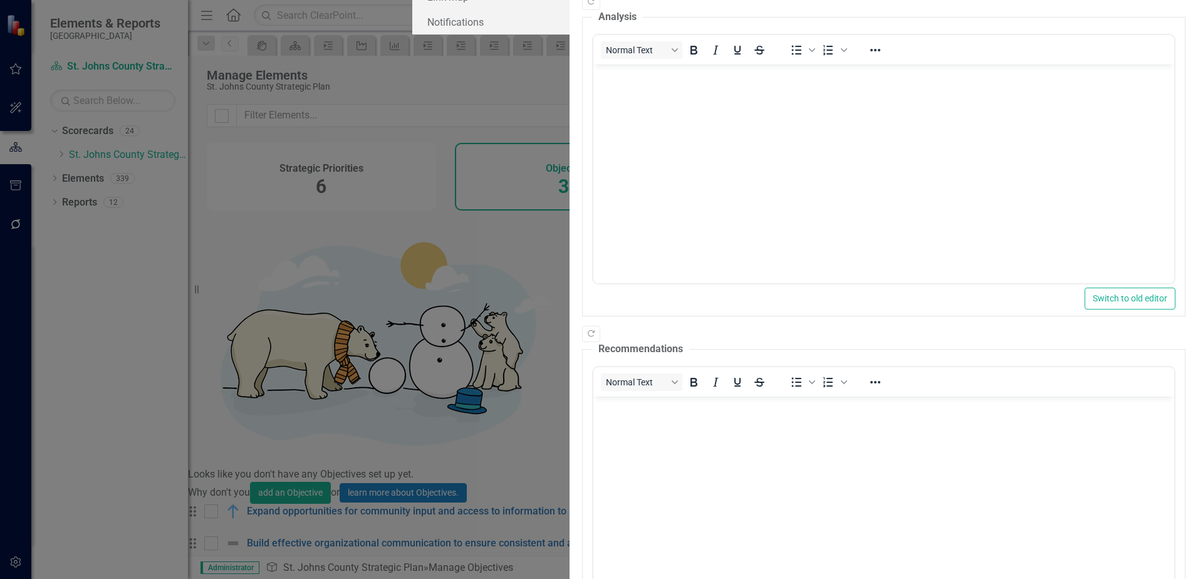
scroll to position [0, 0]
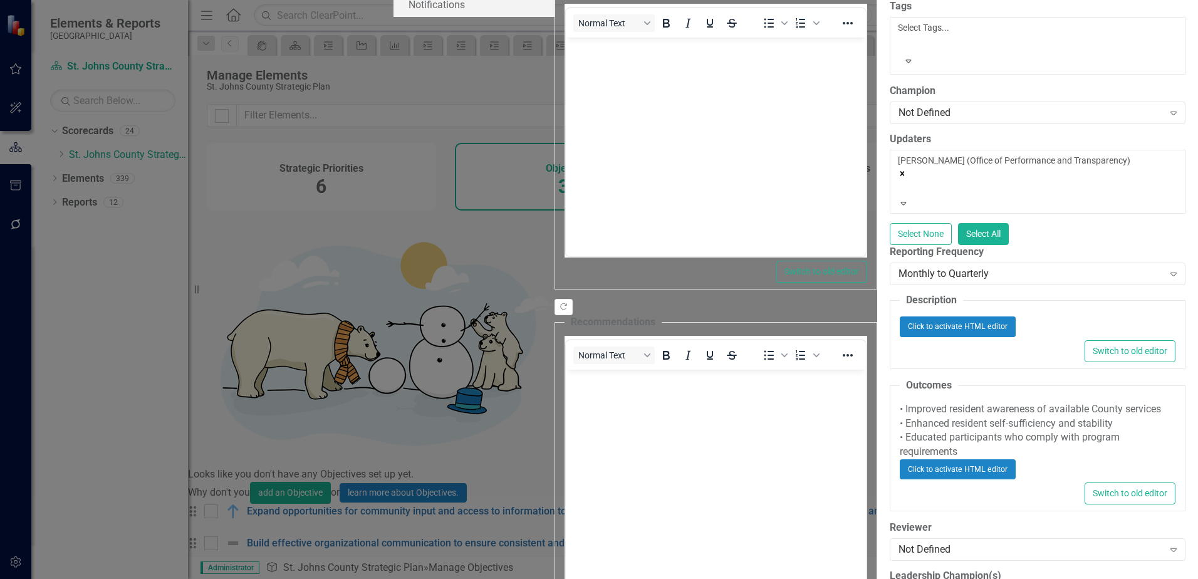
scroll to position [376, 0]
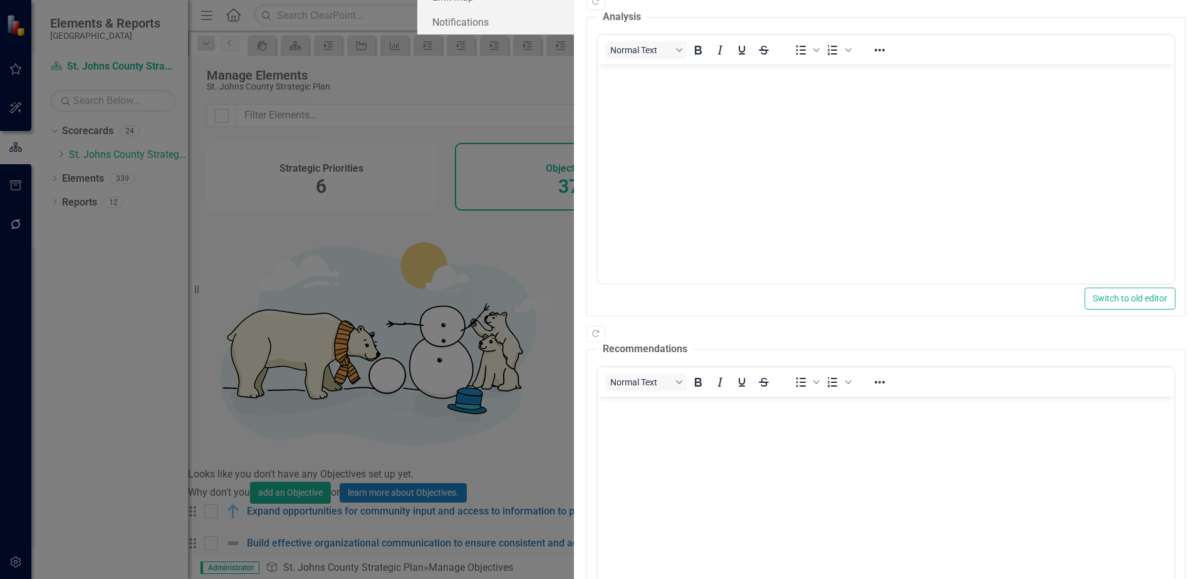
scroll to position [0, 0]
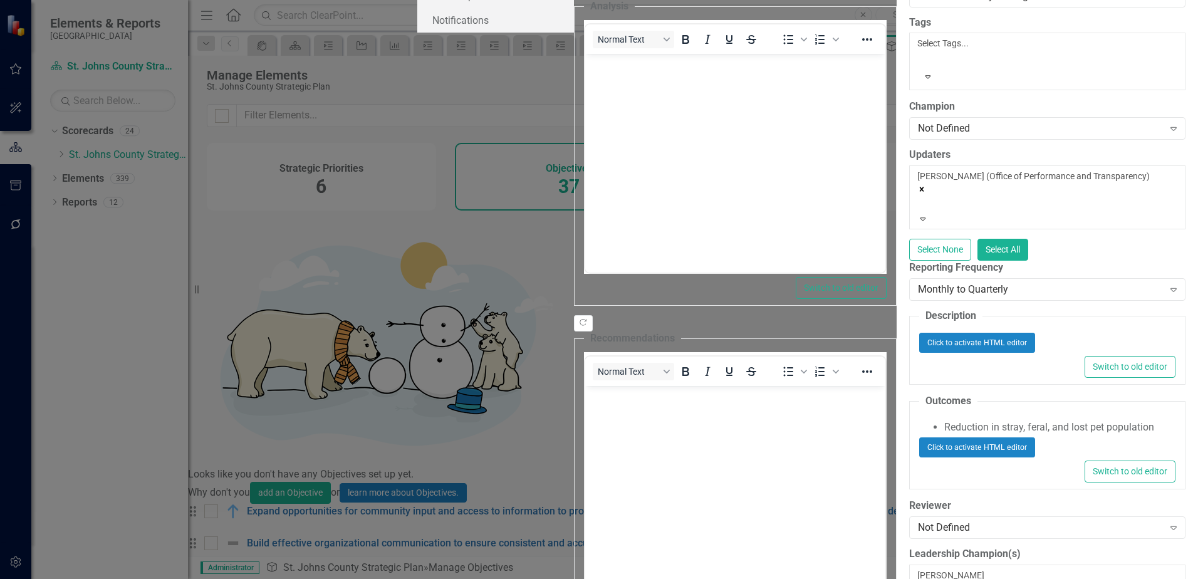
scroll to position [376, 0]
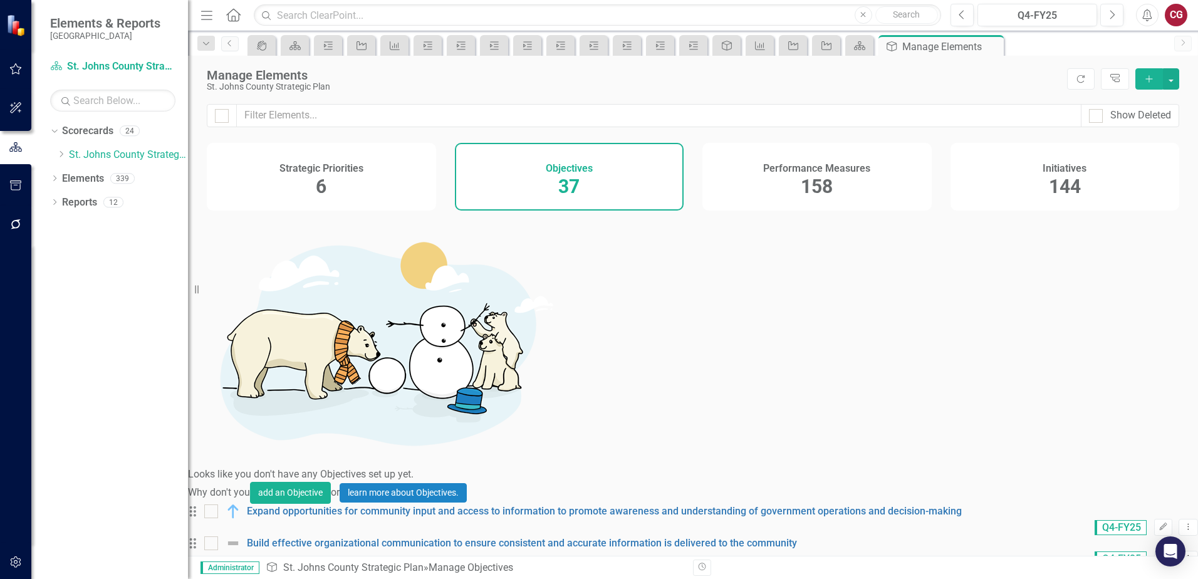
scroll to position [188, 0]
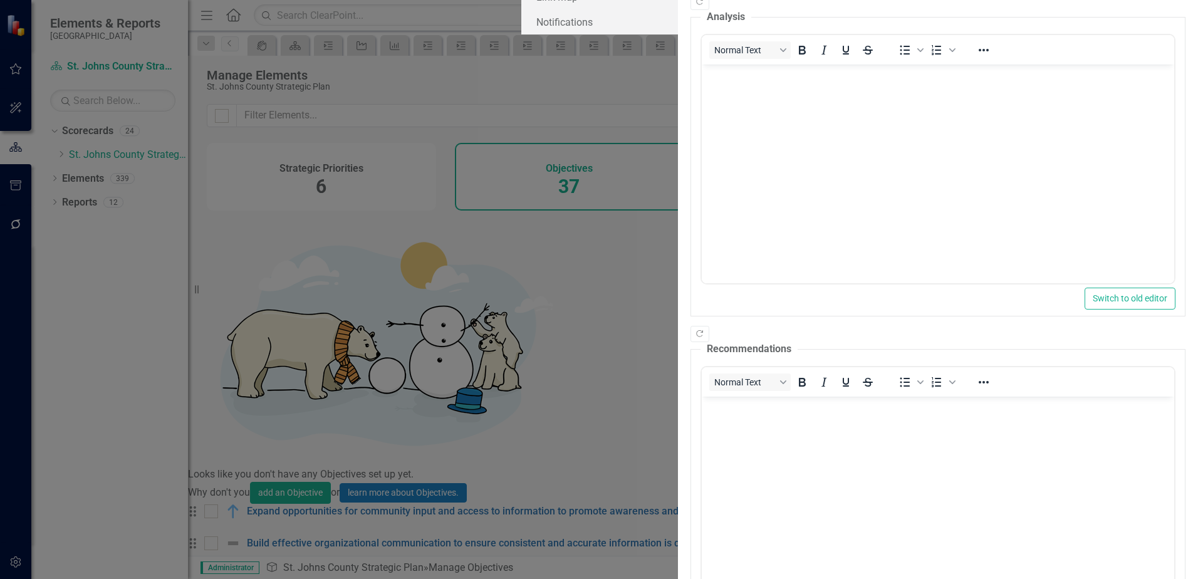
scroll to position [0, 0]
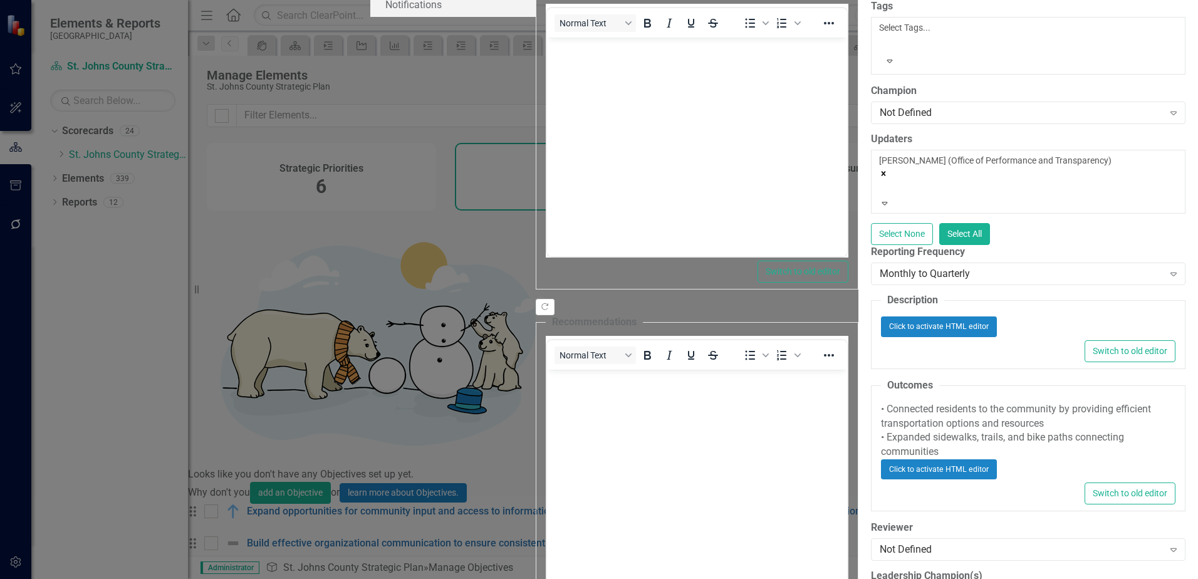
scroll to position [376, 0]
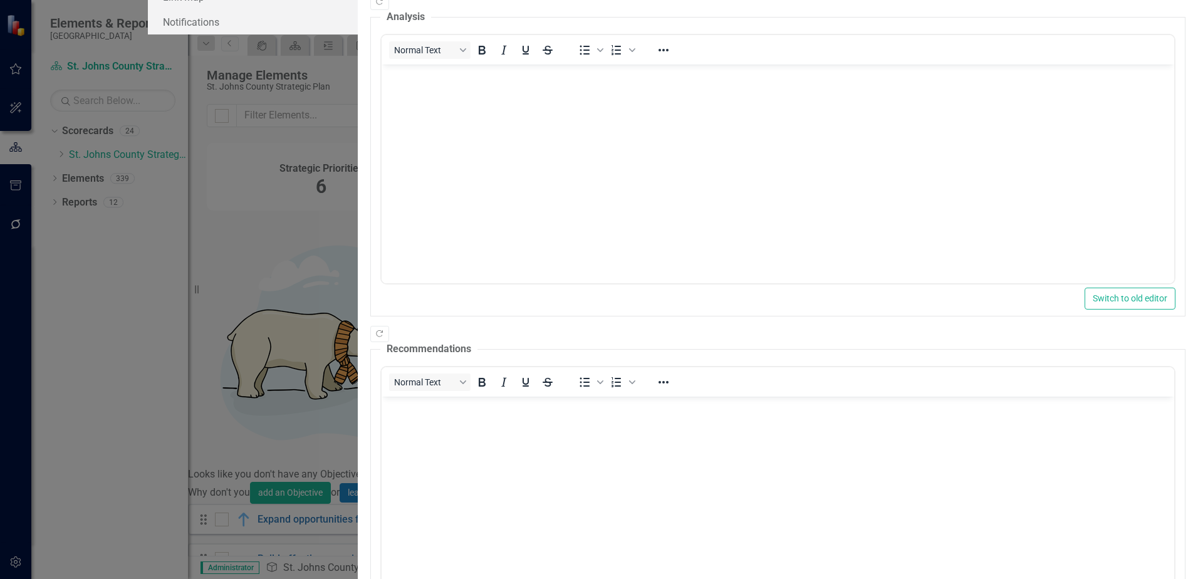
scroll to position [0, 0]
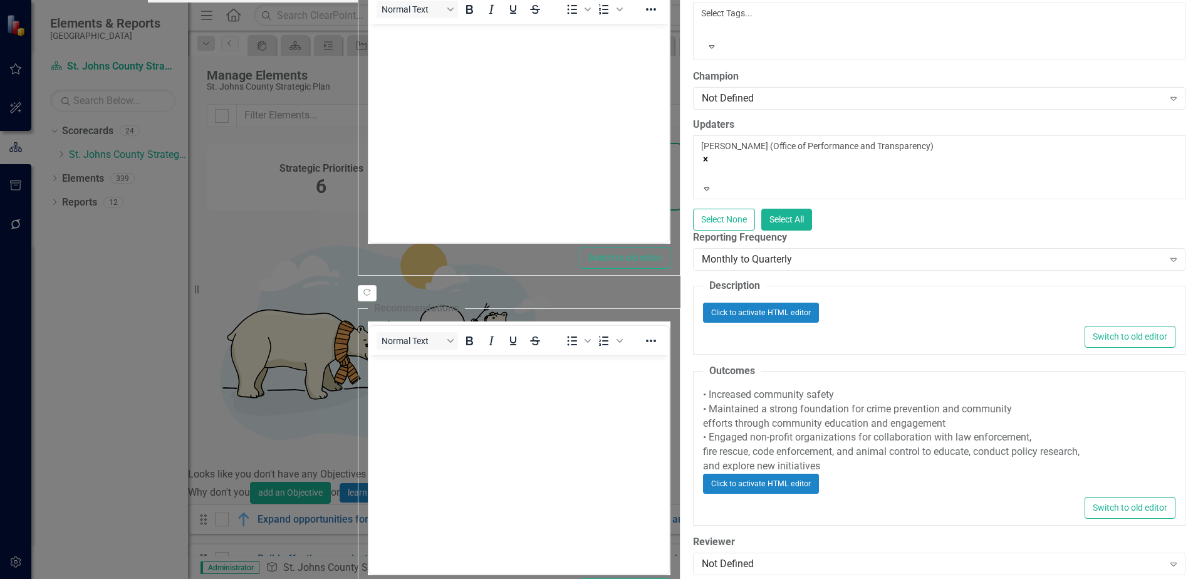
scroll to position [376, 0]
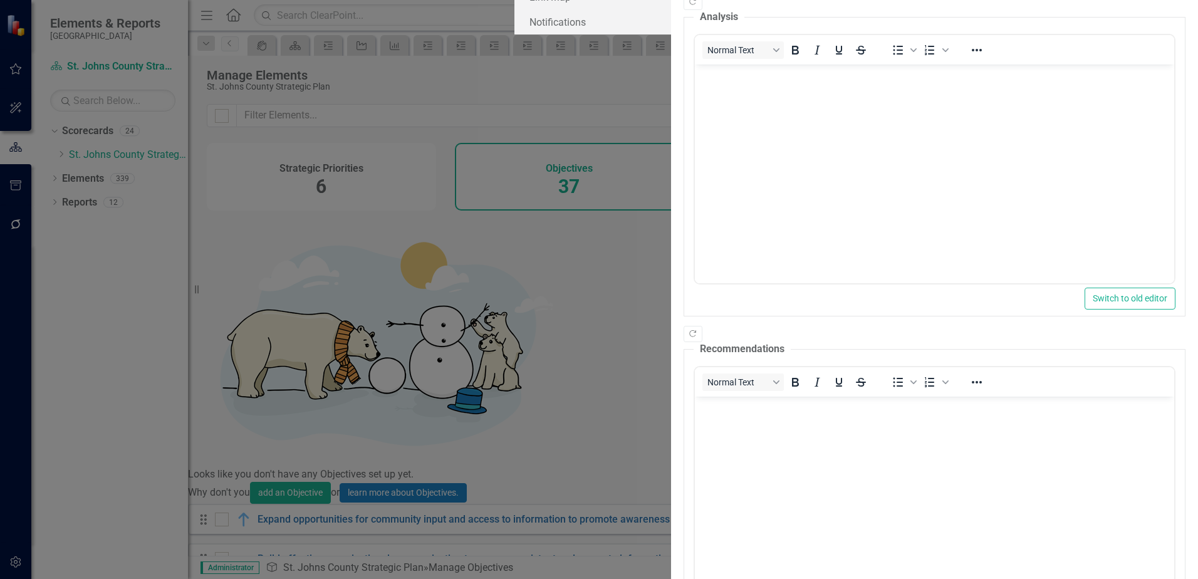
scroll to position [0, 0]
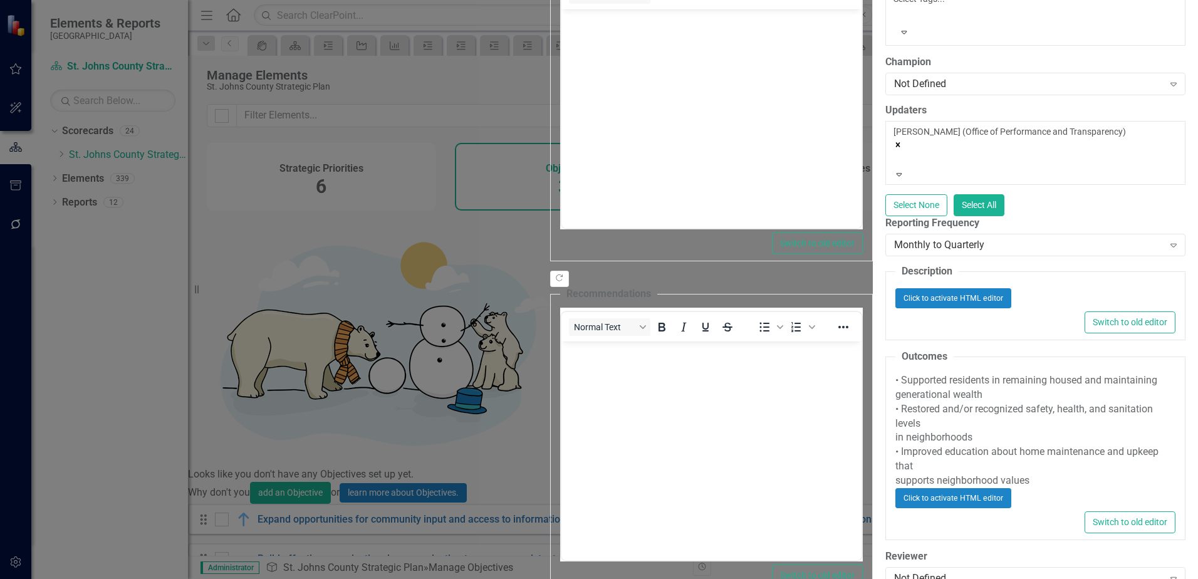
scroll to position [313, 0]
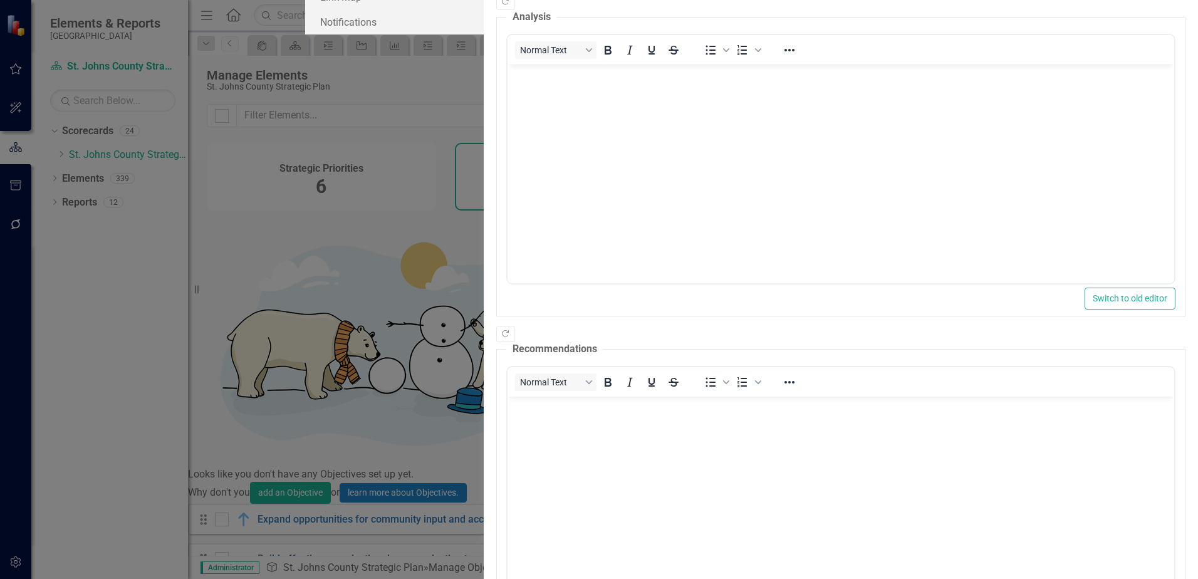
scroll to position [0, 0]
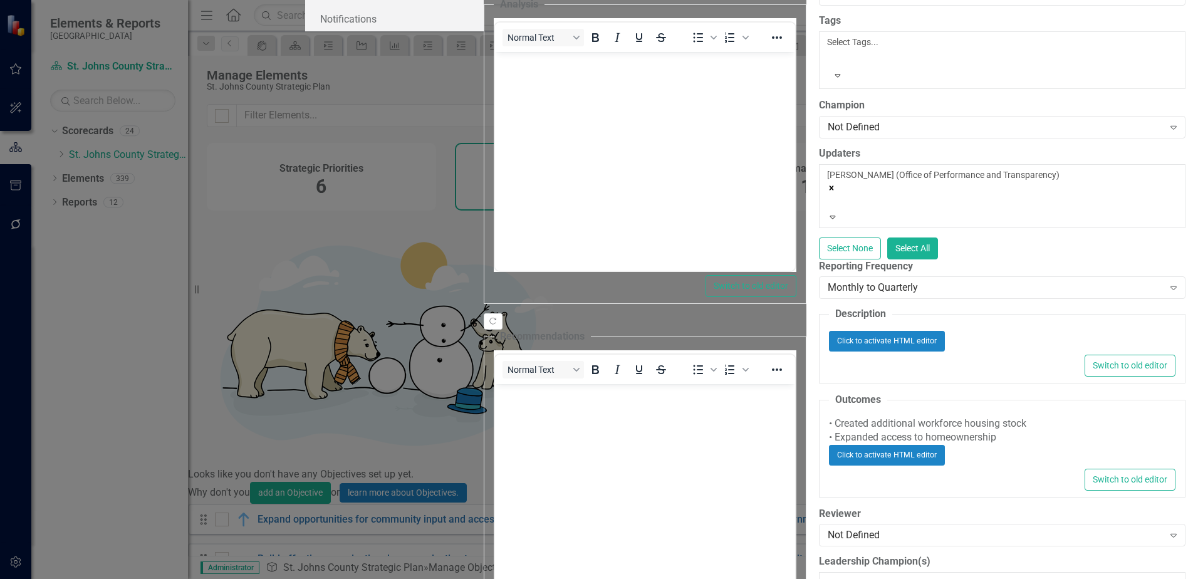
scroll to position [376, 0]
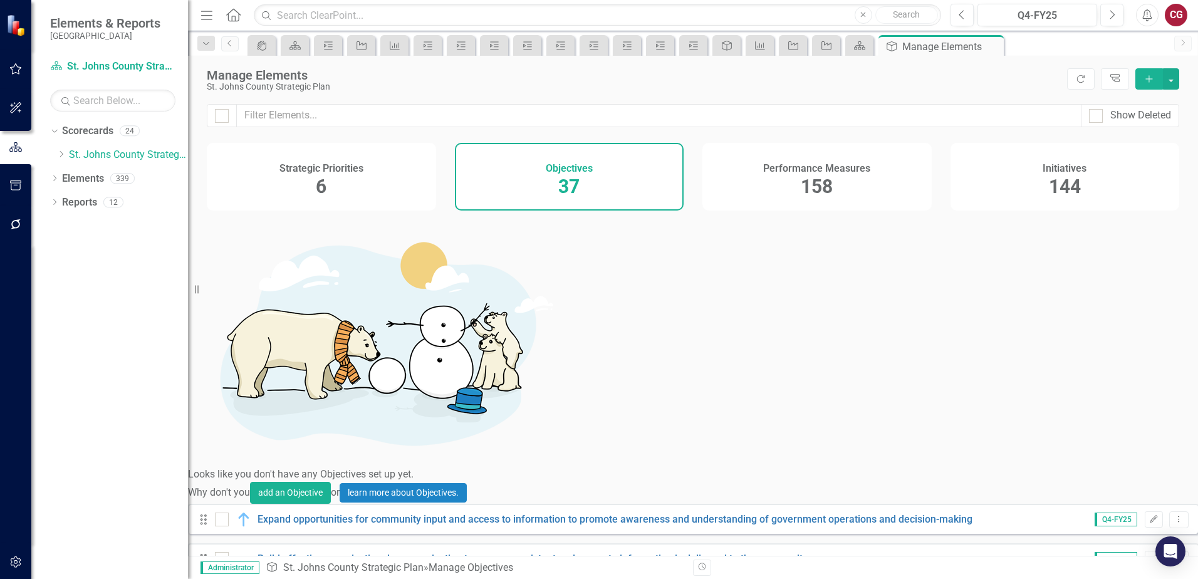
scroll to position [439, 0]
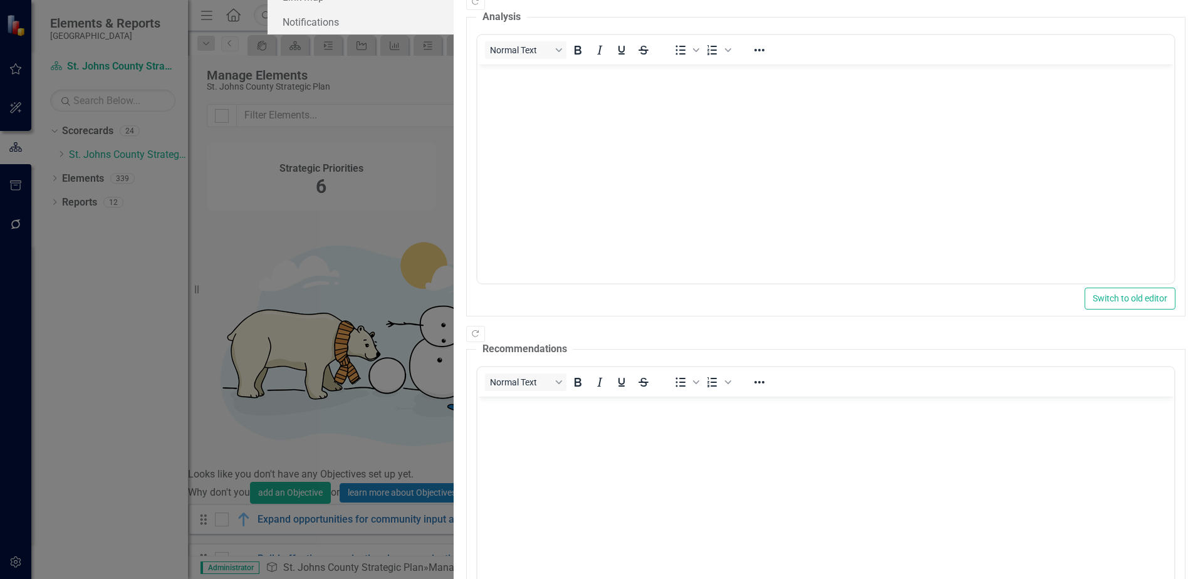
scroll to position [0, 0]
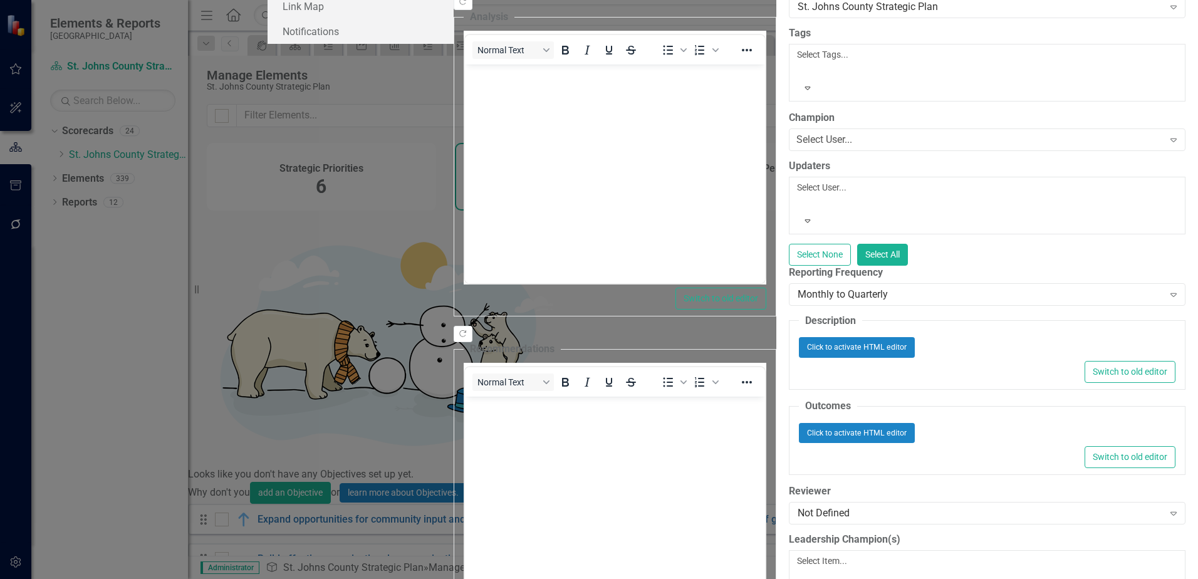
scroll to position [439, 0]
click at [799, 423] on div "Click to activate HTML editor" at bounding box center [987, 433] width 377 height 20
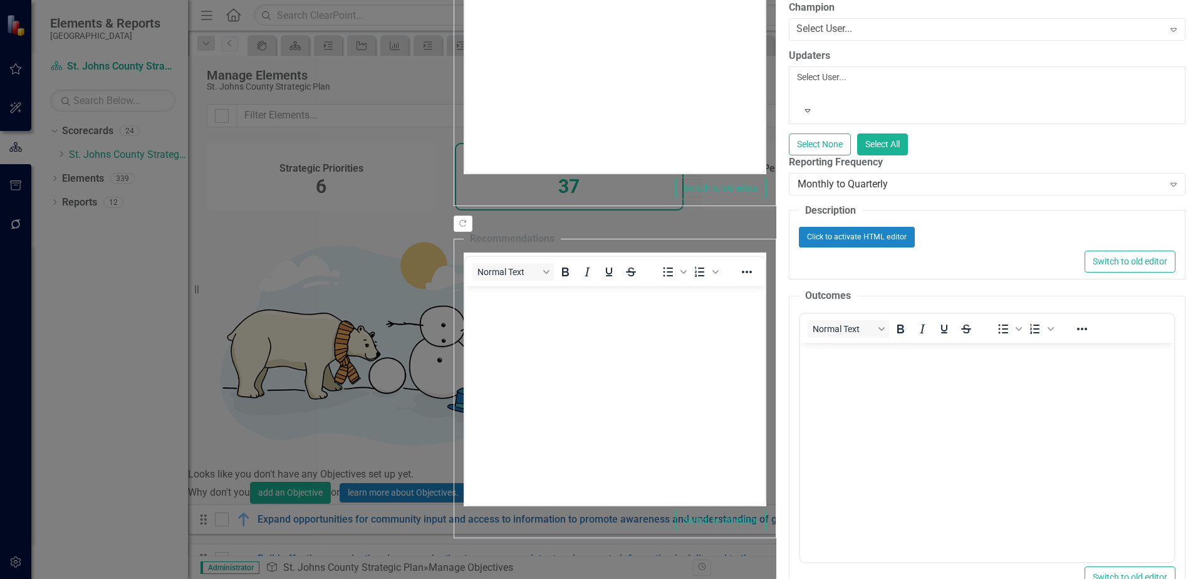
scroll to position [0, 0]
click at [938, 373] on body "Rich Text Area. Press ALT-0 for help." at bounding box center [987, 437] width 374 height 188
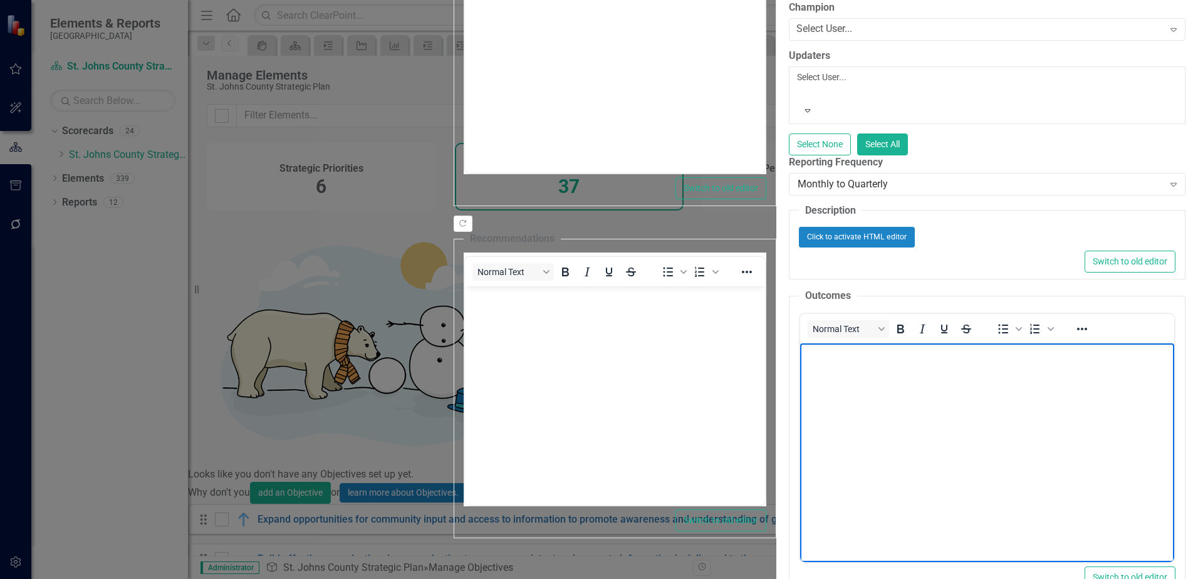
click at [901, 365] on body "Rich Text Area. Press ALT-0 for help." at bounding box center [987, 437] width 374 height 188
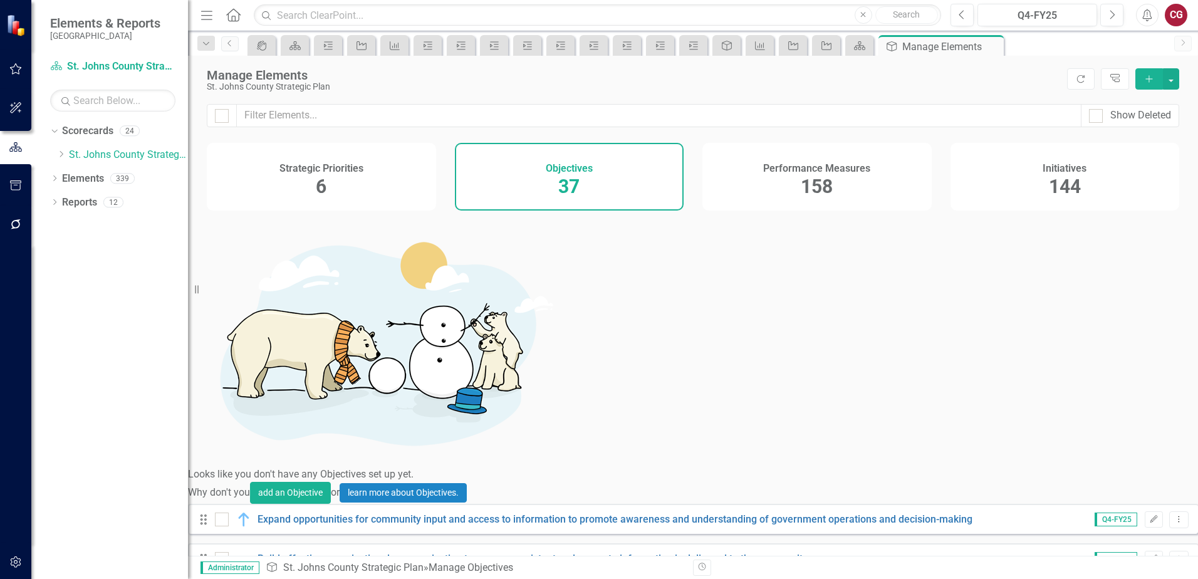
scroll to position [376, 0]
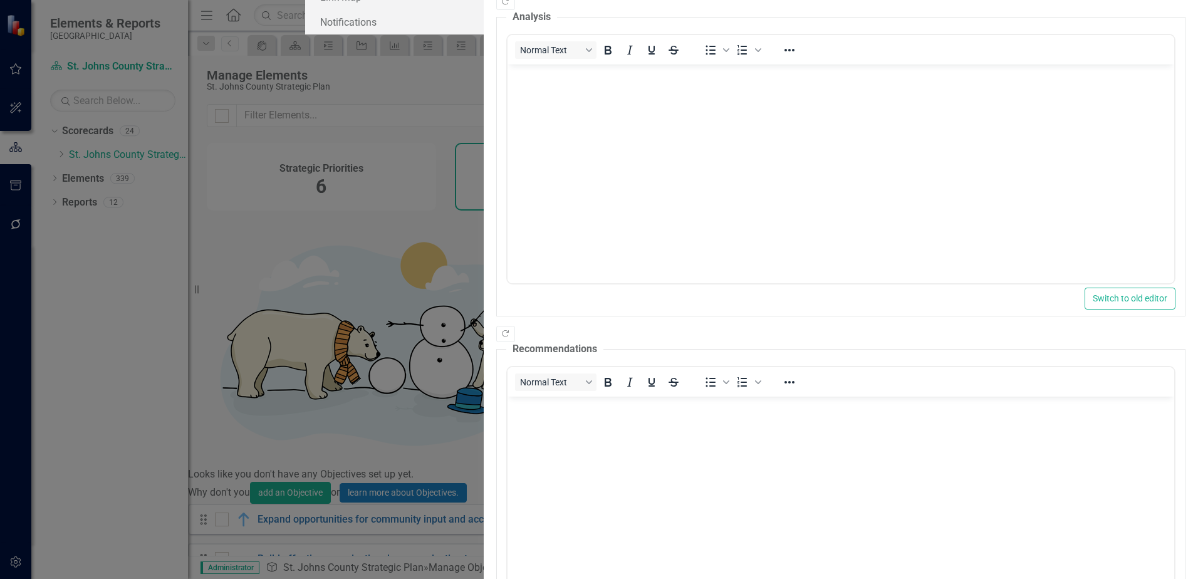
scroll to position [0, 0]
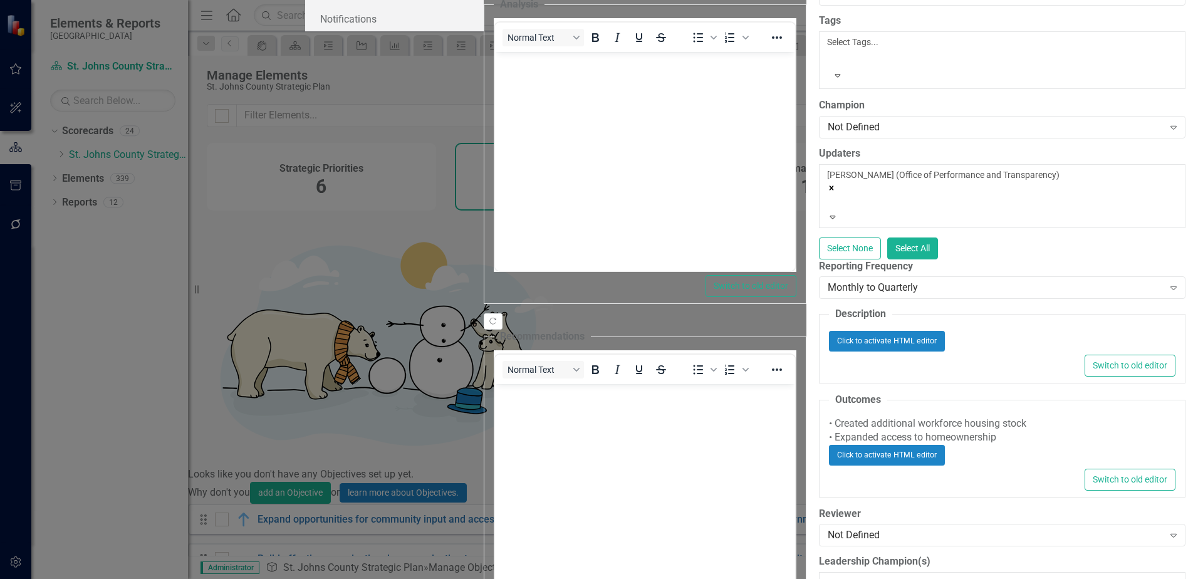
scroll to position [439, 0]
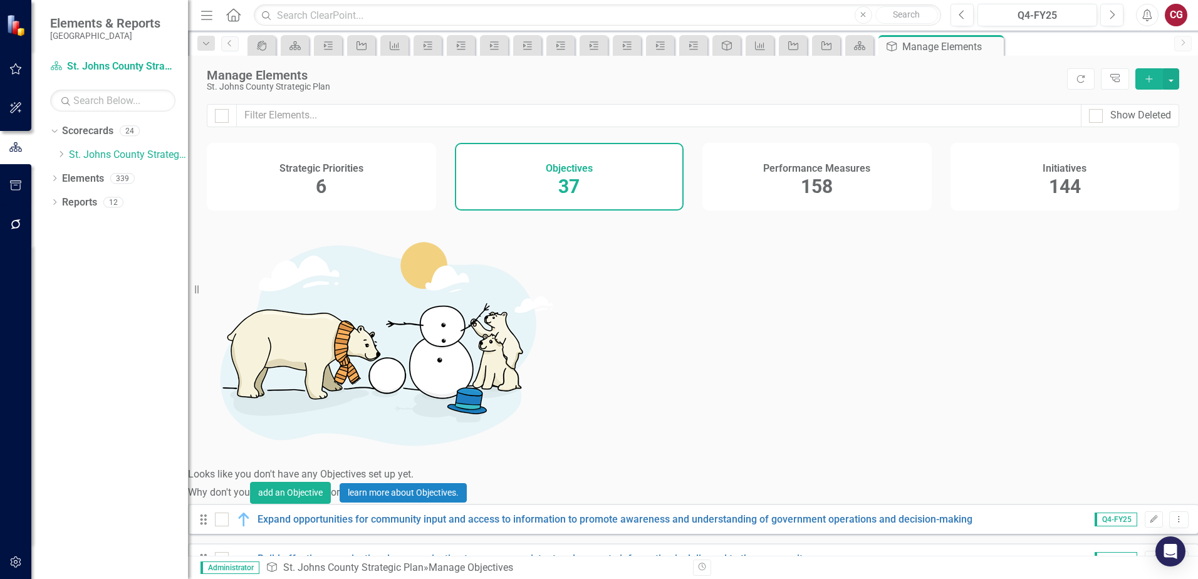
scroll to position [316, 0]
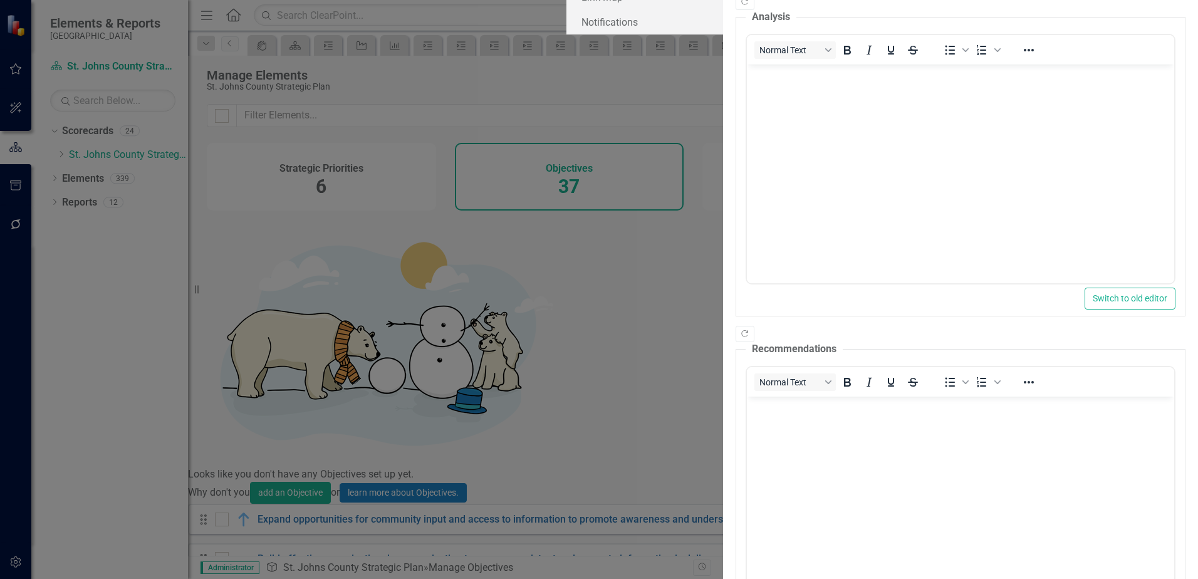
scroll to position [0, 0]
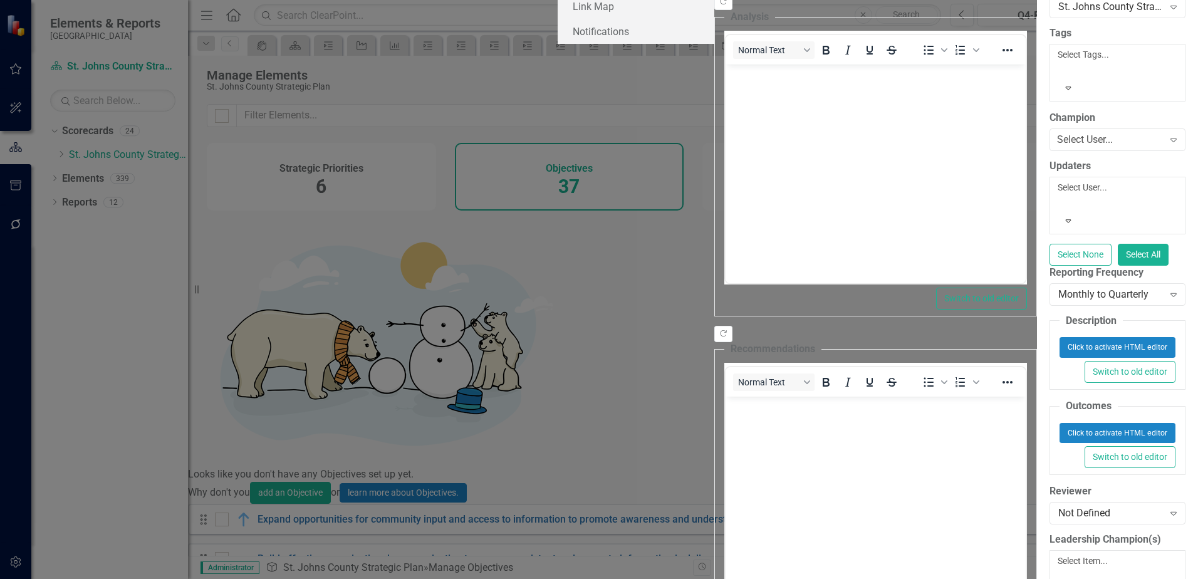
scroll to position [313, 0]
click at [1060, 423] on div "Click to activate HTML editor" at bounding box center [1118, 433] width 116 height 20
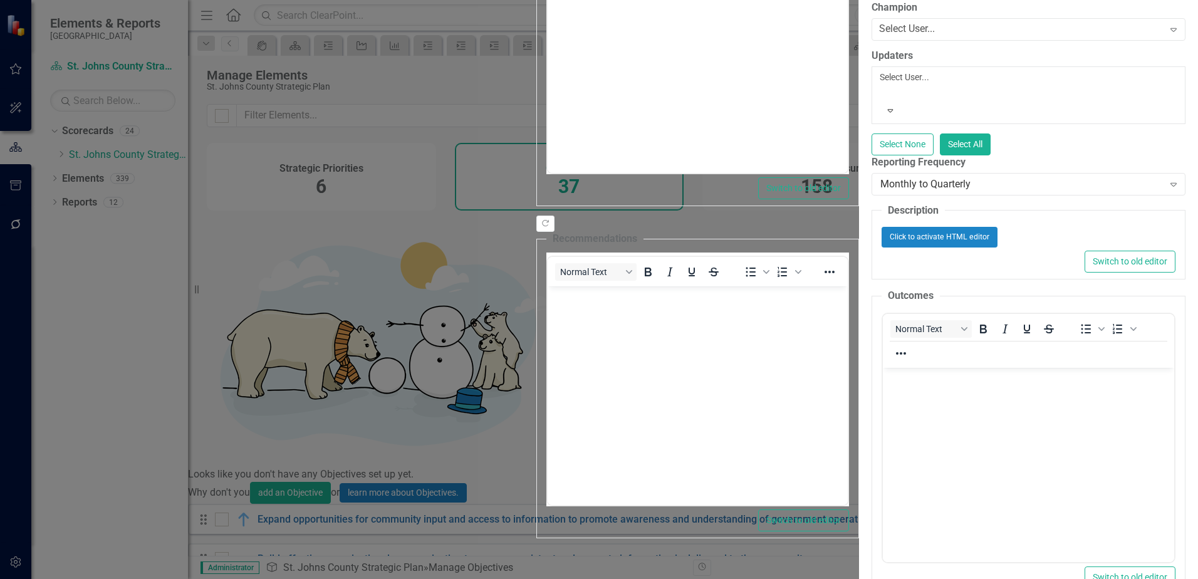
scroll to position [0, 0]
click at [965, 403] on body "Rich Text Area. Press ALT-0 for help." at bounding box center [1028, 461] width 291 height 188
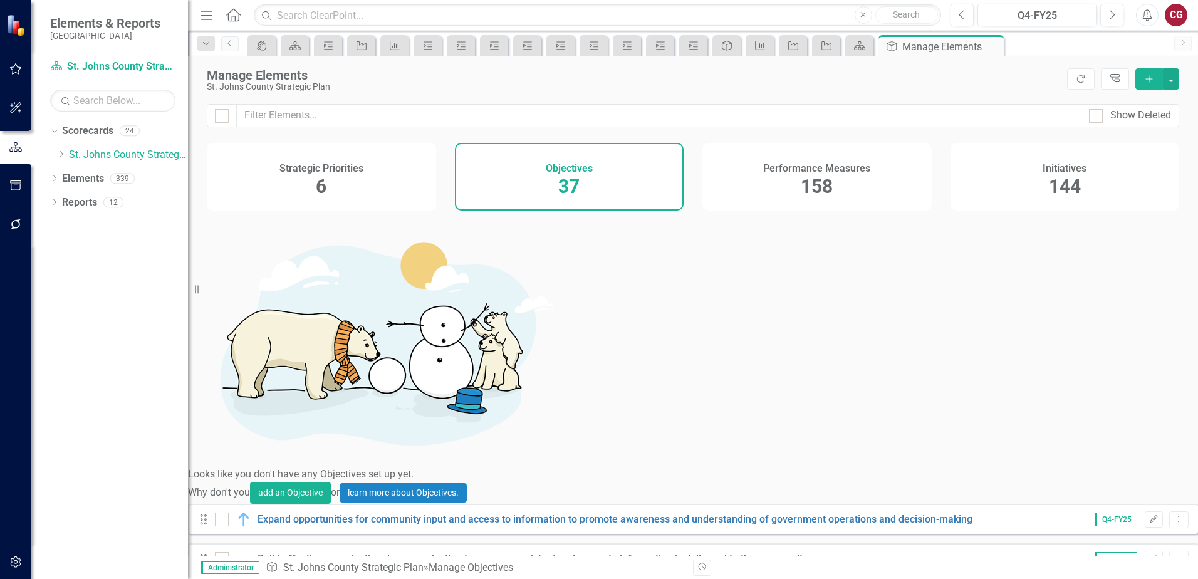
scroll to position [376, 0]
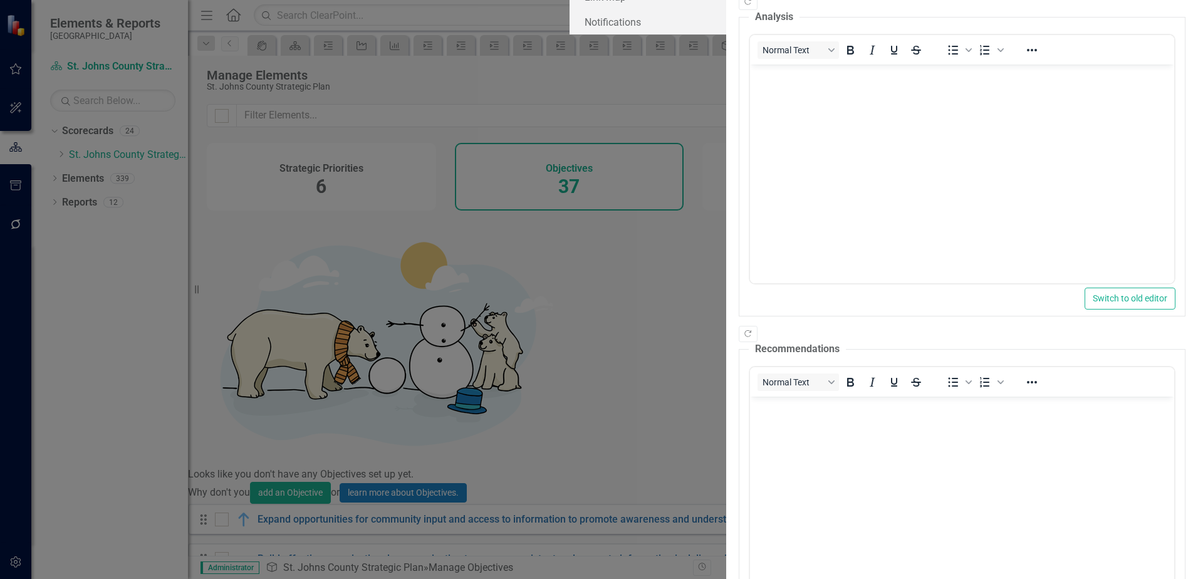
scroll to position [0, 0]
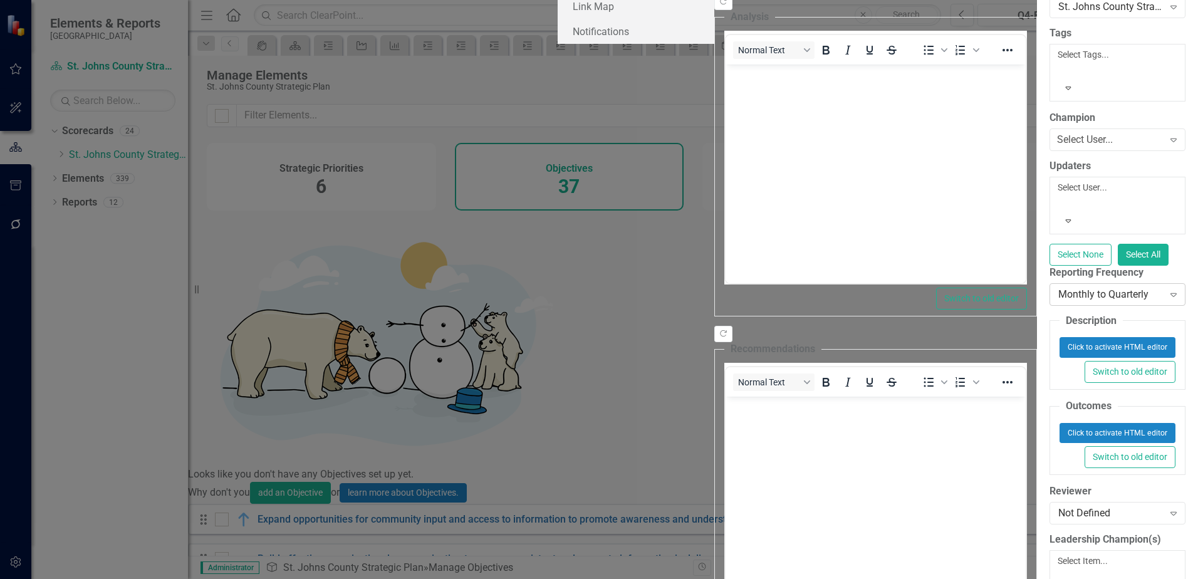
scroll to position [456, 0]
click at [1060, 423] on div "Click to activate HTML editor" at bounding box center [1118, 433] width 116 height 20
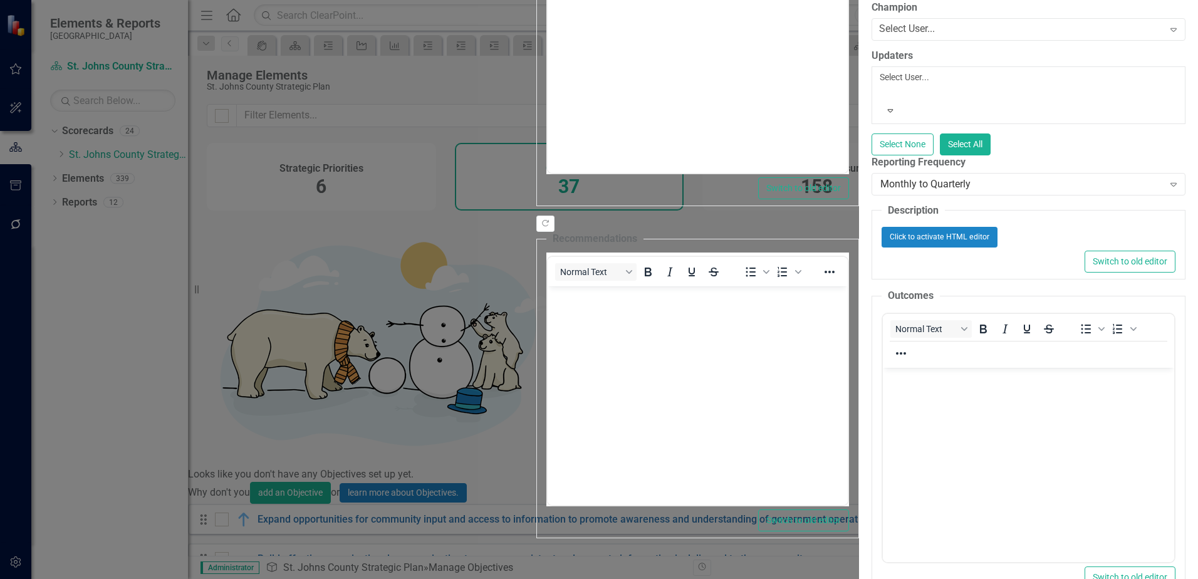
scroll to position [0, 0]
click at [953, 386] on body "Rich Text Area. Press ALT-0 for help." at bounding box center [1028, 461] width 291 height 188
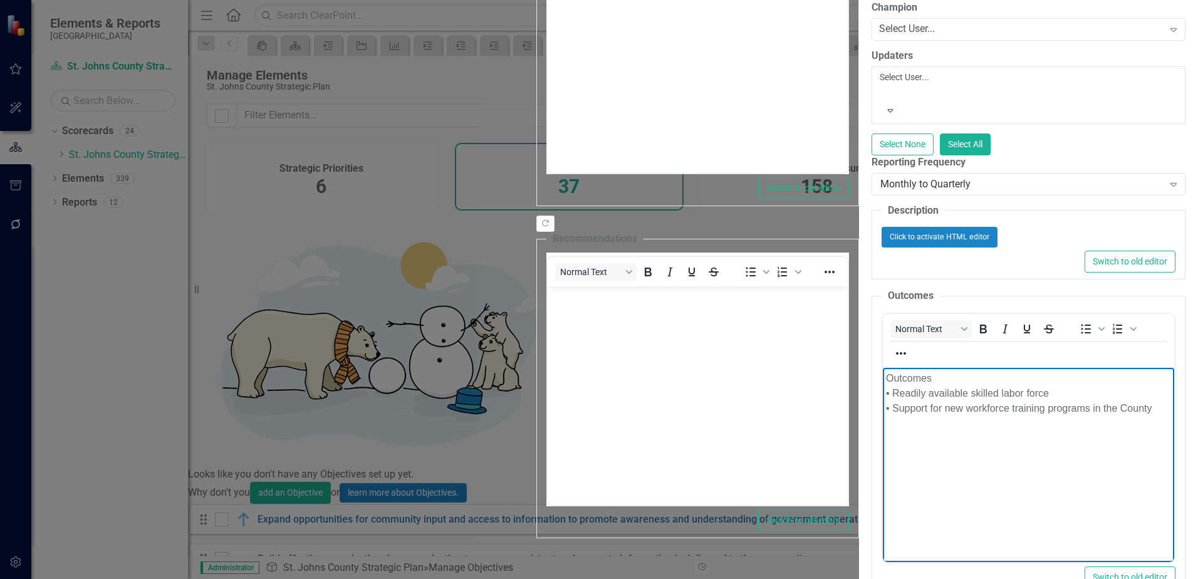
drag, startPoint x: 951, startPoint y: 372, endPoint x: 1201, endPoint y: 574, distance: 321.7
click at [883, 367] on html "Outcomes • Readily available skilled labor force • Support for new workforce tr…" at bounding box center [1028, 461] width 291 height 188
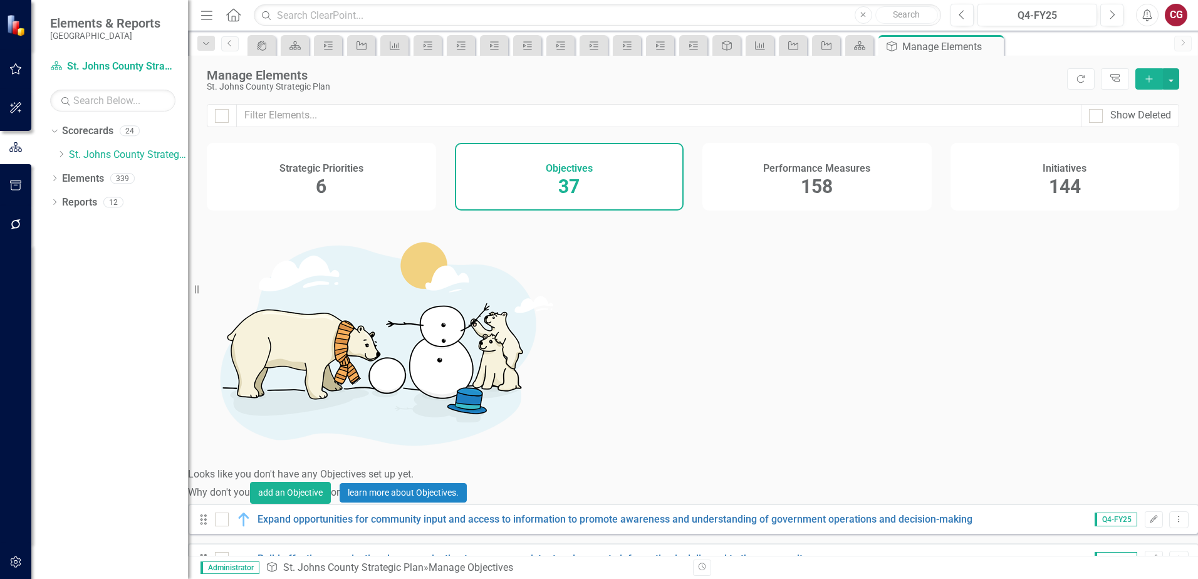
scroll to position [439, 0]
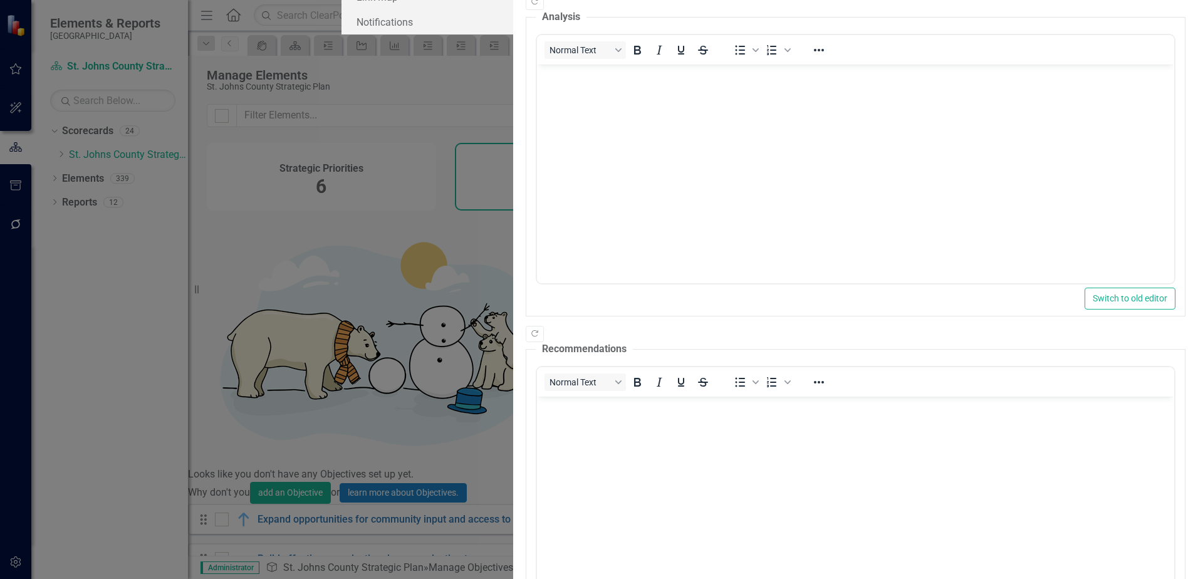
scroll to position [0, 0]
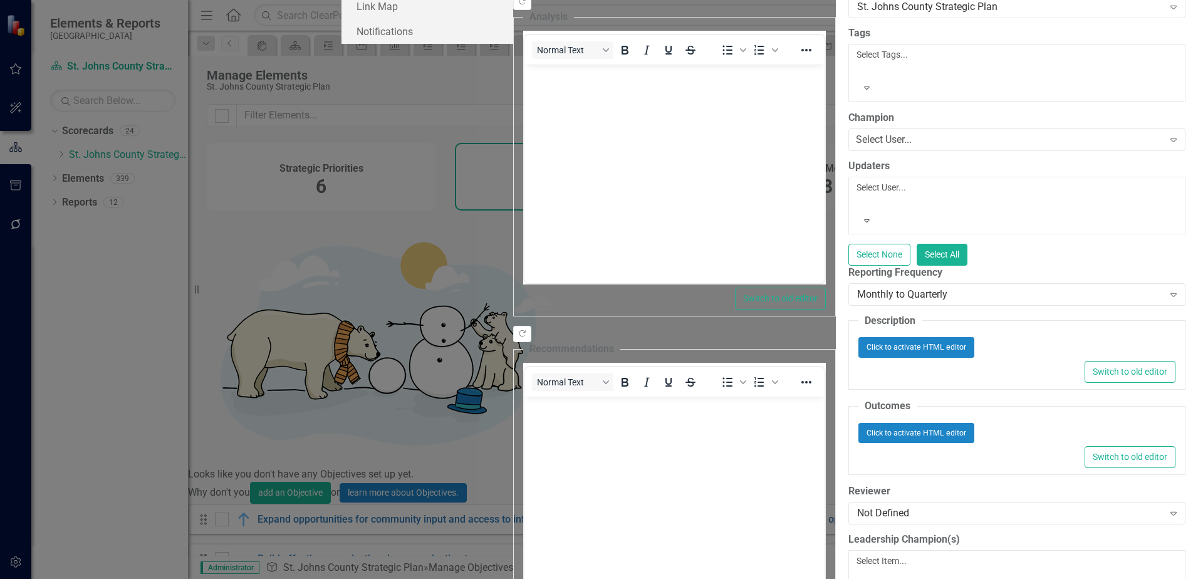
scroll to position [376, 0]
click at [859, 423] on div "Click to activate HTML editor" at bounding box center [1017, 433] width 317 height 20
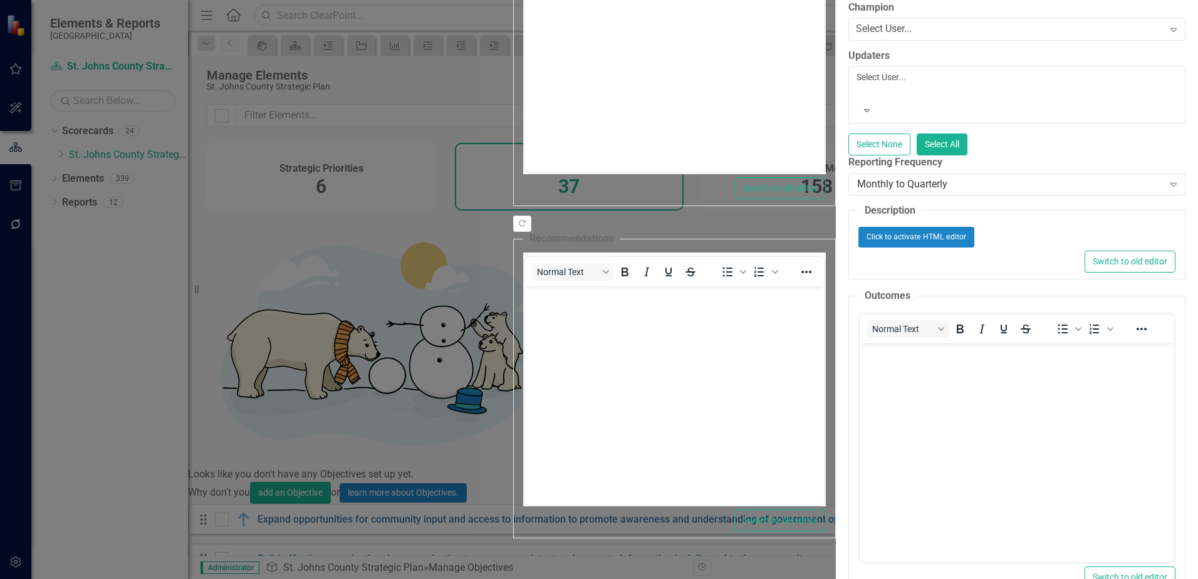
scroll to position [0, 0]
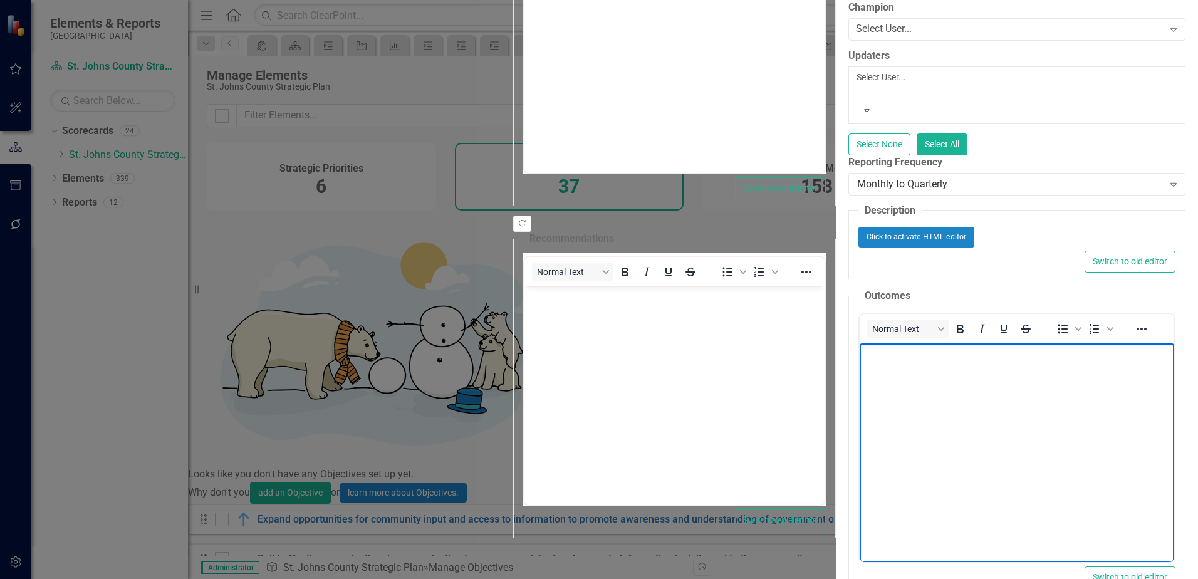
click at [934, 377] on body "Rich Text Area. Press ALT-0 for help." at bounding box center [1016, 437] width 315 height 188
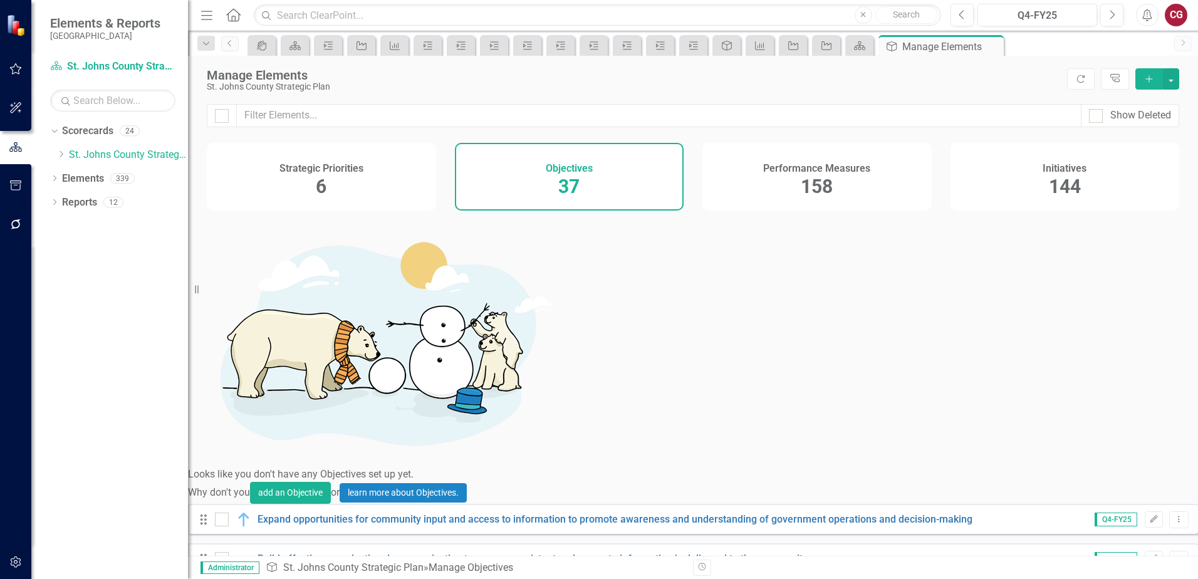
scroll to position [439, 0]
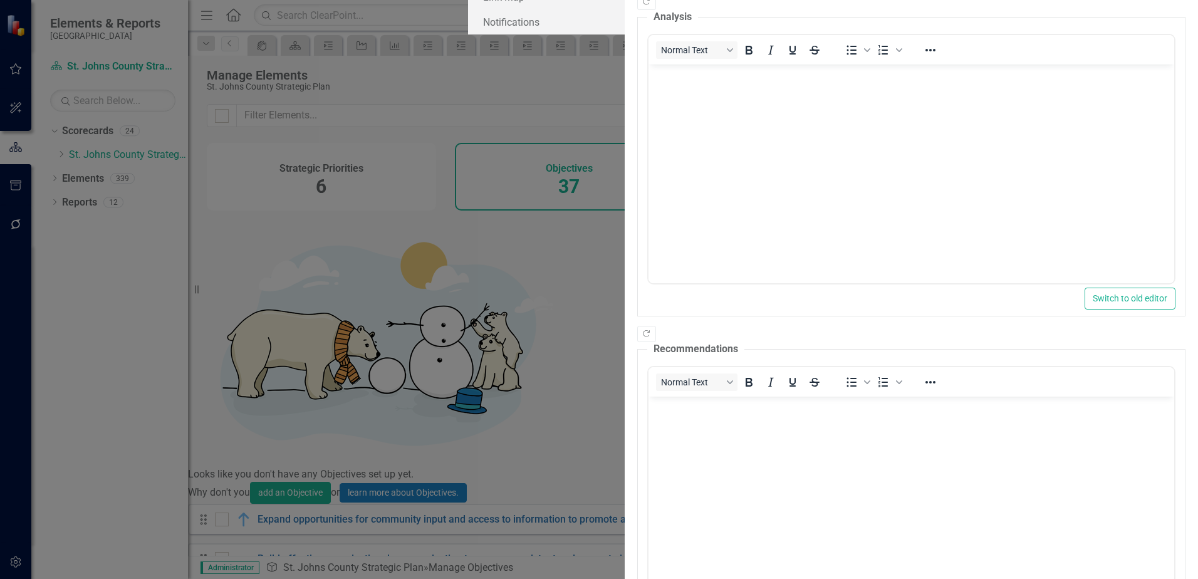
scroll to position [0, 0]
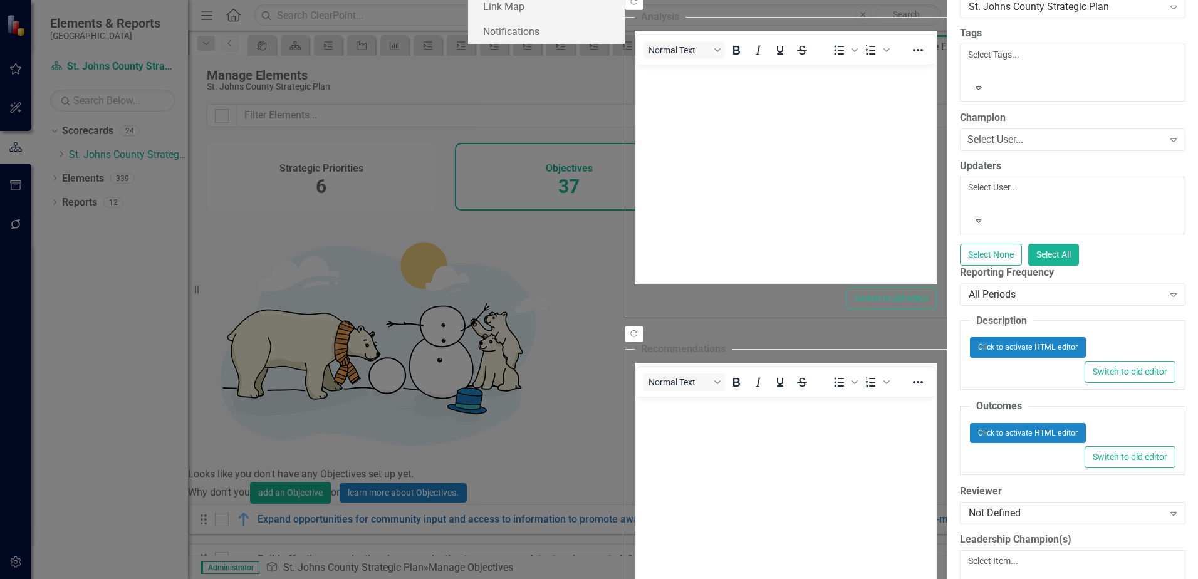
scroll to position [251, 0]
click at [970, 423] on div "Click to activate HTML editor" at bounding box center [1073, 433] width 206 height 20
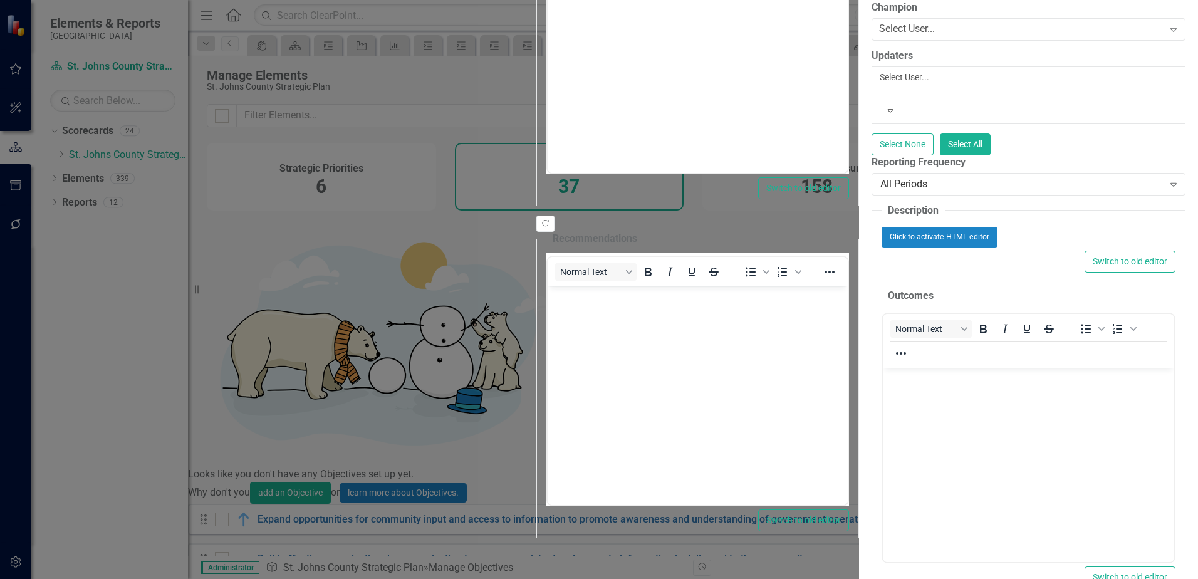
scroll to position [0, 0]
click at [948, 402] on body "Rich Text Area. Press ALT-0 for help." at bounding box center [1028, 461] width 291 height 188
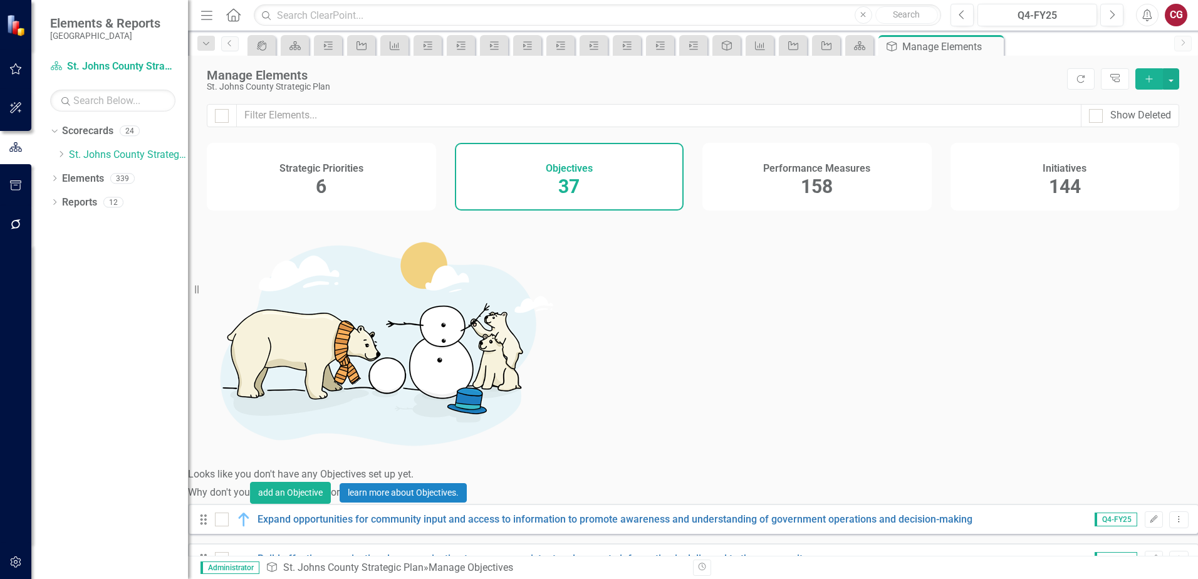
scroll to position [567, 0]
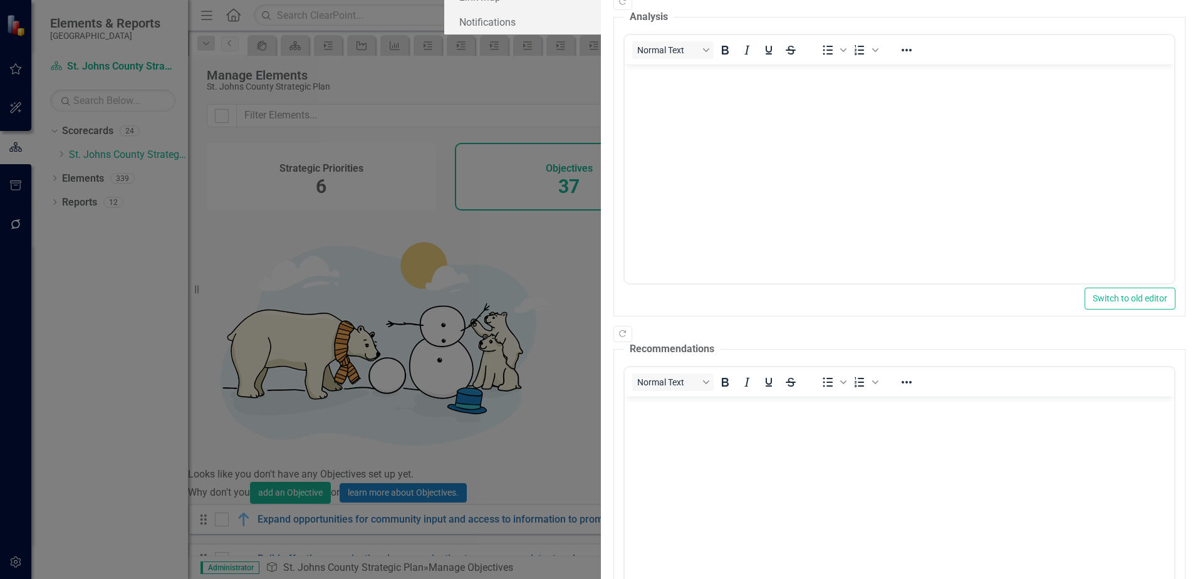
scroll to position [0, 0]
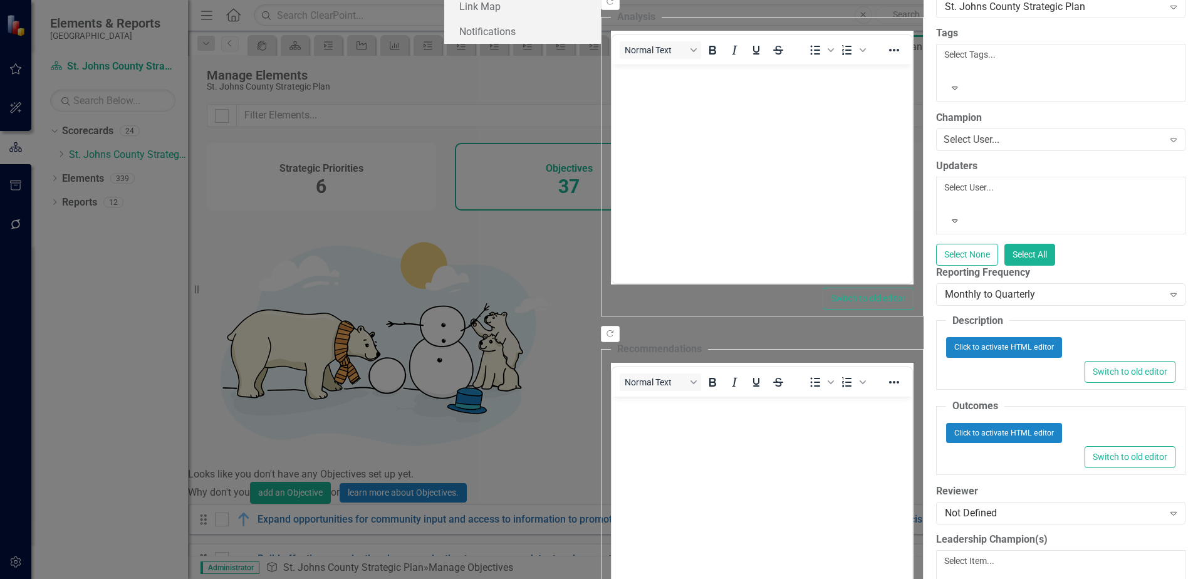
scroll to position [251, 0]
click at [946, 443] on div "Click to activate HTML editor" at bounding box center [1060, 433] width 229 height 20
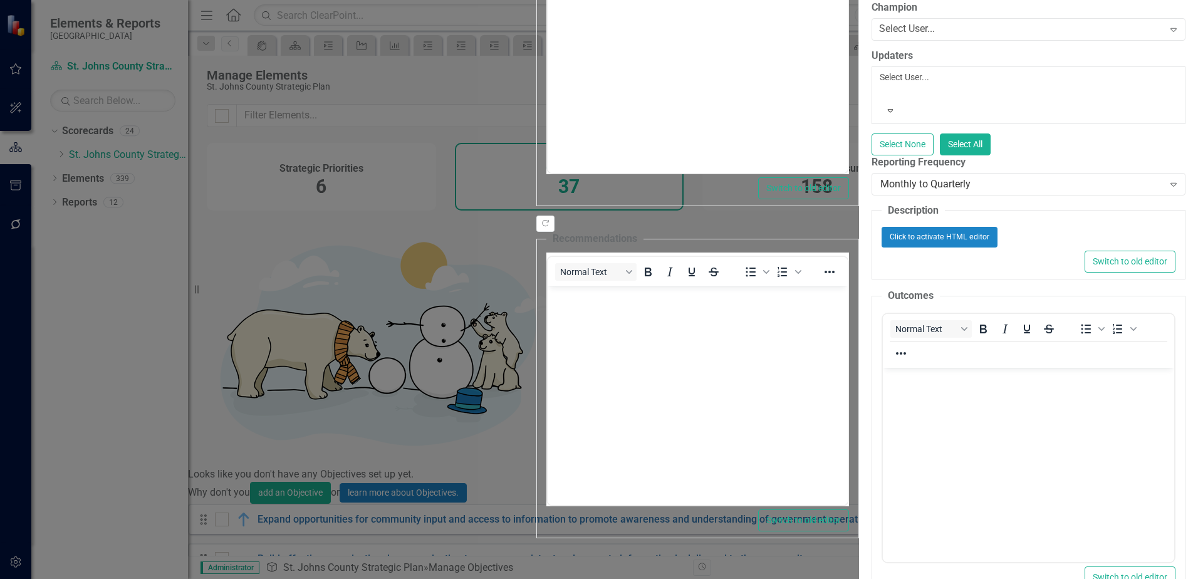
scroll to position [0, 0]
click at [947, 405] on body "Rich Text Area. Press ALT-0 for help." at bounding box center [1028, 461] width 291 height 188
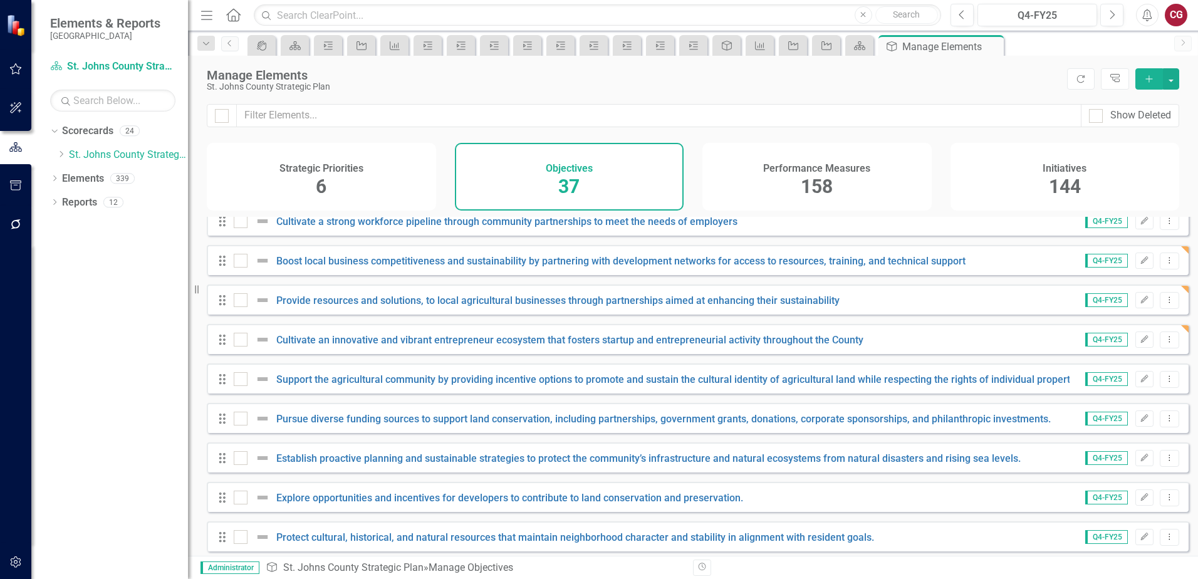
scroll to position [627, 0]
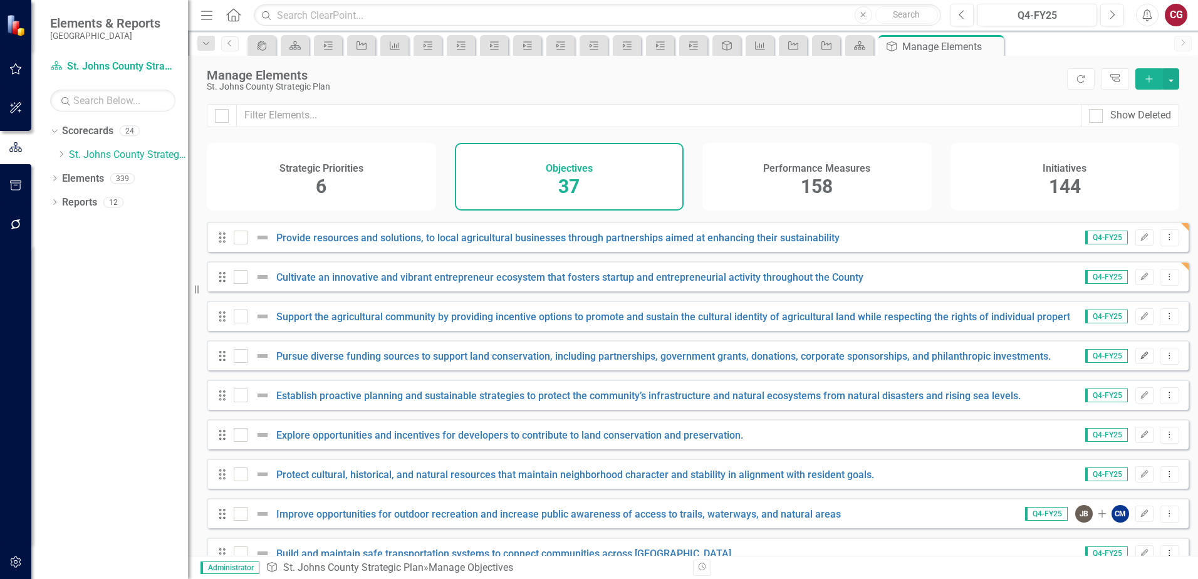
click at [1136, 364] on button "Edit" at bounding box center [1145, 356] width 18 height 16
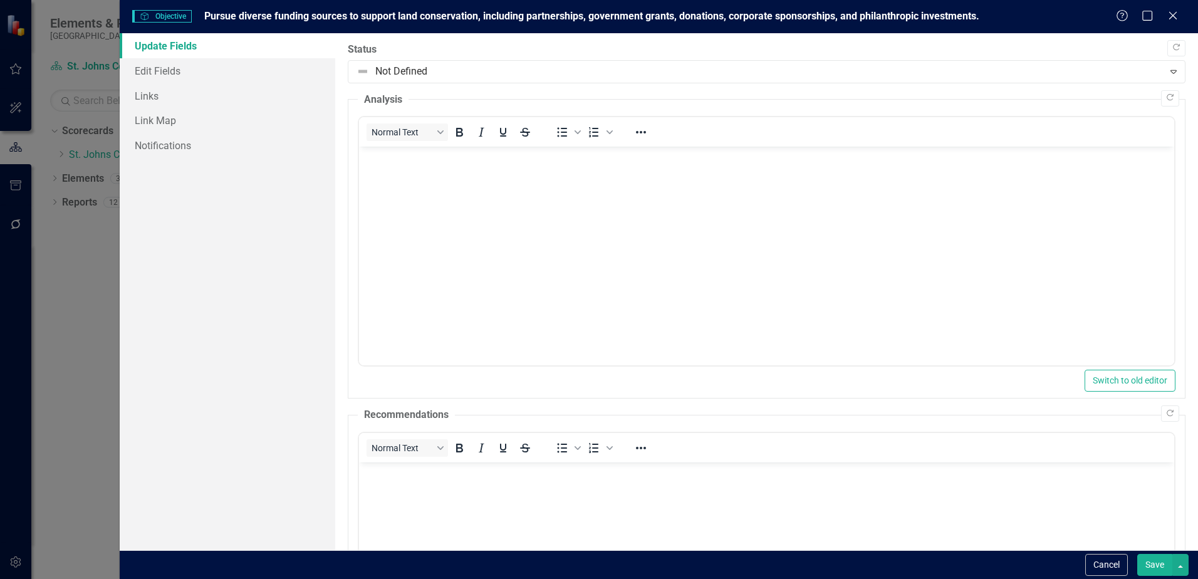
scroll to position [0, 0]
click at [153, 72] on link "Edit Fields" at bounding box center [228, 70] width 216 height 25
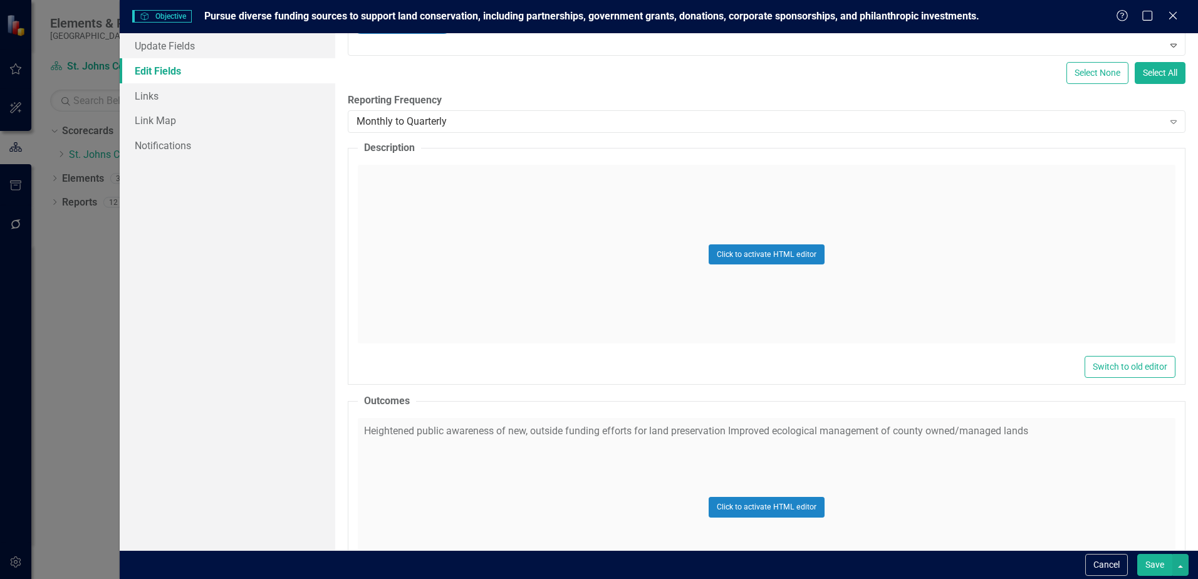
scroll to position [251, 0]
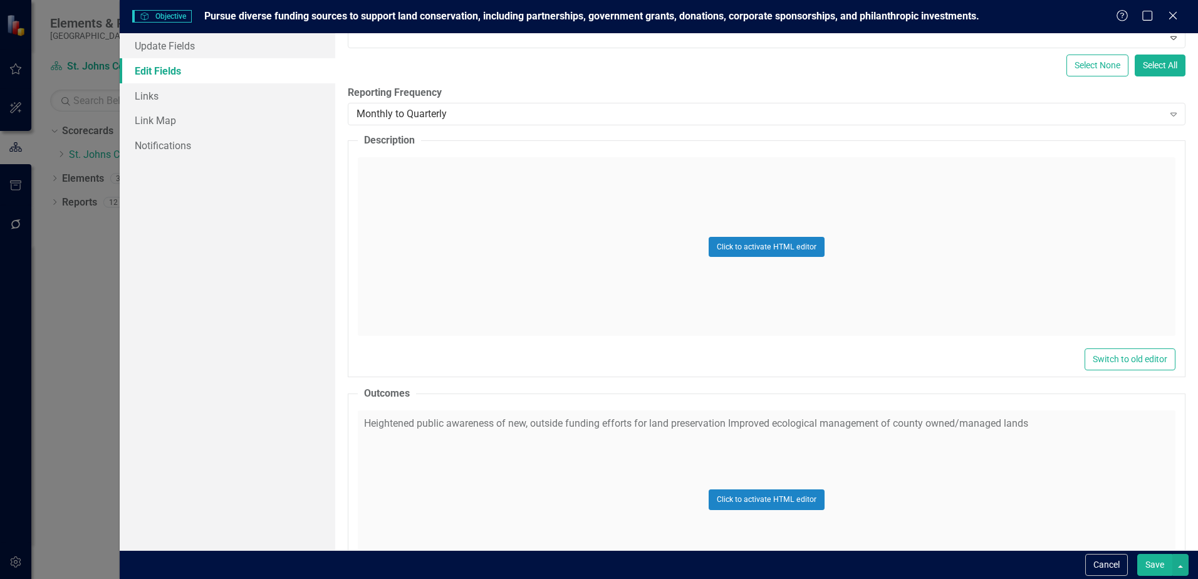
click at [466, 444] on div "Click to activate HTML editor" at bounding box center [767, 499] width 818 height 179
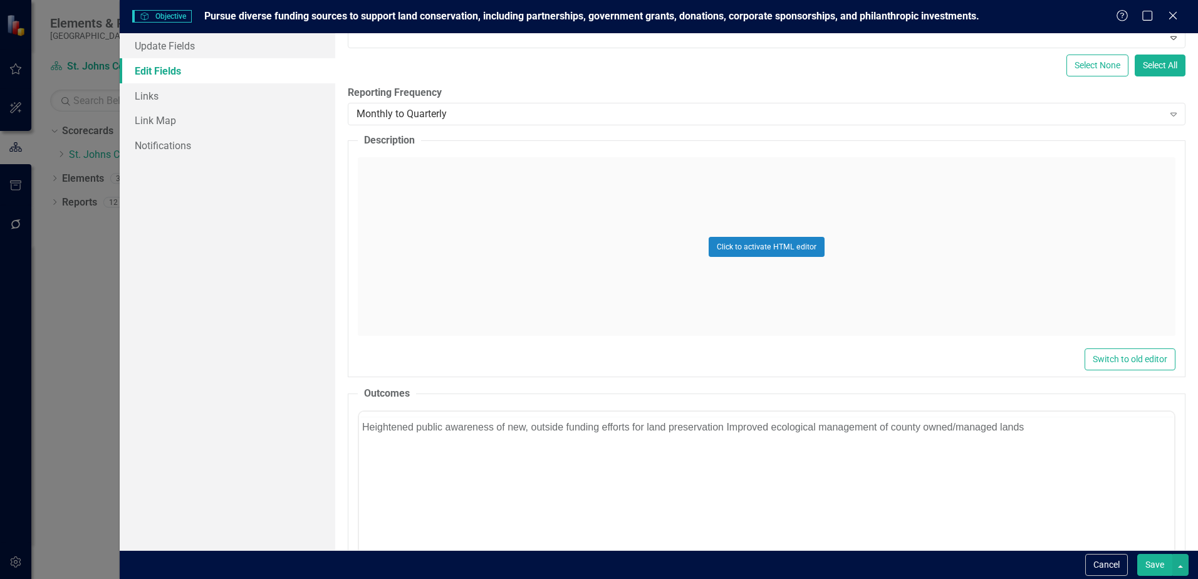
scroll to position [0, 0]
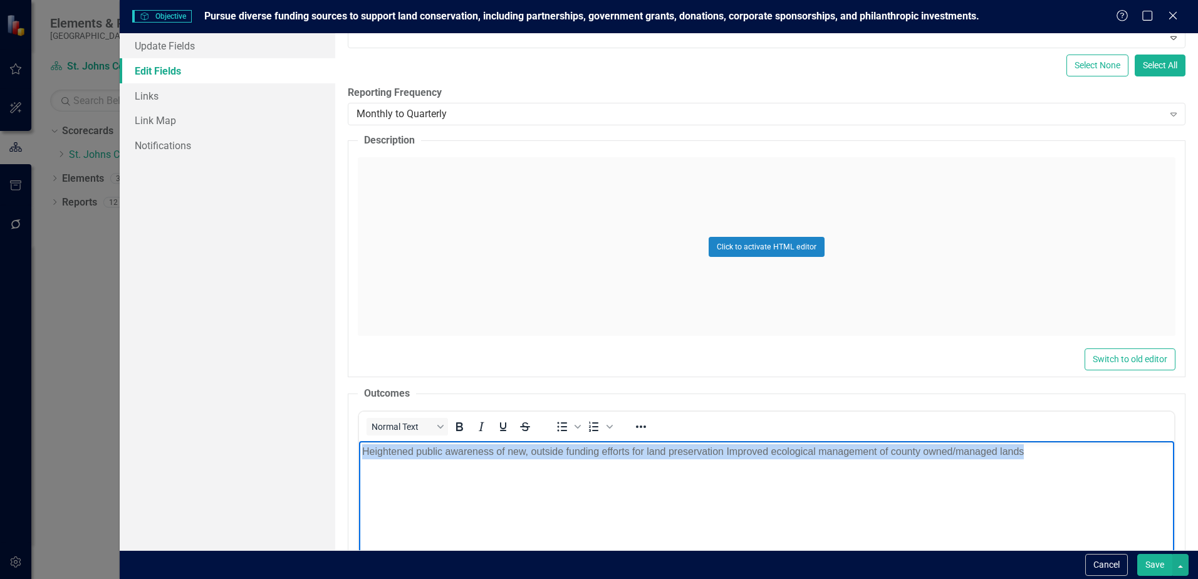
drag, startPoint x: 1085, startPoint y: 459, endPoint x: 276, endPoint y: 434, distance: 810.1
click at [359, 441] on html "Heightened public awareness of new, outside funding efforts for land preservati…" at bounding box center [766, 535] width 815 height 188
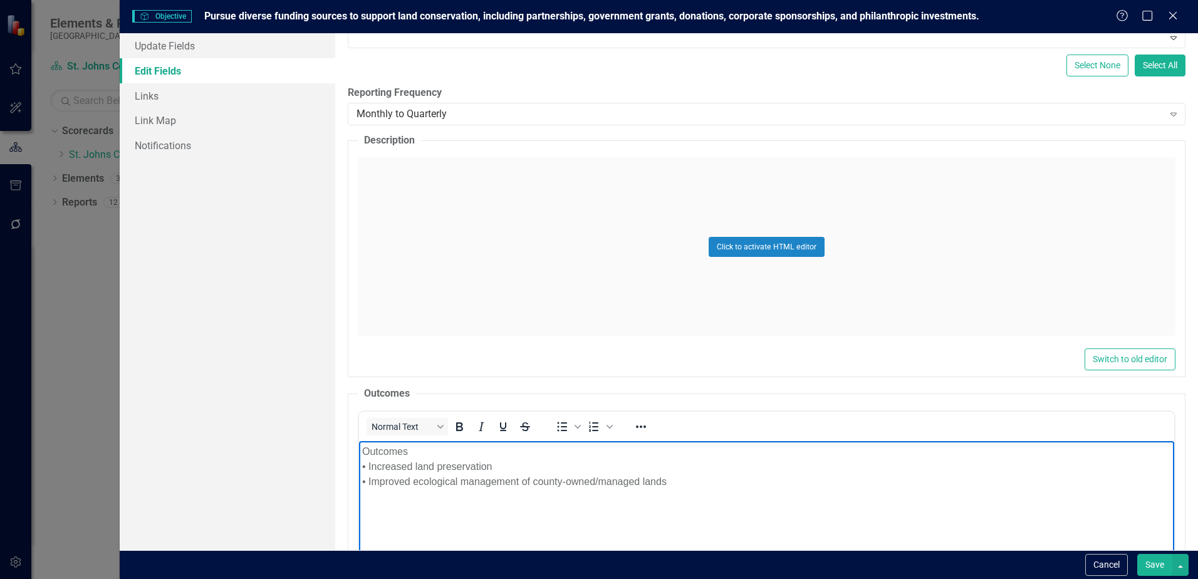
click at [423, 449] on p "Outcomes • Increased land preservation • Improved ecological management of coun…" at bounding box center [766, 466] width 809 height 45
click at [1161, 560] on button "Save" at bounding box center [1154, 565] width 35 height 22
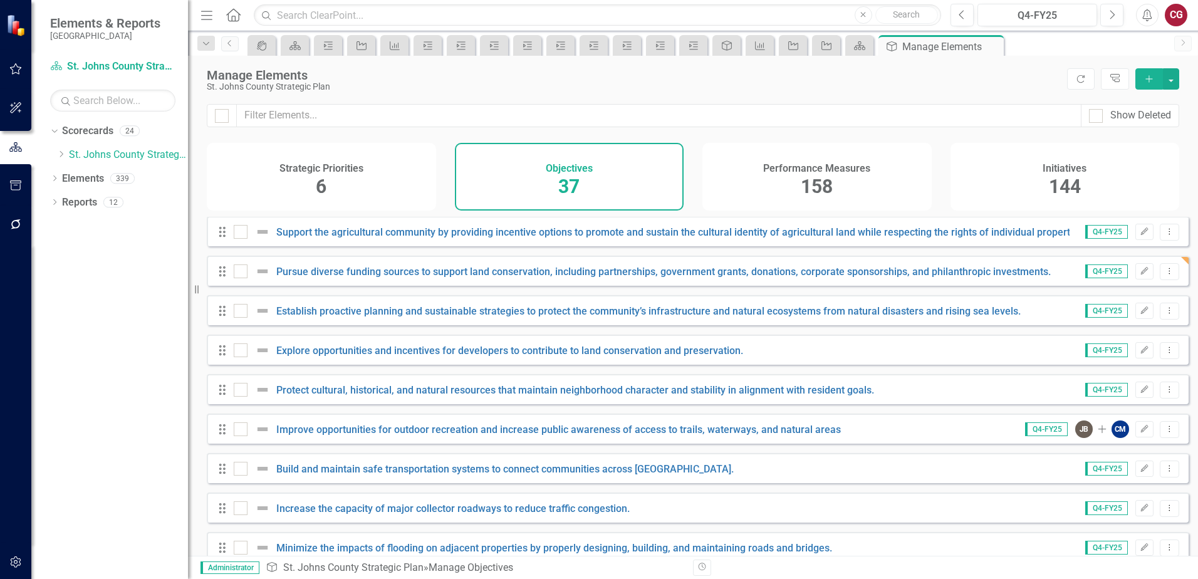
scroll to position [752, 0]
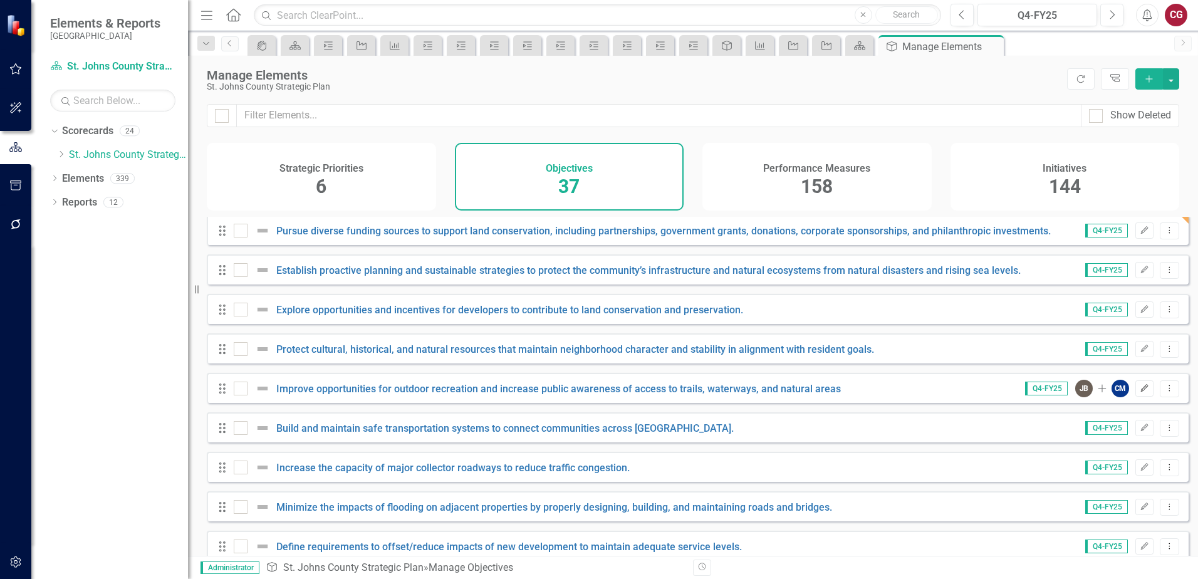
click at [1141, 392] on icon "button" at bounding box center [1145, 388] width 8 height 8
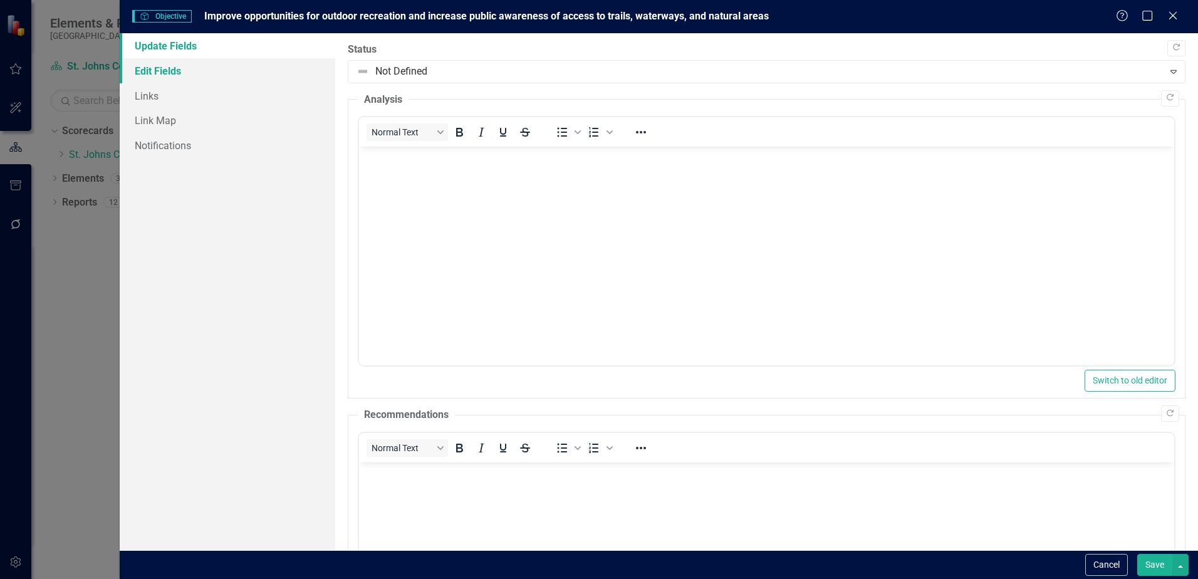
scroll to position [0, 0]
click at [153, 61] on link "Edit Fields" at bounding box center [228, 70] width 216 height 25
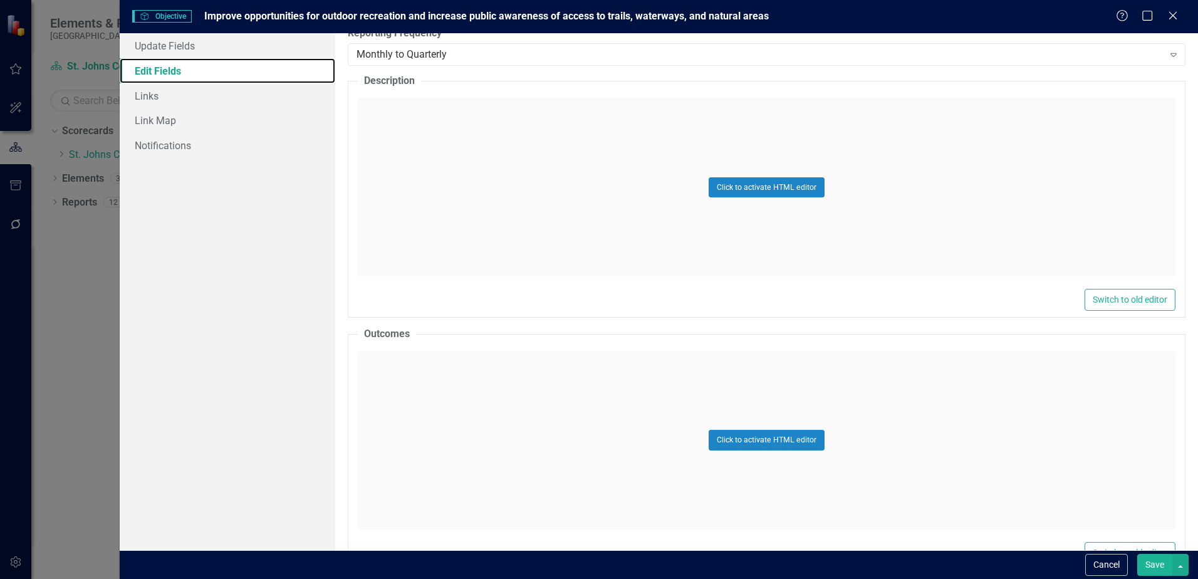
scroll to position [313, 0]
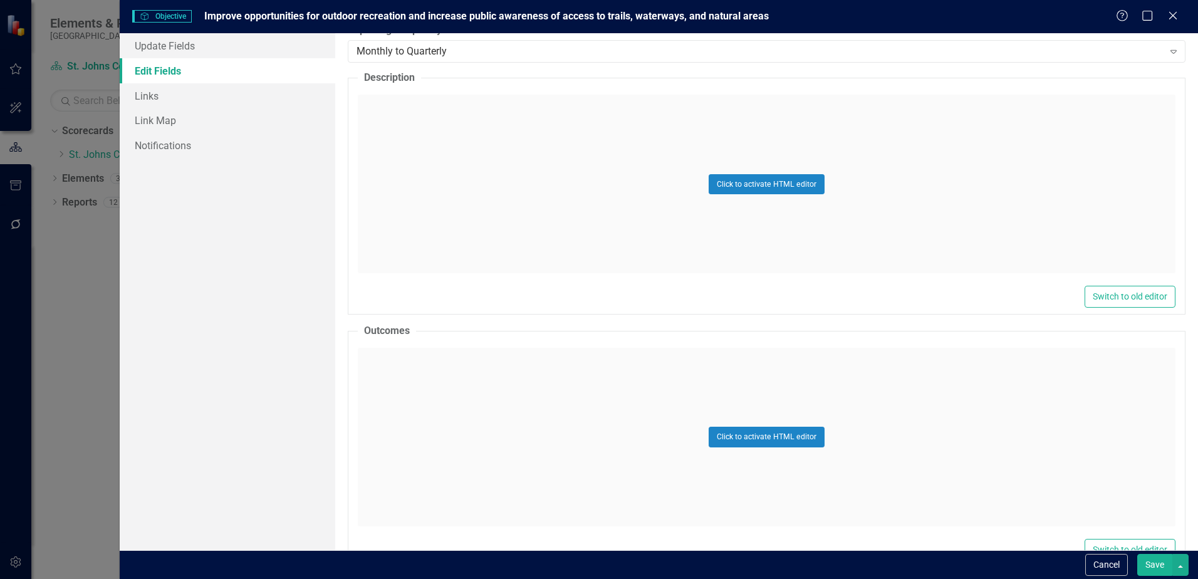
click at [550, 409] on div "Click to activate HTML editor" at bounding box center [767, 437] width 818 height 179
click at [537, 402] on body "Rich Text Area. Press ALT-0 for help." at bounding box center [766, 473] width 815 height 188
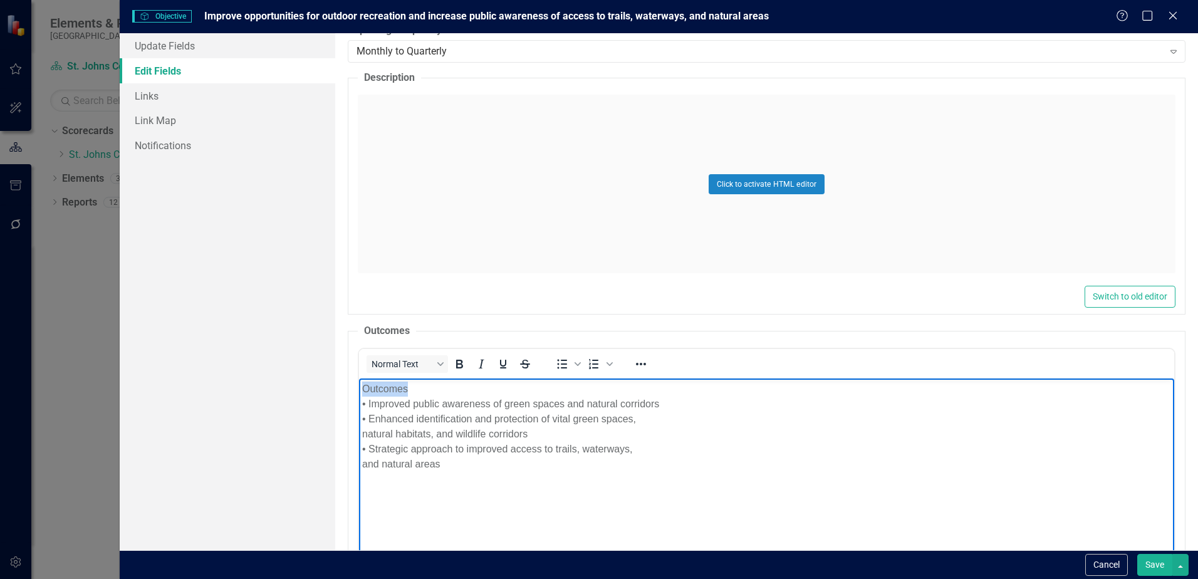
drag, startPoint x: 431, startPoint y: 387, endPoint x: 350, endPoint y: 384, distance: 80.3
click at [359, 384] on html "Outcomes • Improved public awareness of green spaces and natural corridors • En…" at bounding box center [766, 473] width 815 height 188
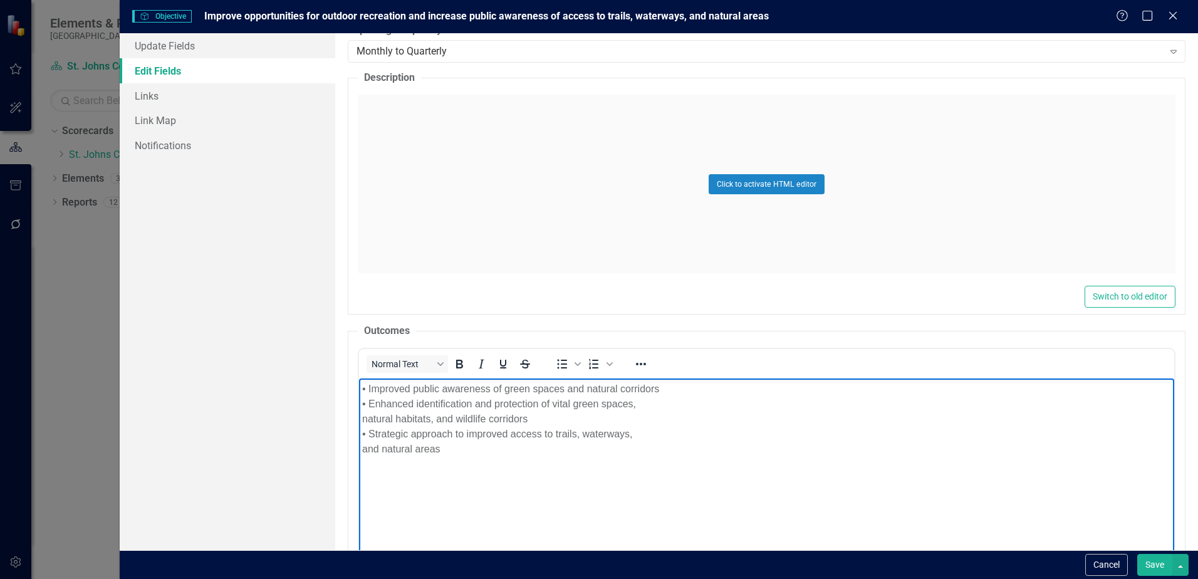
click at [1154, 562] on button "Save" at bounding box center [1154, 565] width 35 height 22
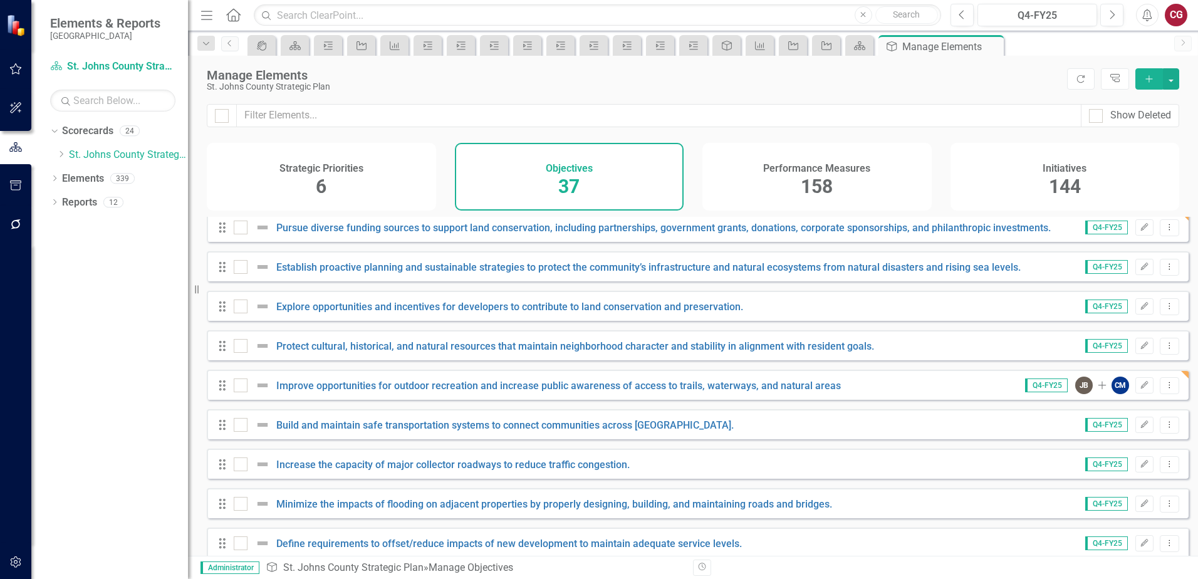
scroll to position [693, 0]
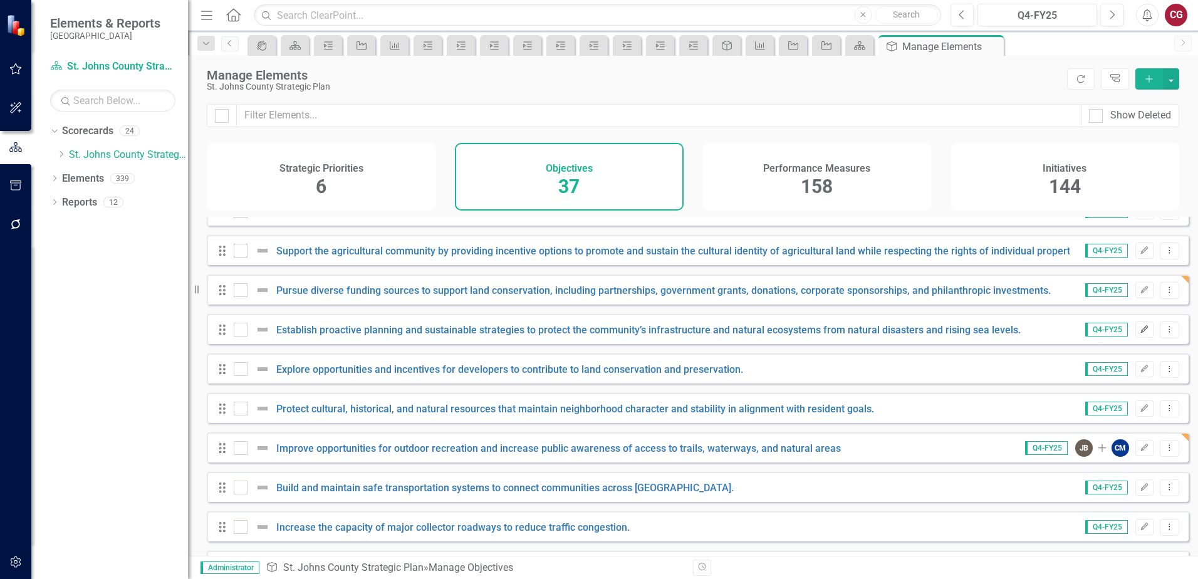
click at [1136, 337] on button "Edit" at bounding box center [1145, 330] width 18 height 16
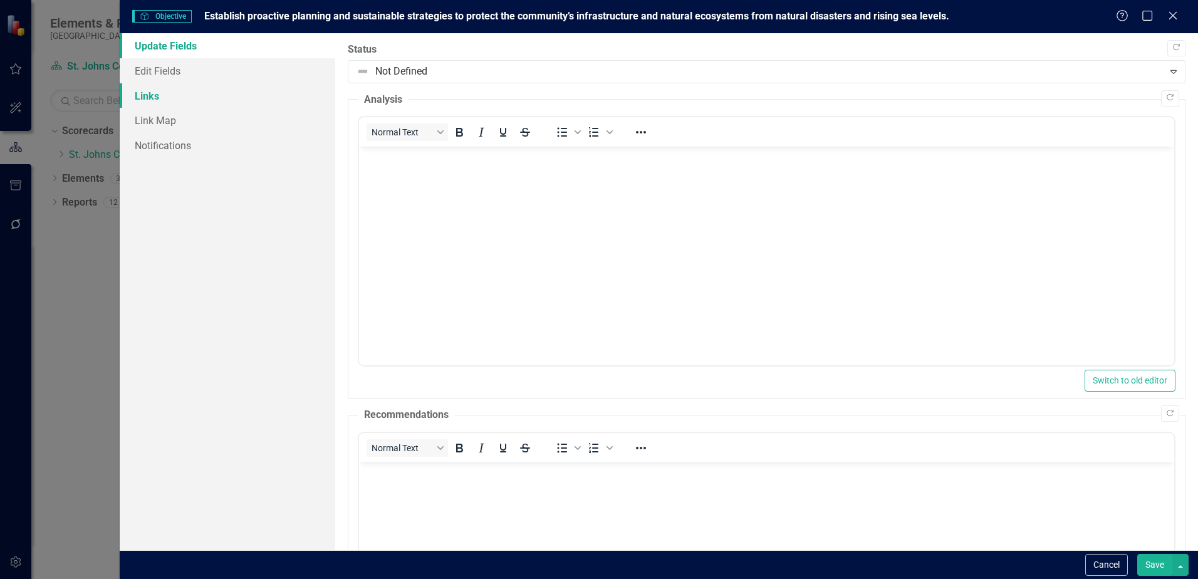
scroll to position [0, 0]
click at [161, 71] on link "Edit Fields" at bounding box center [228, 70] width 216 height 25
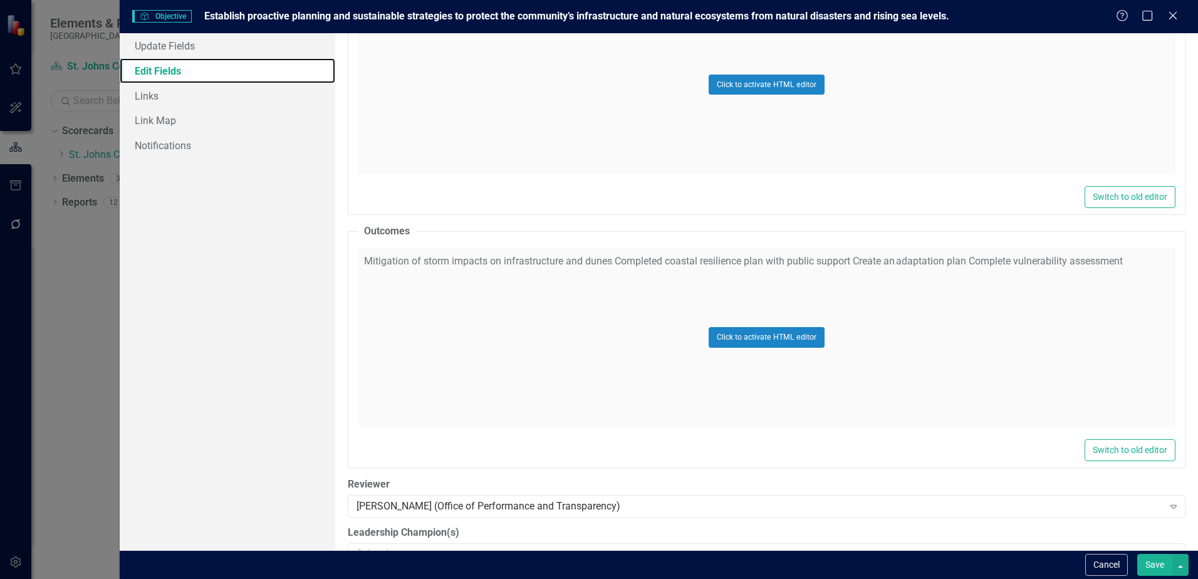
scroll to position [439, 0]
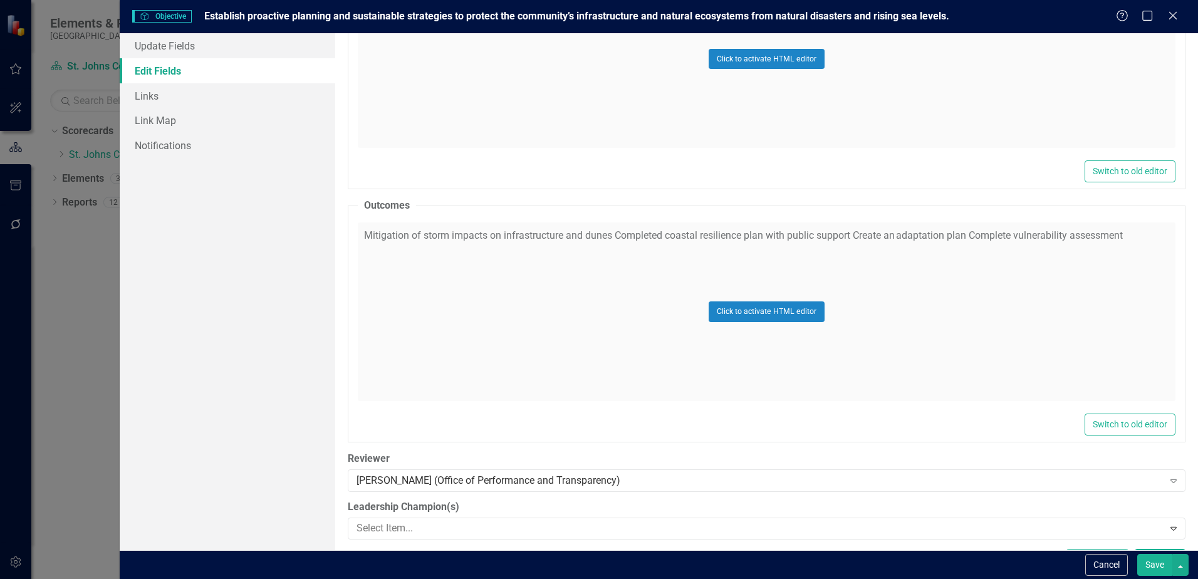
click at [694, 263] on div "Click to activate HTML editor" at bounding box center [767, 311] width 818 height 179
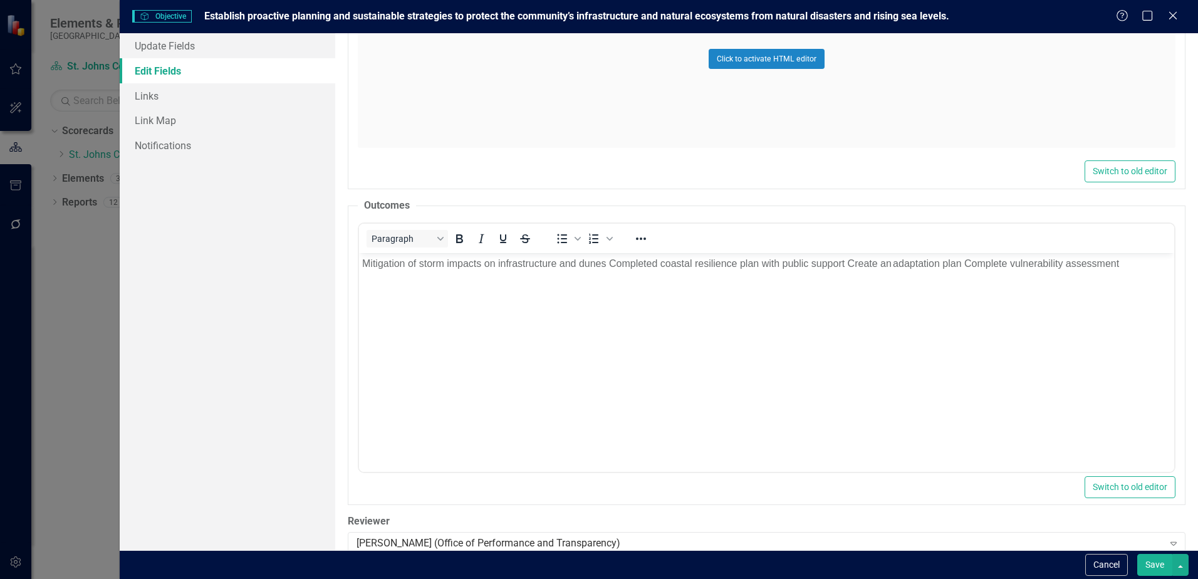
scroll to position [0, 0]
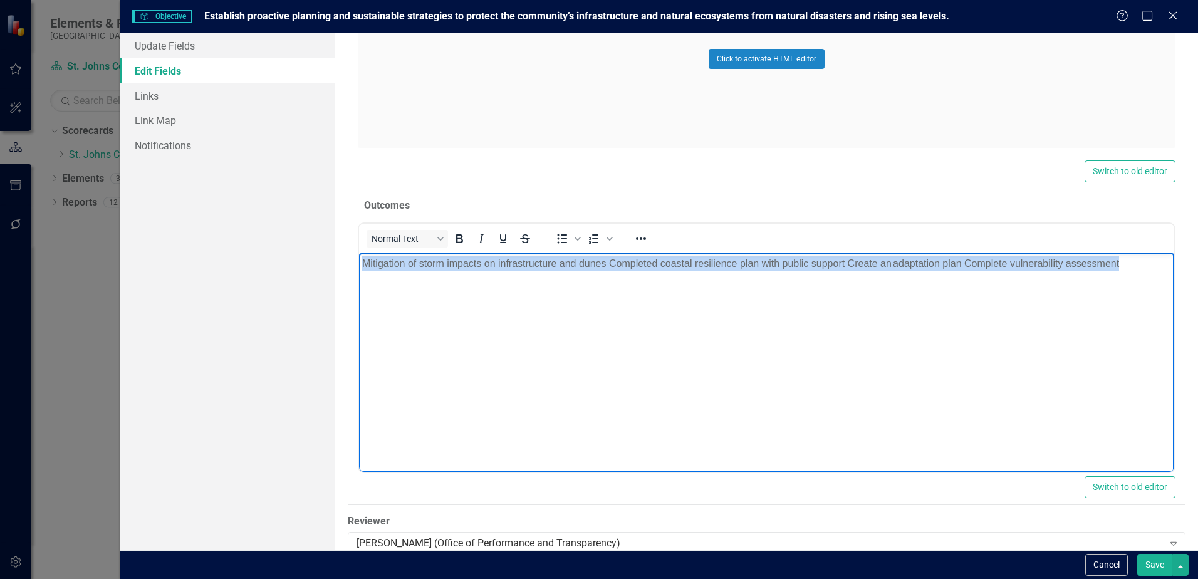
drag, startPoint x: 1143, startPoint y: 268, endPoint x: 292, endPoint y: 258, distance: 850.5
click at [359, 258] on html "Mitigation of storm impacts on infrastructure and dunes Completed coastal resil…" at bounding box center [766, 347] width 815 height 188
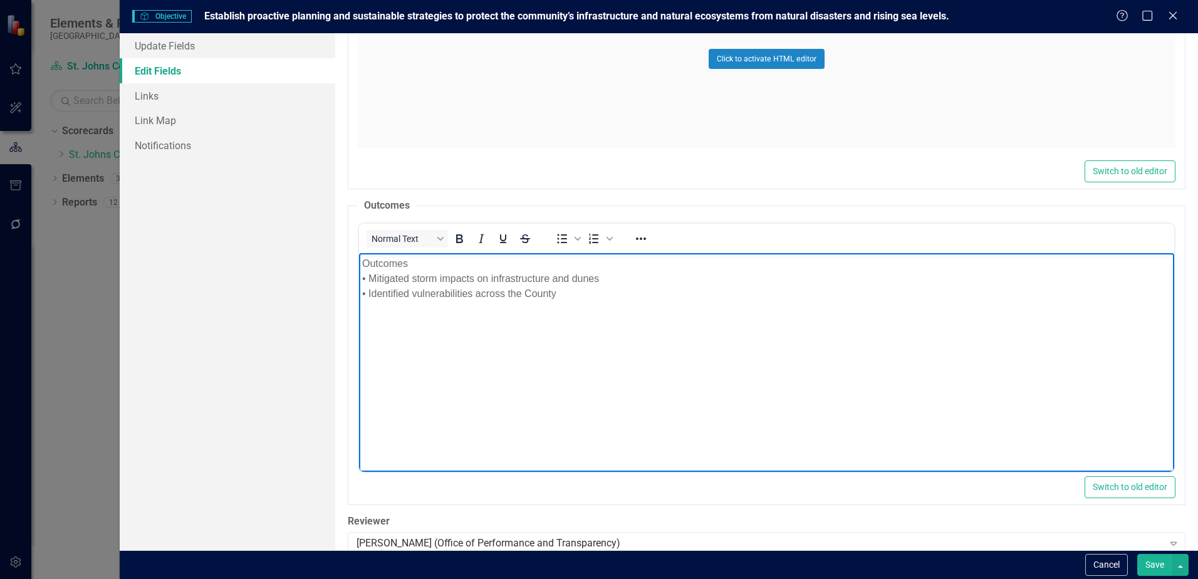
drag, startPoint x: 420, startPoint y: 258, endPoint x: 336, endPoint y: 257, distance: 84.0
click at [359, 257] on html "Outcomes • Mitigated storm impacts on infrastructure and dunes • Identified vul…" at bounding box center [766, 347] width 815 height 188
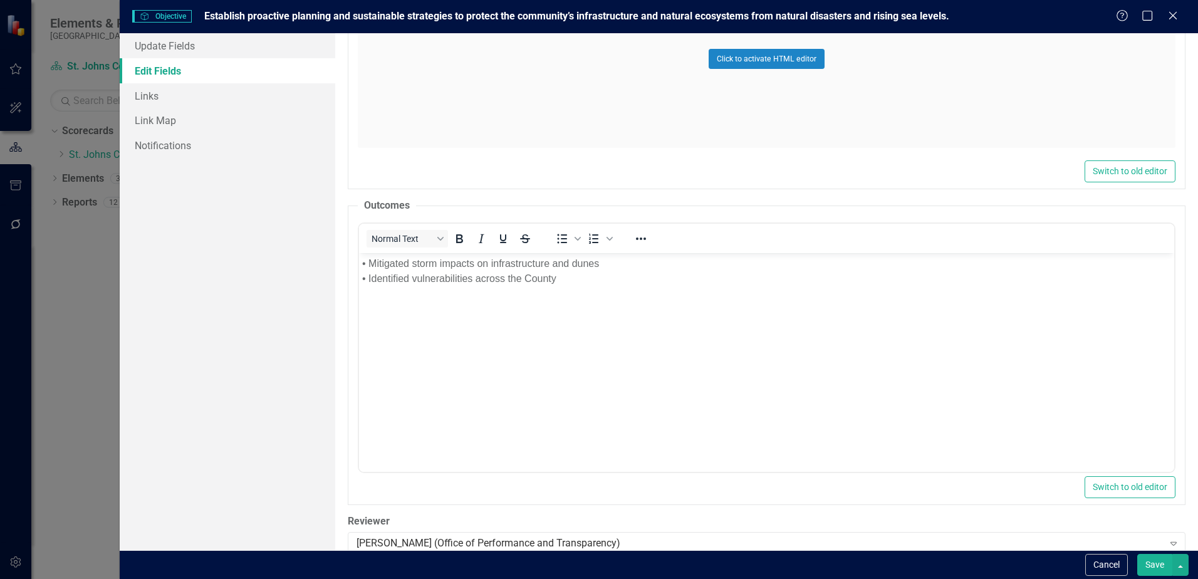
click at [1153, 560] on button "Save" at bounding box center [1154, 565] width 35 height 22
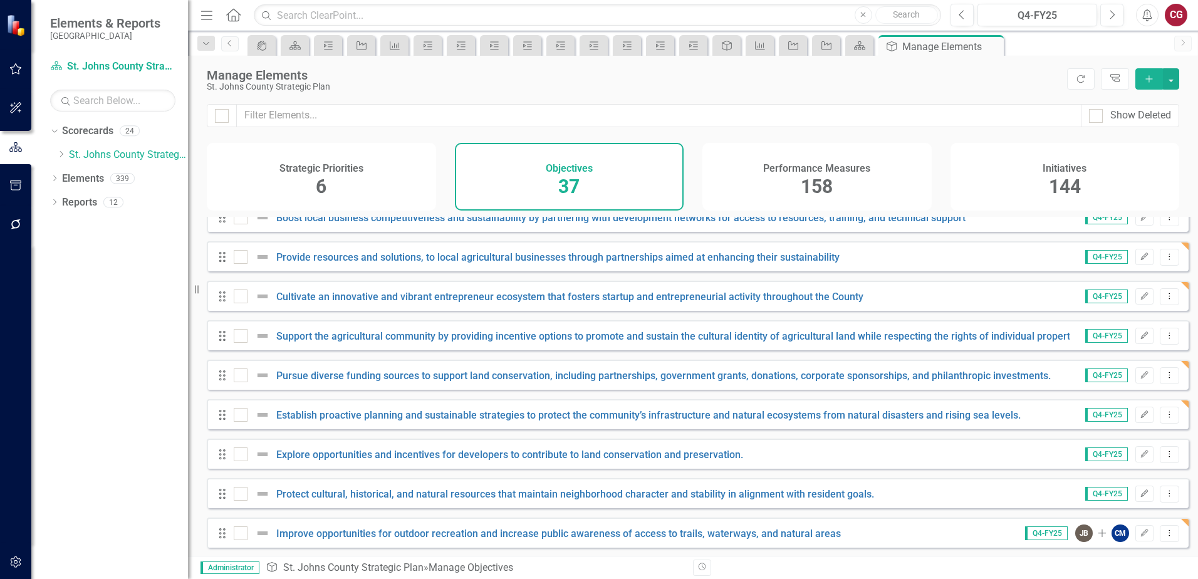
scroll to position [627, 0]
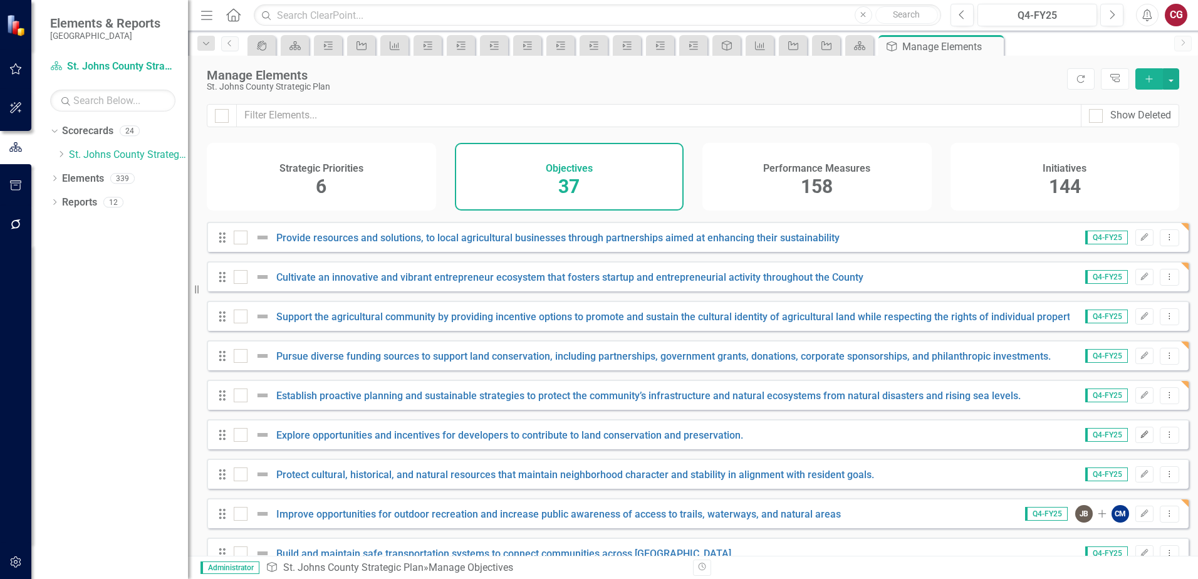
click at [1140, 439] on icon "Edit" at bounding box center [1144, 435] width 9 height 8
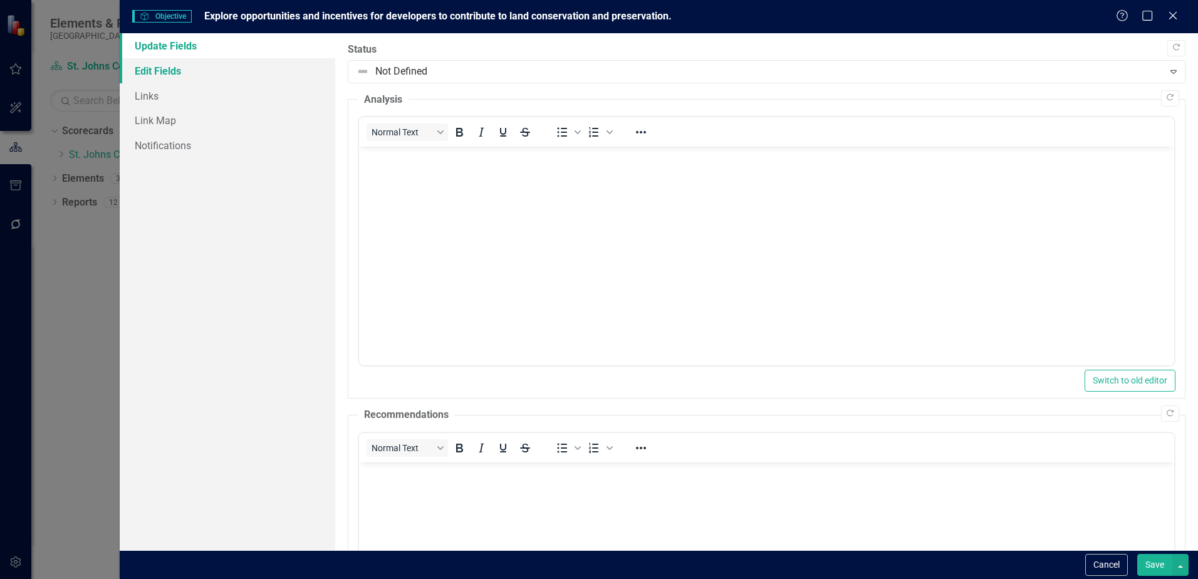
scroll to position [0, 0]
click at [175, 70] on link "Edit Fields" at bounding box center [228, 70] width 216 height 25
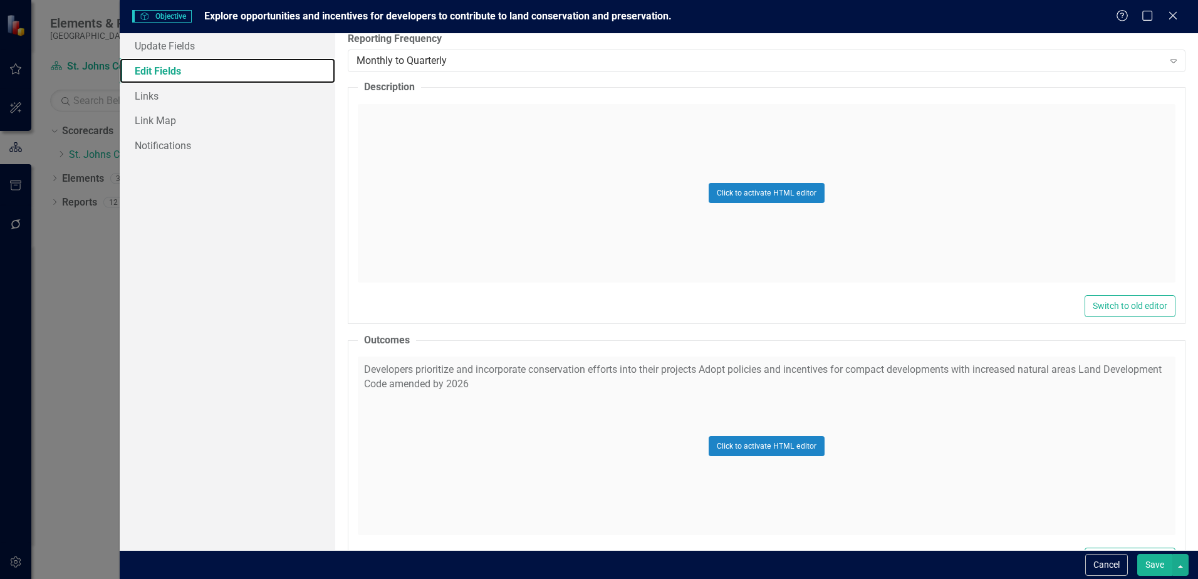
scroll to position [313, 0]
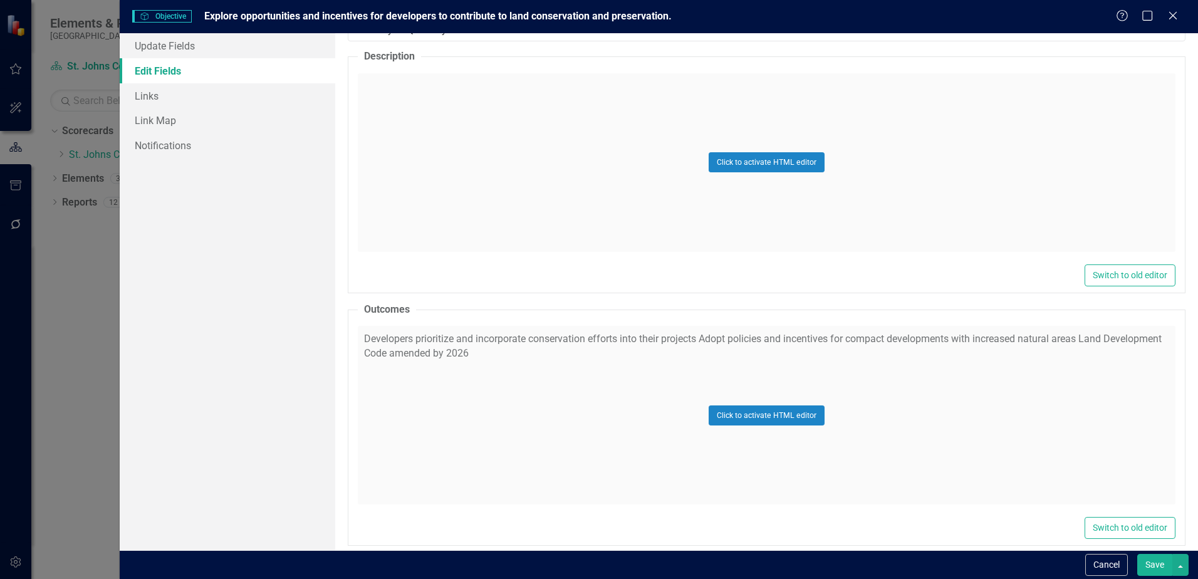
click at [523, 379] on div "Click to activate HTML editor" at bounding box center [767, 415] width 818 height 179
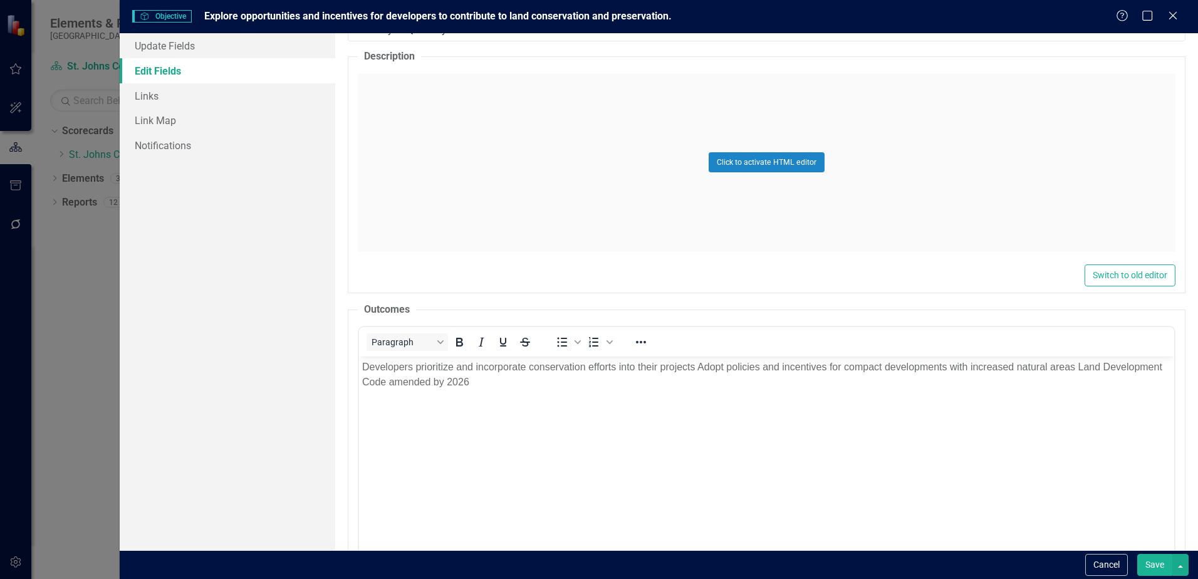
scroll to position [0, 0]
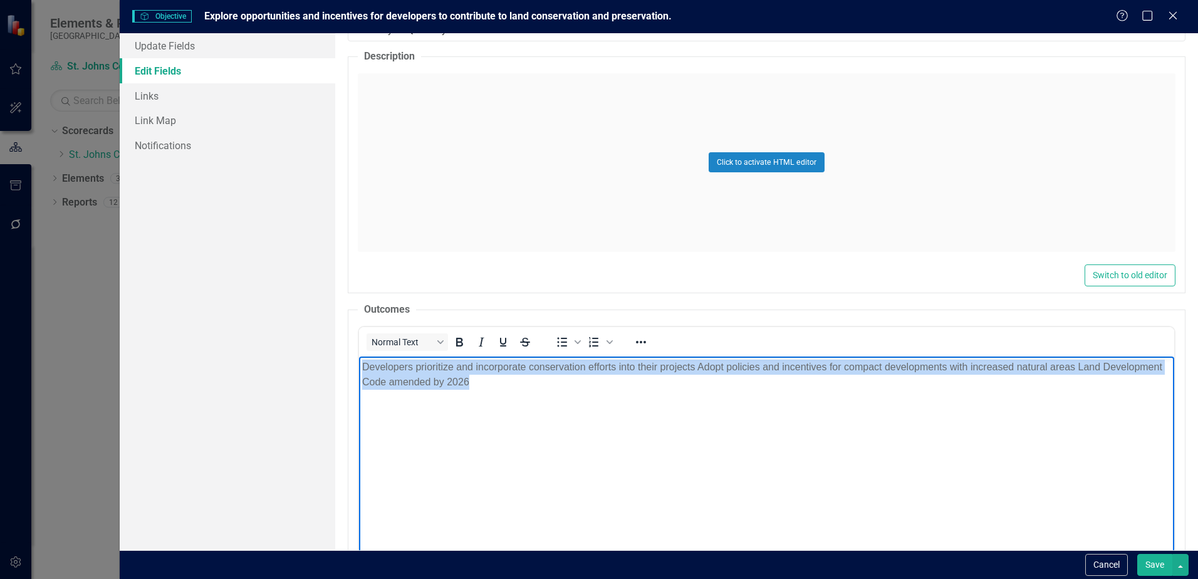
drag, startPoint x: 567, startPoint y: 402, endPoint x: 640, endPoint y: 722, distance: 328.4
click at [359, 365] on html "Developers prioritize and incorporate conservation efforts into their projects …" at bounding box center [766, 451] width 815 height 188
paste body "Rich Text Area. Press ALT-0 for help."
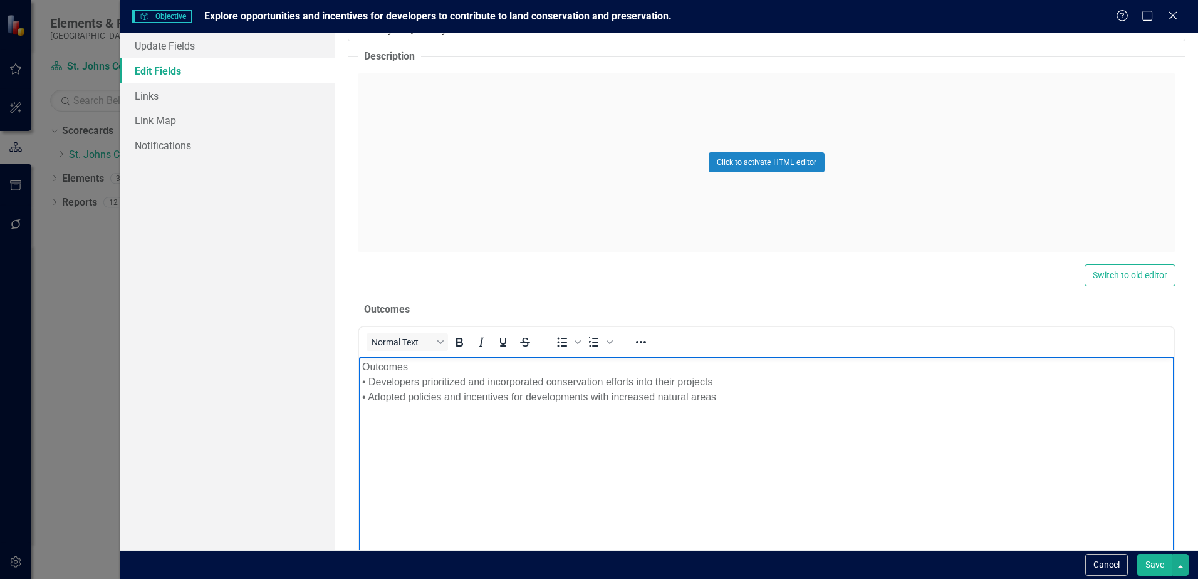
click at [360, 364] on body "Outcomes • Developers prioritized and incorporated conservation efforts into th…" at bounding box center [766, 451] width 815 height 188
click at [1153, 570] on button "Save" at bounding box center [1154, 565] width 35 height 22
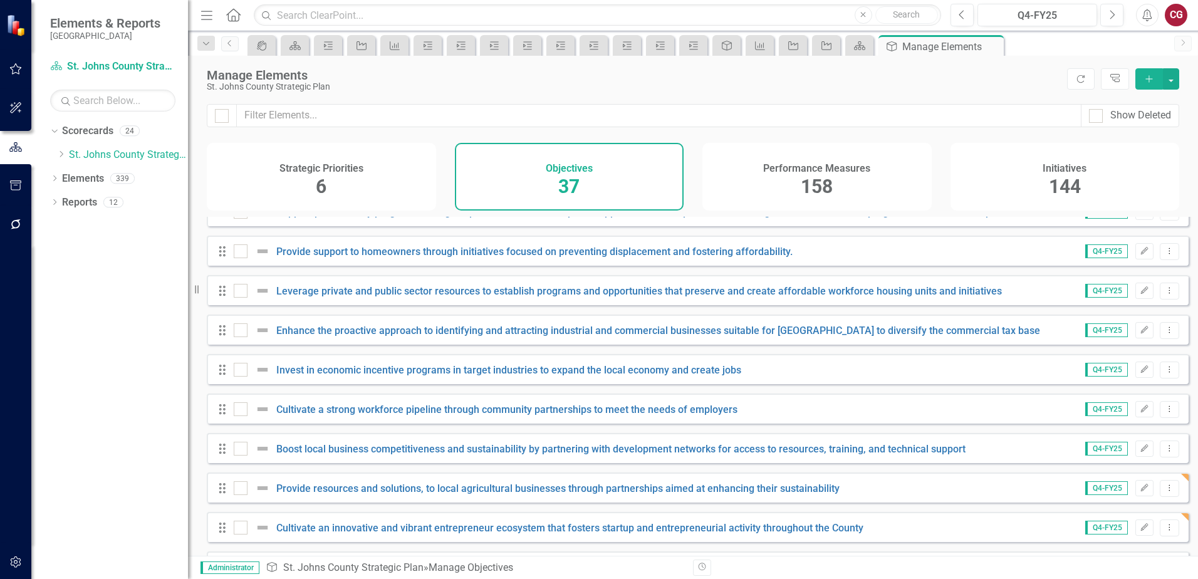
scroll to position [439, 0]
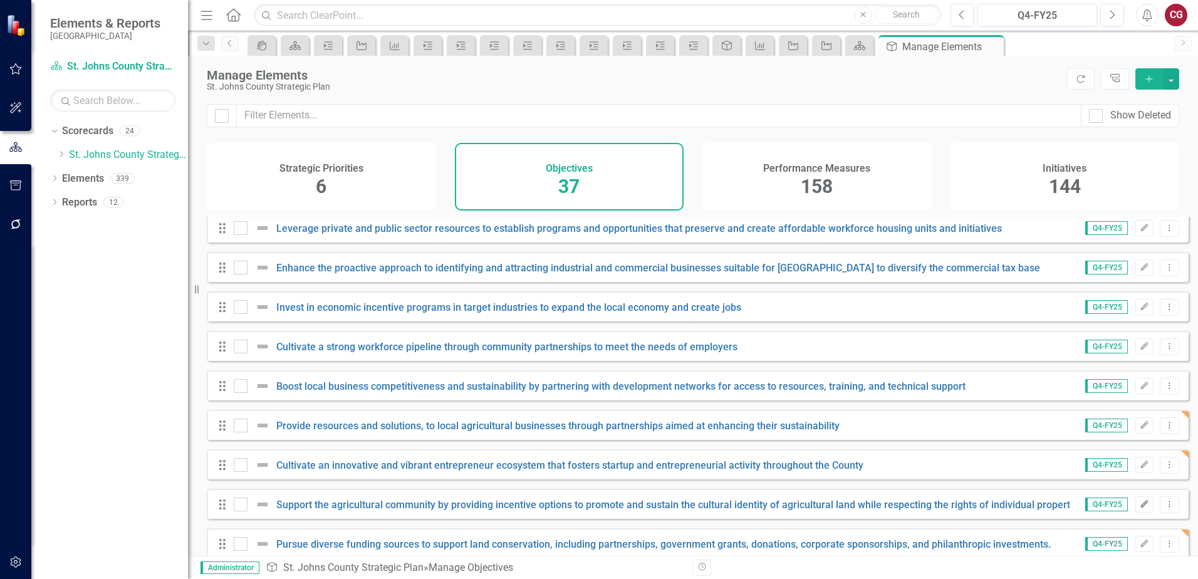
click at [1140, 508] on icon "Edit" at bounding box center [1144, 505] width 9 height 8
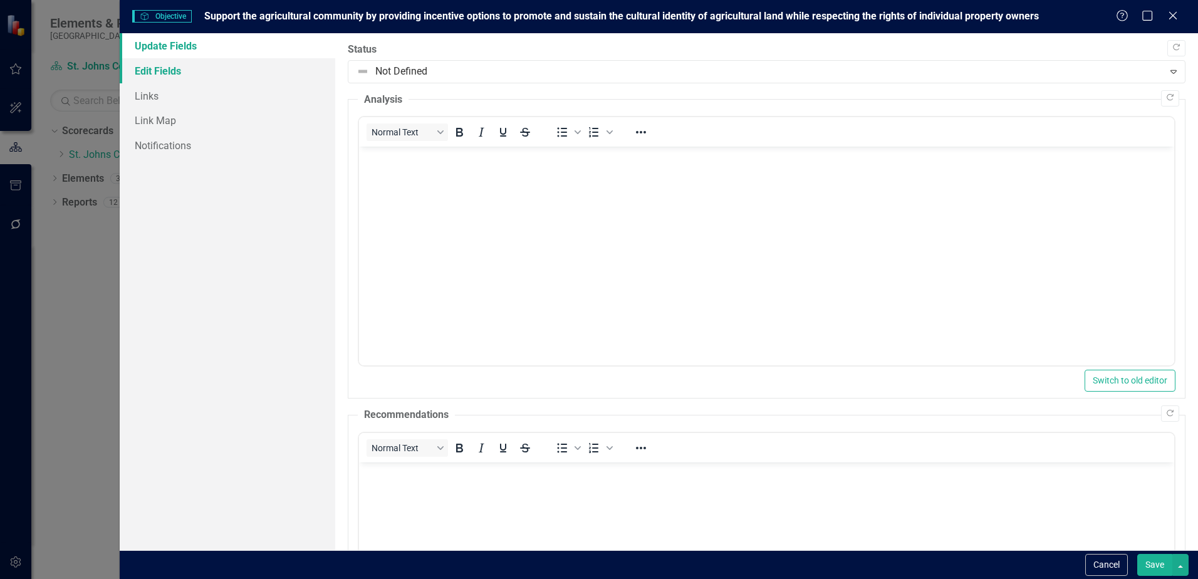
scroll to position [0, 0]
click at [170, 68] on link "Edit Fields" at bounding box center [228, 70] width 216 height 25
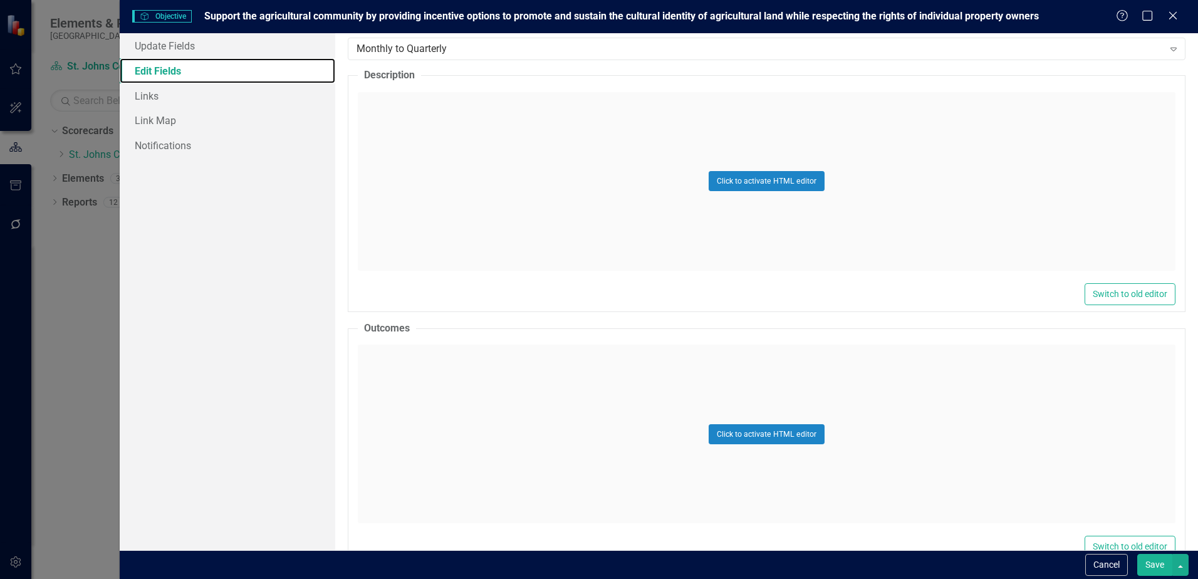
scroll to position [313, 0]
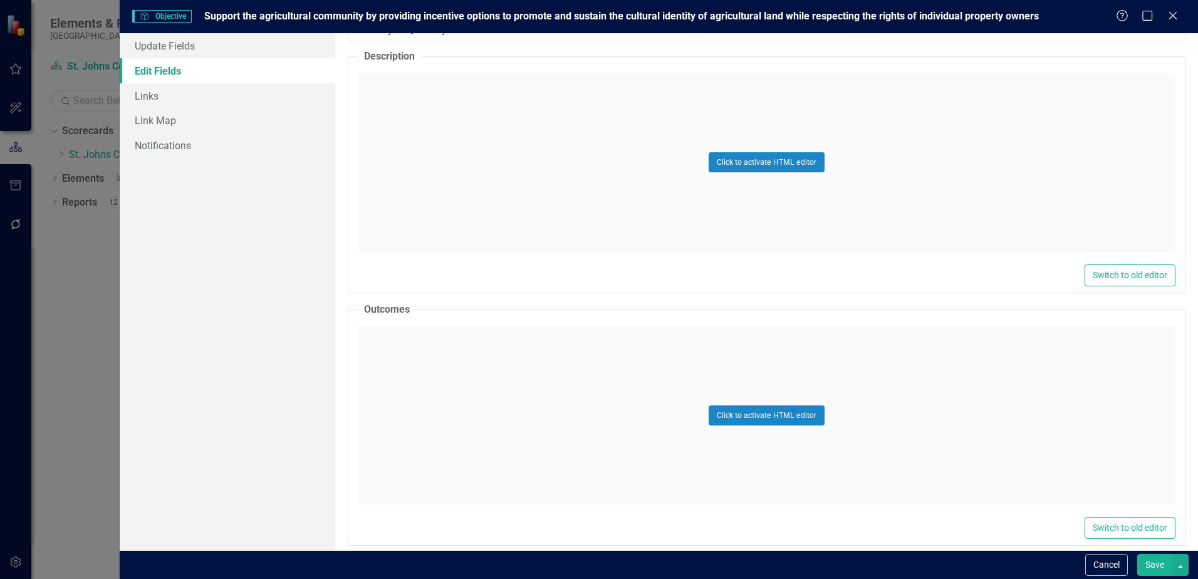
click at [520, 352] on div "Click to activate HTML editor" at bounding box center [767, 415] width 818 height 179
click at [723, 387] on body "Rich Text Area. Press ALT-0 for help." at bounding box center [766, 451] width 815 height 188
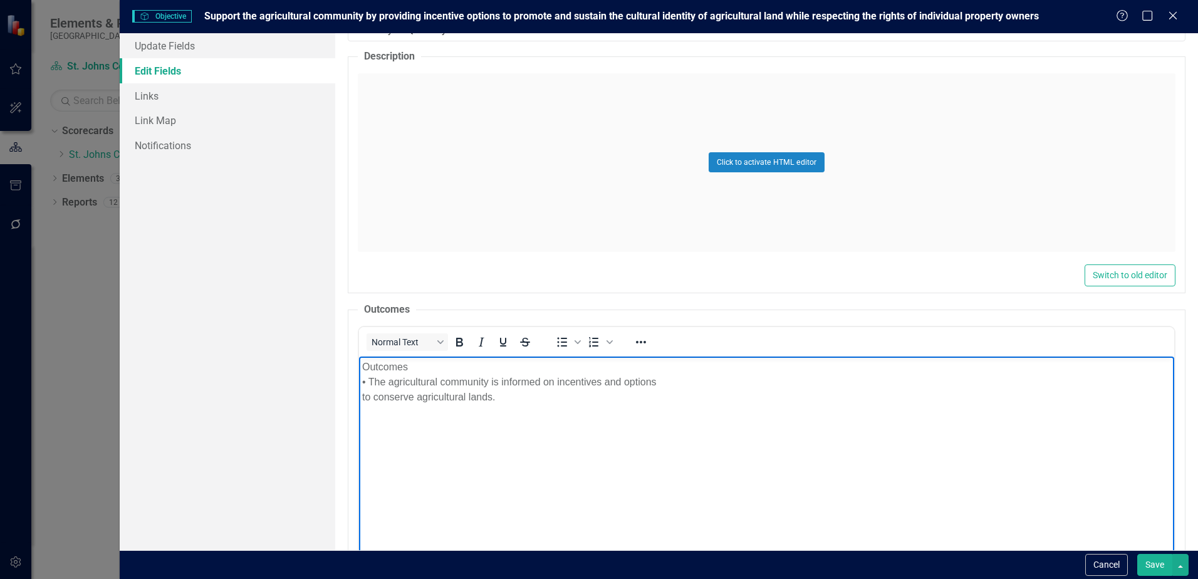
click at [362, 363] on p "Outcomes • The agricultural community is informed on incentives and options to …" at bounding box center [766, 382] width 809 height 45
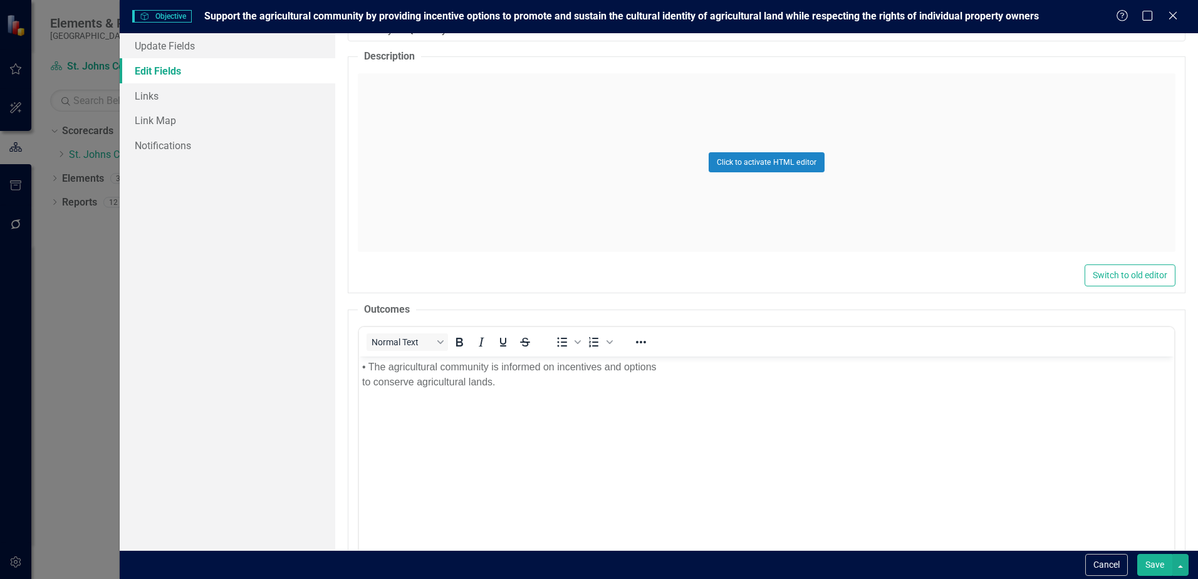
click at [1158, 567] on button "Save" at bounding box center [1154, 565] width 35 height 22
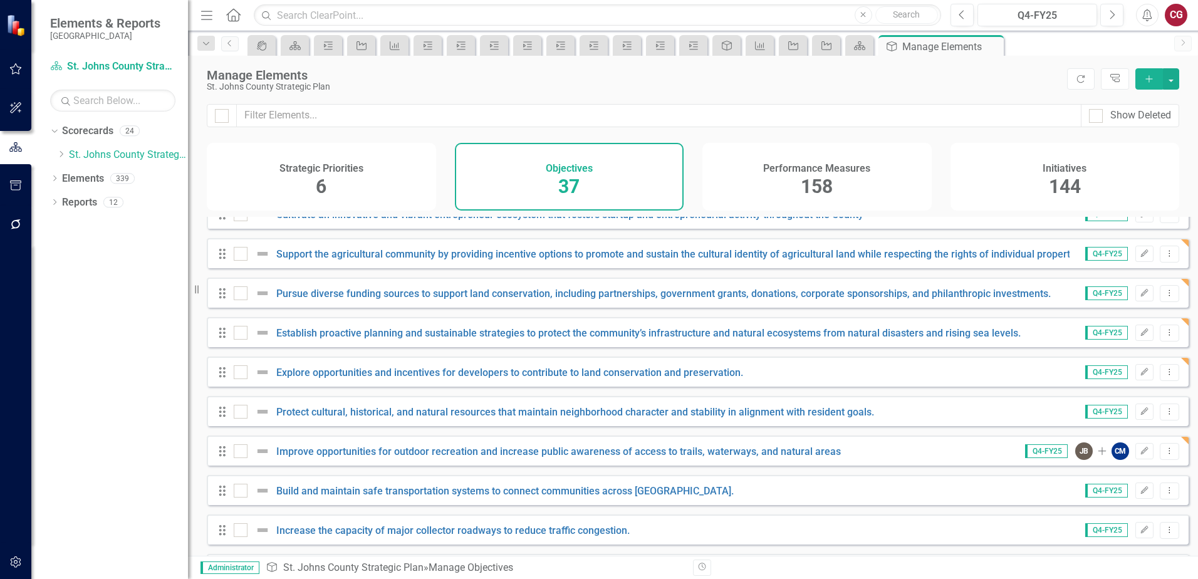
scroll to position [752, 0]
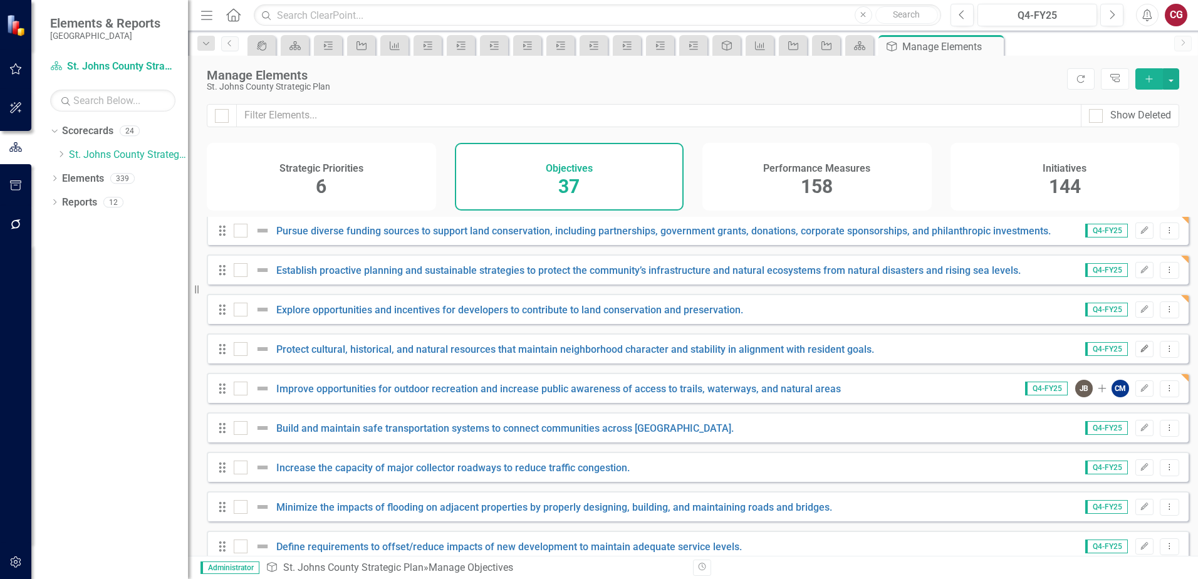
click at [1140, 353] on icon "Edit" at bounding box center [1144, 349] width 9 height 8
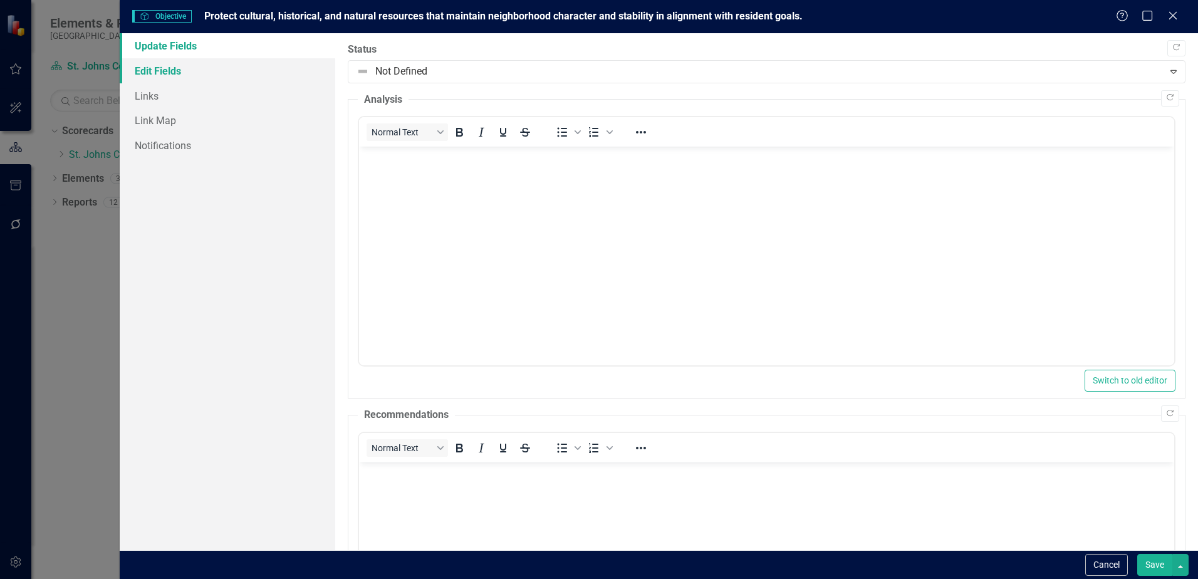
scroll to position [0, 0]
click at [147, 66] on link "Edit Fields" at bounding box center [228, 70] width 216 height 25
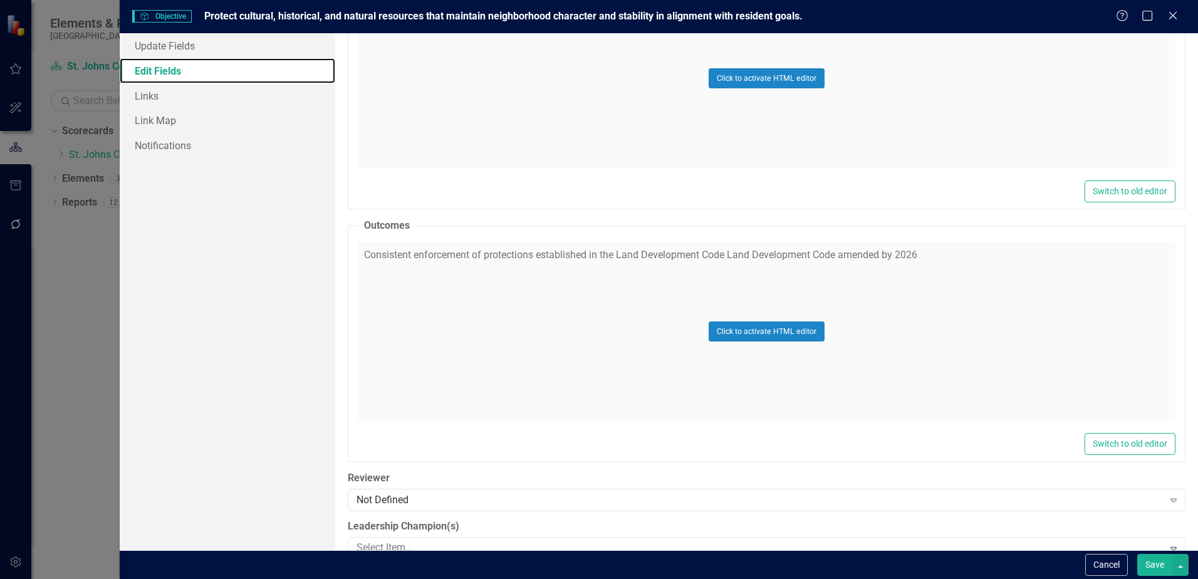
scroll to position [439, 0]
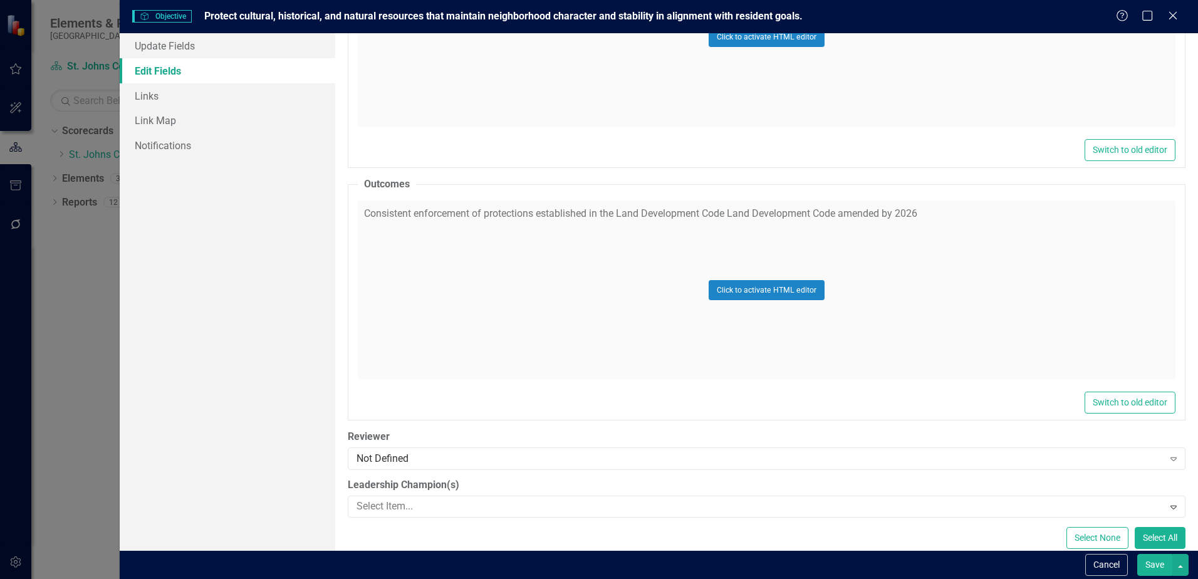
click at [421, 270] on div "Click to activate HTML editor" at bounding box center [767, 290] width 818 height 179
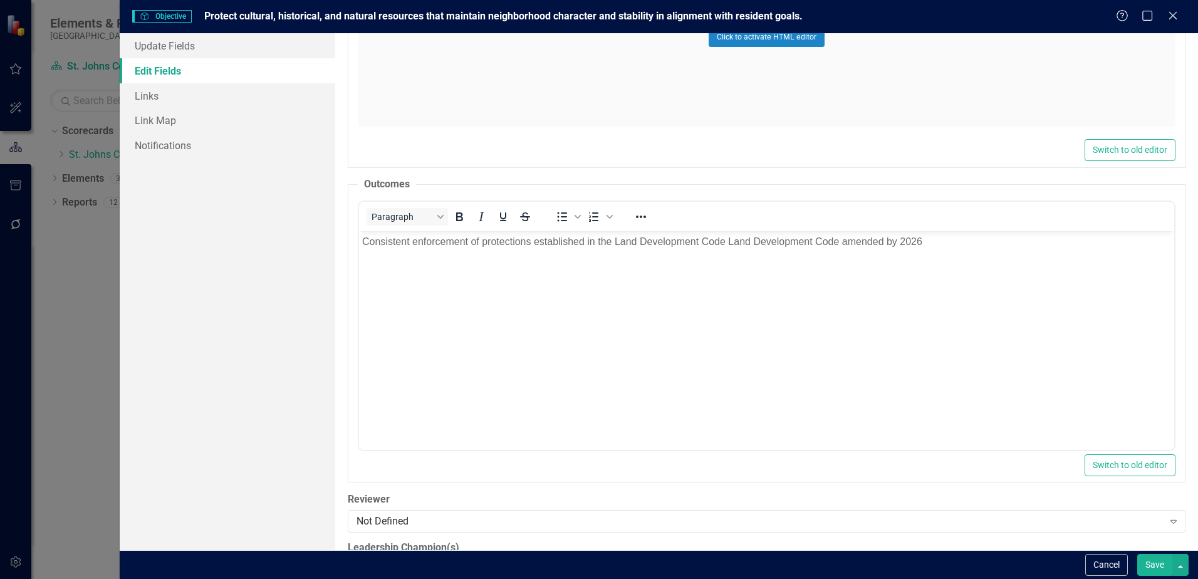
scroll to position [0, 0]
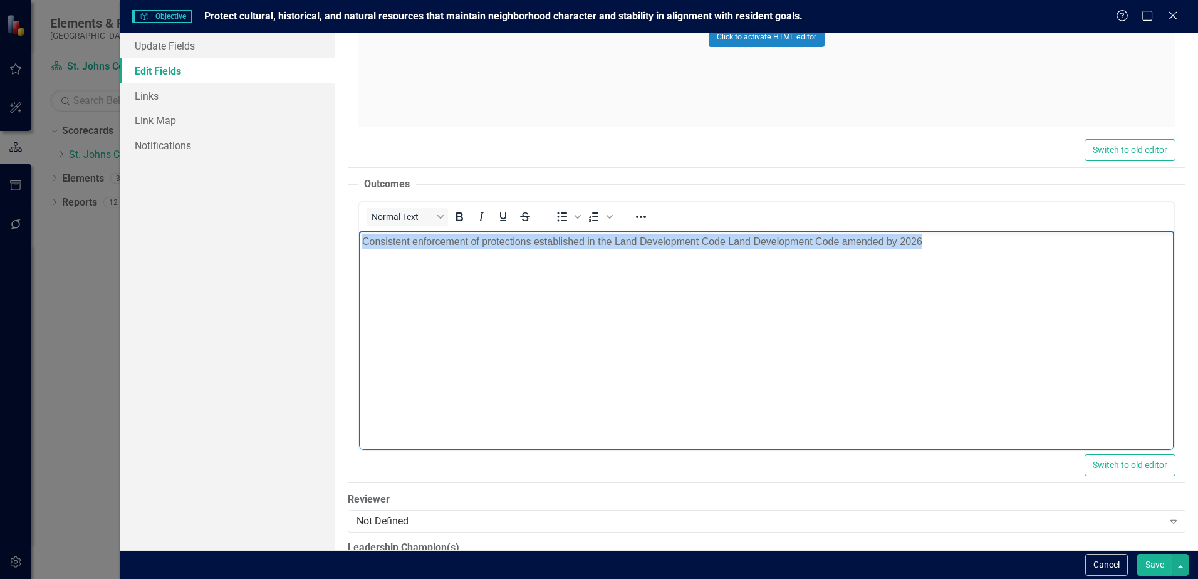
drag, startPoint x: 960, startPoint y: 253, endPoint x: 186, endPoint y: 253, distance: 774.0
click at [359, 253] on html "Consistent enforcement of protections established in the Land Development Code …" at bounding box center [766, 325] width 815 height 188
paste body "Rich Text Area. Press ALT-0 for help."
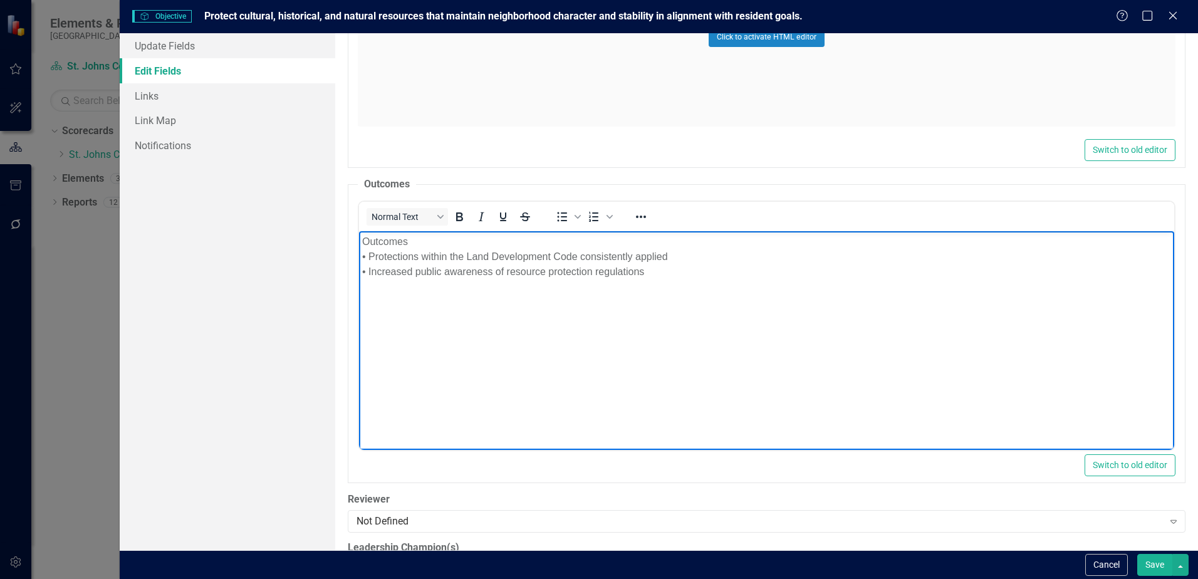
click at [363, 238] on p "Outcomes • Protections within the Land Development Code consistently applied • …" at bounding box center [766, 256] width 809 height 45
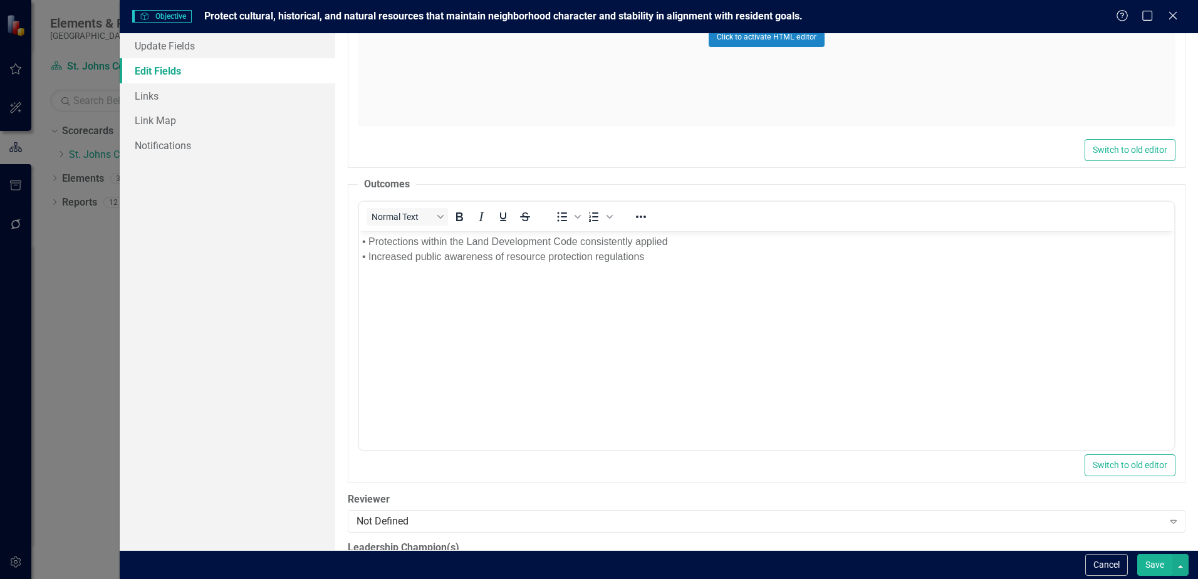
click at [1146, 566] on button "Save" at bounding box center [1154, 565] width 35 height 22
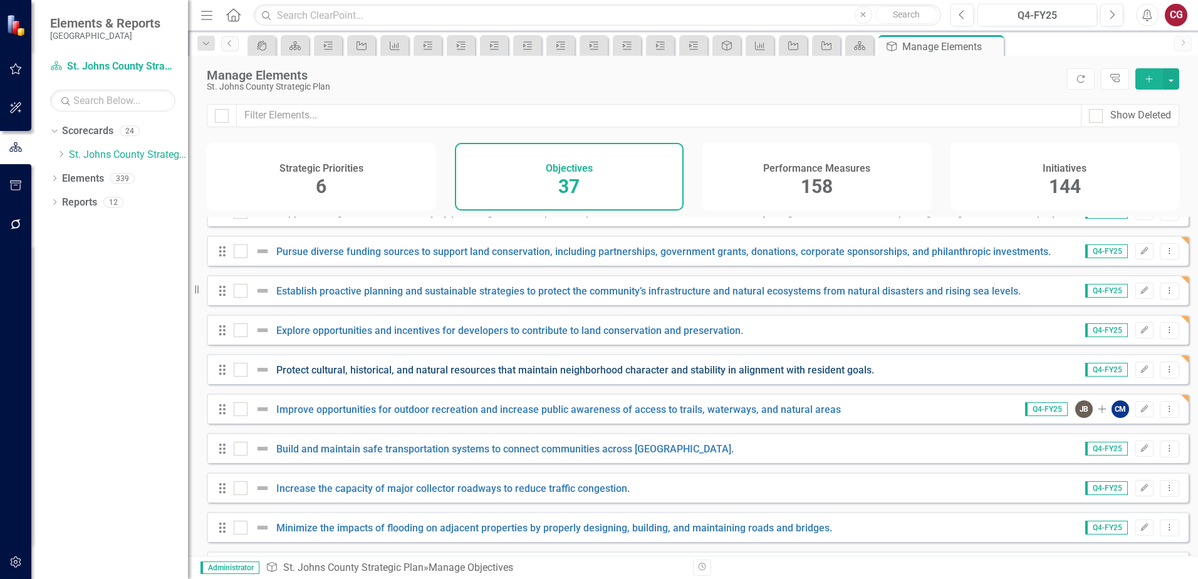
scroll to position [752, 0]
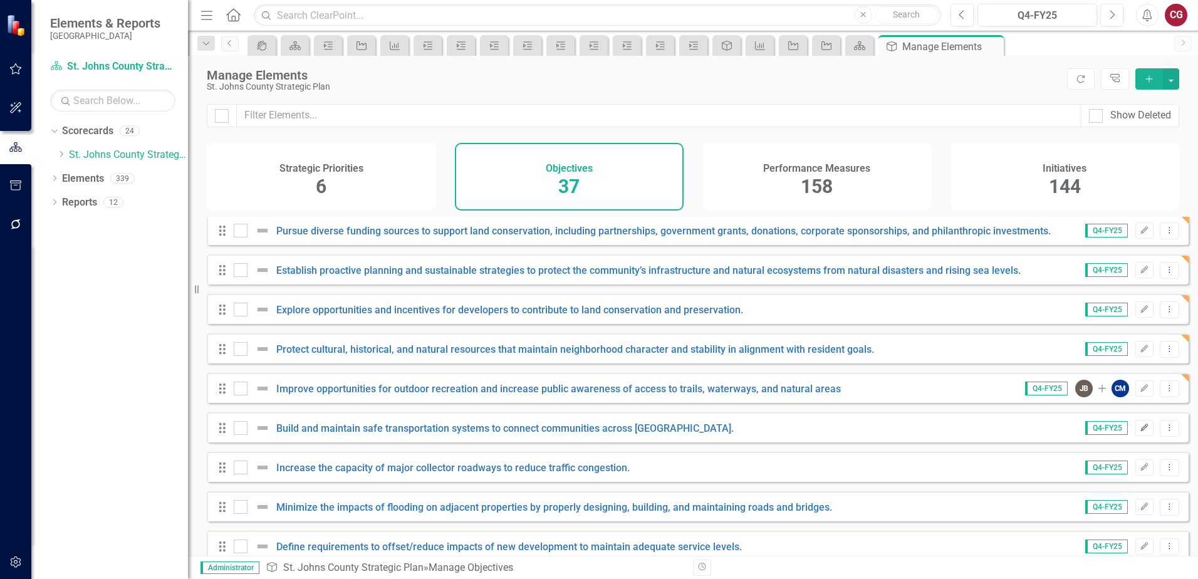
click at [1137, 436] on button "Edit" at bounding box center [1145, 428] width 18 height 16
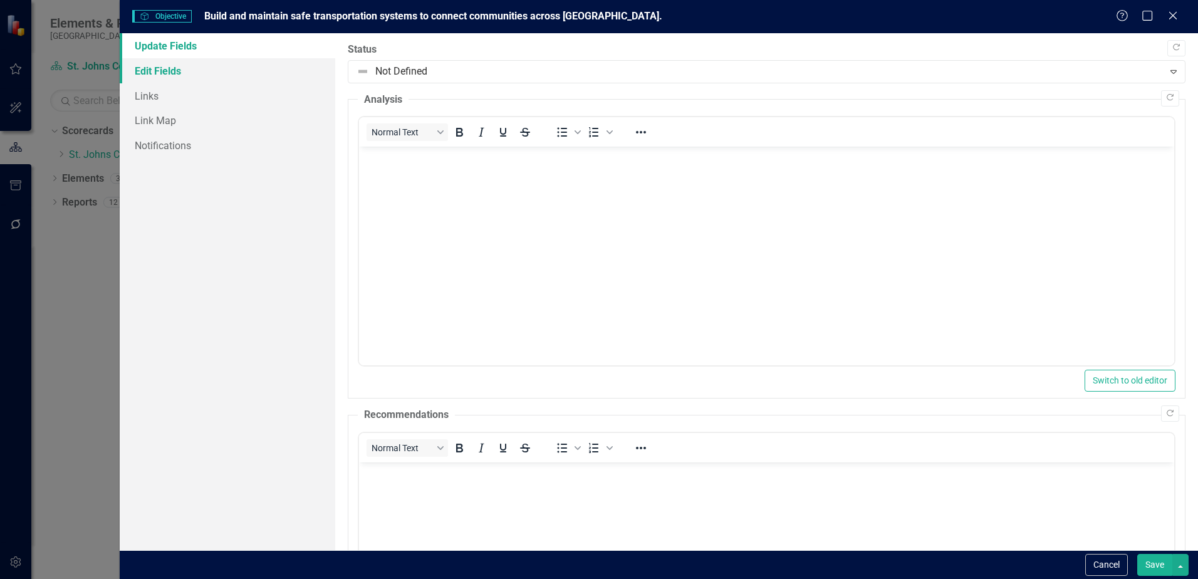
scroll to position [0, 0]
click at [188, 79] on link "Edit Fields" at bounding box center [228, 70] width 216 height 25
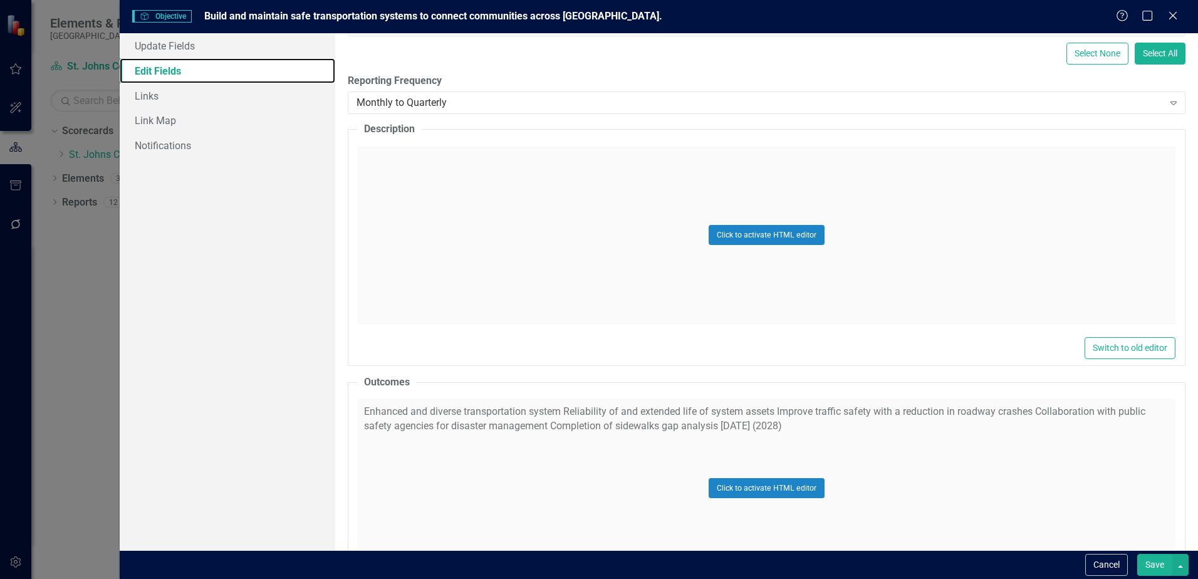
scroll to position [313, 0]
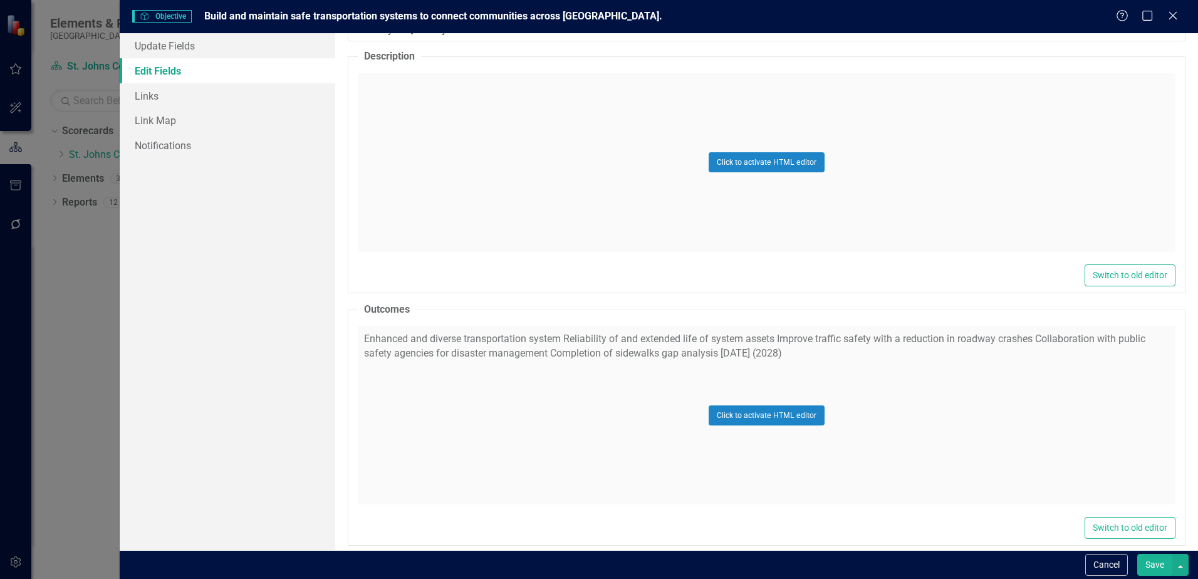
click at [644, 348] on div "Click to activate HTML editor" at bounding box center [767, 415] width 818 height 179
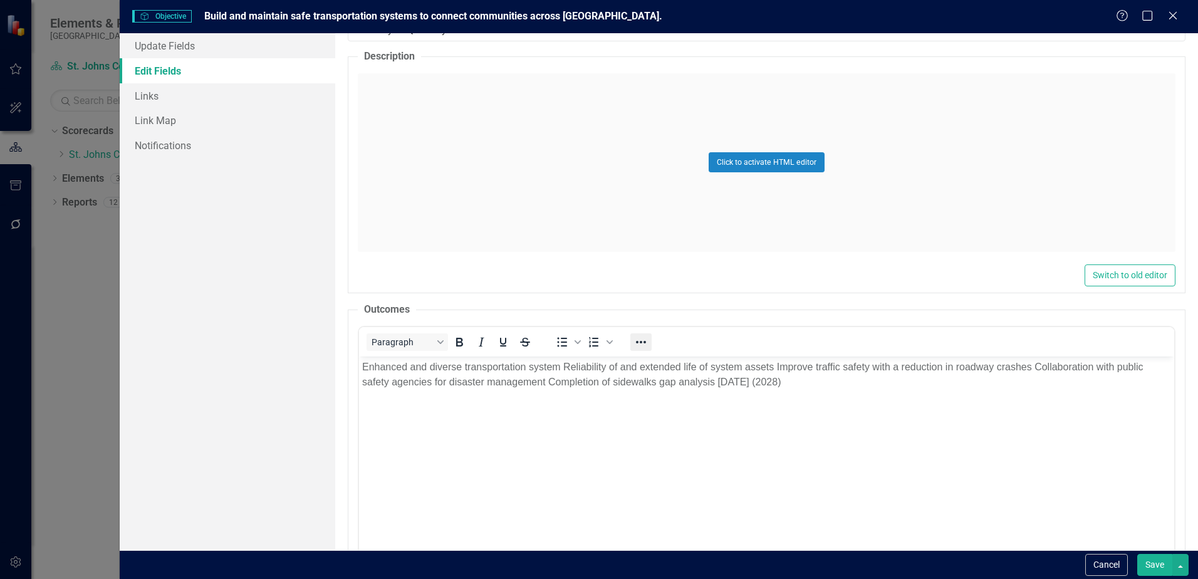
scroll to position [0, 0]
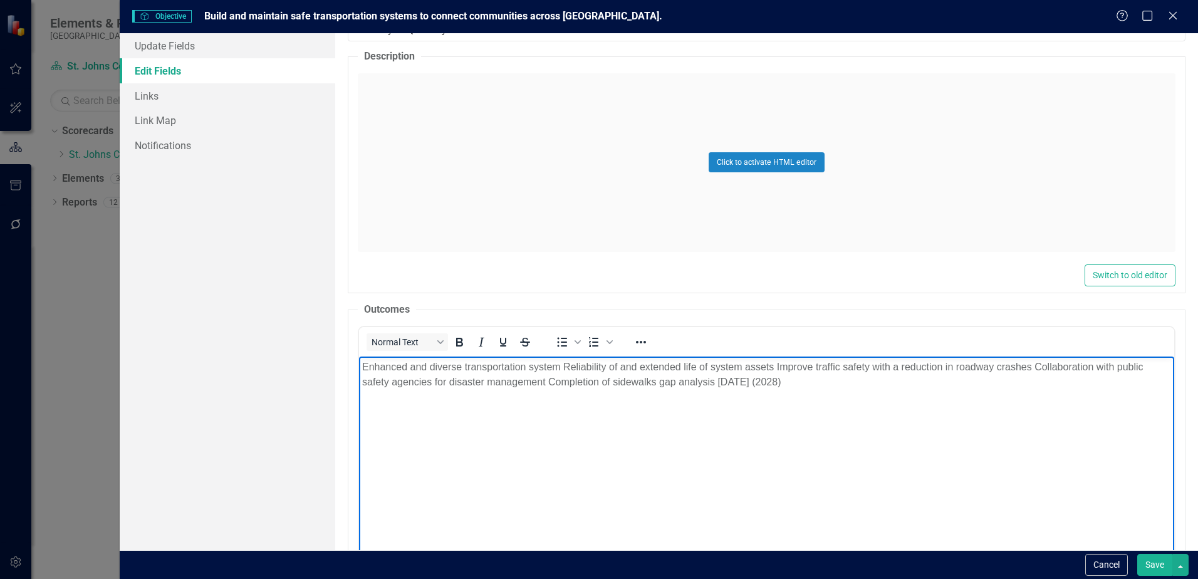
drag, startPoint x: 814, startPoint y: 384, endPoint x: 633, endPoint y: 702, distance: 366.3
click at [359, 357] on html "Enhanced and diverse transportation system Reliability of and extended life of …" at bounding box center [766, 451] width 815 height 188
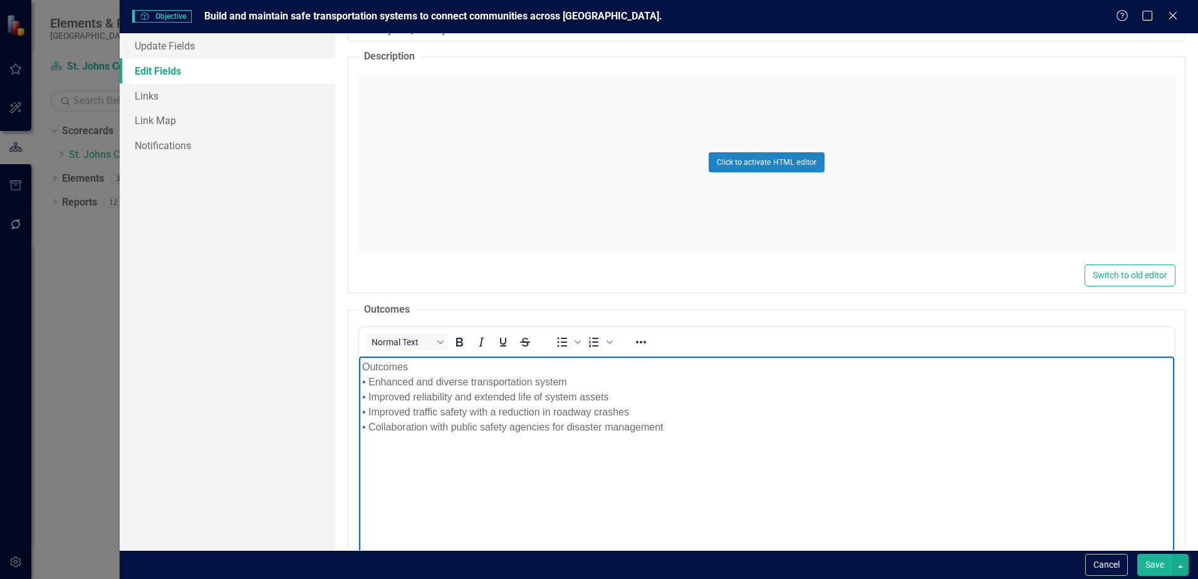
click at [362, 365] on p "Outcomes • Enhanced and diverse transportation system • Improved reliability an…" at bounding box center [766, 397] width 809 height 75
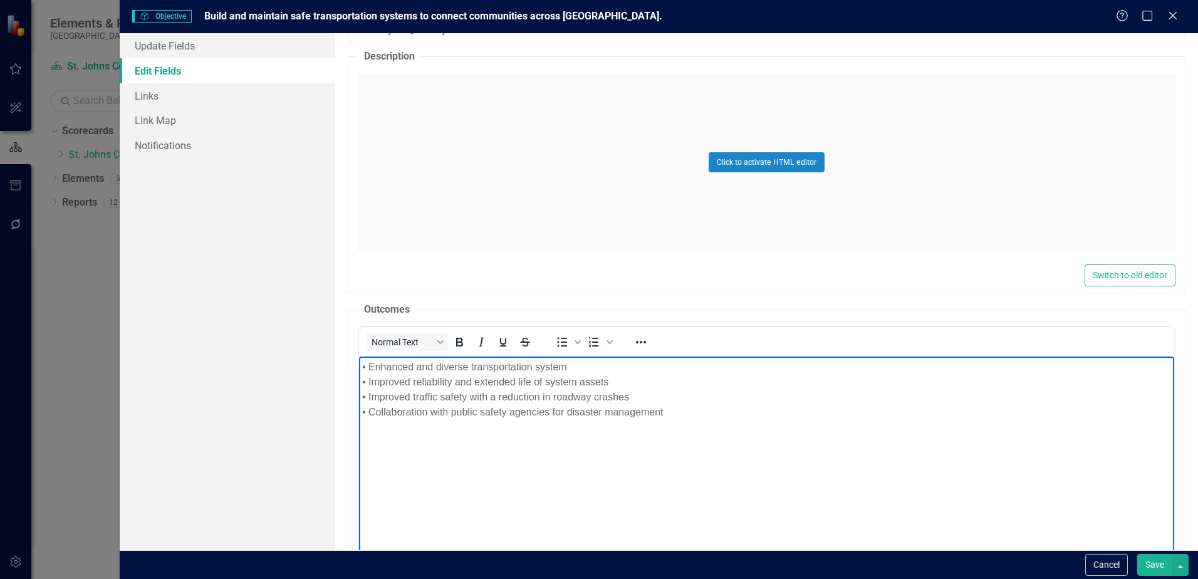
click at [1153, 567] on button "Save" at bounding box center [1154, 565] width 35 height 22
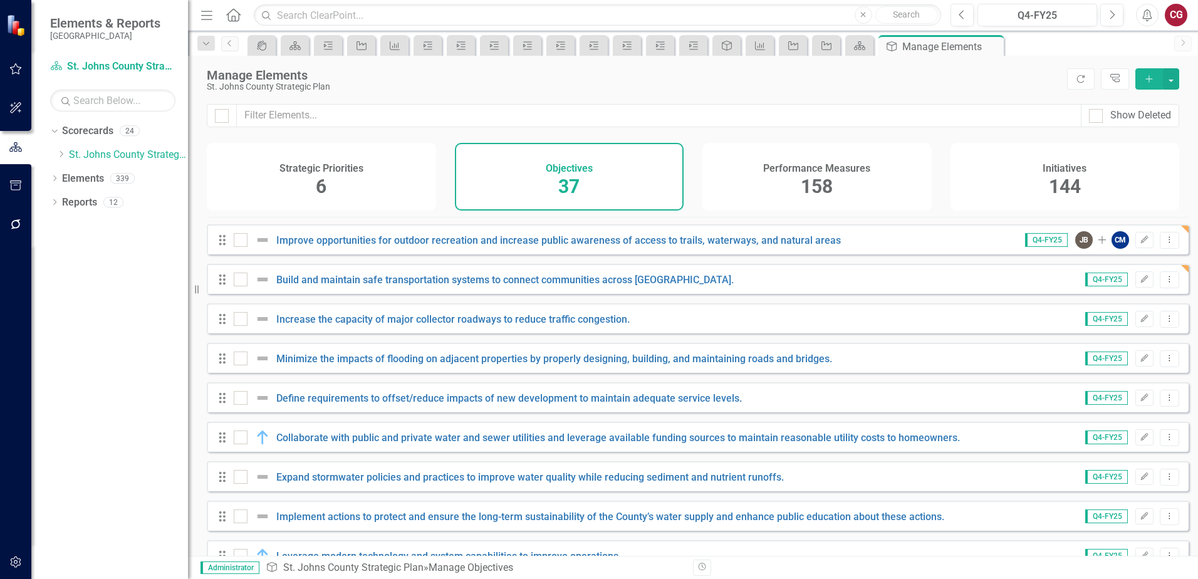
scroll to position [881, 0]
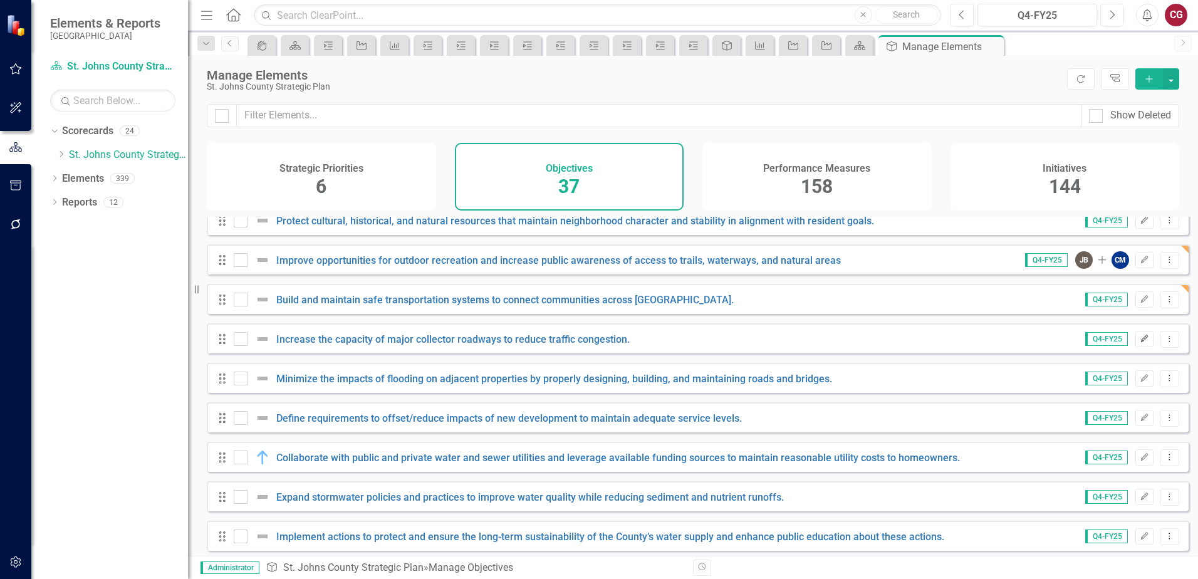
click at [1136, 347] on button "Edit" at bounding box center [1145, 339] width 18 height 16
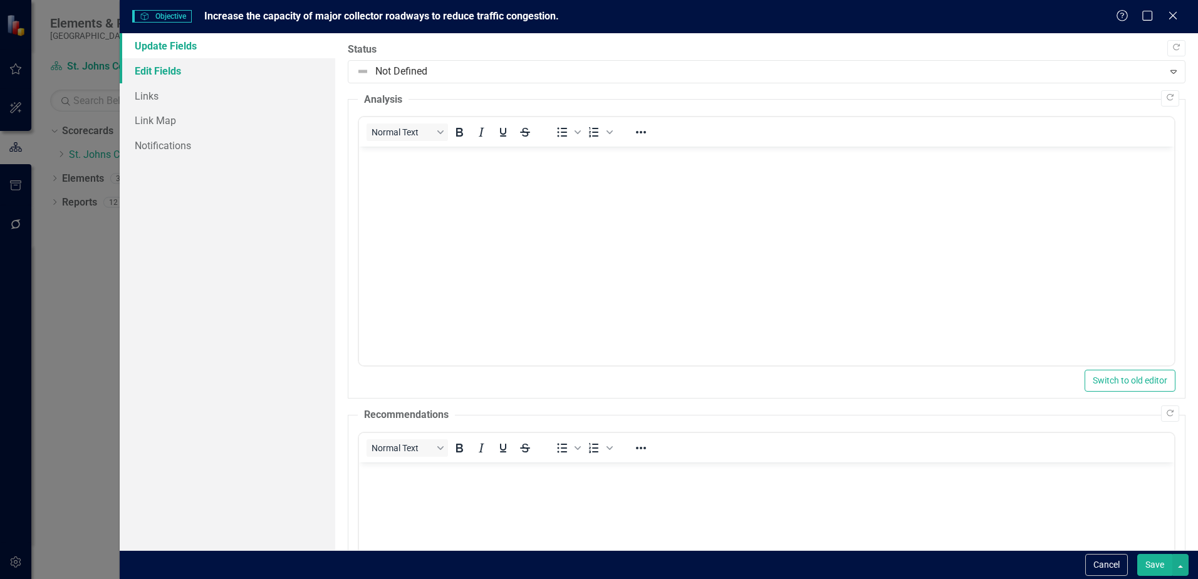
scroll to position [0, 0]
click at [167, 69] on link "Edit Fields" at bounding box center [228, 70] width 216 height 25
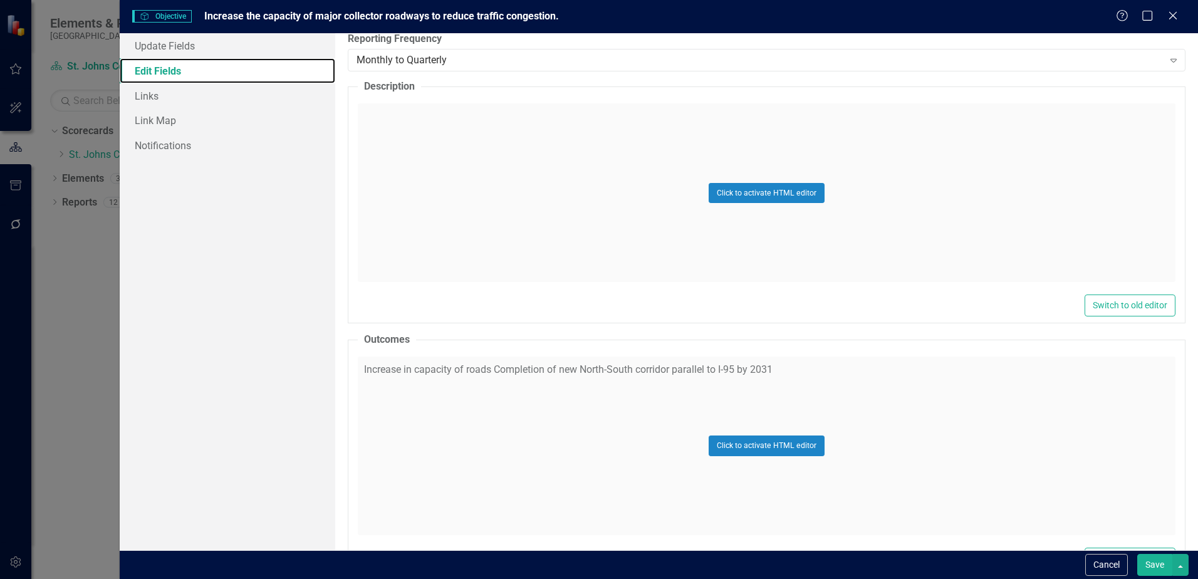
scroll to position [313, 0]
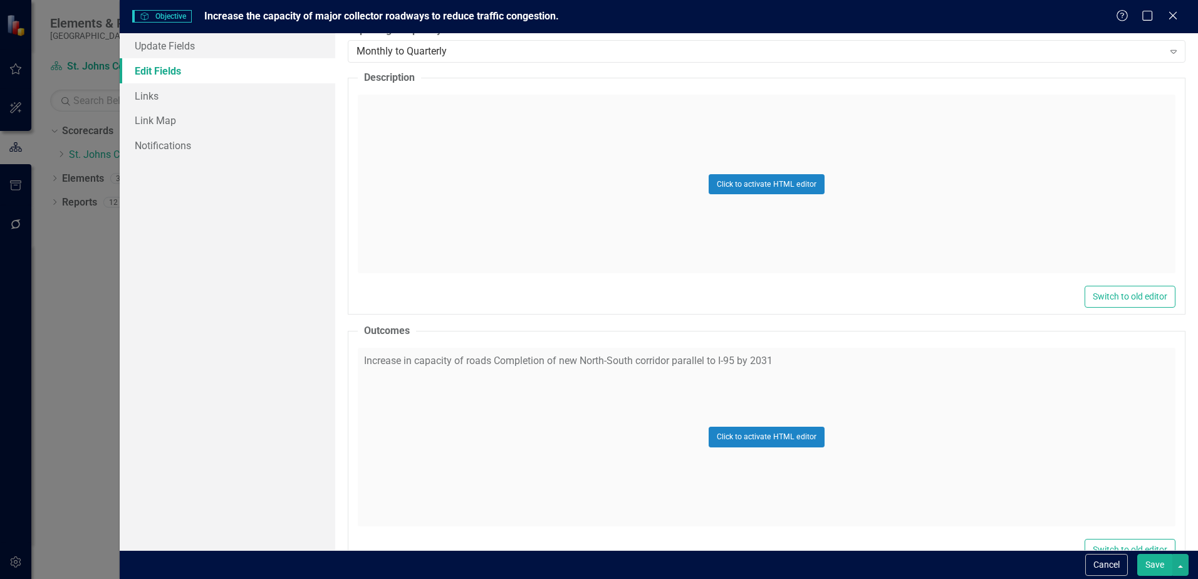
click at [436, 369] on div "Click to activate HTML editor" at bounding box center [767, 437] width 818 height 179
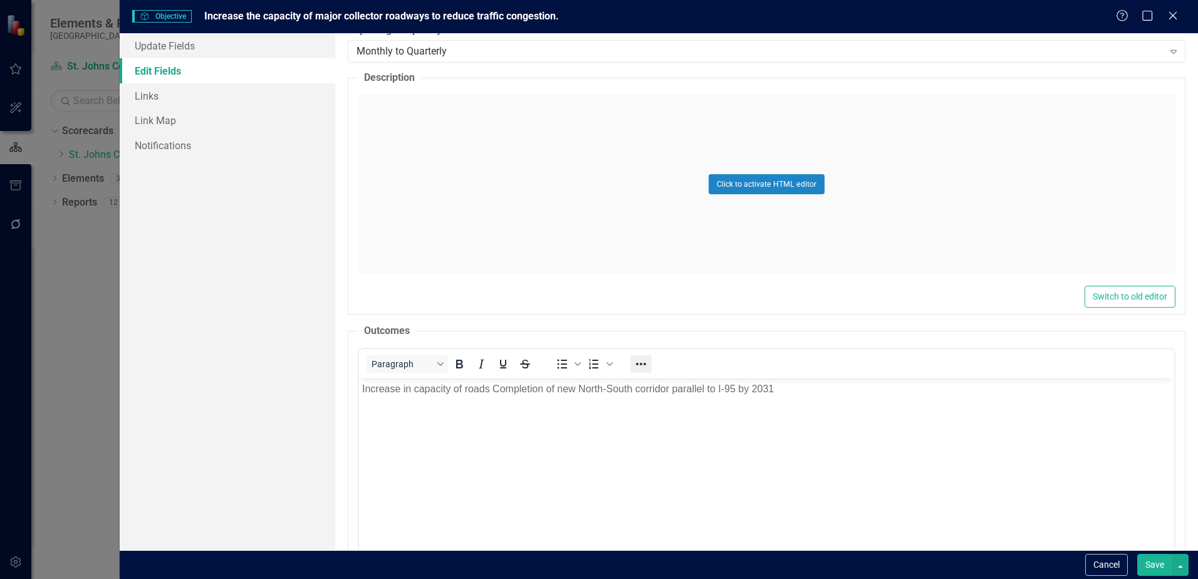
scroll to position [0, 0]
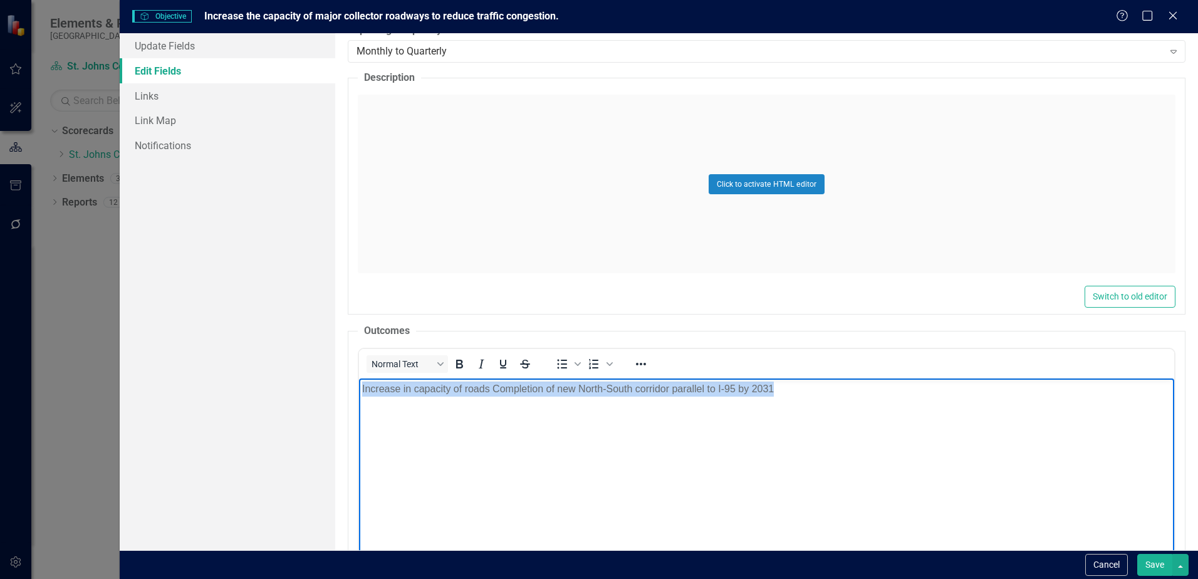
drag, startPoint x: 735, startPoint y: 387, endPoint x: 619, endPoint y: 756, distance: 387.7
click at [359, 379] on html "Increase in capacity of roads Completion of new North-South corridor parallel t…" at bounding box center [766, 473] width 815 height 188
paste body "Rich Text Area. Press ALT-0 for help."
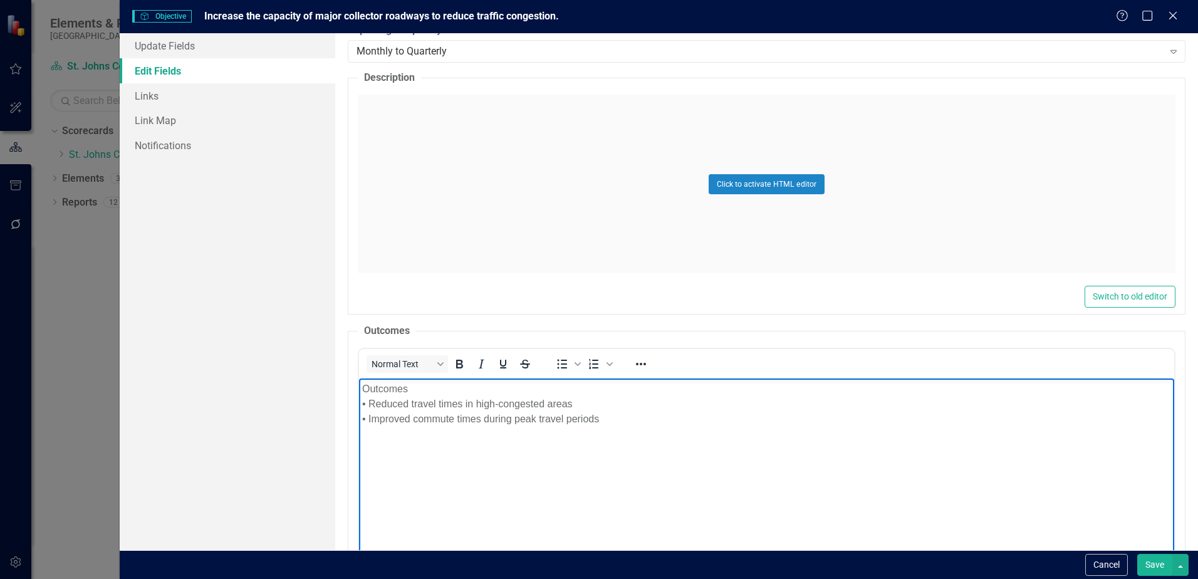
click at [364, 388] on p "Outcomes • Reduced travel times in high-congested areas • Improved commute time…" at bounding box center [766, 404] width 809 height 45
click at [1158, 567] on button "Save" at bounding box center [1154, 565] width 35 height 22
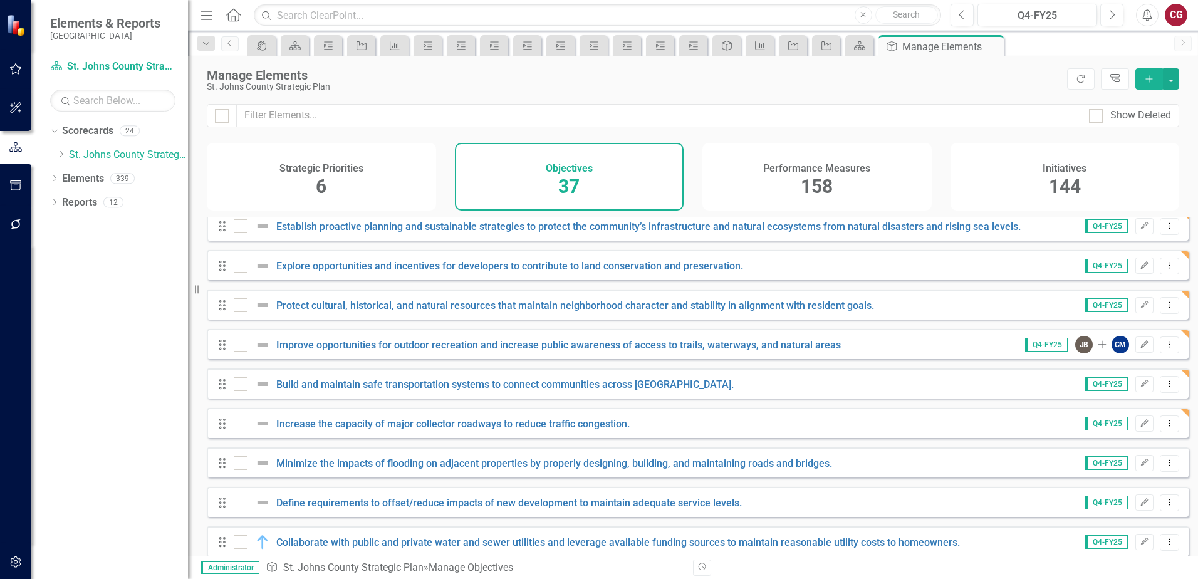
scroll to position [815, 0]
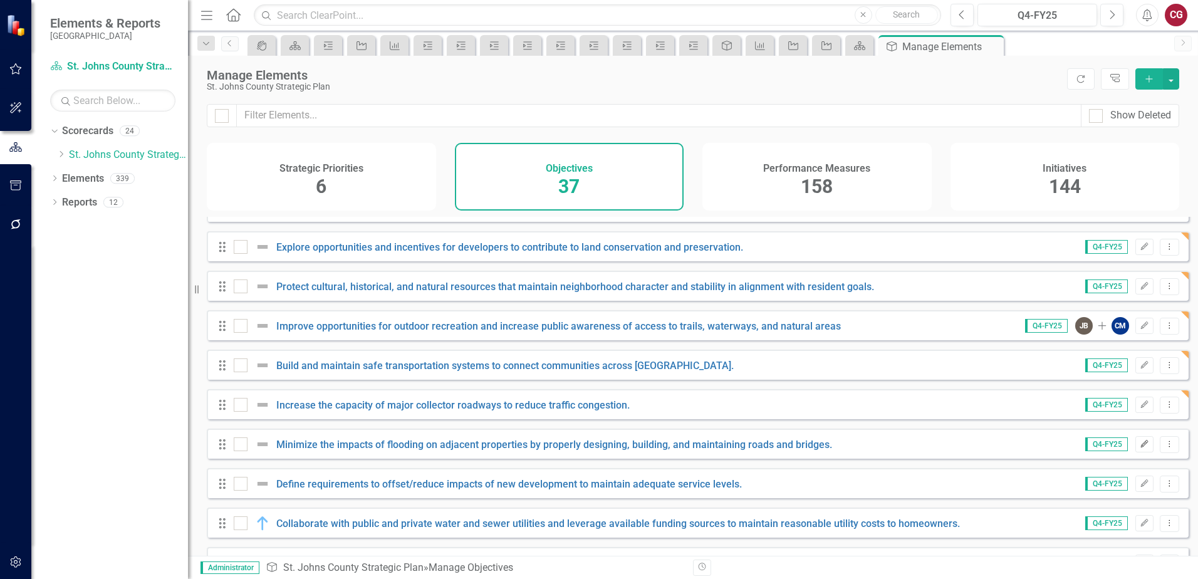
click at [1137, 452] on button "Edit" at bounding box center [1145, 444] width 18 height 16
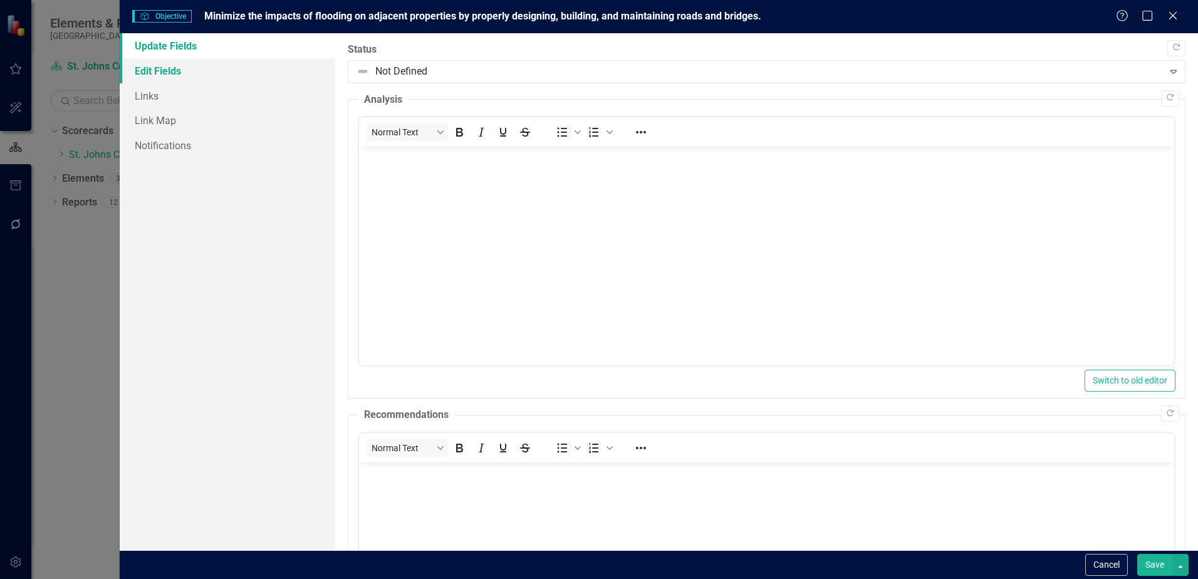
scroll to position [0, 0]
click at [187, 80] on link "Edit Fields" at bounding box center [228, 70] width 216 height 25
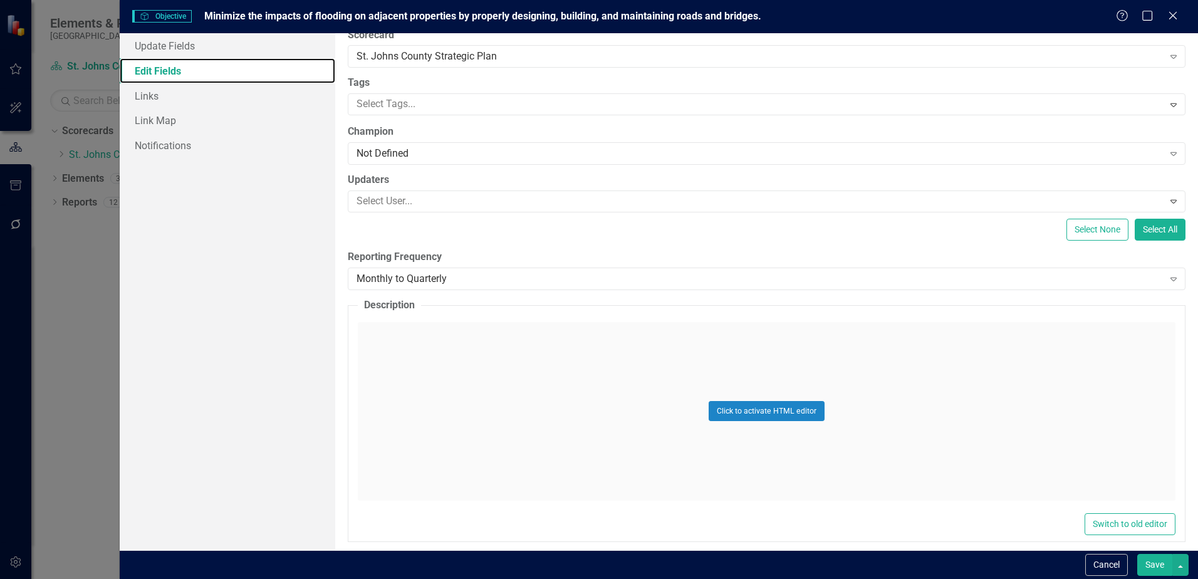
scroll to position [251, 0]
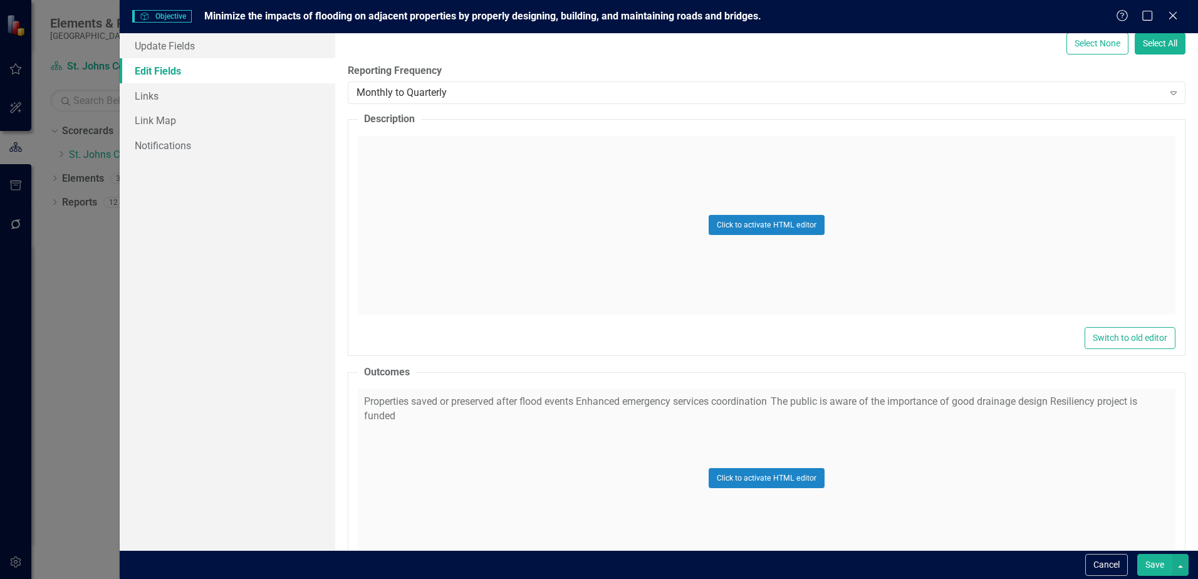
click at [489, 426] on div "Click to activate HTML editor" at bounding box center [767, 478] width 818 height 179
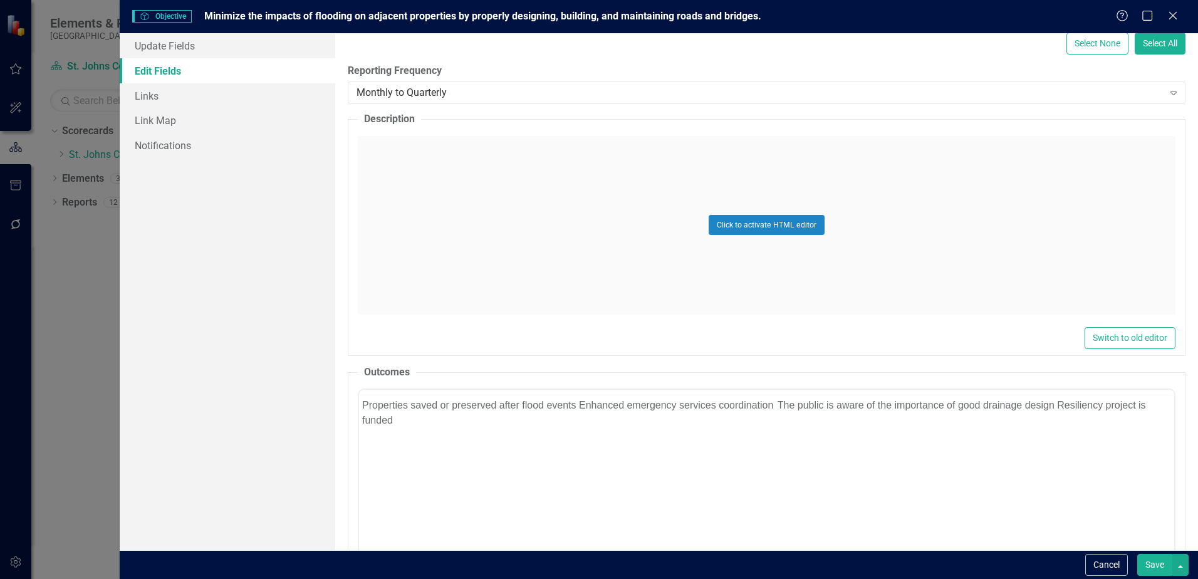
scroll to position [0, 0]
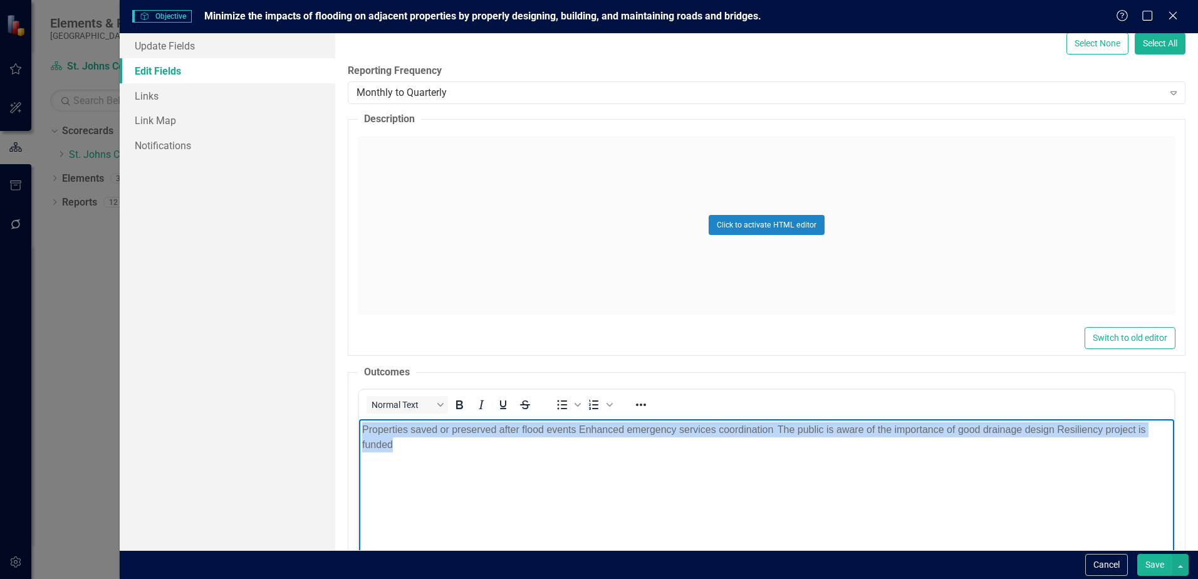
drag, startPoint x: 516, startPoint y: 468, endPoint x: 282, endPoint y: 422, distance: 238.8
click at [359, 422] on html "Properties saved or preserved after flood events Enhanced emergency services co…" at bounding box center [766, 513] width 815 height 188
paste body "Rich Text Area. Press ALT-0 for help."
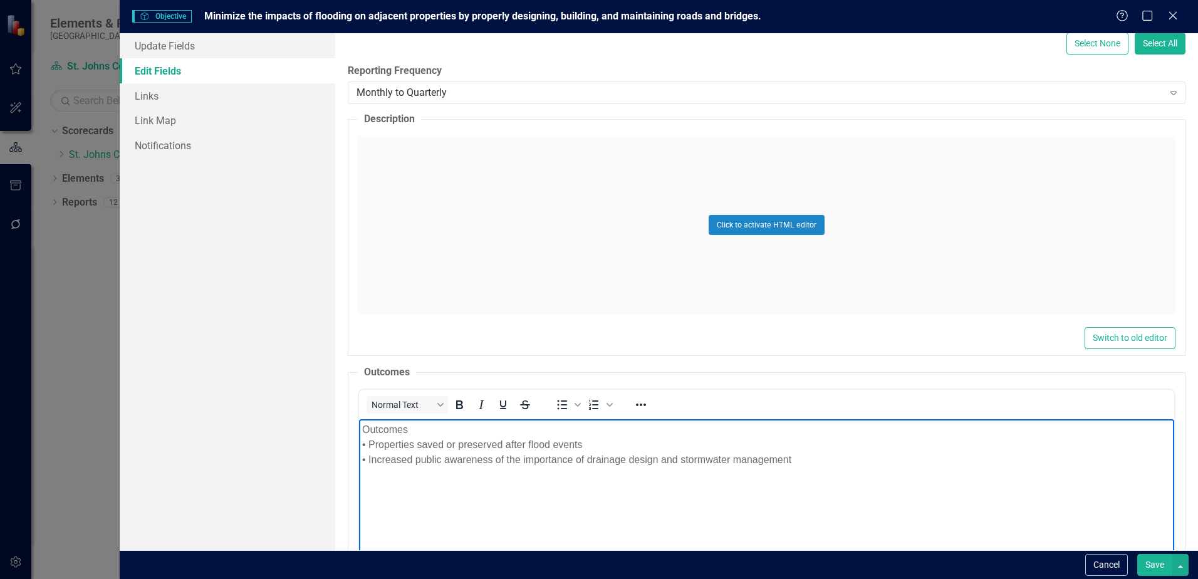
drag, startPoint x: 426, startPoint y: 431, endPoint x: 350, endPoint y: 419, distance: 76.9
click at [359, 419] on html "Outcomes • Properties saved or preserved after flood events • Increased public …" at bounding box center [766, 513] width 815 height 188
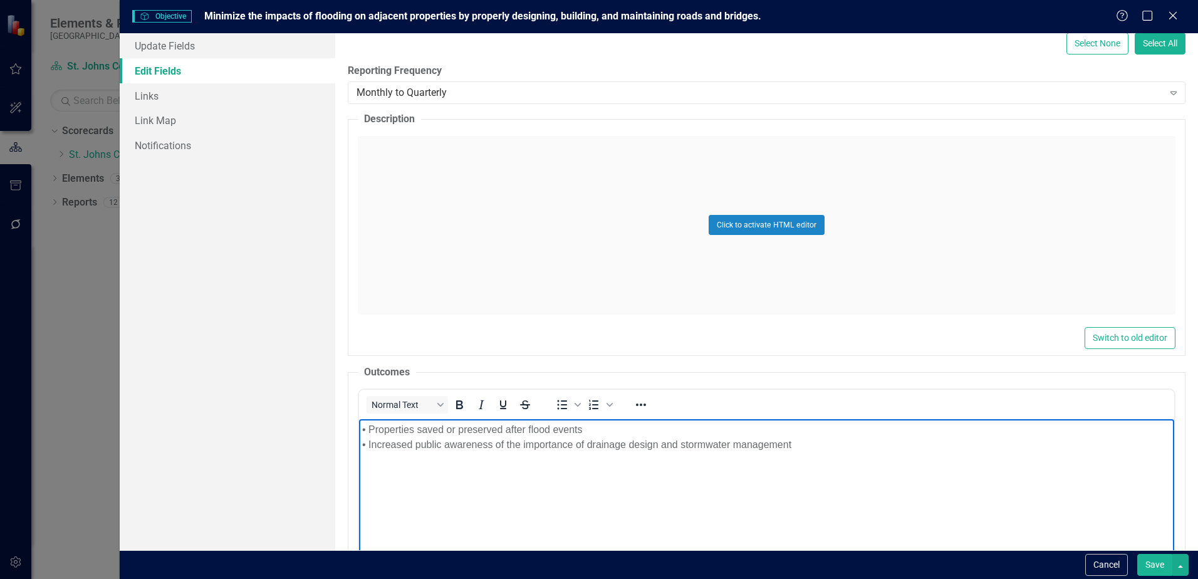
click at [1161, 560] on button "Save" at bounding box center [1154, 565] width 35 height 22
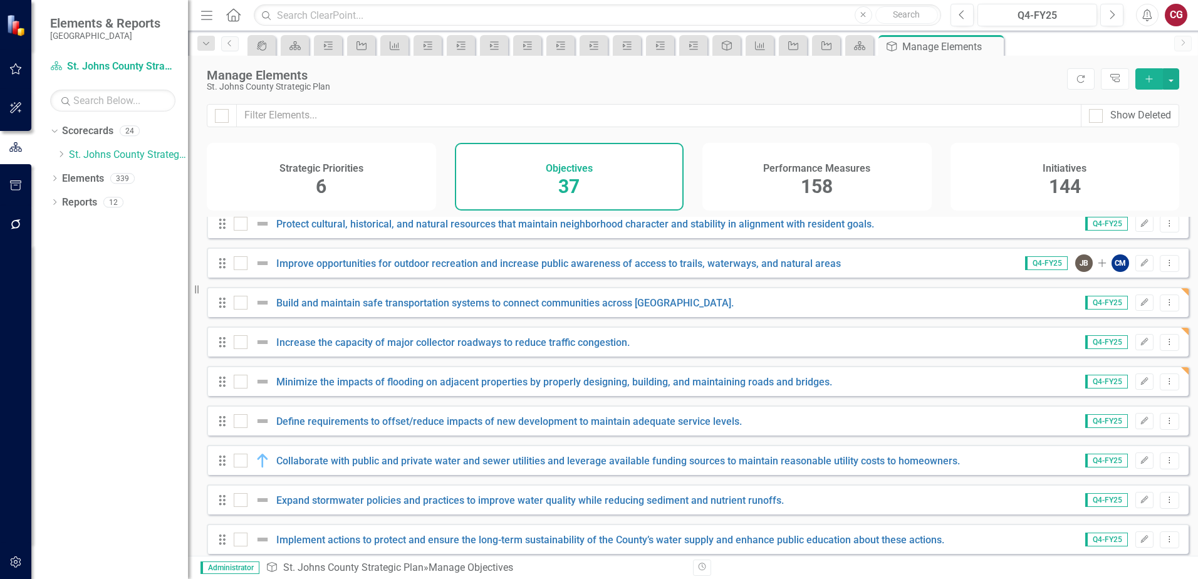
scroll to position [940, 0]
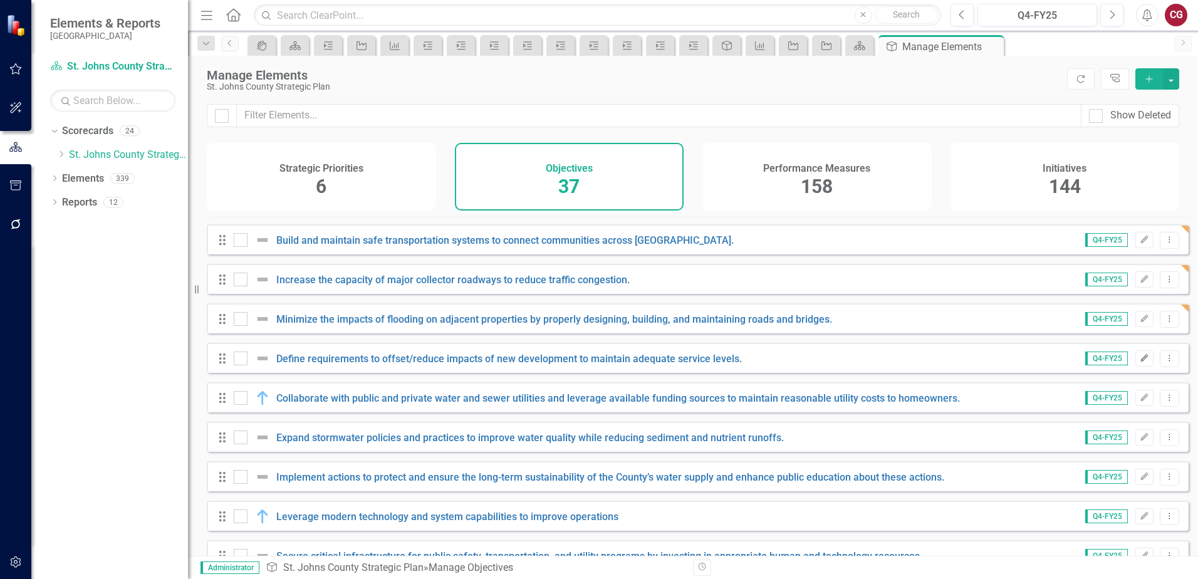
click at [1140, 362] on icon "Edit" at bounding box center [1144, 359] width 9 height 8
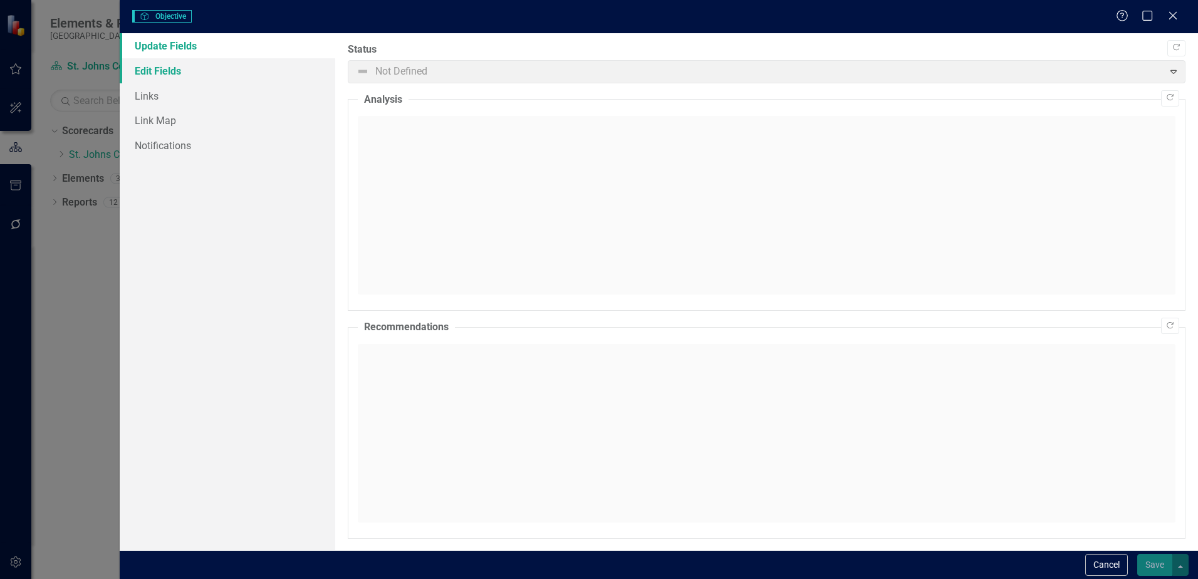
click at [174, 71] on link "Edit Fields" at bounding box center [228, 70] width 216 height 25
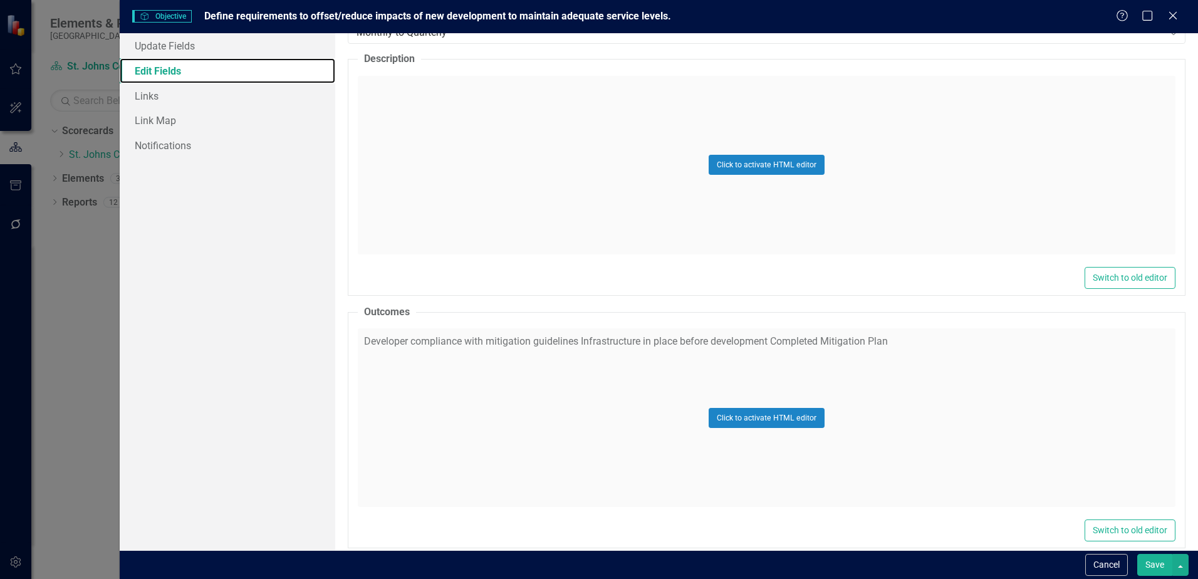
scroll to position [313, 0]
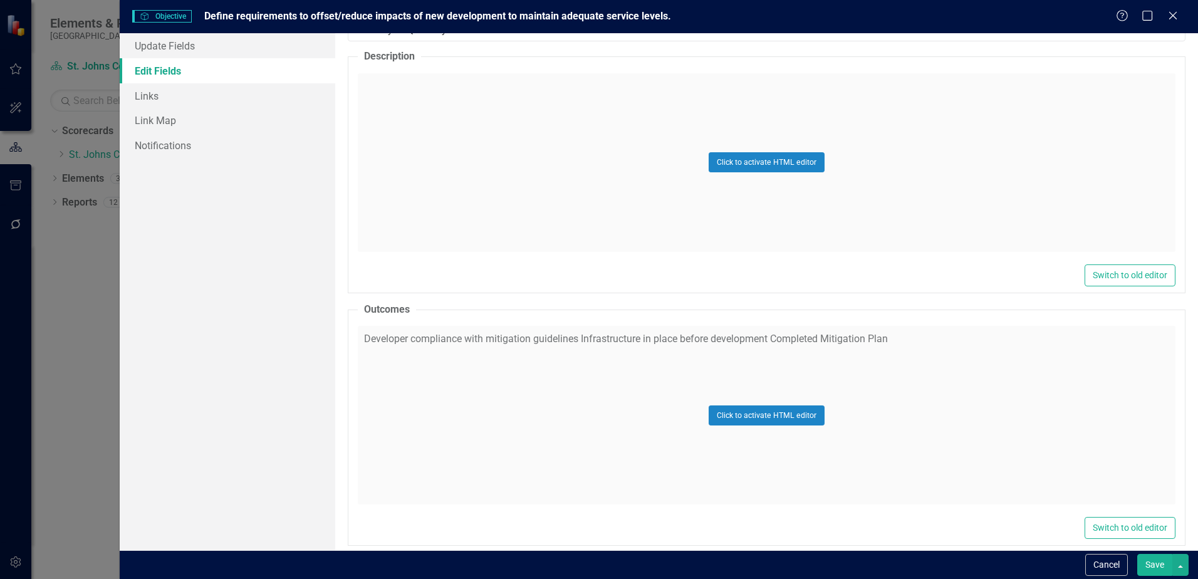
click at [551, 346] on div "Click to activate HTML editor" at bounding box center [767, 415] width 818 height 179
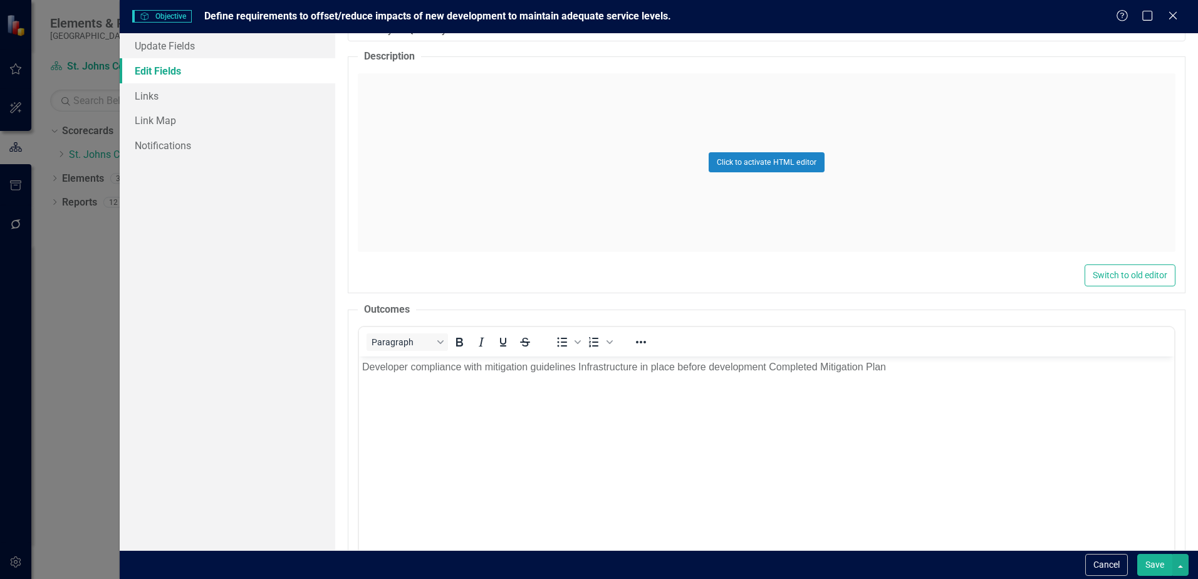
scroll to position [0, 0]
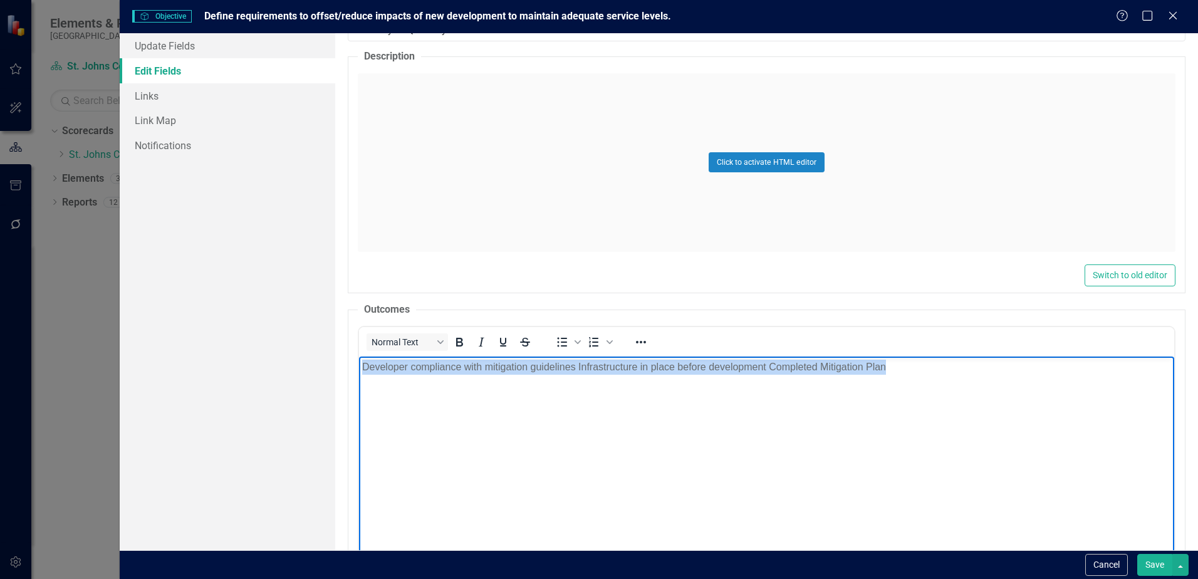
drag, startPoint x: 936, startPoint y: 370, endPoint x: 661, endPoint y: 701, distance: 429.9
click at [359, 357] on html "Developer compliance with mitigation guidelines Infrastructure in place before …" at bounding box center [766, 451] width 815 height 188
paste body "Rich Text Area. Press ALT-0 for help."
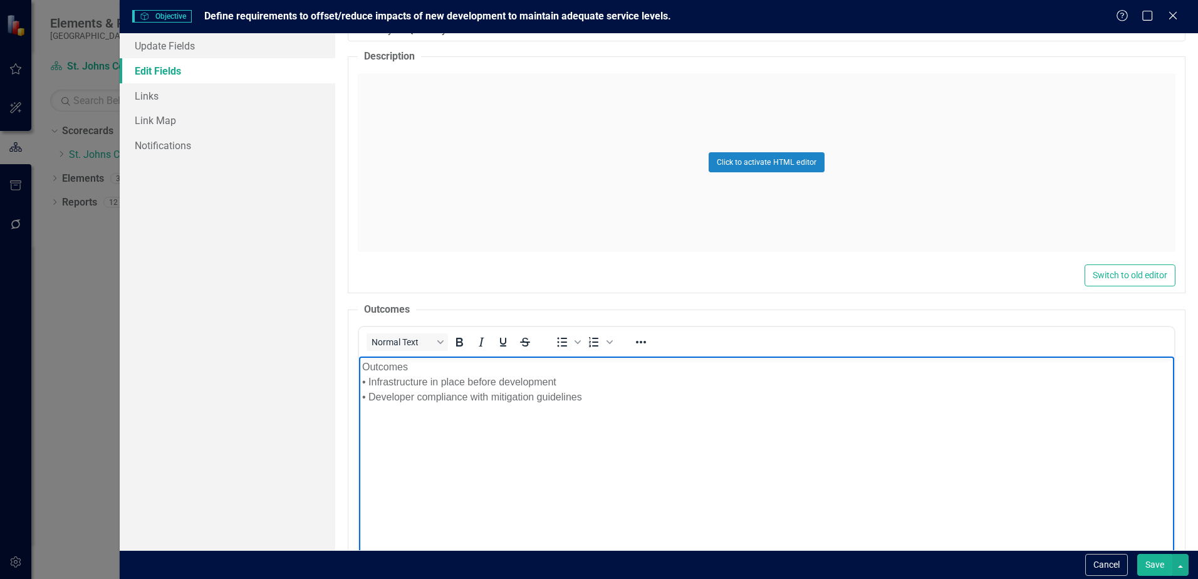
click at [364, 366] on p "Outcomes • Infrastructure in place before development • Developer compliance wi…" at bounding box center [766, 382] width 809 height 45
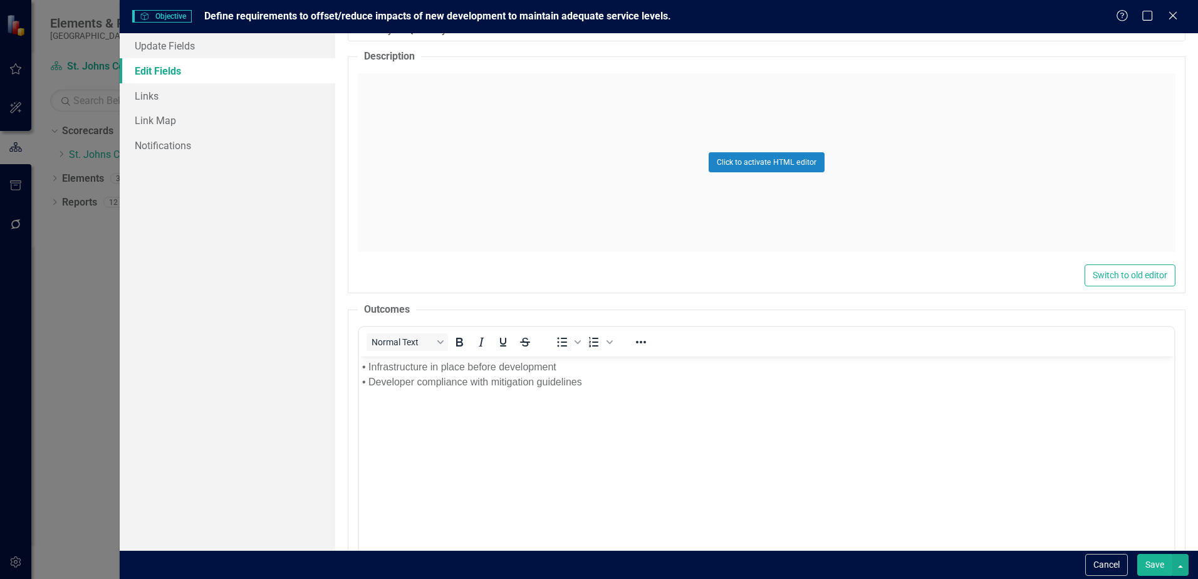
click at [1160, 565] on button "Save" at bounding box center [1154, 565] width 35 height 22
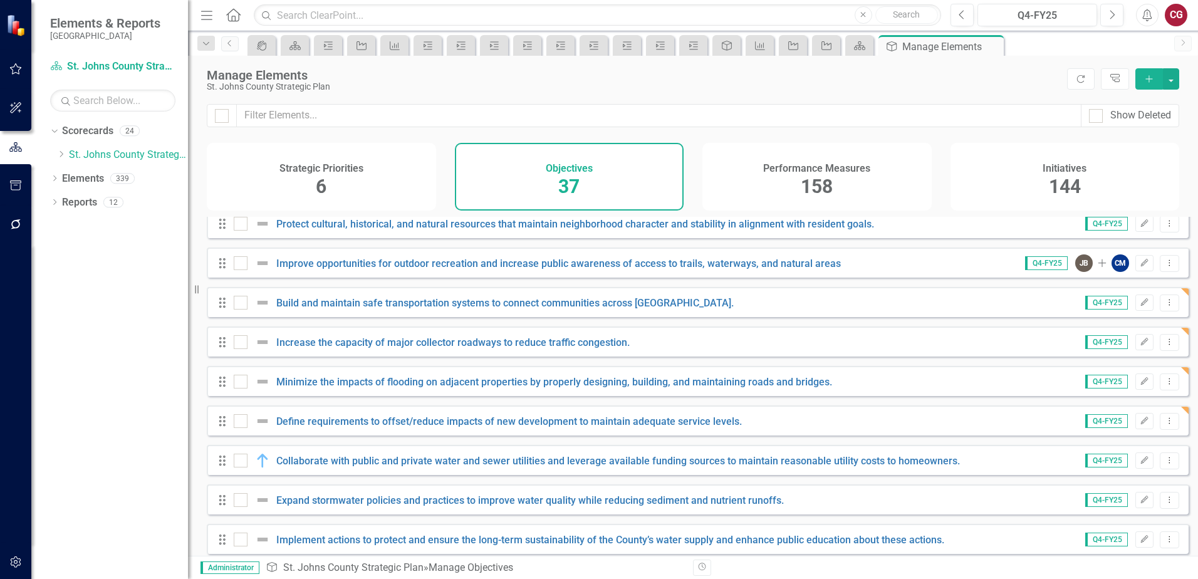
scroll to position [940, 0]
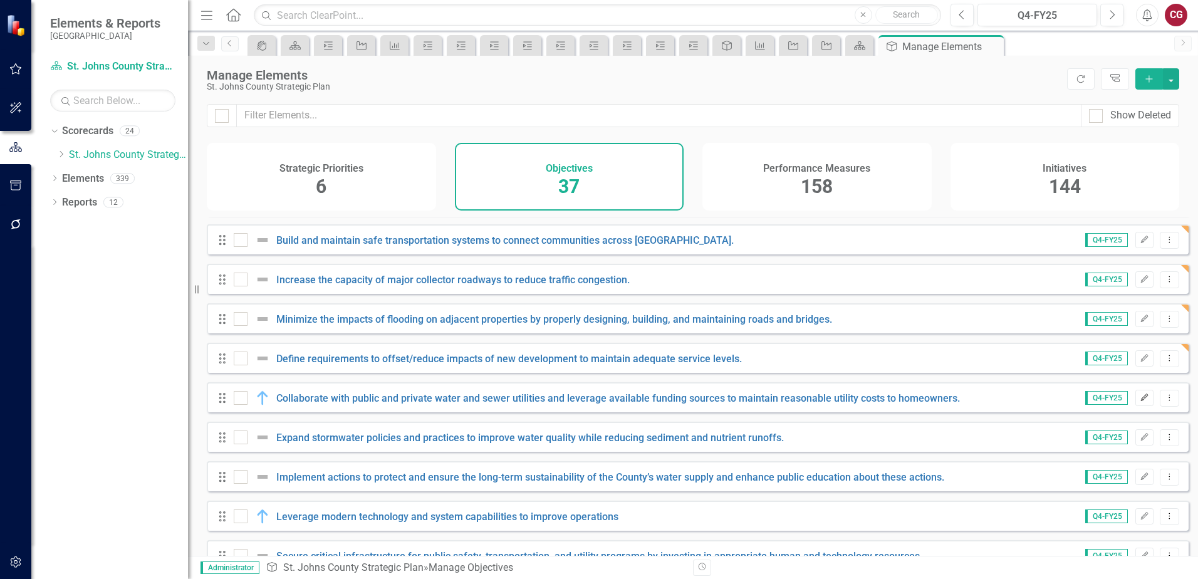
click at [1141, 401] on icon "button" at bounding box center [1145, 398] width 8 height 8
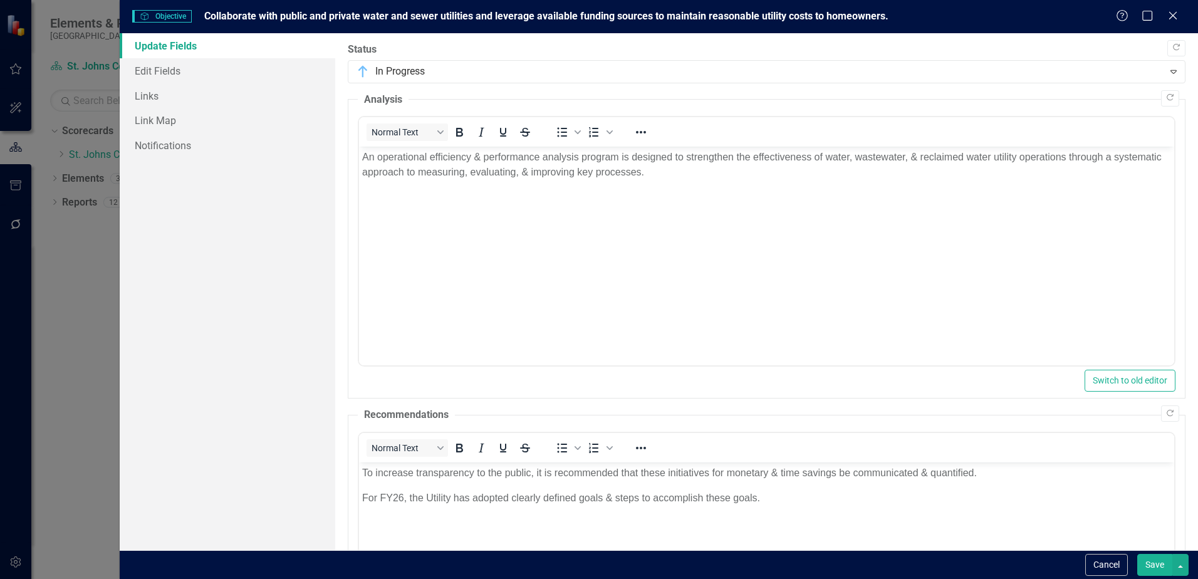
scroll to position [0, 0]
click at [149, 68] on link "Edit Fields" at bounding box center [228, 70] width 216 height 25
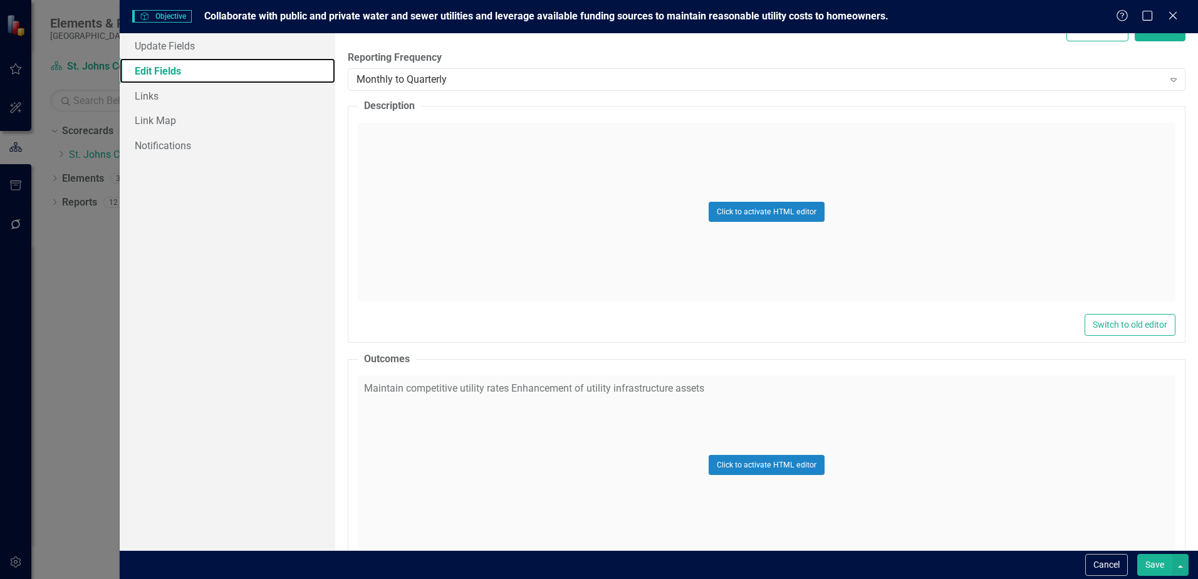
scroll to position [313, 0]
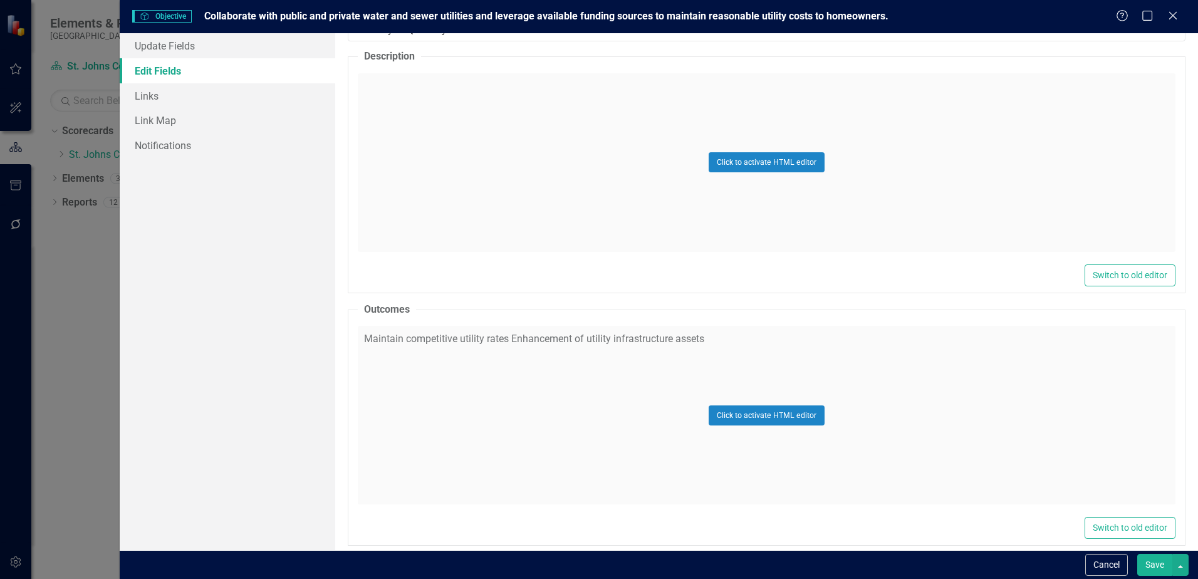
click at [507, 380] on div "Click to activate HTML editor" at bounding box center [767, 415] width 818 height 179
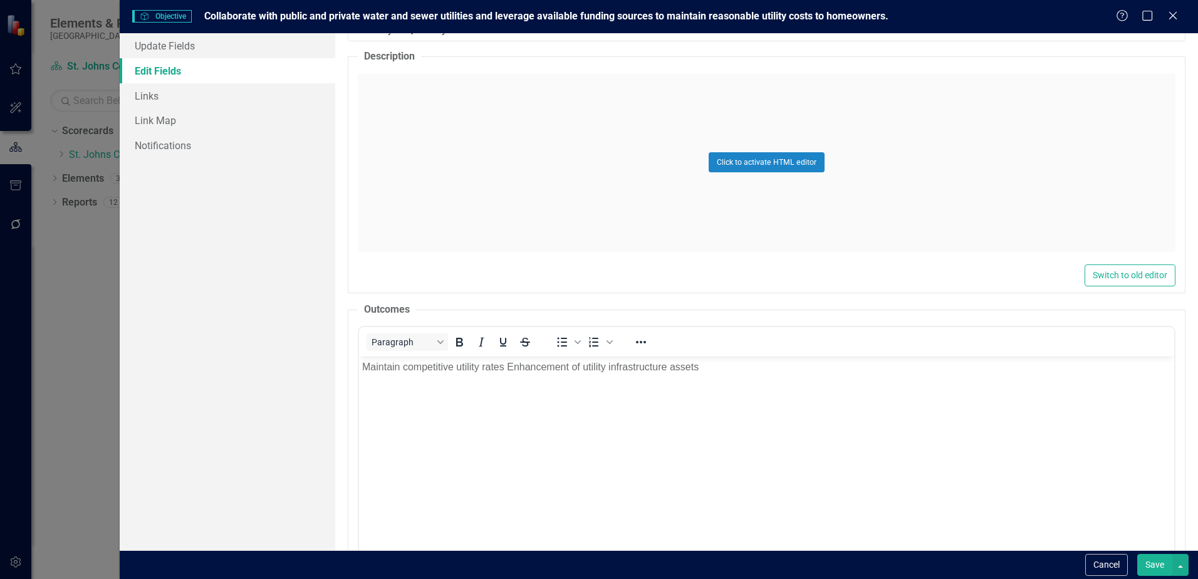
scroll to position [0, 0]
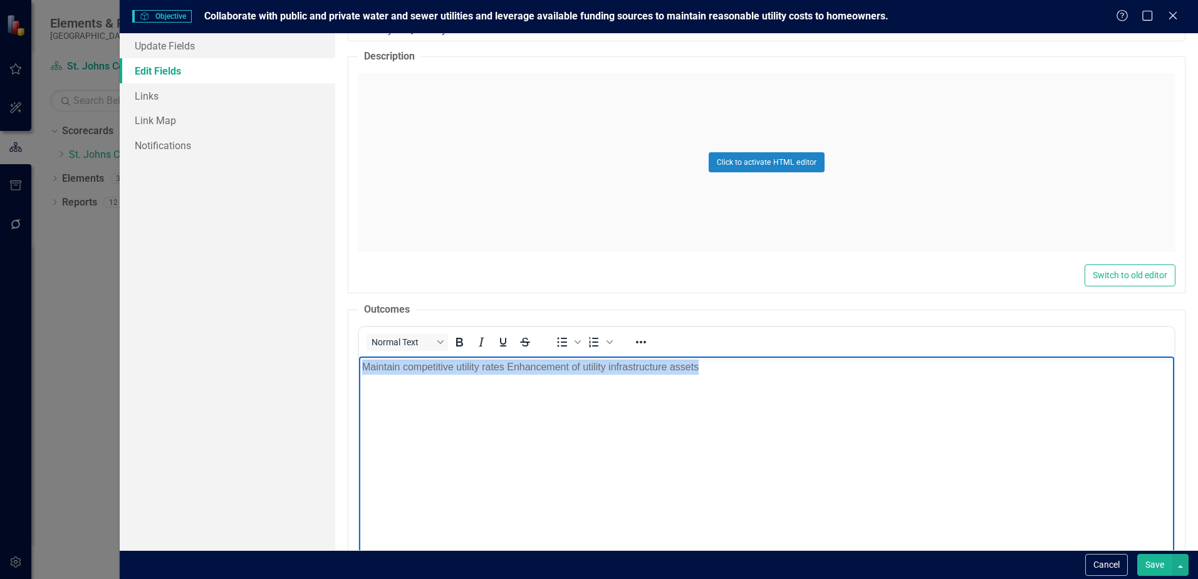
drag, startPoint x: 825, startPoint y: 386, endPoint x: 78, endPoint y: 327, distance: 748.8
click at [359, 357] on html "Maintain competitive utility rates Enhancement of utility infrastructure assets" at bounding box center [766, 451] width 815 height 188
paste body "Rich Text Area. Press ALT-0 for help."
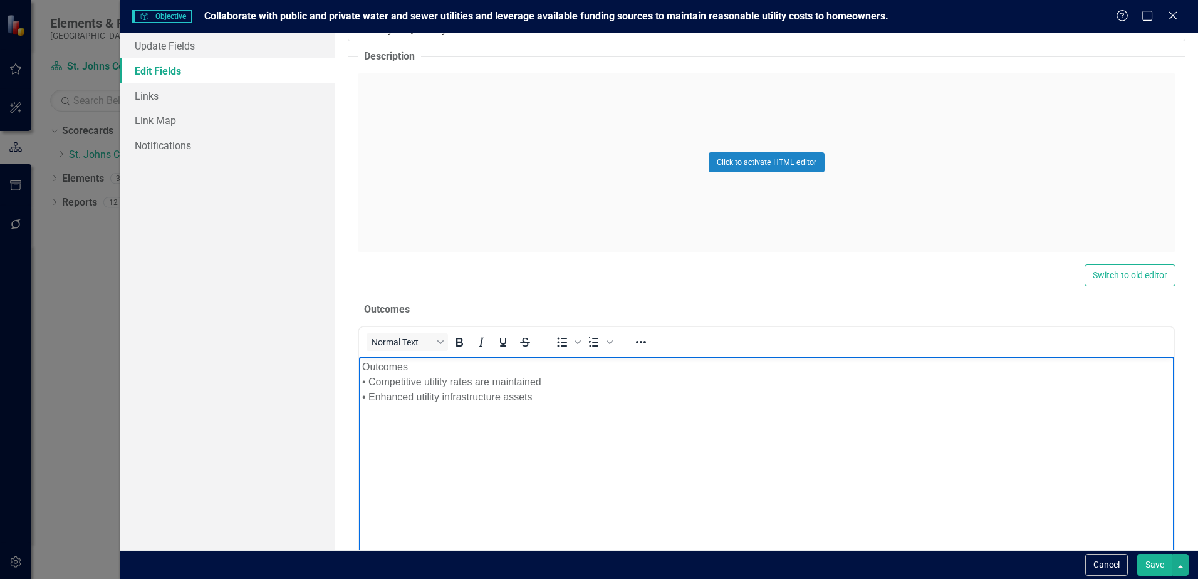
click at [360, 366] on body "Outcomes • Competitive utility rates are maintained • Enhanced utility infrastr…" at bounding box center [766, 451] width 815 height 188
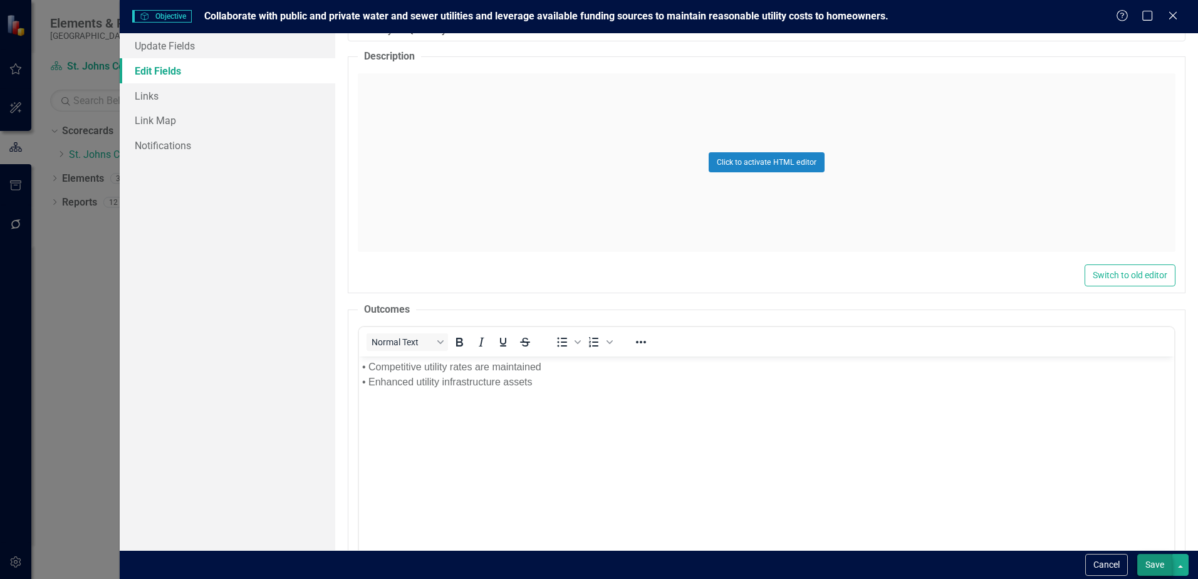
click at [1157, 563] on button "Save" at bounding box center [1154, 565] width 35 height 22
